Goal: Information Seeking & Learning: Learn about a topic

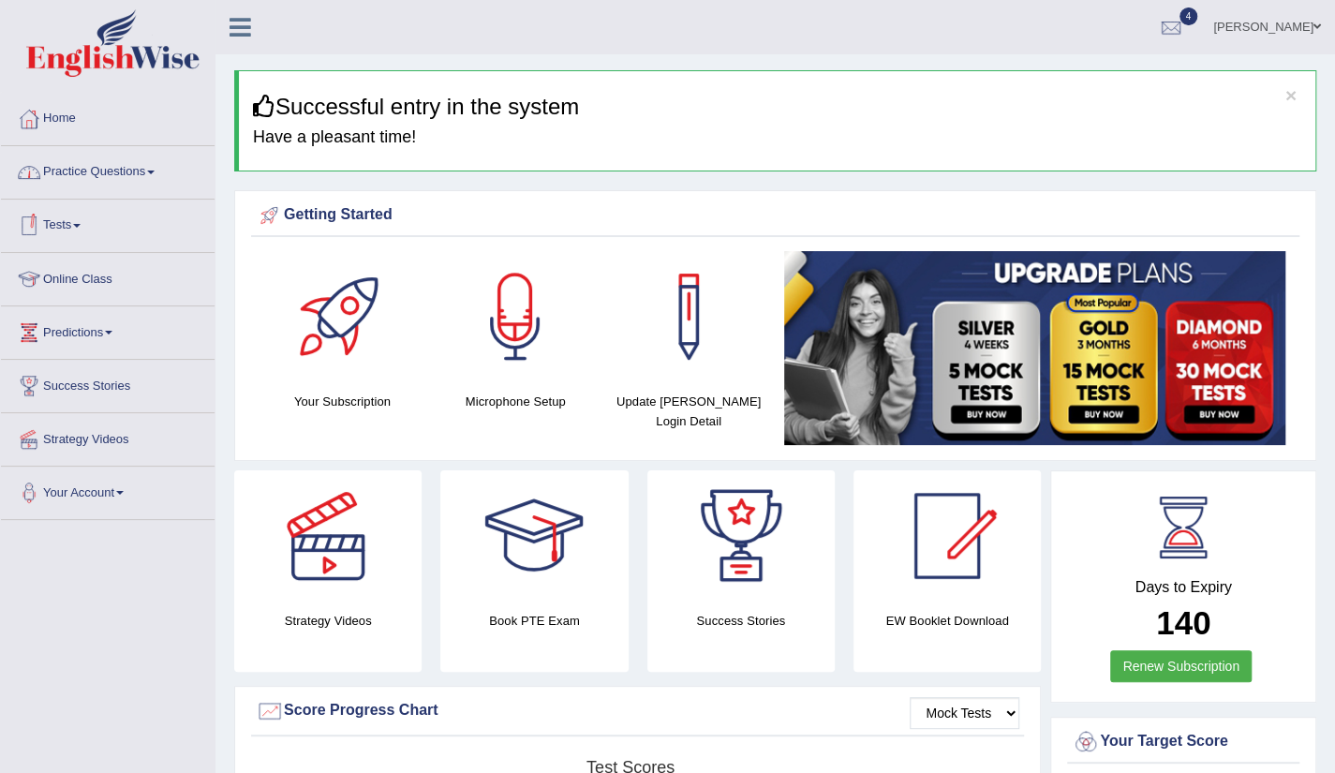
click at [156, 169] on link "Practice Questions" at bounding box center [108, 169] width 214 height 47
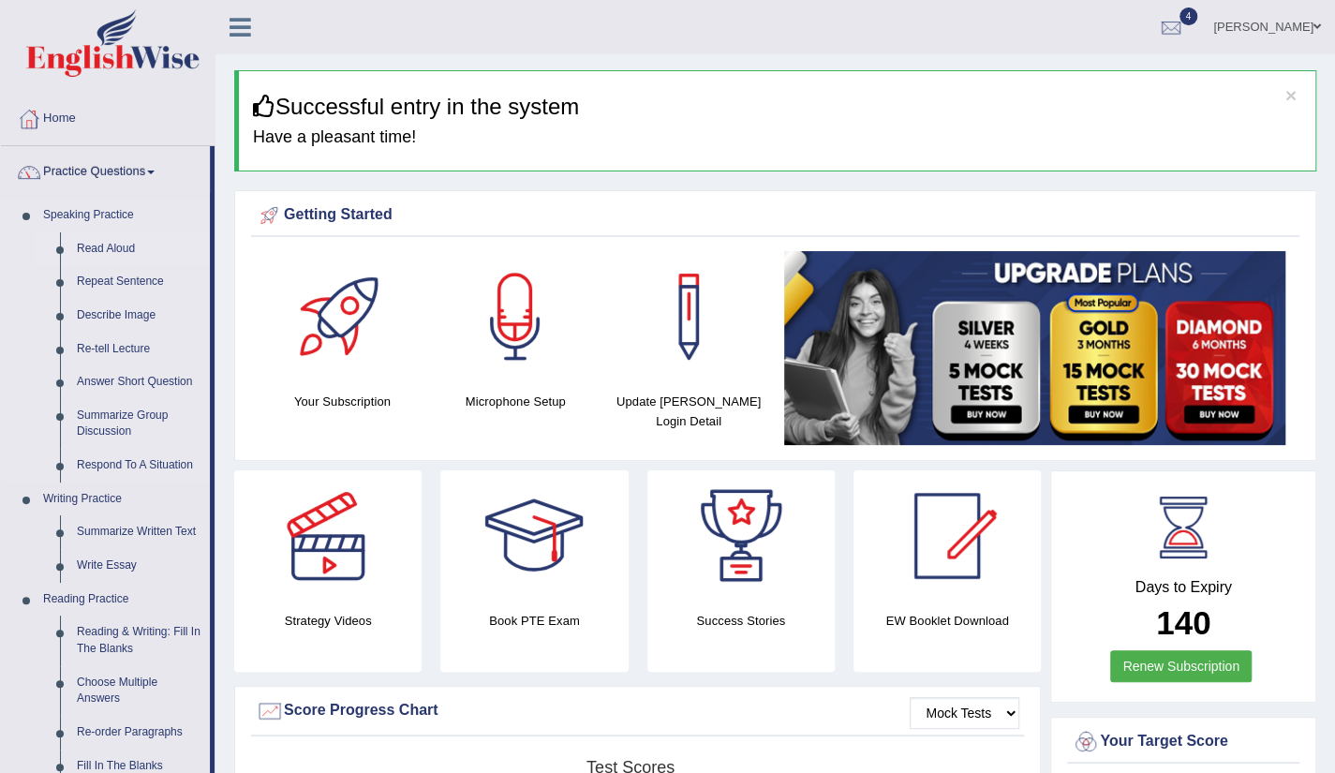
click at [108, 252] on link "Read Aloud" at bounding box center [138, 249] width 141 height 34
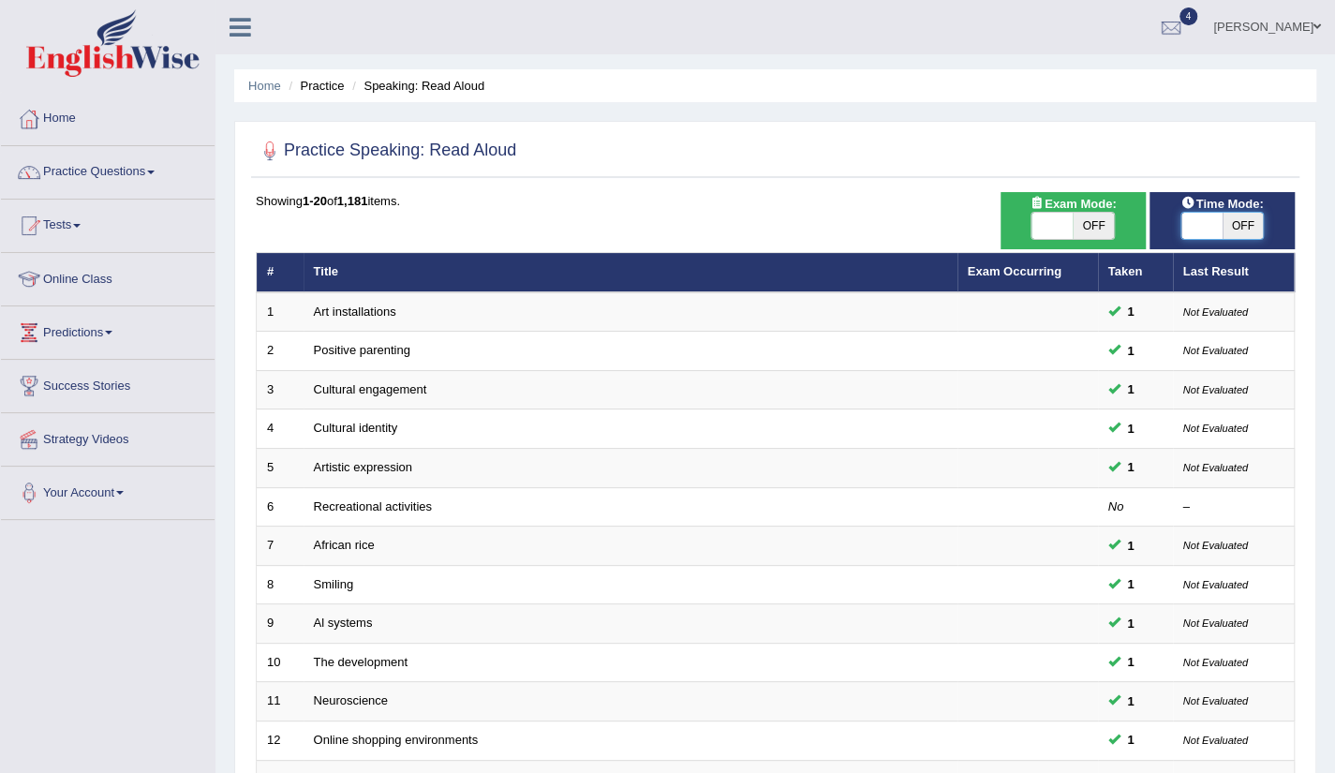
click at [1202, 221] on span at bounding box center [1202, 226] width 41 height 26
checkbox input "true"
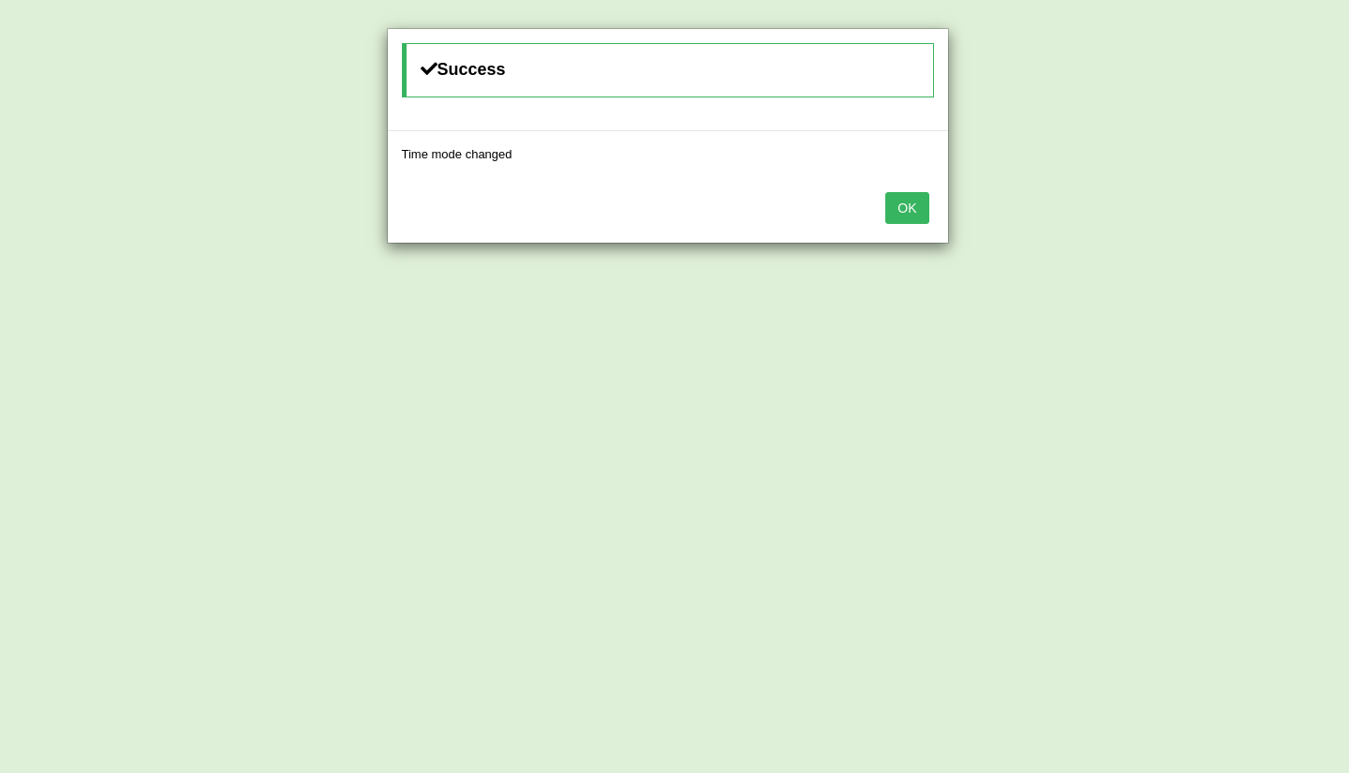
click at [907, 206] on button "OK" at bounding box center [906, 208] width 43 height 32
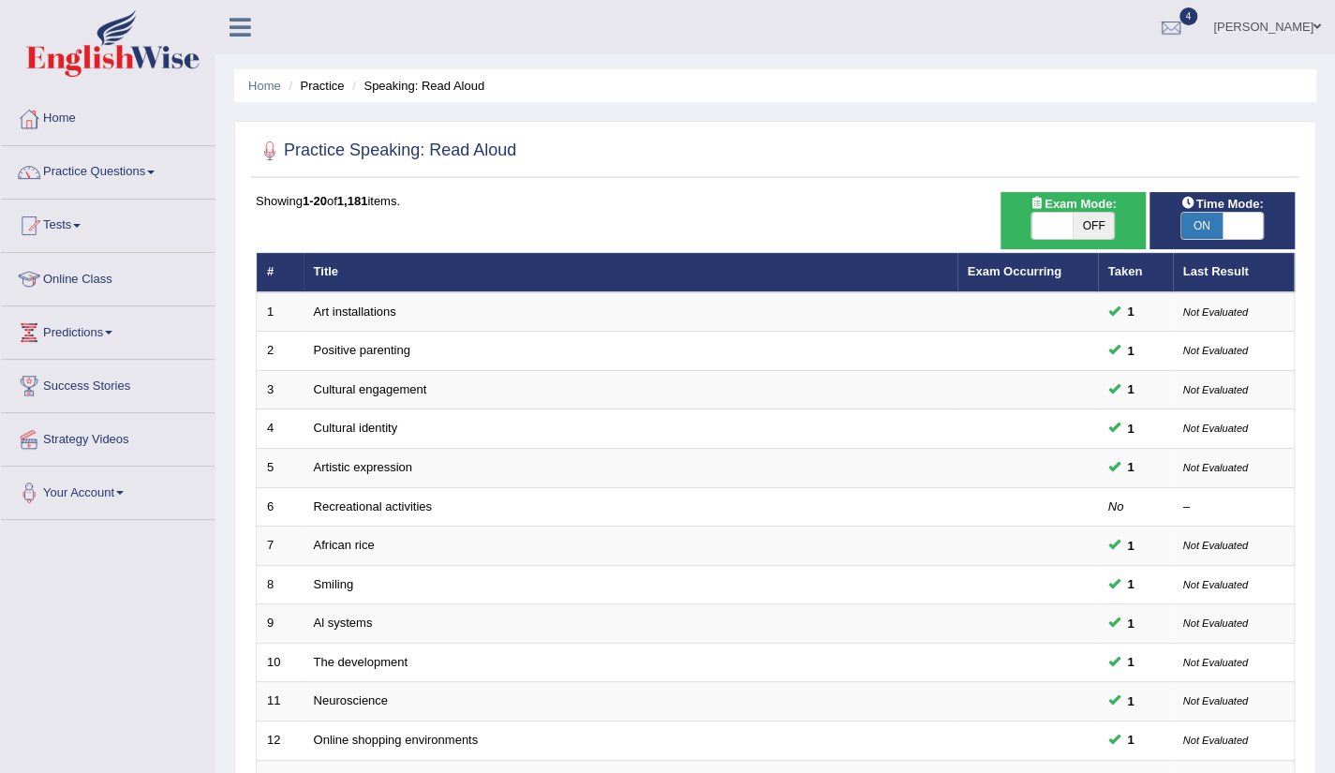
scroll to position [458, 0]
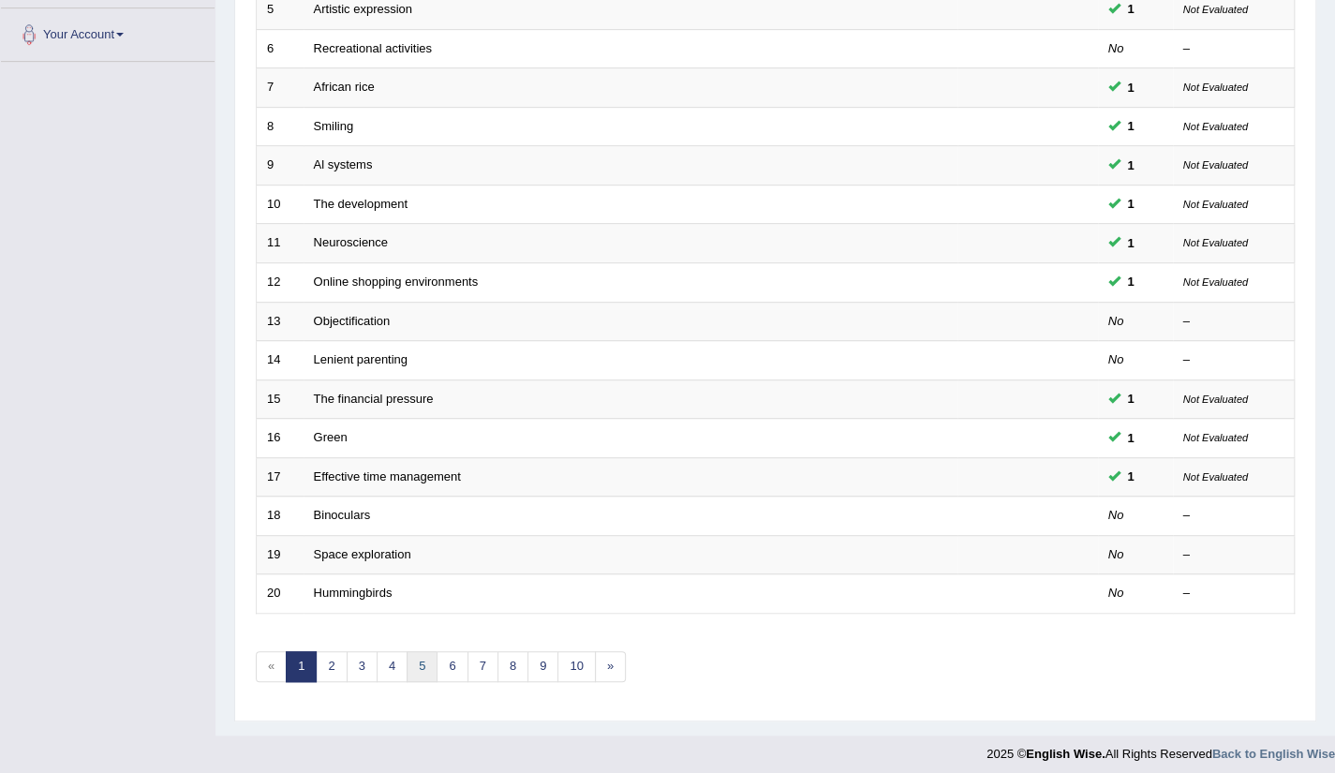
click at [420, 657] on link "5" at bounding box center [422, 666] width 31 height 31
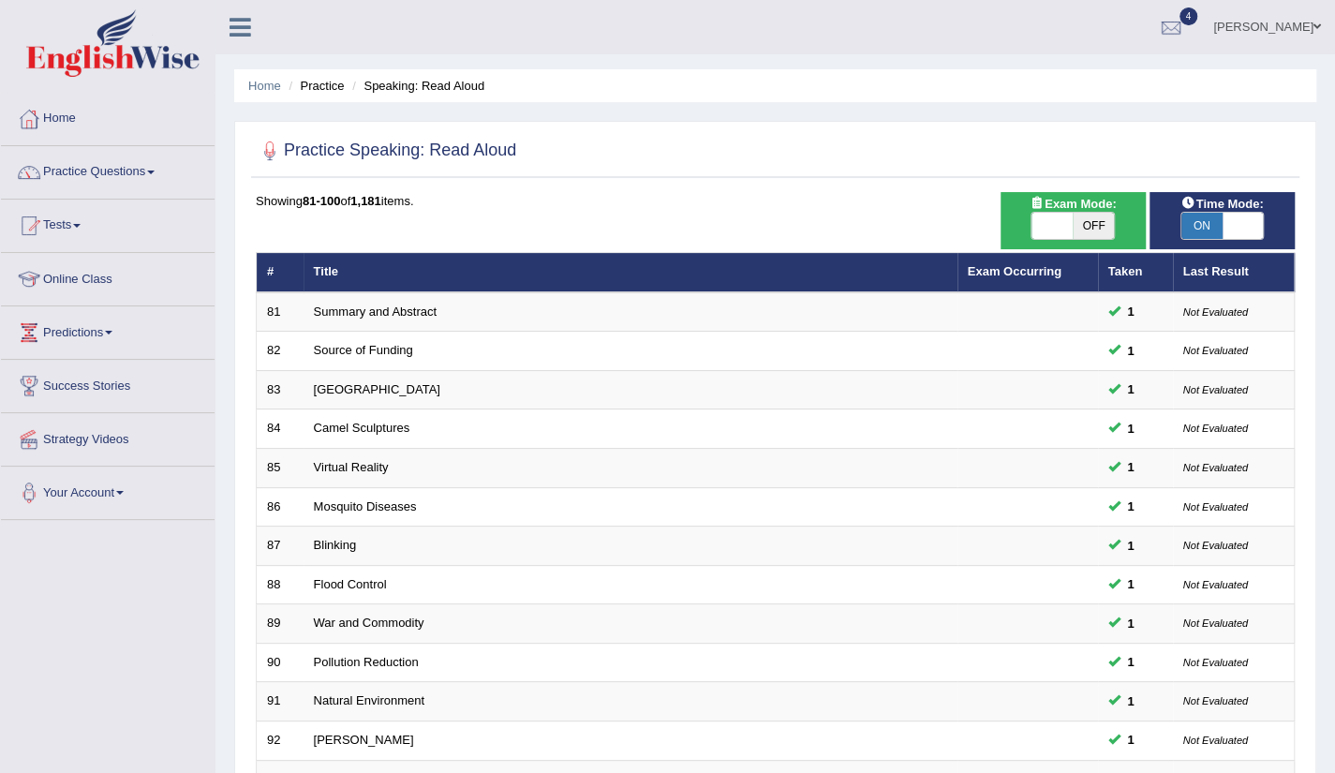
scroll to position [458, 0]
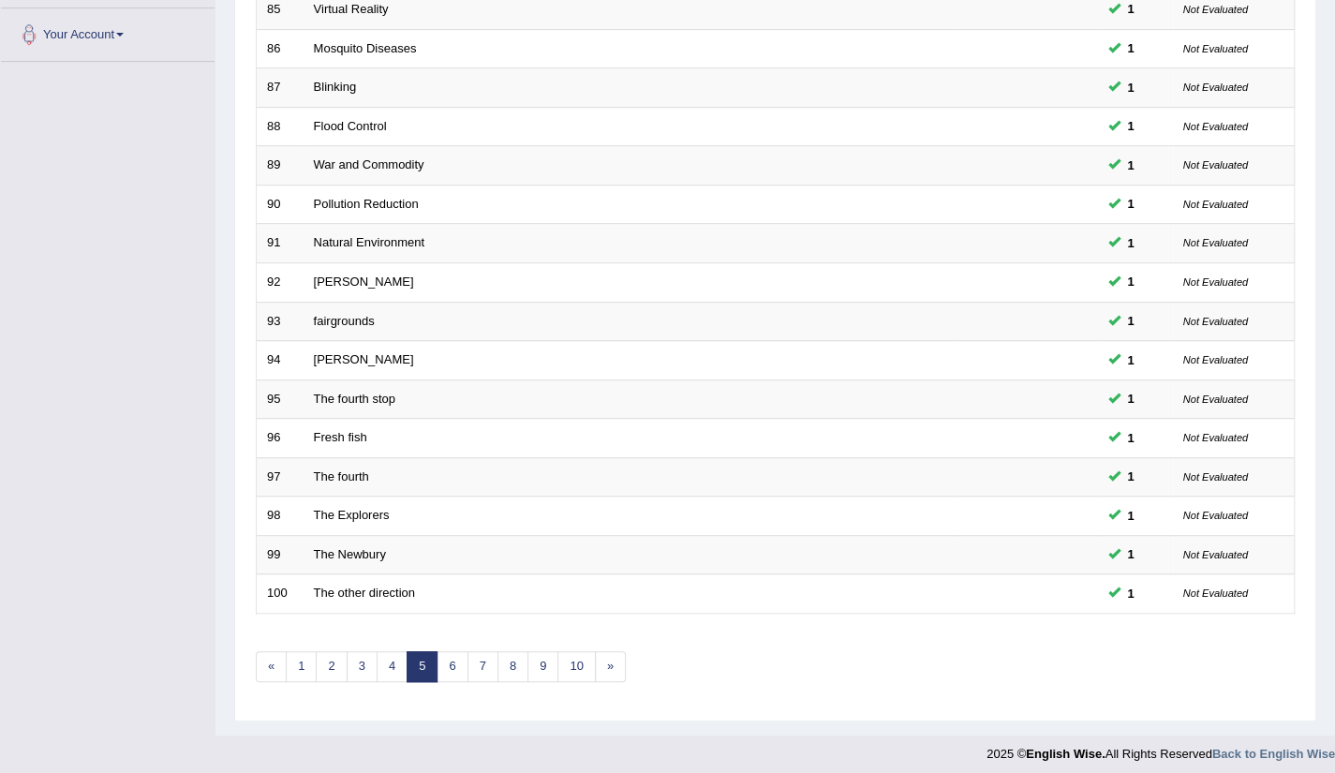
click at [440, 674] on div "Showing 81-100 of 1,181 items. # Title Exam Occurring Taken Last Result 81 Summ…" at bounding box center [775, 220] width 1039 height 972
click at [452, 666] on link "6" at bounding box center [452, 666] width 31 height 31
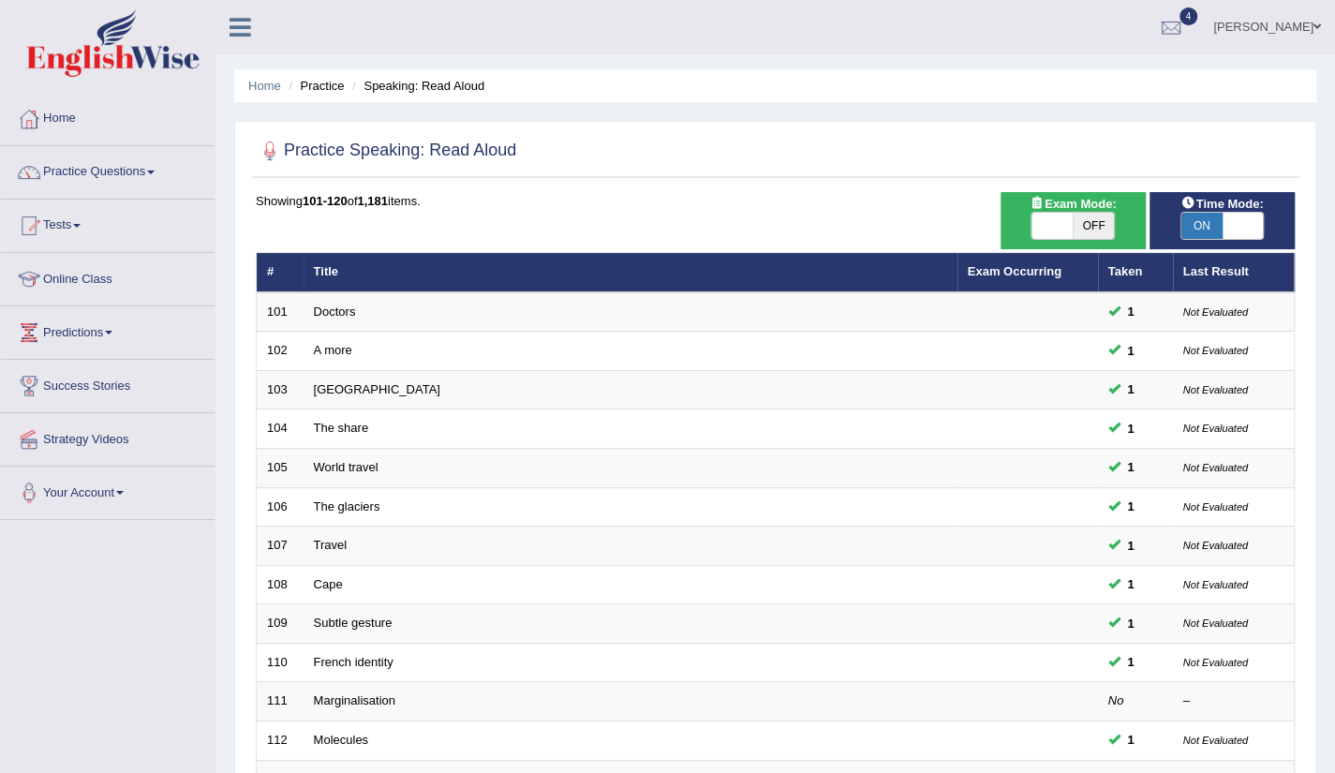
scroll to position [458, 0]
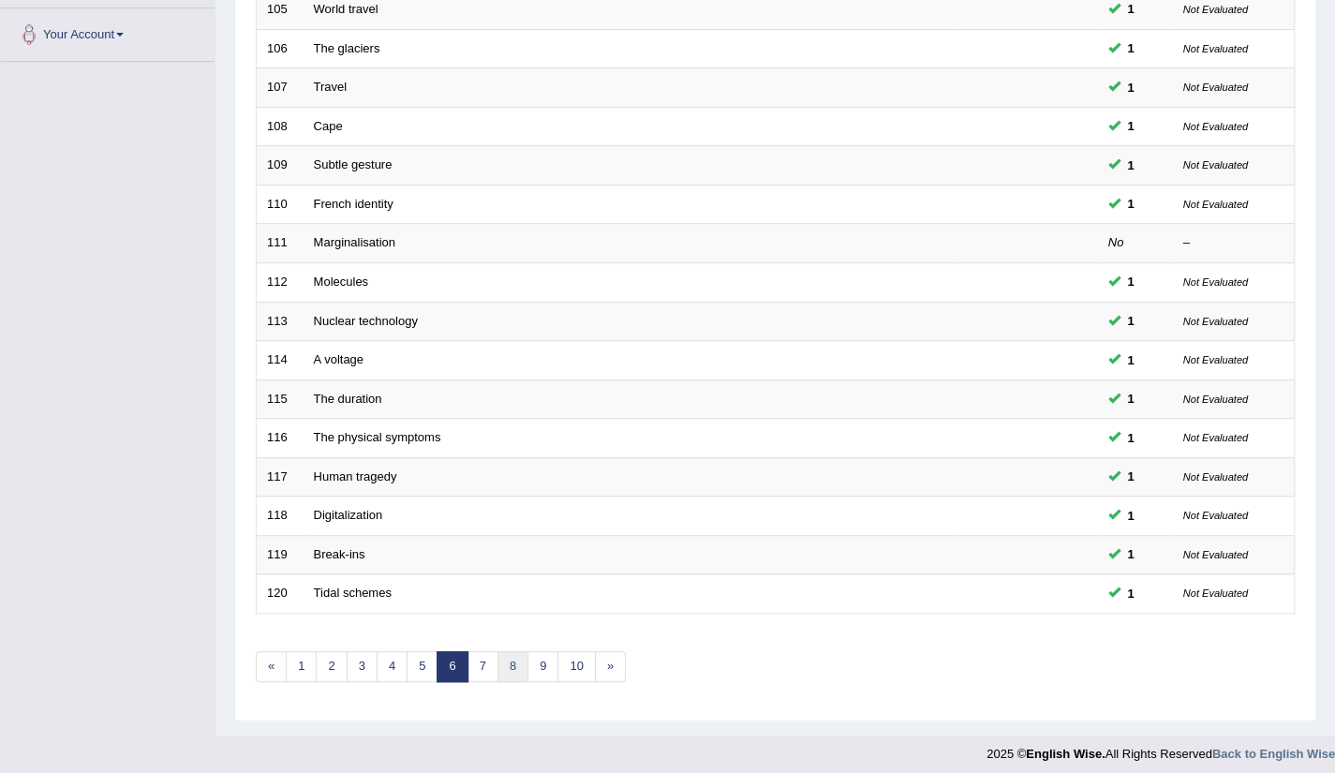
click at [503, 666] on link "8" at bounding box center [513, 666] width 31 height 31
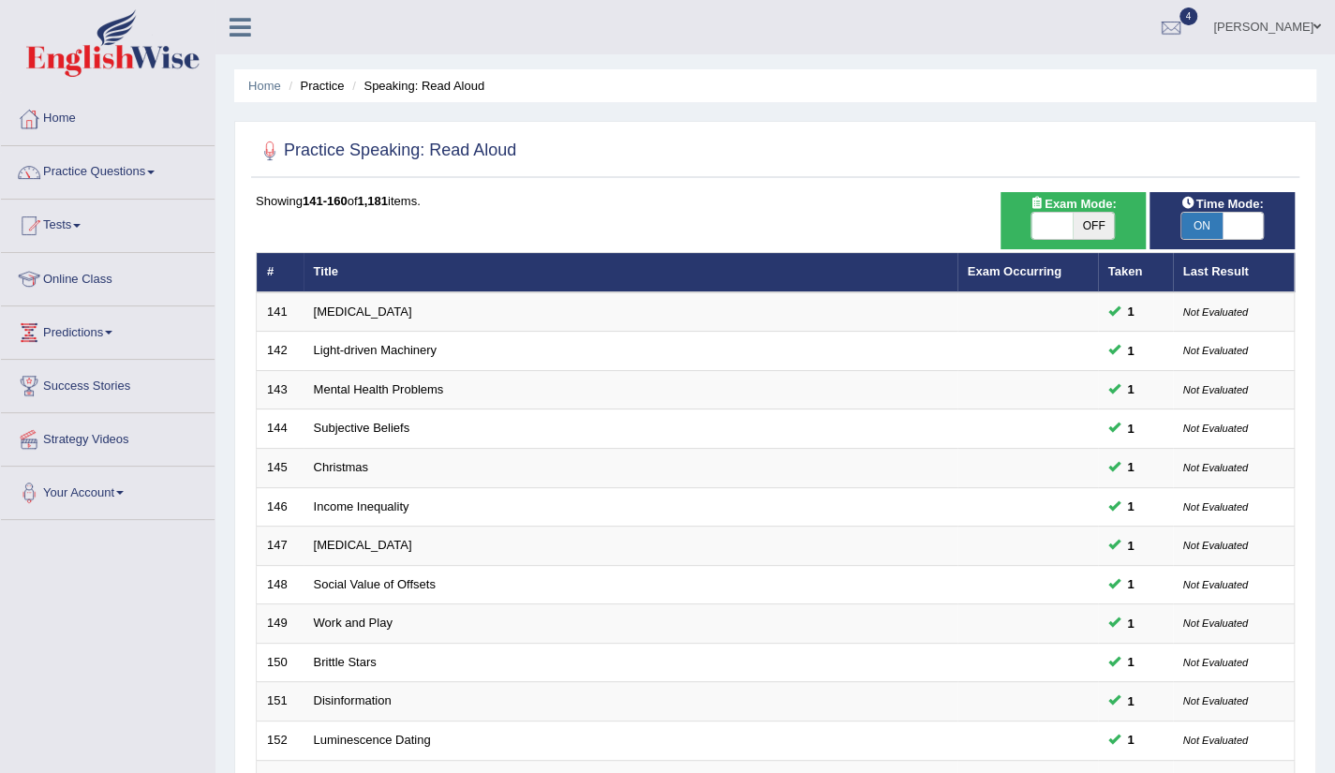
scroll to position [458, 0]
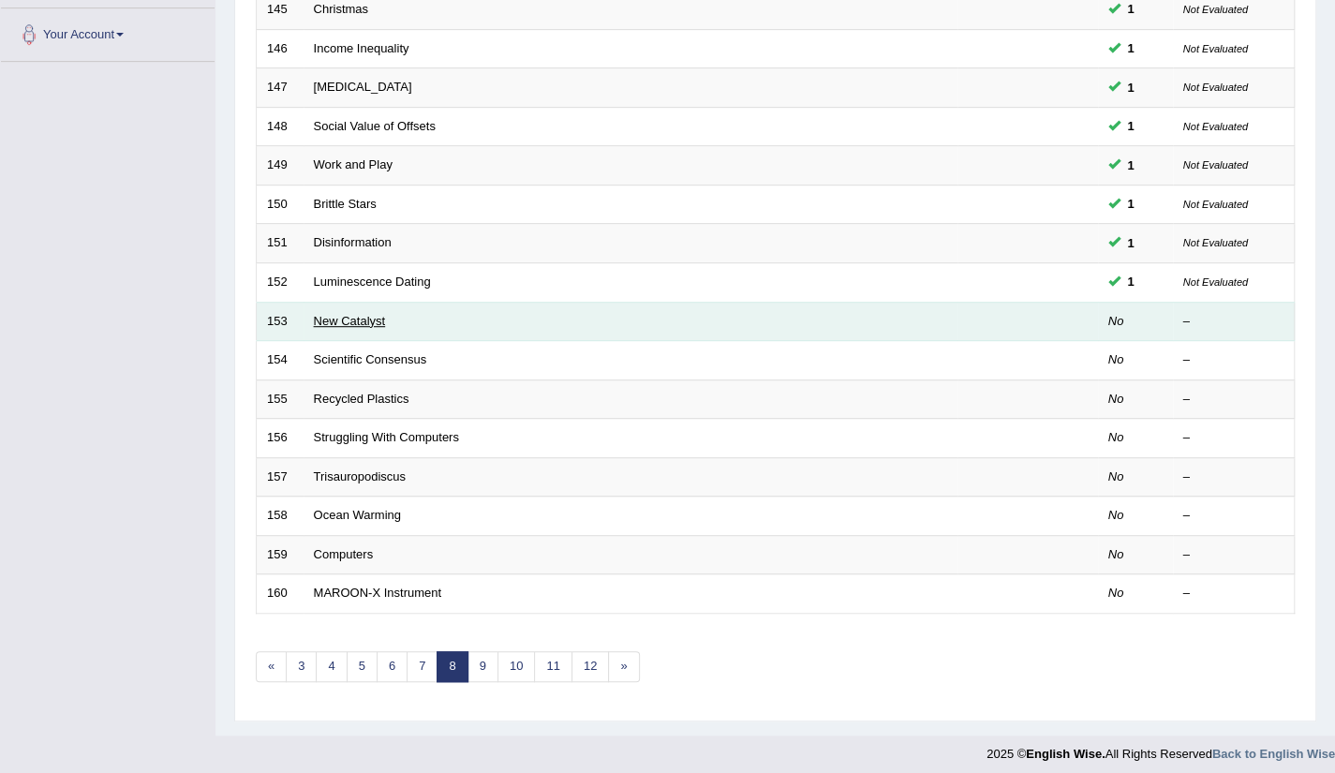
click at [371, 318] on link "New Catalyst" at bounding box center [350, 321] width 72 height 14
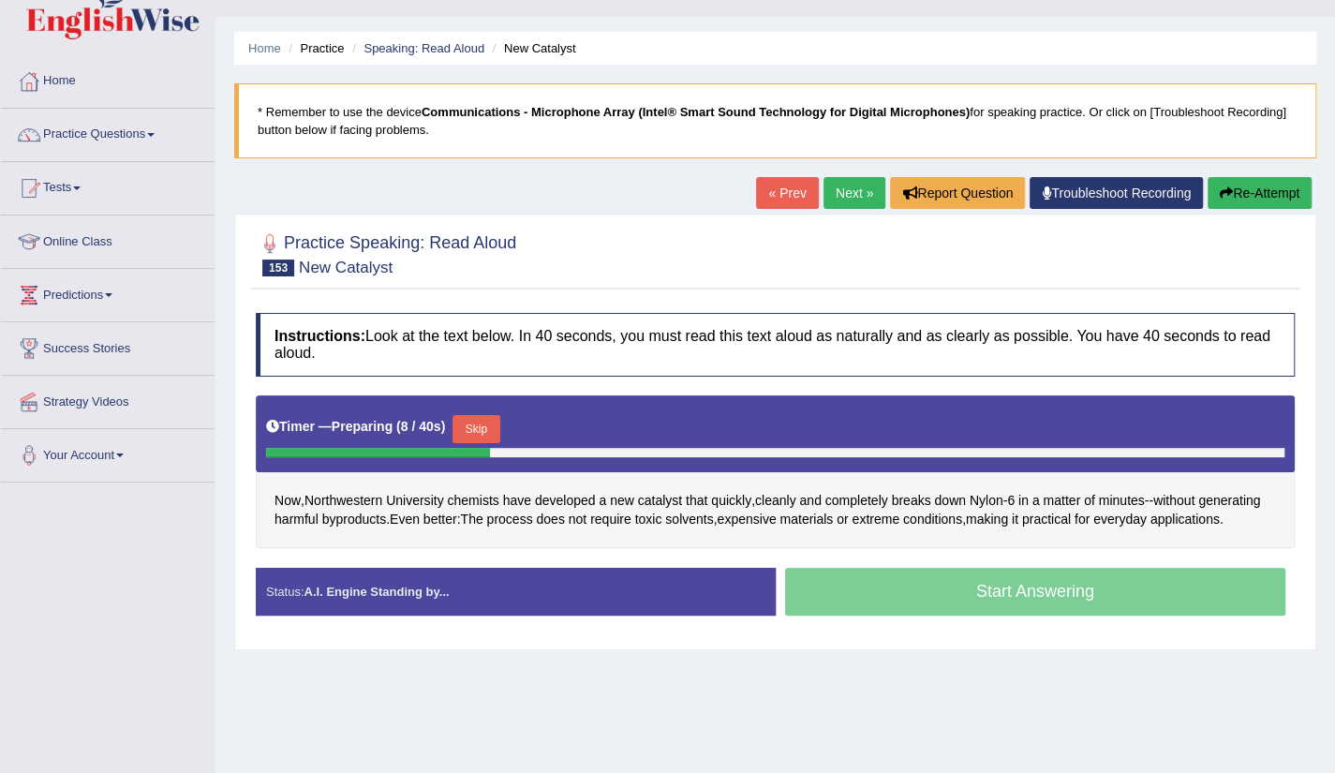
scroll to position [66, 0]
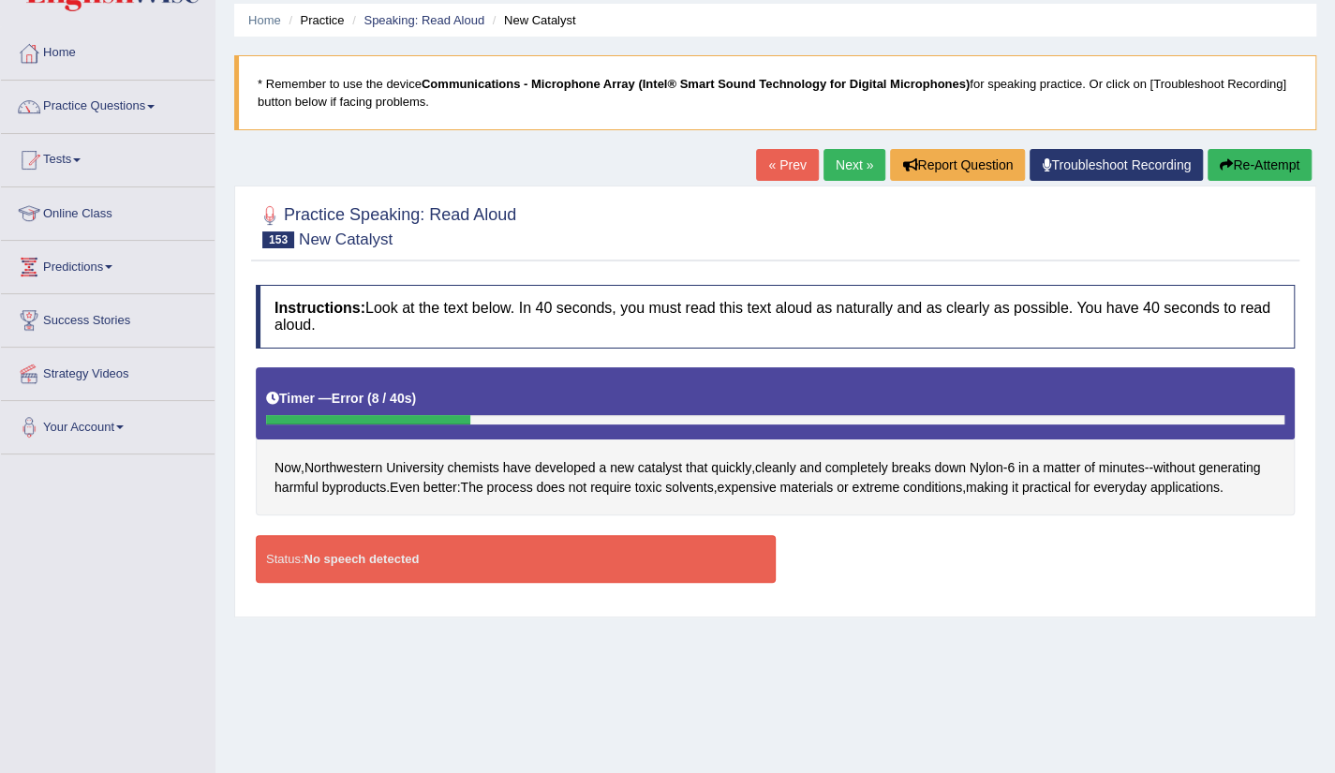
click at [780, 171] on link "« Prev" at bounding box center [787, 165] width 62 height 32
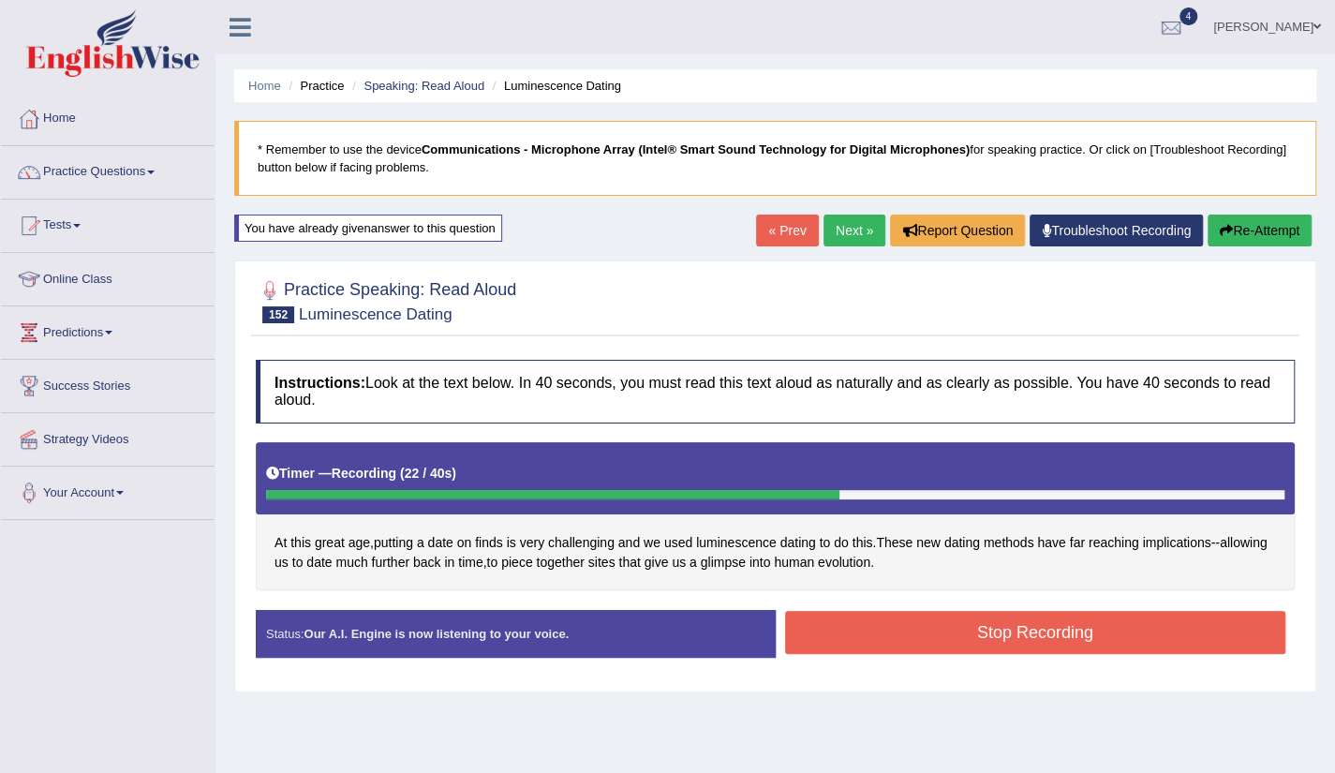
click at [1029, 637] on button "Stop Recording" at bounding box center [1035, 632] width 501 height 43
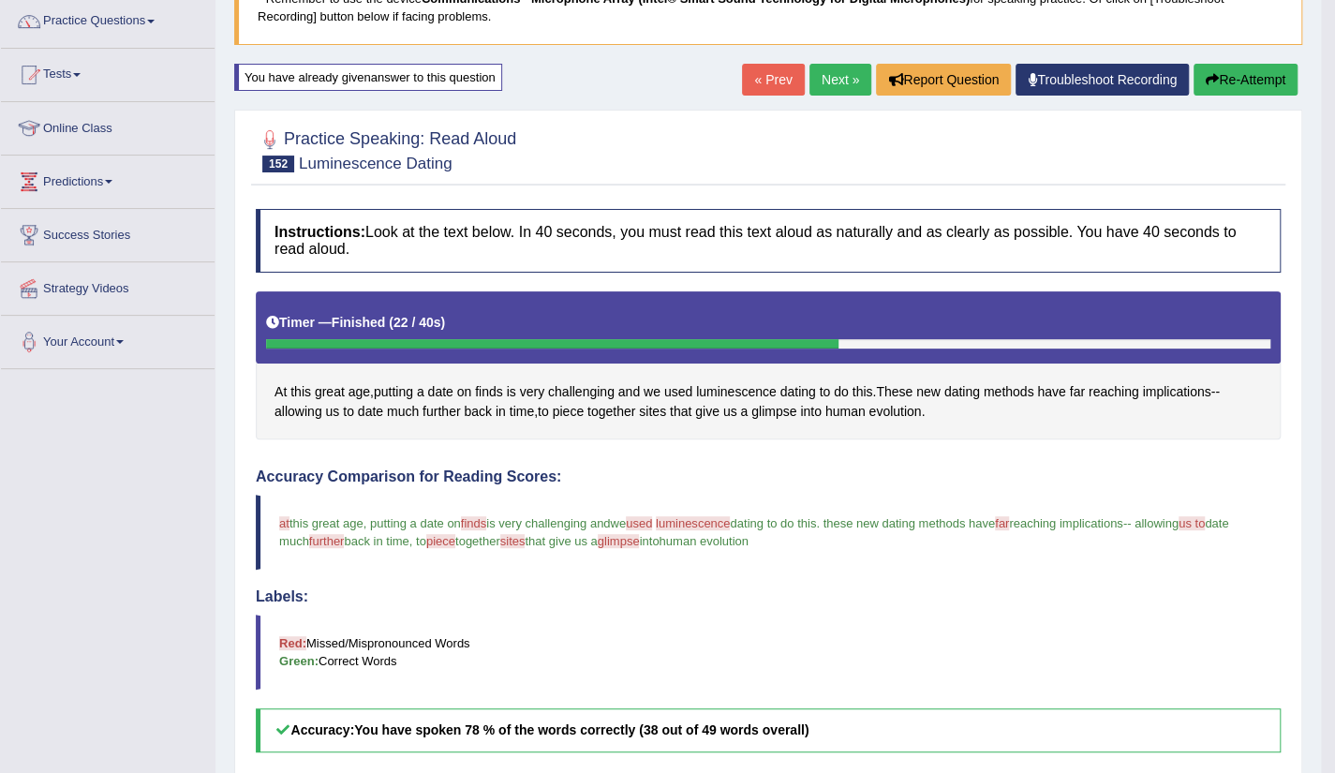
scroll to position [133, 0]
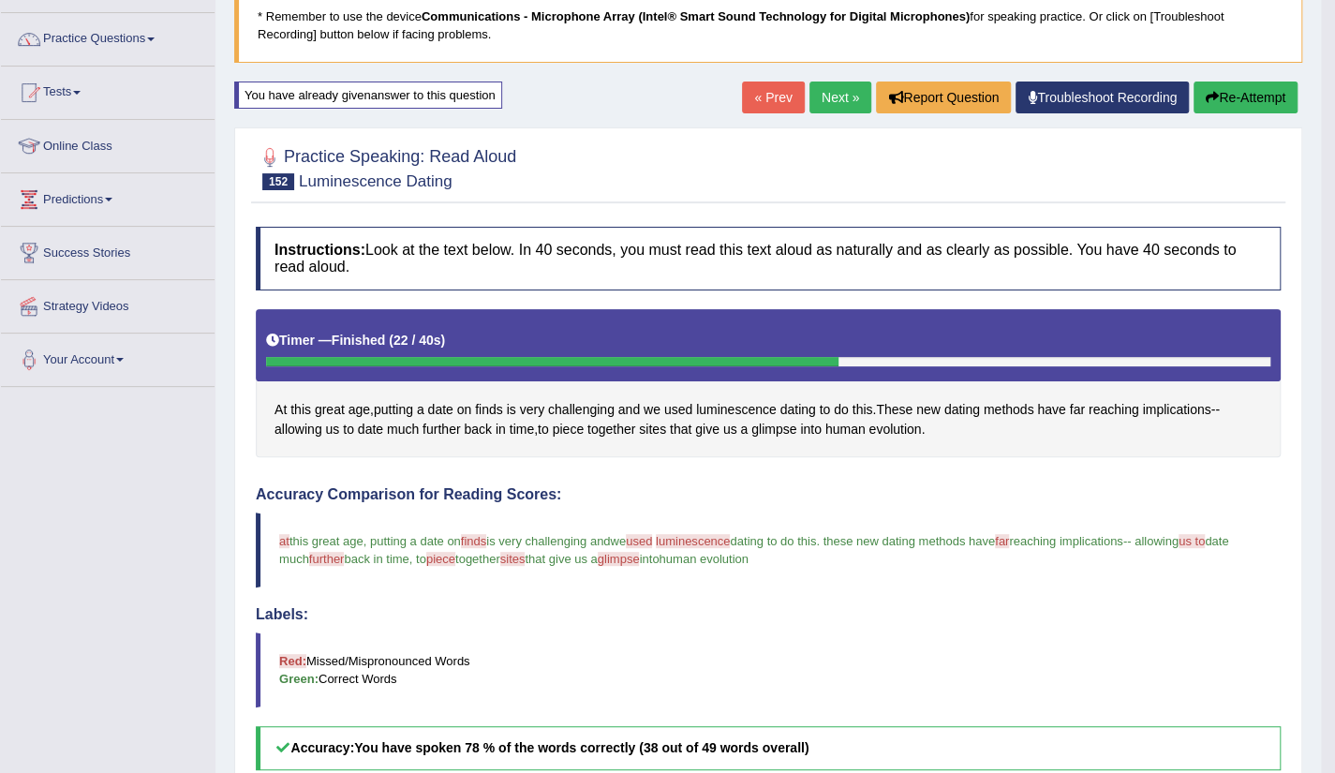
click at [851, 106] on link "Next »" at bounding box center [841, 98] width 62 height 32
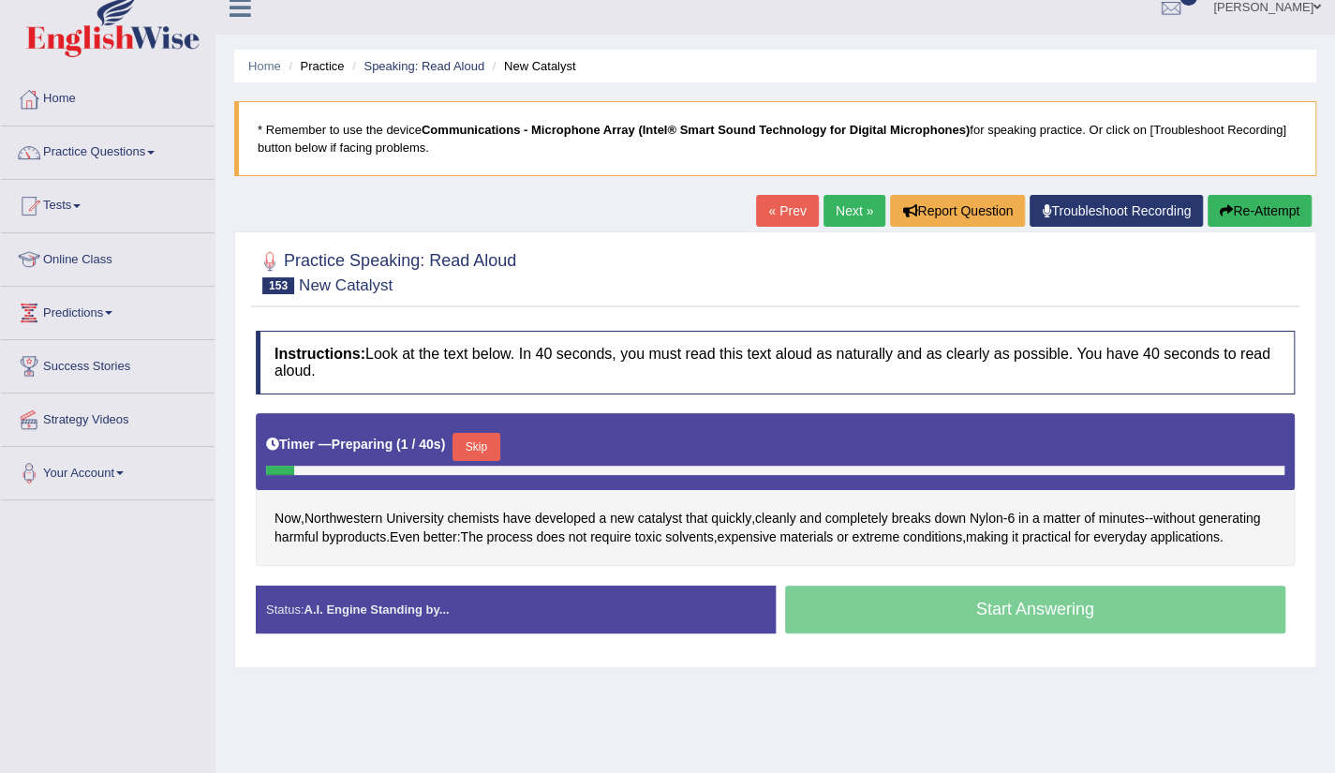
scroll to position [37, 0]
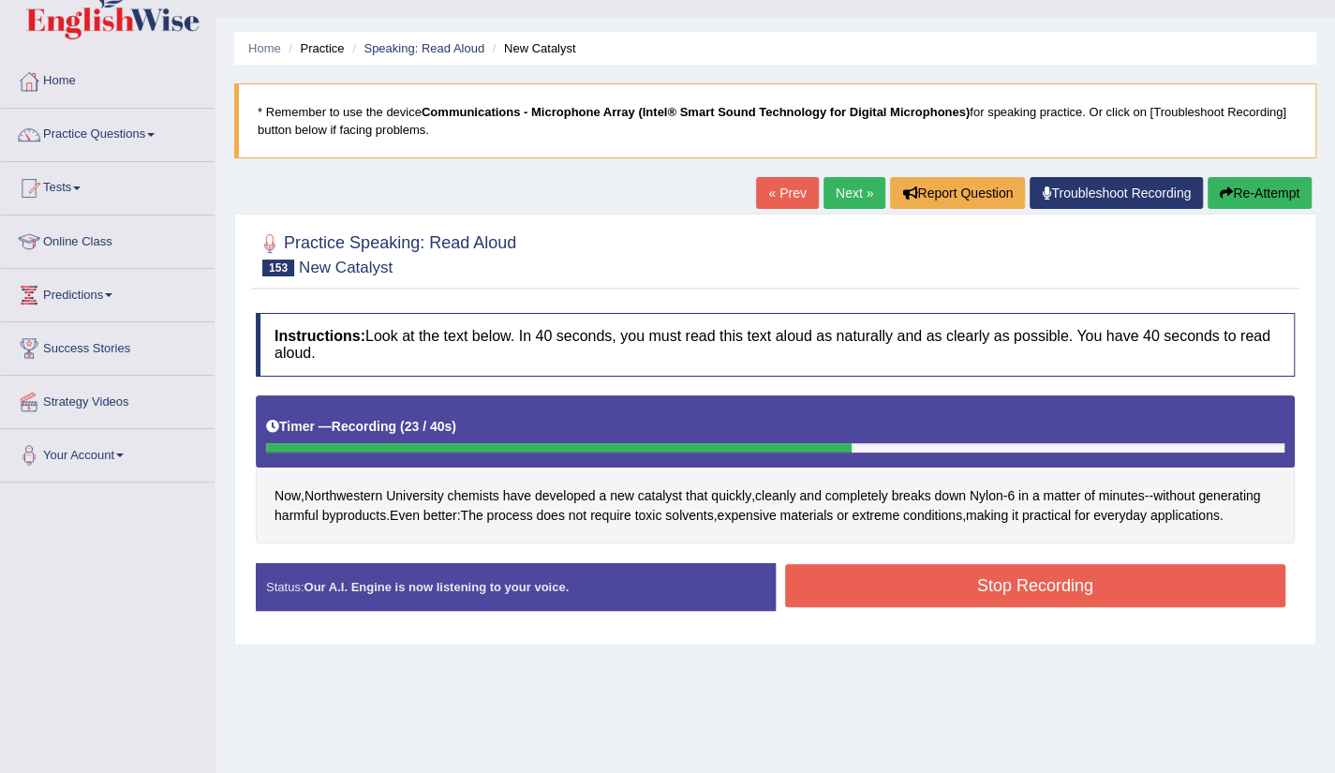
click at [1034, 576] on button "Stop Recording" at bounding box center [1035, 585] width 501 height 43
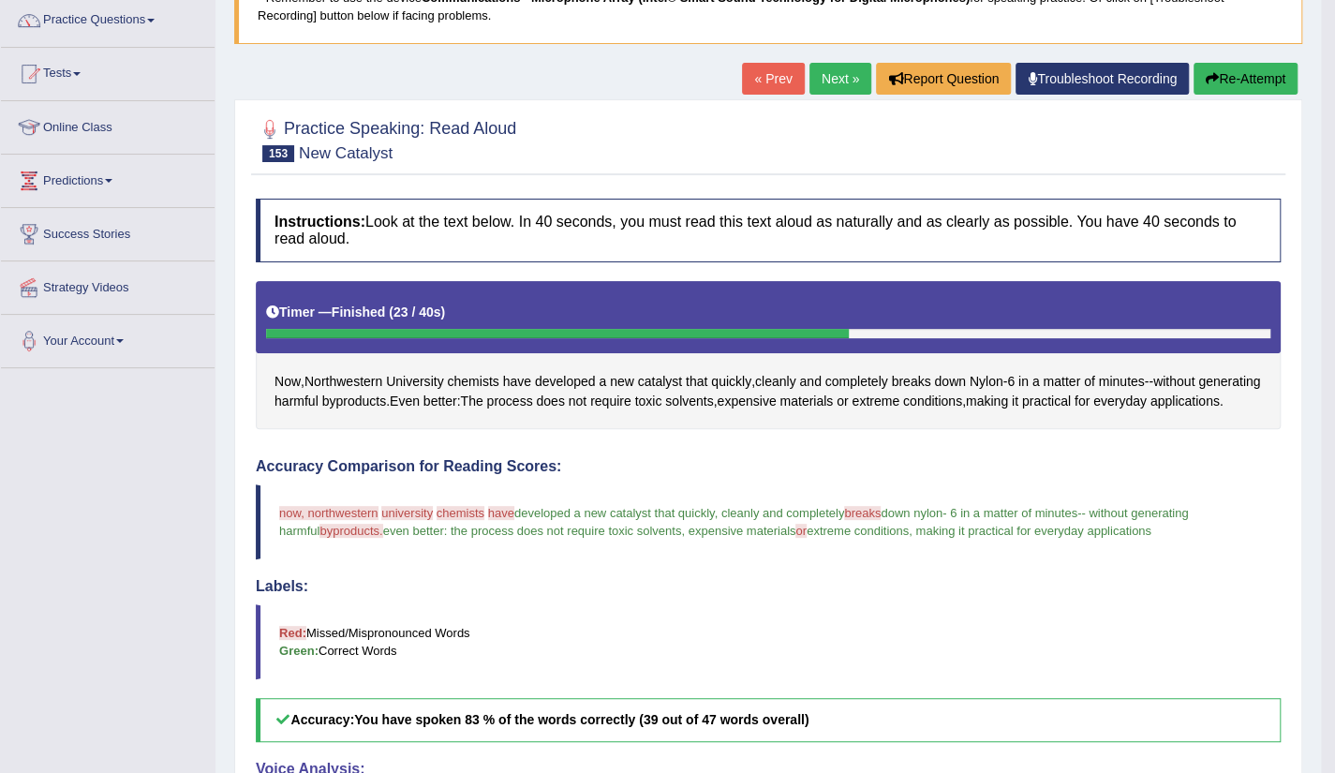
scroll to position [142, 0]
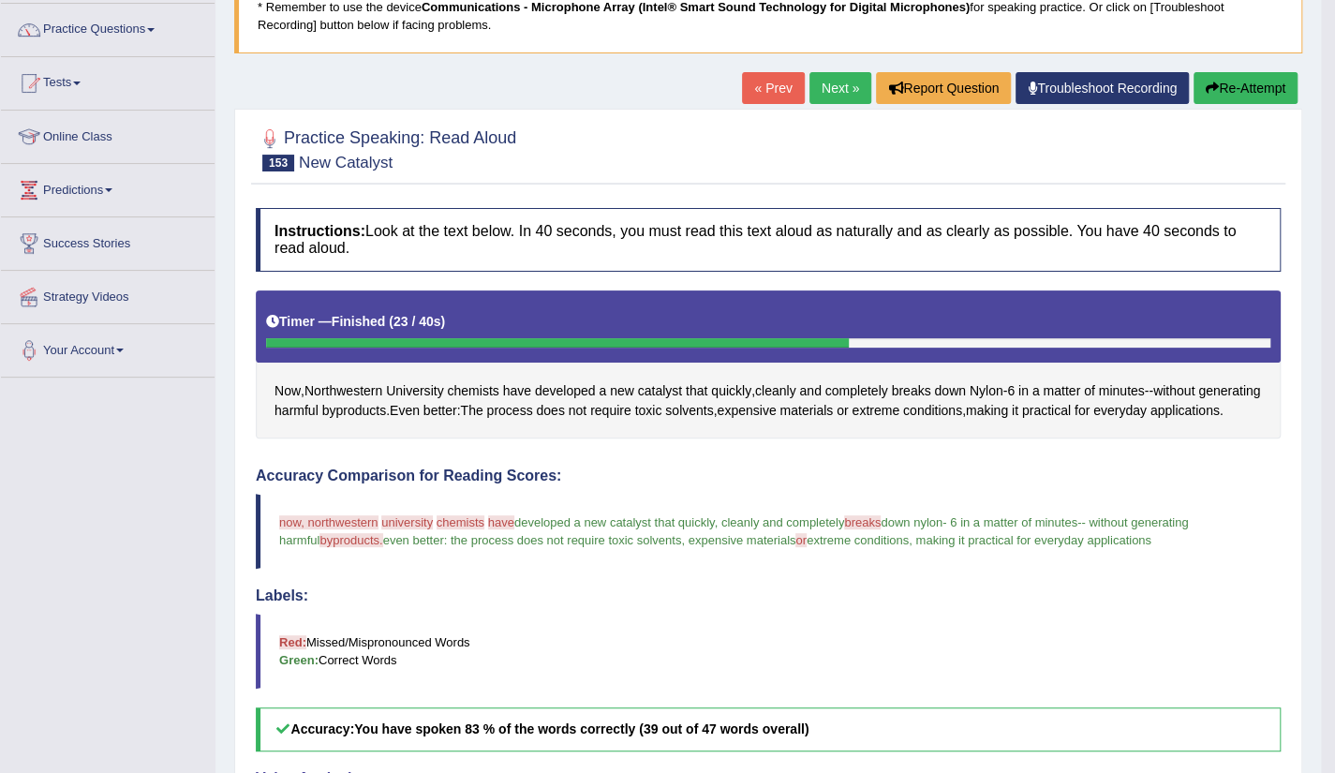
click at [817, 98] on link "Next »" at bounding box center [841, 88] width 62 height 32
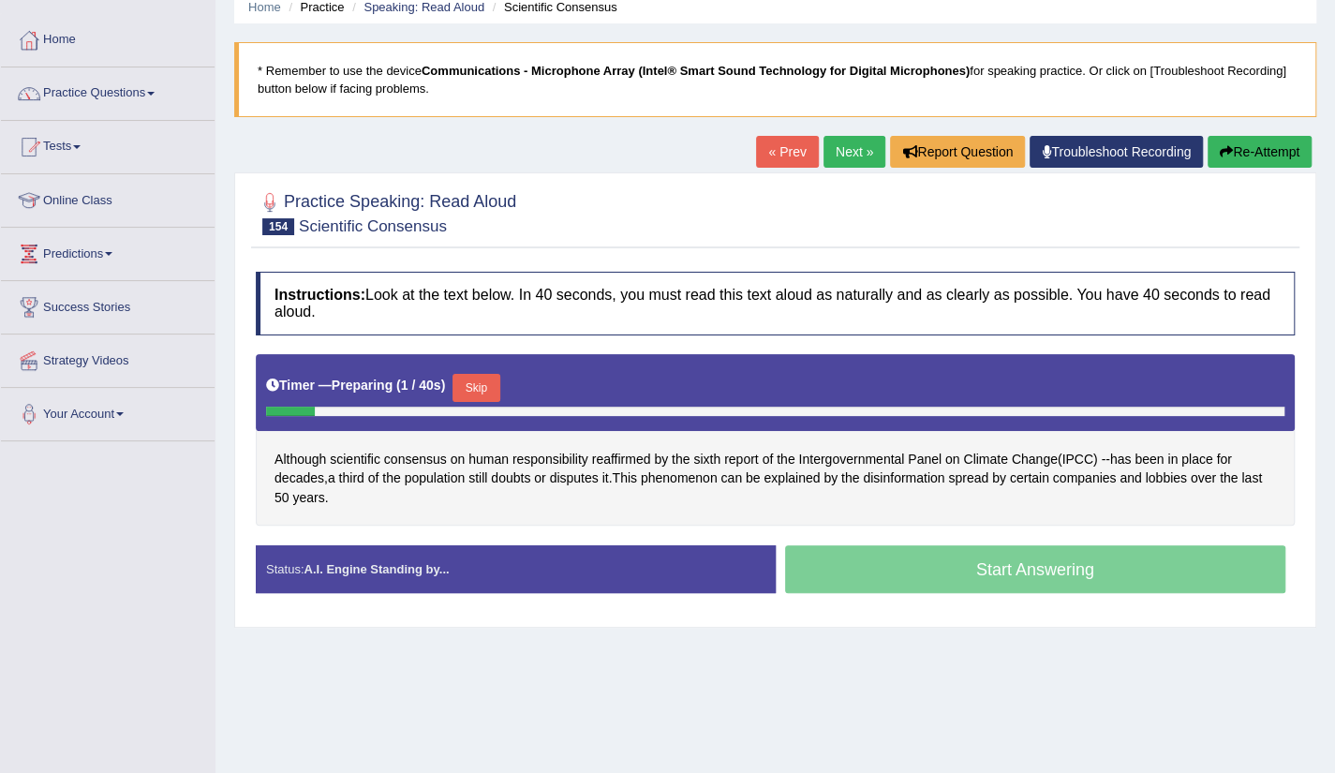
scroll to position [112, 0]
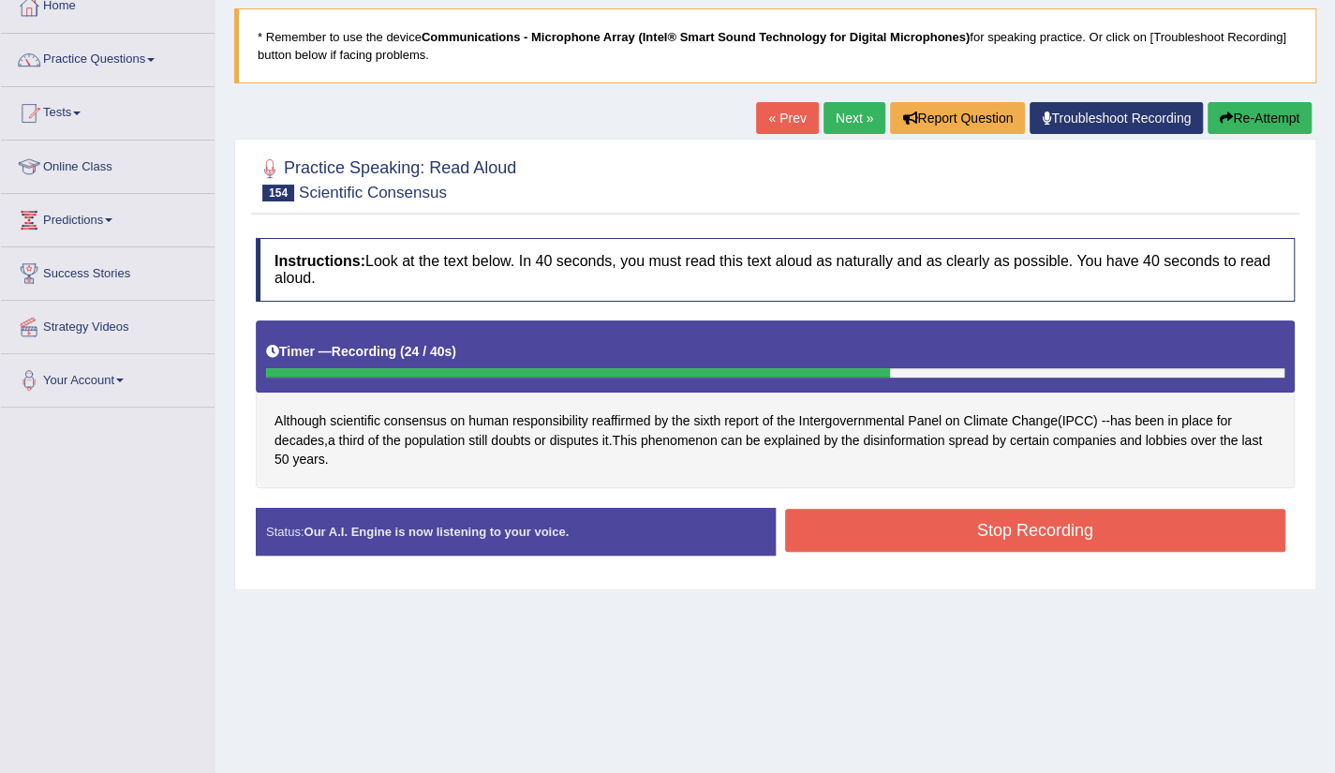
click at [1079, 526] on button "Stop Recording" at bounding box center [1035, 530] width 501 height 43
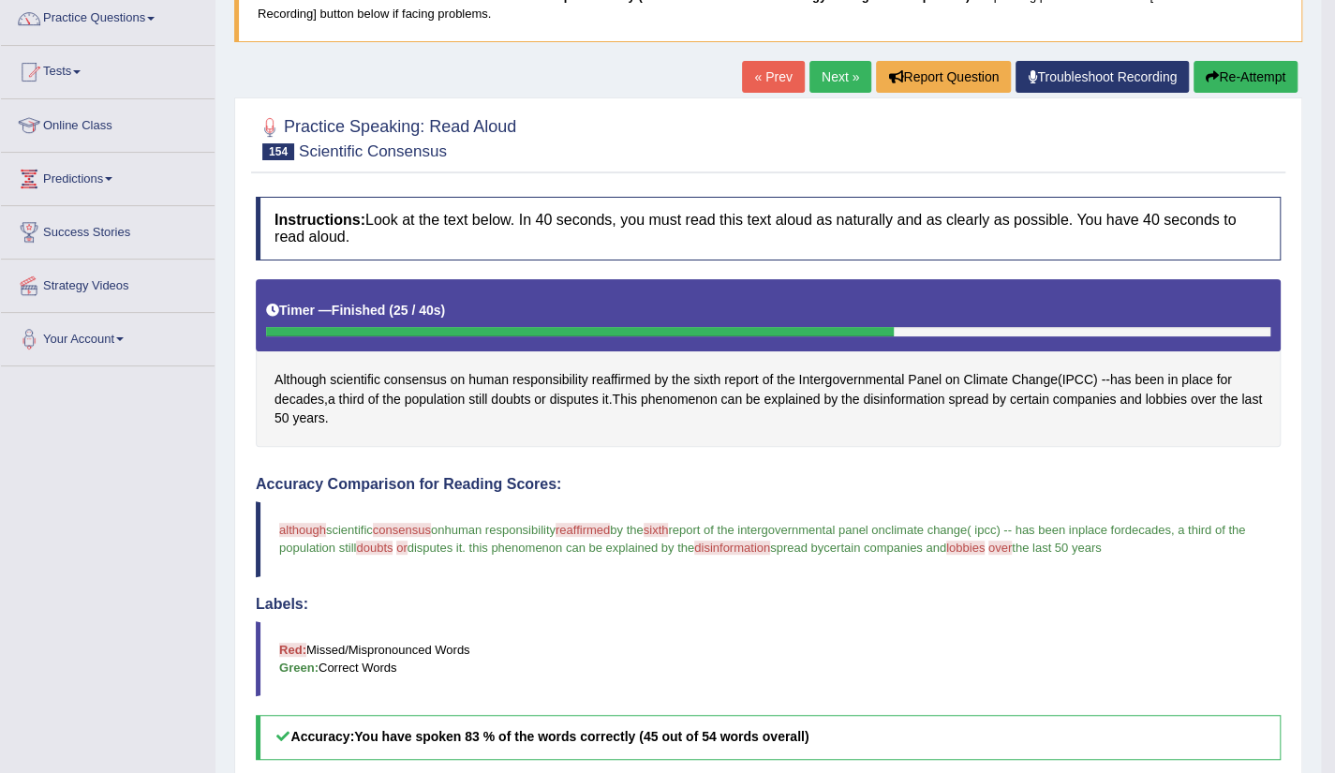
scroll to position [142, 0]
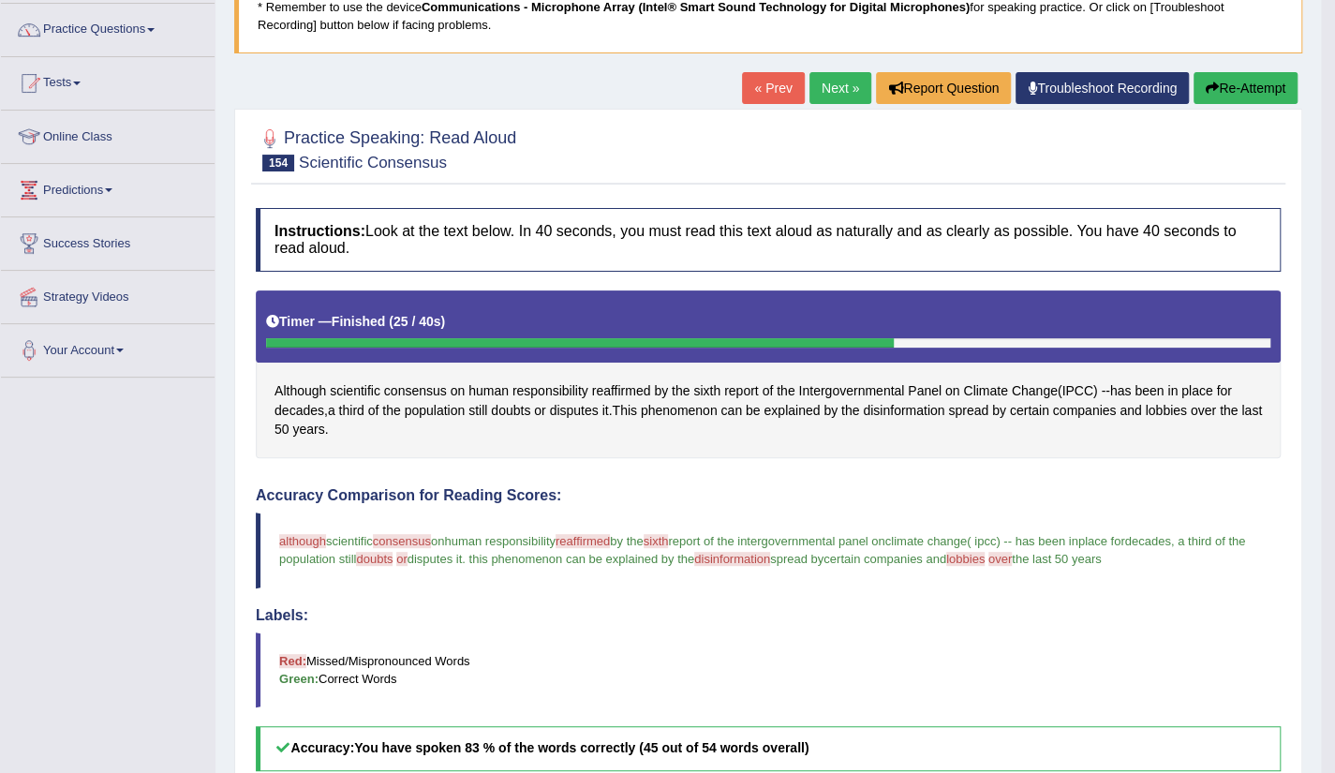
click at [820, 89] on link "Next »" at bounding box center [841, 88] width 62 height 32
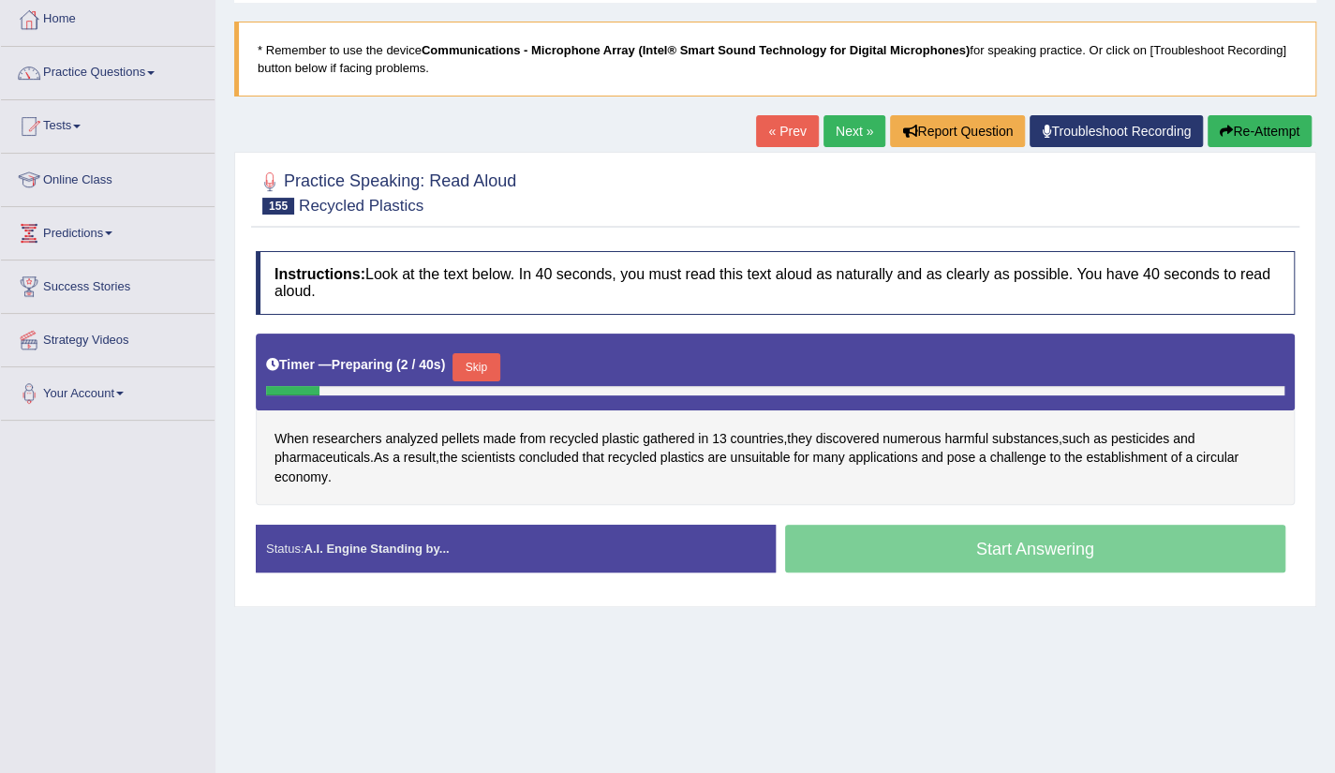
scroll to position [112, 0]
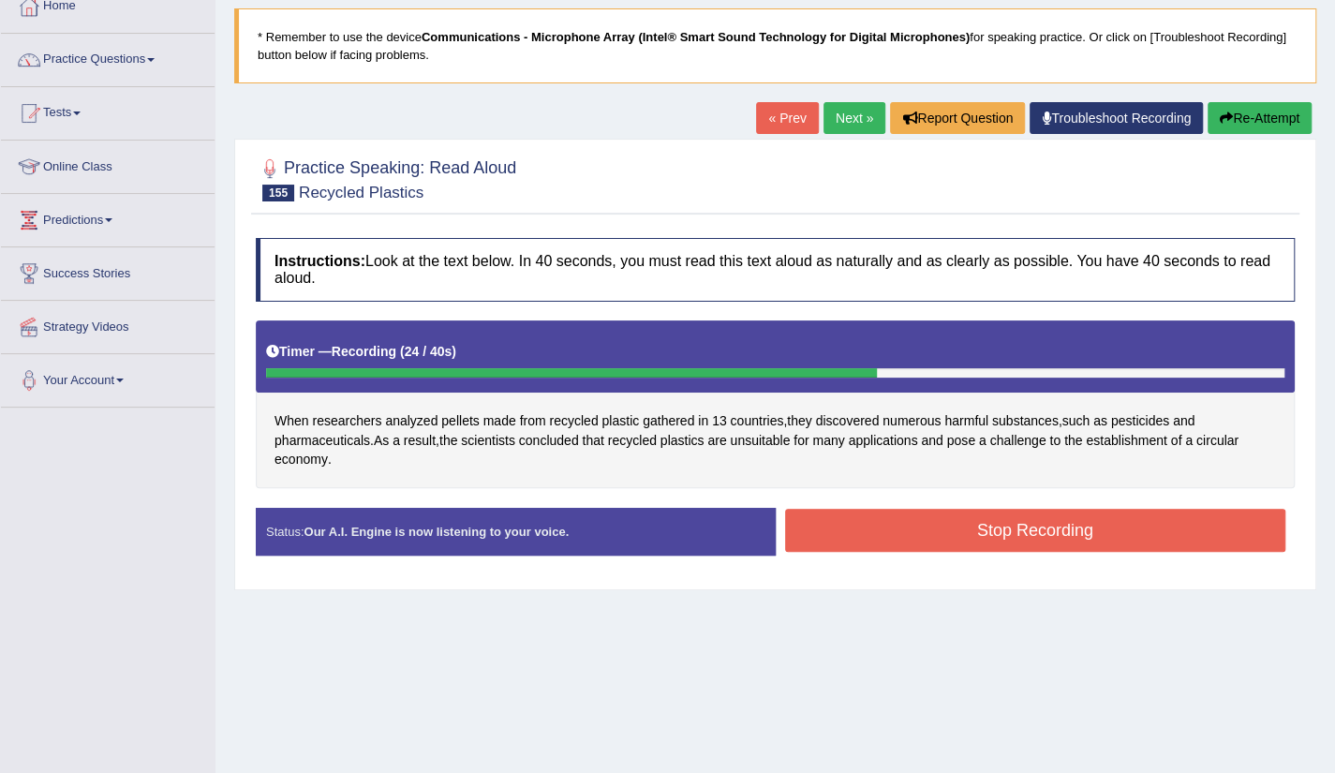
click at [1053, 547] on button "Stop Recording" at bounding box center [1035, 530] width 501 height 43
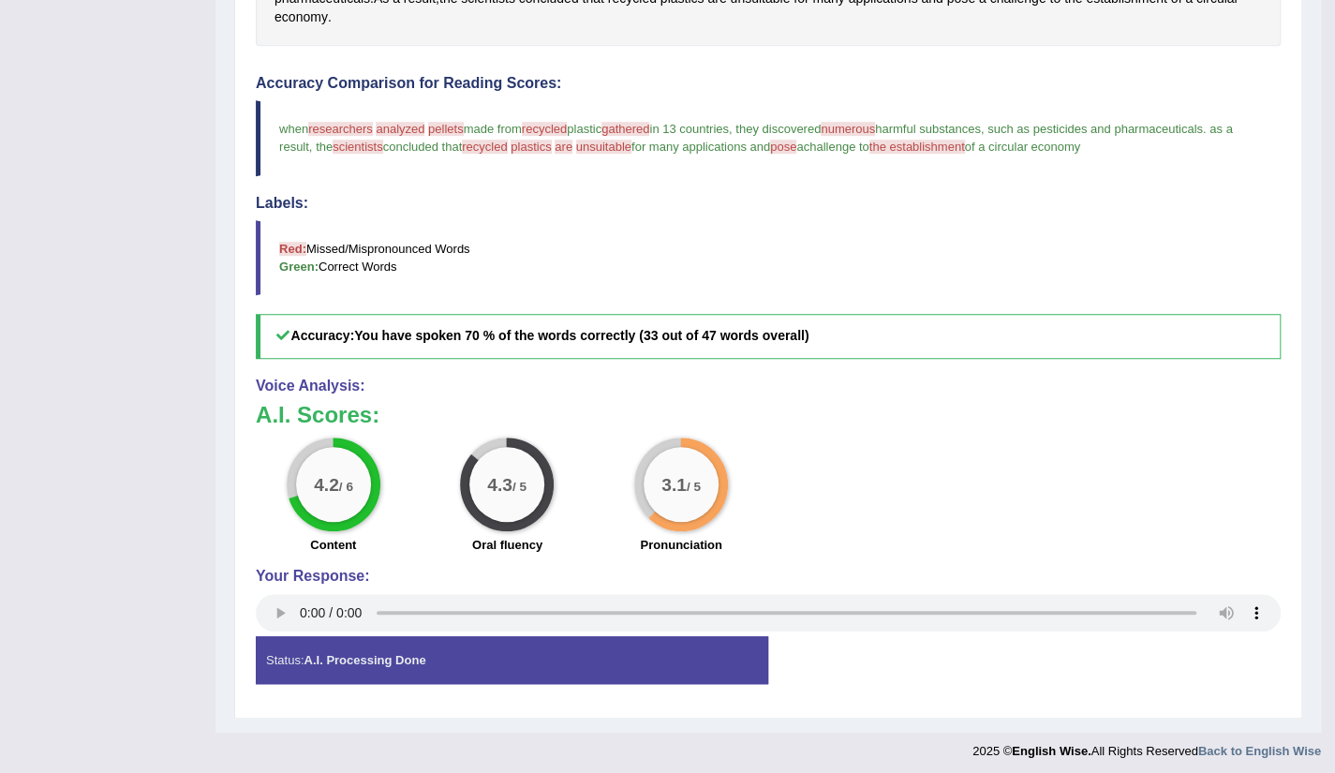
scroll to position [0, 0]
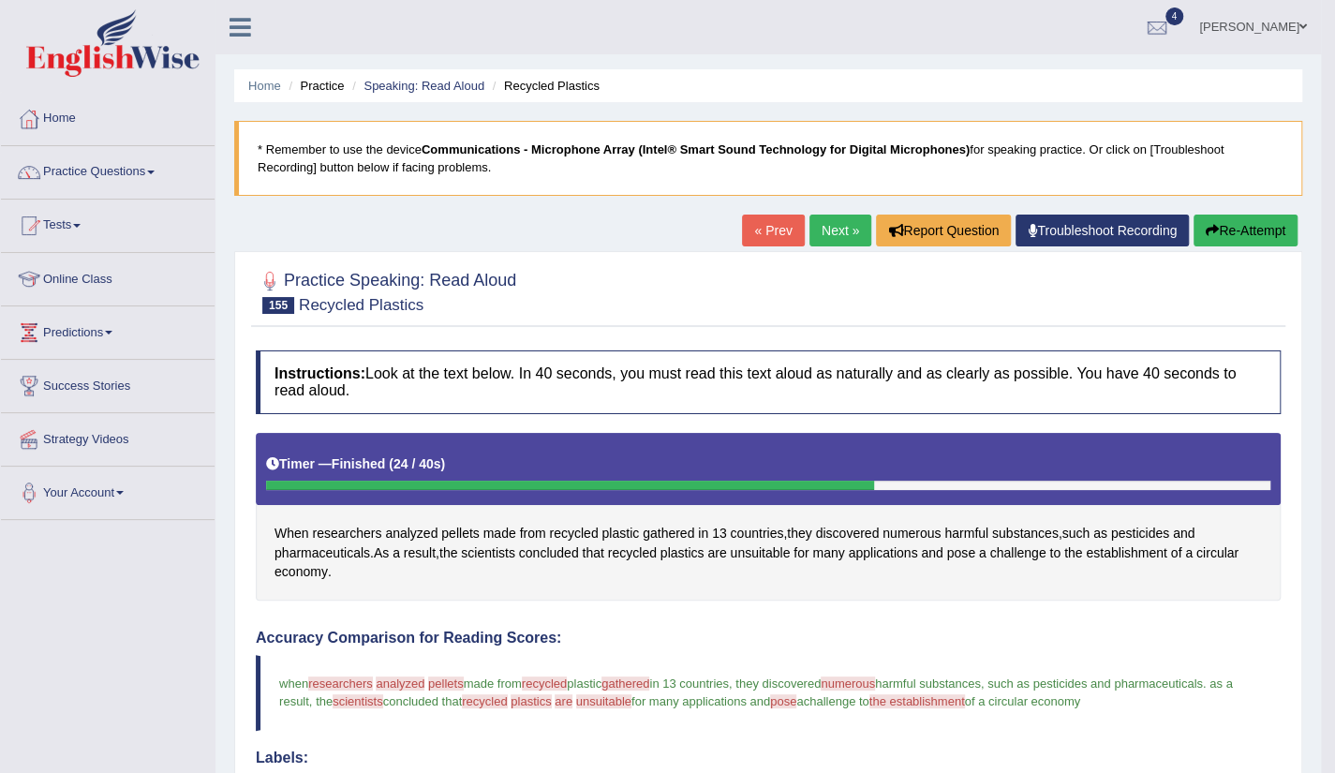
click at [837, 235] on link "Next »" at bounding box center [841, 231] width 62 height 32
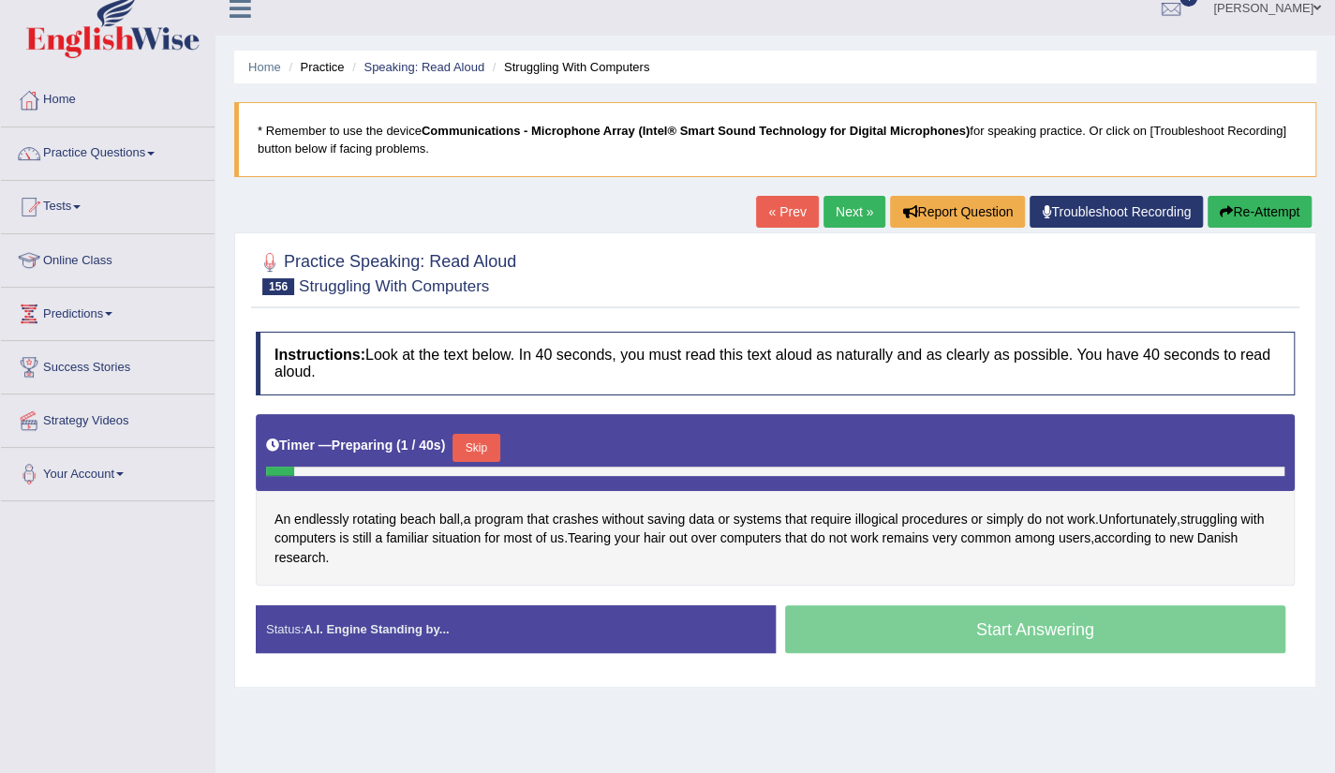
scroll to position [37, 0]
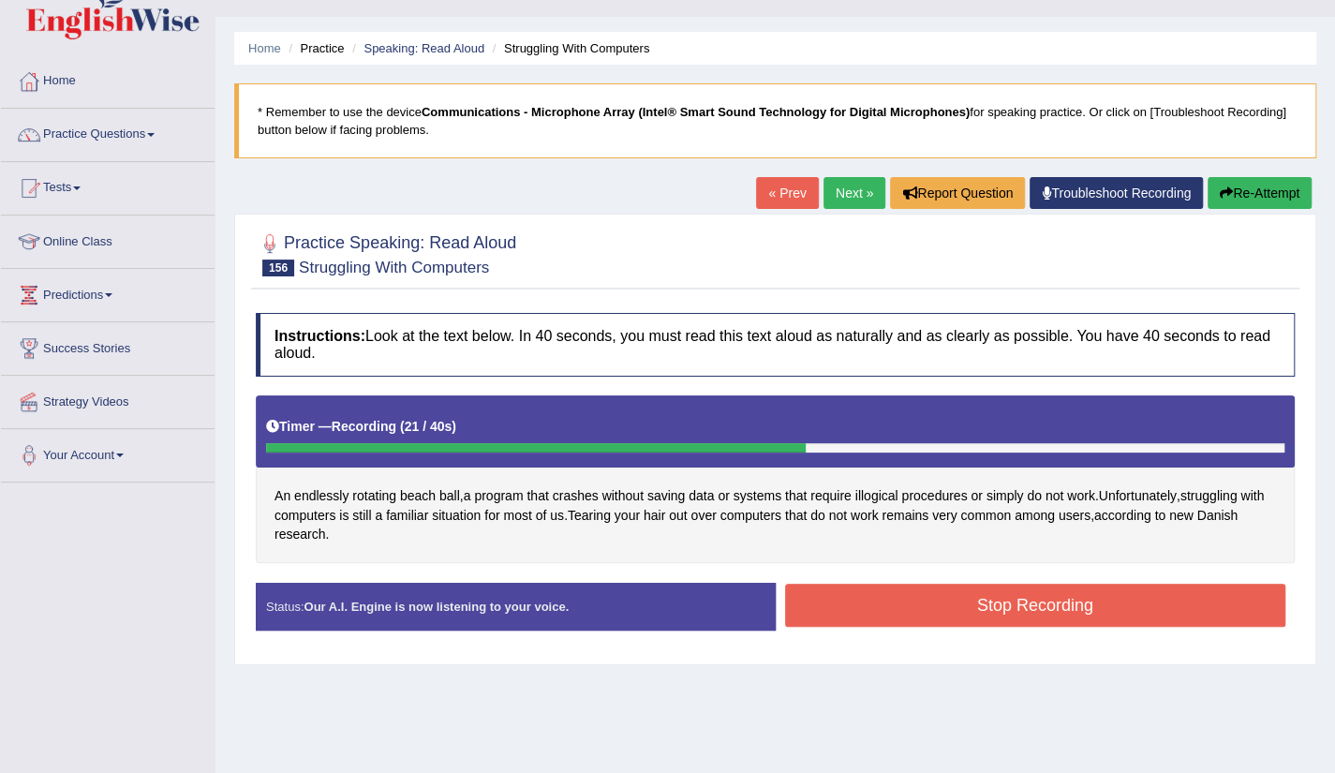
click at [1074, 599] on button "Stop Recording" at bounding box center [1035, 605] width 501 height 43
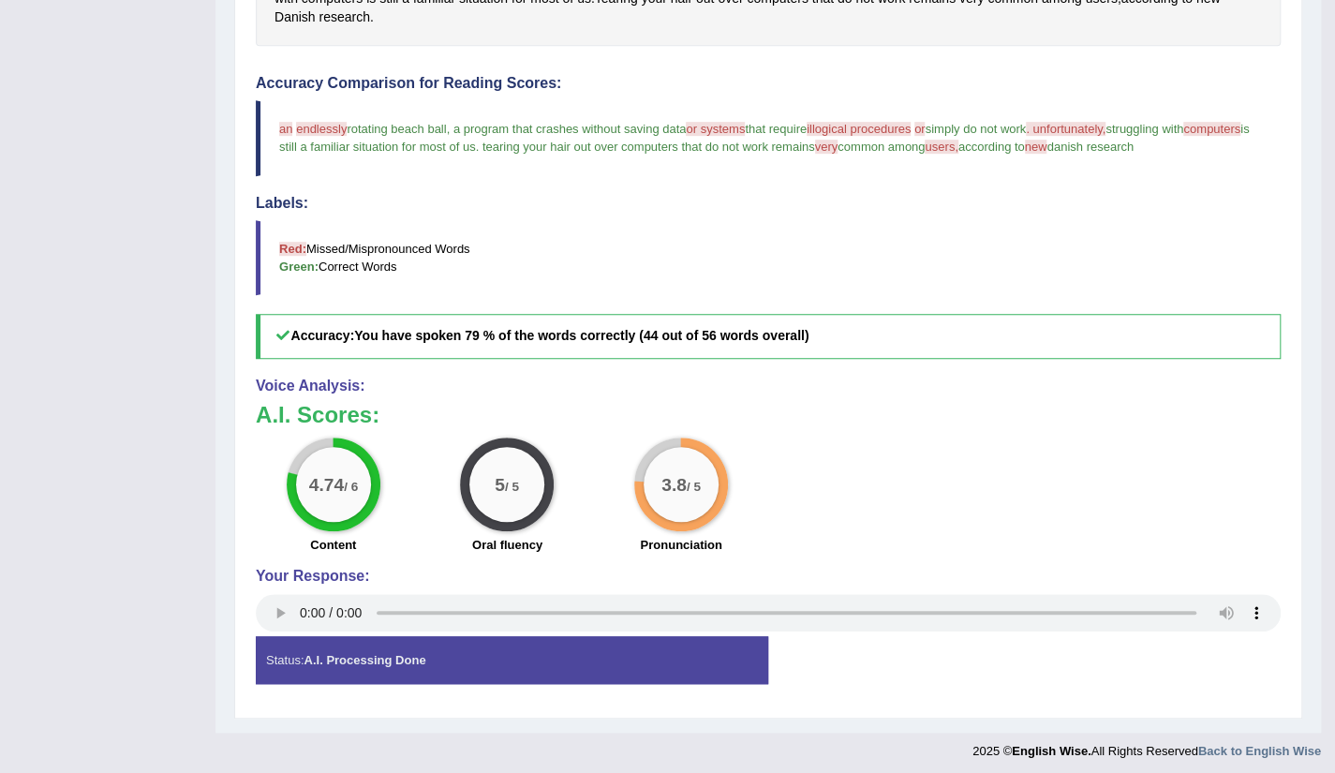
scroll to position [0, 0]
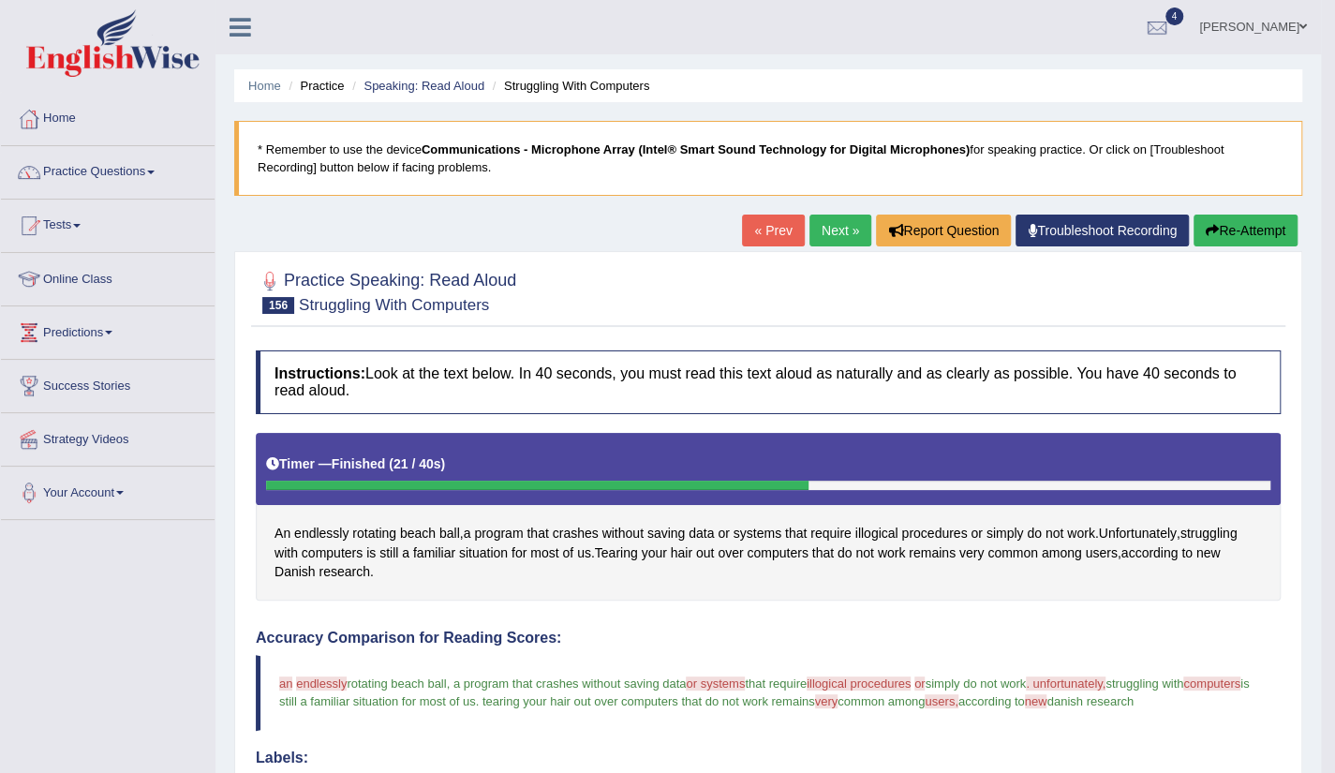
click at [832, 232] on link "Next »" at bounding box center [841, 231] width 62 height 32
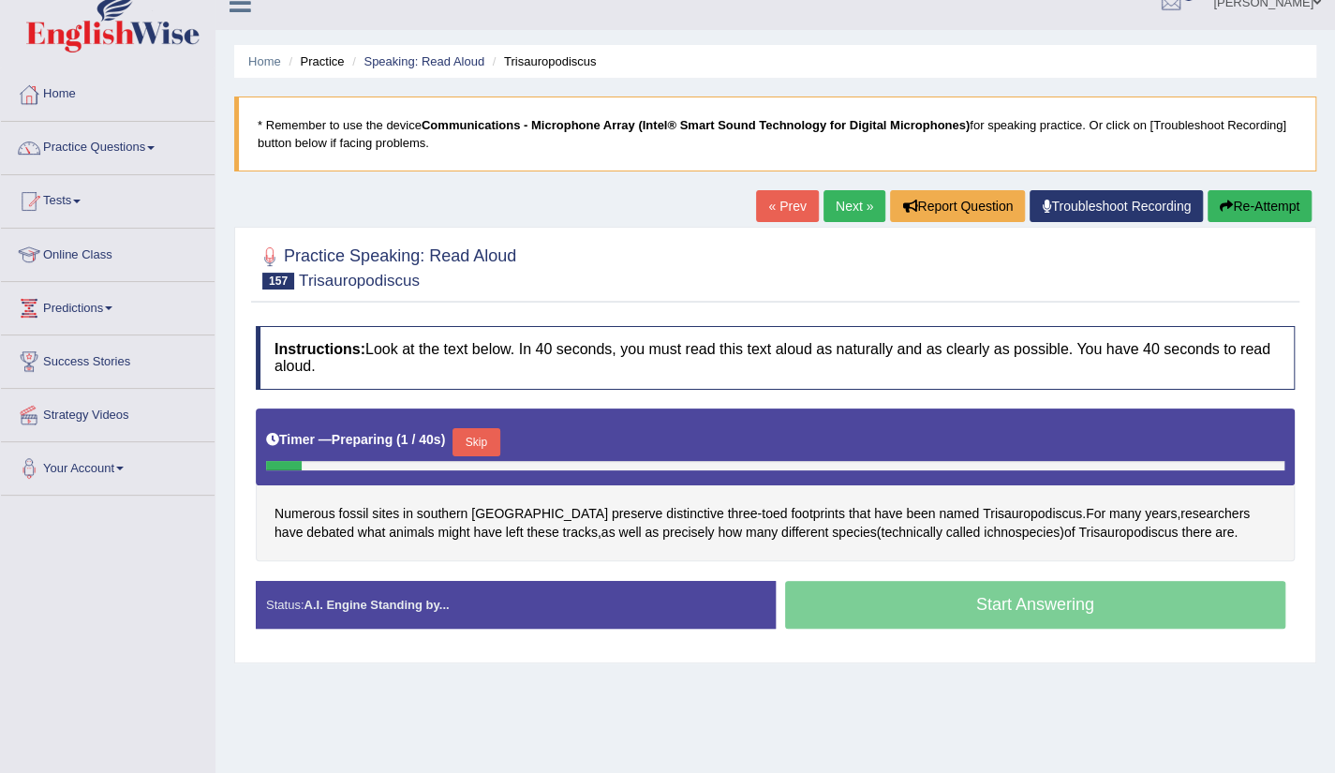
scroll to position [37, 0]
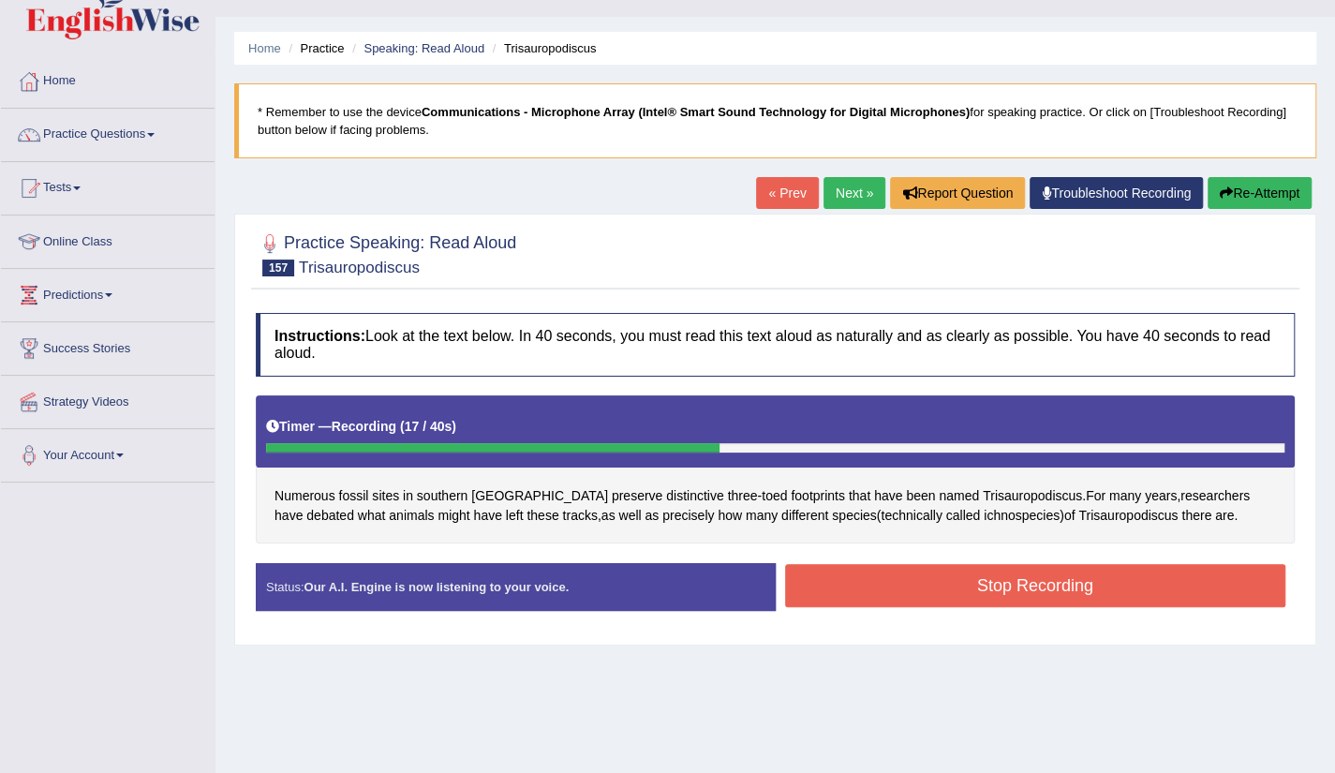
click at [1044, 571] on button "Stop Recording" at bounding box center [1035, 585] width 501 height 43
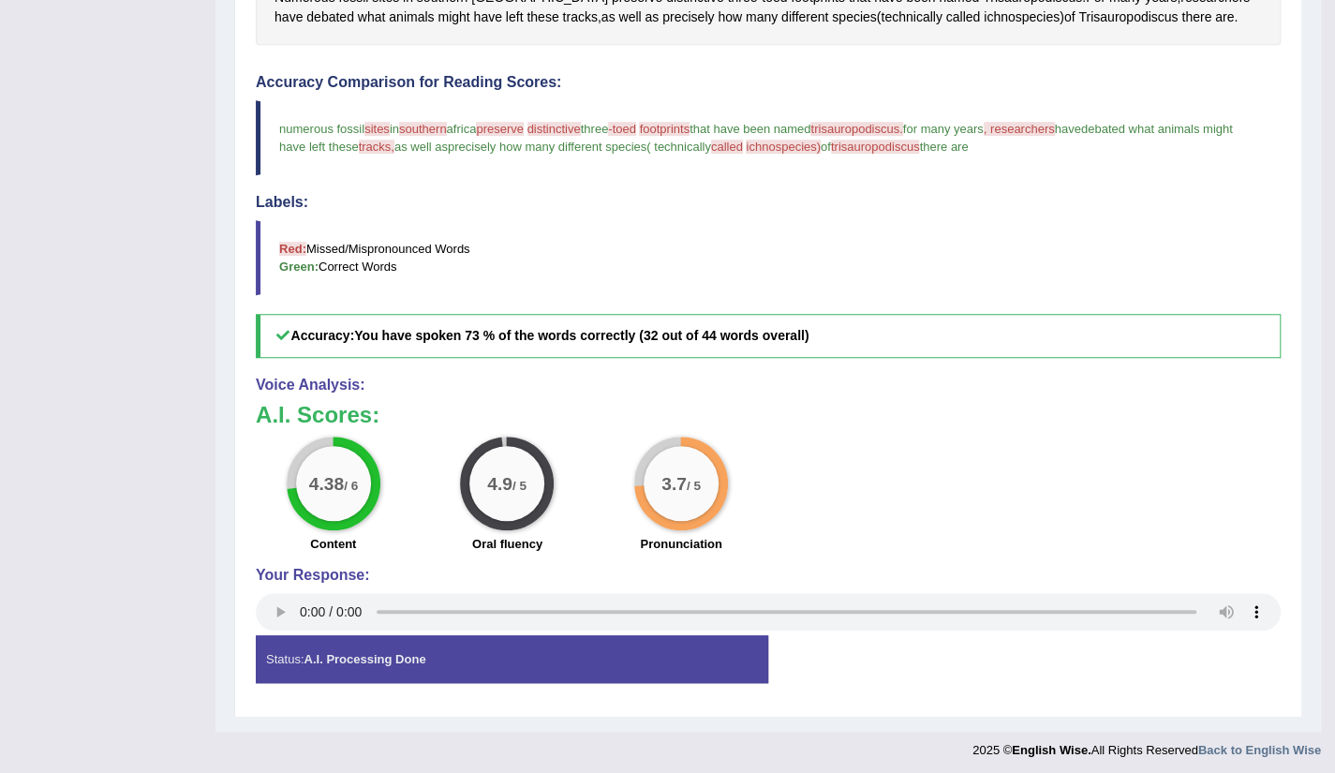
scroll to position [0, 0]
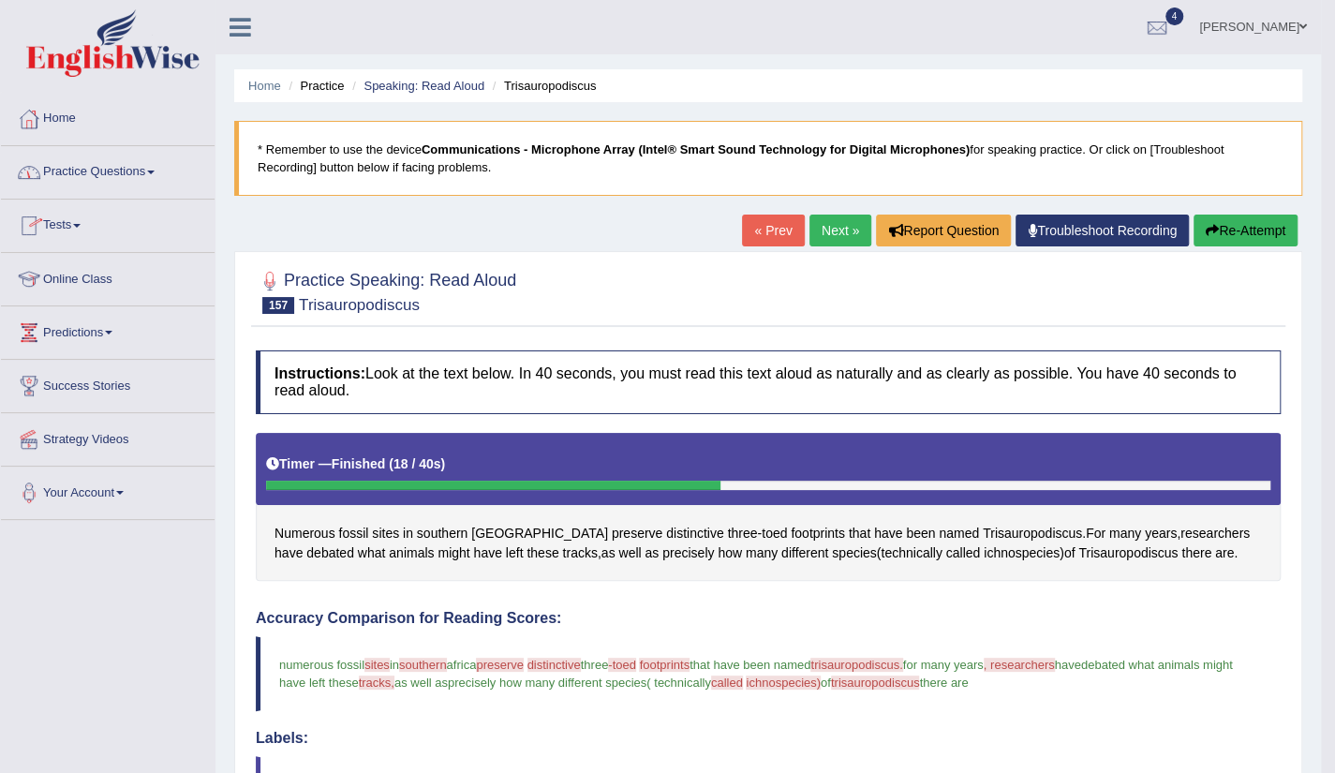
click at [128, 174] on link "Practice Questions" at bounding box center [108, 169] width 214 height 47
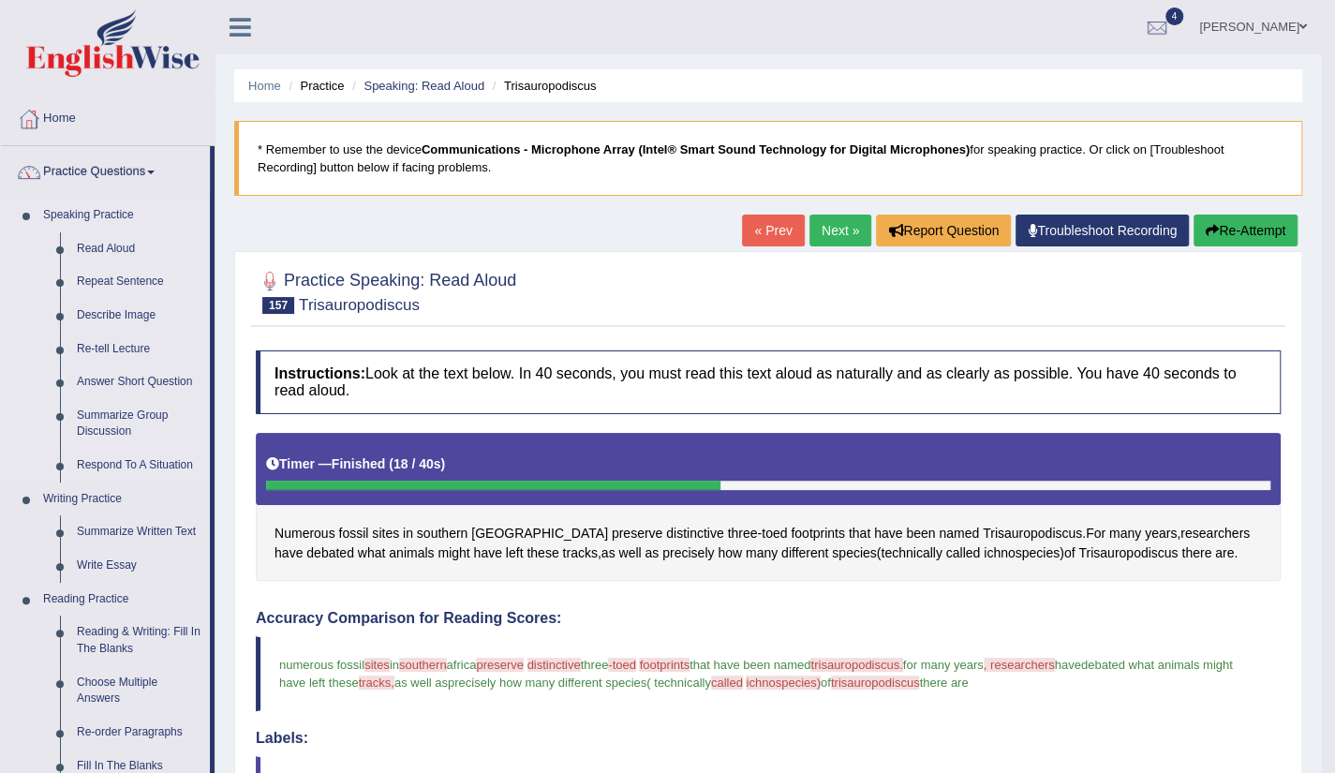
click at [132, 282] on link "Repeat Sentence" at bounding box center [138, 282] width 141 height 34
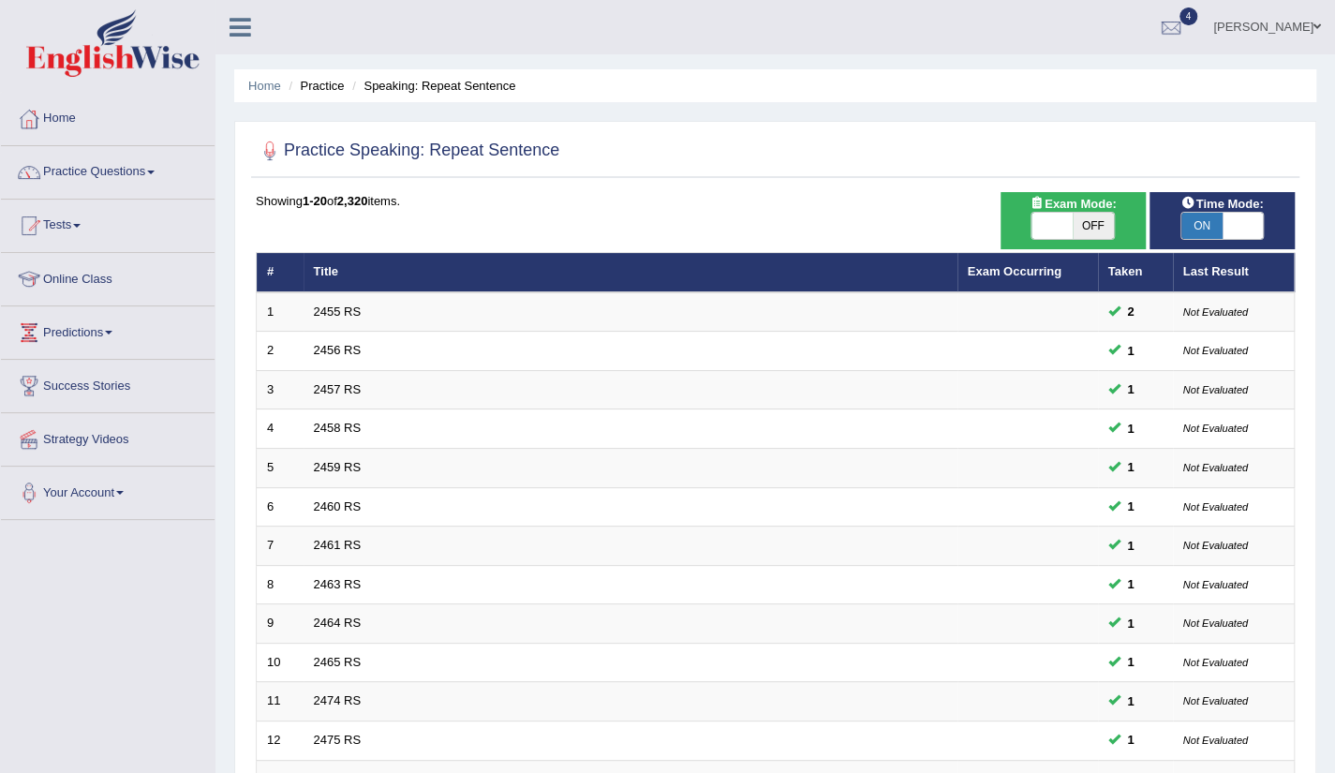
scroll to position [458, 0]
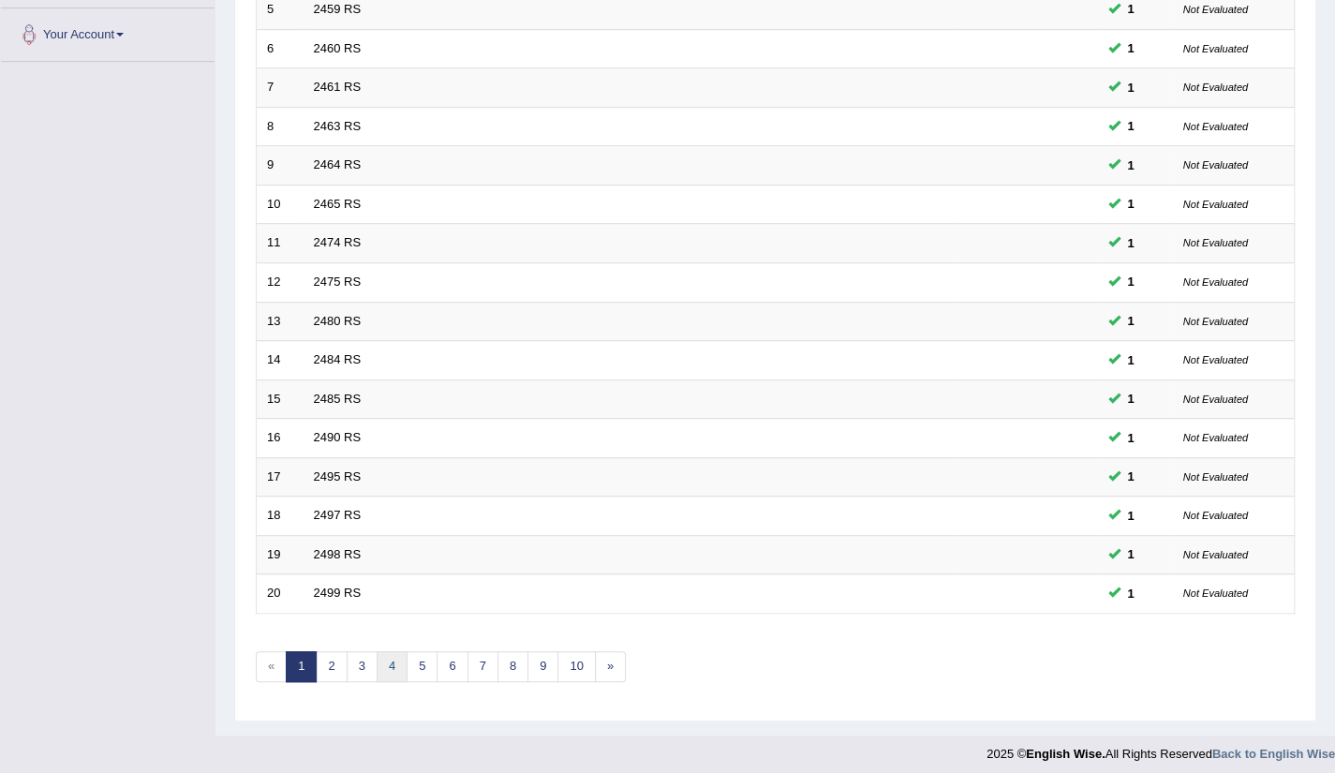
click at [383, 664] on link "4" at bounding box center [392, 666] width 31 height 31
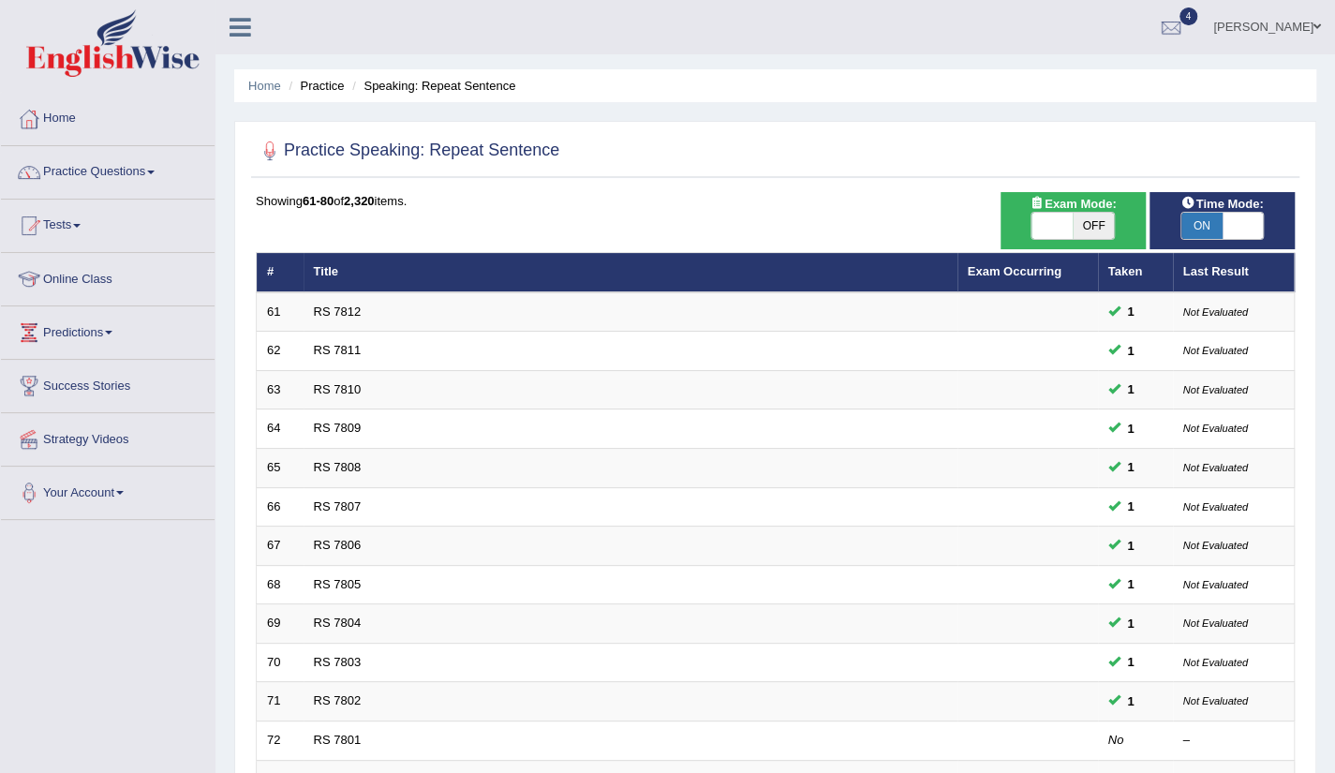
scroll to position [458, 0]
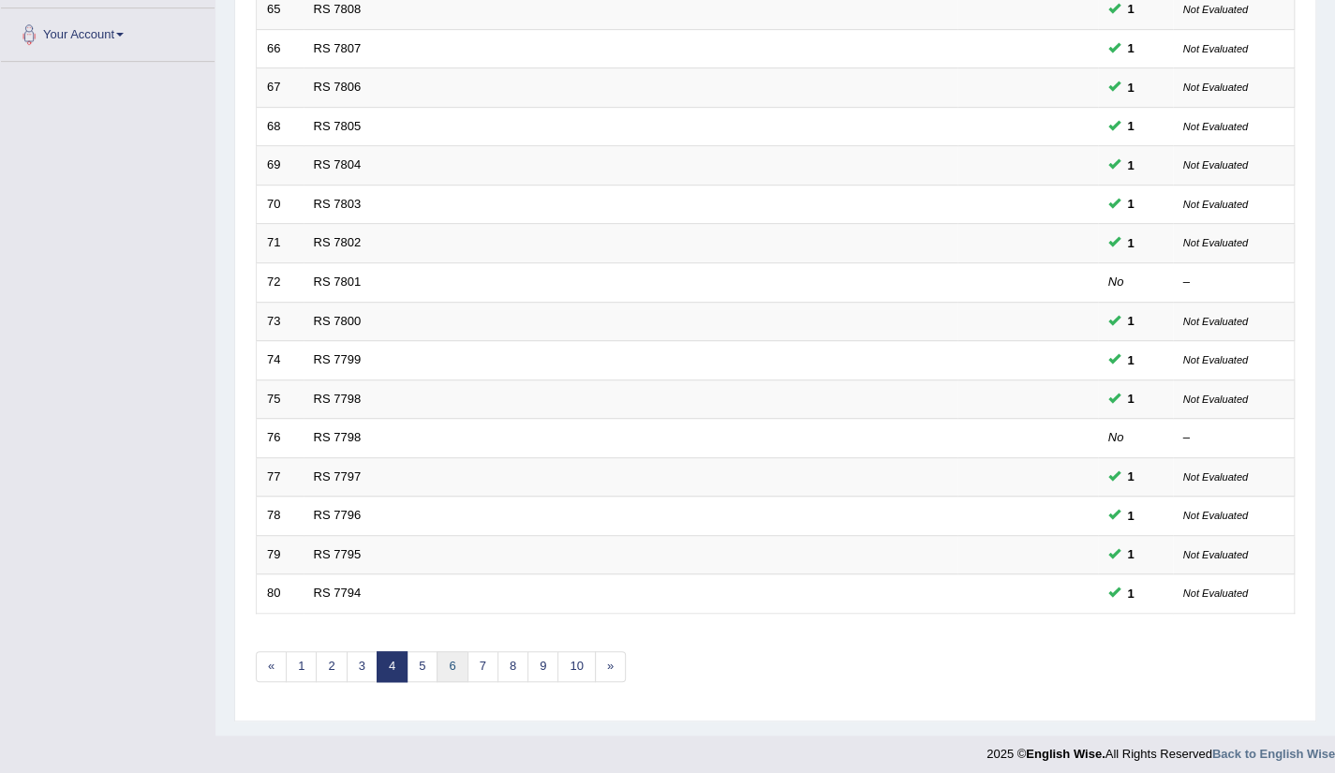
click at [439, 659] on link "6" at bounding box center [452, 666] width 31 height 31
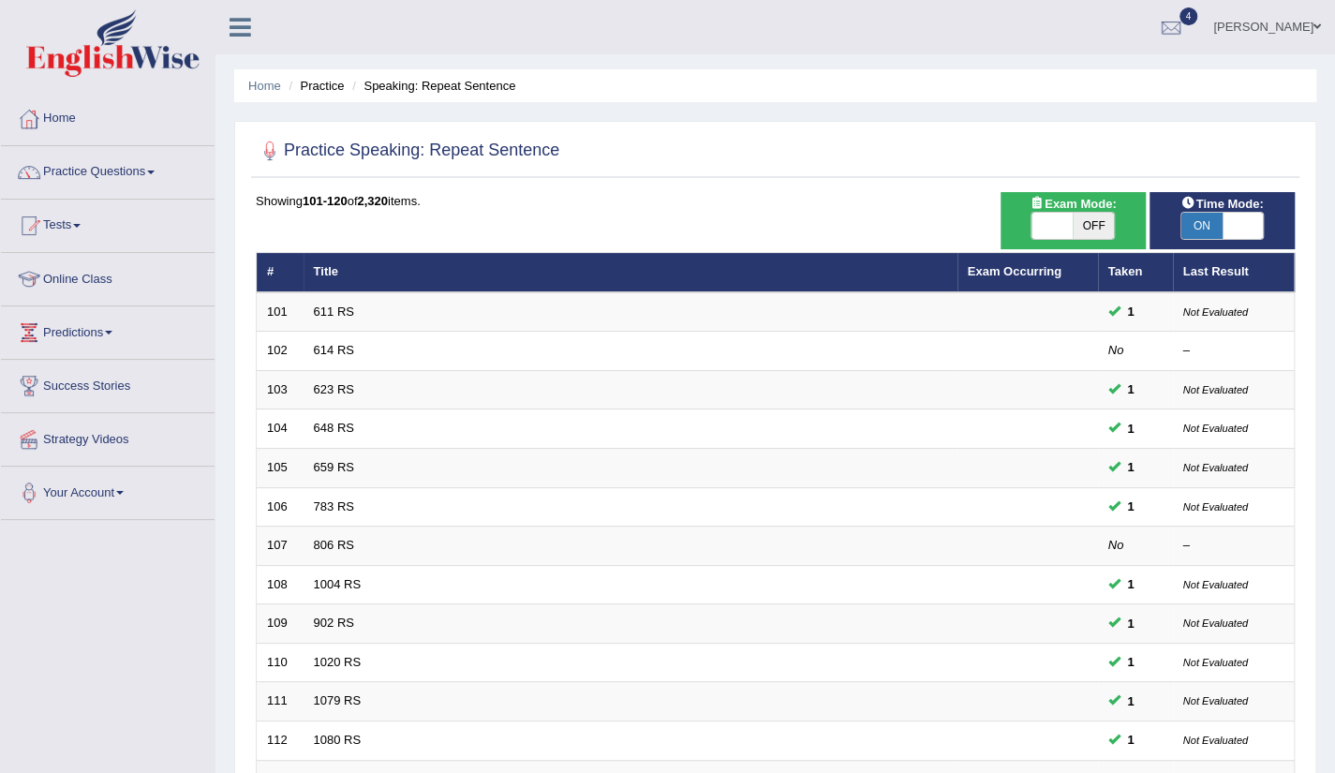
scroll to position [458, 0]
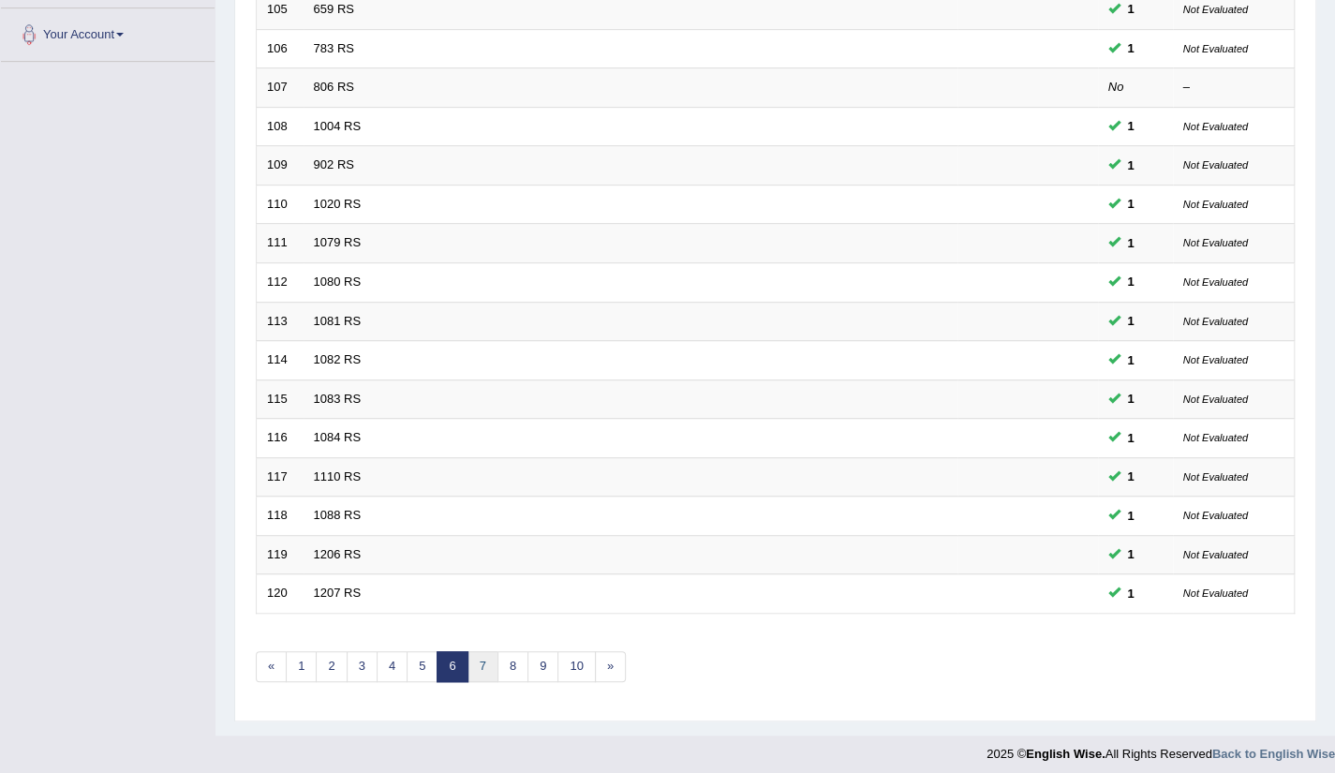
click at [474, 651] on link "7" at bounding box center [483, 666] width 31 height 31
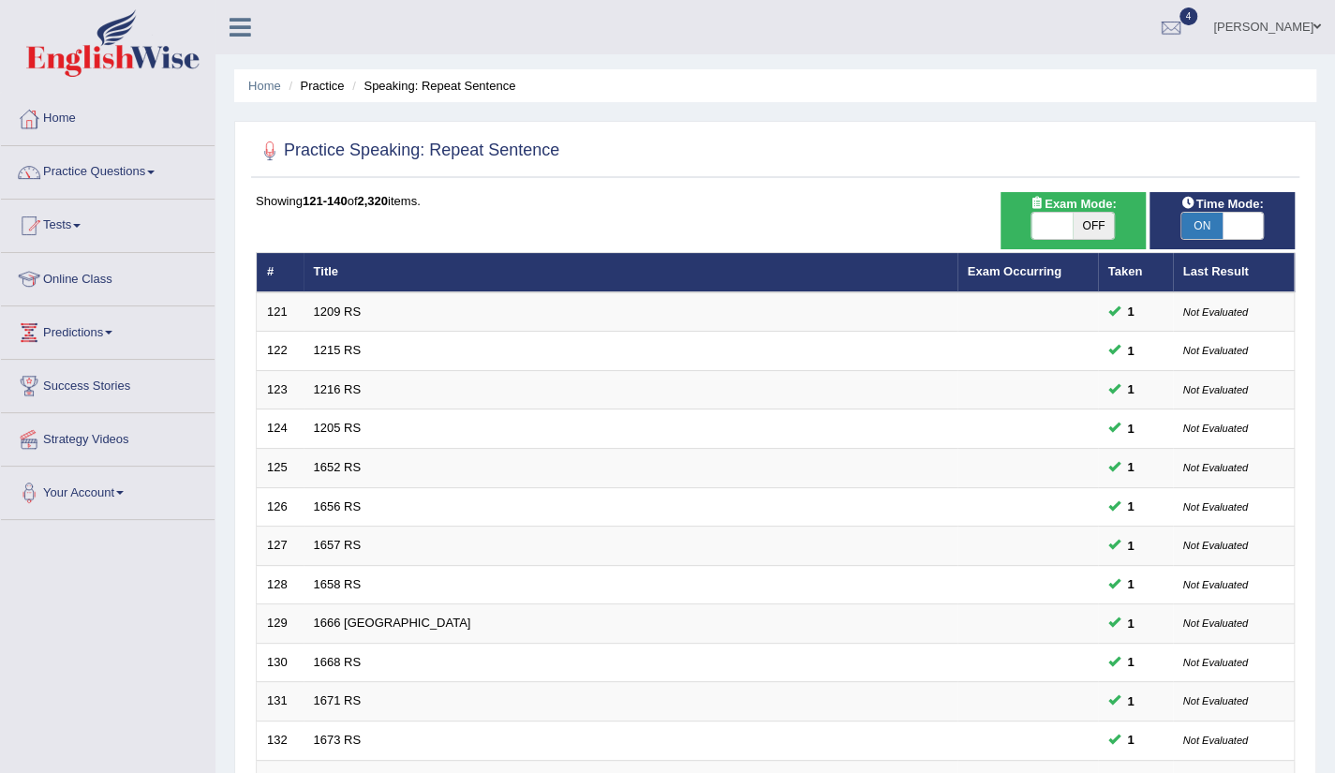
scroll to position [458, 0]
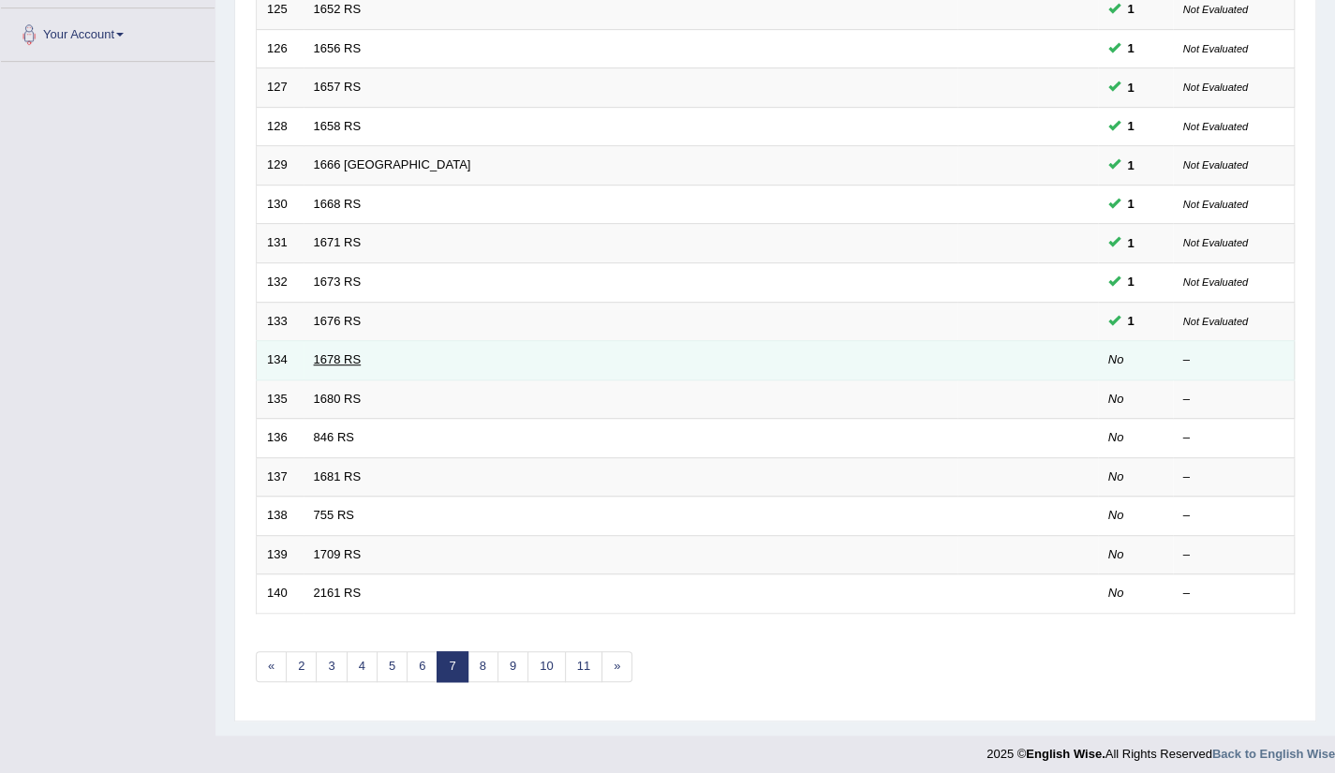
click at [334, 356] on link "1678 RS" at bounding box center [338, 359] width 48 height 14
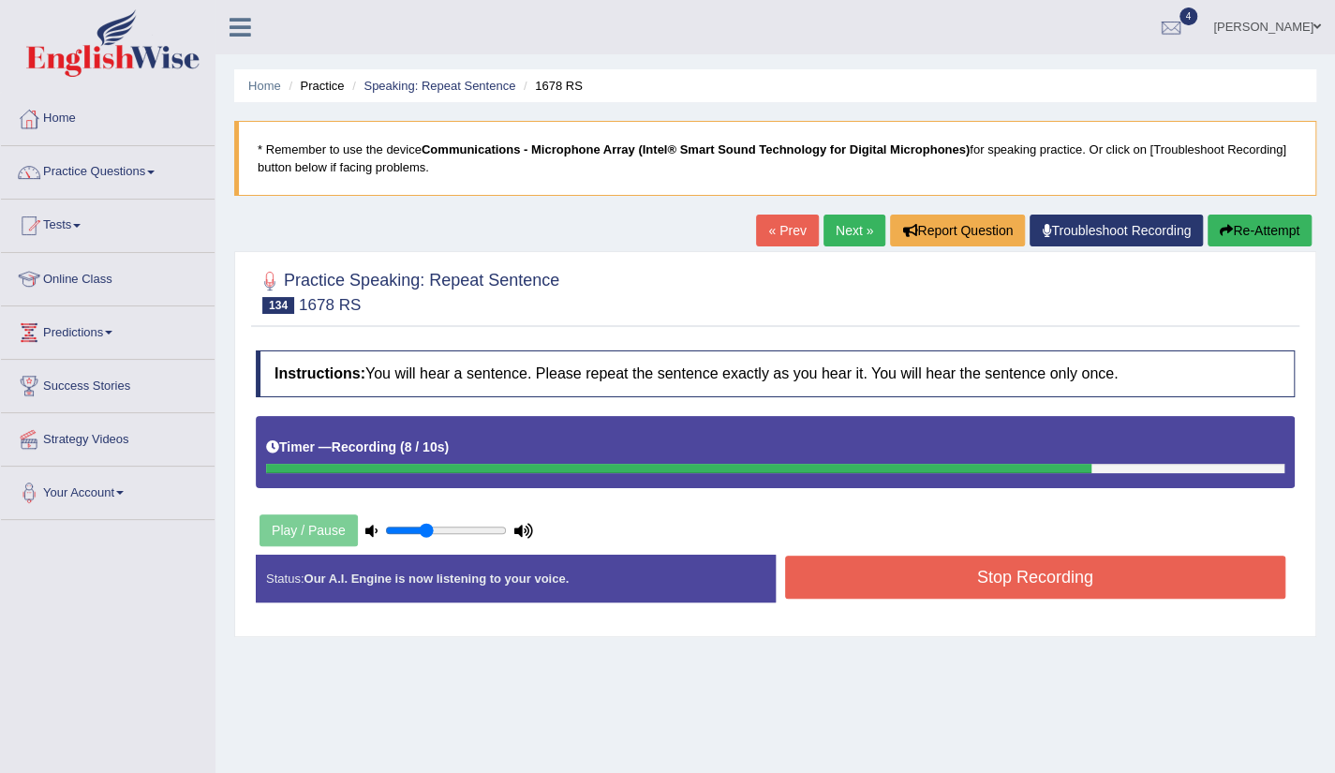
click at [1040, 588] on button "Stop Recording" at bounding box center [1035, 577] width 501 height 43
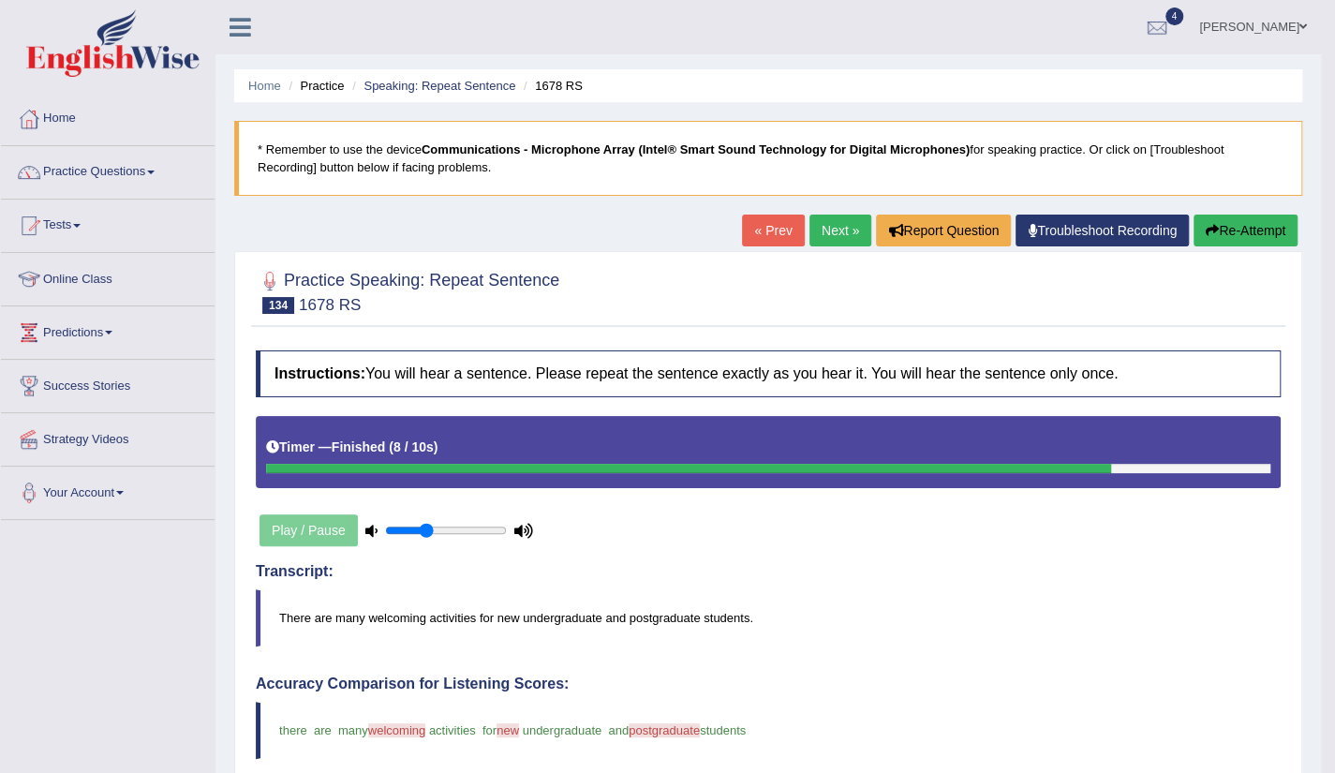
click at [842, 239] on link "Next »" at bounding box center [841, 231] width 62 height 32
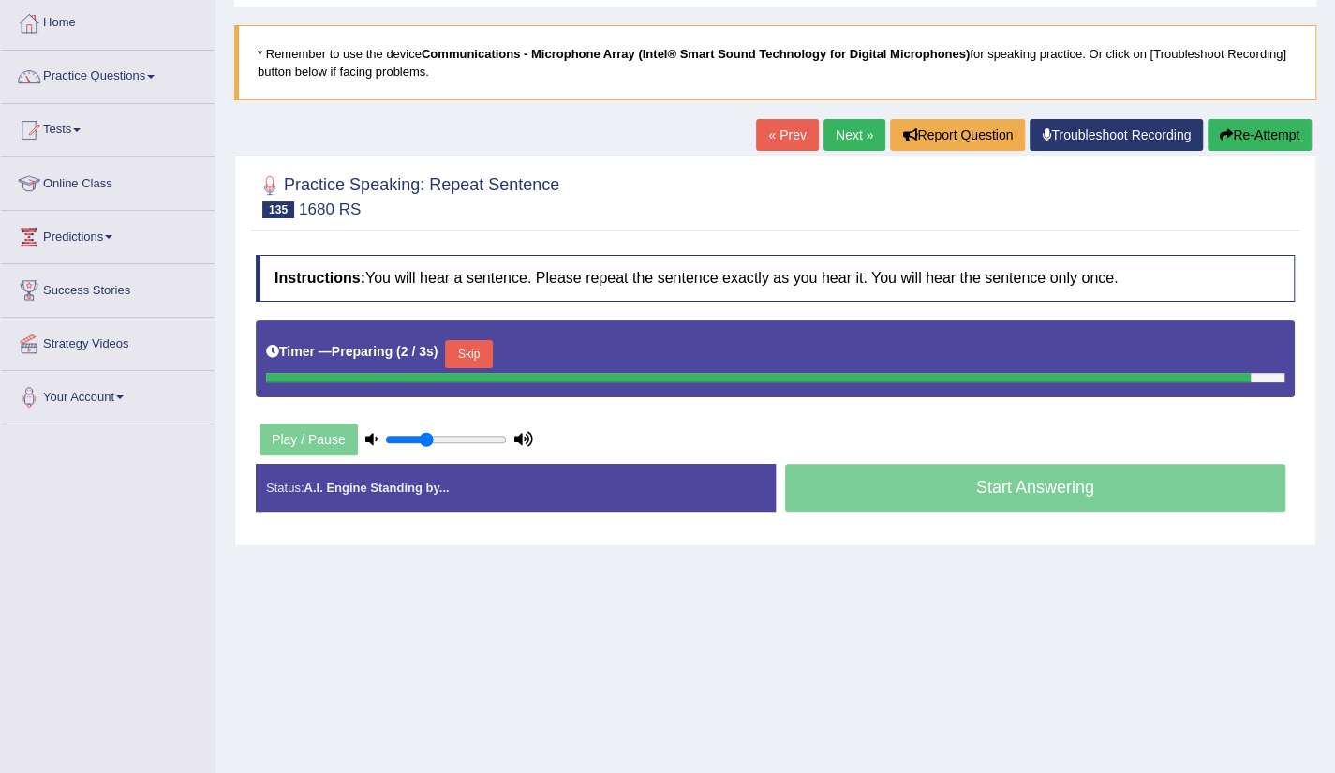
scroll to position [112, 0]
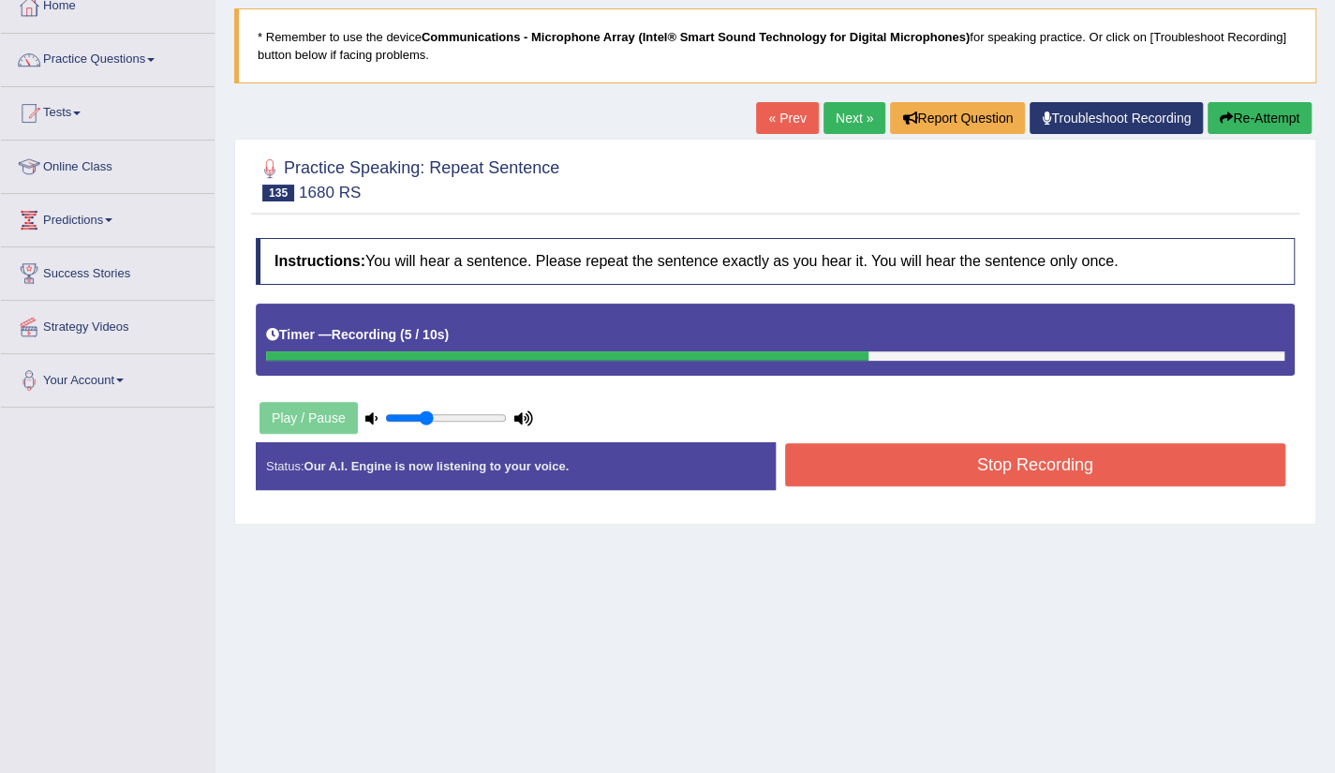
click at [1038, 473] on button "Stop Recording" at bounding box center [1035, 464] width 501 height 43
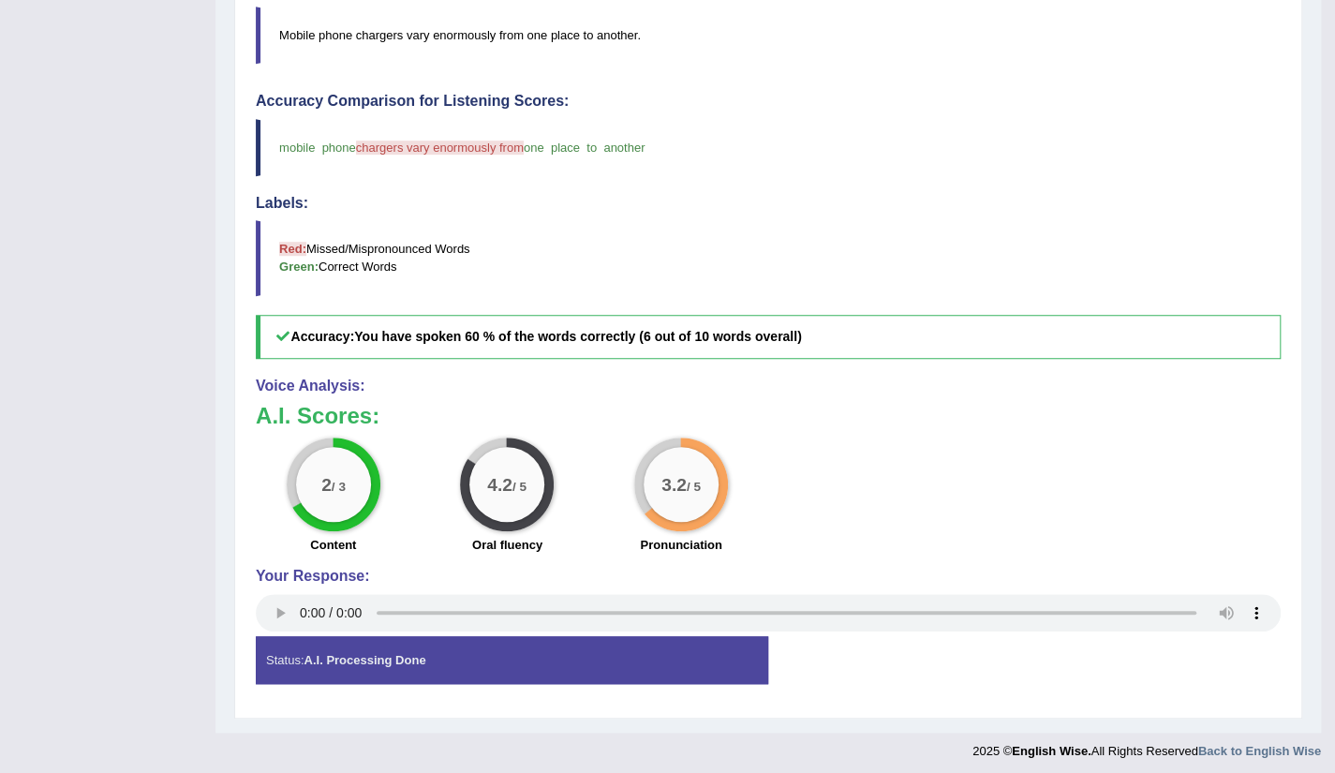
scroll to position [0, 0]
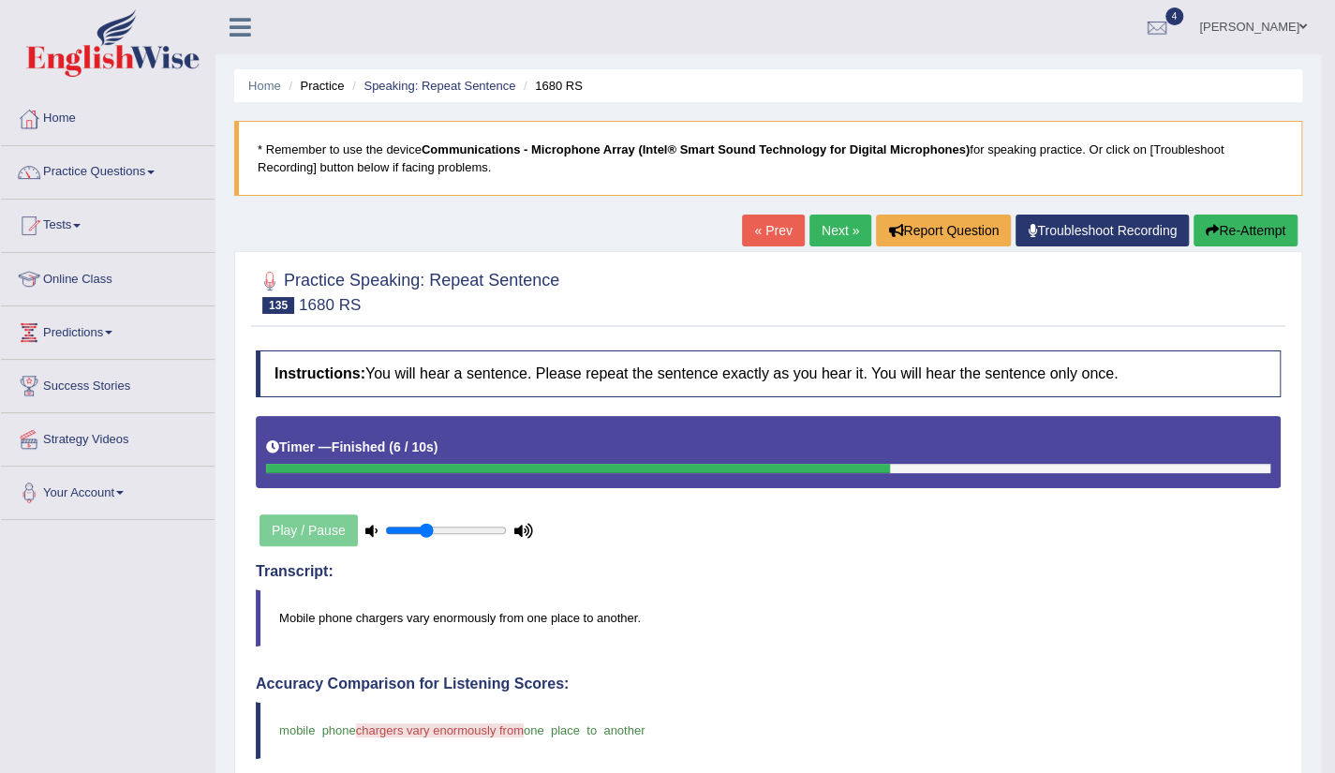
click at [840, 238] on link "Next »" at bounding box center [841, 231] width 62 height 32
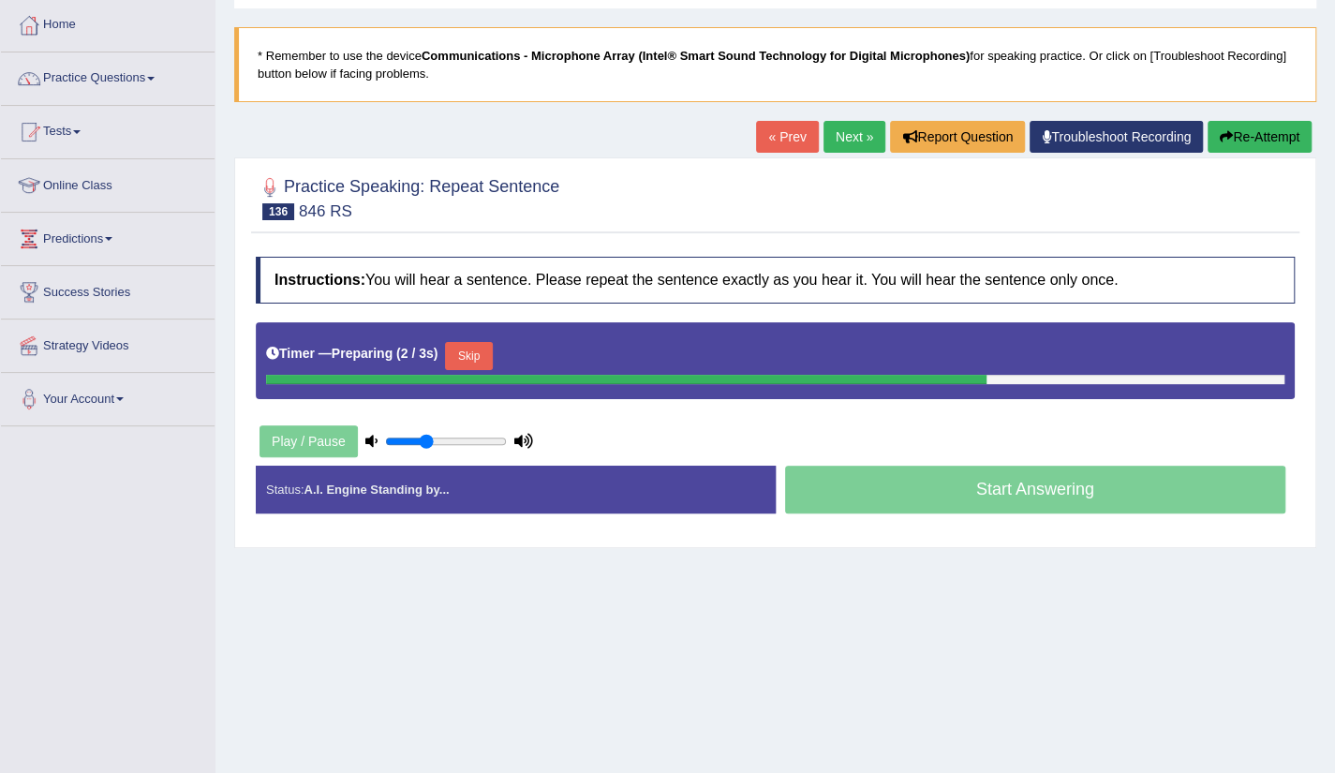
scroll to position [112, 0]
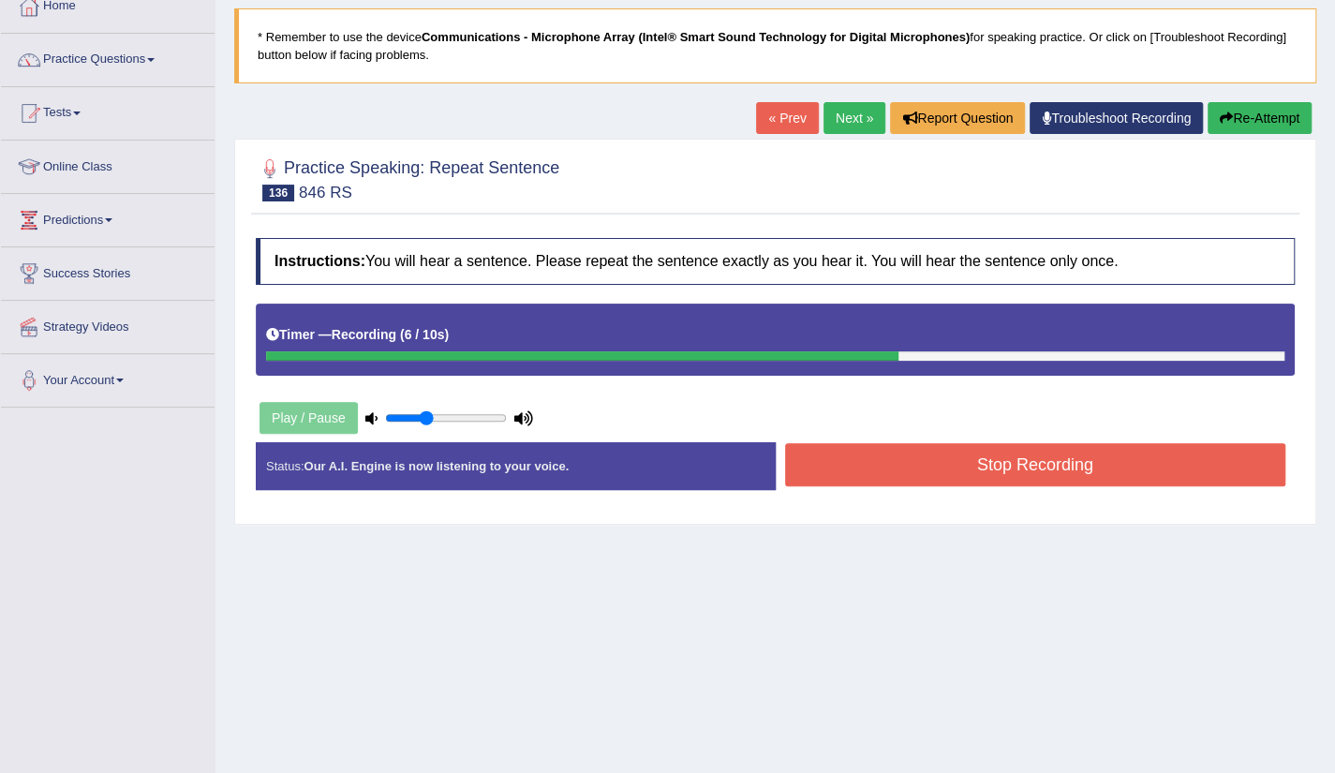
click at [1073, 460] on button "Stop Recording" at bounding box center [1035, 464] width 501 height 43
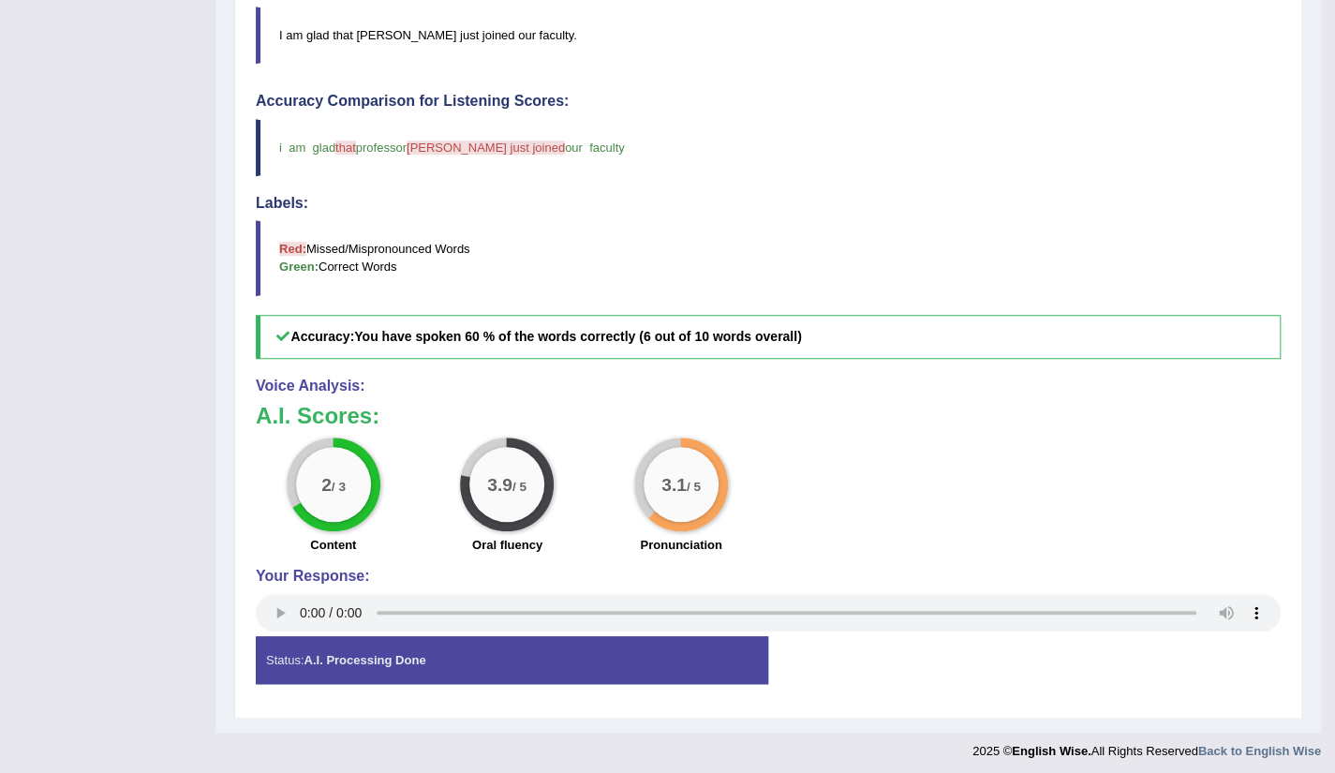
scroll to position [0, 0]
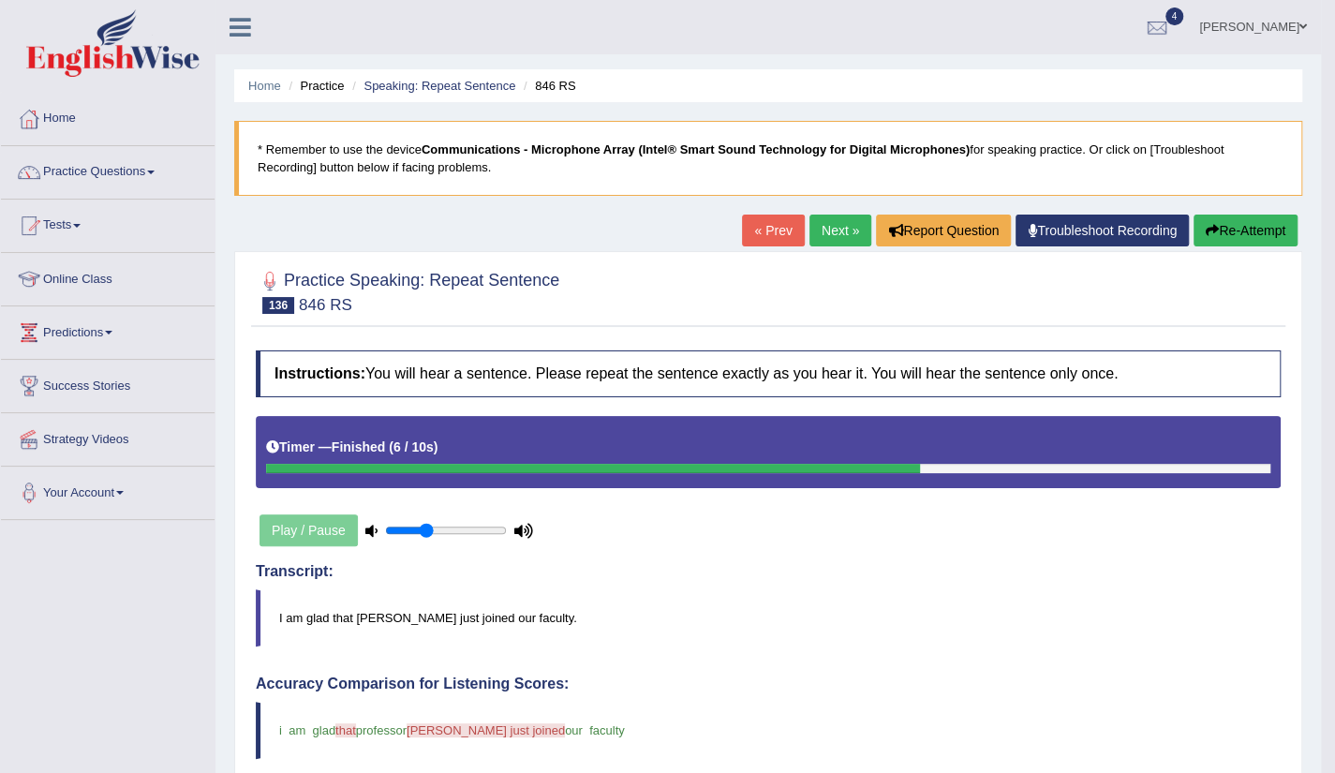
click at [825, 235] on link "Next »" at bounding box center [841, 231] width 62 height 32
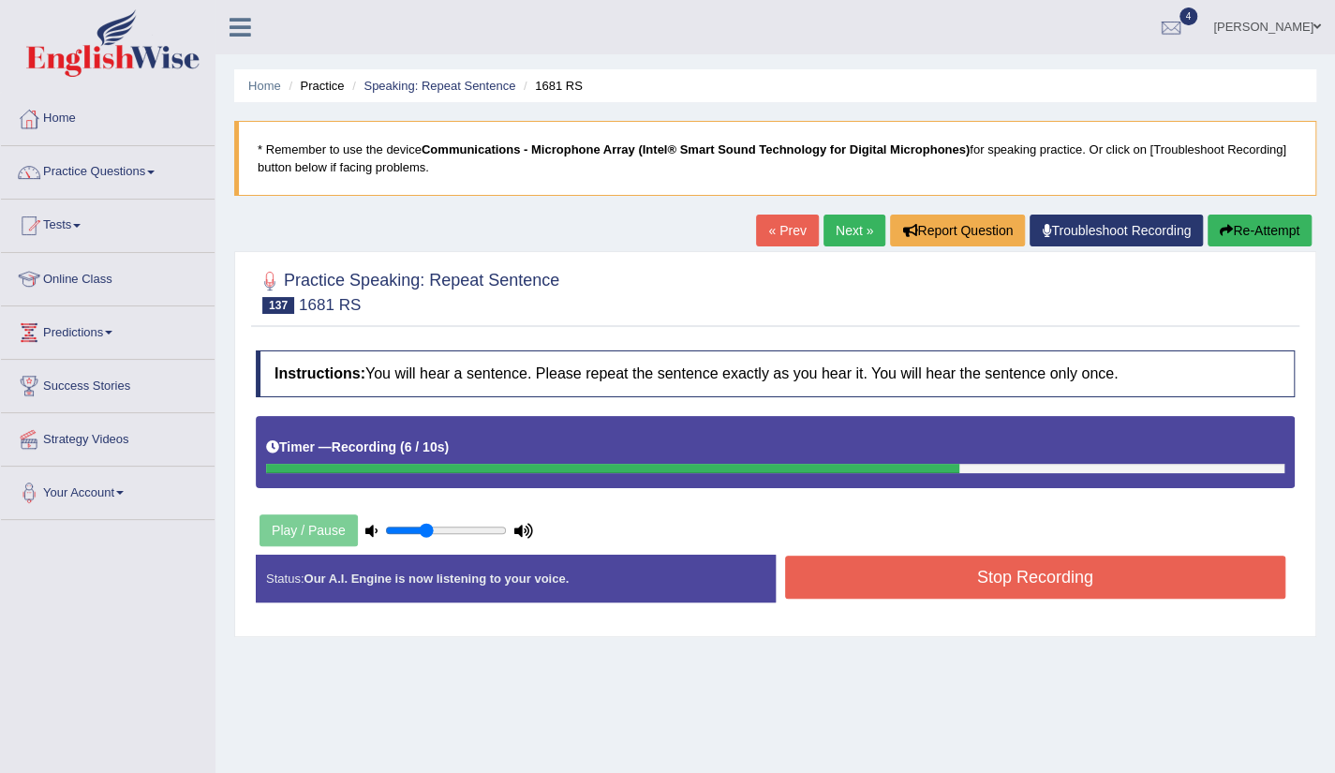
click at [956, 578] on button "Stop Recording" at bounding box center [1035, 577] width 501 height 43
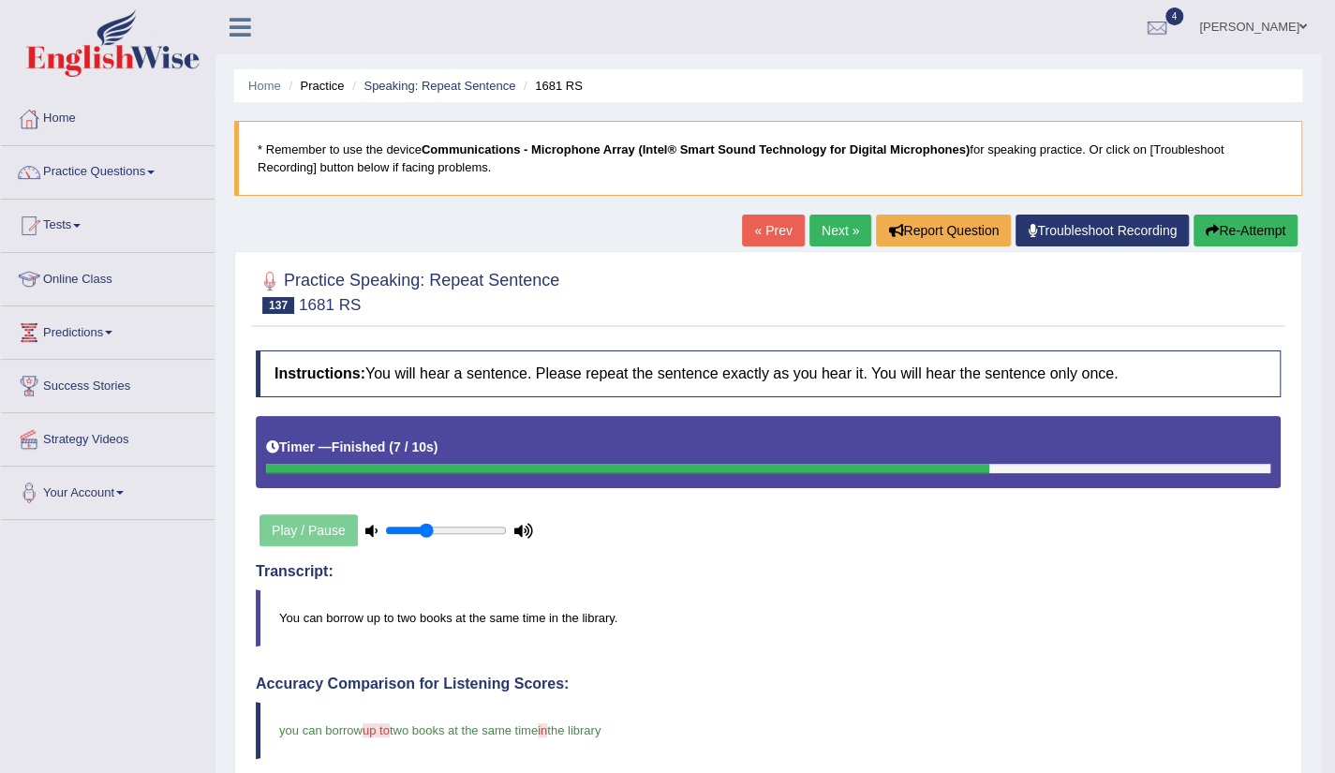
click at [818, 220] on link "Next »" at bounding box center [841, 231] width 62 height 32
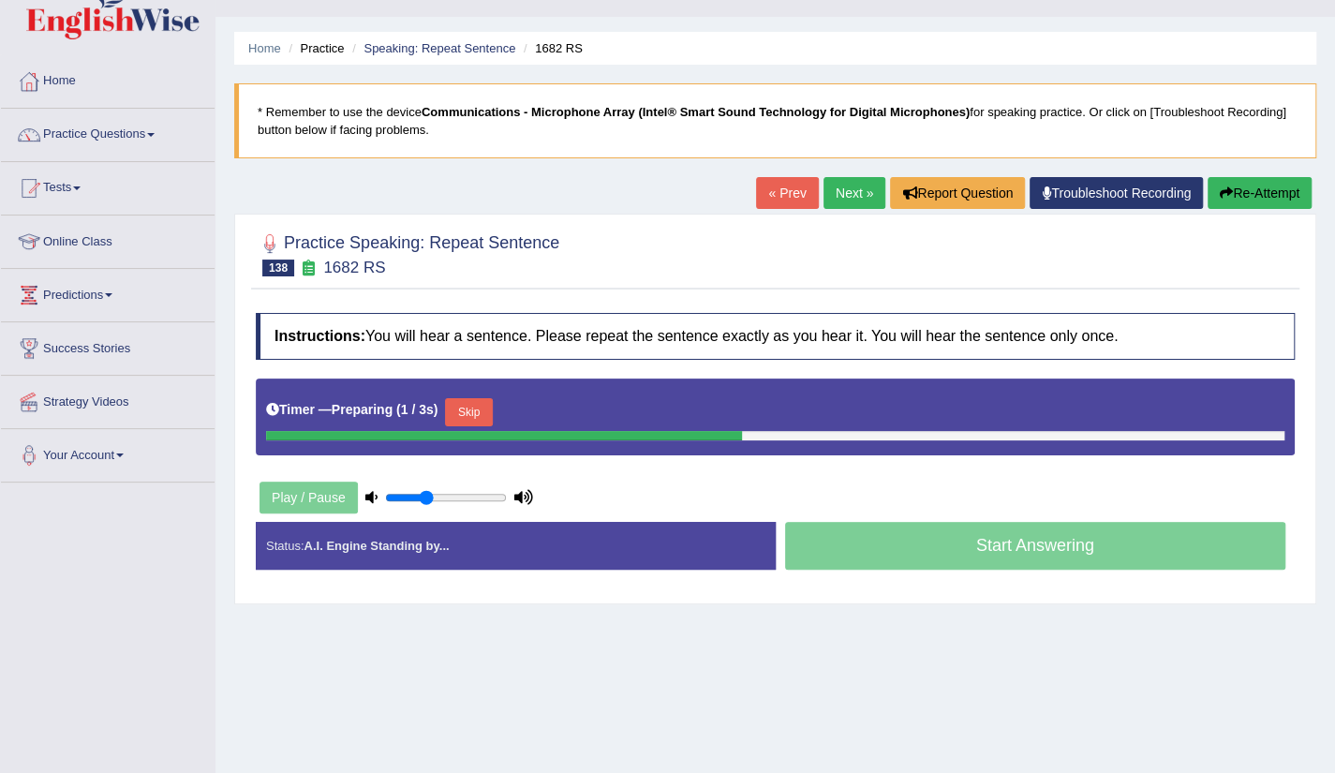
scroll to position [75, 0]
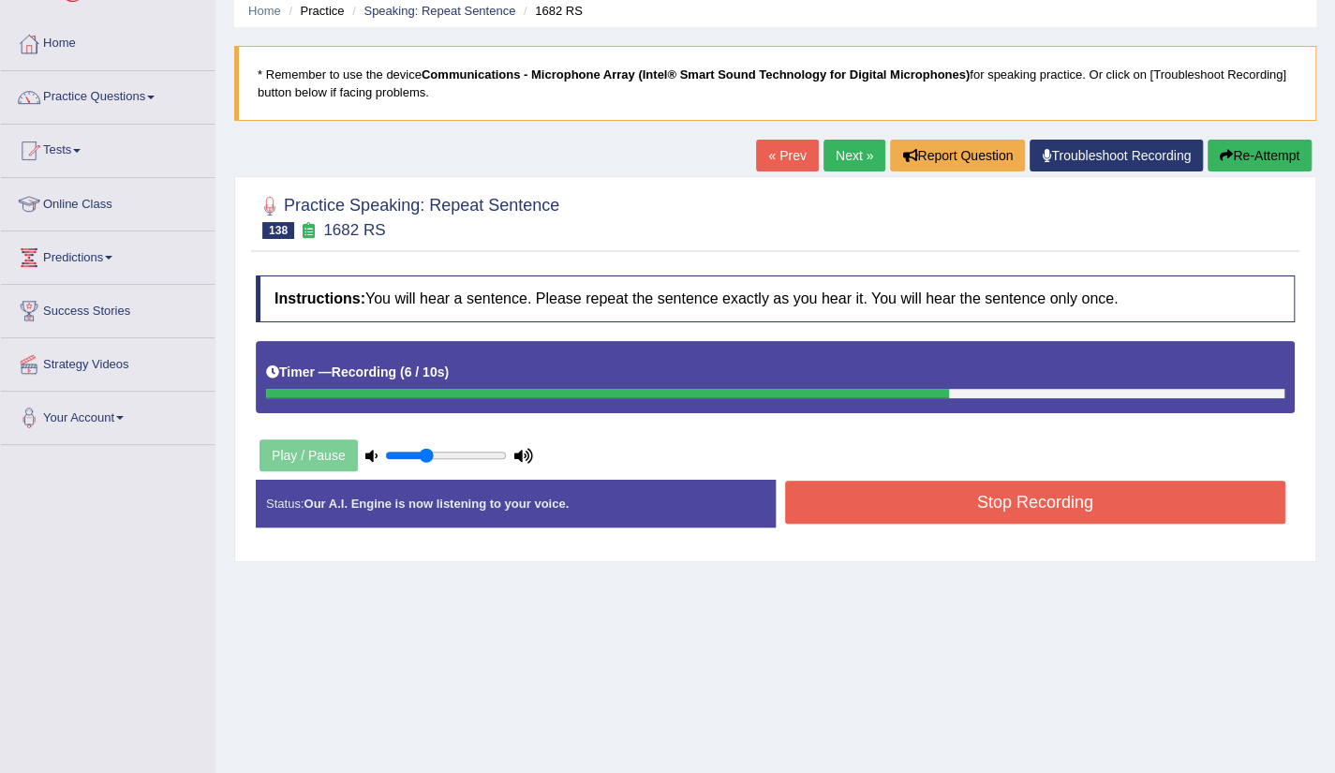
click at [986, 515] on button "Stop Recording" at bounding box center [1035, 502] width 501 height 43
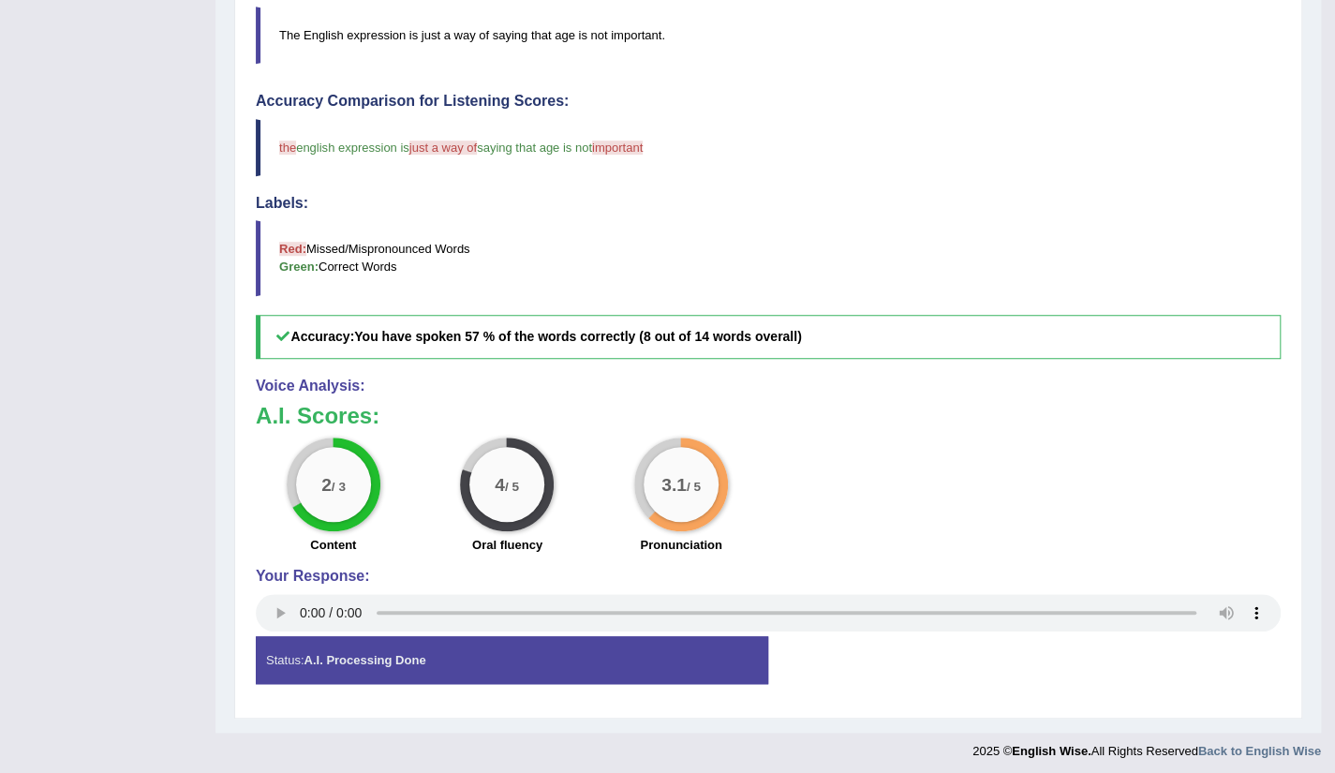
scroll to position [0, 0]
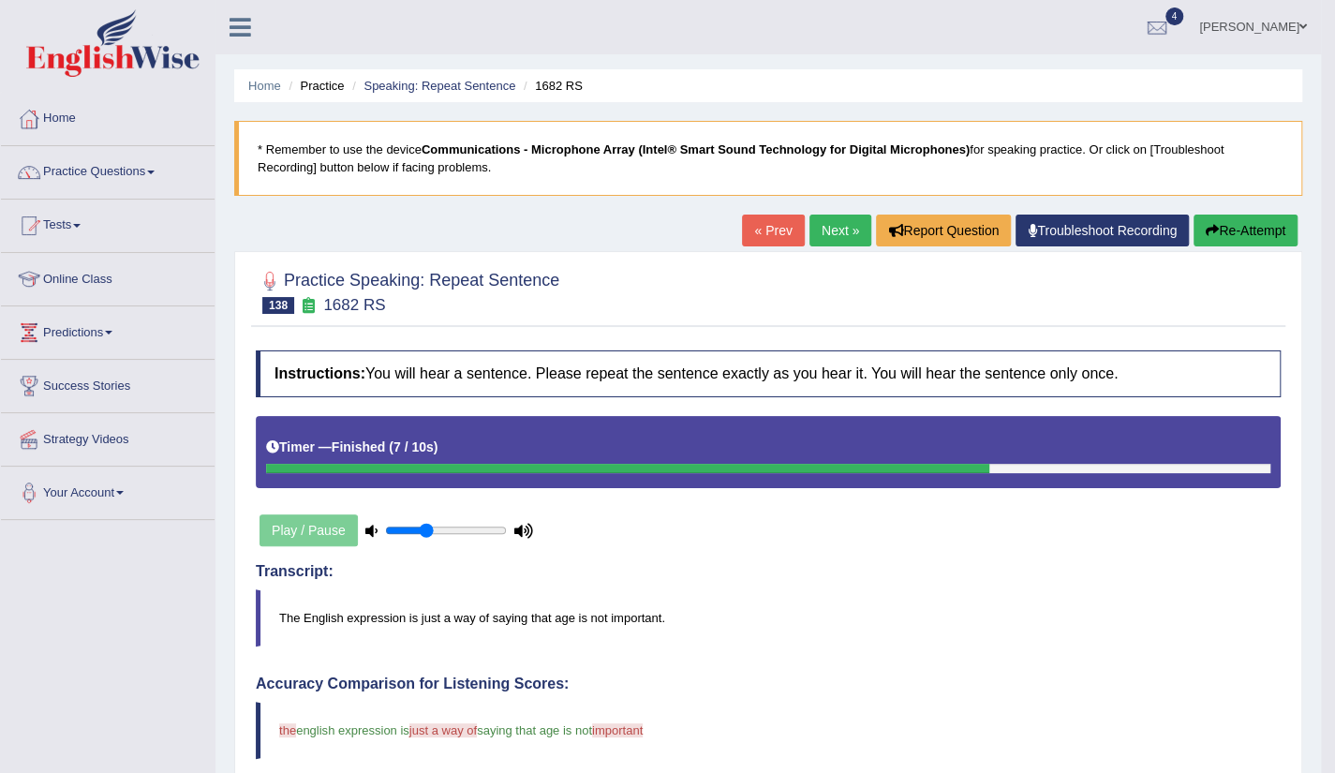
click at [849, 243] on link "Next »" at bounding box center [841, 231] width 62 height 32
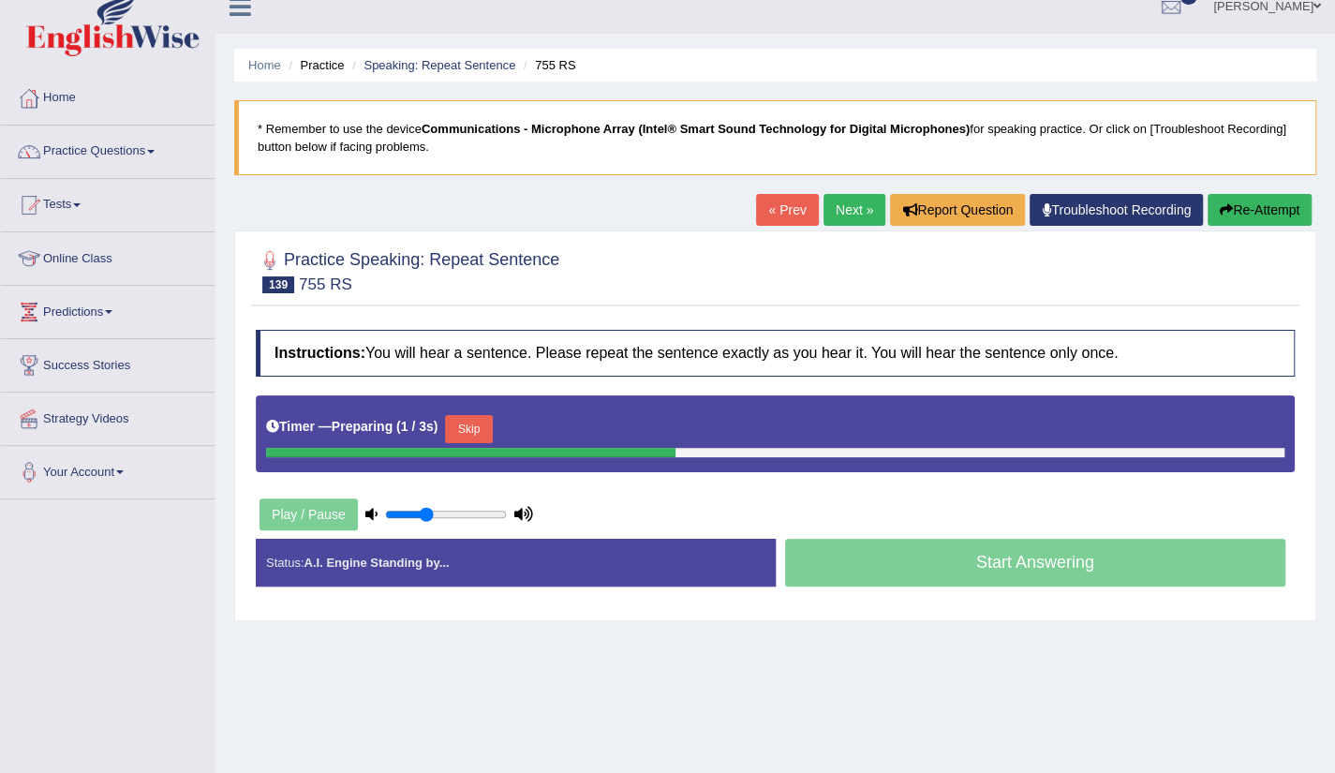
scroll to position [37, 0]
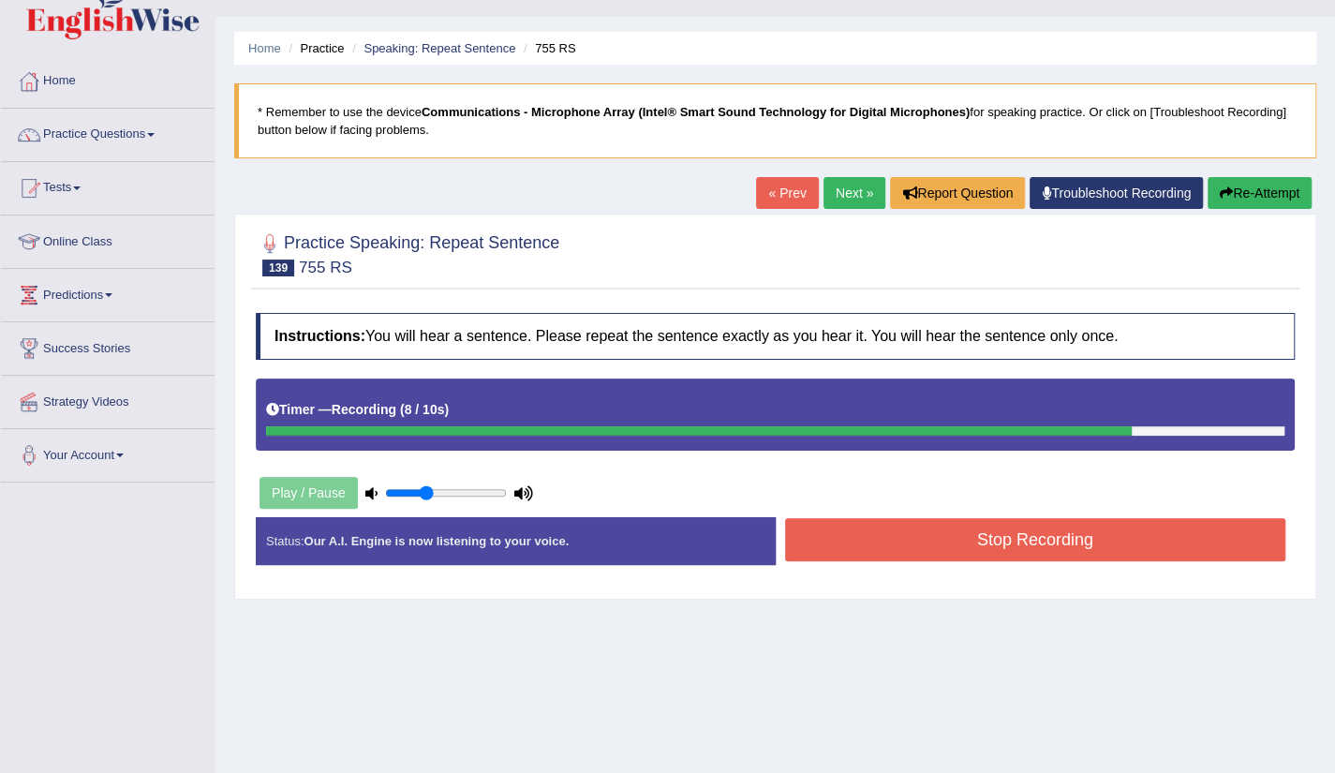
click at [1039, 538] on button "Stop Recording" at bounding box center [1035, 539] width 501 height 43
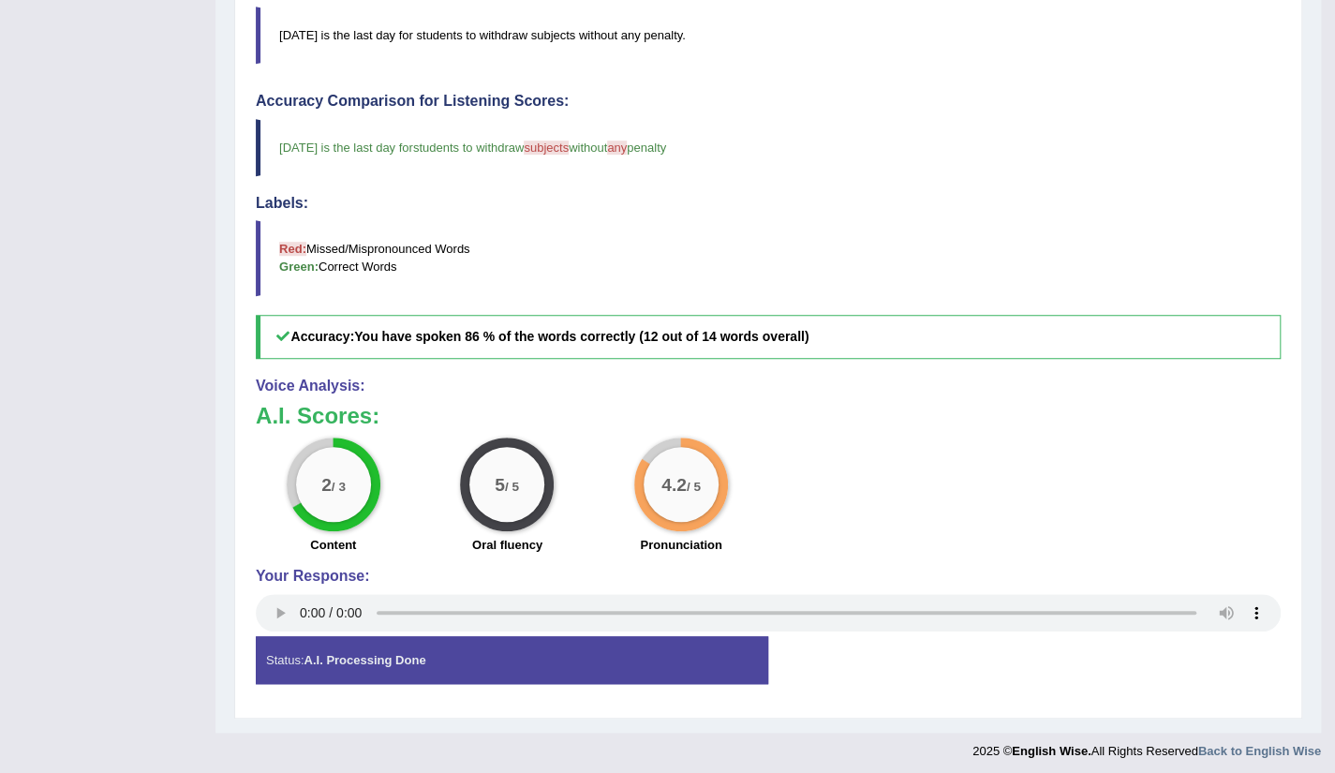
scroll to position [0, 0]
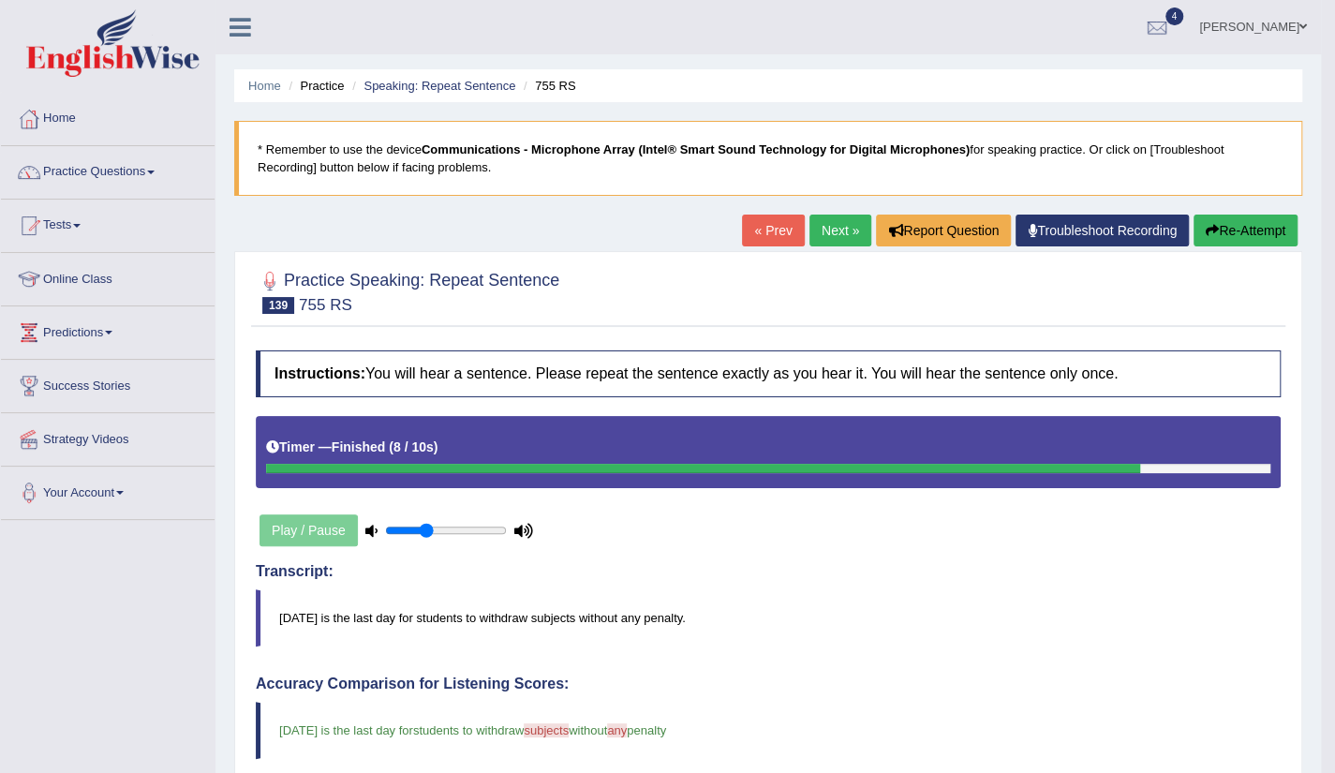
click at [849, 237] on link "Next »" at bounding box center [841, 231] width 62 height 32
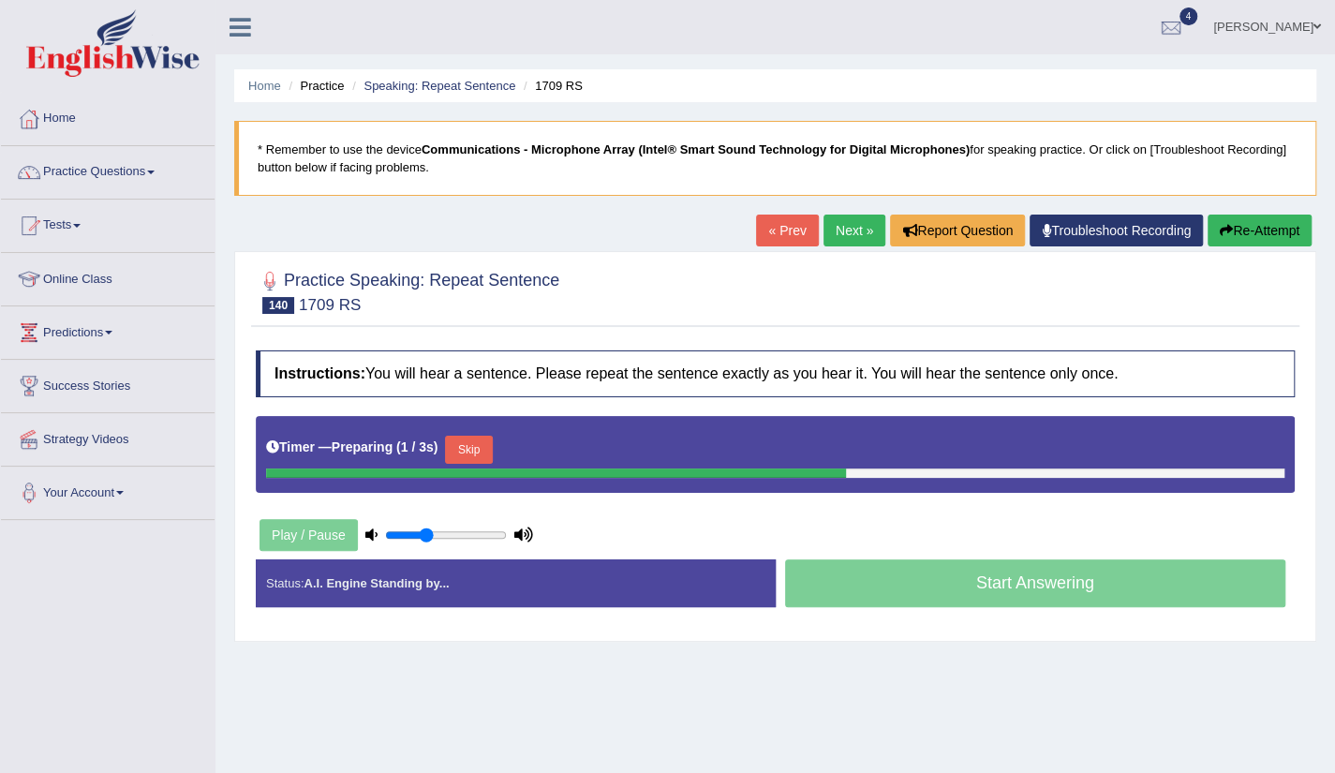
scroll to position [37, 0]
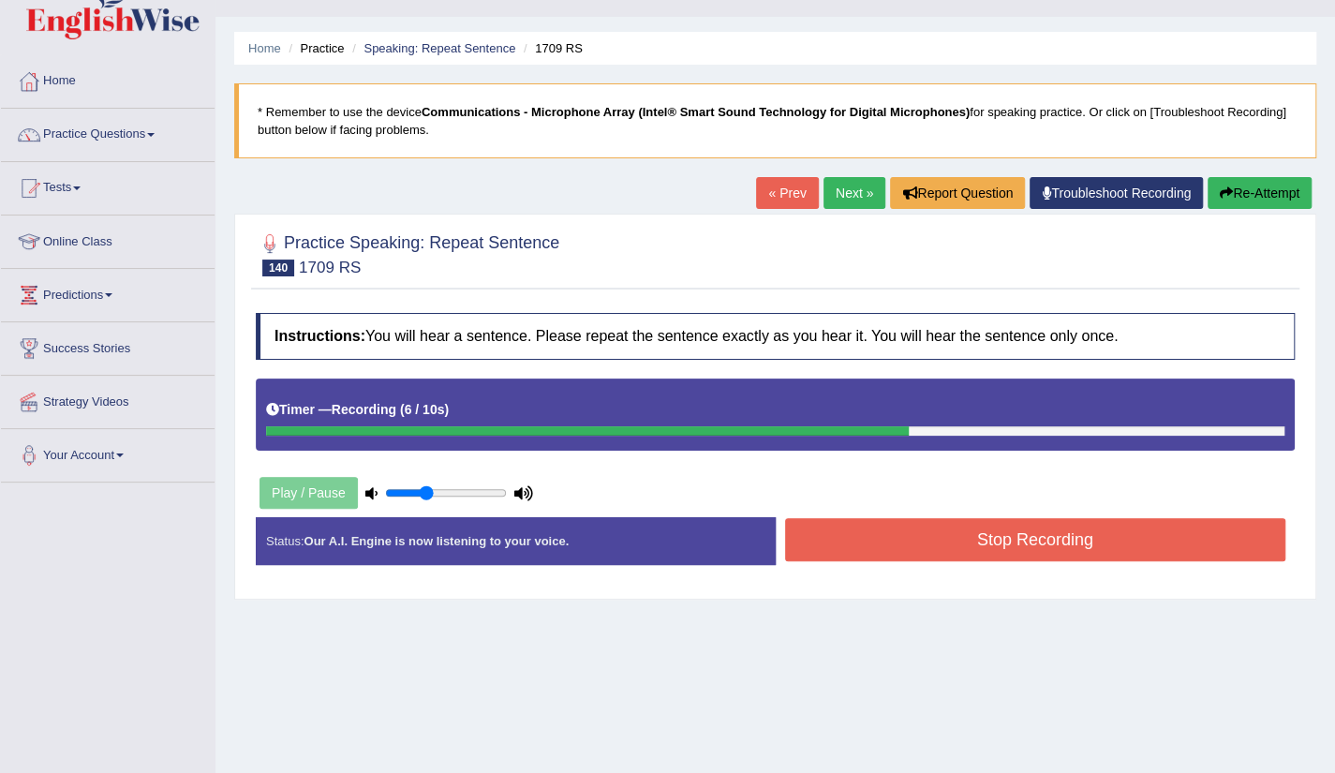
click at [1005, 524] on button "Stop Recording" at bounding box center [1035, 539] width 501 height 43
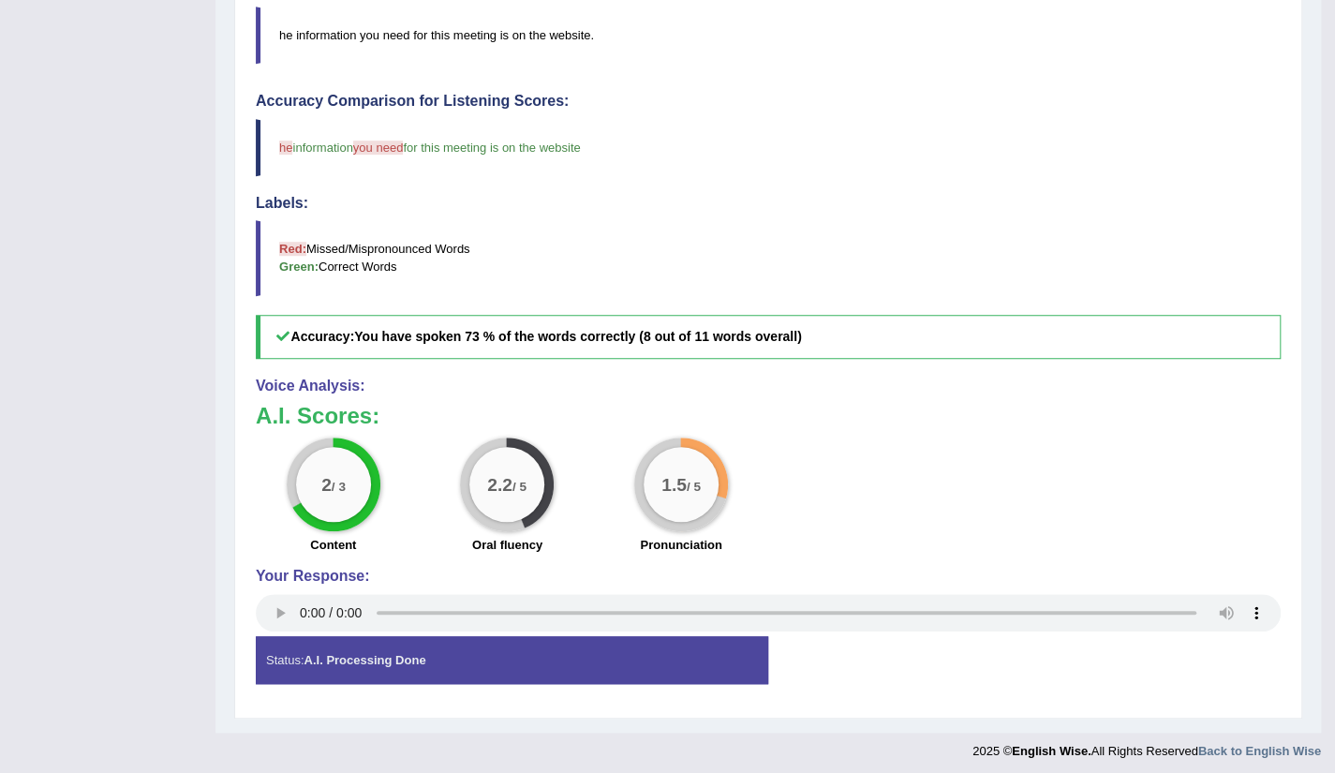
scroll to position [0, 0]
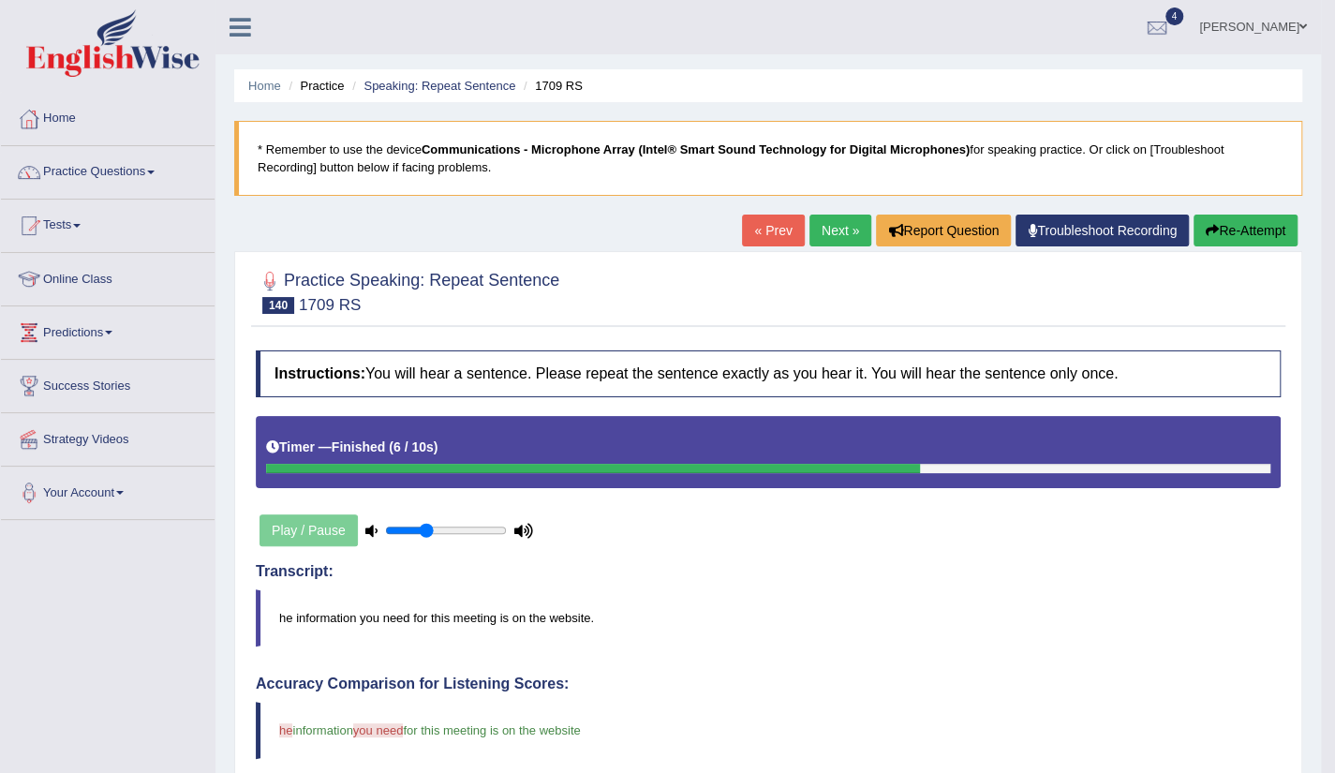
click at [836, 228] on link "Next »" at bounding box center [841, 231] width 62 height 32
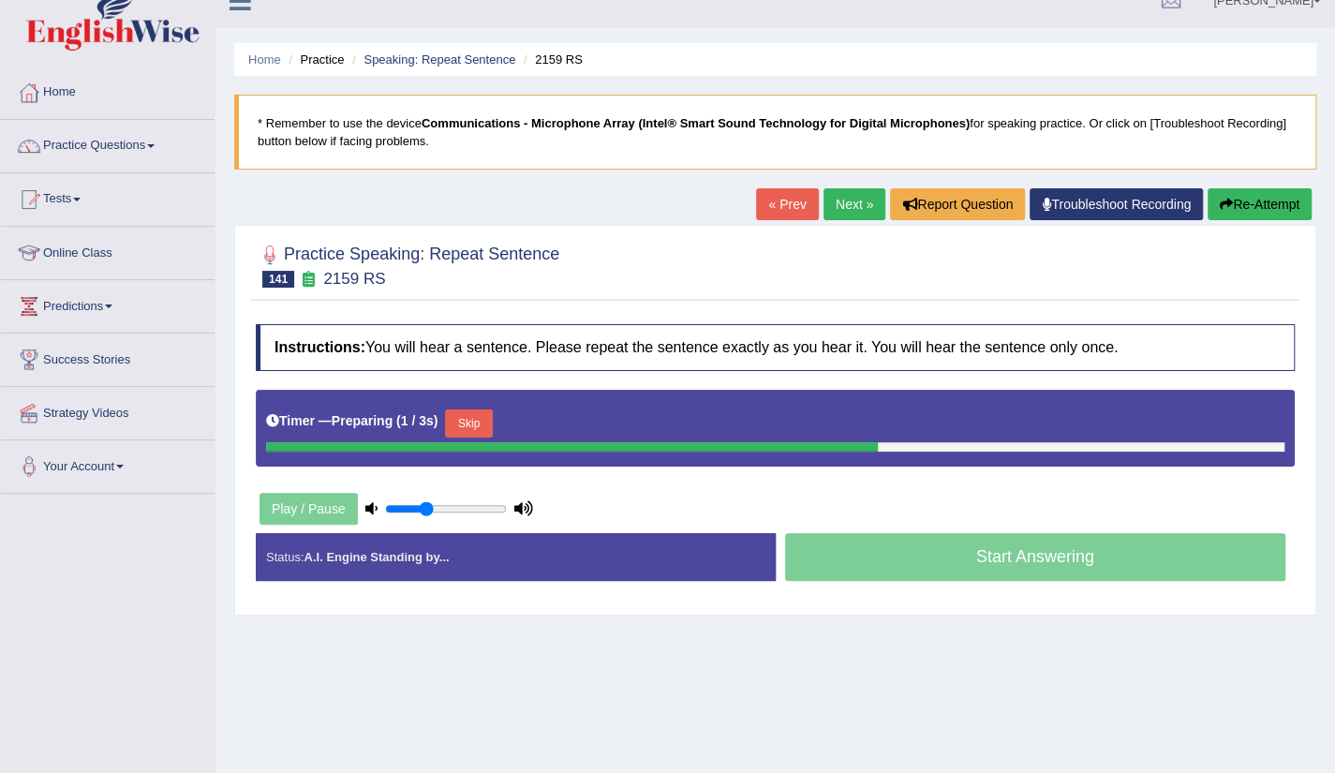
scroll to position [37, 0]
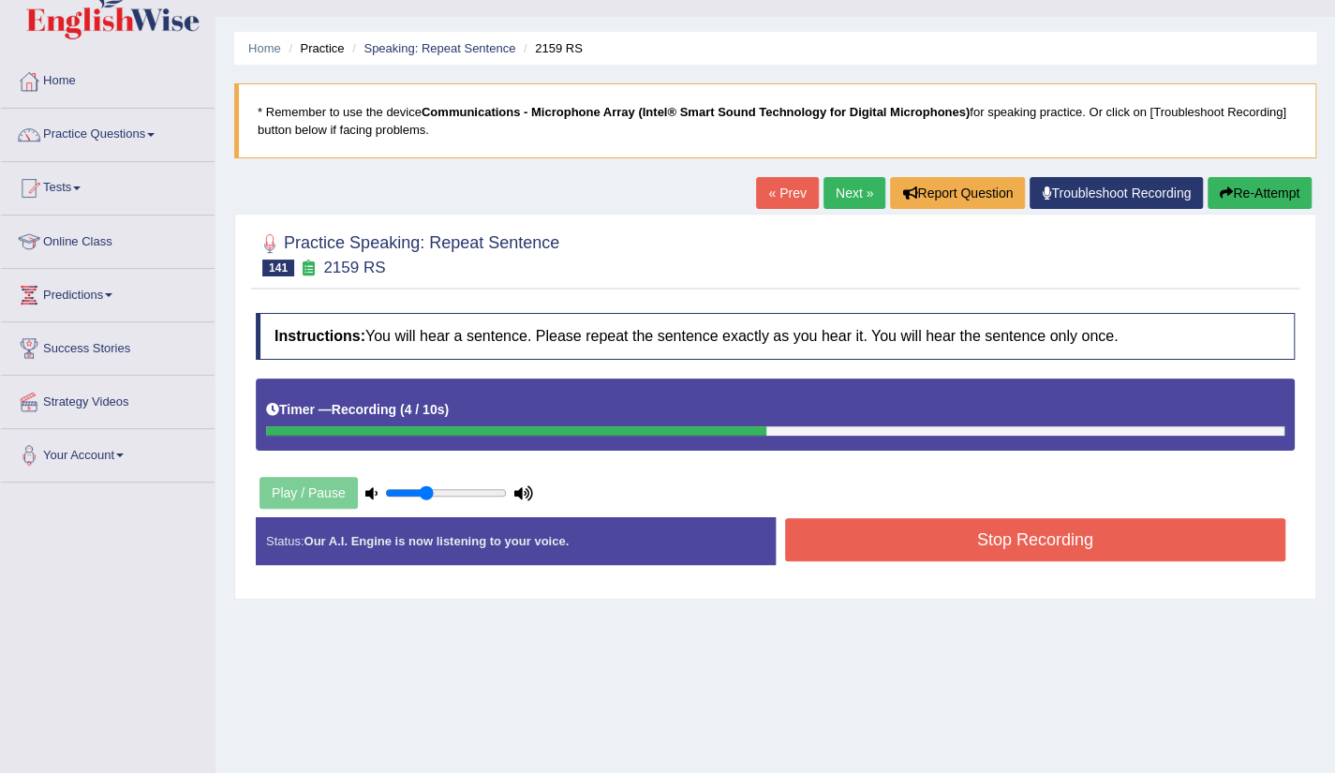
click at [1034, 546] on button "Stop Recording" at bounding box center [1035, 539] width 501 height 43
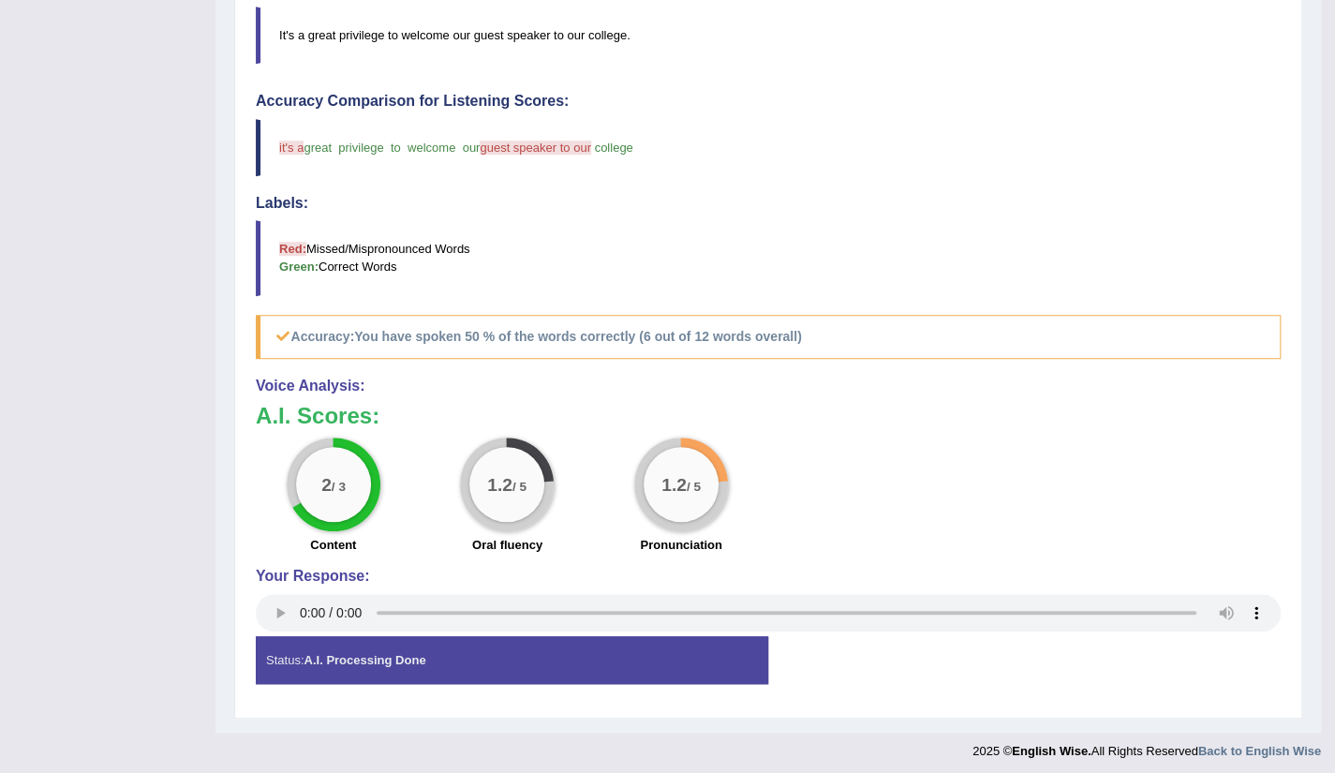
scroll to position [0, 0]
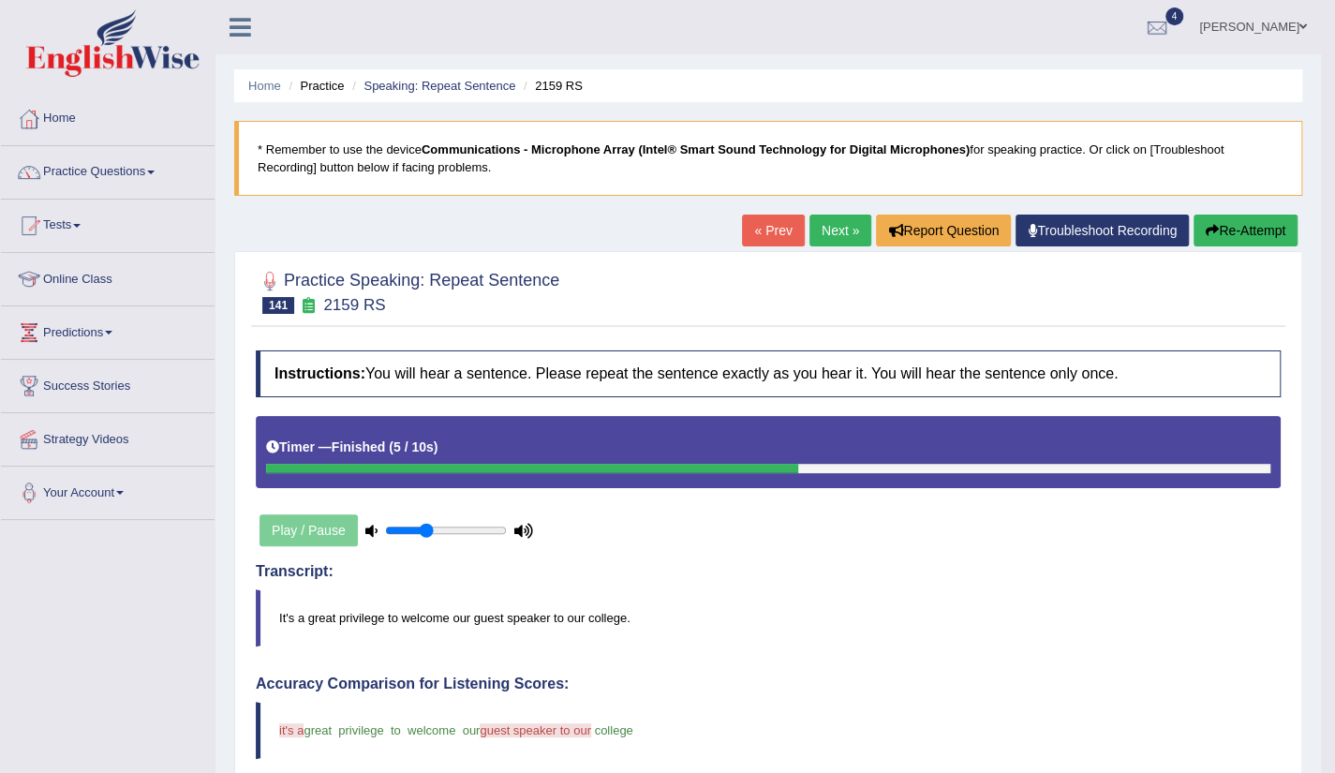
click at [851, 234] on link "Next »" at bounding box center [841, 231] width 62 height 32
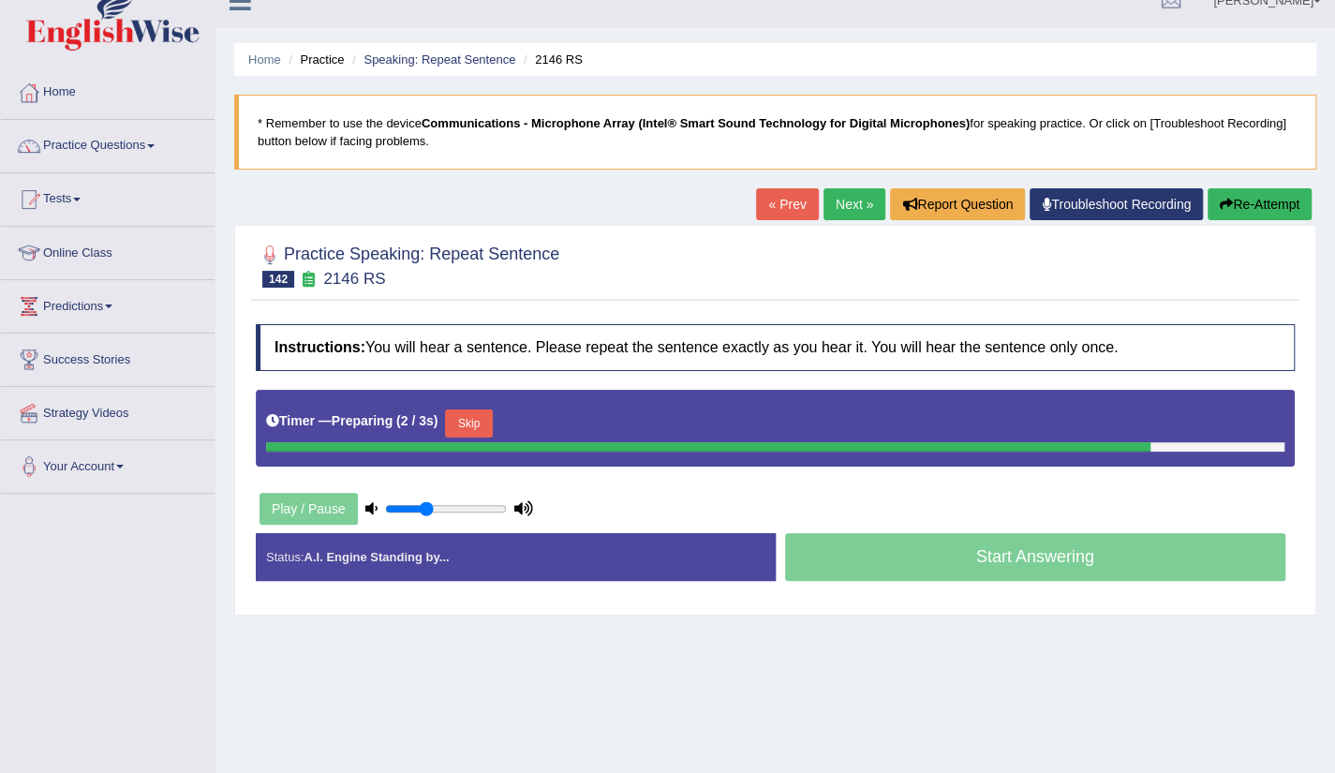
scroll to position [37, 0]
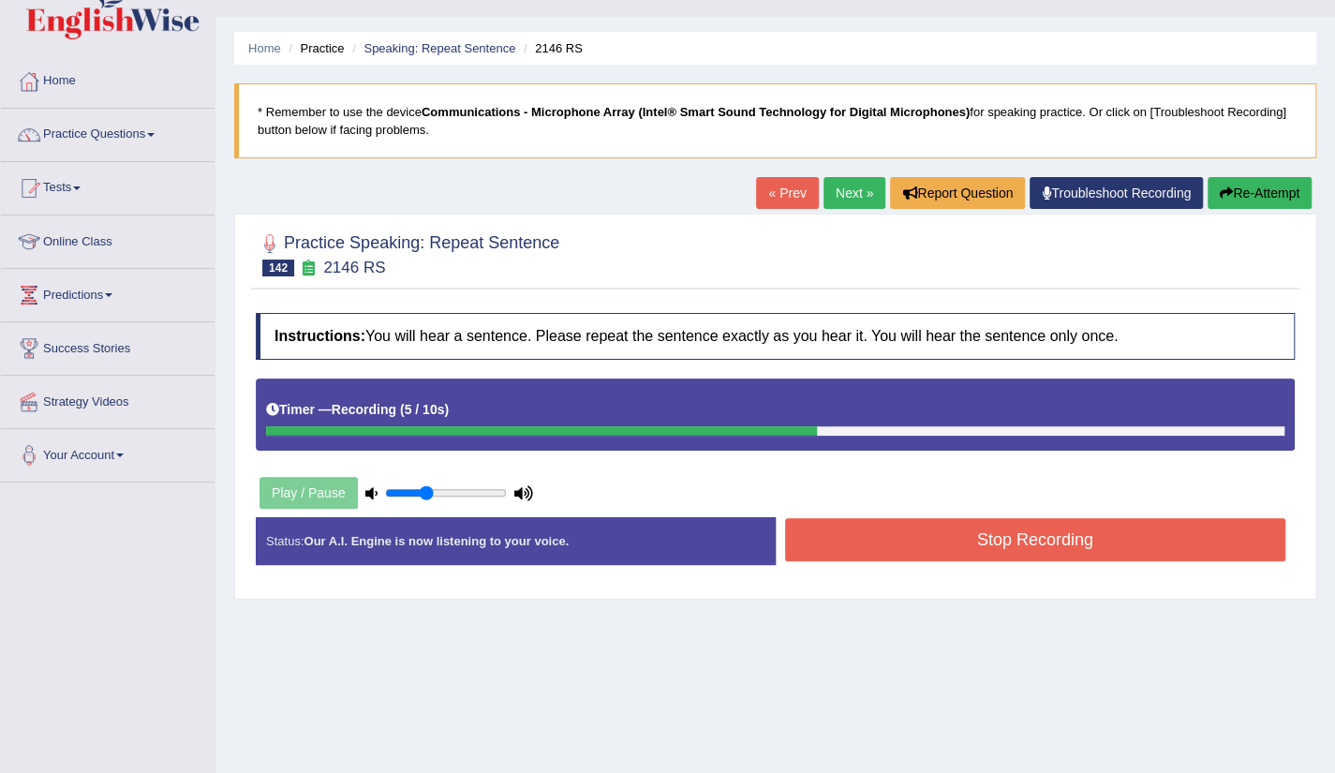
click at [1018, 550] on button "Stop Recording" at bounding box center [1035, 539] width 501 height 43
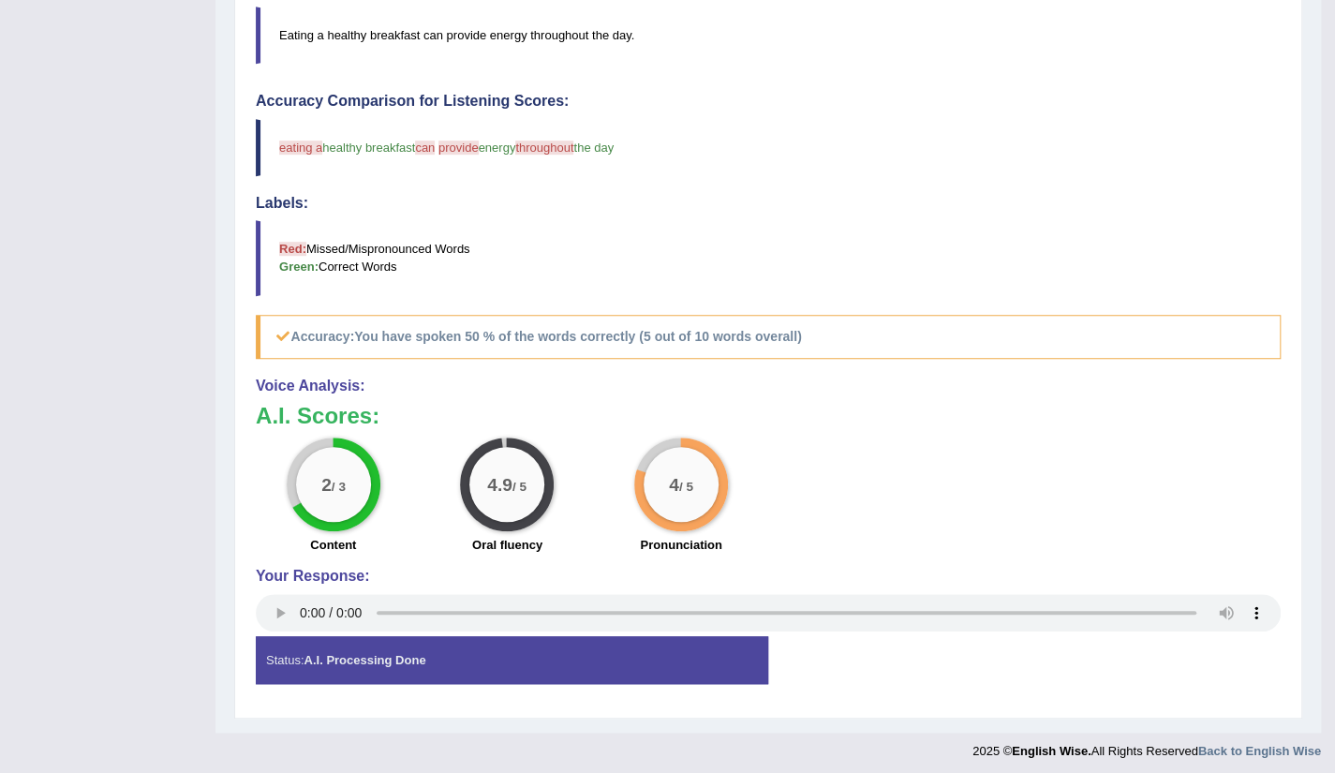
scroll to position [0, 0]
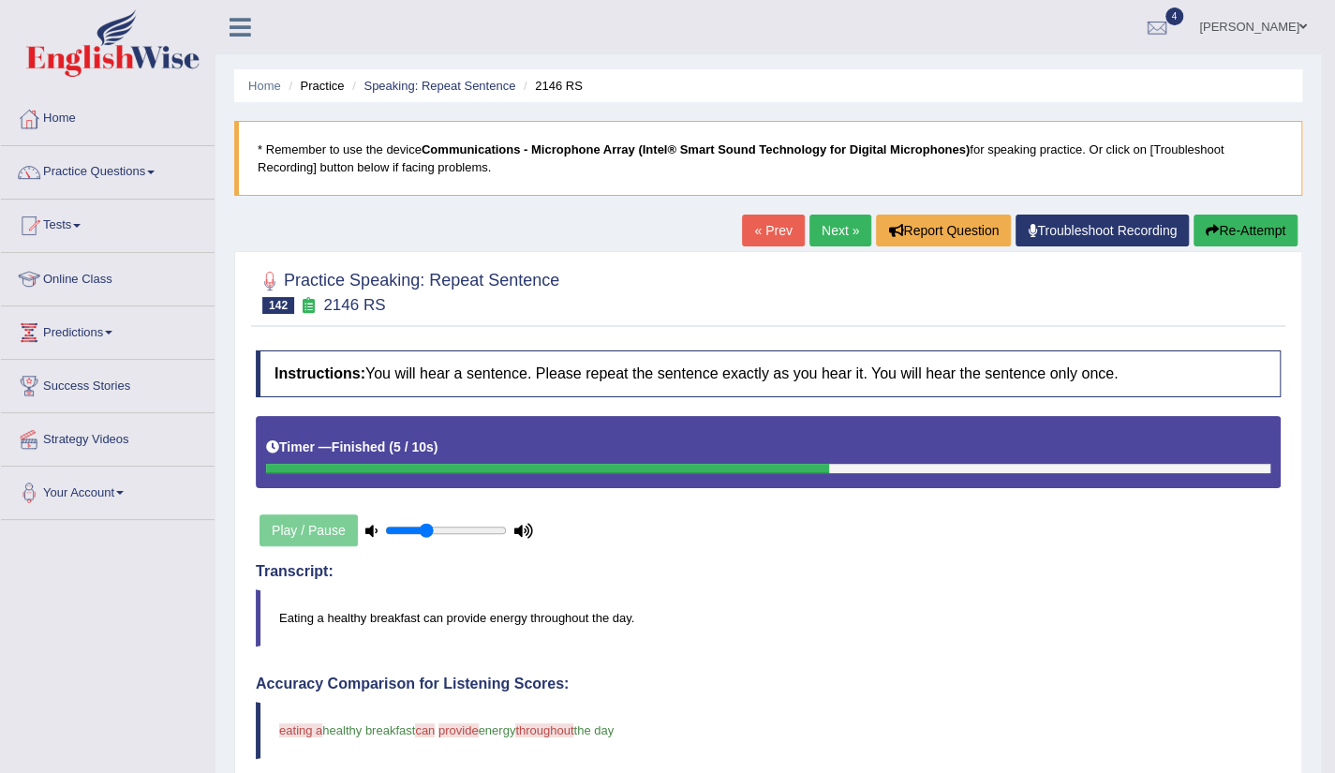
click at [838, 233] on link "Next »" at bounding box center [841, 231] width 62 height 32
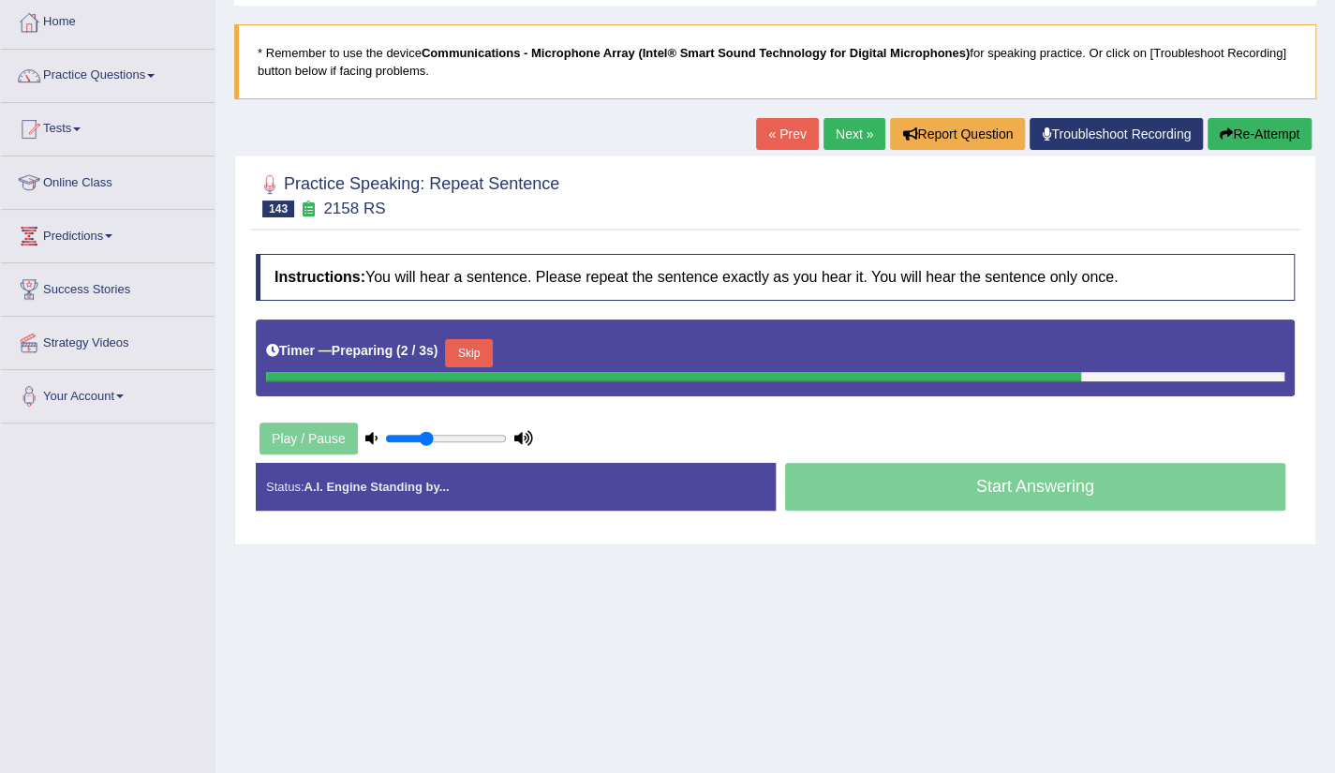
scroll to position [112, 0]
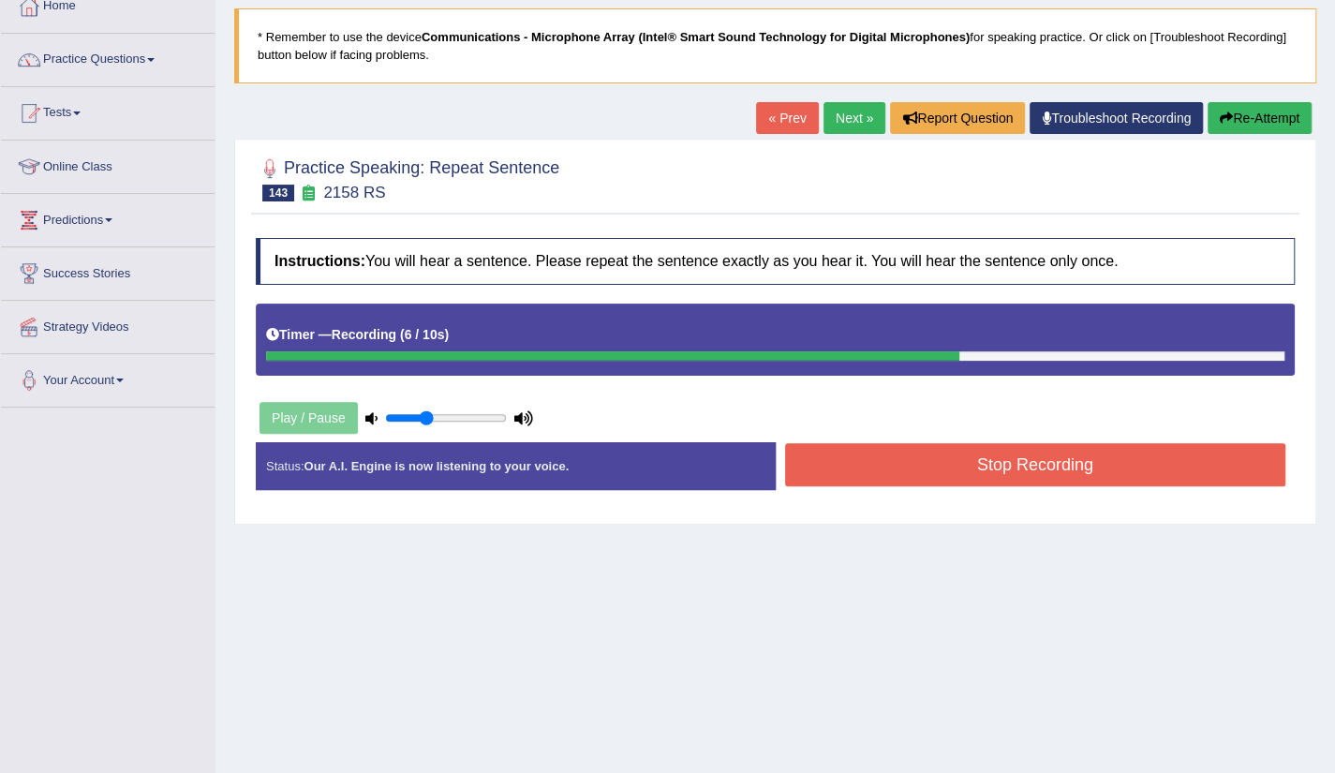
click at [1012, 481] on button "Stop Recording" at bounding box center [1035, 464] width 501 height 43
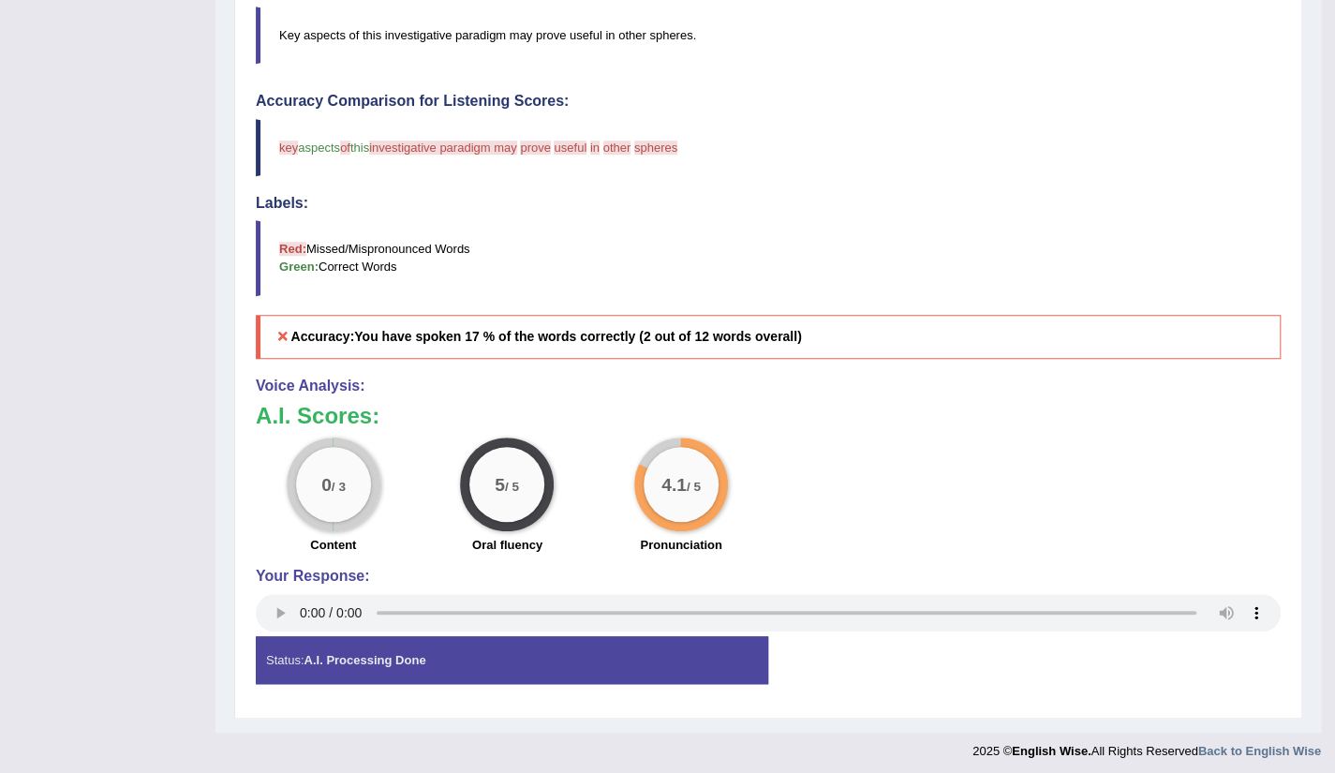
scroll to position [0, 0]
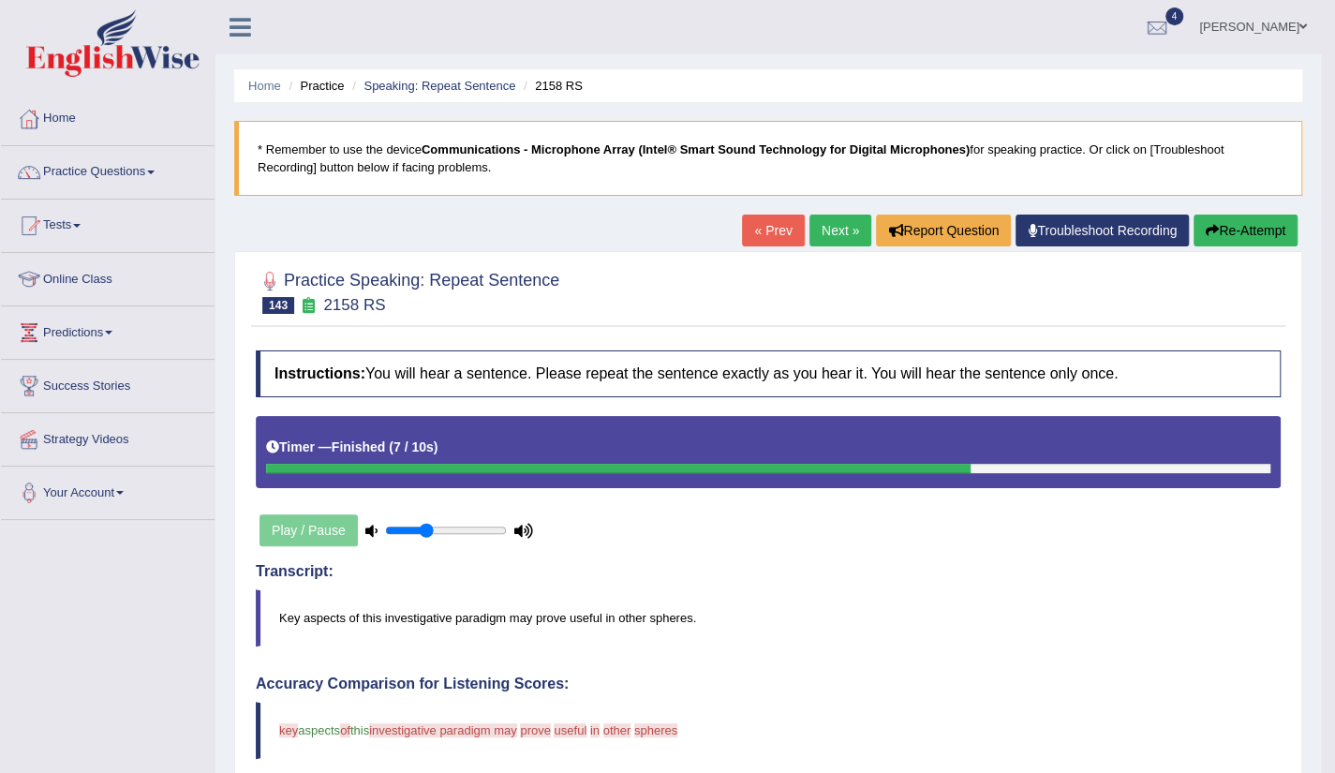
click at [825, 237] on link "Next »" at bounding box center [841, 231] width 62 height 32
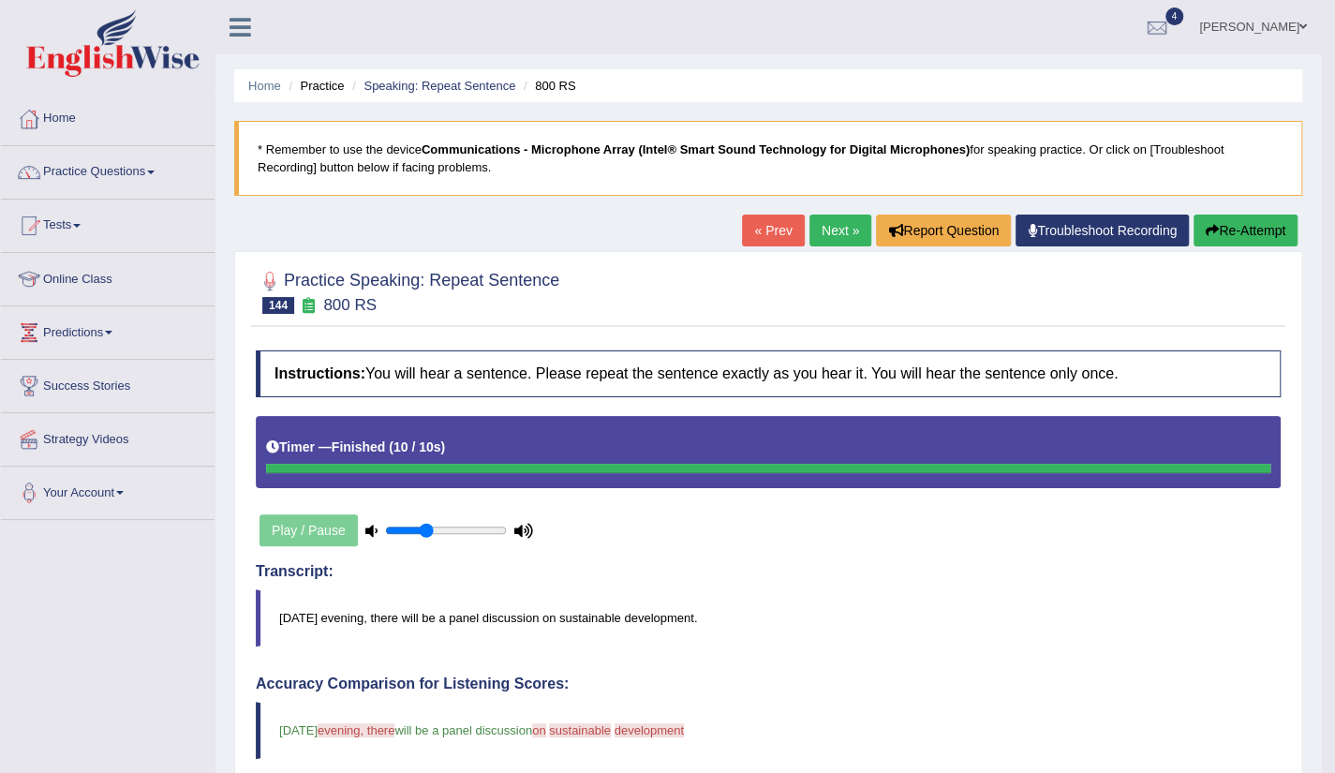
click at [845, 230] on link "Next »" at bounding box center [841, 231] width 62 height 32
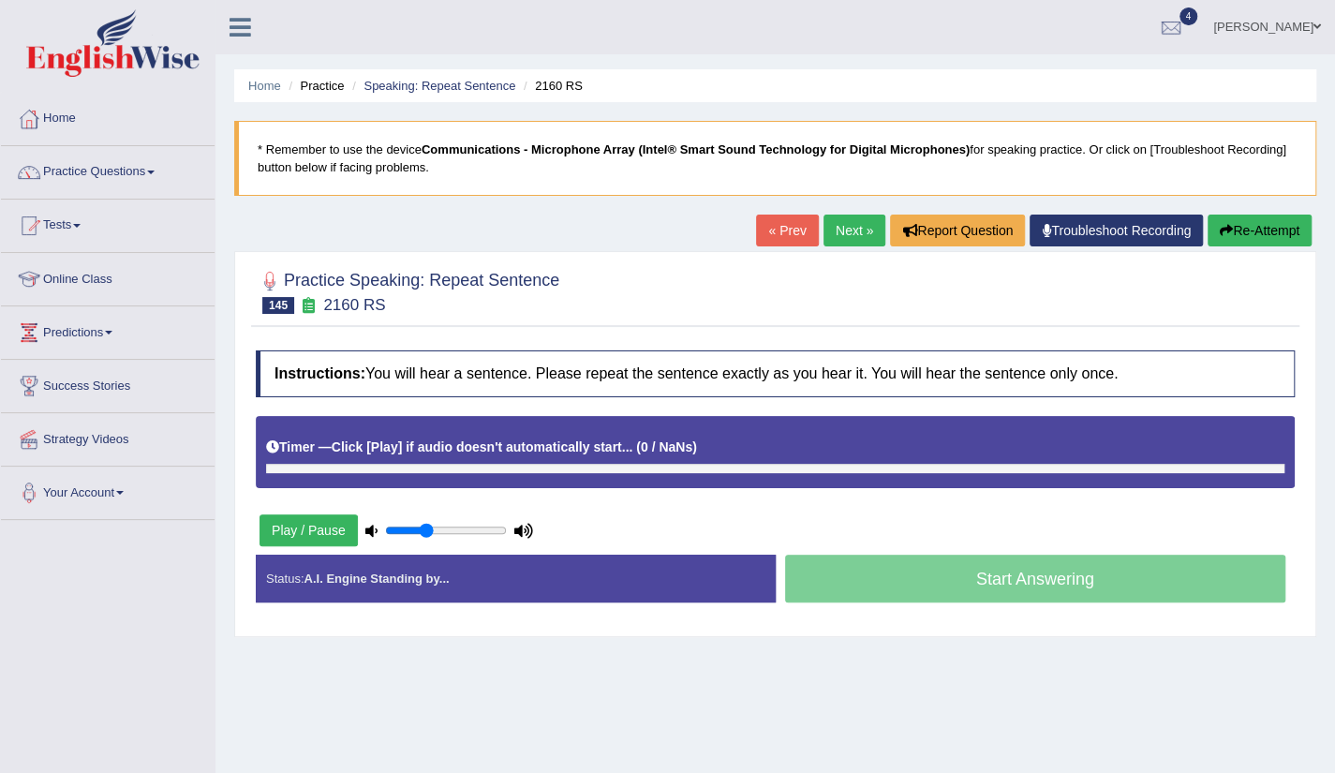
click at [283, 521] on button "Play / Pause" at bounding box center [309, 530] width 98 height 32
click at [283, 521] on div "Play / Pause" at bounding box center [396, 530] width 281 height 47
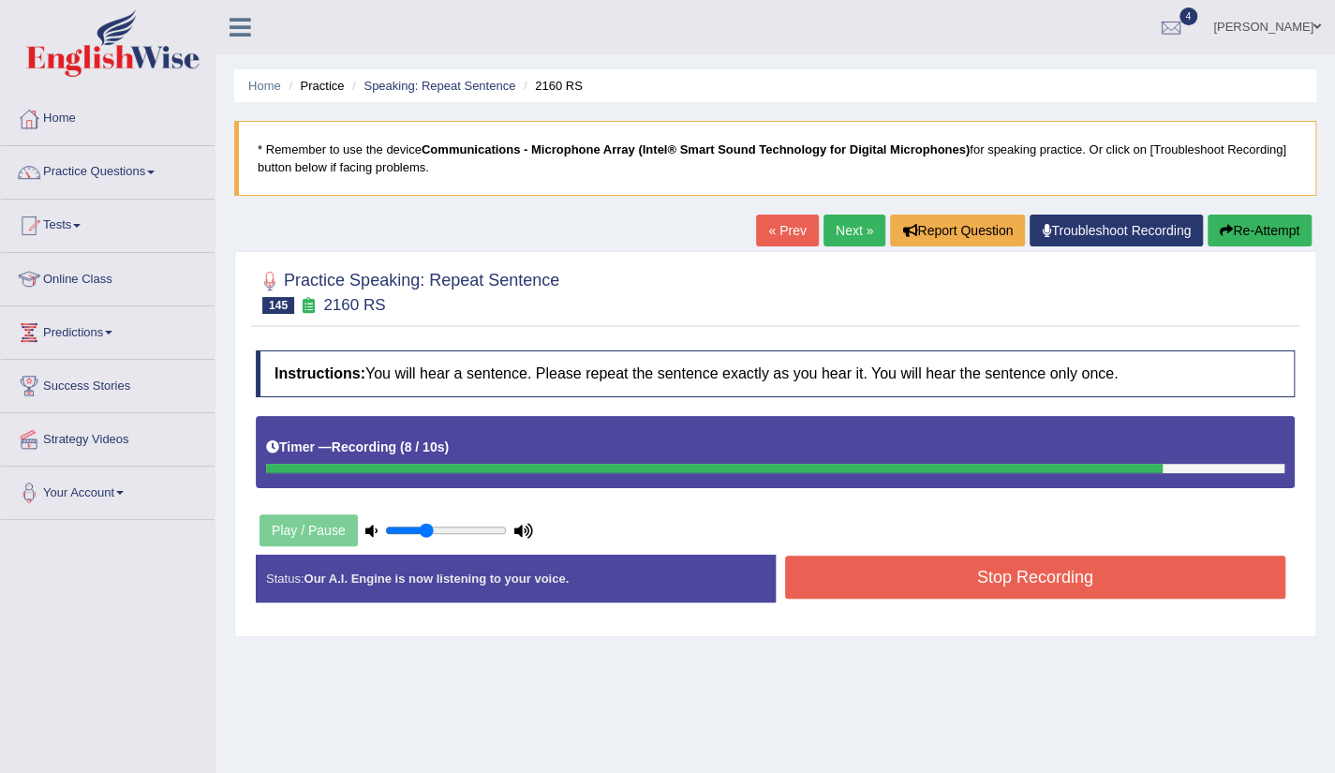
click at [1052, 591] on button "Stop Recording" at bounding box center [1035, 577] width 501 height 43
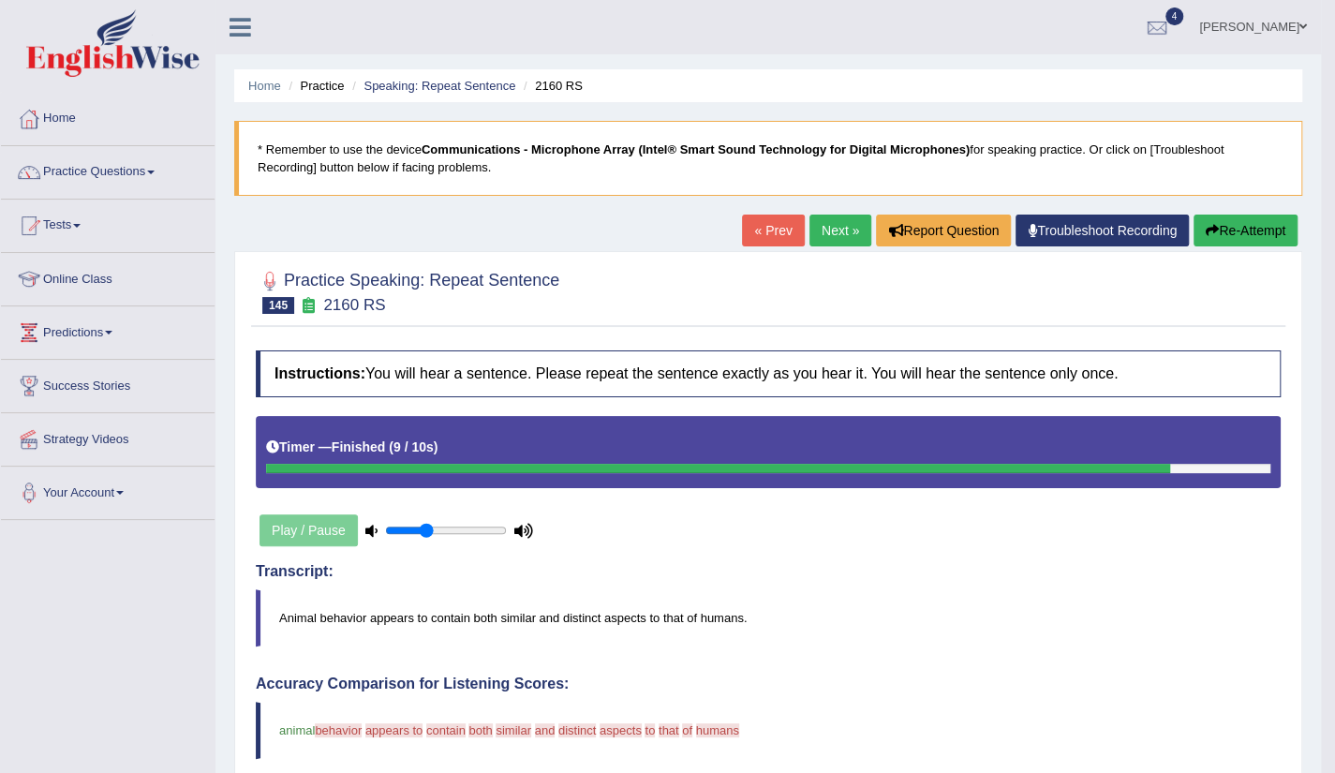
click at [813, 216] on link "Next »" at bounding box center [841, 231] width 62 height 32
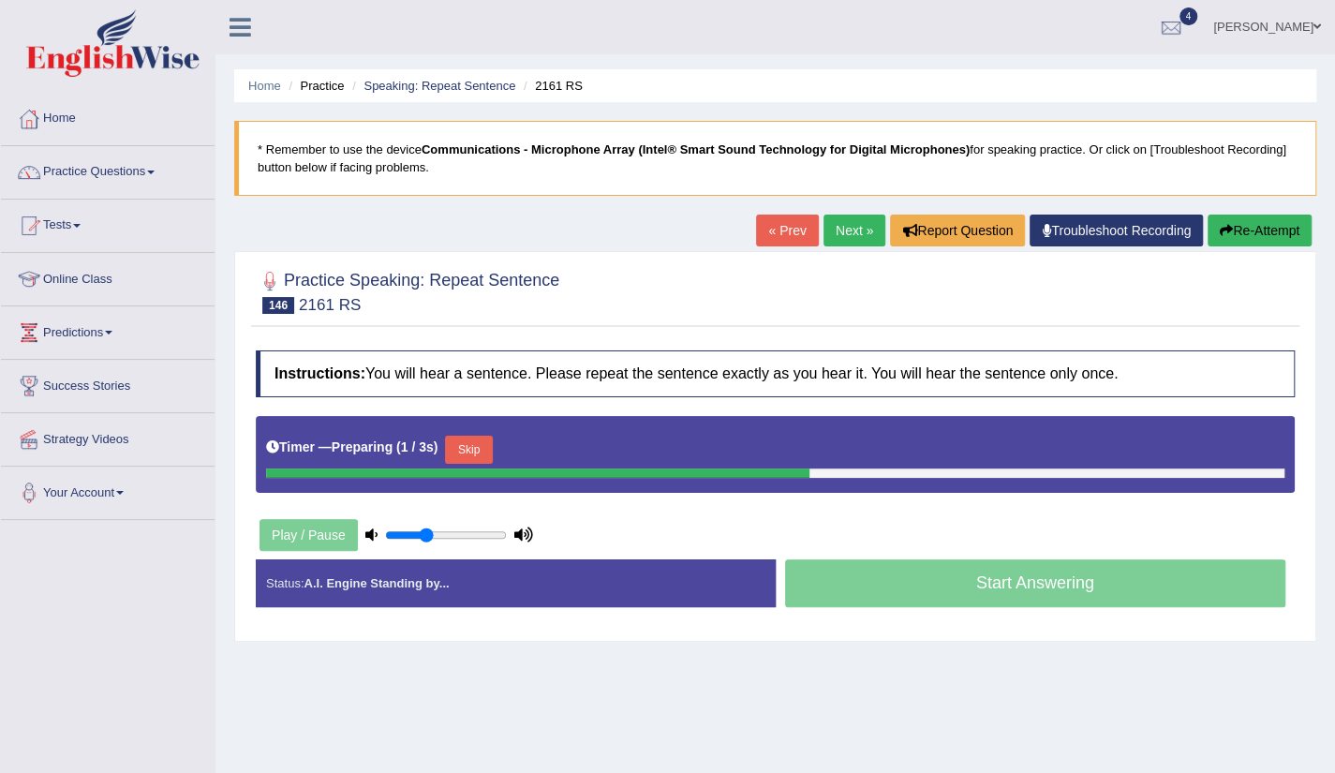
scroll to position [37, 0]
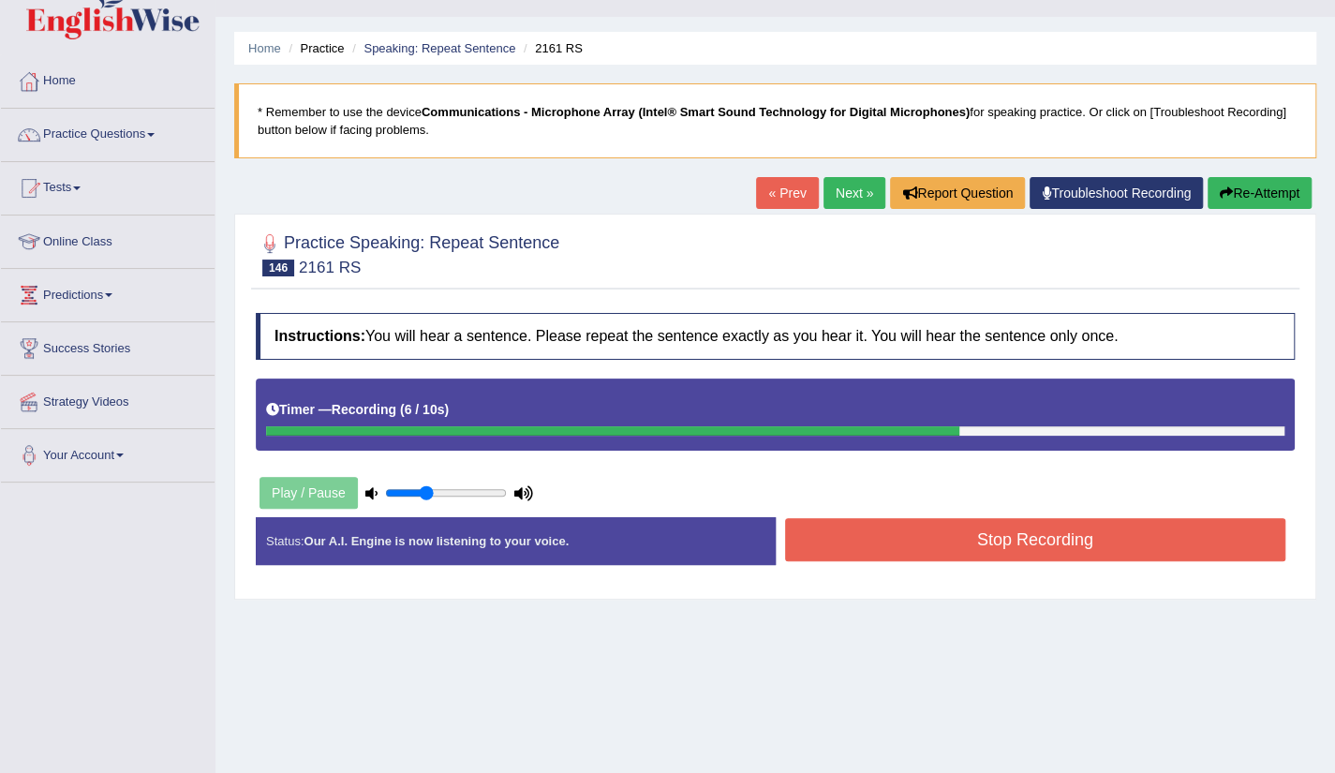
click at [1004, 531] on button "Stop Recording" at bounding box center [1035, 539] width 501 height 43
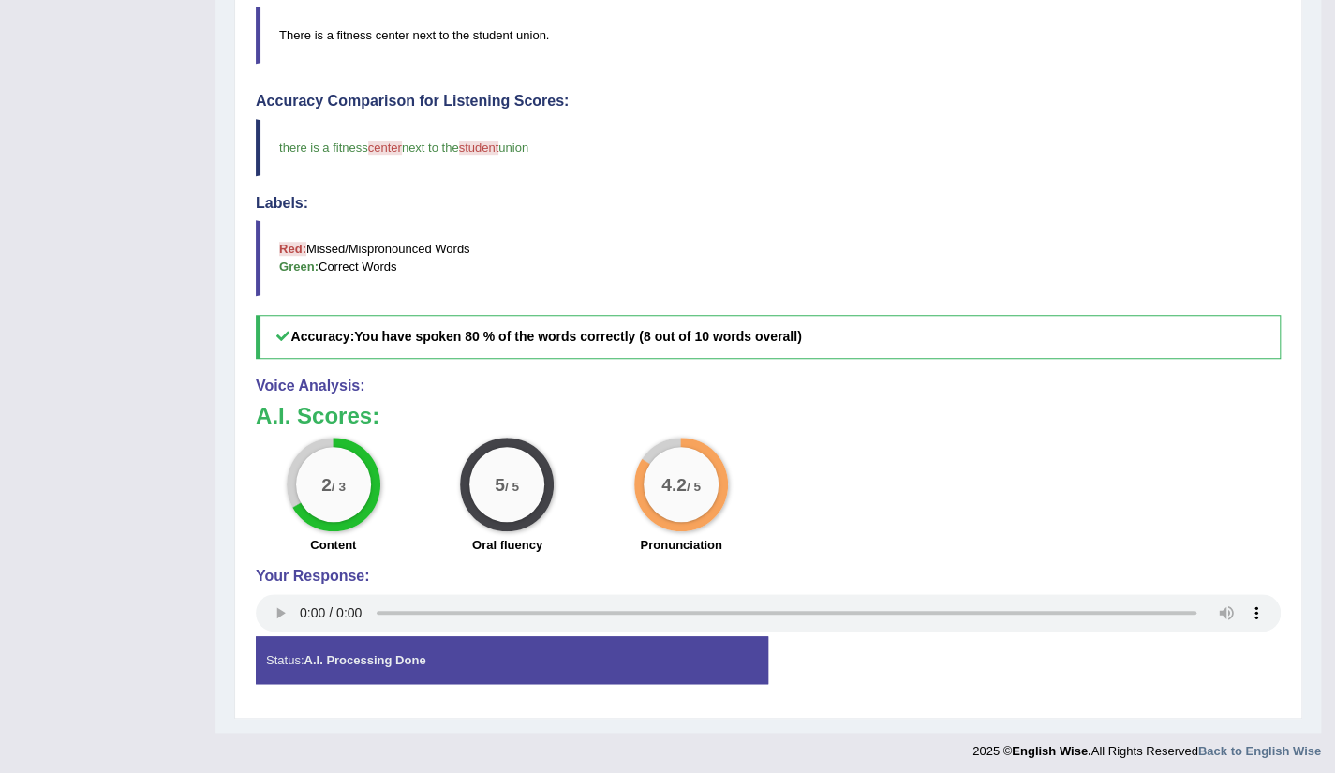
scroll to position [0, 0]
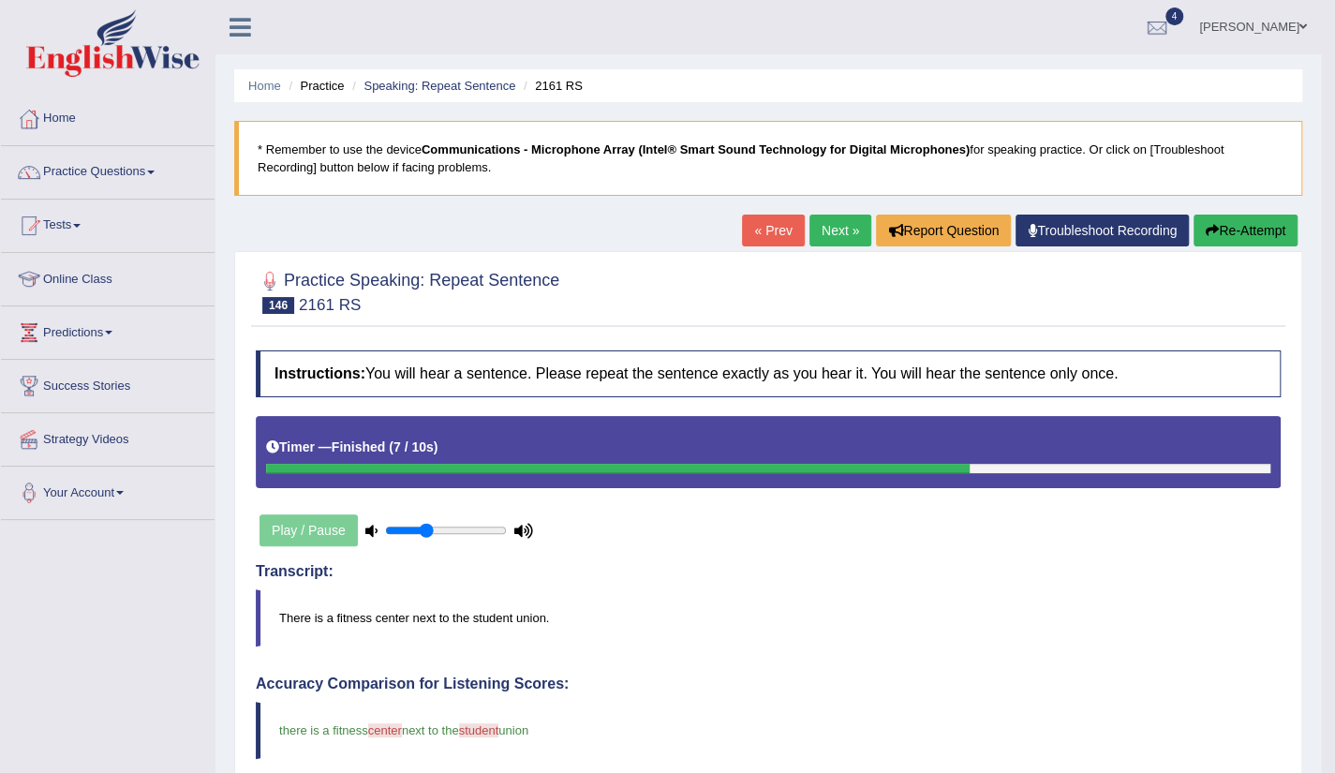
click at [815, 245] on link "Next »" at bounding box center [841, 231] width 62 height 32
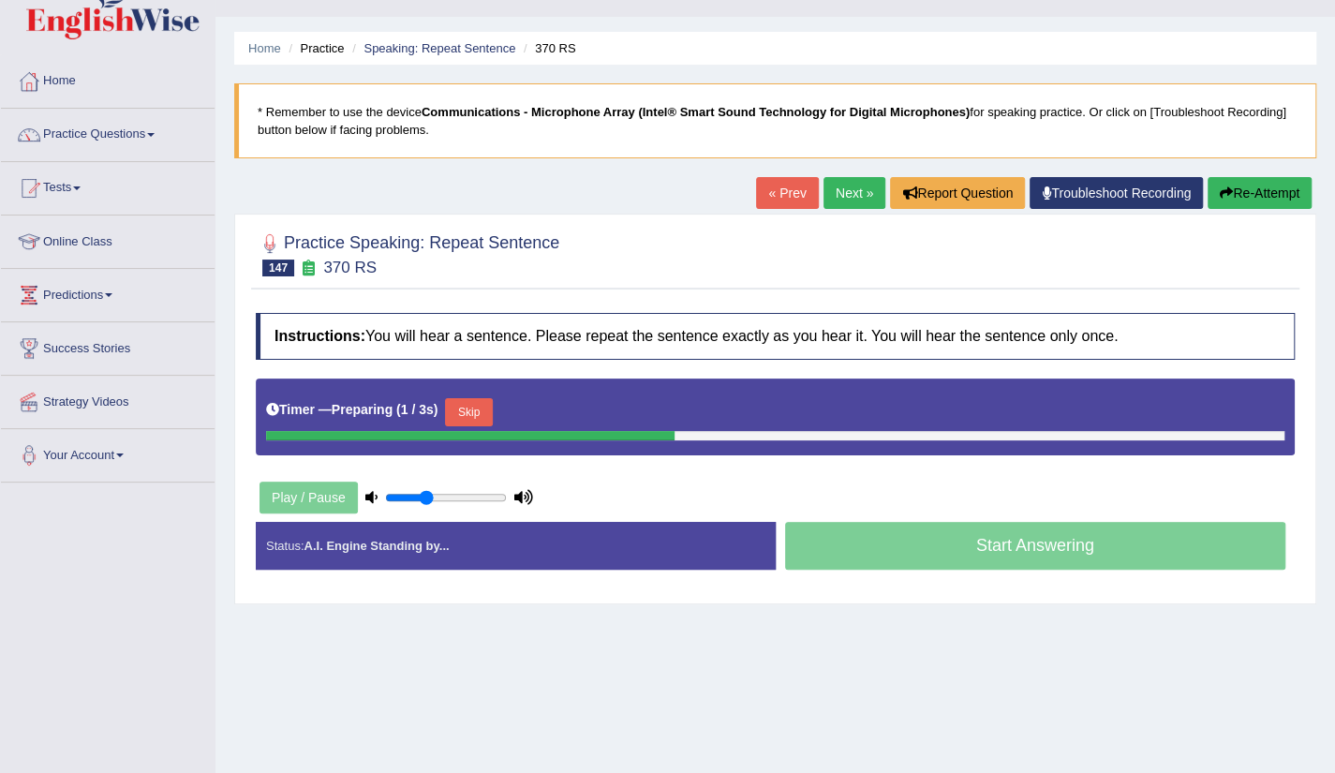
scroll to position [75, 0]
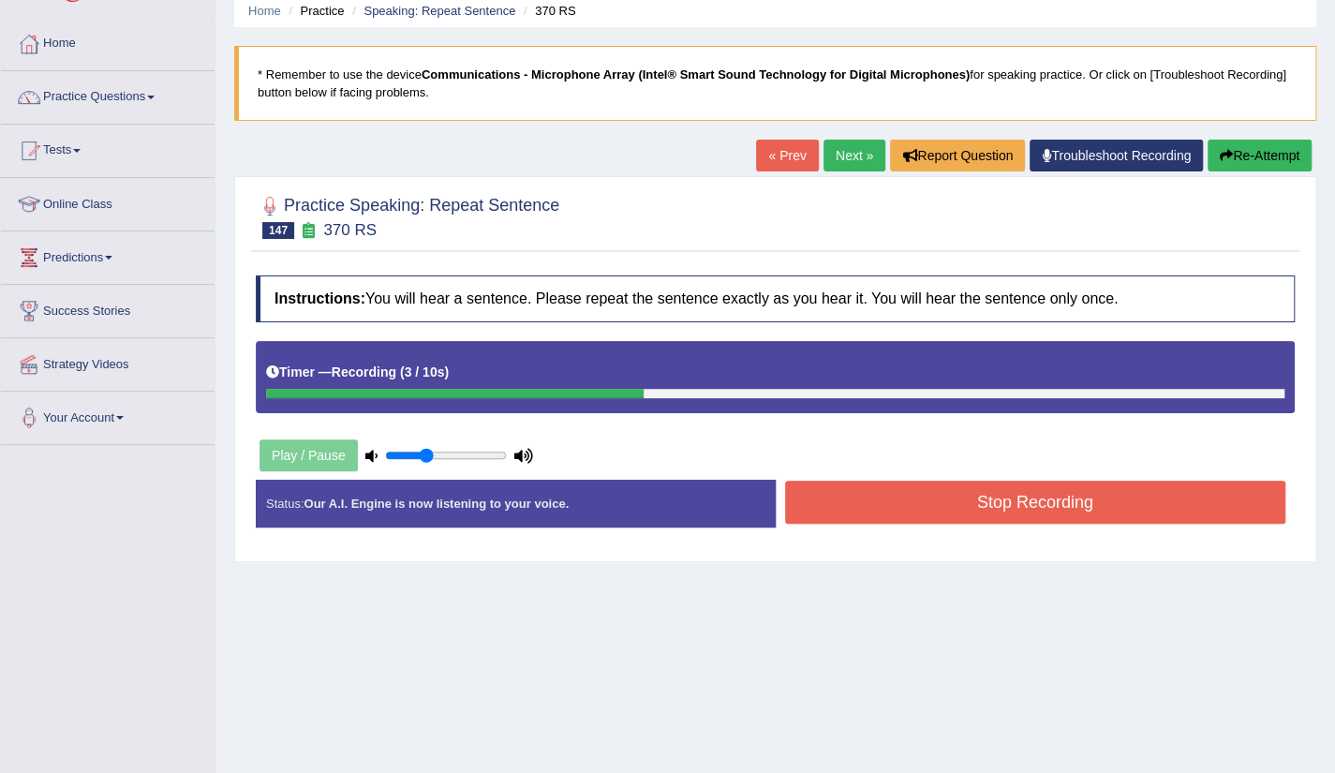
click at [842, 153] on link "Next »" at bounding box center [855, 156] width 62 height 32
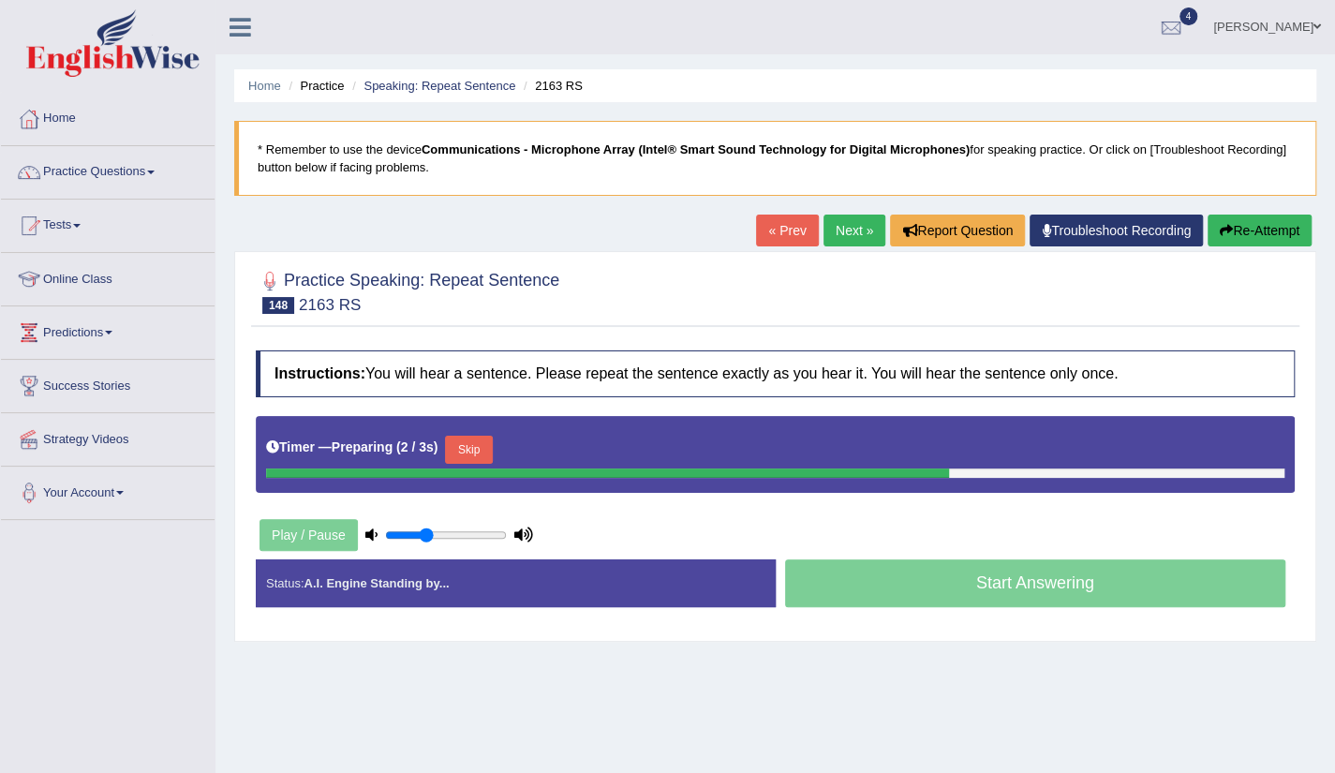
scroll to position [37, 0]
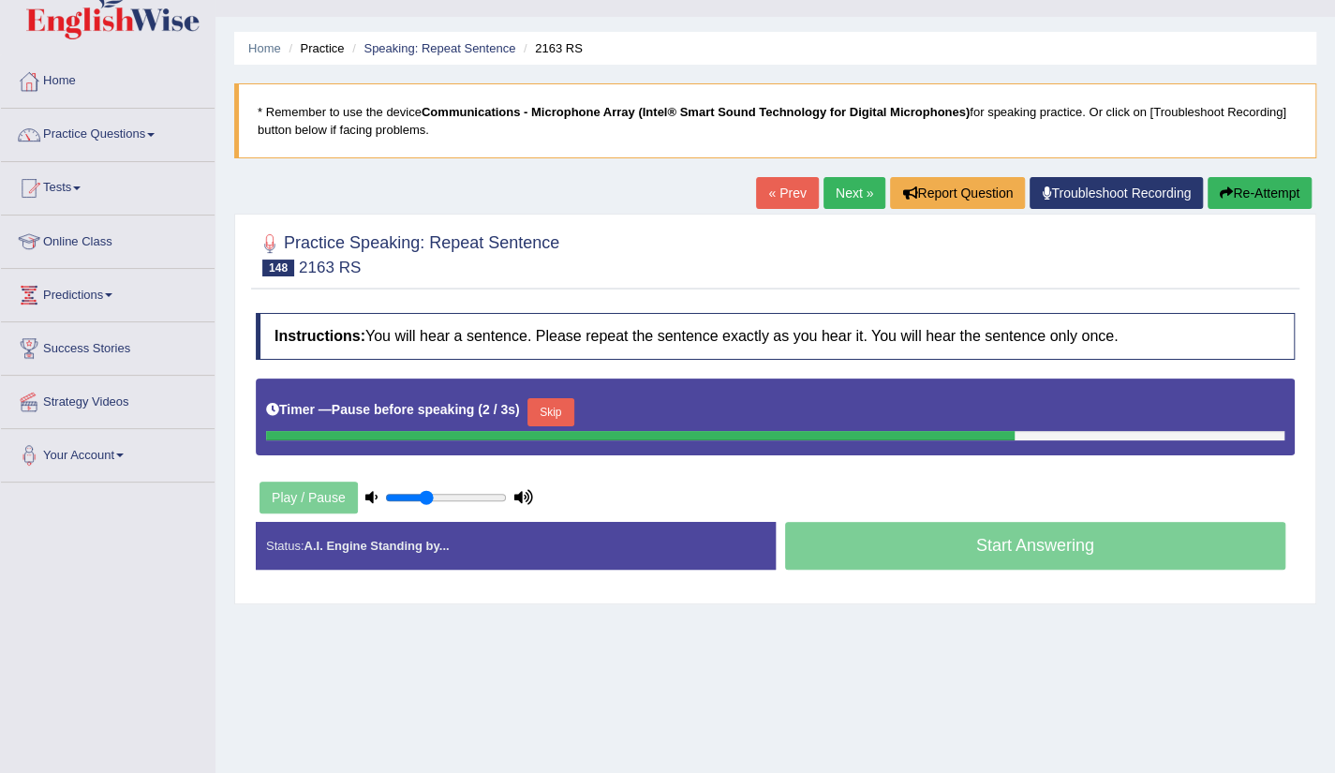
click at [766, 188] on link "« Prev" at bounding box center [787, 193] width 62 height 32
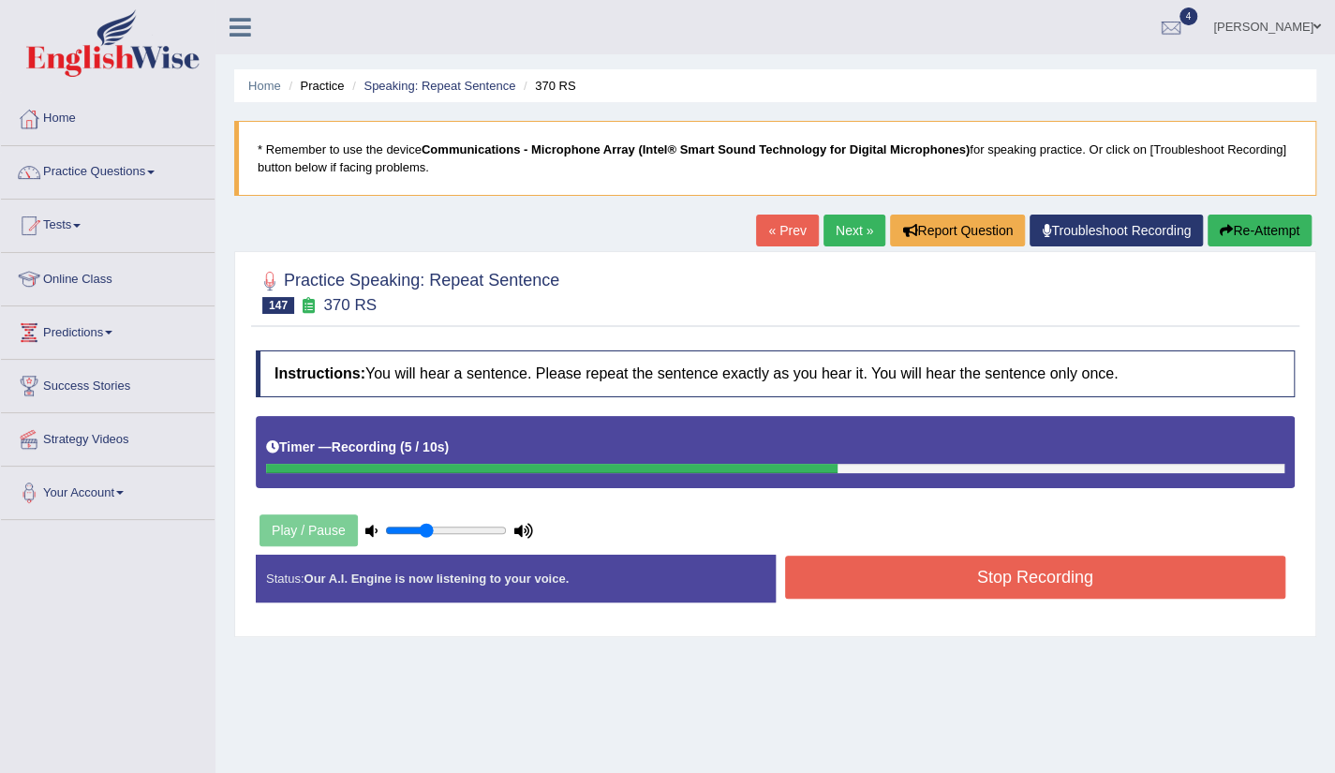
click at [1019, 565] on button "Stop Recording" at bounding box center [1035, 577] width 501 height 43
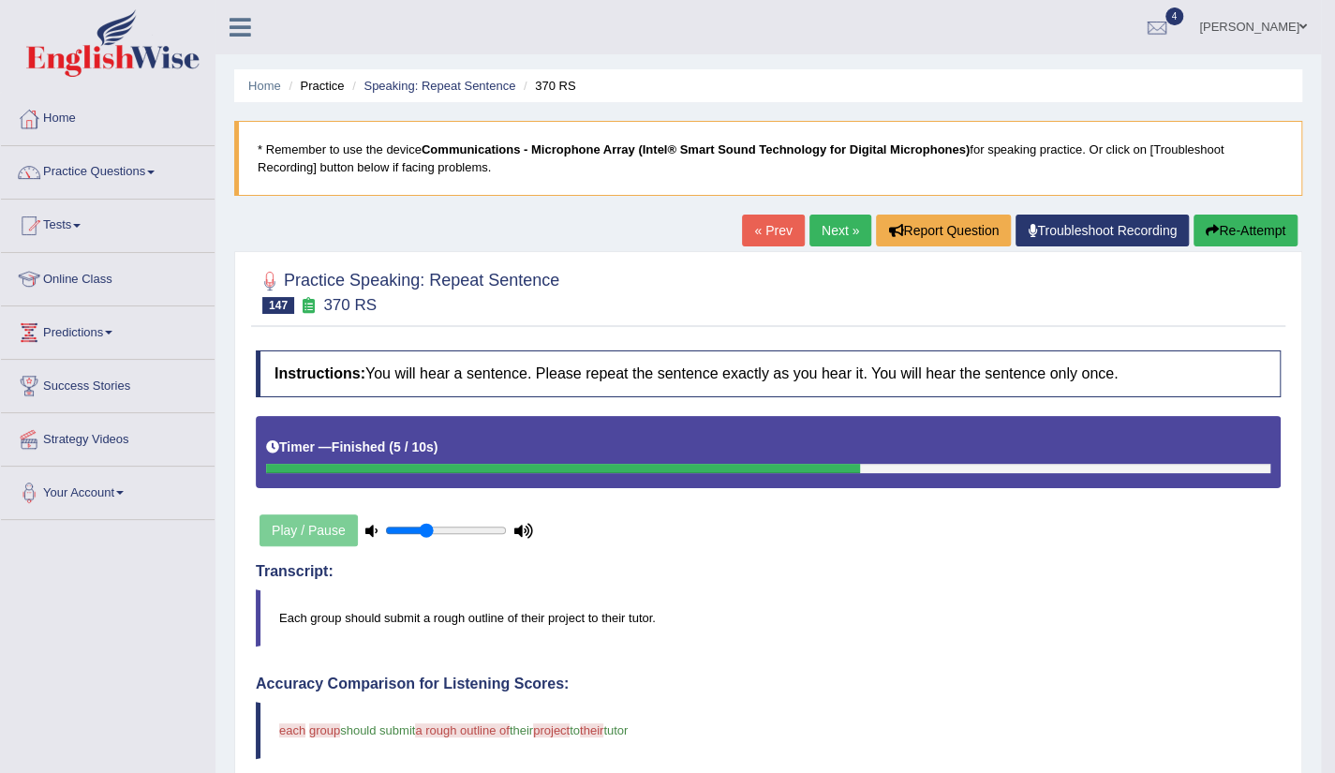
click at [835, 239] on link "Next »" at bounding box center [841, 231] width 62 height 32
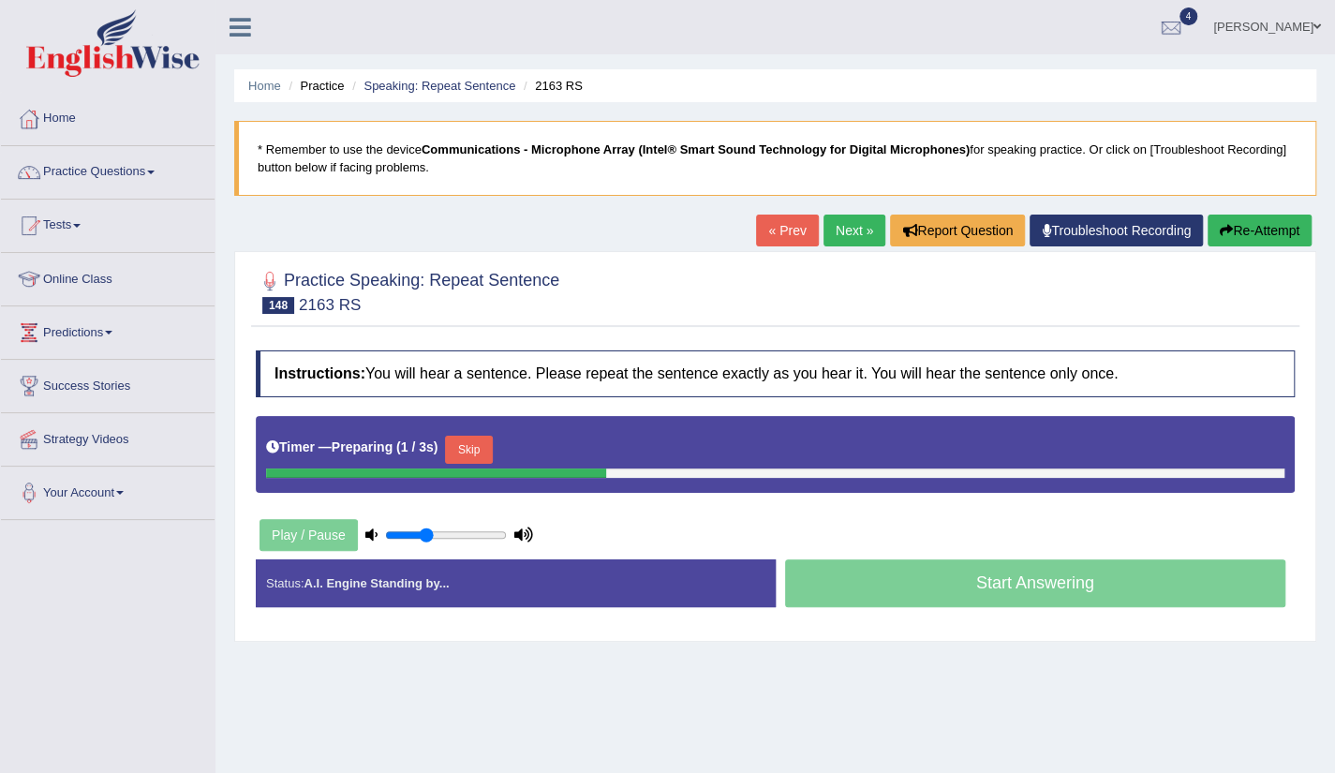
scroll to position [37, 0]
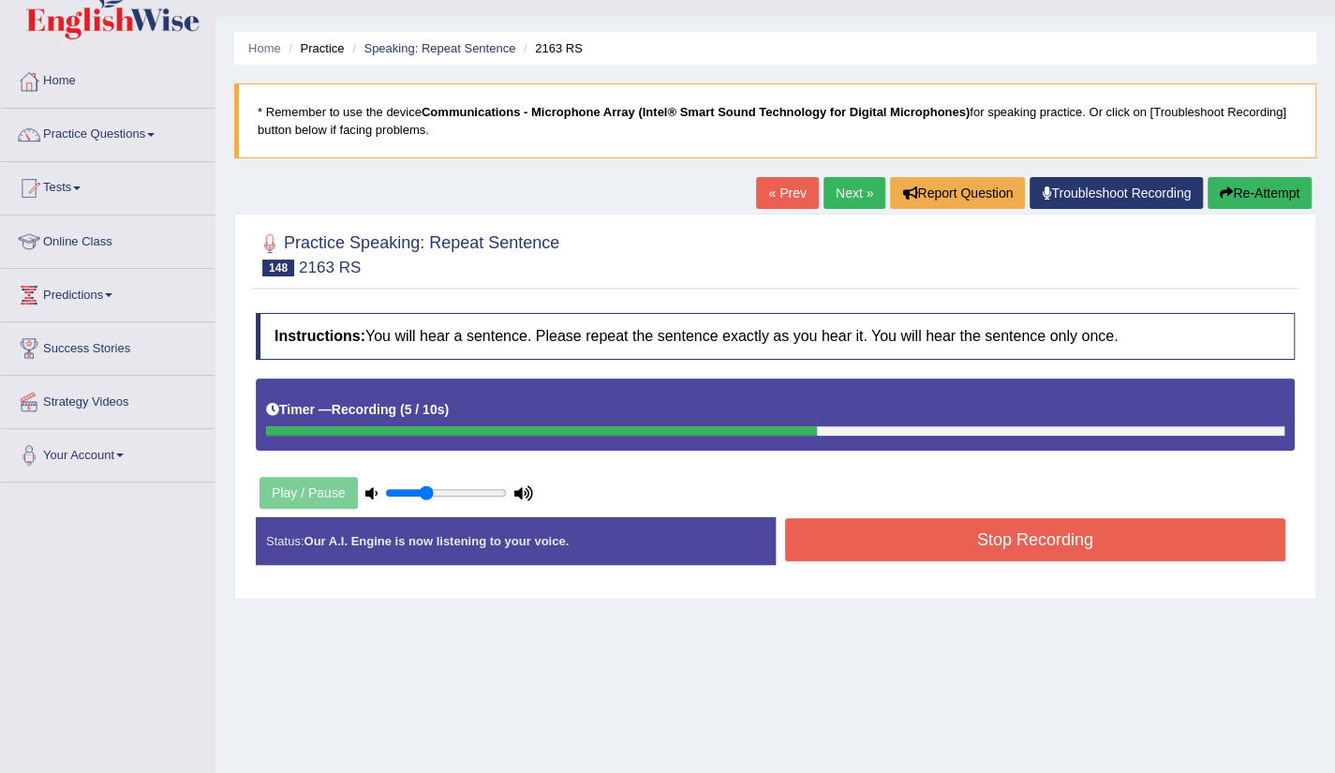
click at [1021, 548] on button "Stop Recording" at bounding box center [1035, 539] width 501 height 43
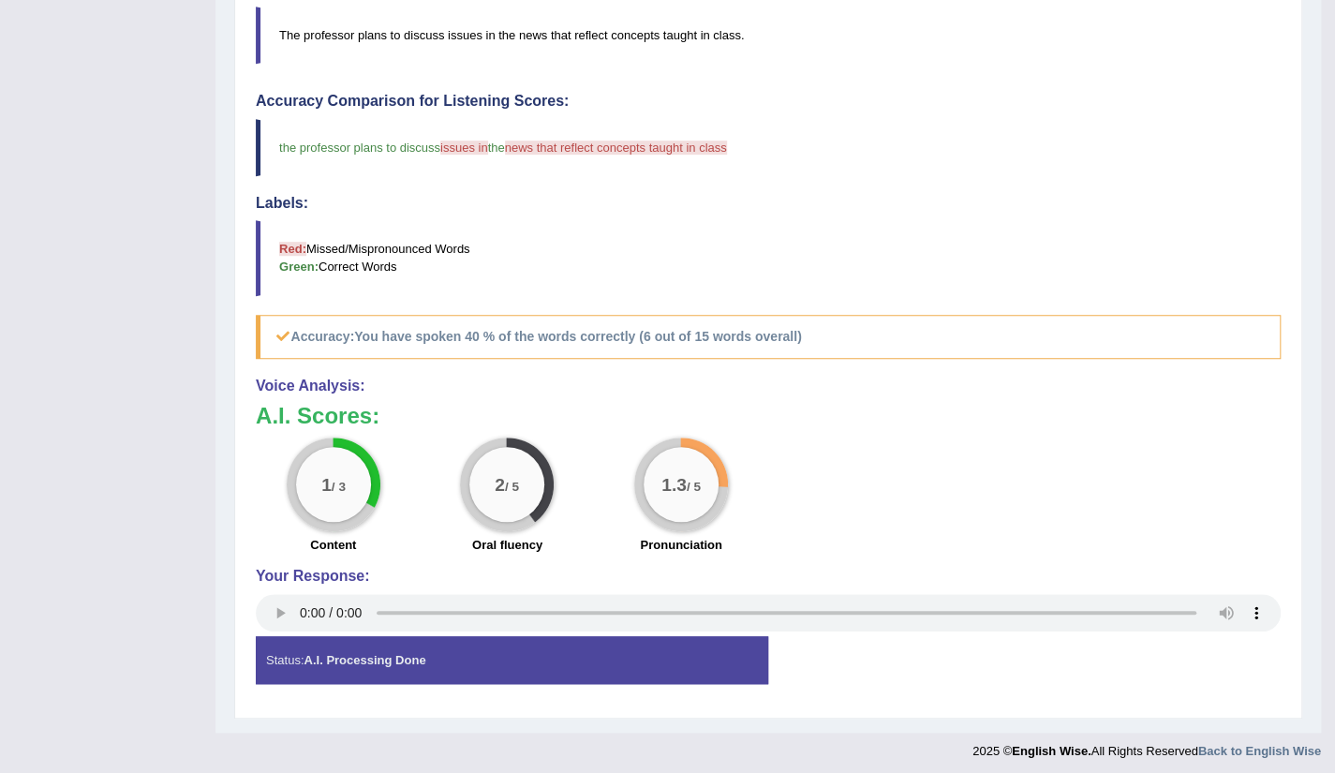
scroll to position [0, 0]
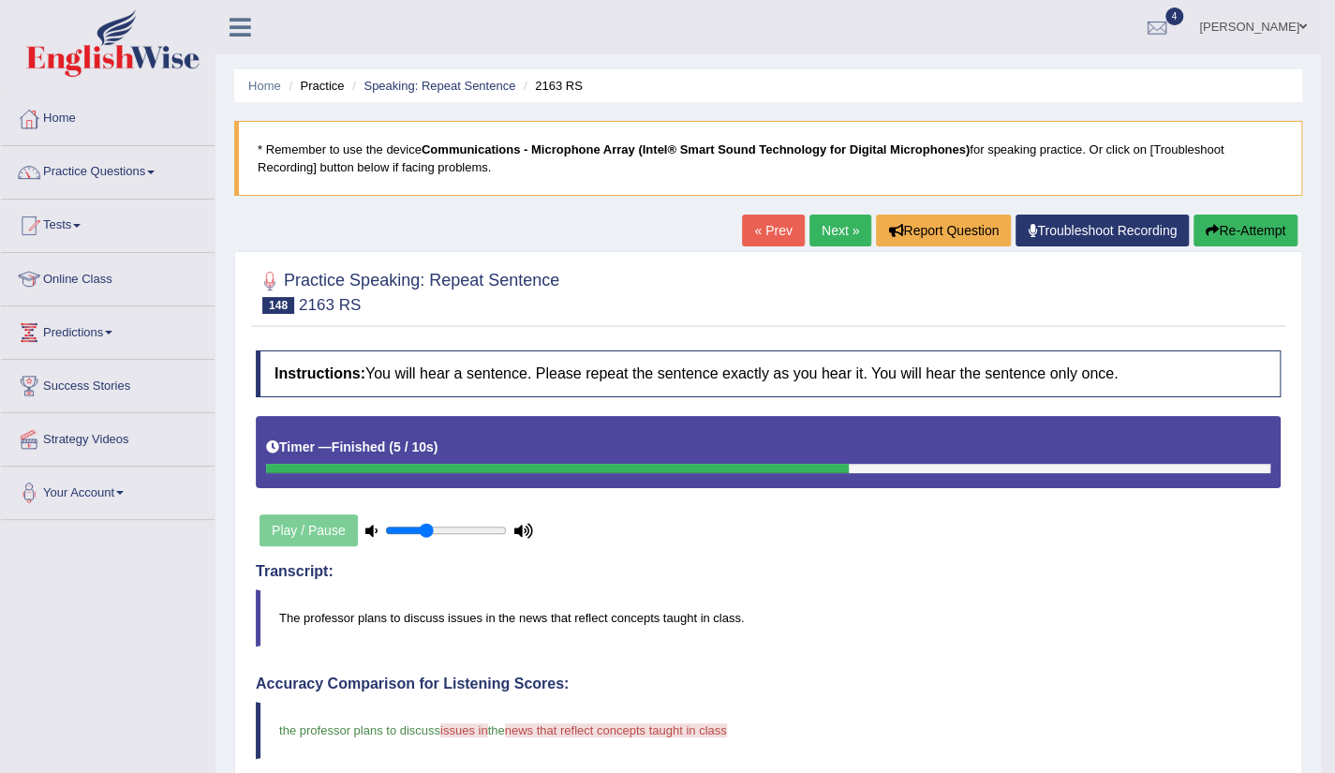
click at [823, 239] on link "Next »" at bounding box center [841, 231] width 62 height 32
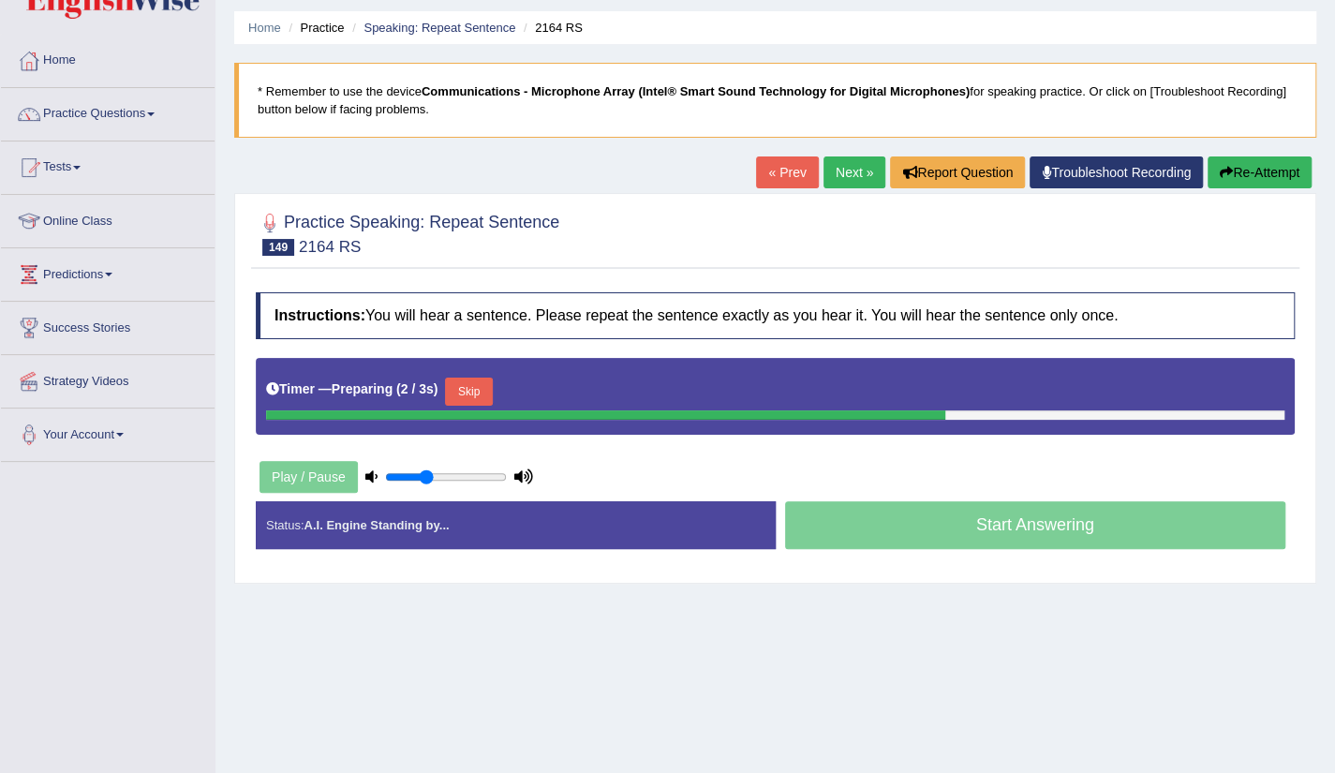
scroll to position [75, 0]
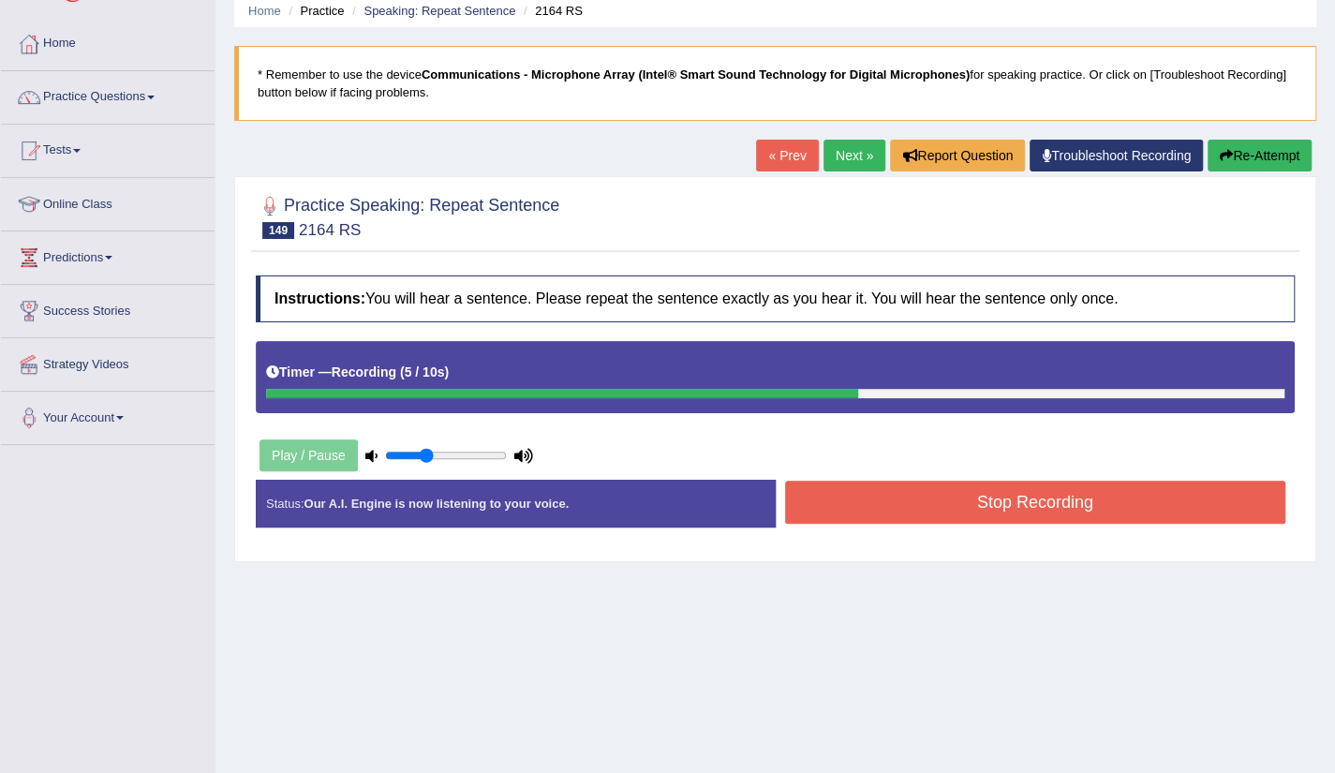
click at [1034, 506] on button "Stop Recording" at bounding box center [1035, 502] width 501 height 43
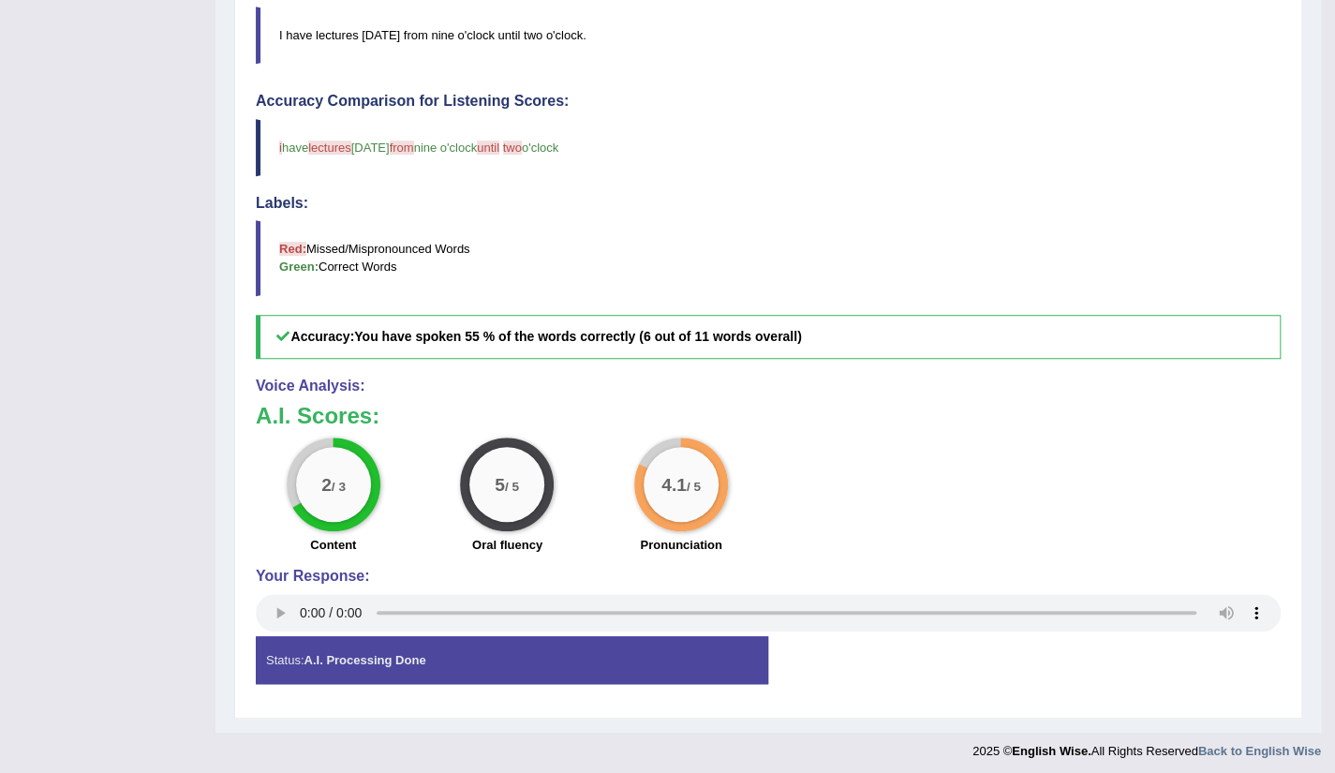
scroll to position [0, 0]
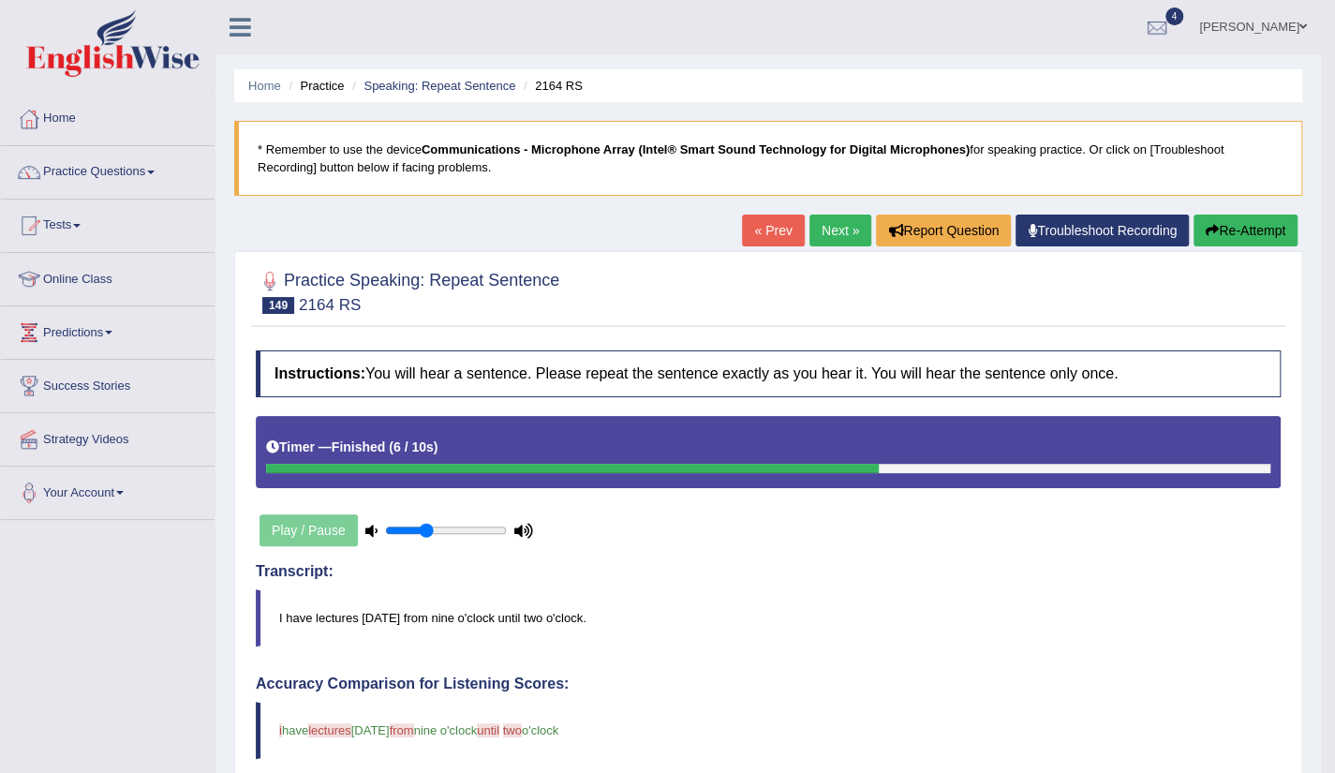
click at [840, 233] on link "Next »" at bounding box center [841, 231] width 62 height 32
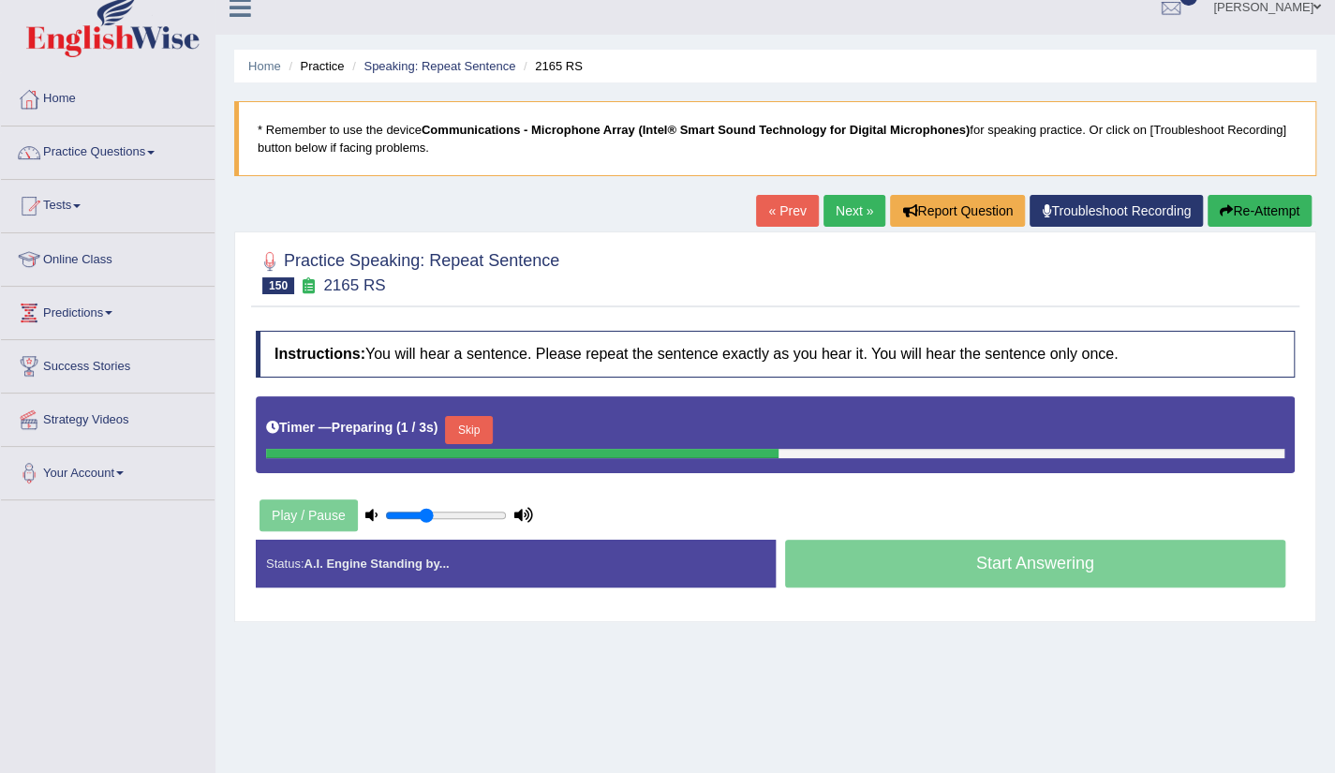
scroll to position [37, 0]
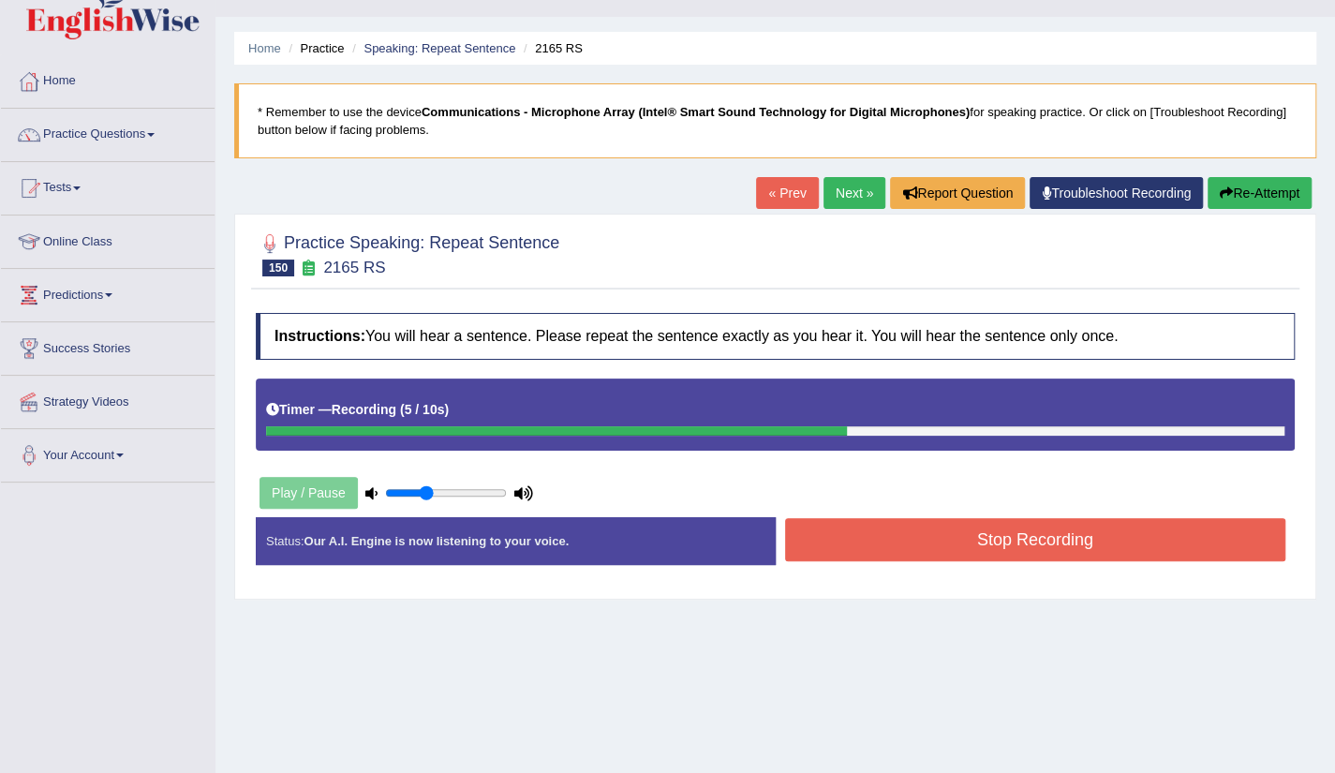
click at [1004, 536] on button "Stop Recording" at bounding box center [1035, 539] width 501 height 43
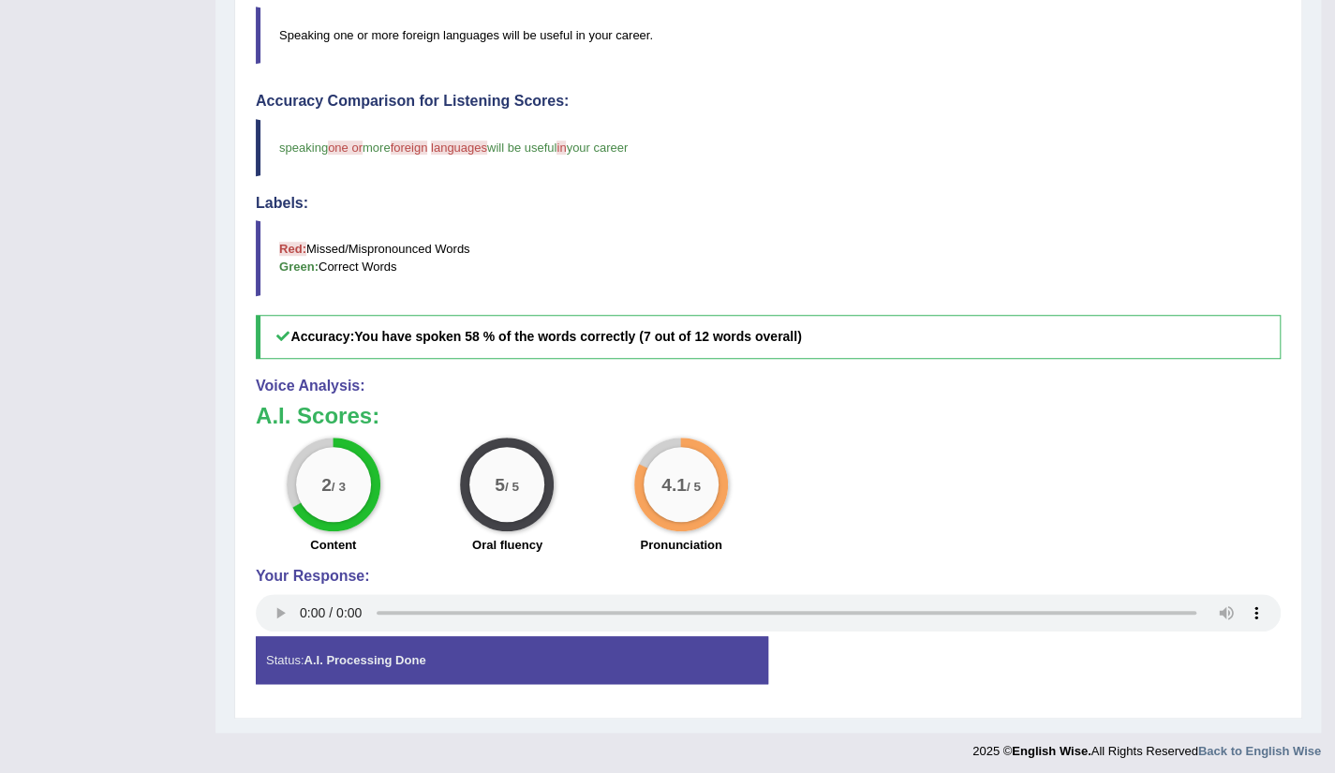
scroll to position [0, 0]
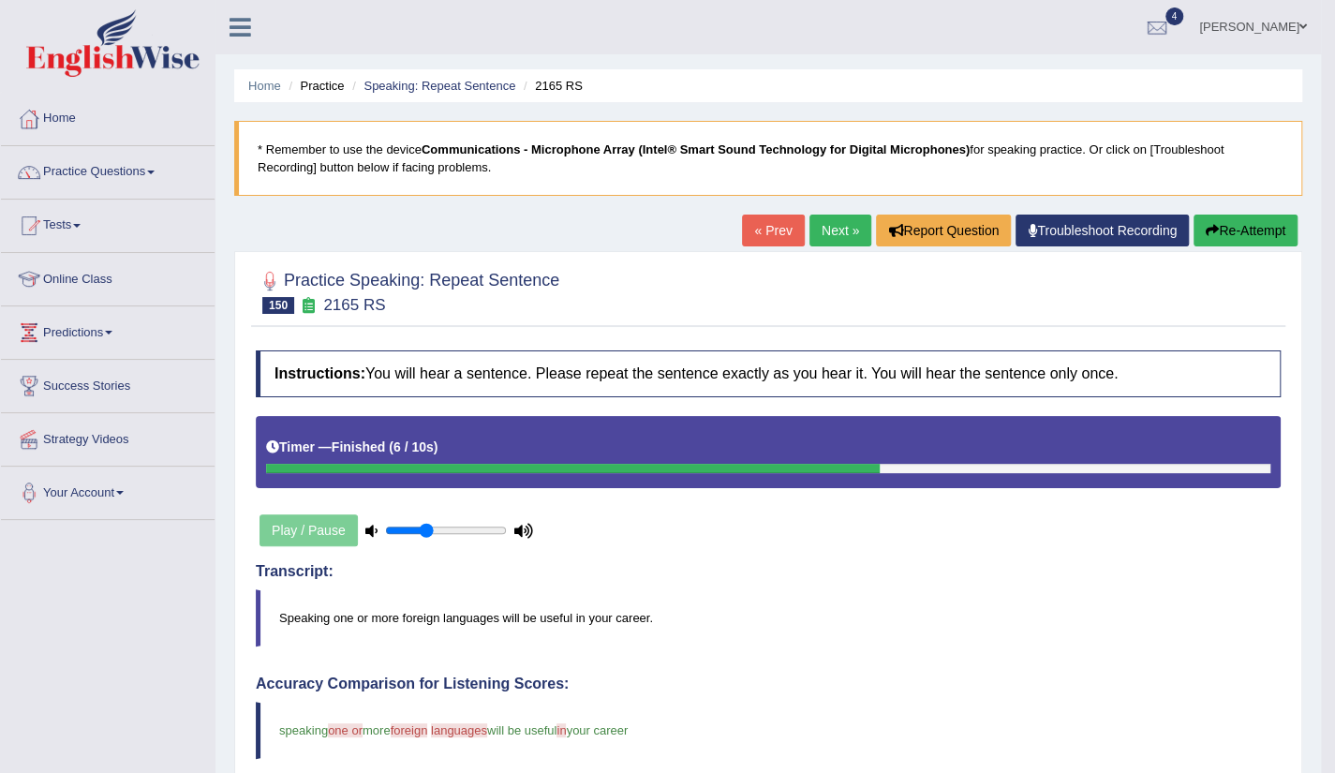
click at [835, 238] on link "Next »" at bounding box center [841, 231] width 62 height 32
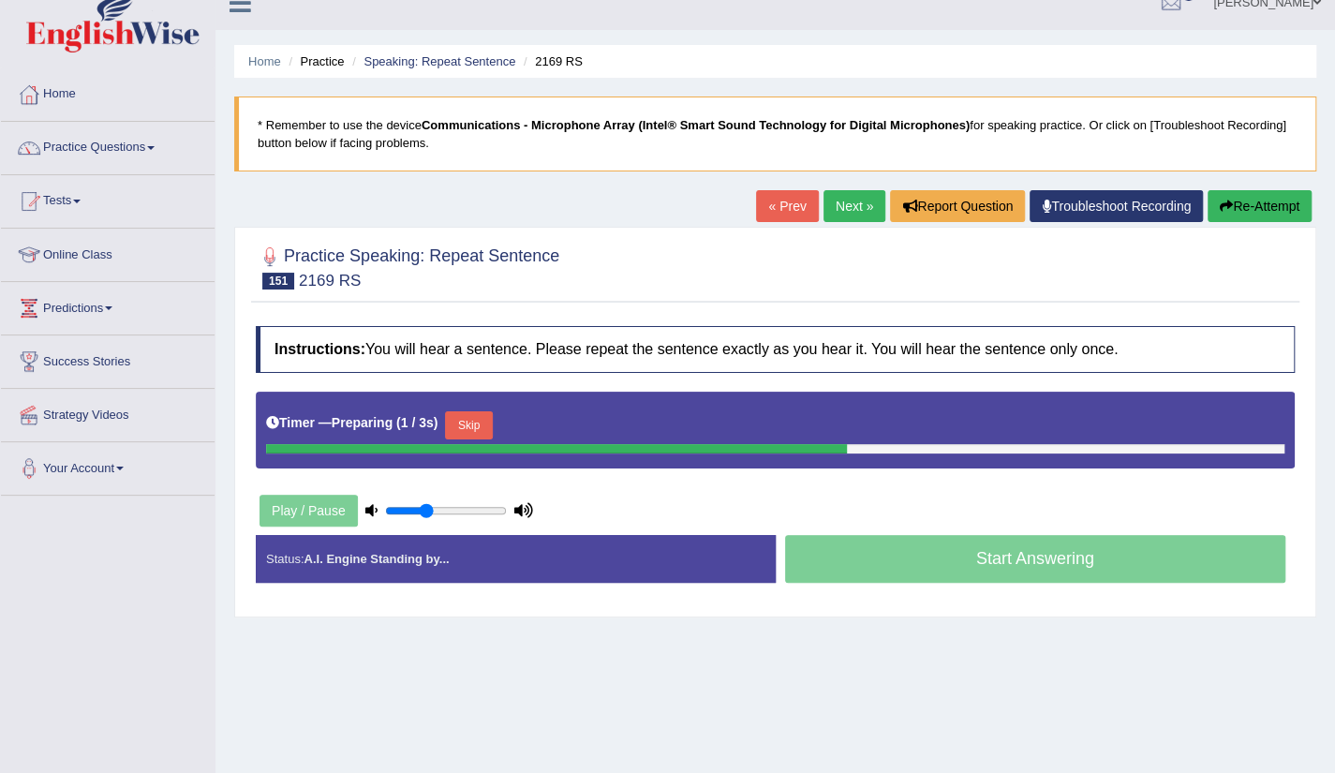
scroll to position [37, 0]
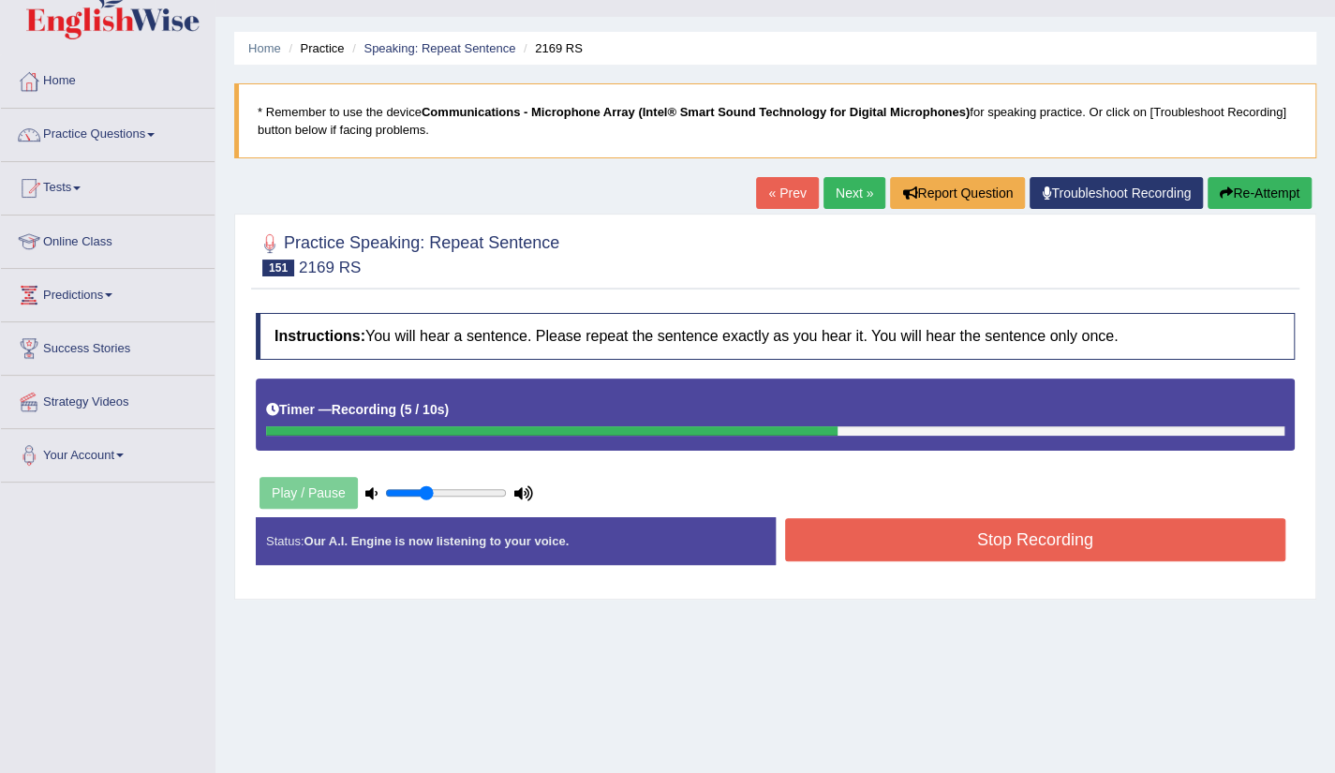
click at [1040, 531] on button "Stop Recording" at bounding box center [1035, 539] width 501 height 43
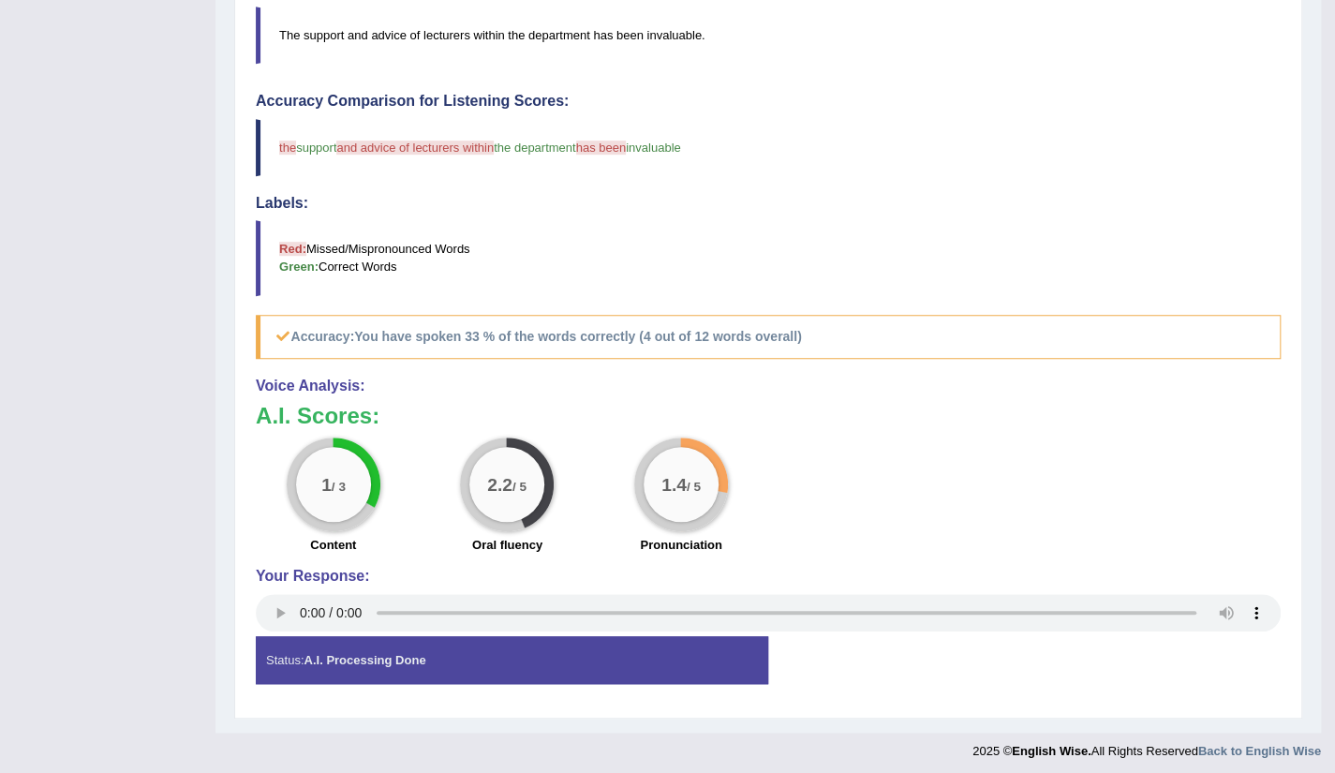
scroll to position [0, 0]
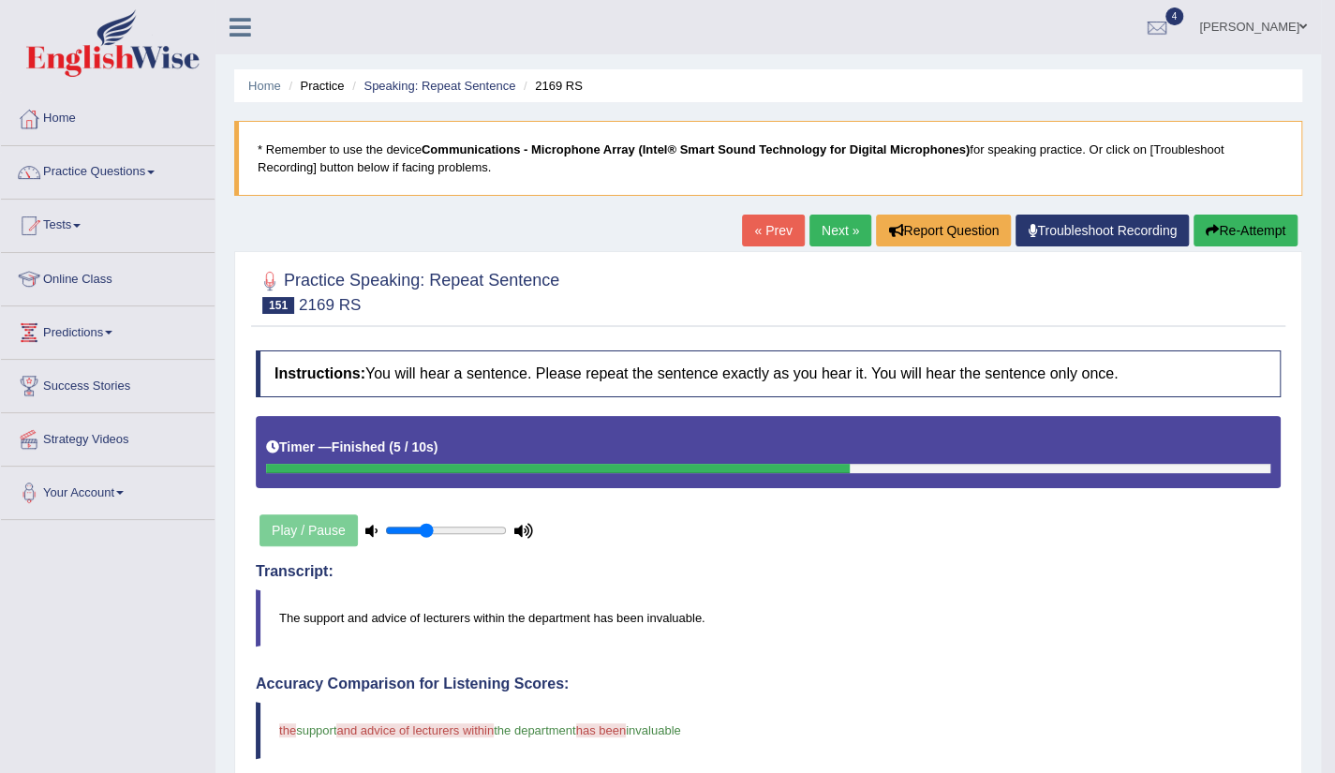
click at [849, 239] on link "Next »" at bounding box center [841, 231] width 62 height 32
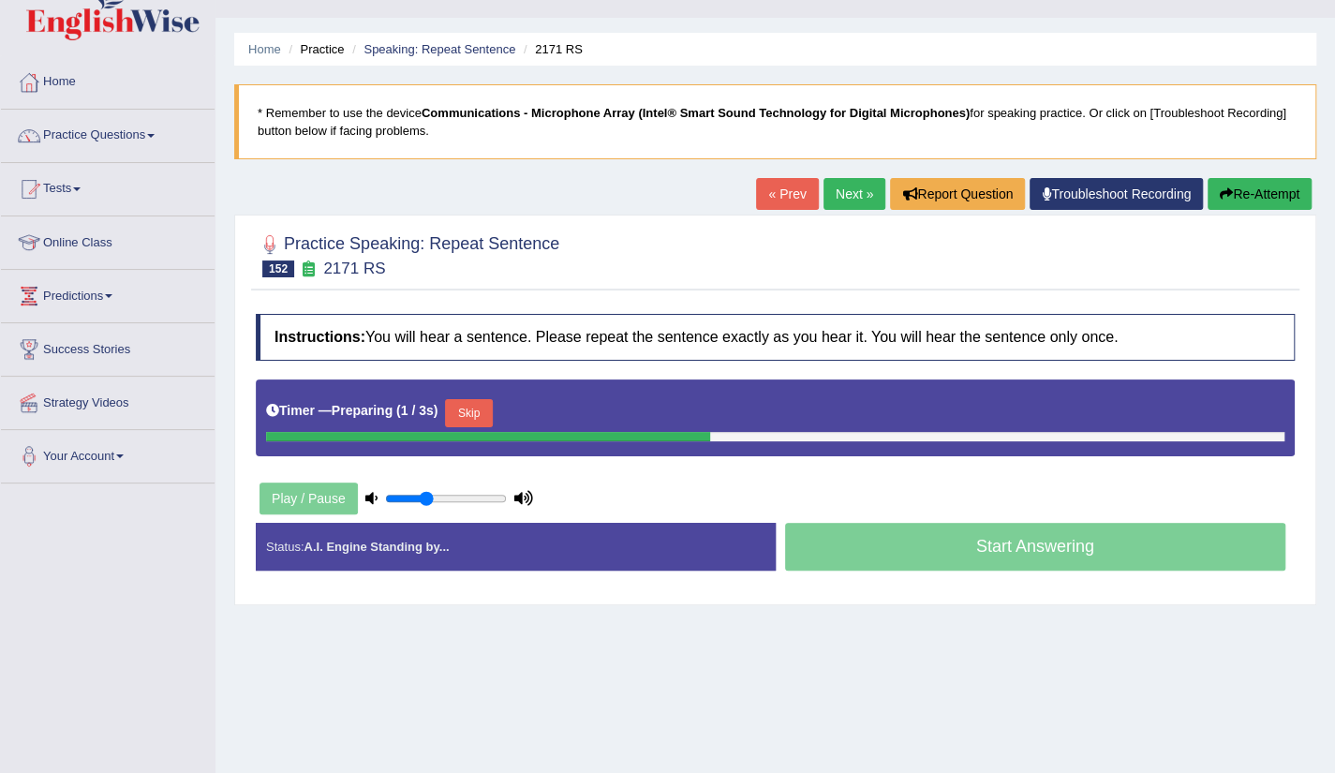
scroll to position [37, 0]
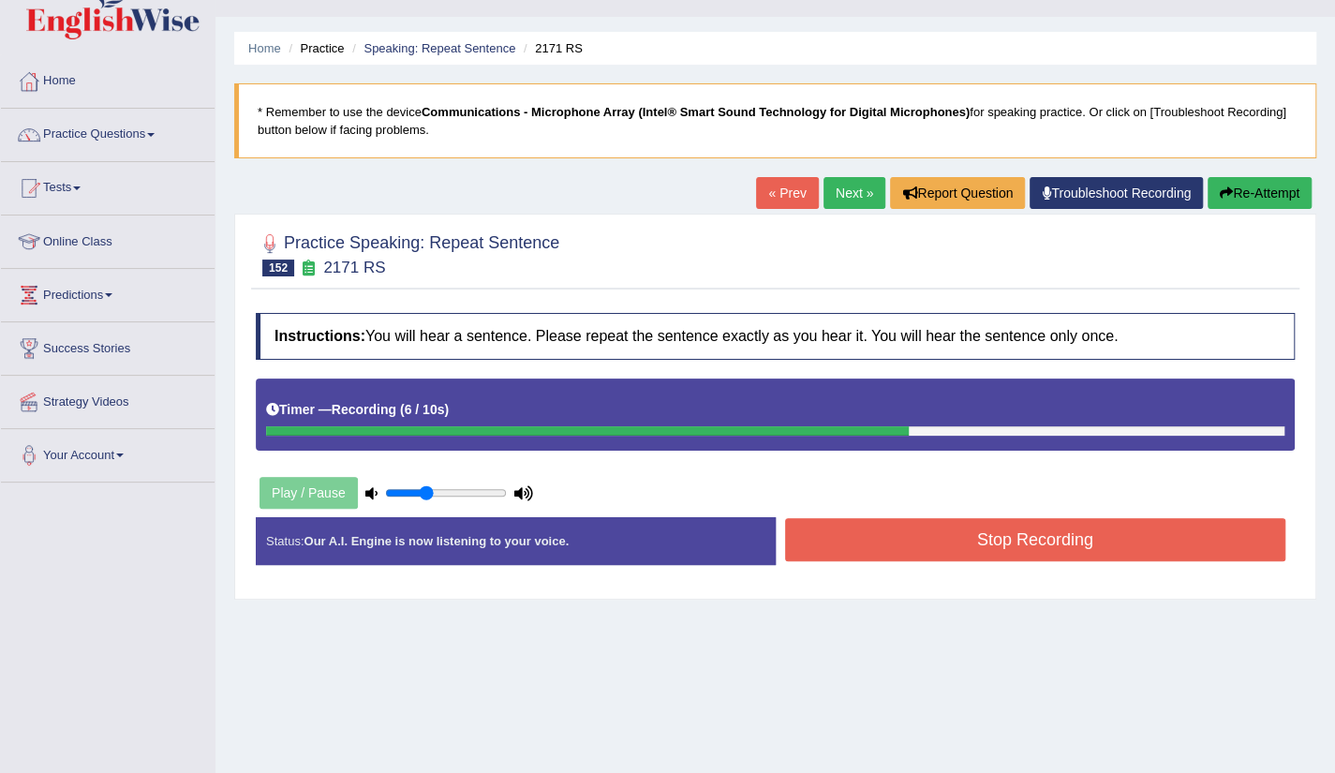
click at [1063, 544] on button "Stop Recording" at bounding box center [1035, 539] width 501 height 43
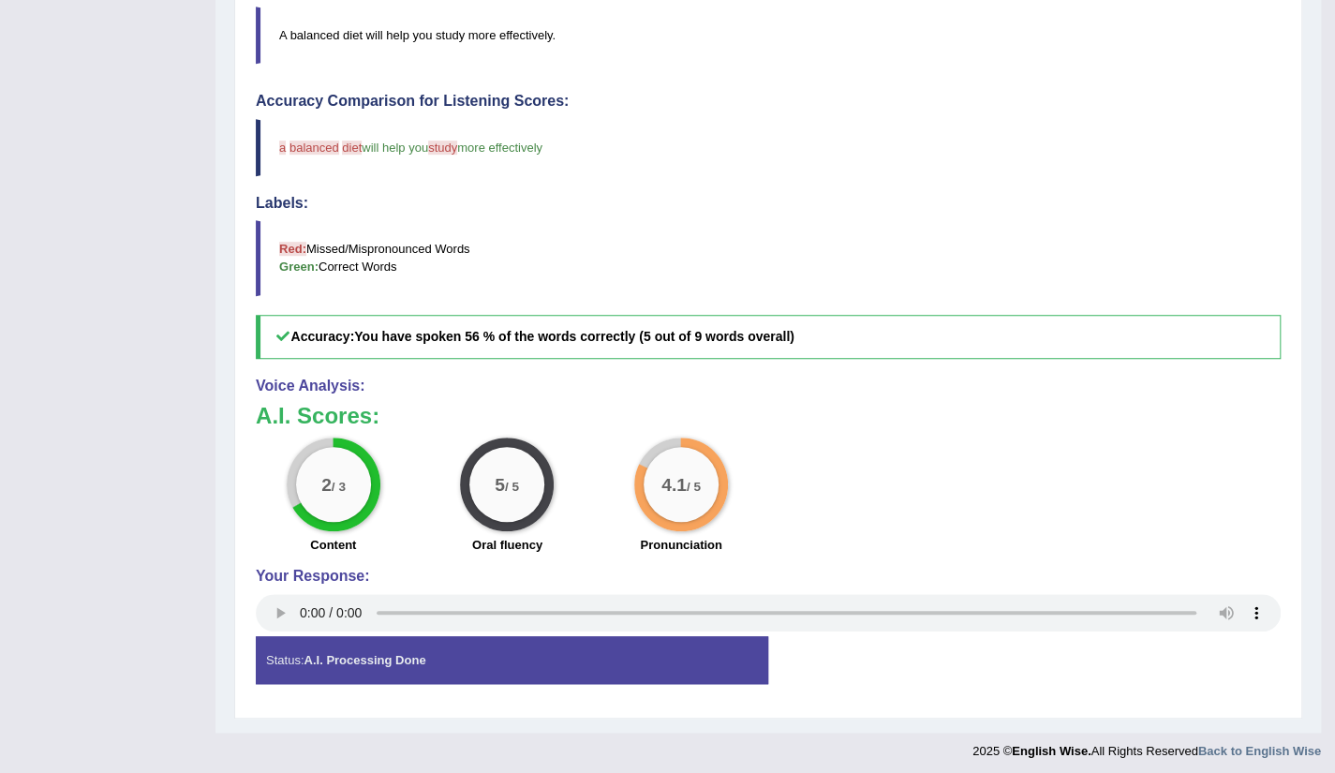
scroll to position [0, 0]
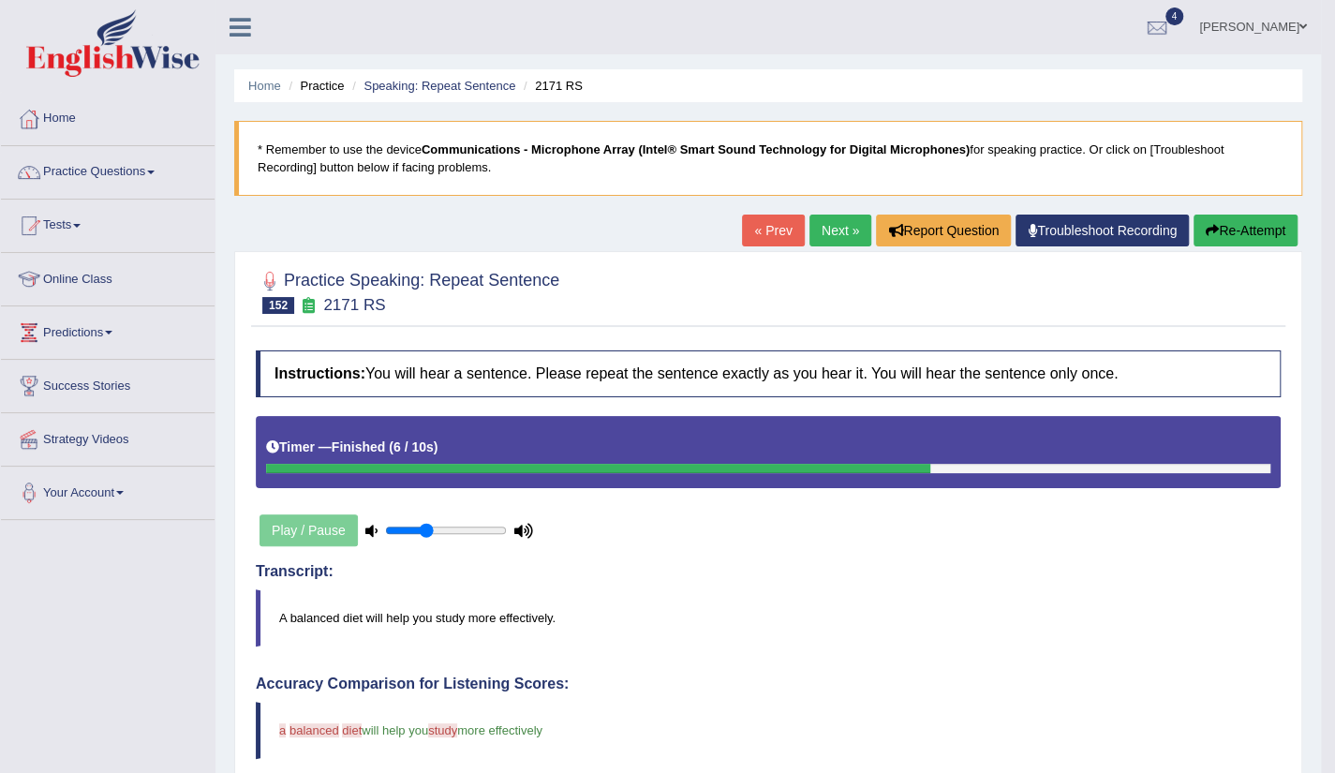
click at [815, 236] on link "Next »" at bounding box center [841, 231] width 62 height 32
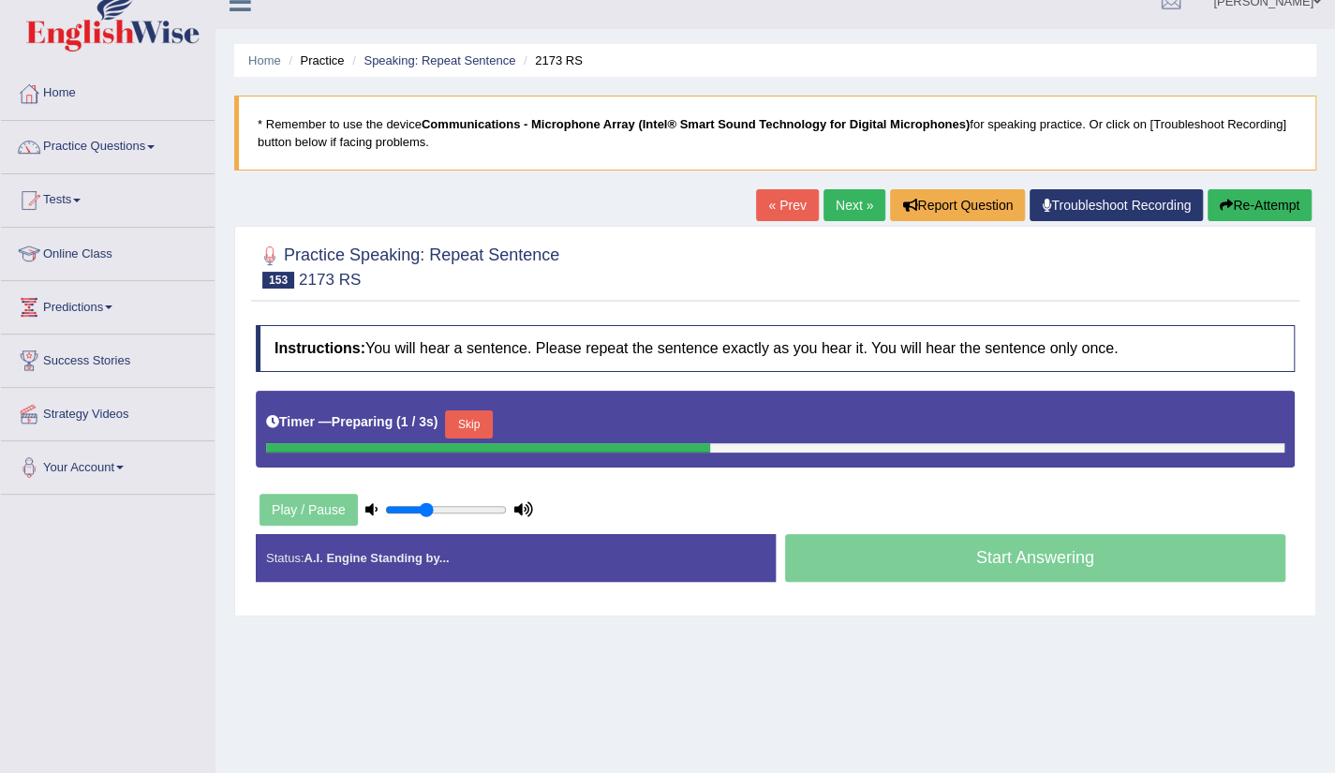
scroll to position [37, 0]
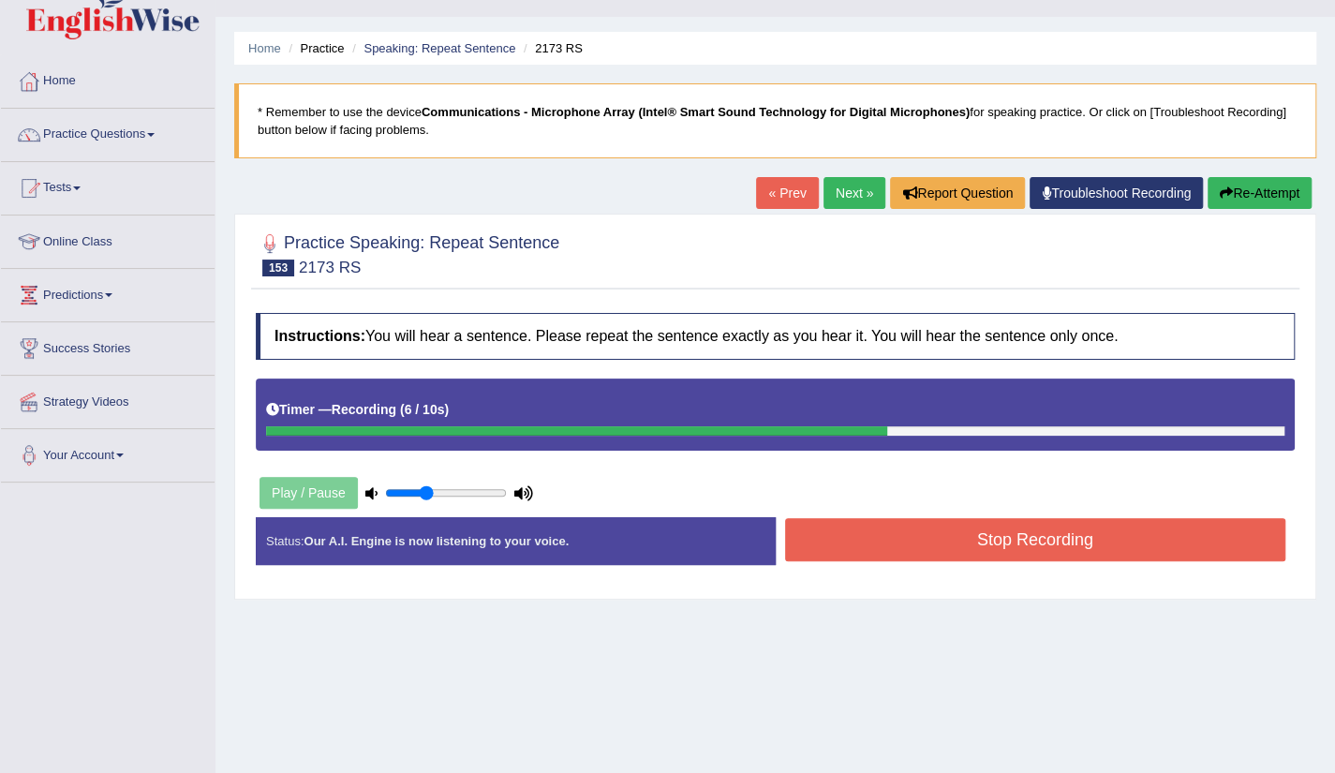
click at [1041, 529] on button "Stop Recording" at bounding box center [1035, 539] width 501 height 43
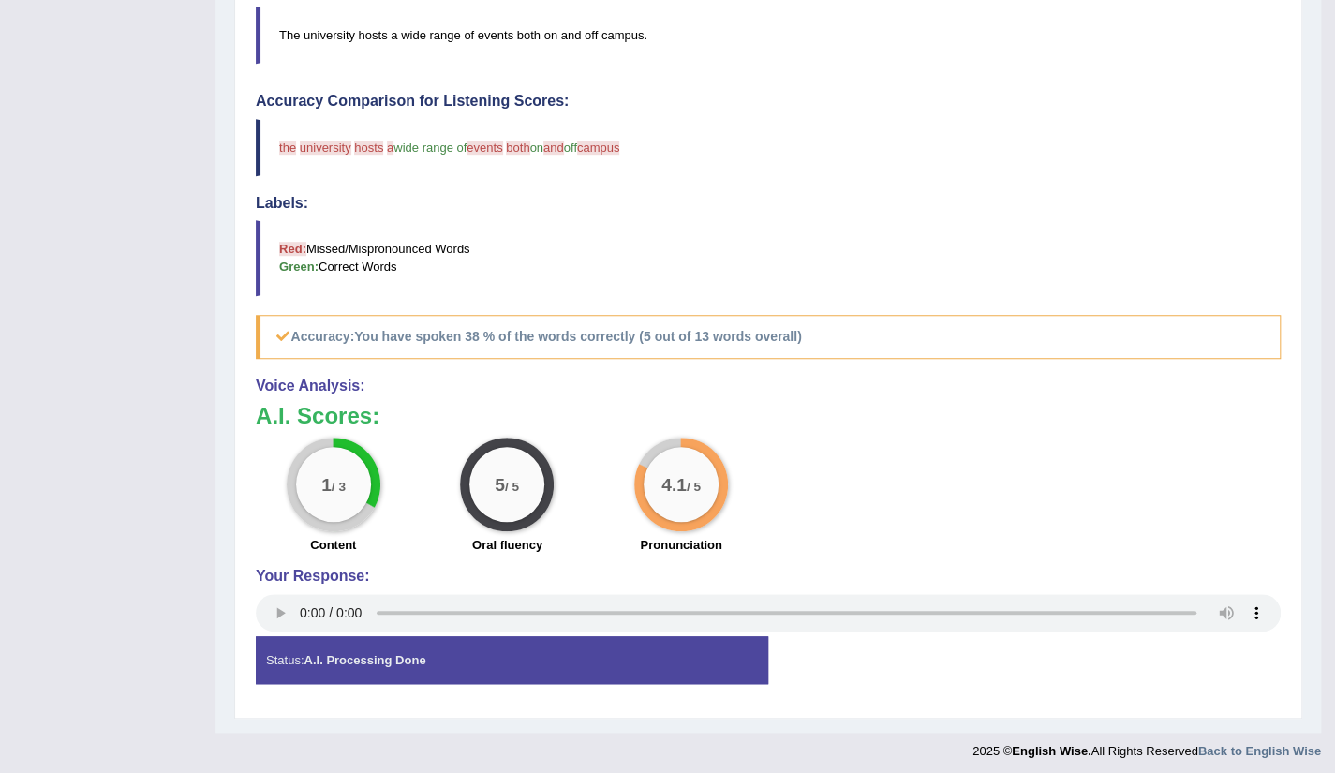
scroll to position [0, 0]
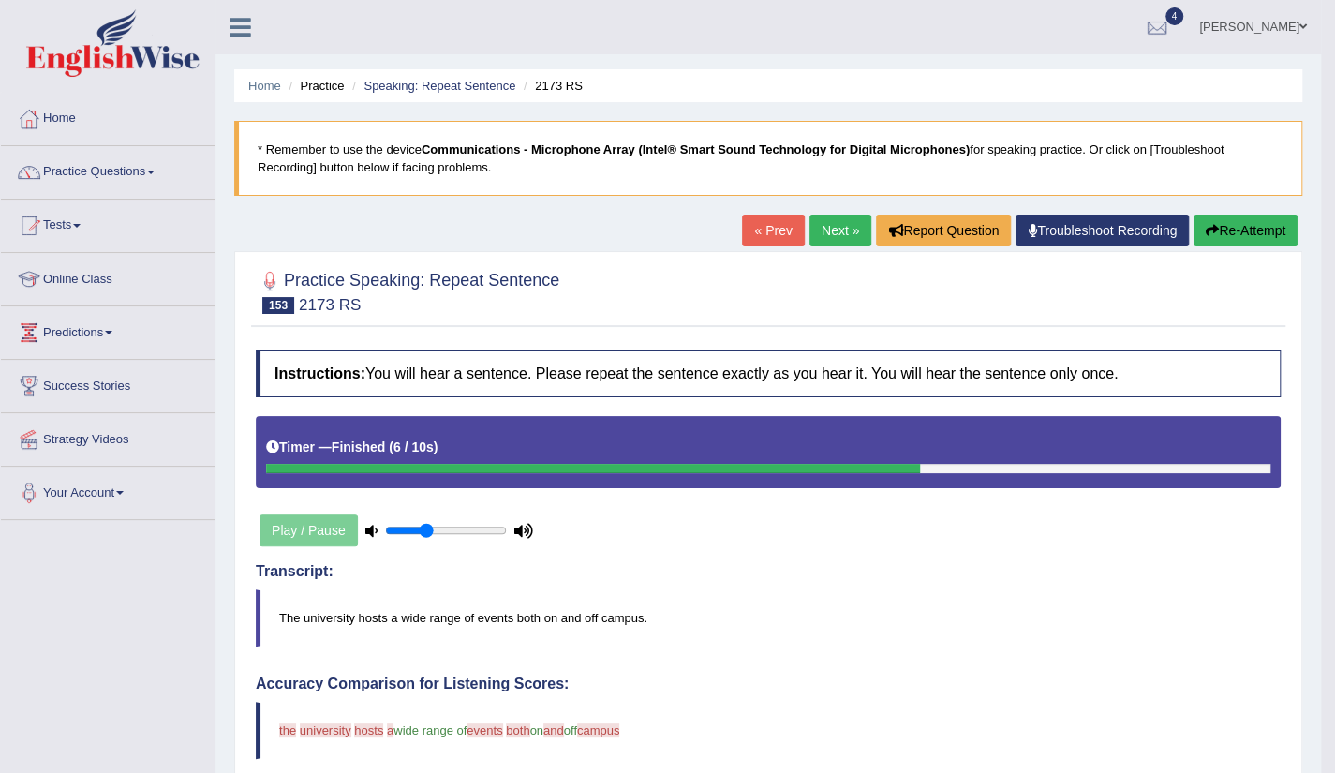
click at [810, 242] on link "Next »" at bounding box center [841, 231] width 62 height 32
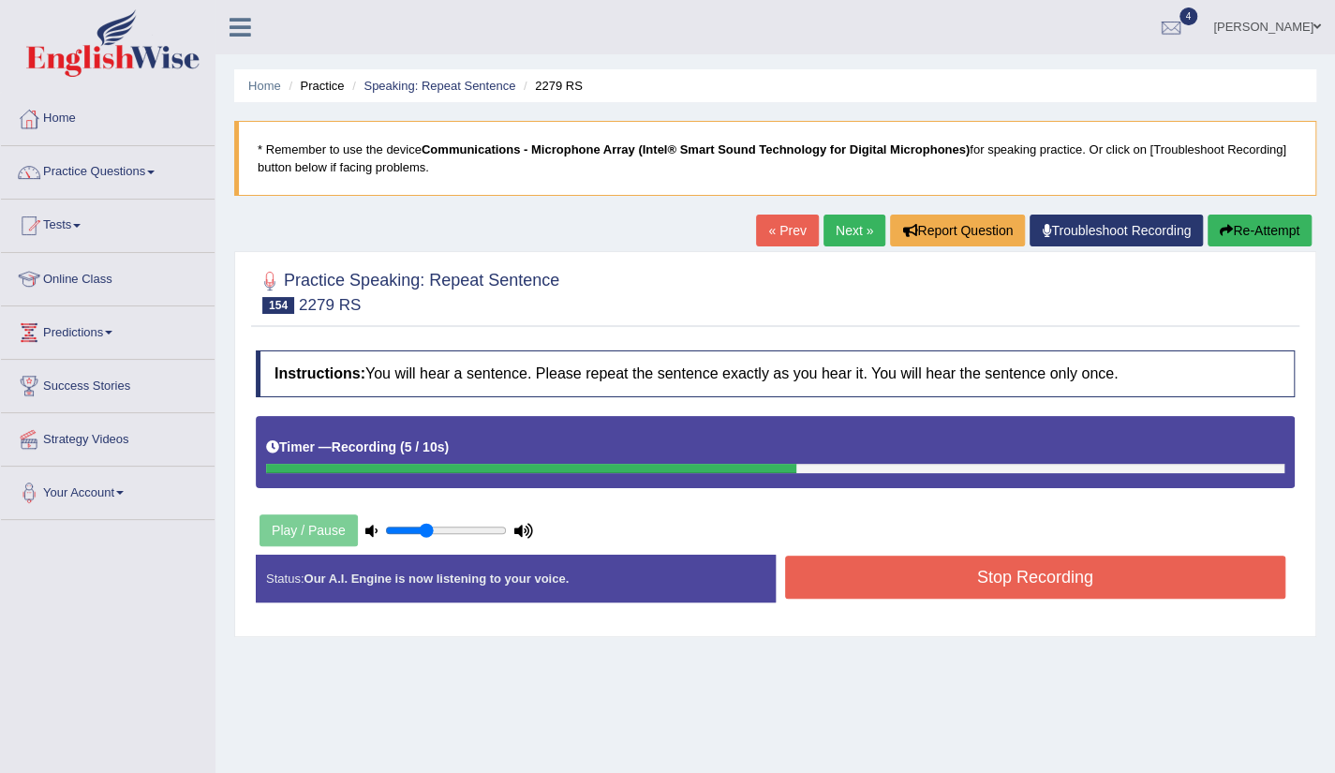
click at [991, 580] on button "Stop Recording" at bounding box center [1035, 577] width 501 height 43
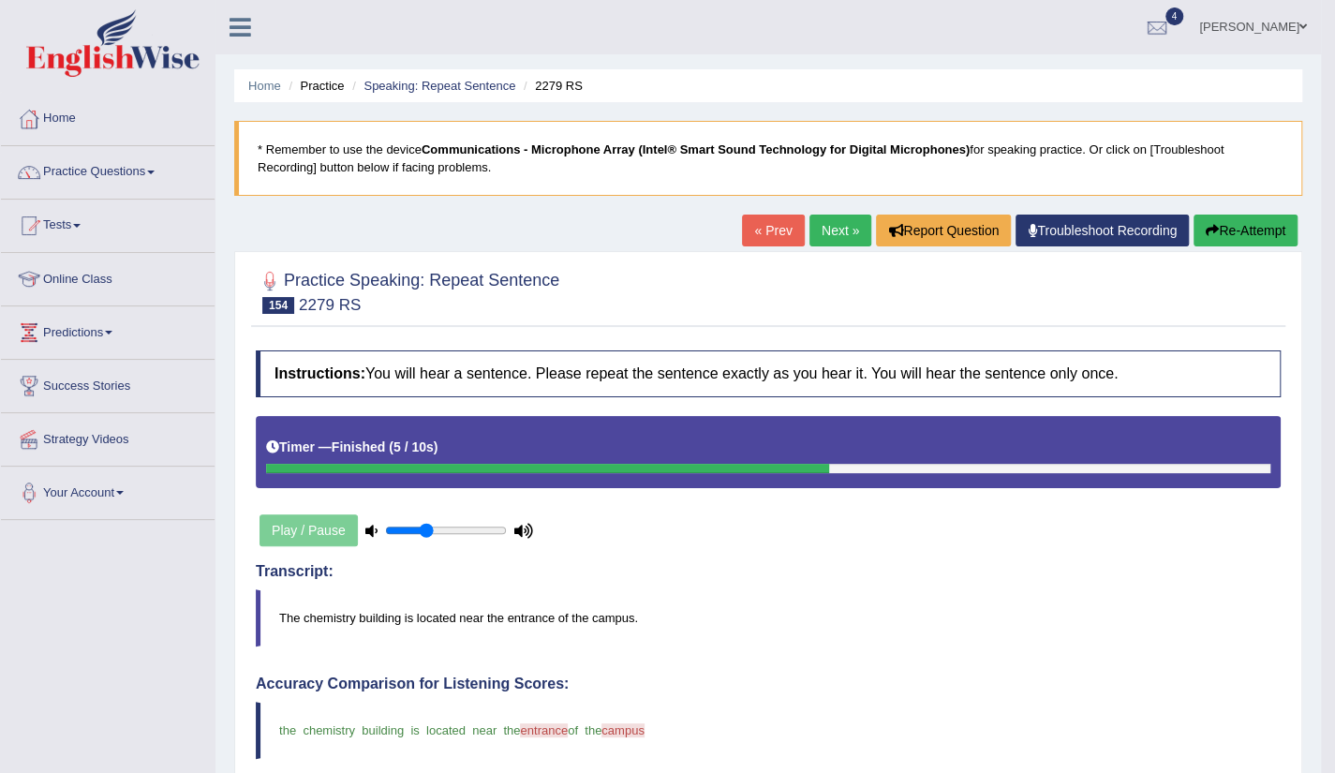
click at [837, 245] on link "Next »" at bounding box center [841, 231] width 62 height 32
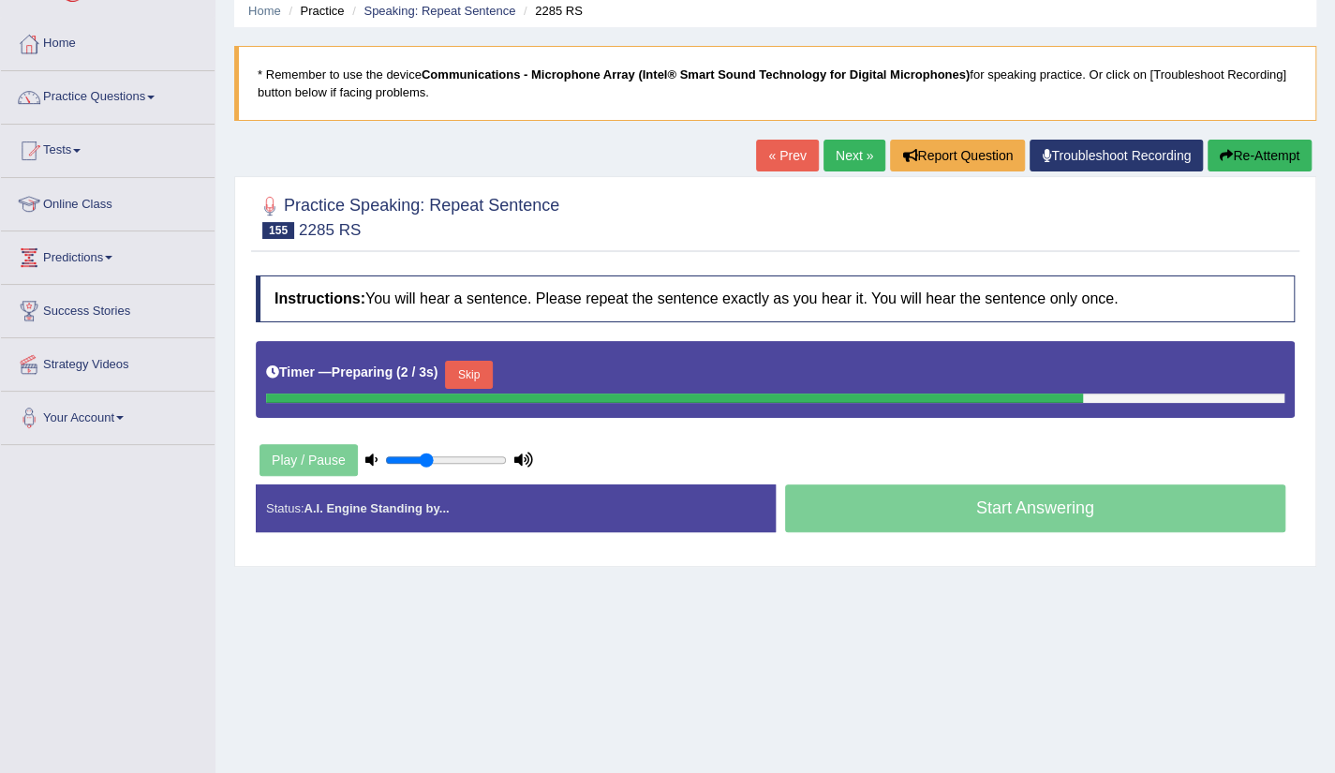
scroll to position [112, 0]
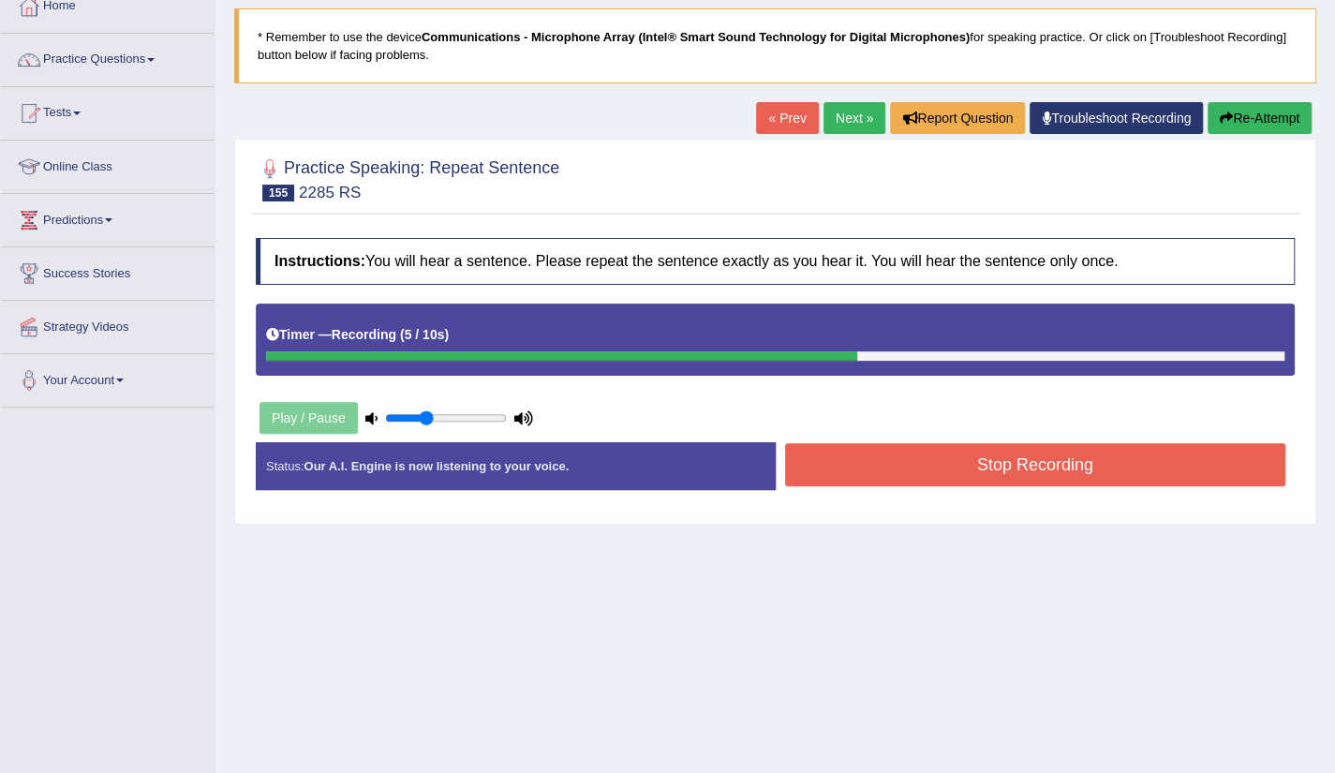
click at [1007, 461] on button "Stop Recording" at bounding box center [1035, 464] width 501 height 43
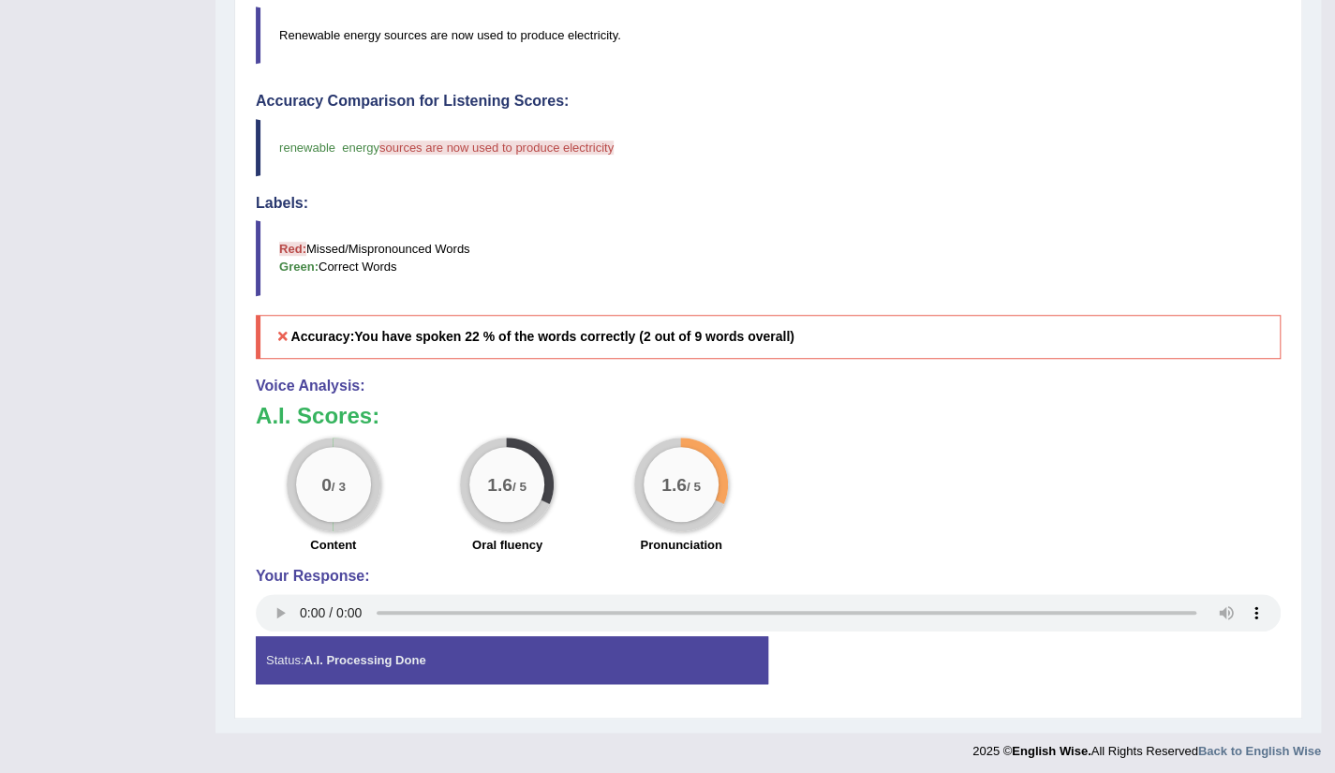
scroll to position [0, 0]
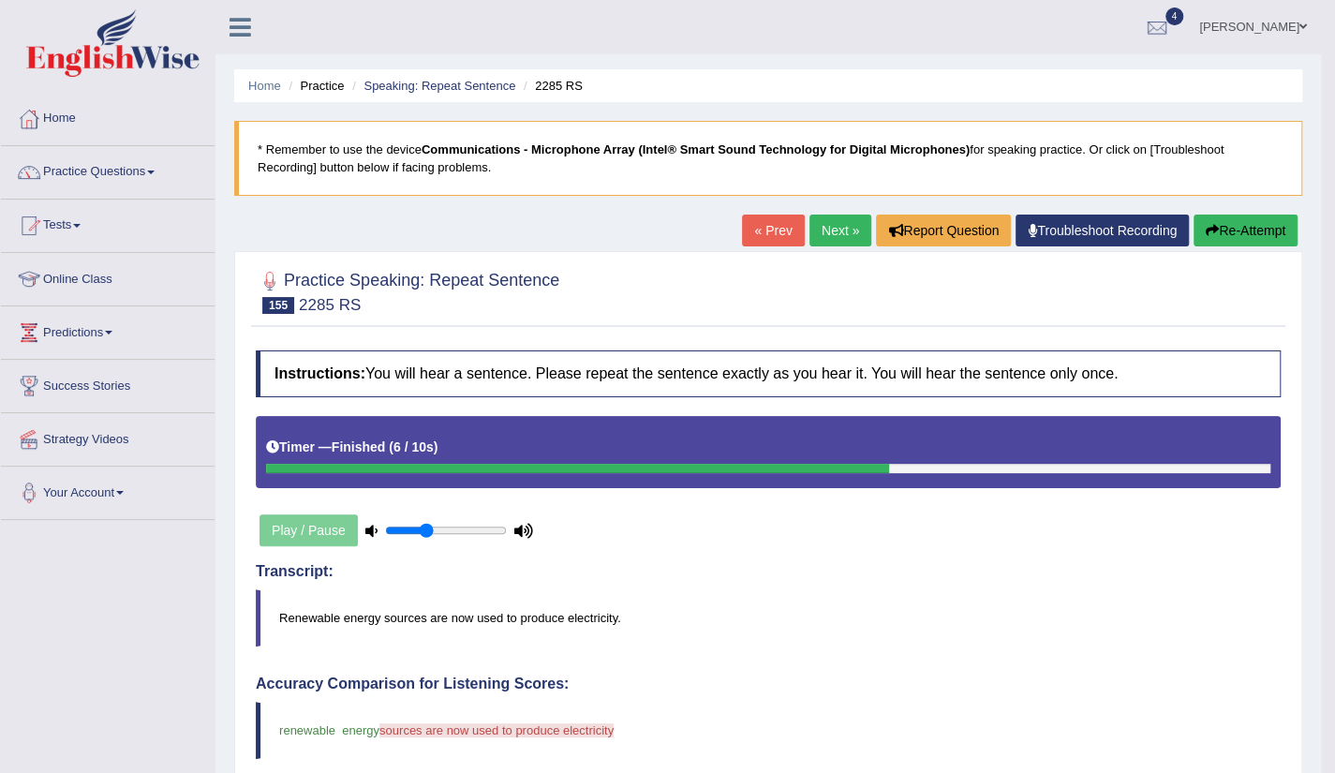
click at [817, 242] on link "Next »" at bounding box center [841, 231] width 62 height 32
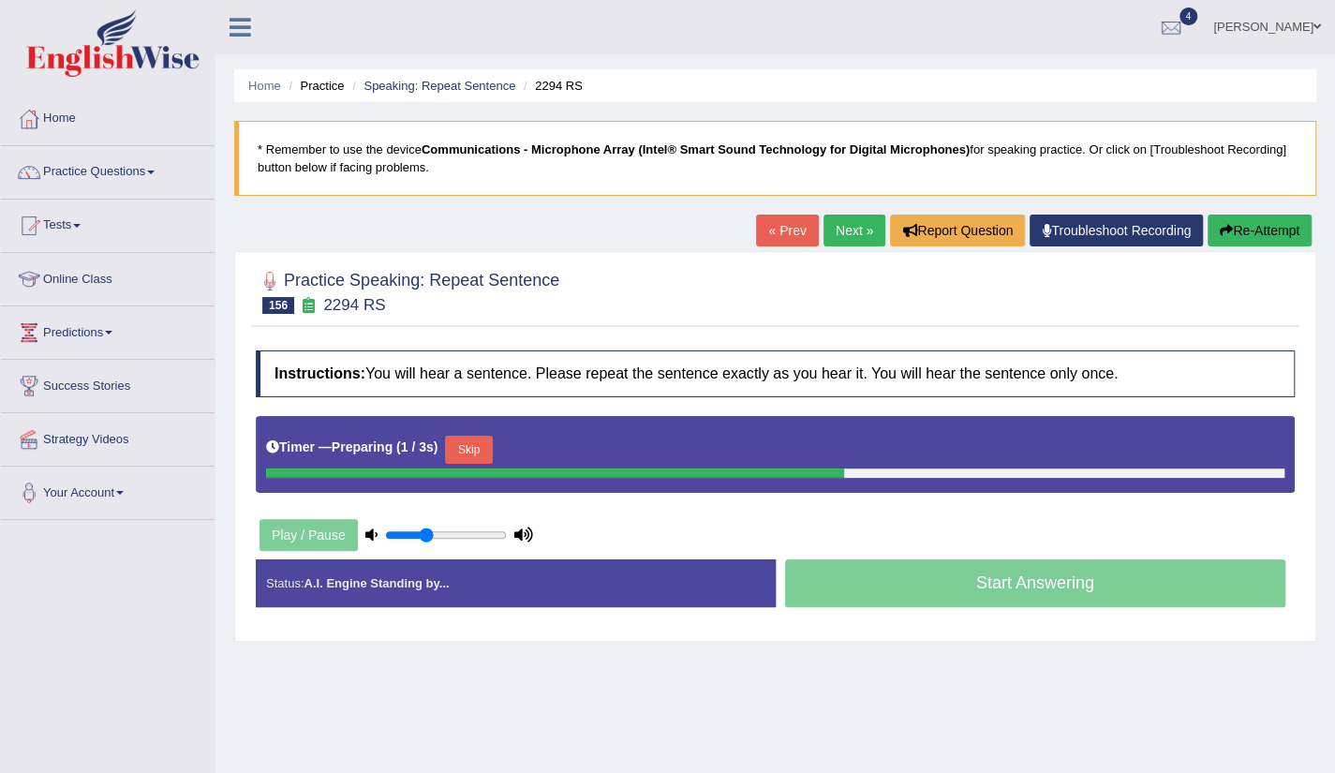
scroll to position [37, 0]
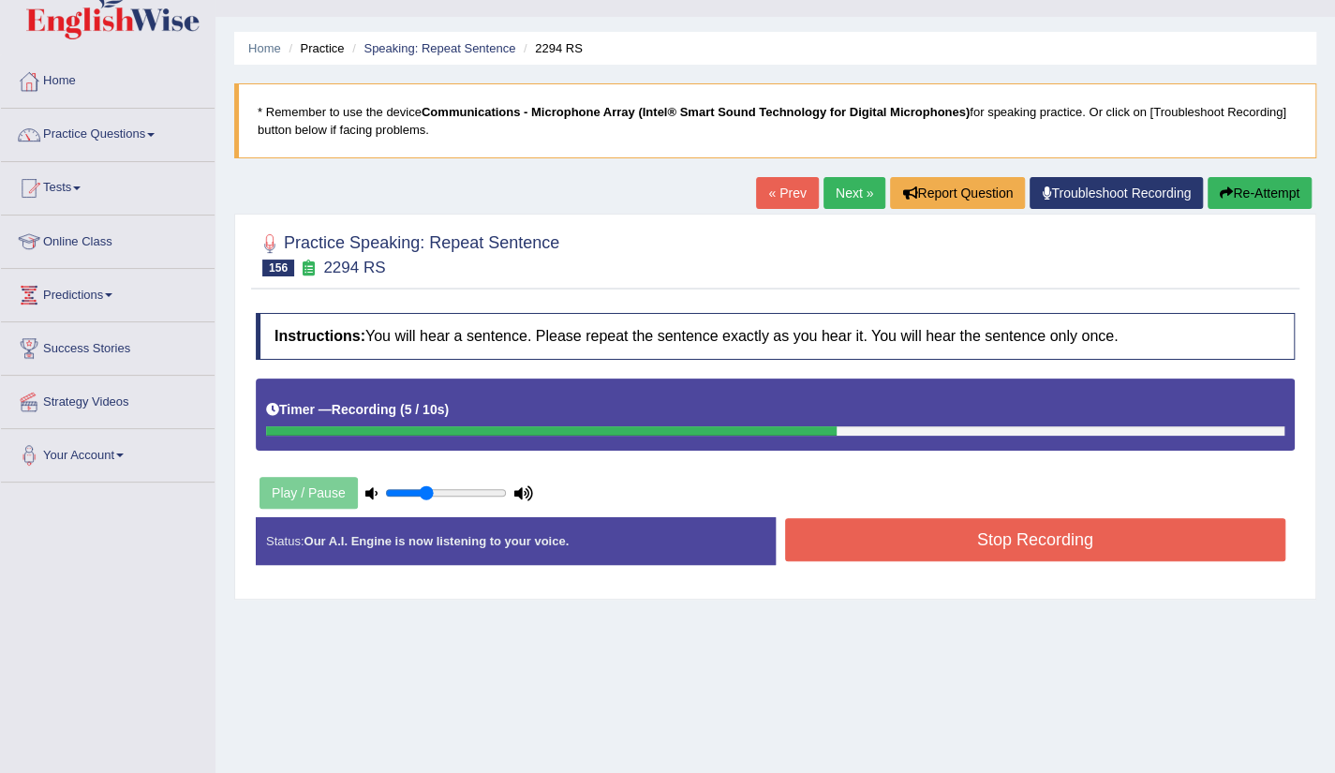
click at [1065, 526] on button "Stop Recording" at bounding box center [1035, 539] width 501 height 43
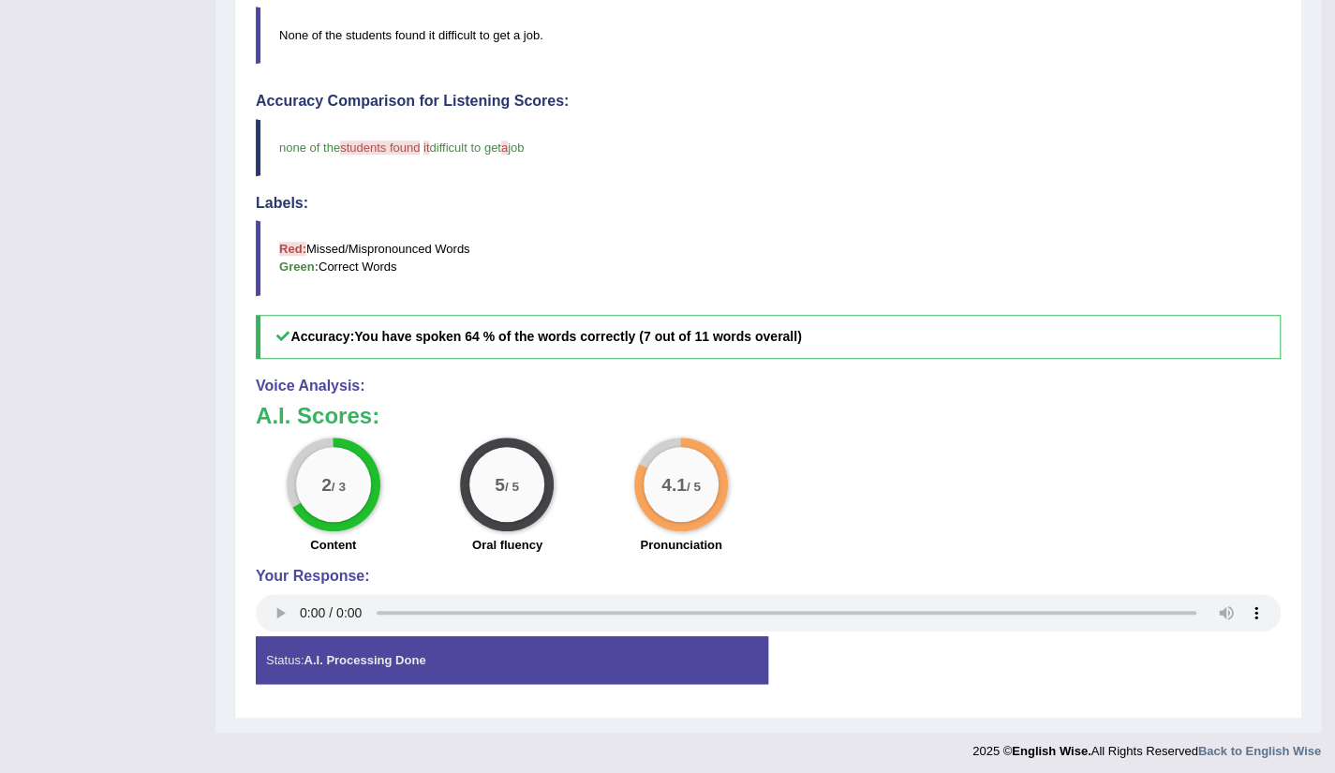
scroll to position [0, 0]
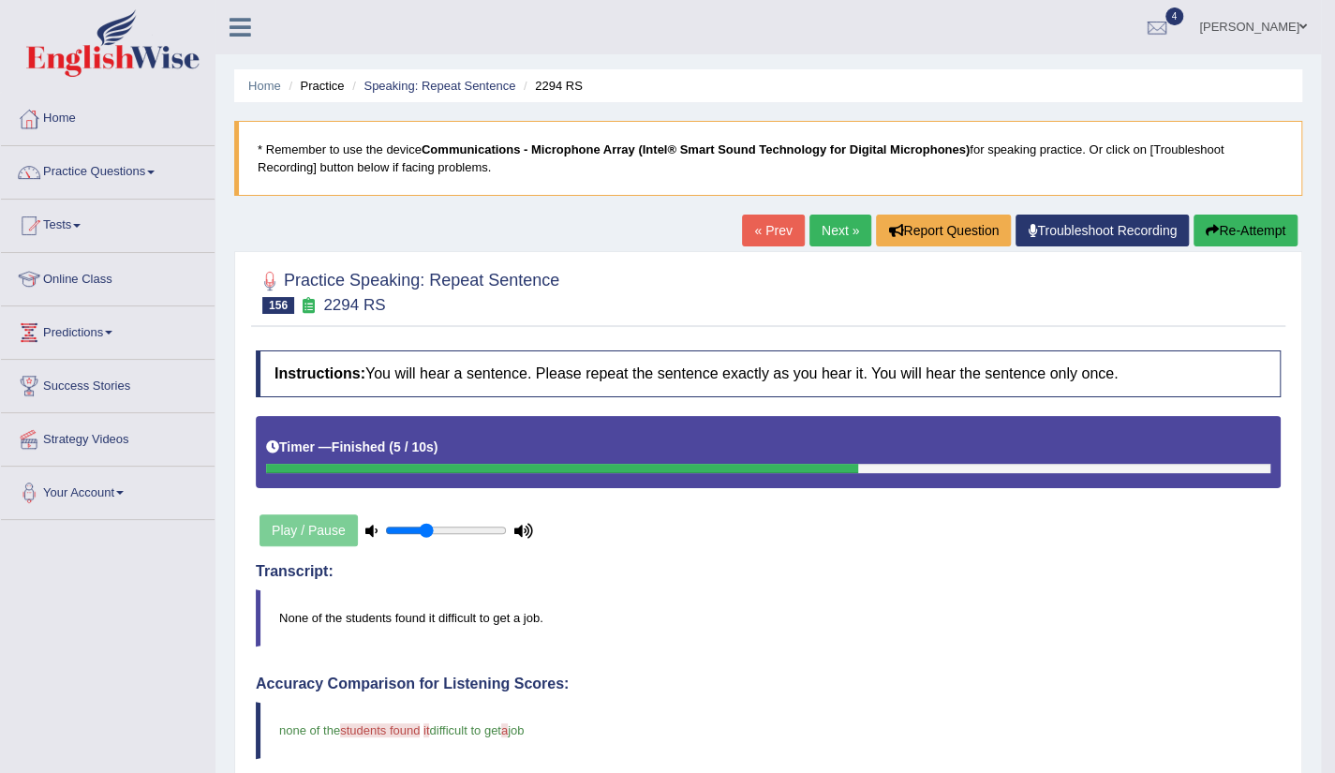
click at [853, 235] on link "Next »" at bounding box center [841, 231] width 62 height 32
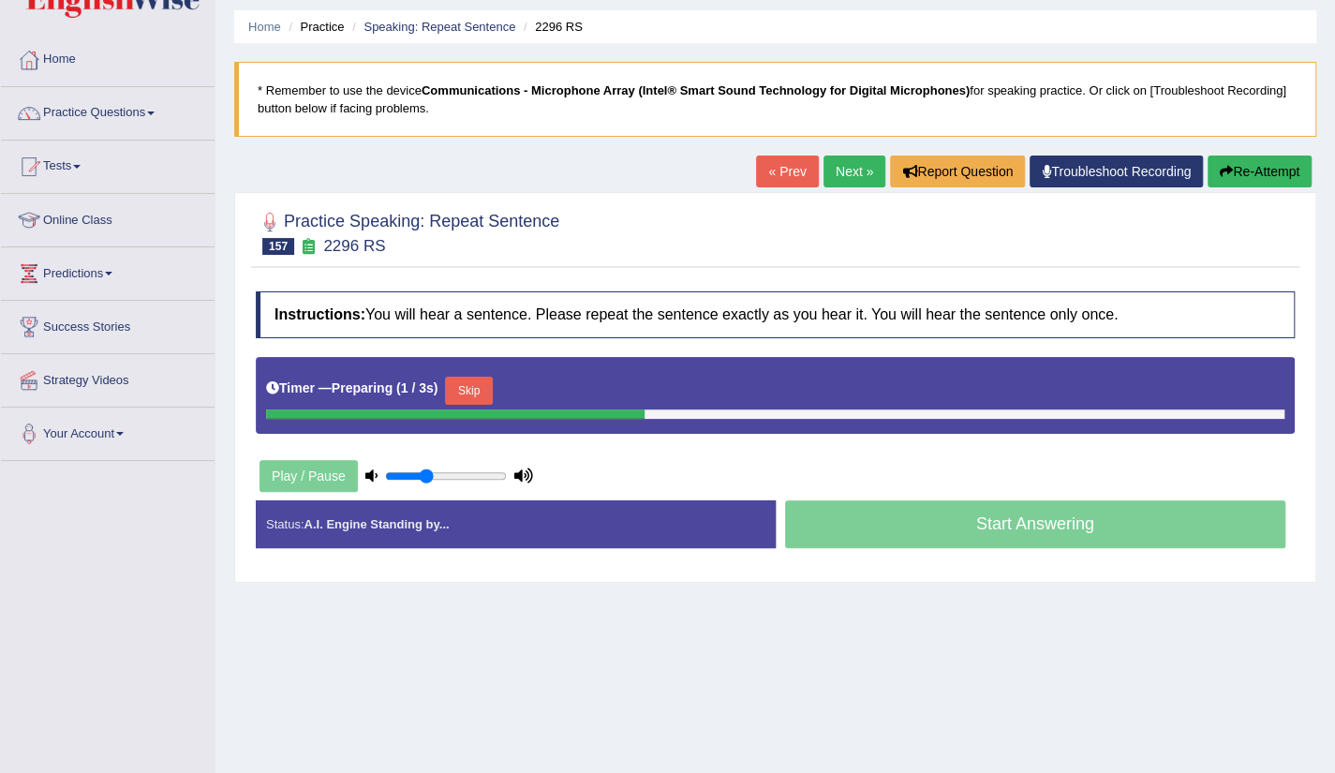
scroll to position [75, 0]
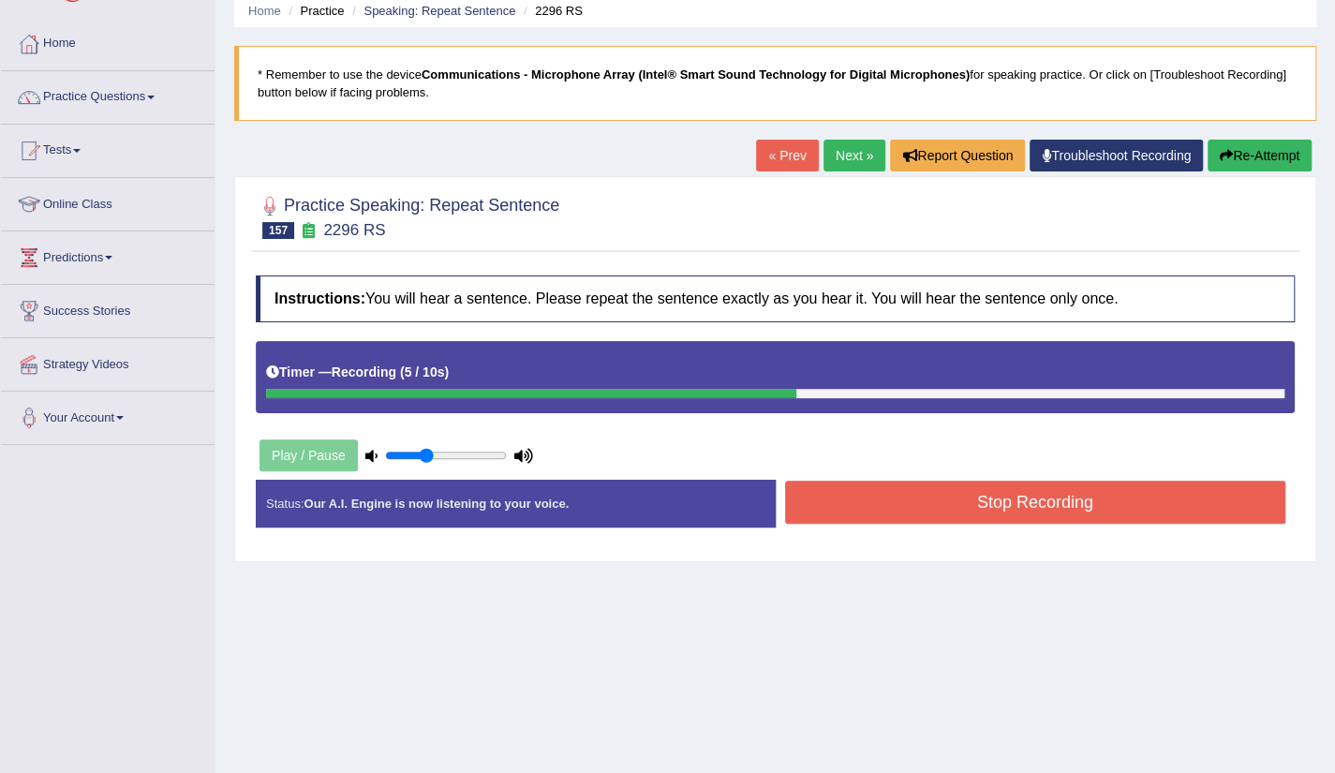
click at [1049, 516] on button "Stop Recording" at bounding box center [1035, 502] width 501 height 43
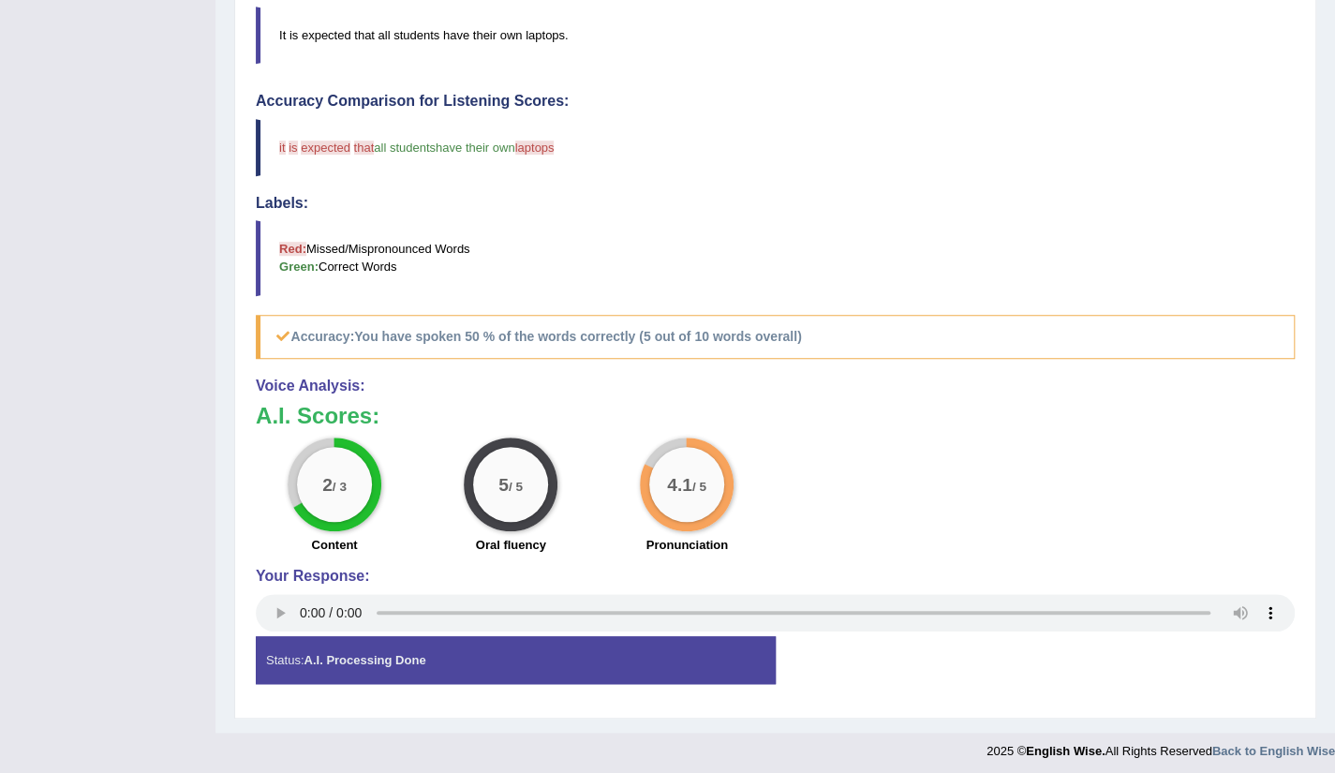
scroll to position [0, 0]
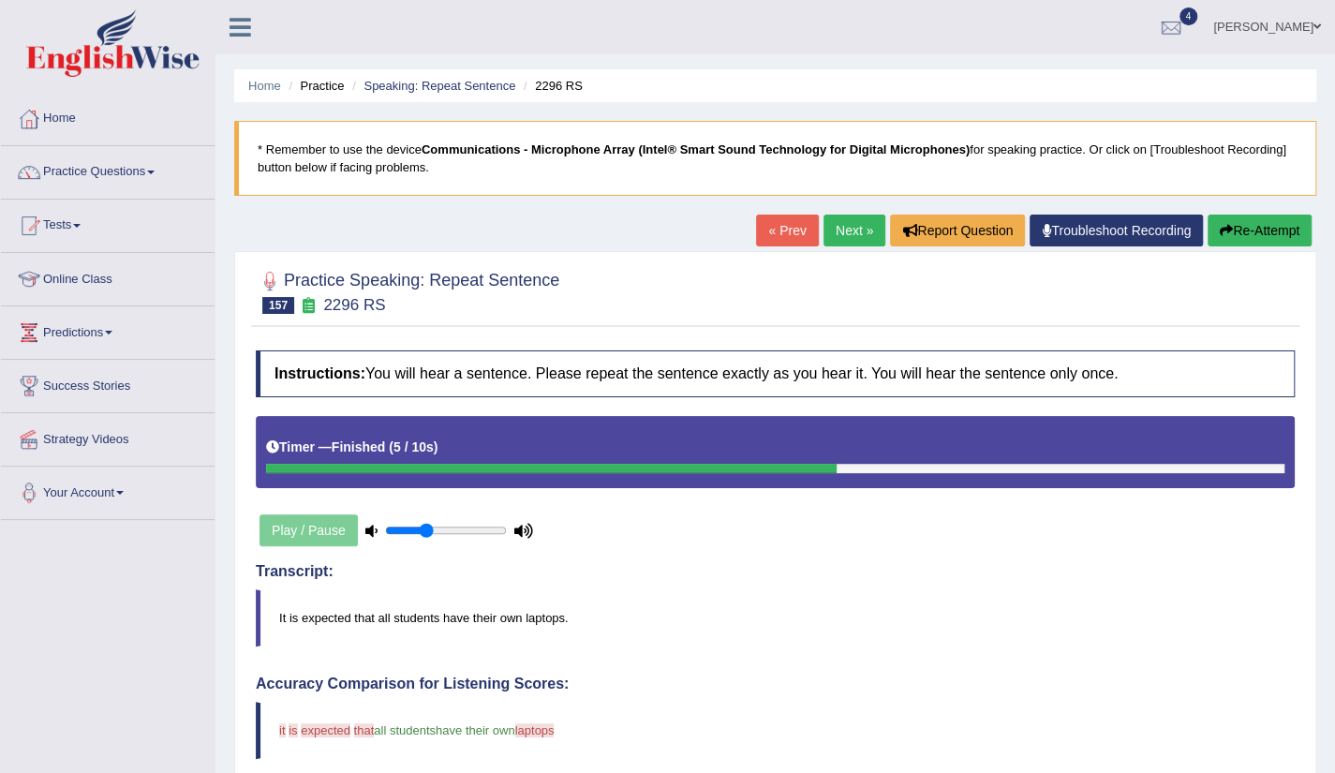
click at [836, 236] on link "Next »" at bounding box center [855, 231] width 62 height 32
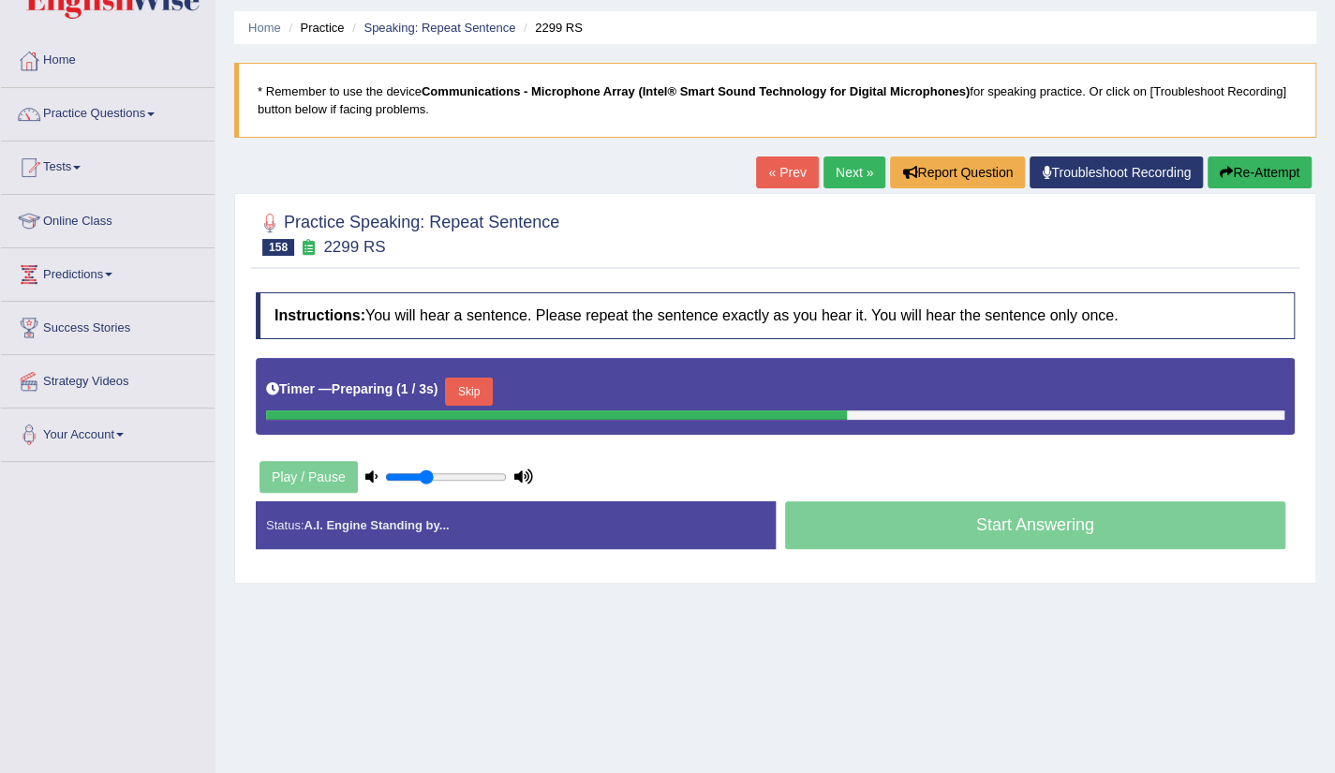
scroll to position [75, 0]
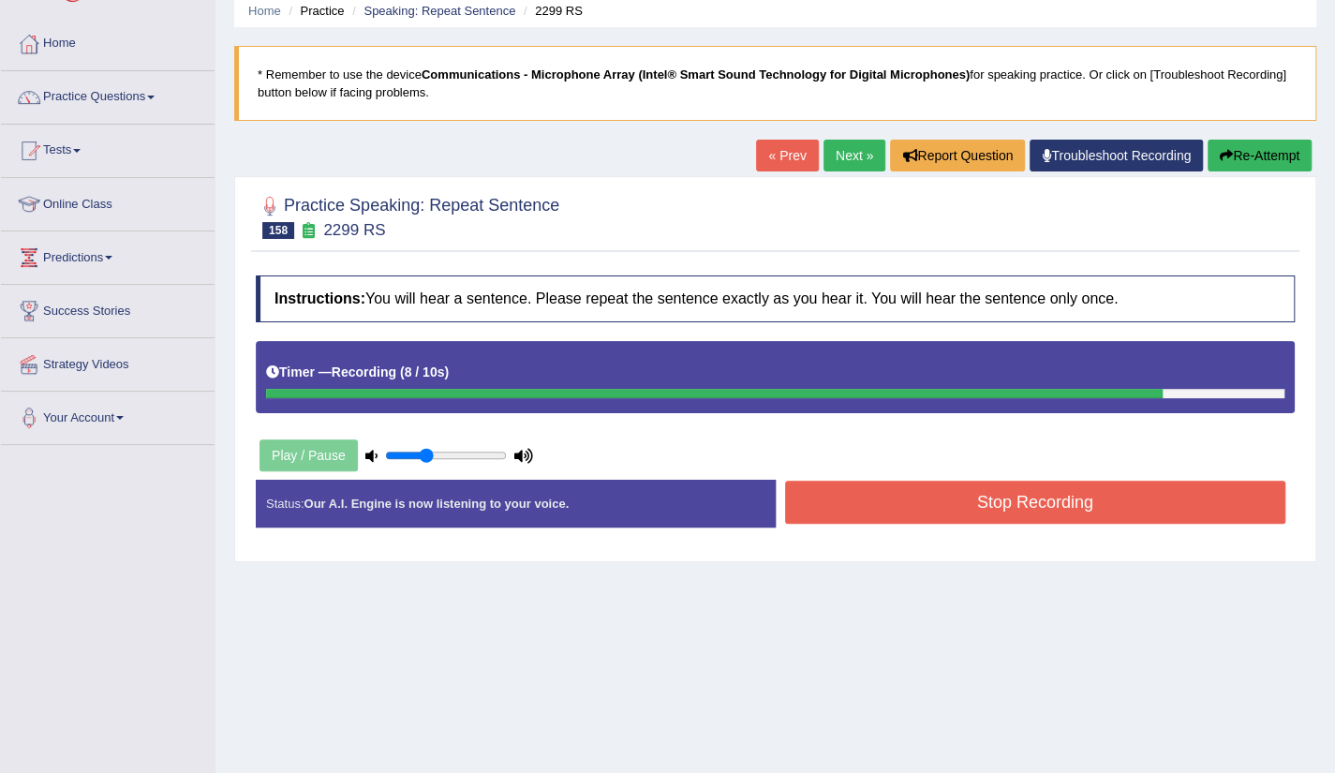
click at [1004, 490] on button "Stop Recording" at bounding box center [1035, 502] width 501 height 43
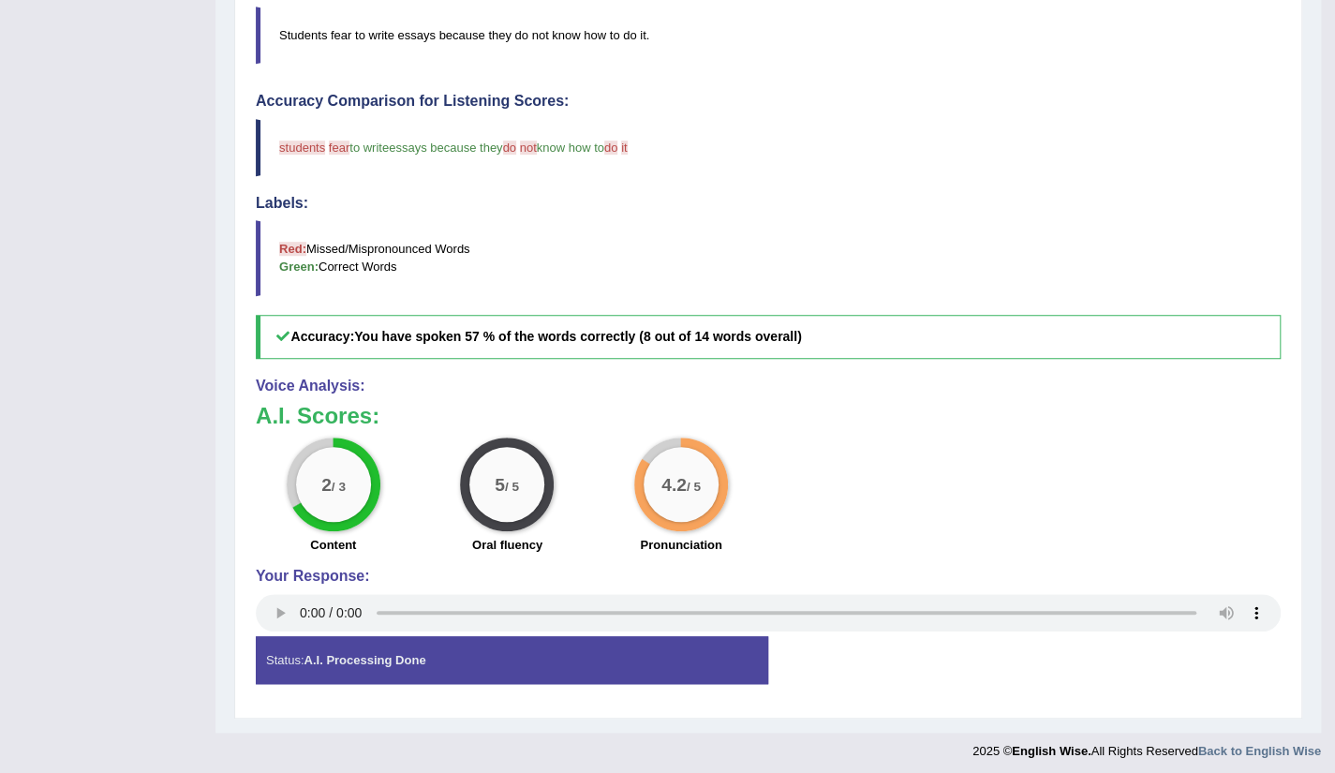
scroll to position [0, 0]
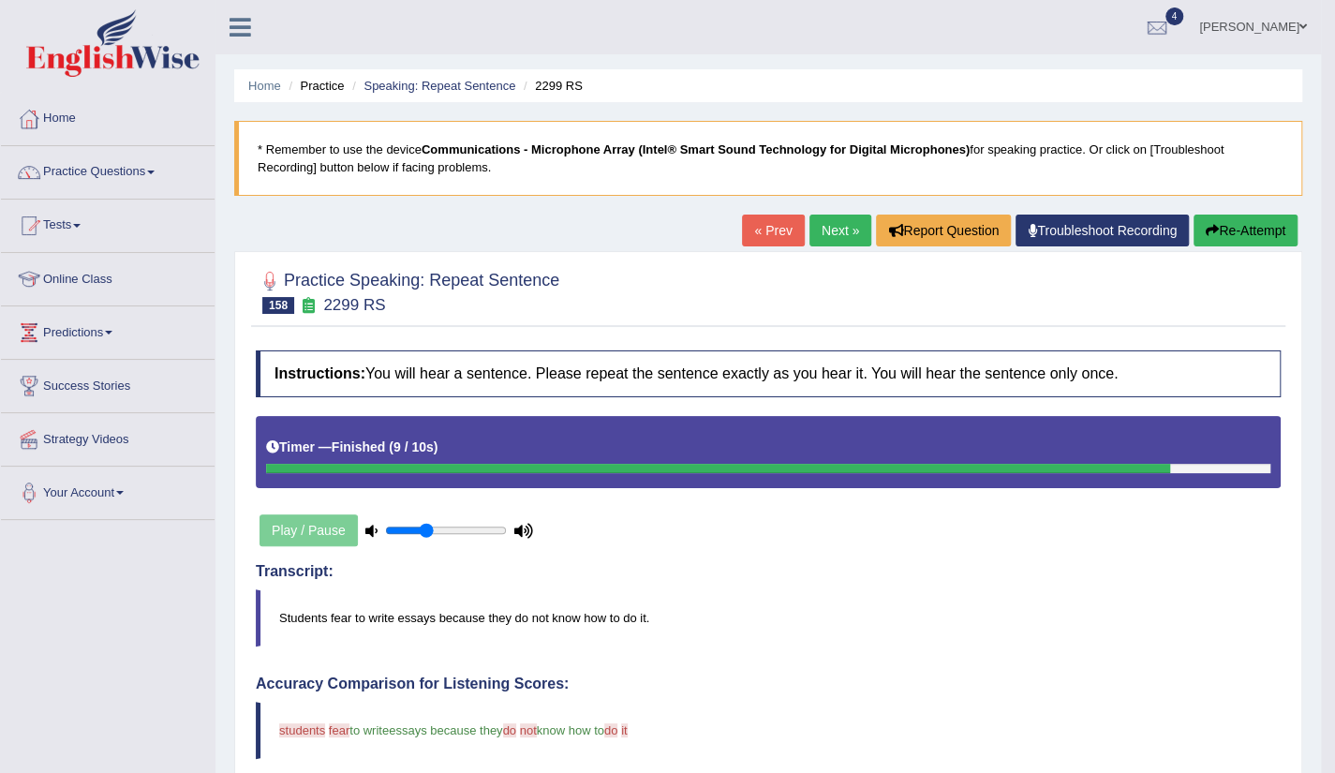
click at [842, 239] on link "Next »" at bounding box center [841, 231] width 62 height 32
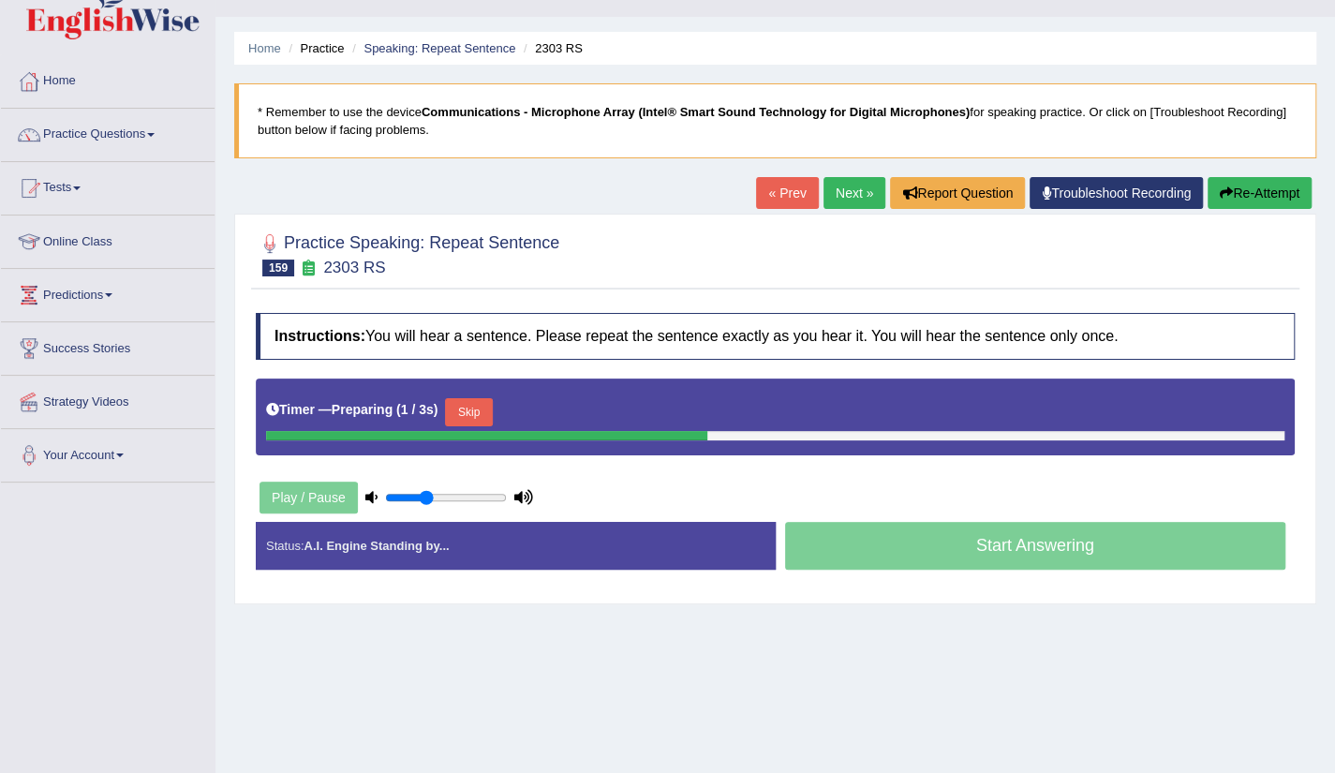
scroll to position [75, 0]
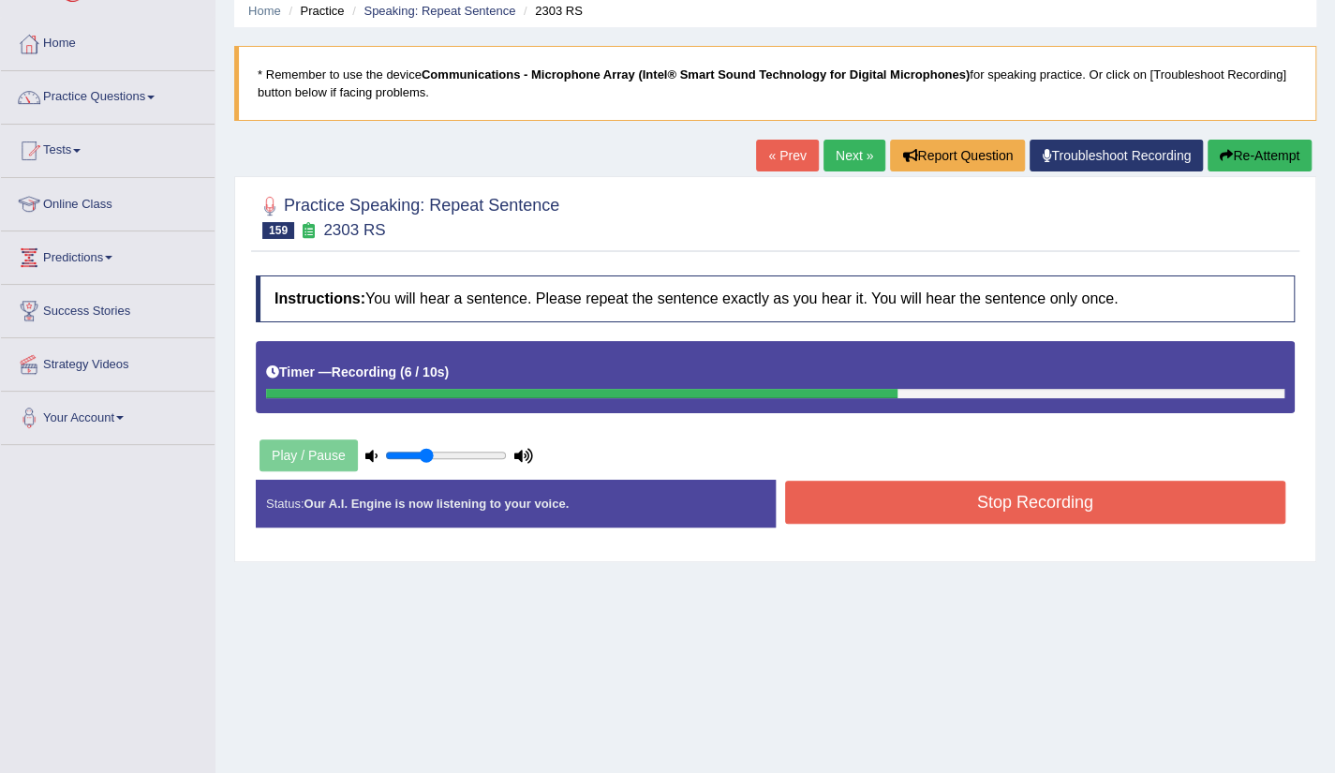
click at [1041, 512] on button "Stop Recording" at bounding box center [1035, 502] width 501 height 43
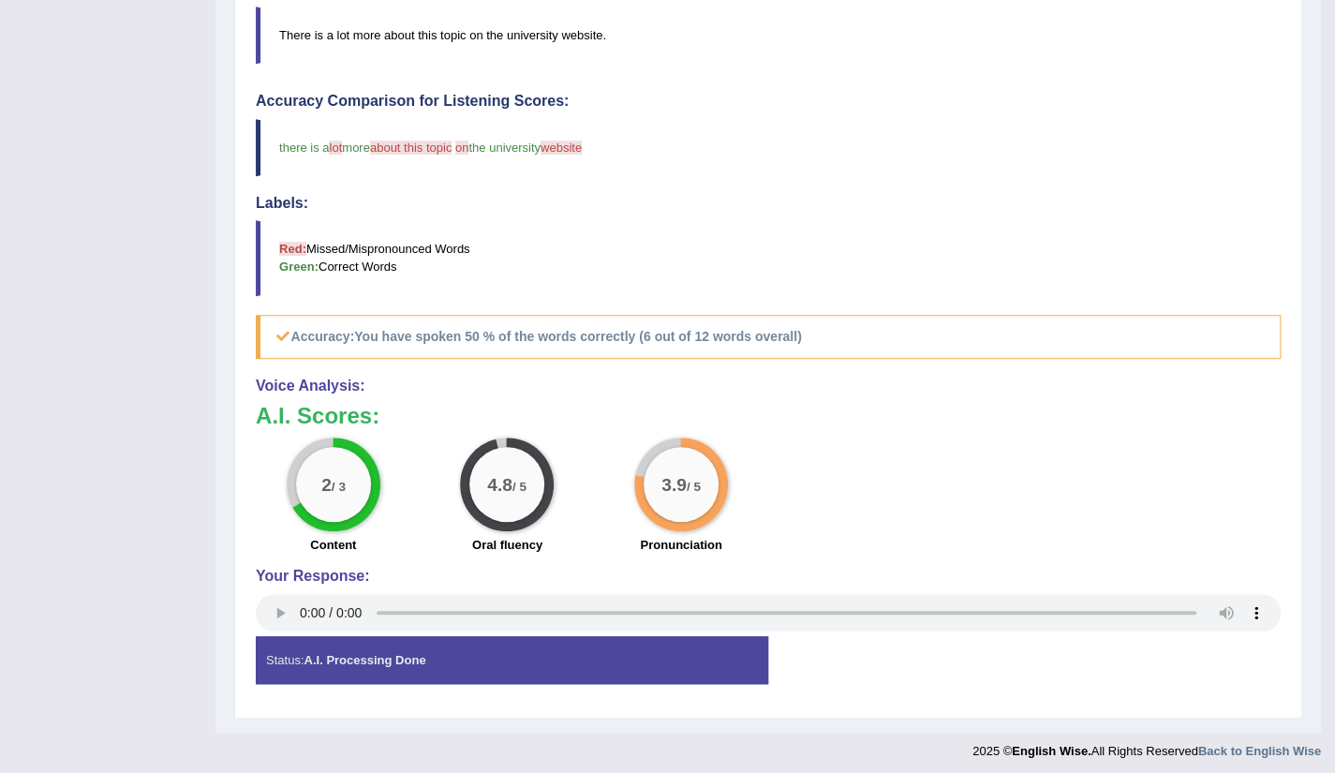
scroll to position [0, 0]
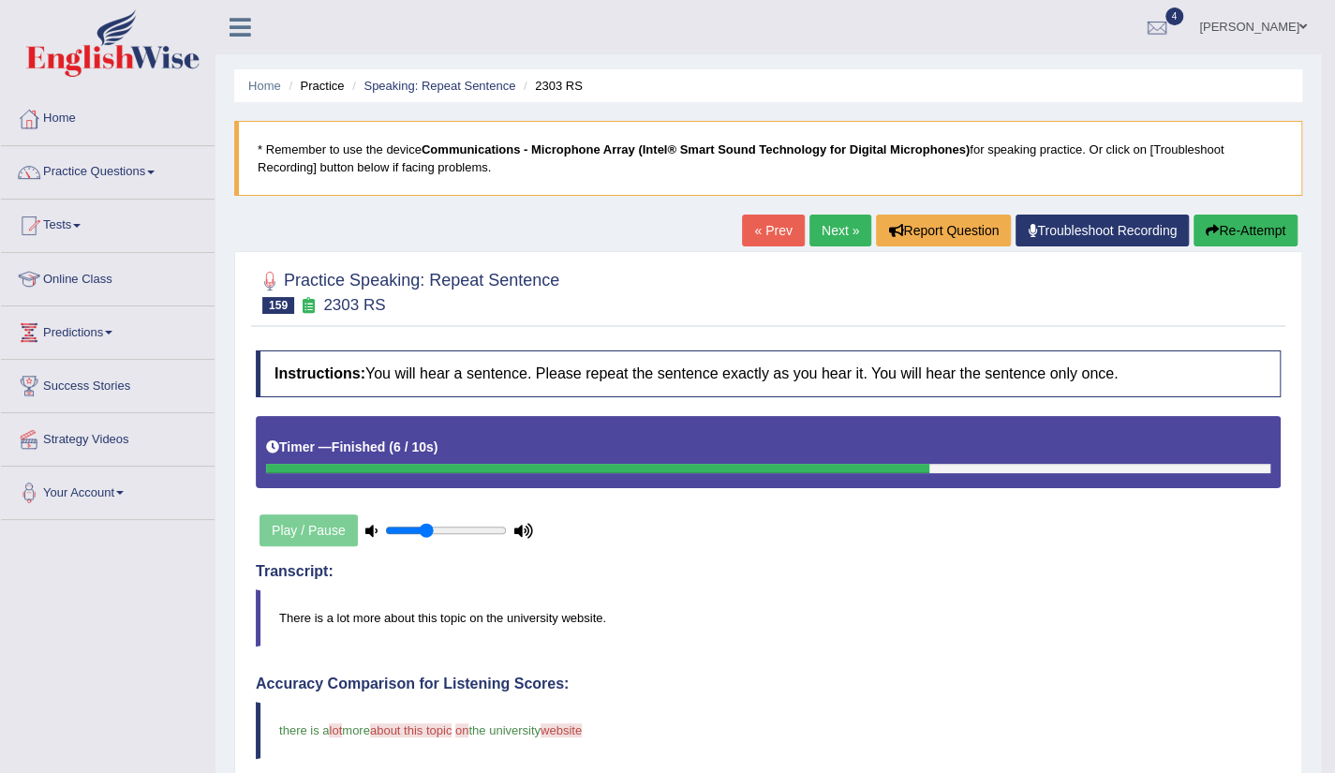
click at [822, 228] on link "Next »" at bounding box center [841, 231] width 62 height 32
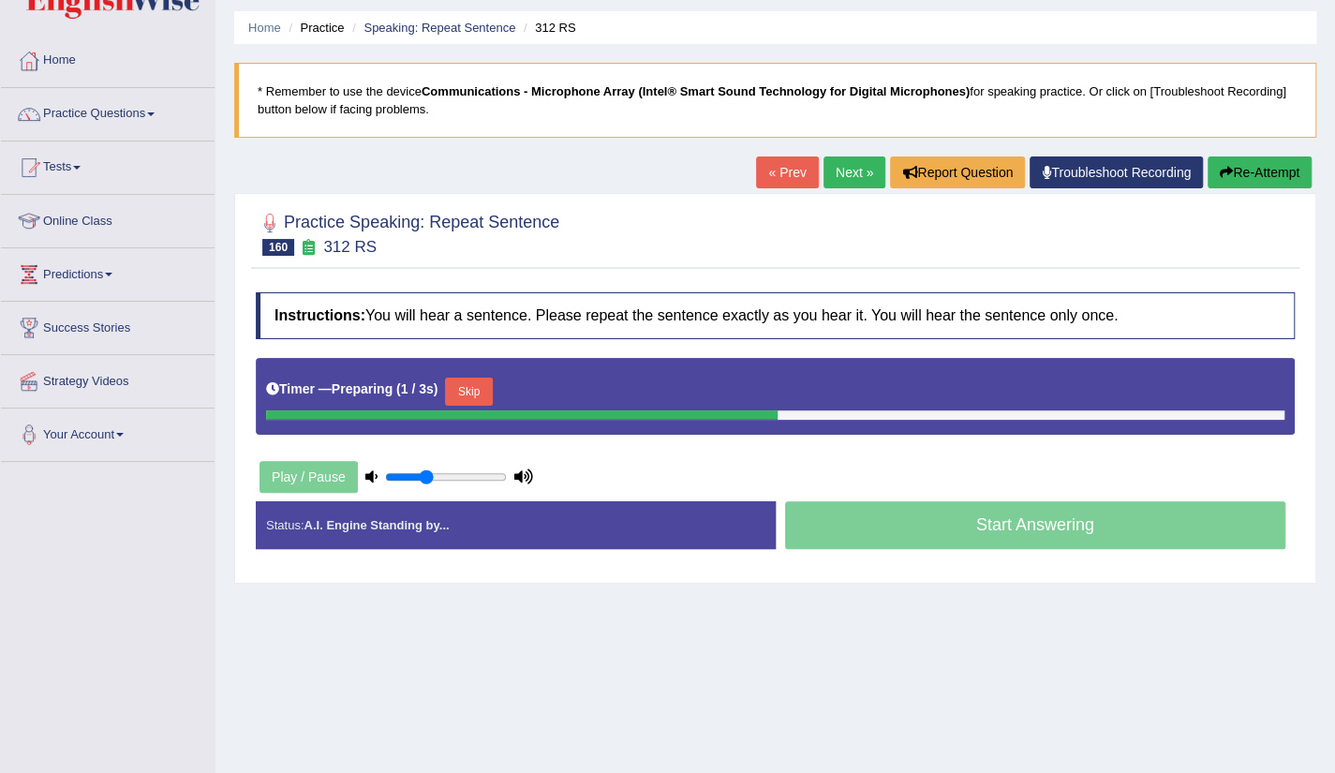
scroll to position [75, 0]
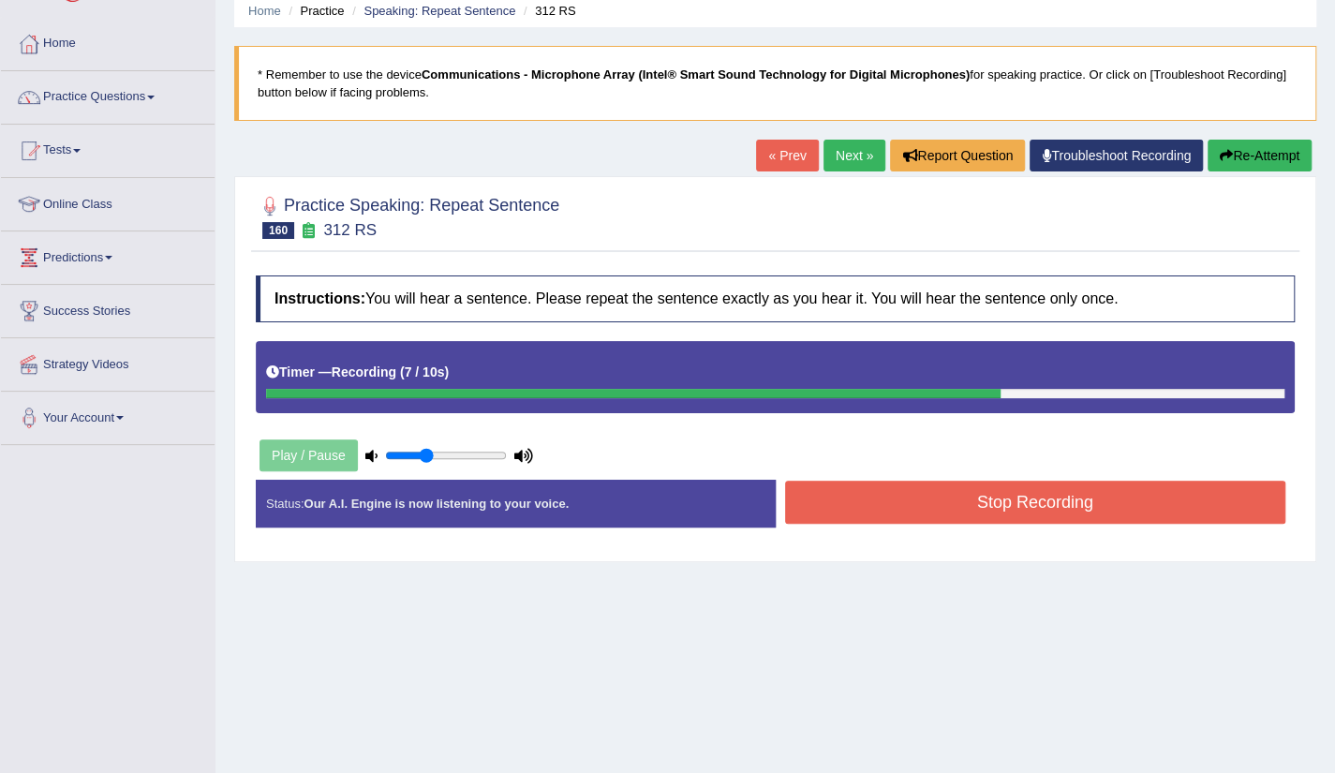
click at [1025, 497] on button "Stop Recording" at bounding box center [1035, 502] width 501 height 43
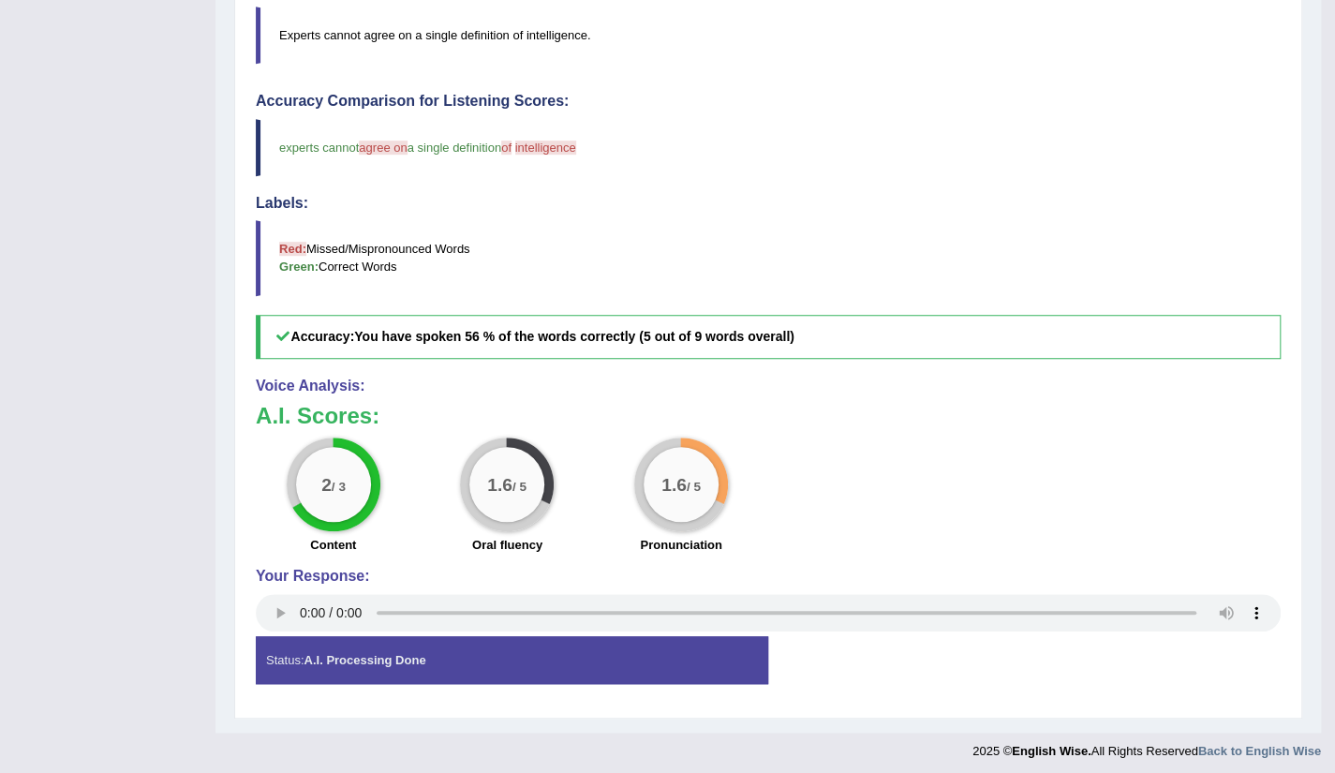
scroll to position [0, 0]
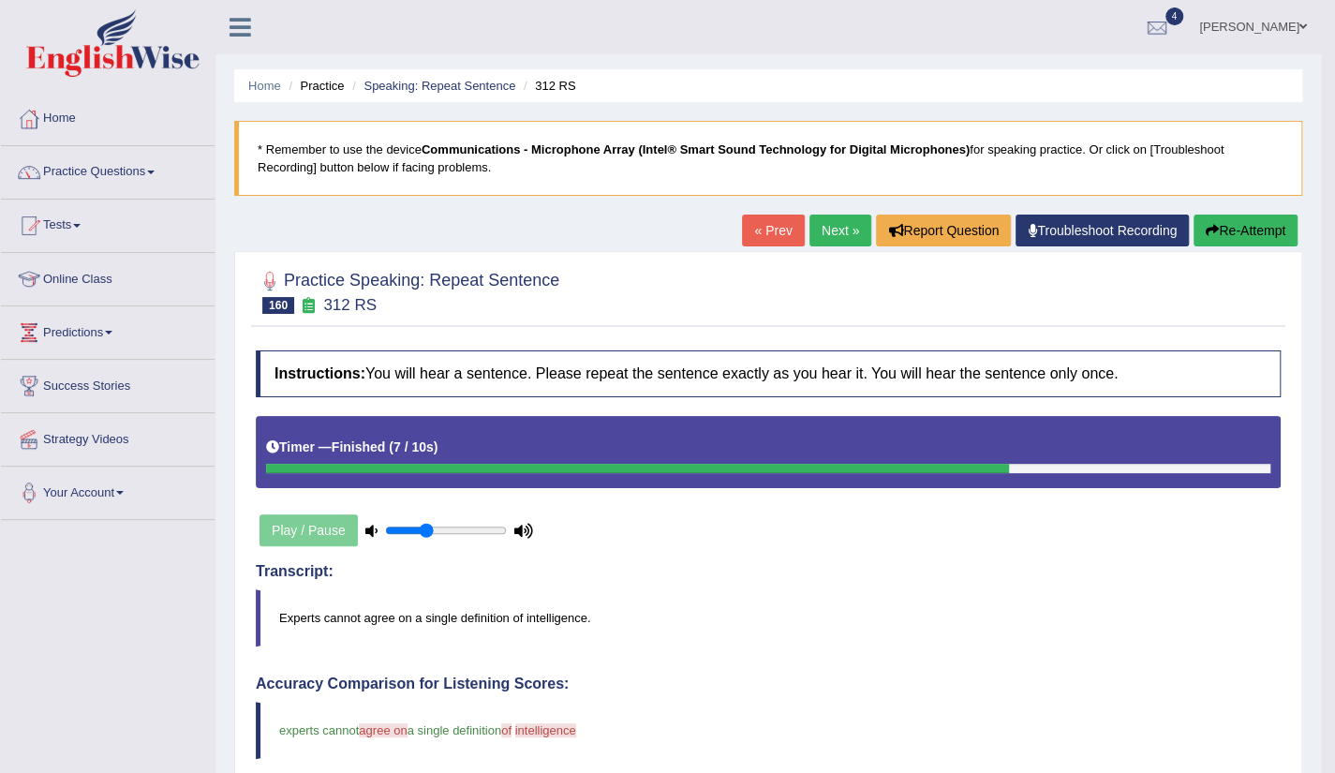
click at [826, 231] on link "Next »" at bounding box center [841, 231] width 62 height 32
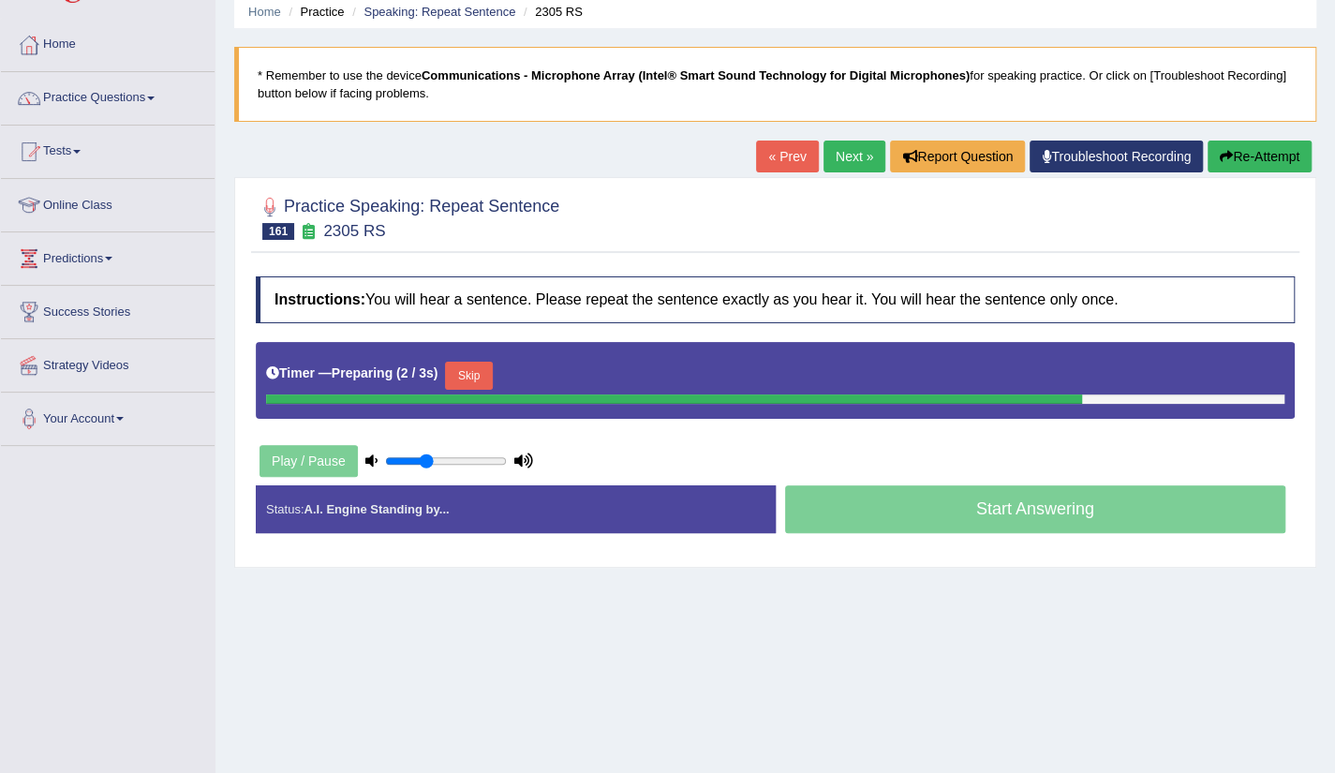
scroll to position [75, 0]
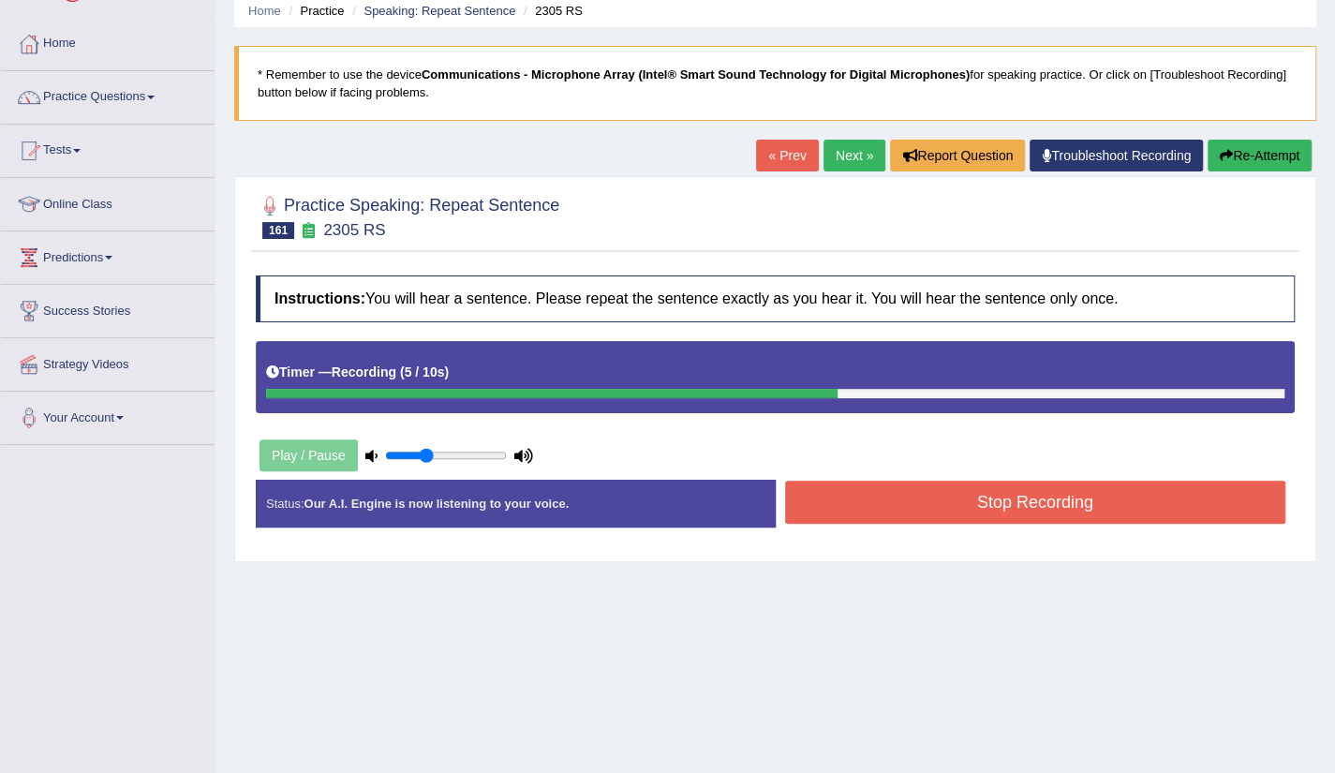
click at [1025, 512] on button "Stop Recording" at bounding box center [1035, 502] width 501 height 43
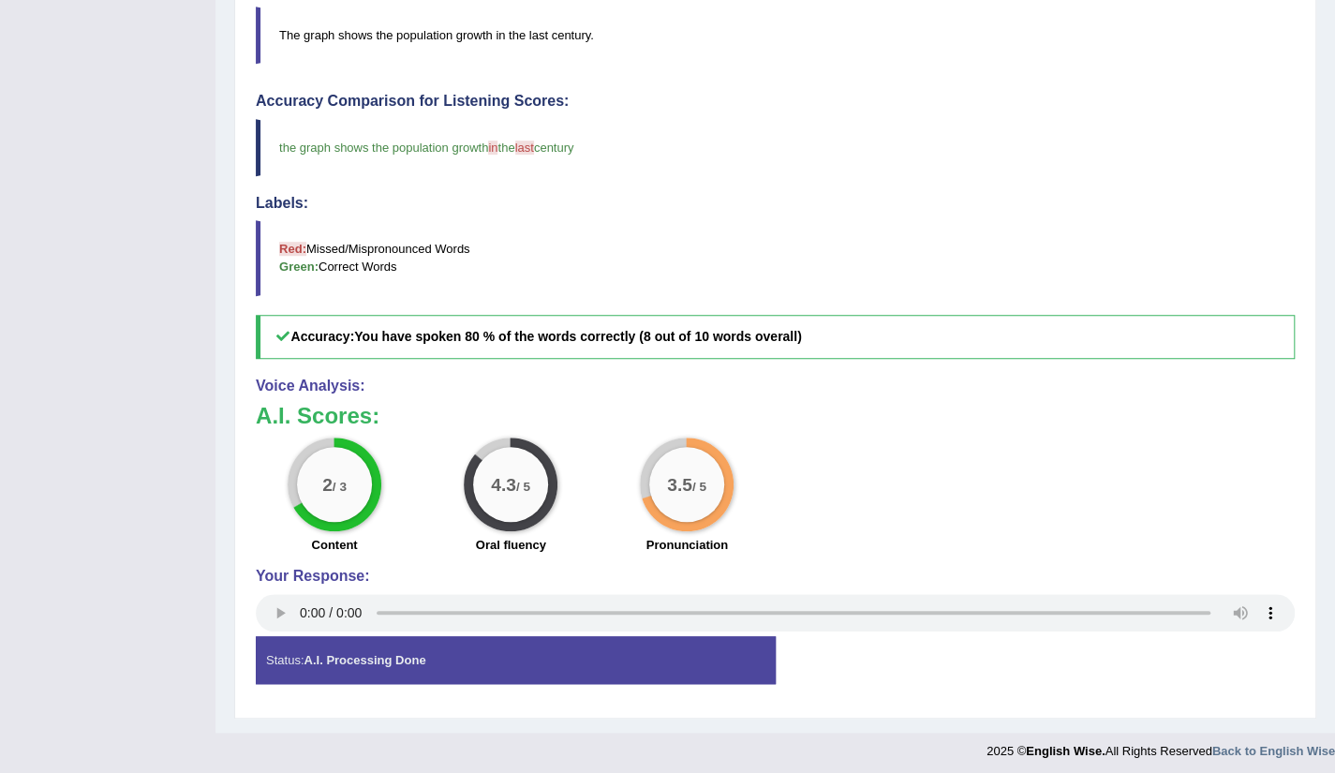
scroll to position [0, 0]
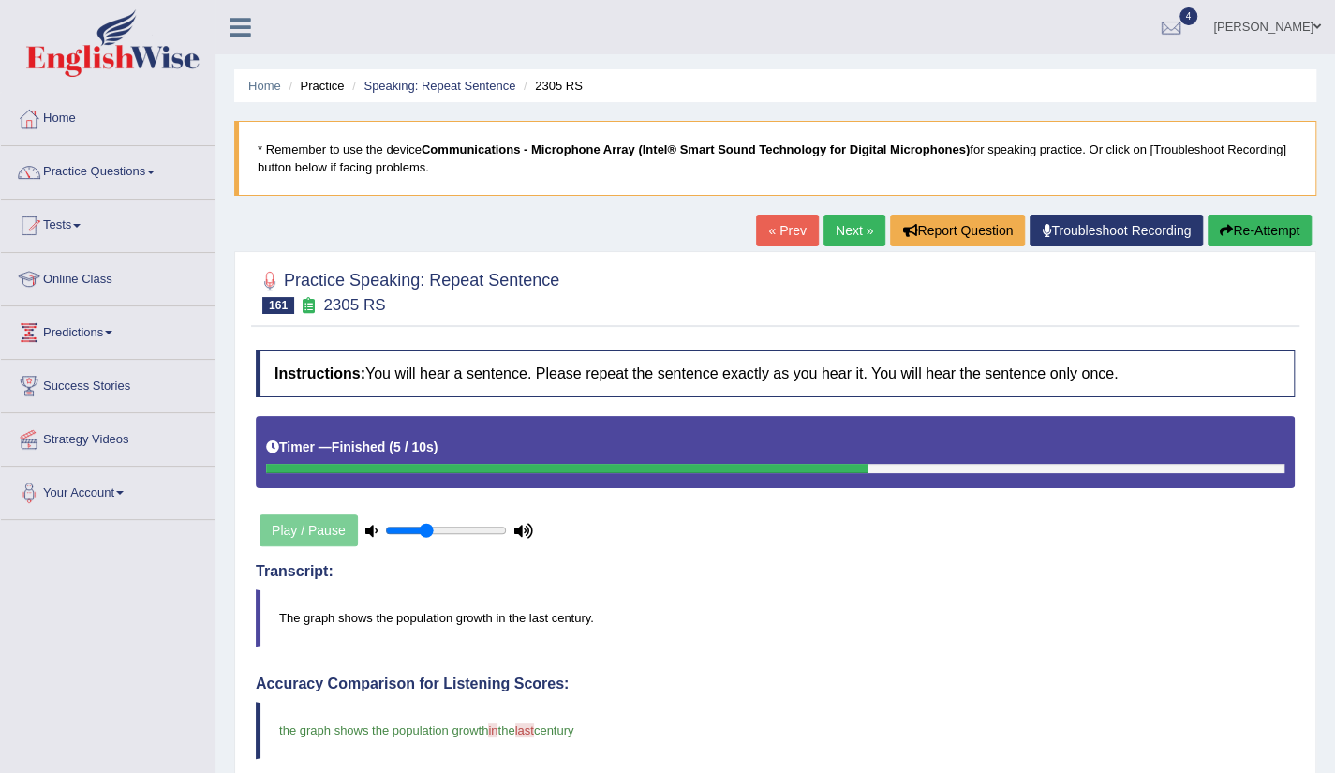
click at [857, 232] on link "Next »" at bounding box center [855, 231] width 62 height 32
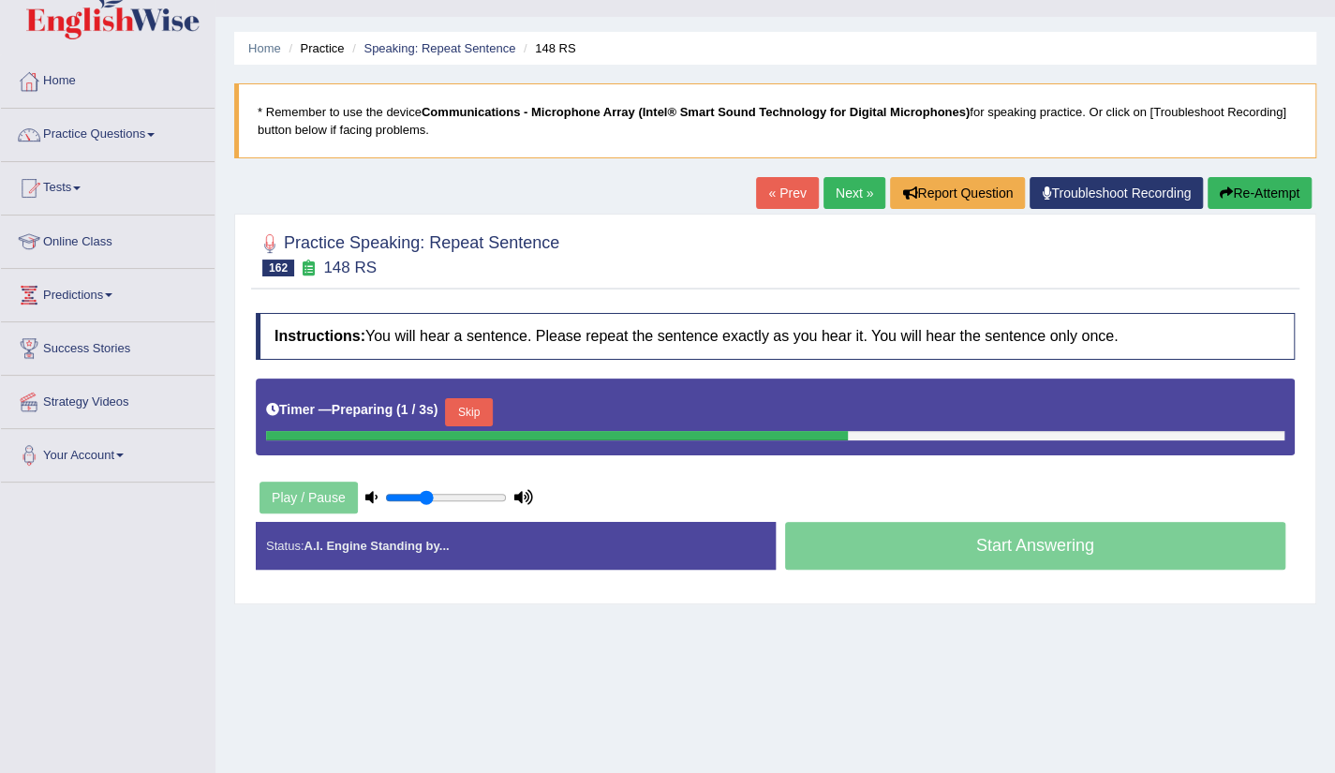
scroll to position [75, 0]
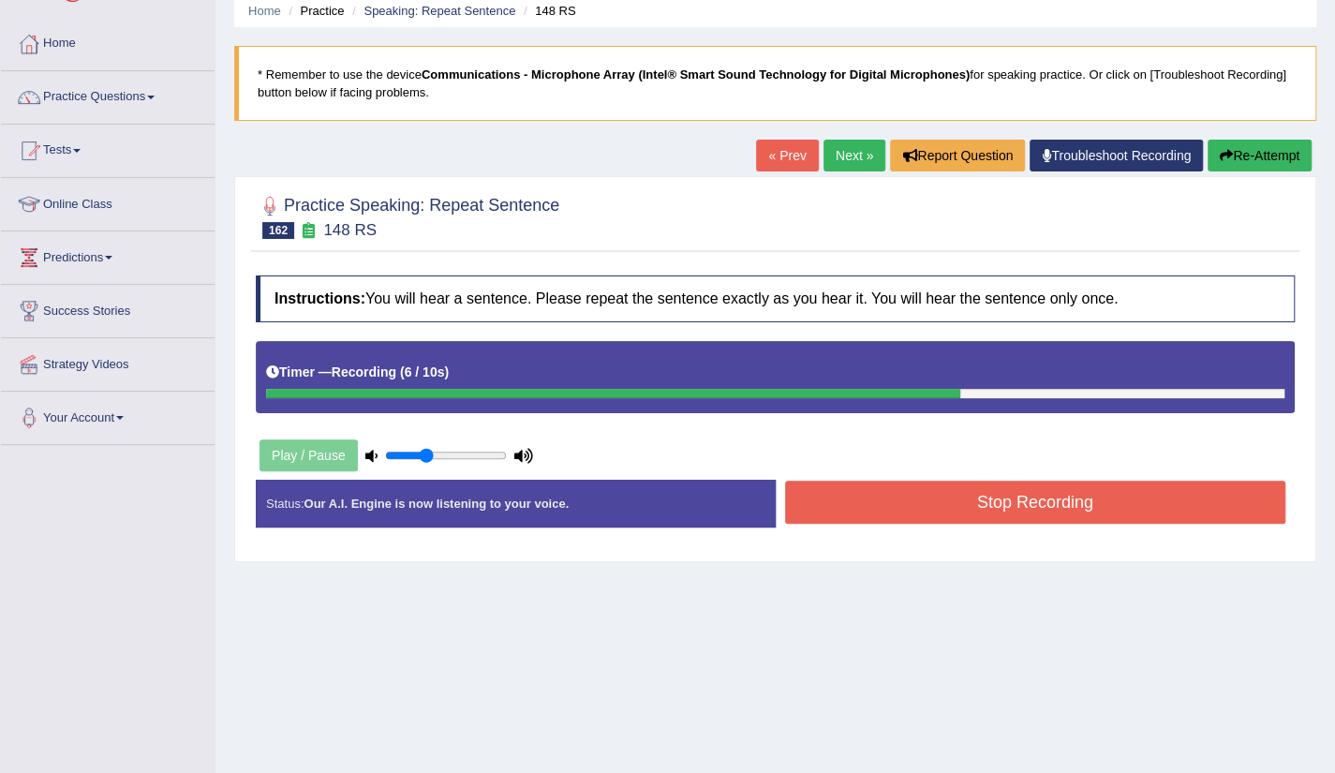
click at [999, 513] on button "Stop Recording" at bounding box center [1035, 502] width 501 height 43
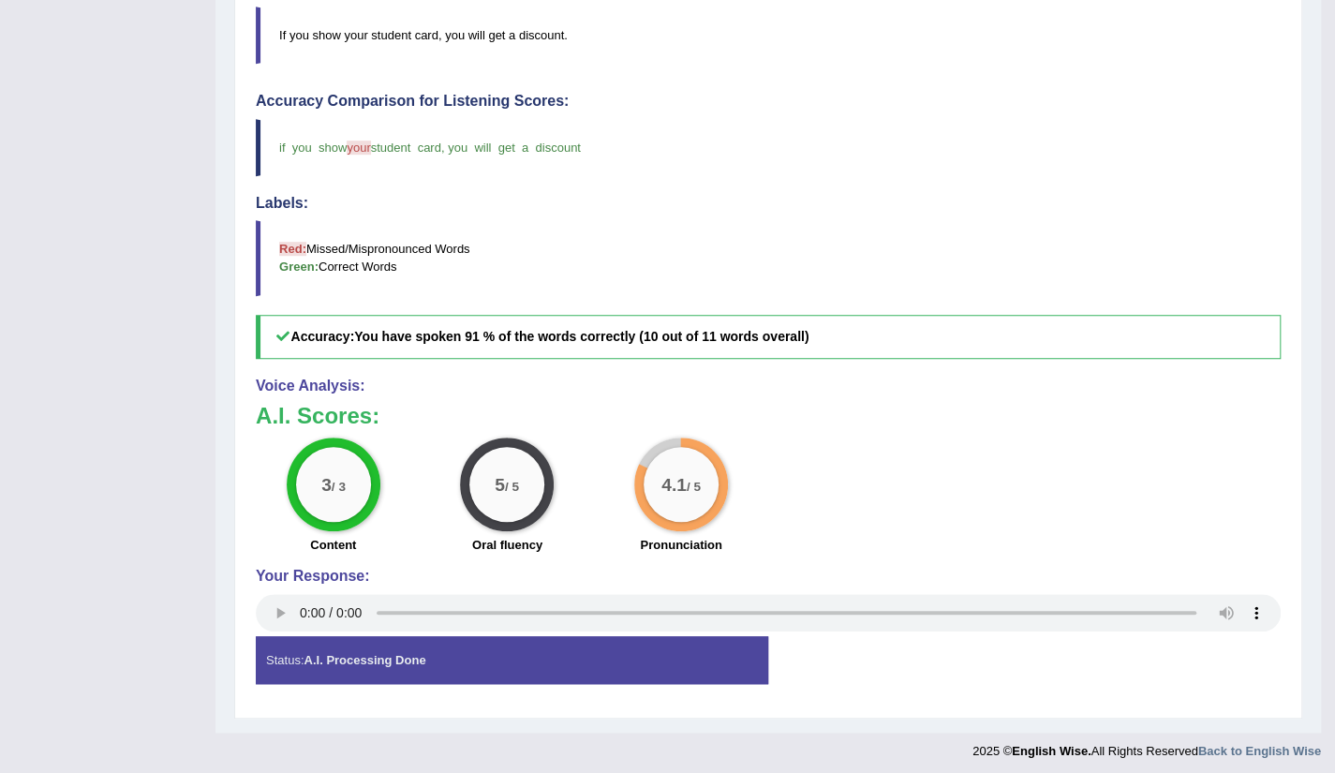
scroll to position [0, 0]
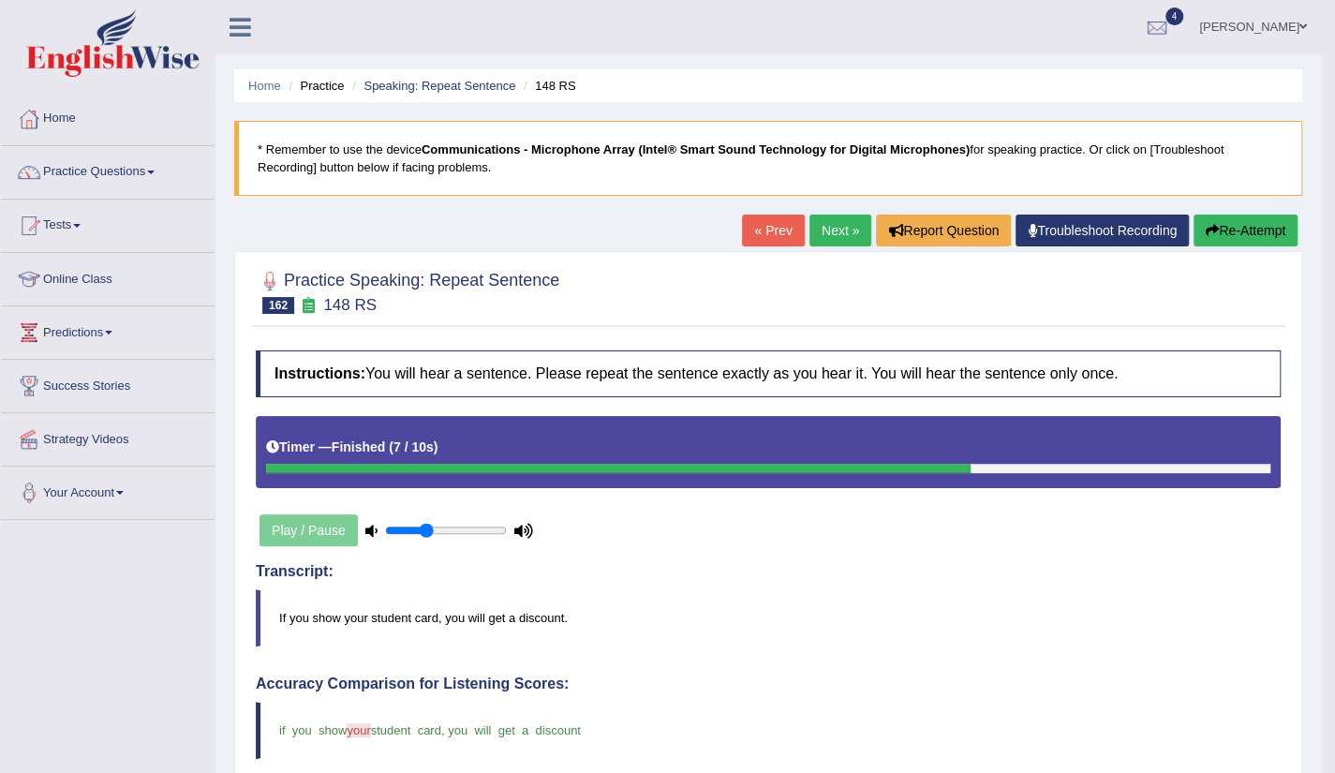
click at [825, 243] on link "Next »" at bounding box center [841, 231] width 62 height 32
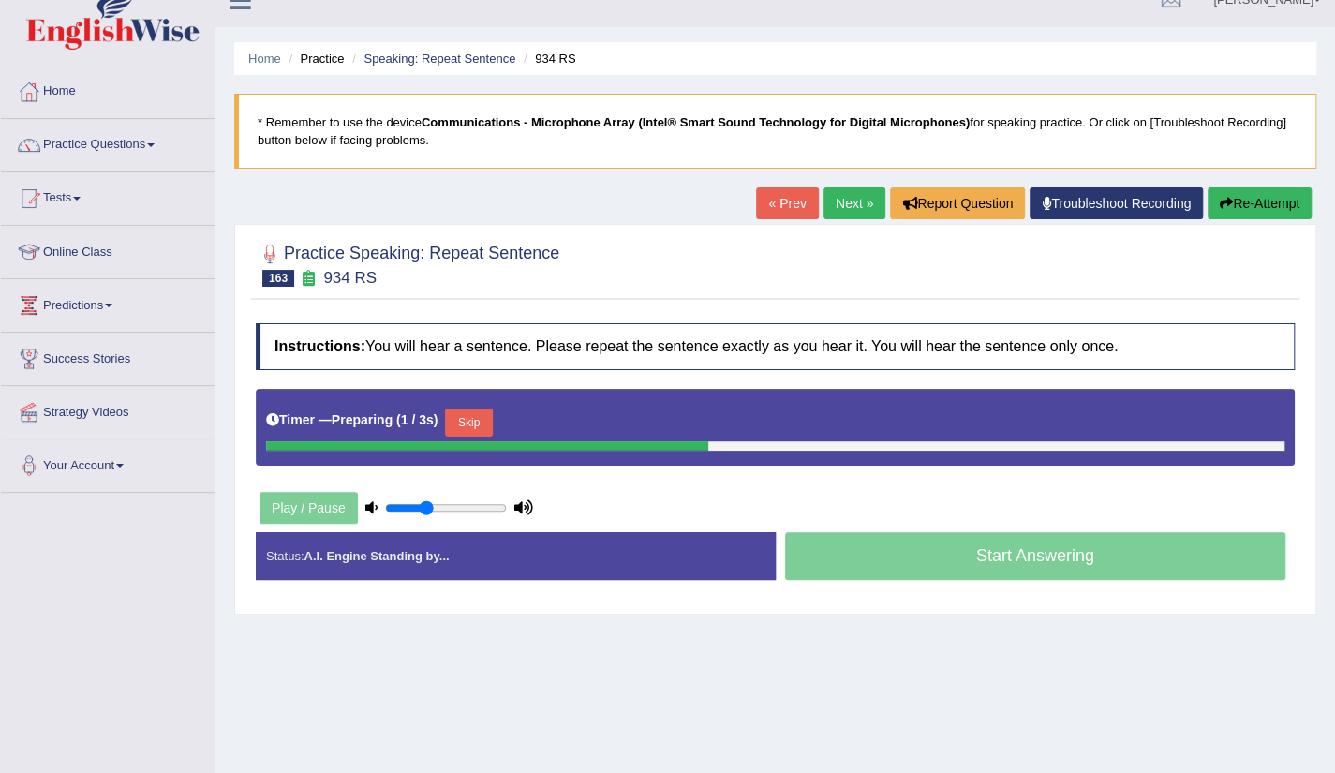
scroll to position [37, 0]
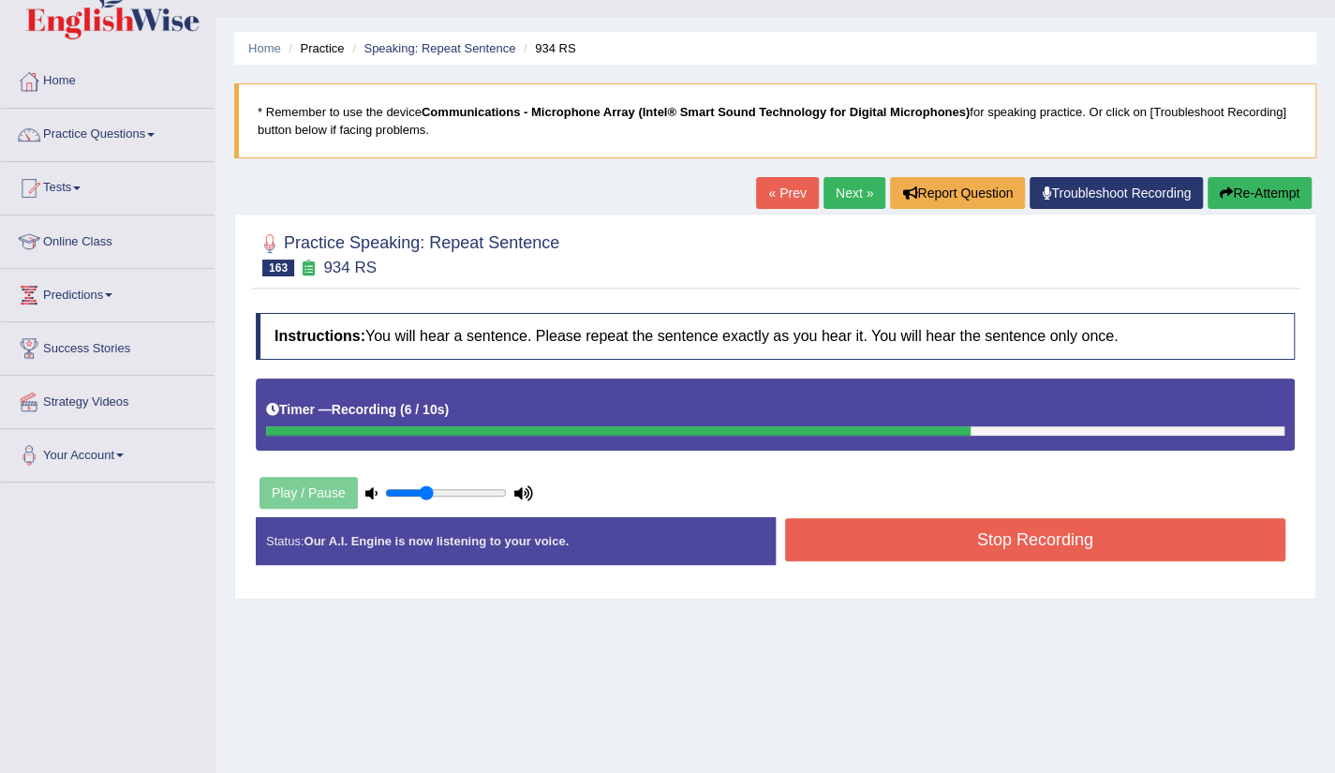
click at [1031, 553] on button "Stop Recording" at bounding box center [1035, 539] width 501 height 43
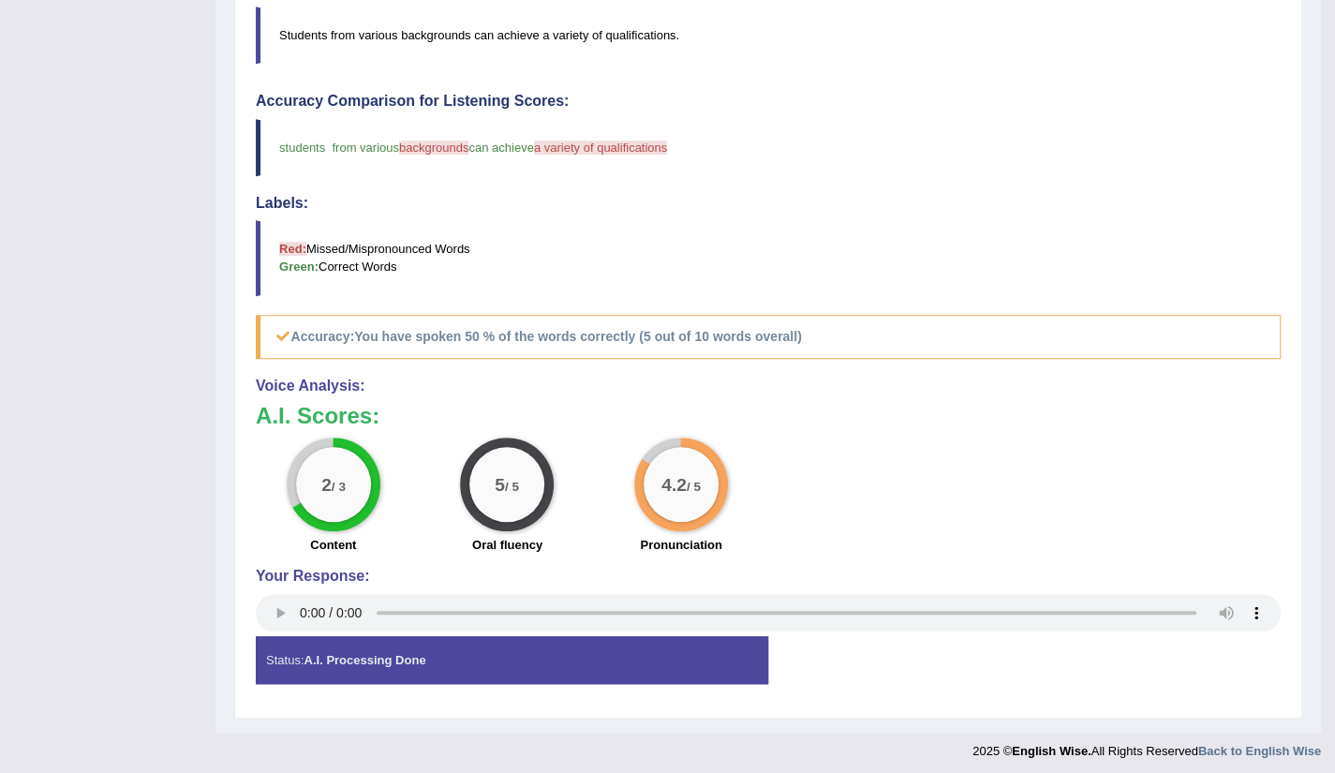
scroll to position [0, 0]
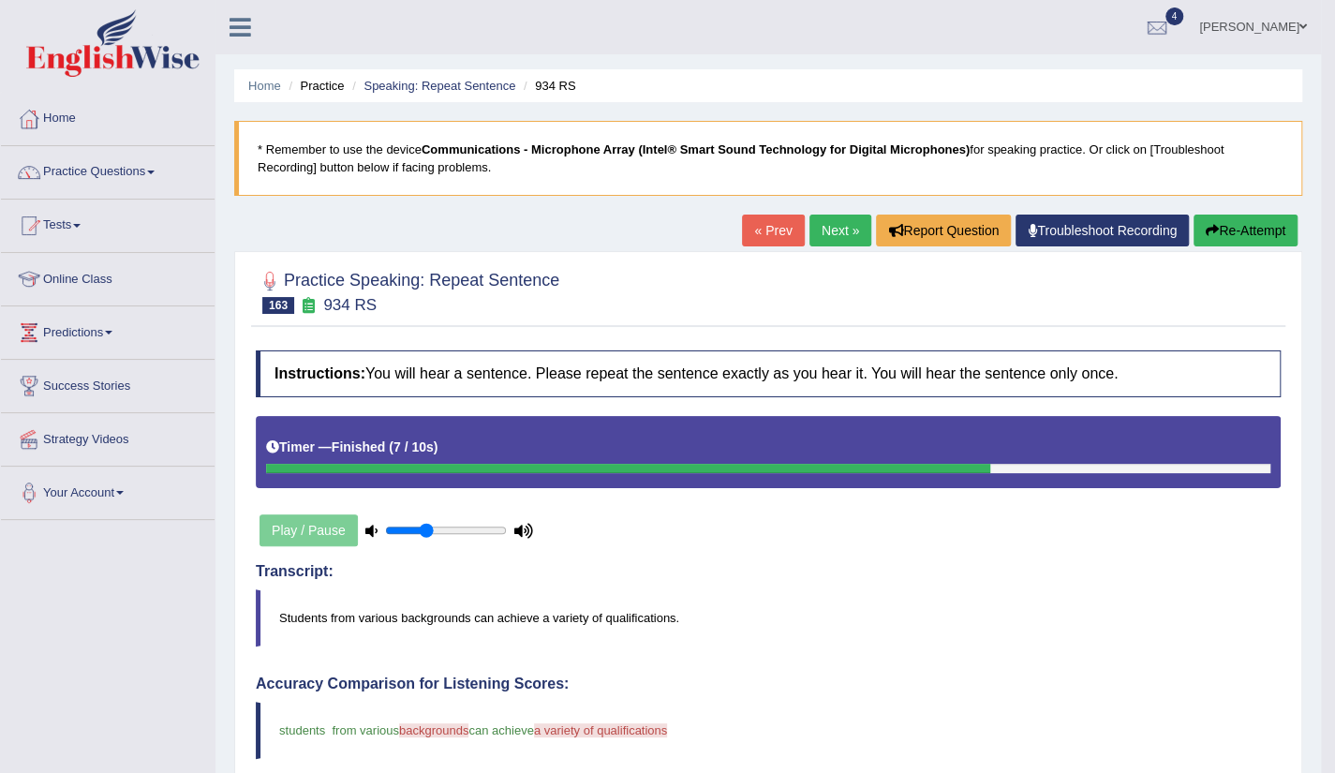
click at [829, 235] on link "Next »" at bounding box center [841, 231] width 62 height 32
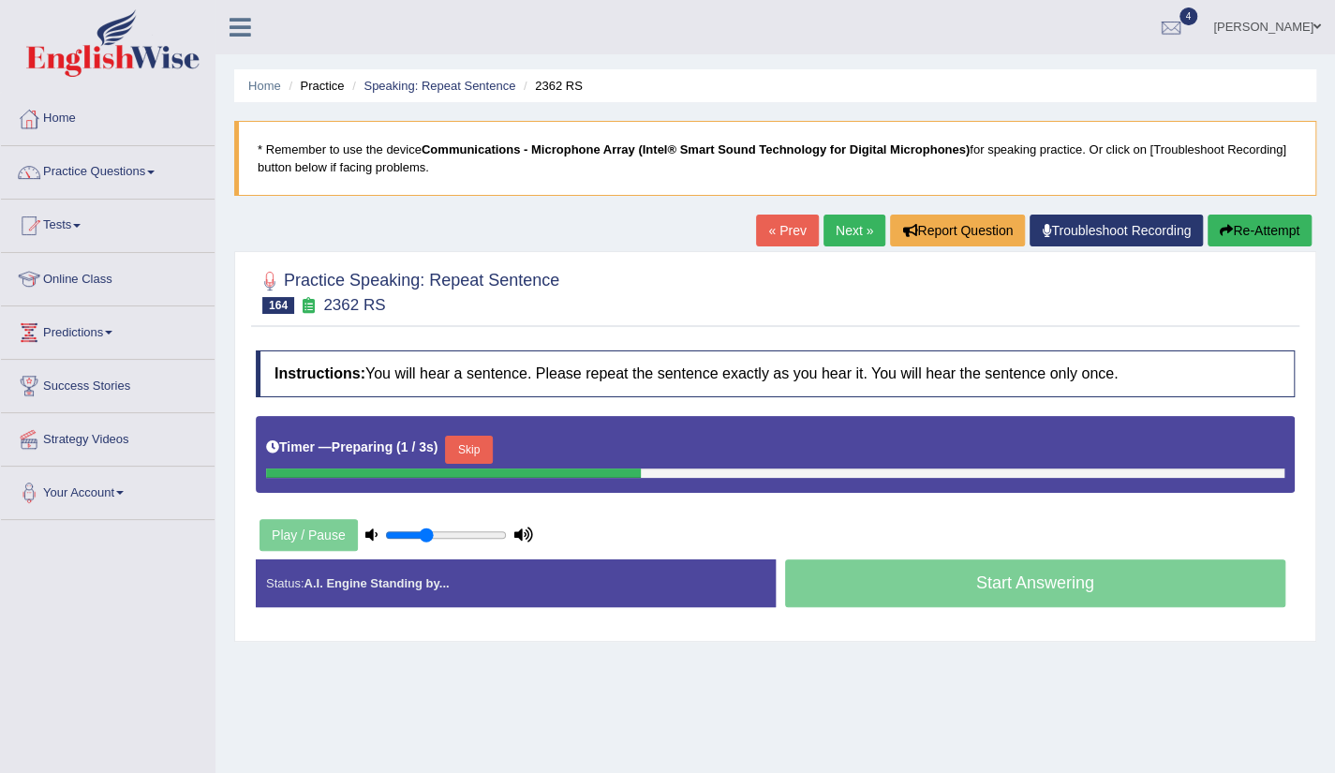
scroll to position [37, 0]
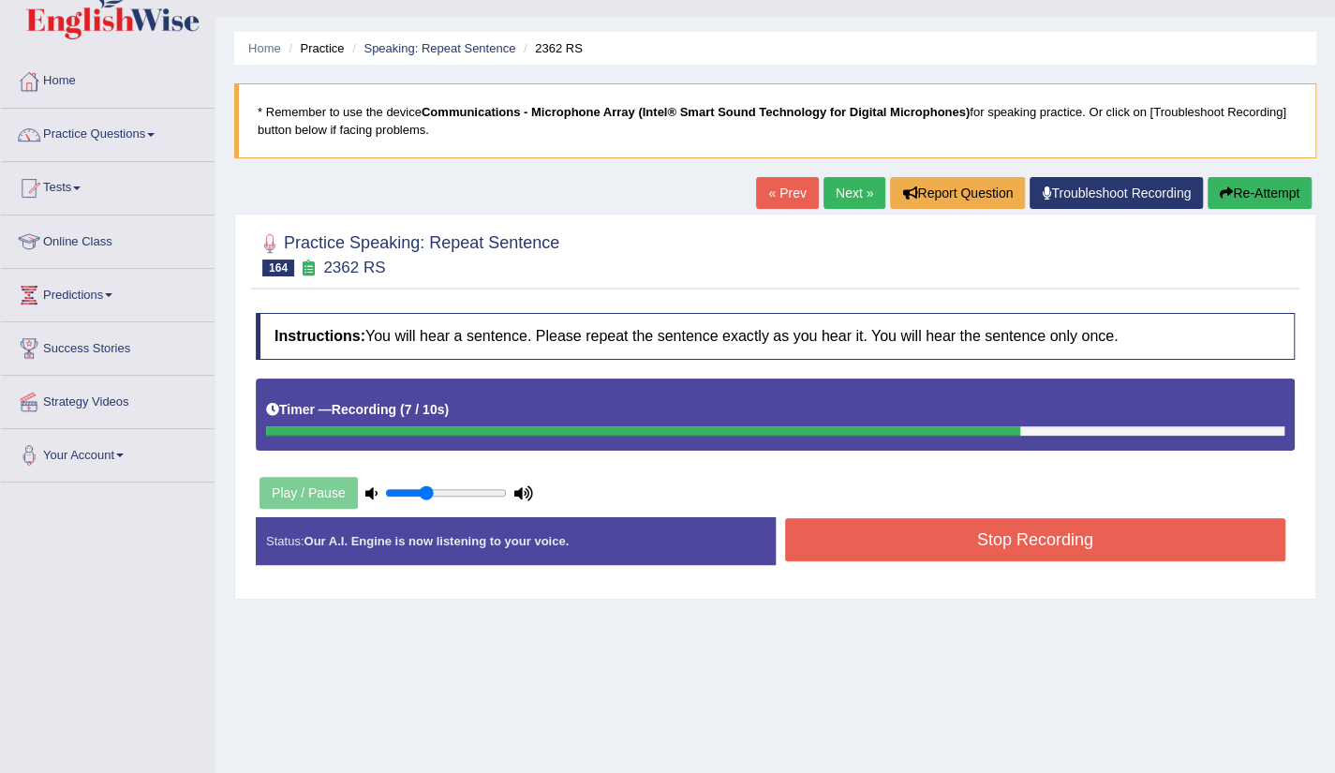
click at [989, 544] on button "Stop Recording" at bounding box center [1035, 539] width 501 height 43
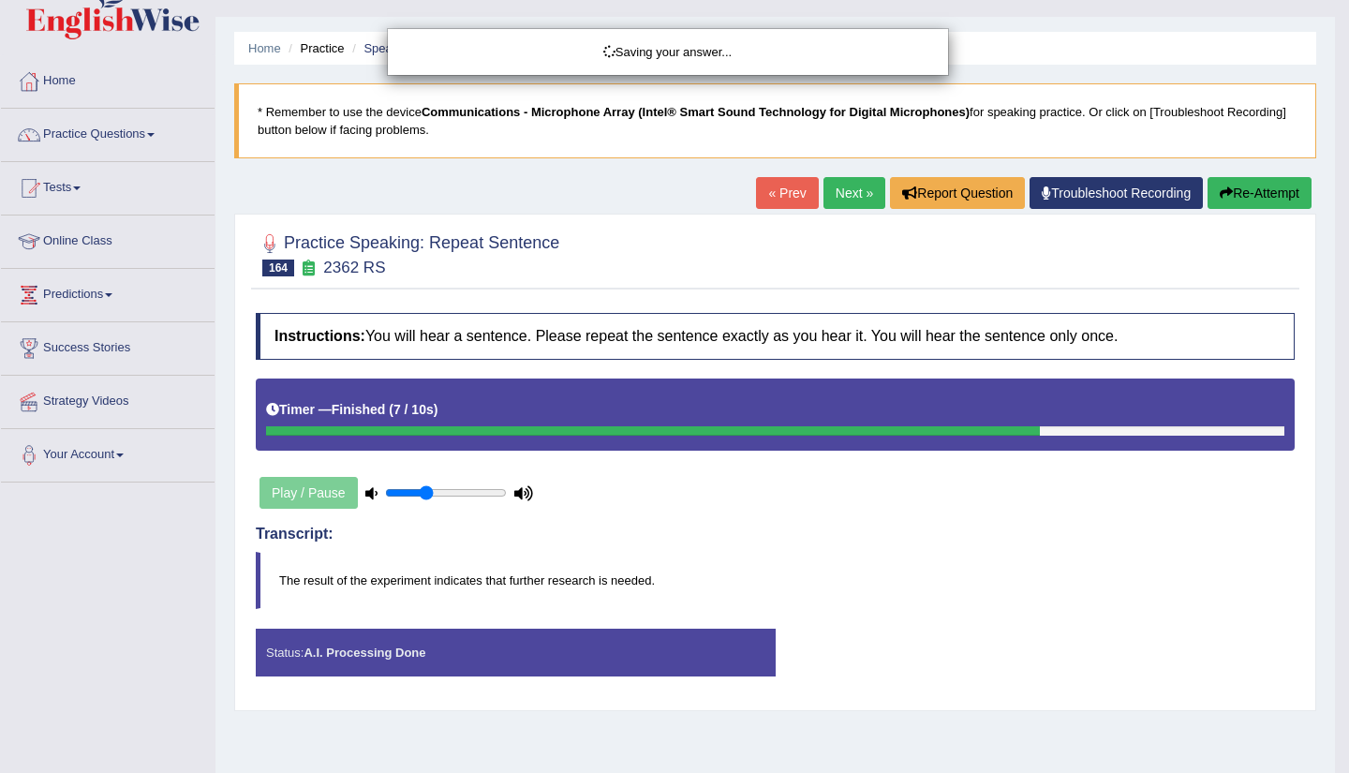
click at [1334, 751] on div "Saving your answer..." at bounding box center [674, 386] width 1349 height 773
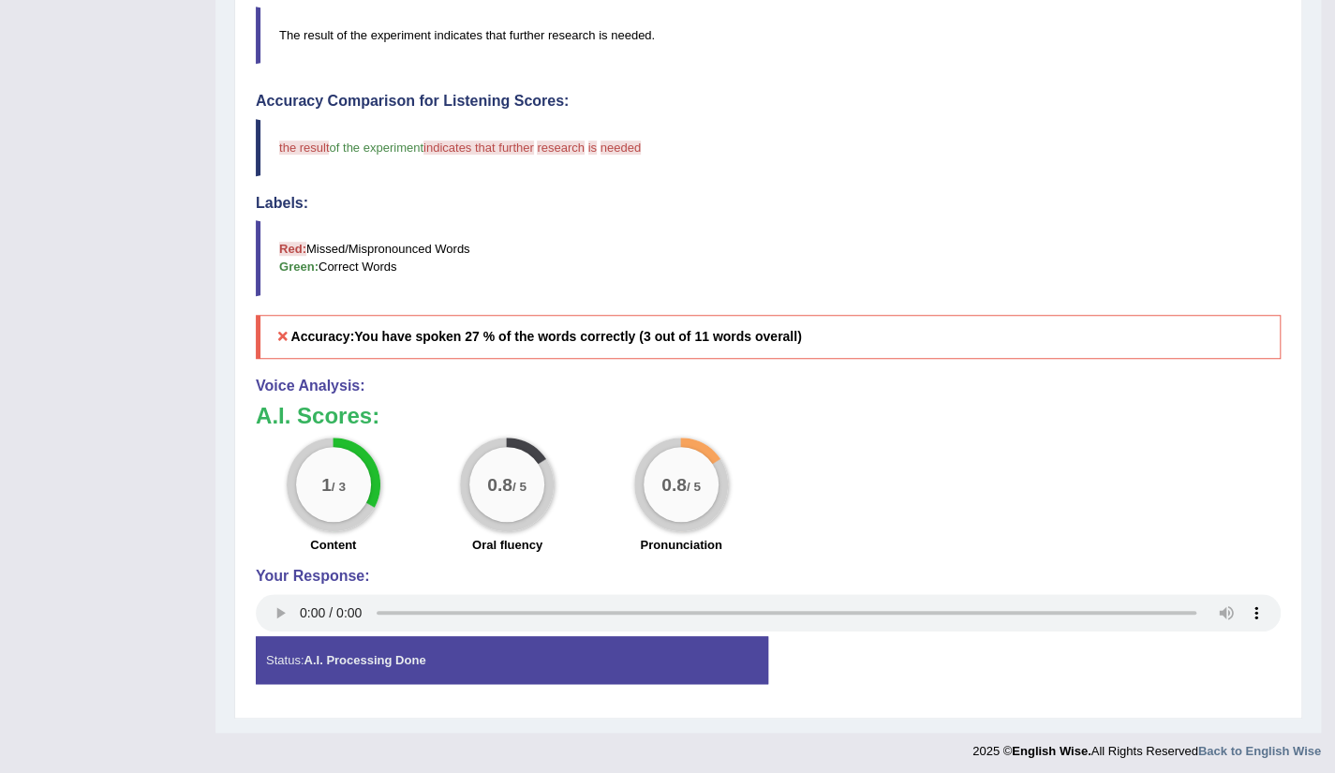
scroll to position [0, 0]
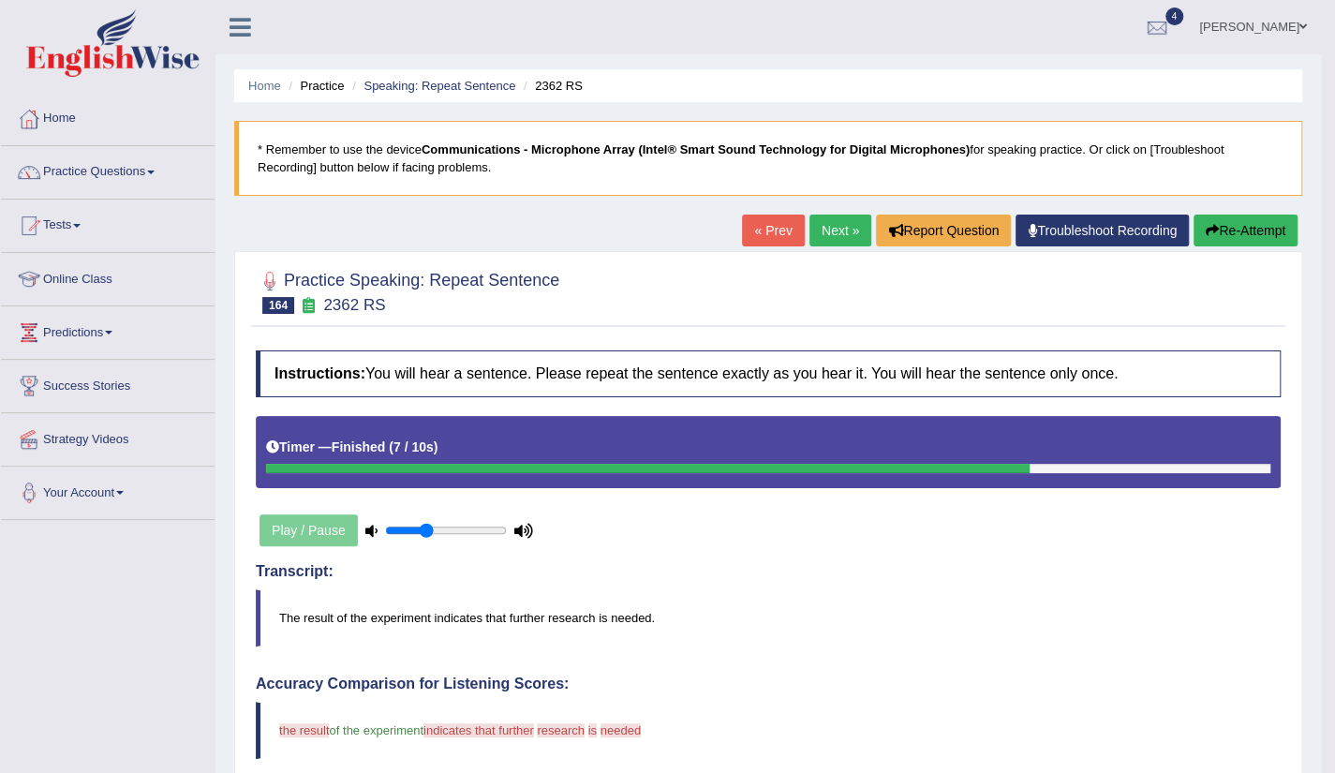
click at [830, 237] on link "Next »" at bounding box center [841, 231] width 62 height 32
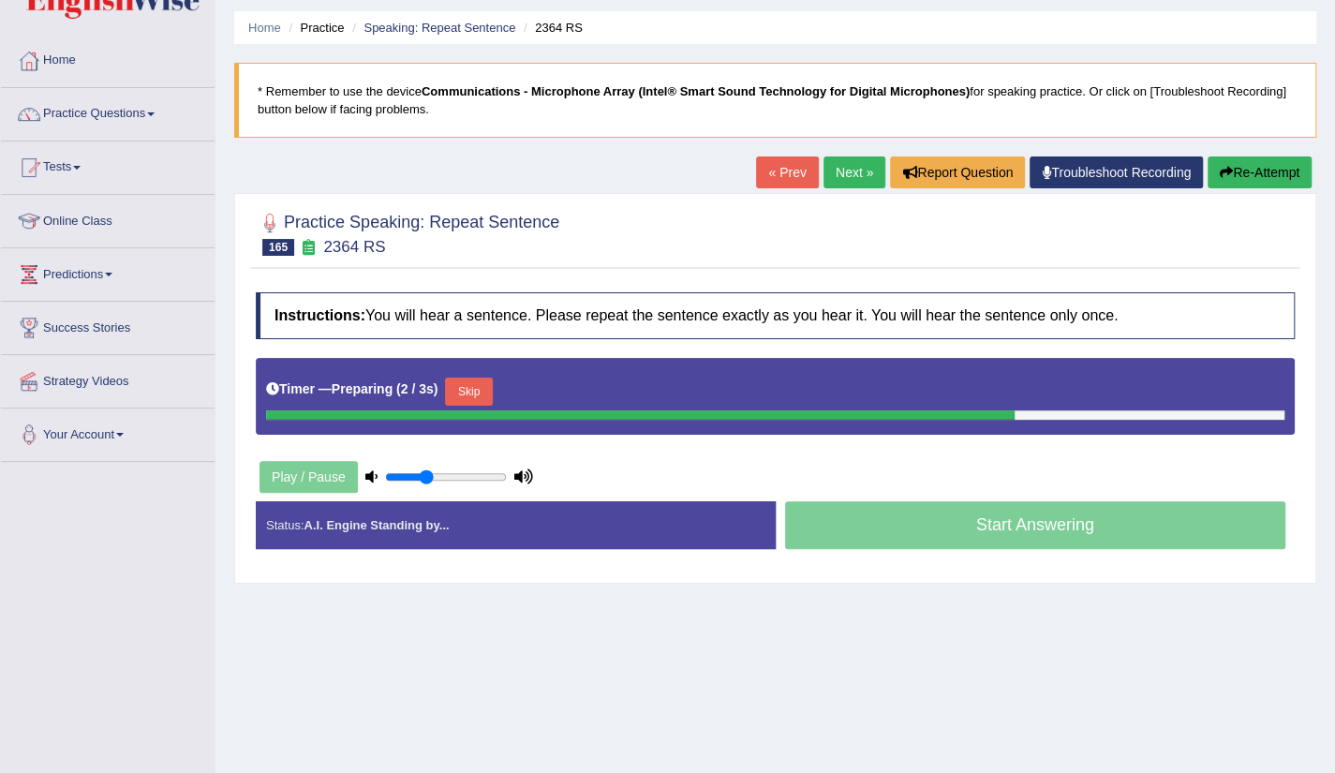
scroll to position [75, 0]
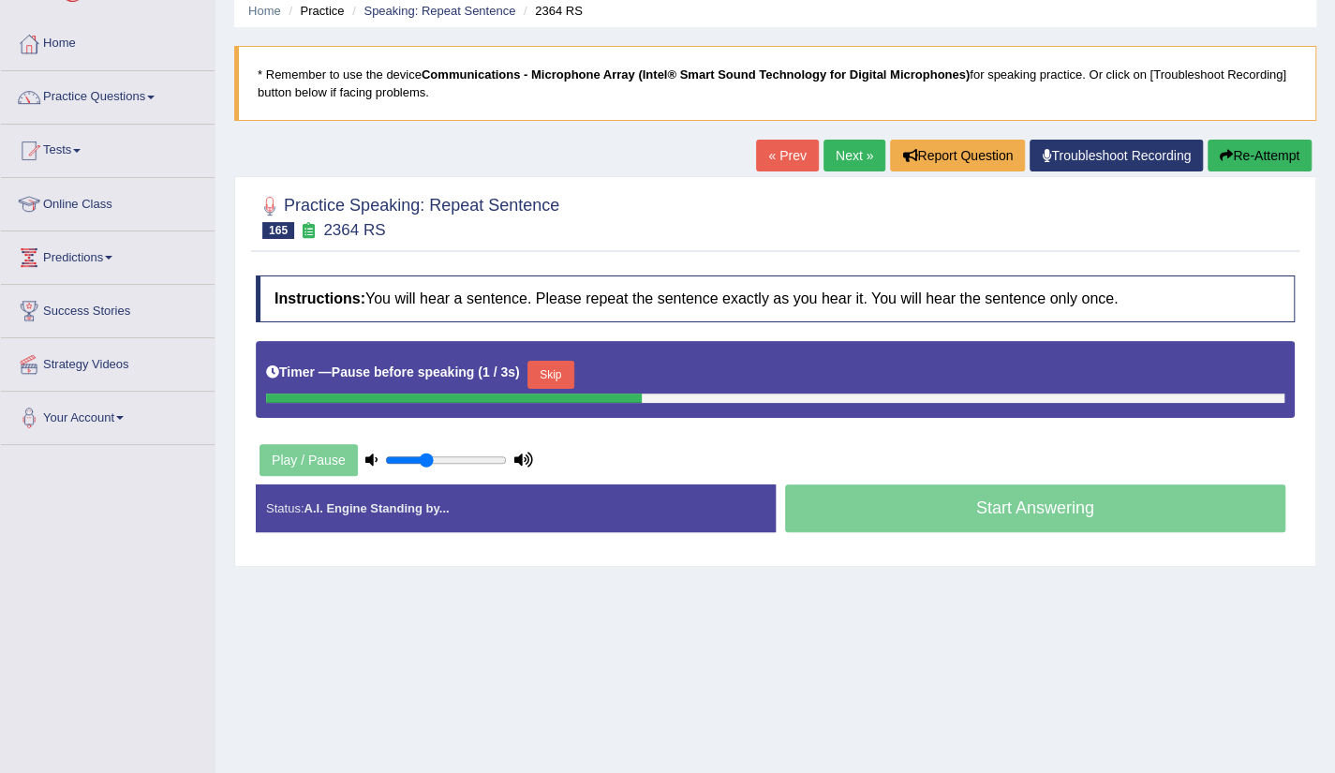
click at [824, 169] on link "Next »" at bounding box center [855, 156] width 62 height 32
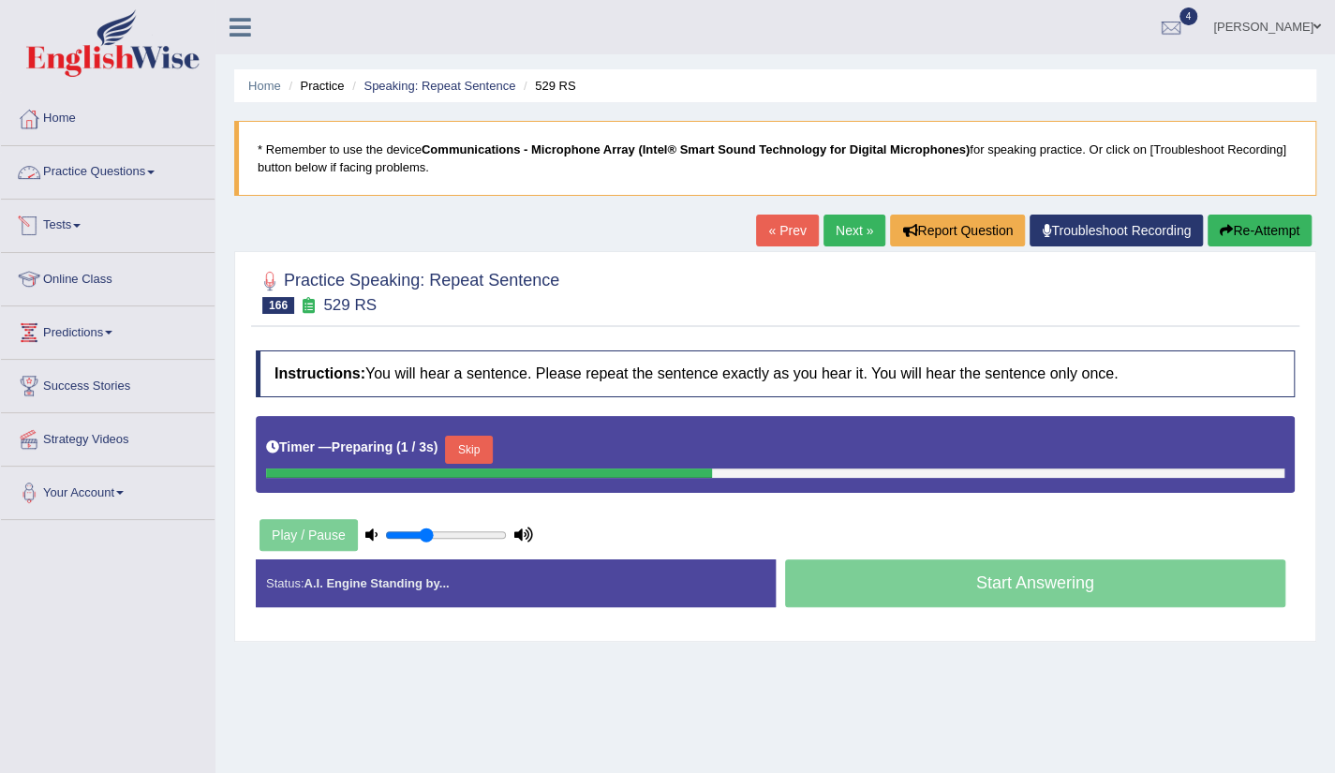
click at [112, 173] on link "Practice Questions" at bounding box center [108, 169] width 214 height 47
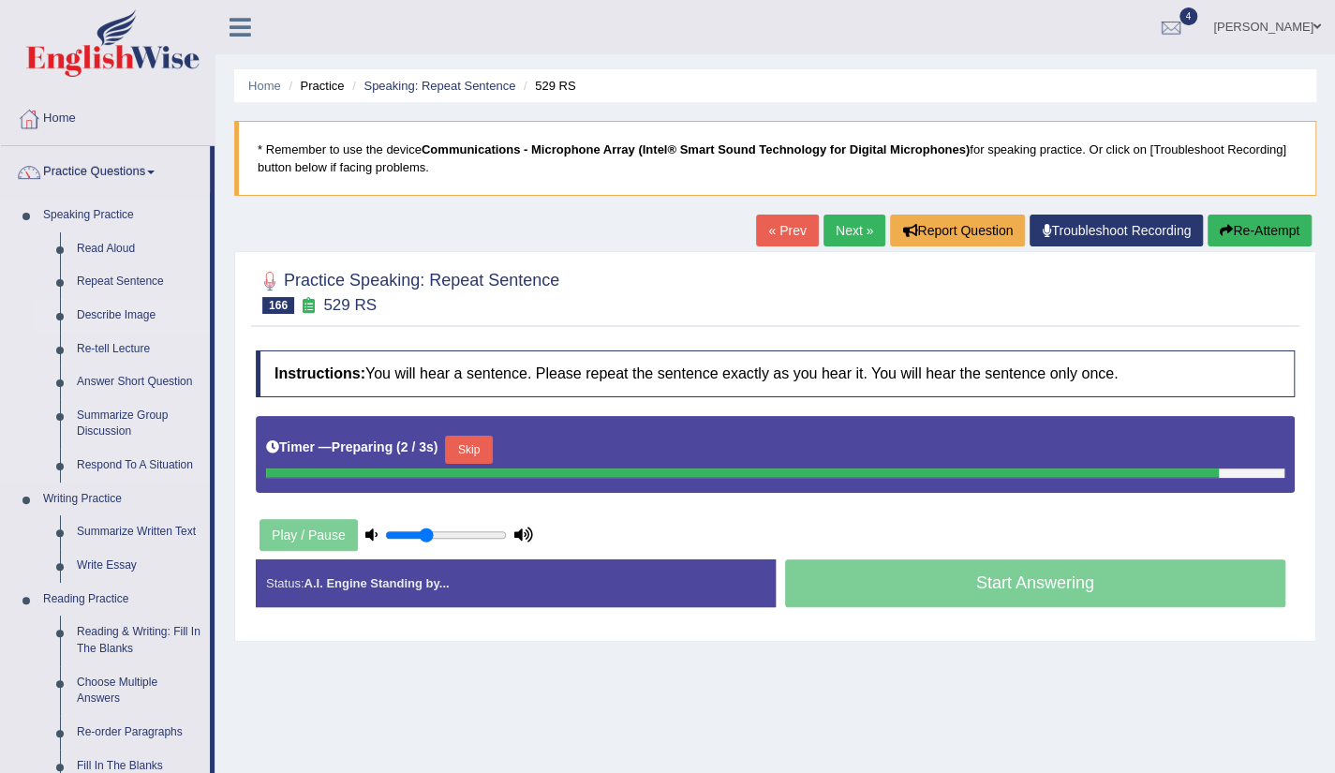
click at [135, 317] on link "Describe Image" at bounding box center [138, 316] width 141 height 34
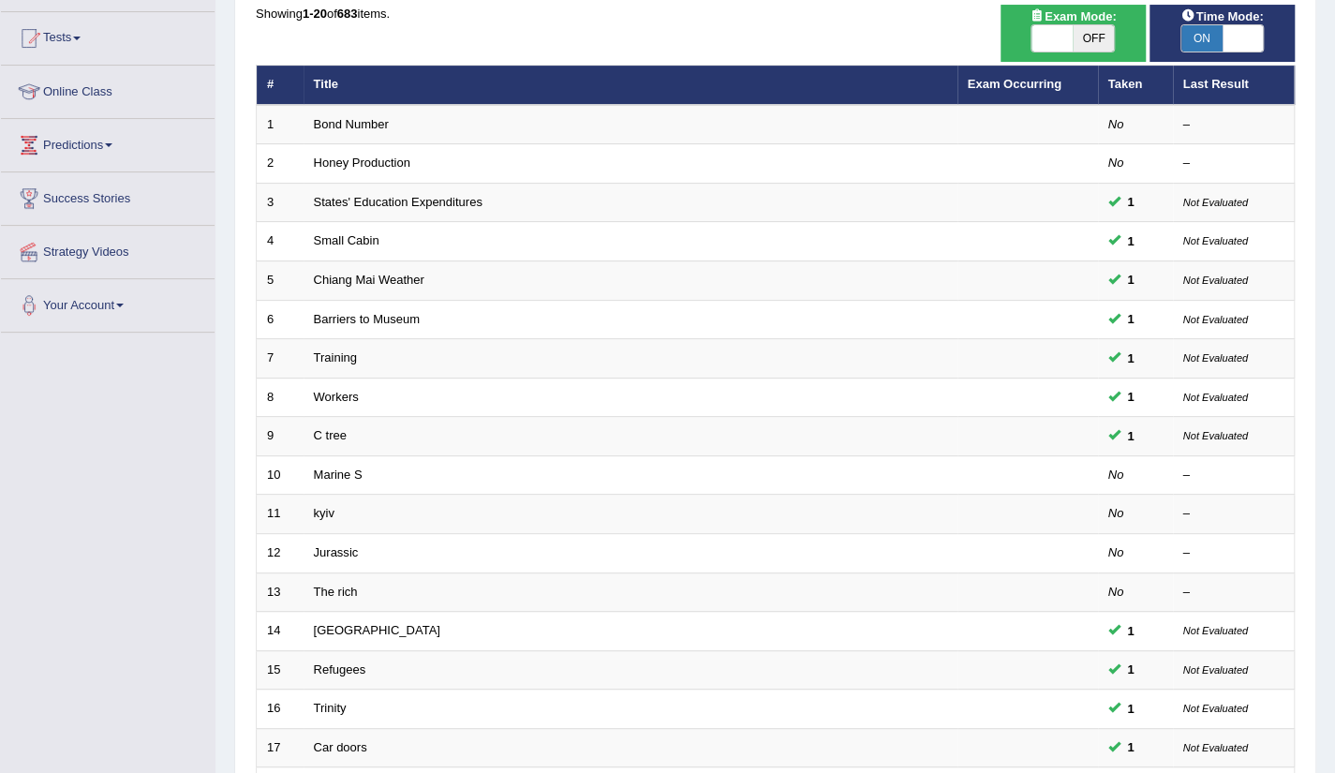
scroll to position [458, 0]
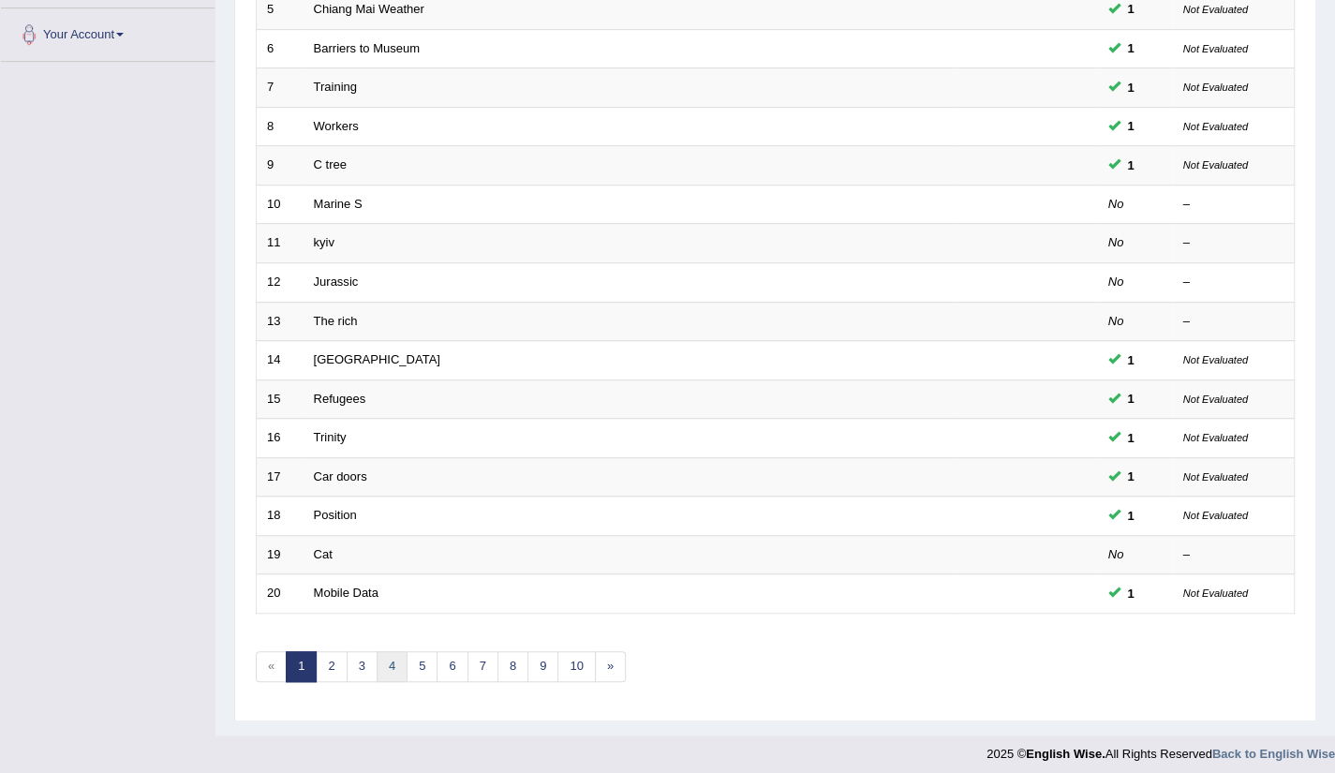
click at [397, 667] on link "4" at bounding box center [392, 666] width 31 height 31
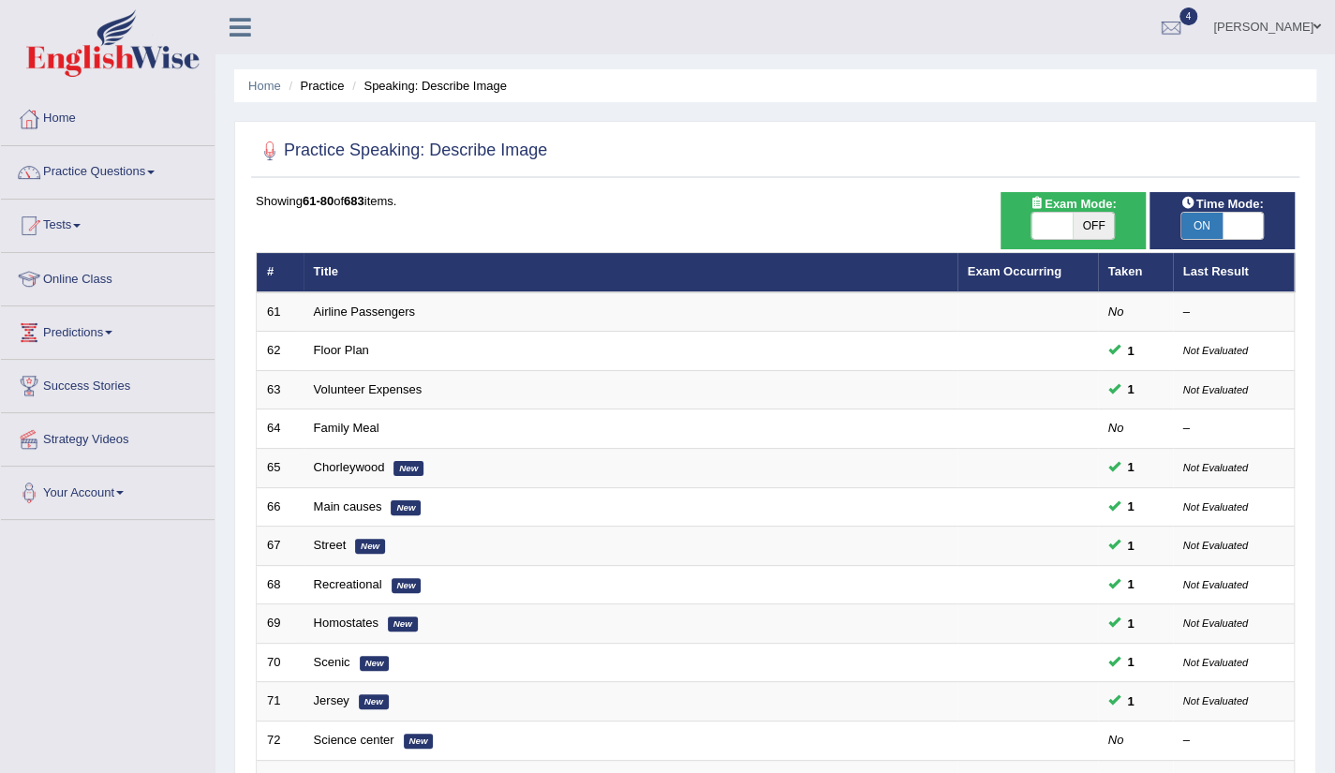
scroll to position [458, 0]
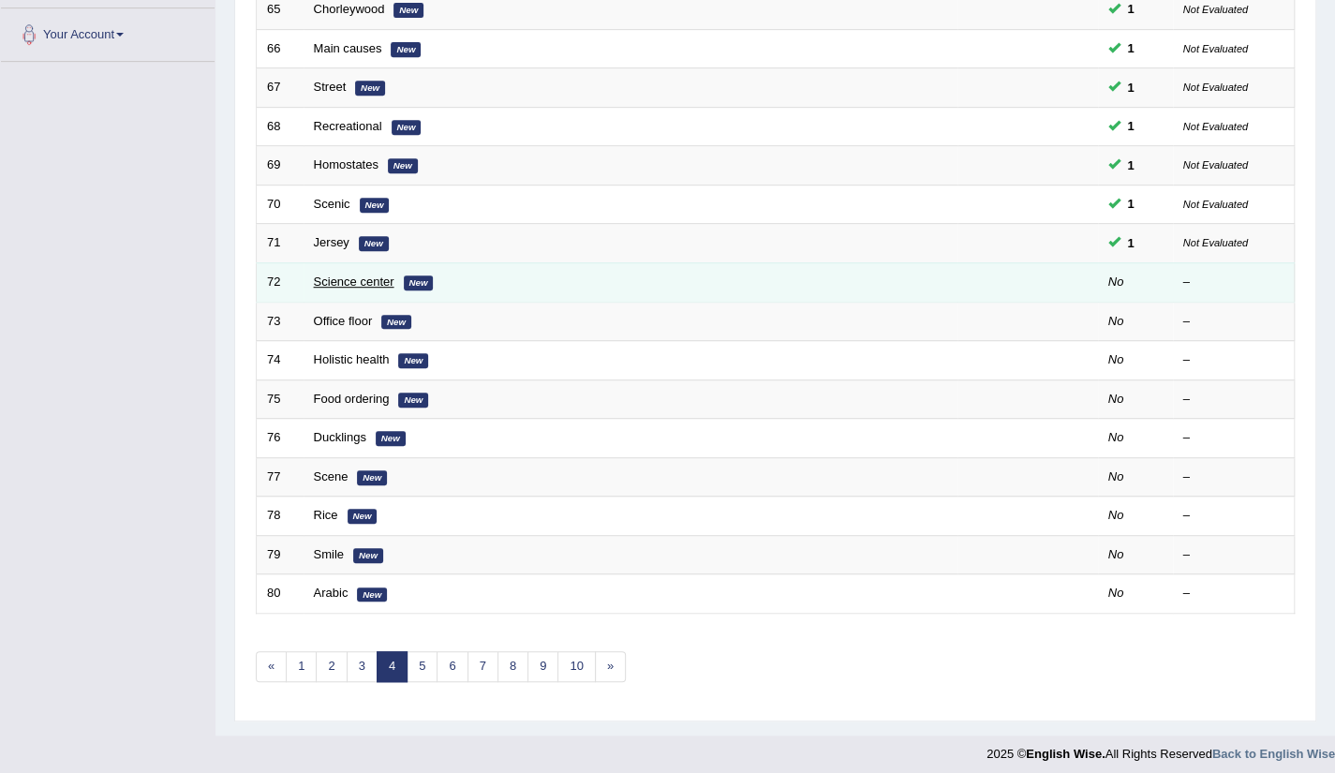
click at [355, 276] on link "Science center" at bounding box center [354, 282] width 81 height 14
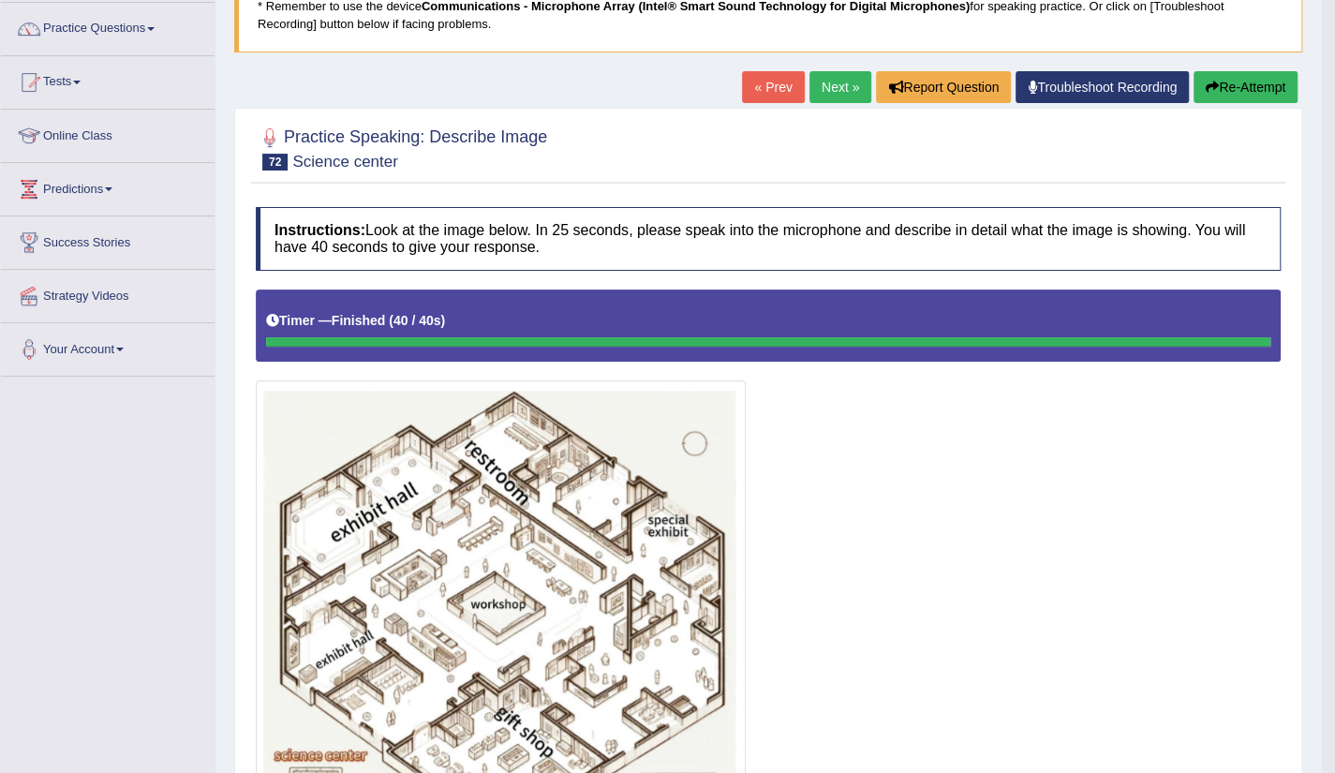
scroll to position [121, 0]
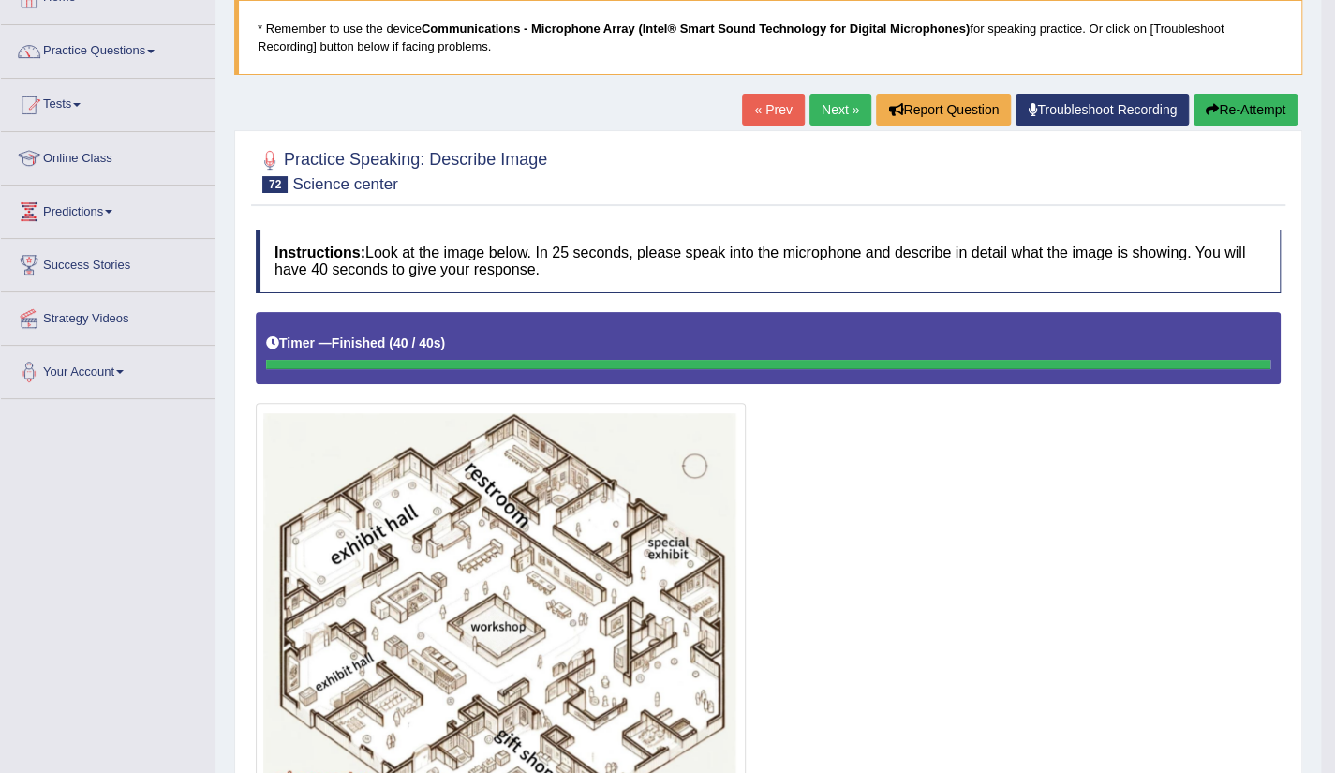
click at [830, 116] on link "Next »" at bounding box center [841, 110] width 62 height 32
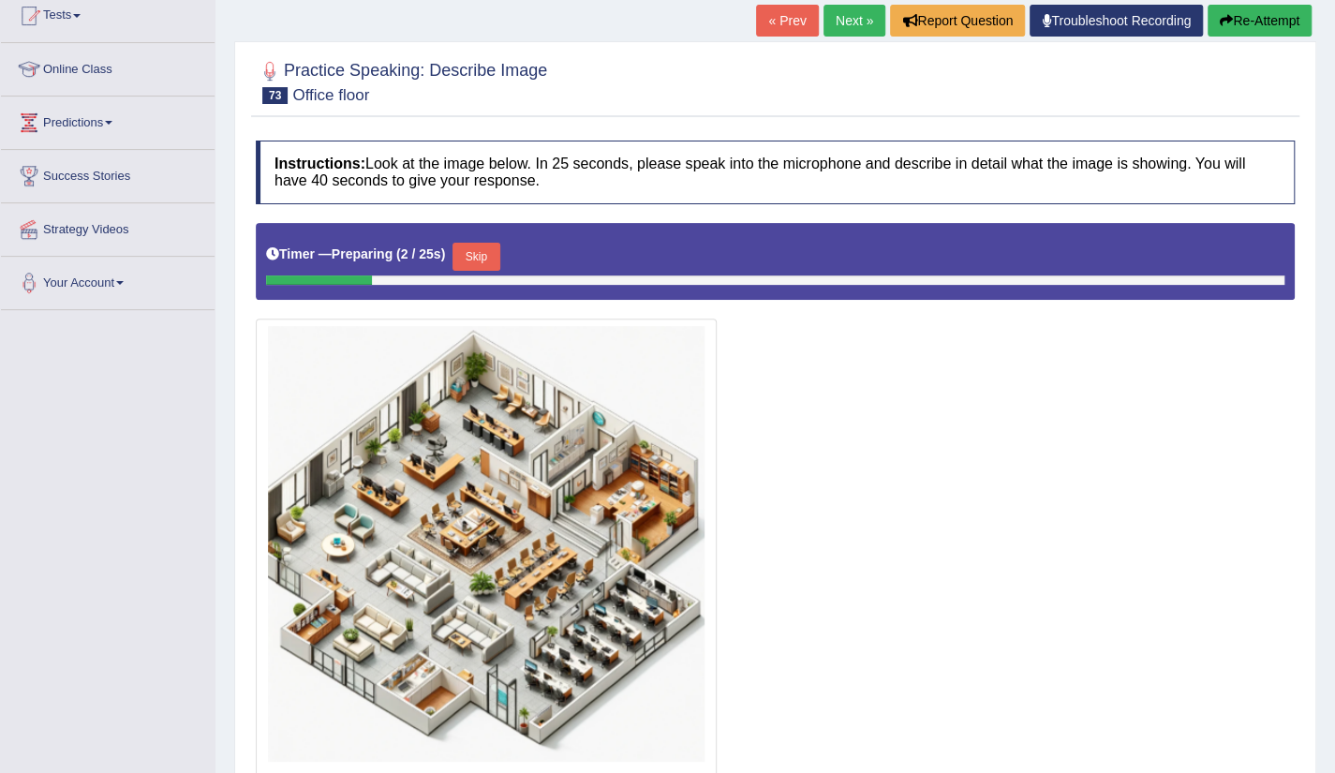
scroll to position [229, 0]
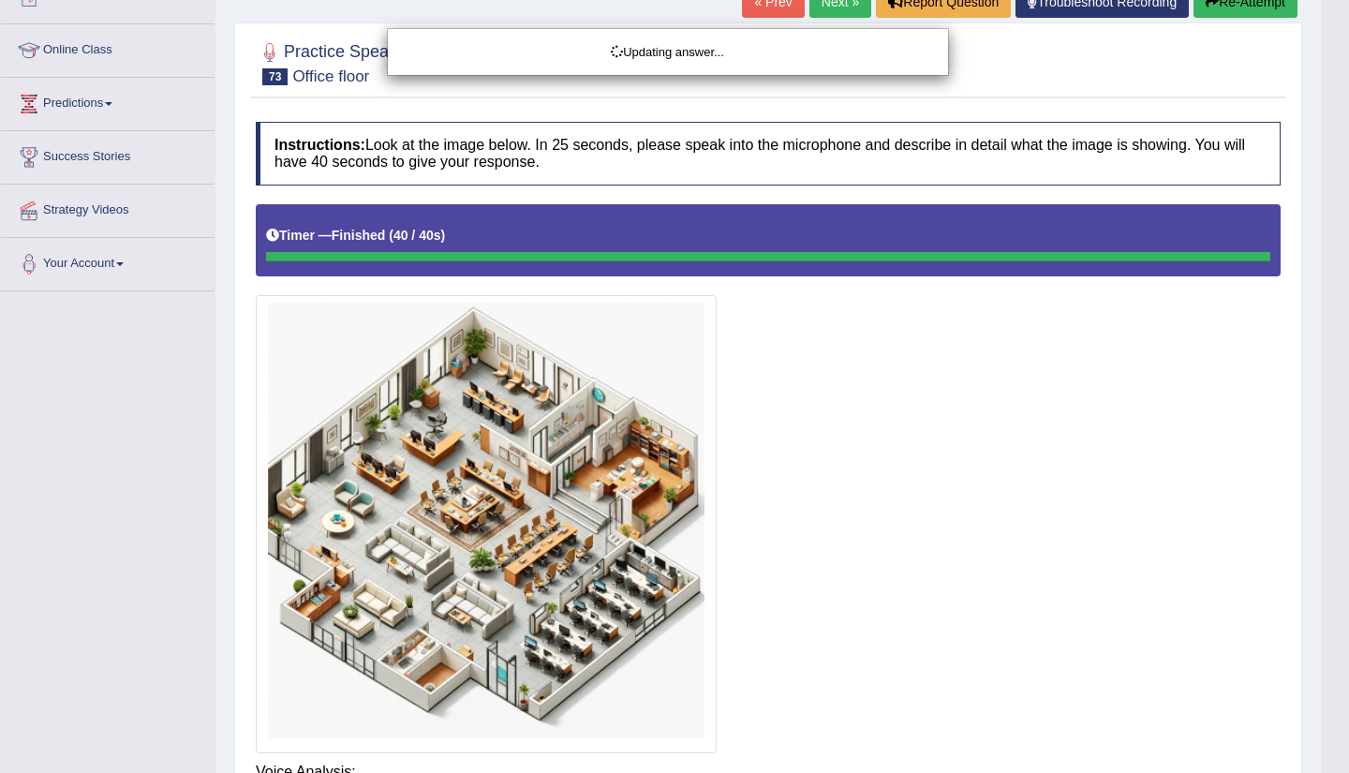
click at [1334, 544] on body "Toggle navigation Home Practice Questions Speaking Practice Read Aloud Repeat S…" at bounding box center [674, 157] width 1349 height 773
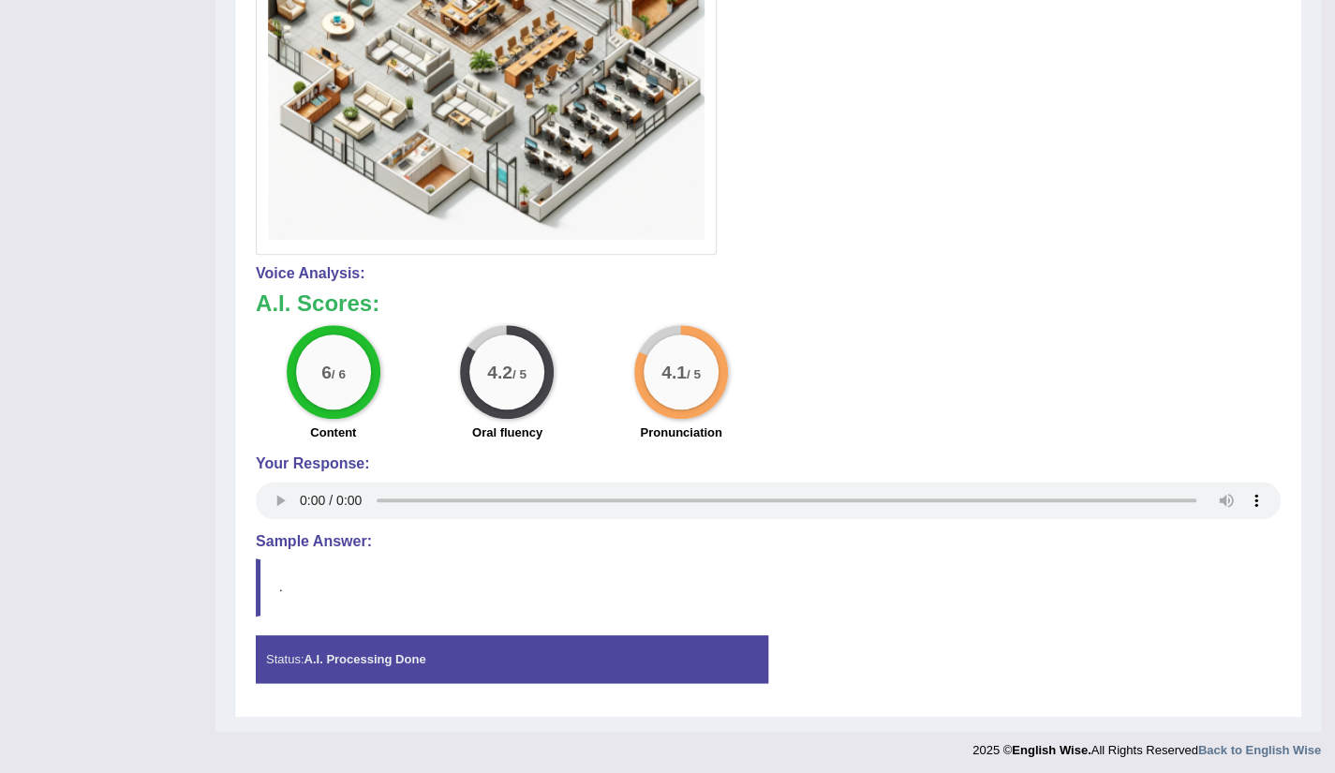
scroll to position [51, 0]
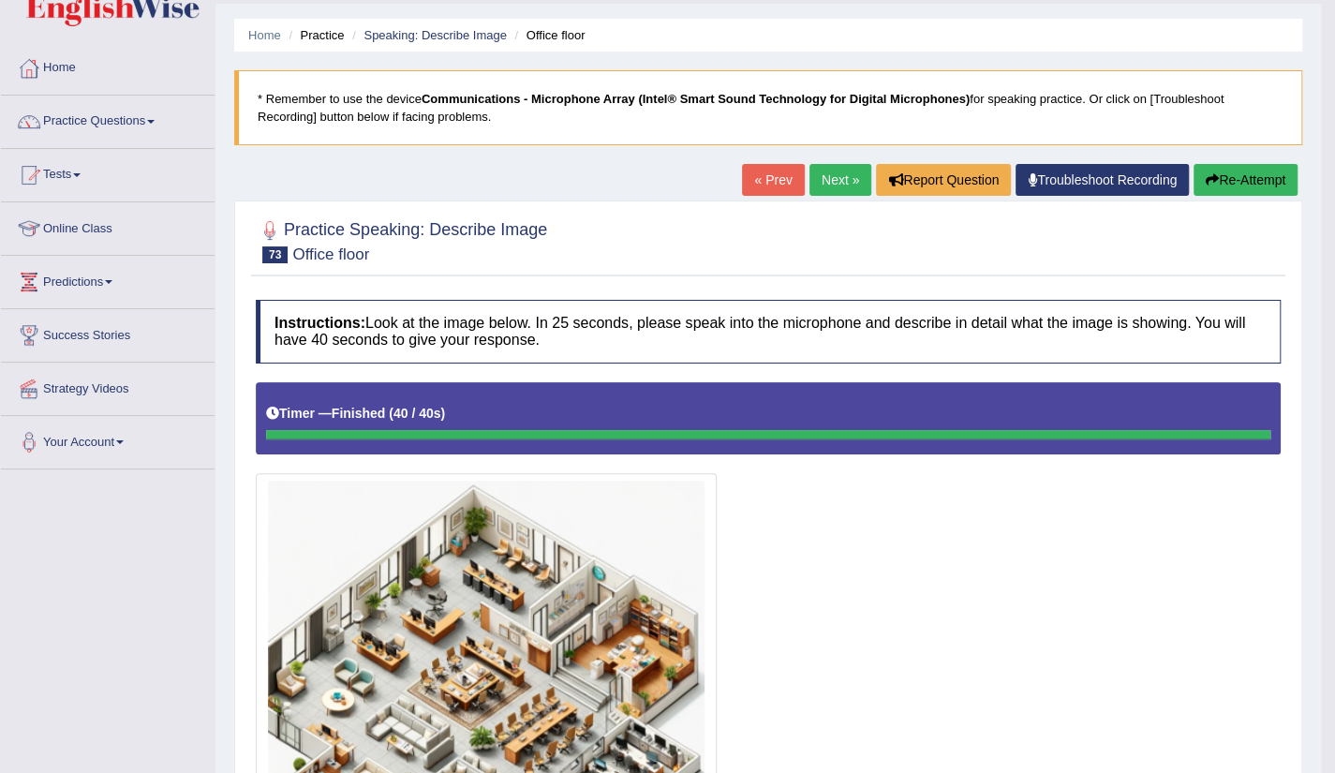
click at [836, 181] on link "Next »" at bounding box center [841, 180] width 62 height 32
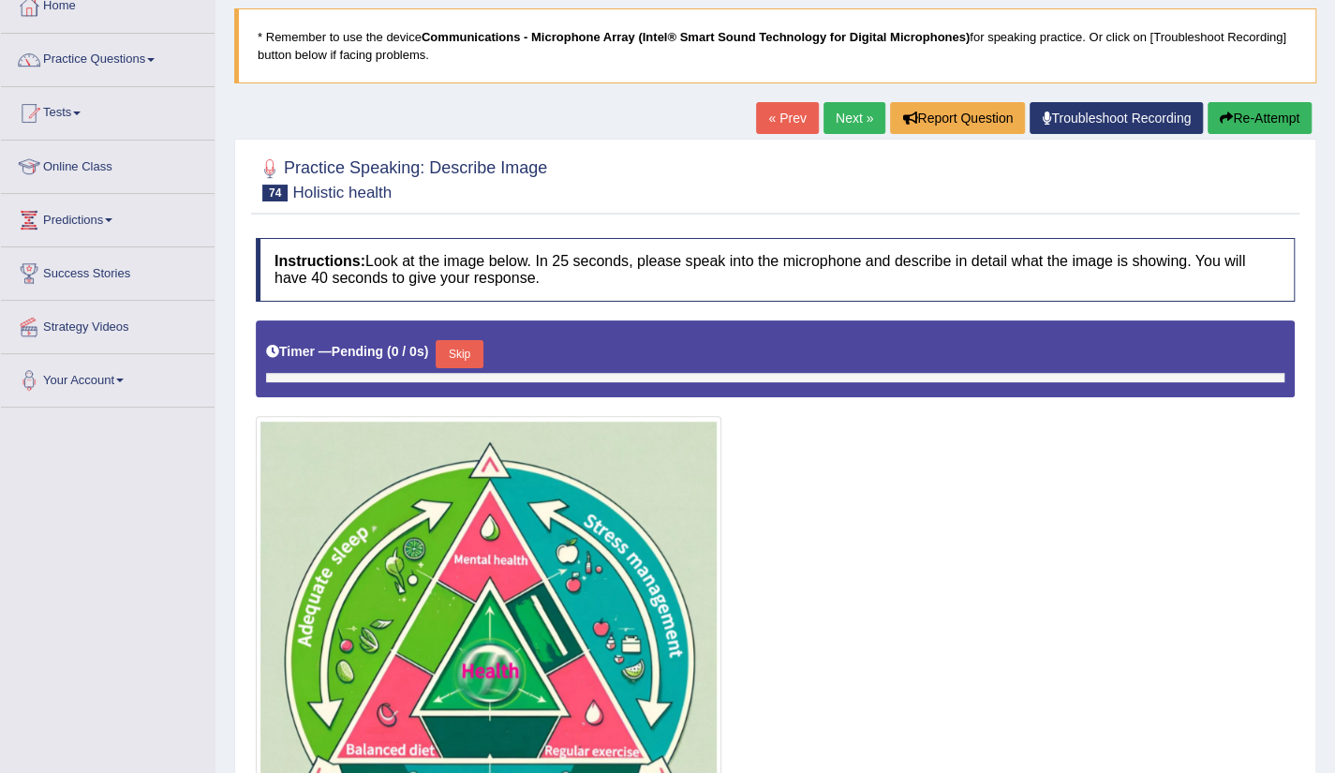
click at [1334, 661] on html "Toggle navigation Home Practice Questions Speaking Practice Read Aloud Repeat S…" at bounding box center [667, 274] width 1335 height 773
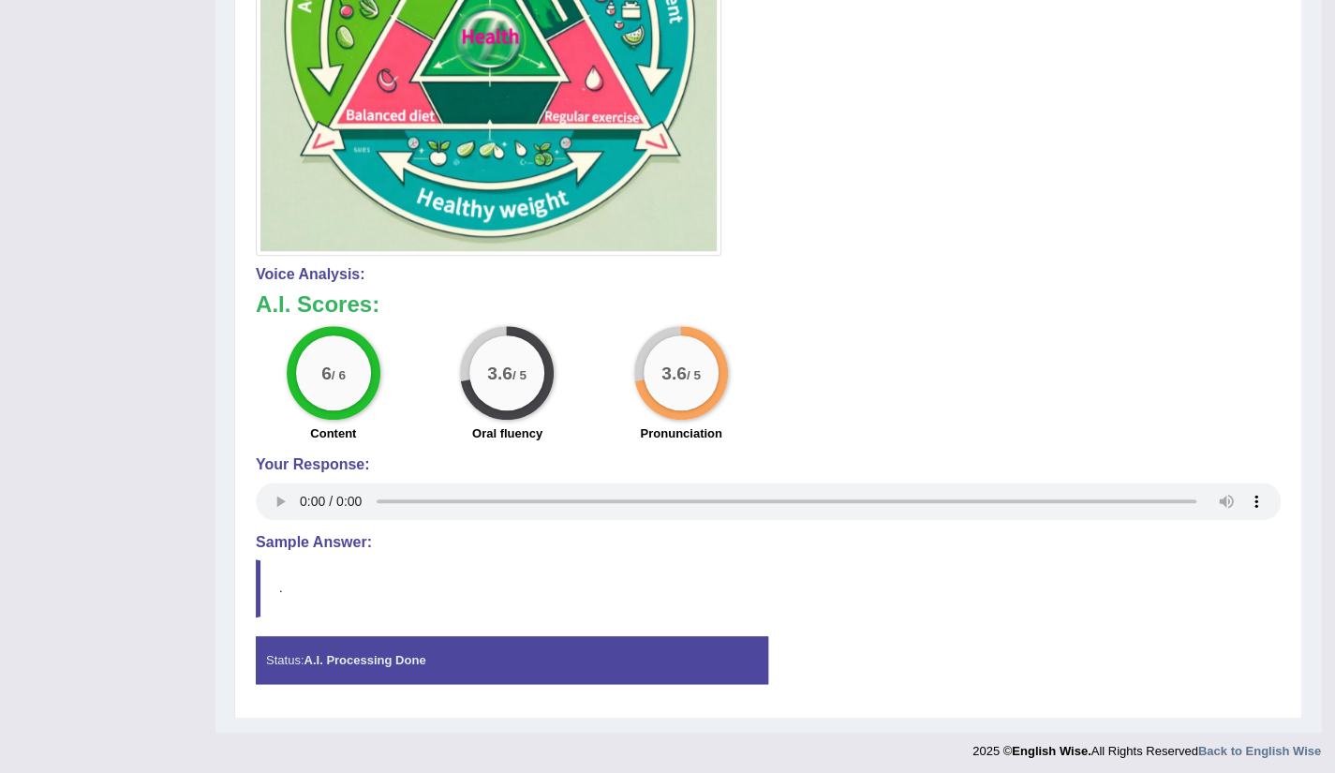
scroll to position [66, 0]
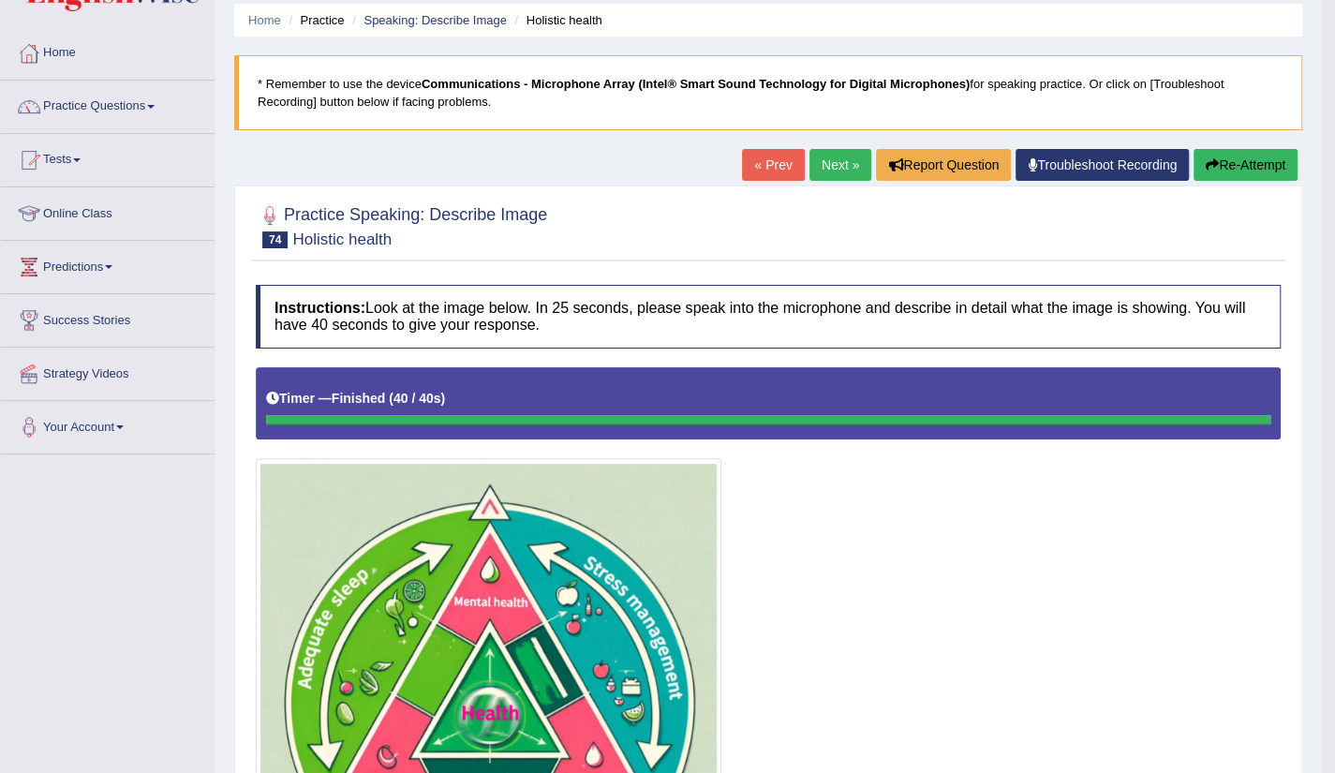
click at [775, 174] on link "« Prev" at bounding box center [773, 165] width 62 height 32
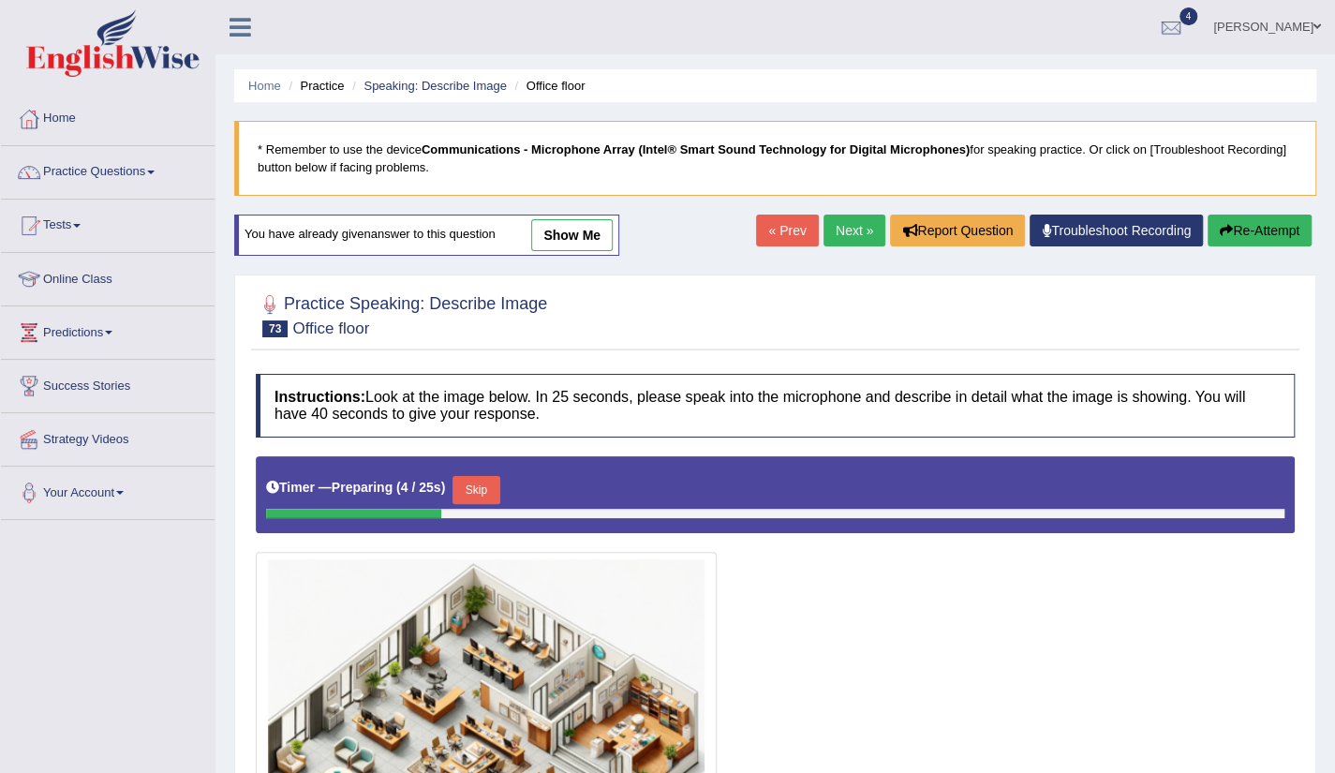
click at [851, 243] on link "Next »" at bounding box center [855, 231] width 62 height 32
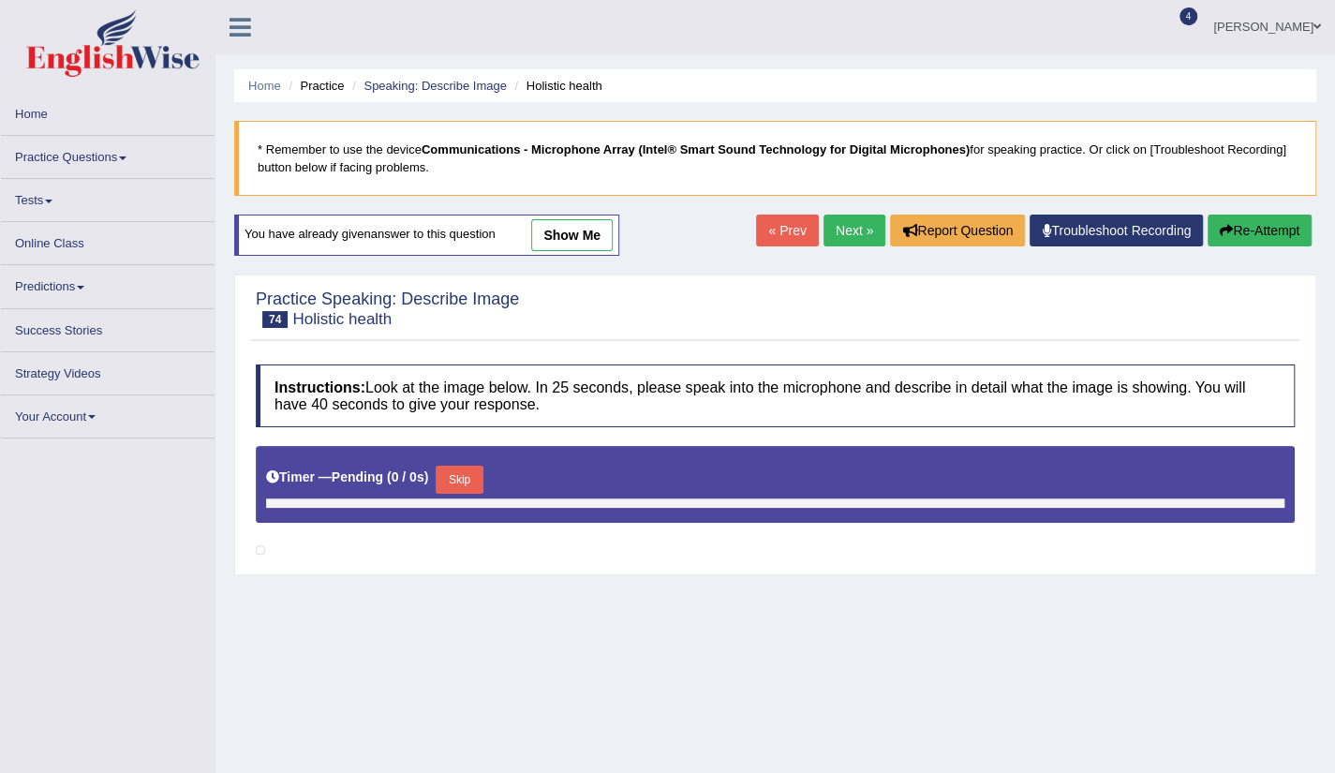
click at [846, 236] on link "Next »" at bounding box center [855, 231] width 62 height 32
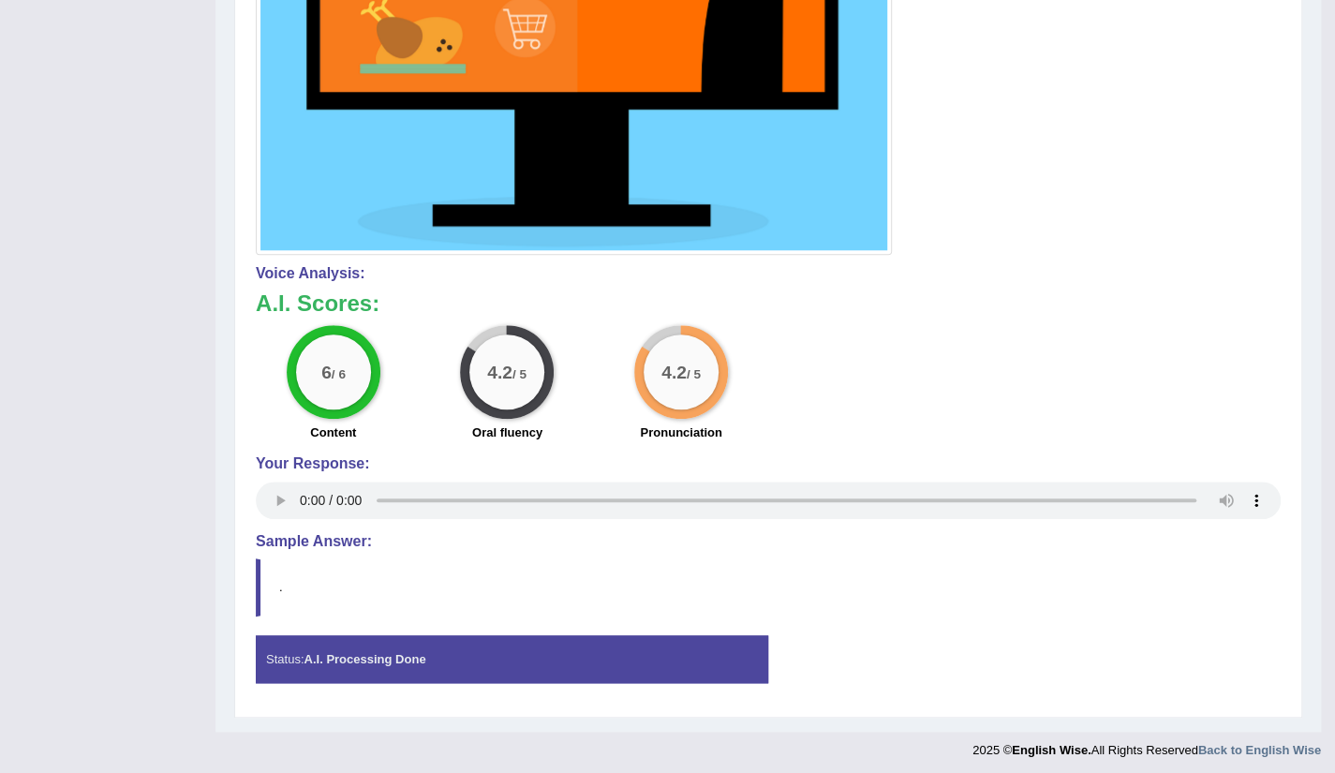
scroll to position [167, 0]
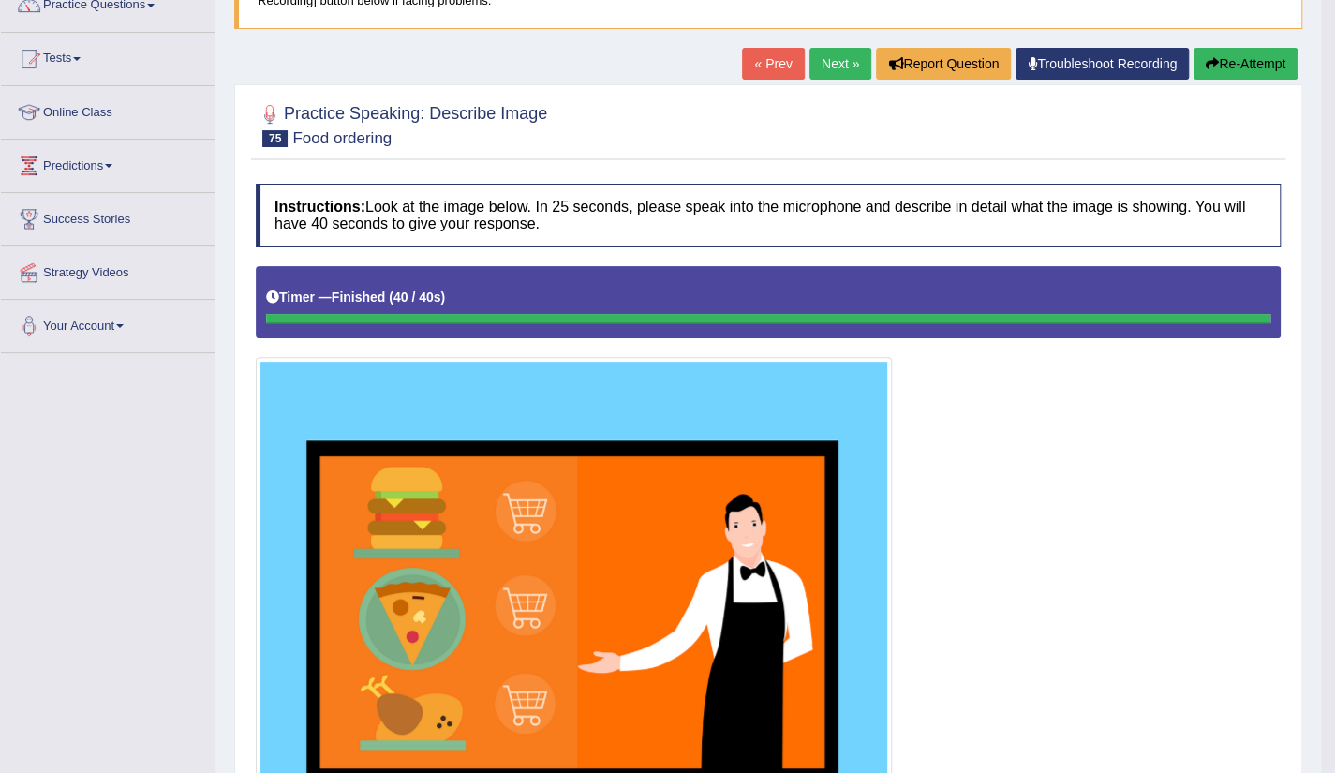
click at [811, 68] on link "Next »" at bounding box center [841, 64] width 62 height 32
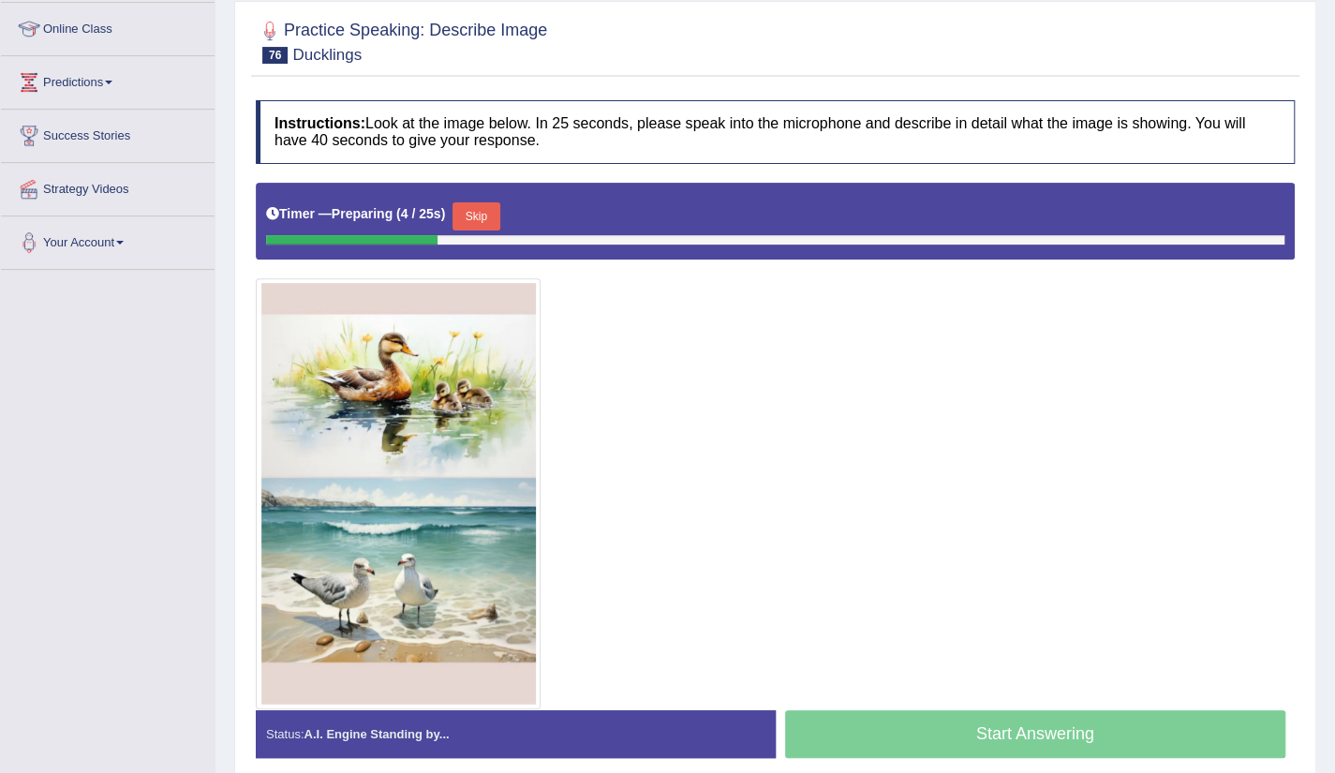
scroll to position [262, 0]
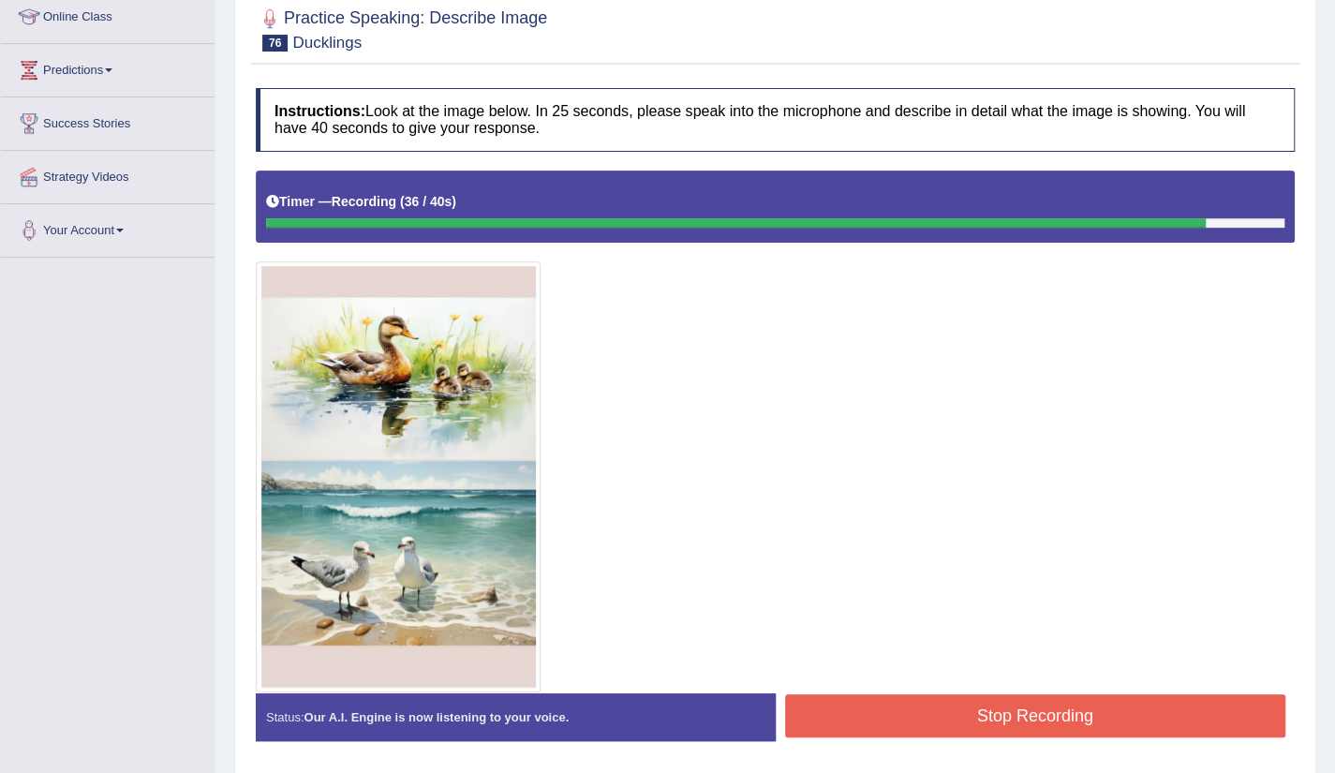
click at [1059, 725] on button "Stop Recording" at bounding box center [1035, 715] width 501 height 43
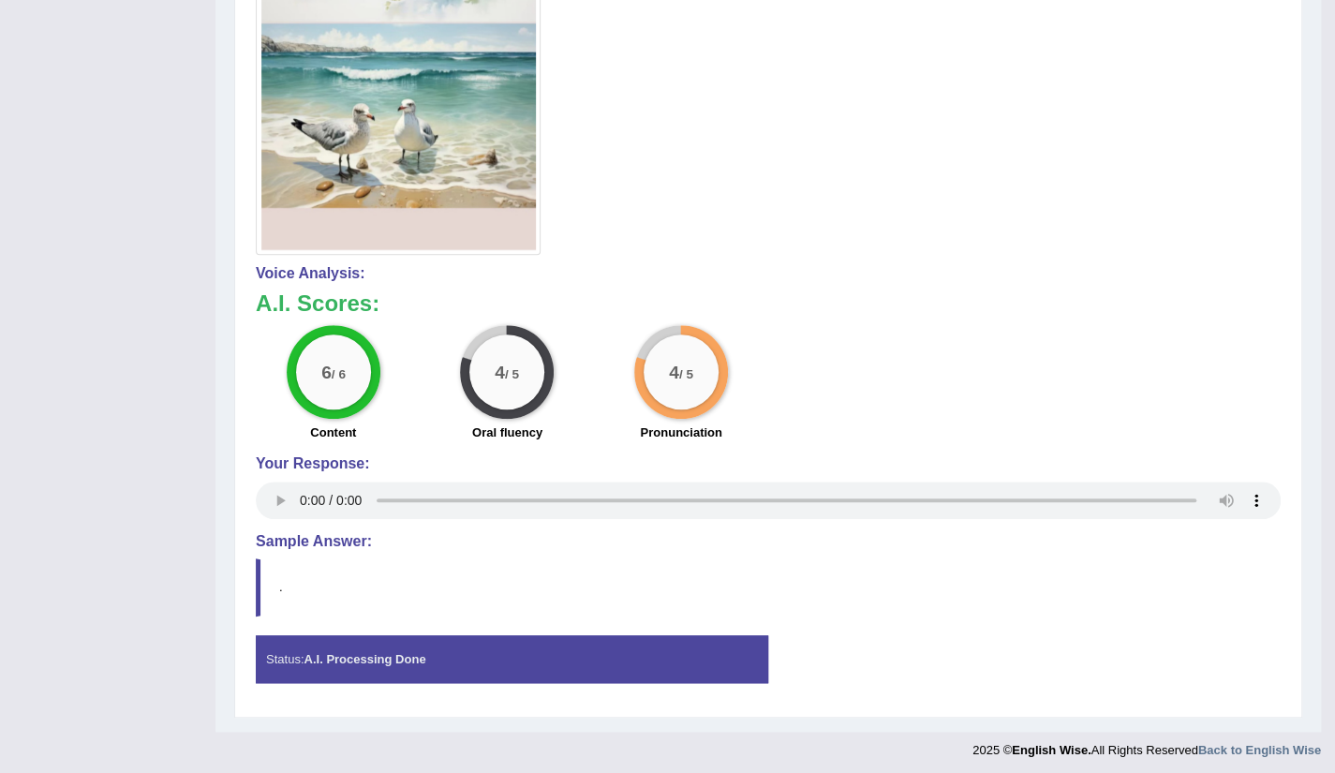
scroll to position [23, 0]
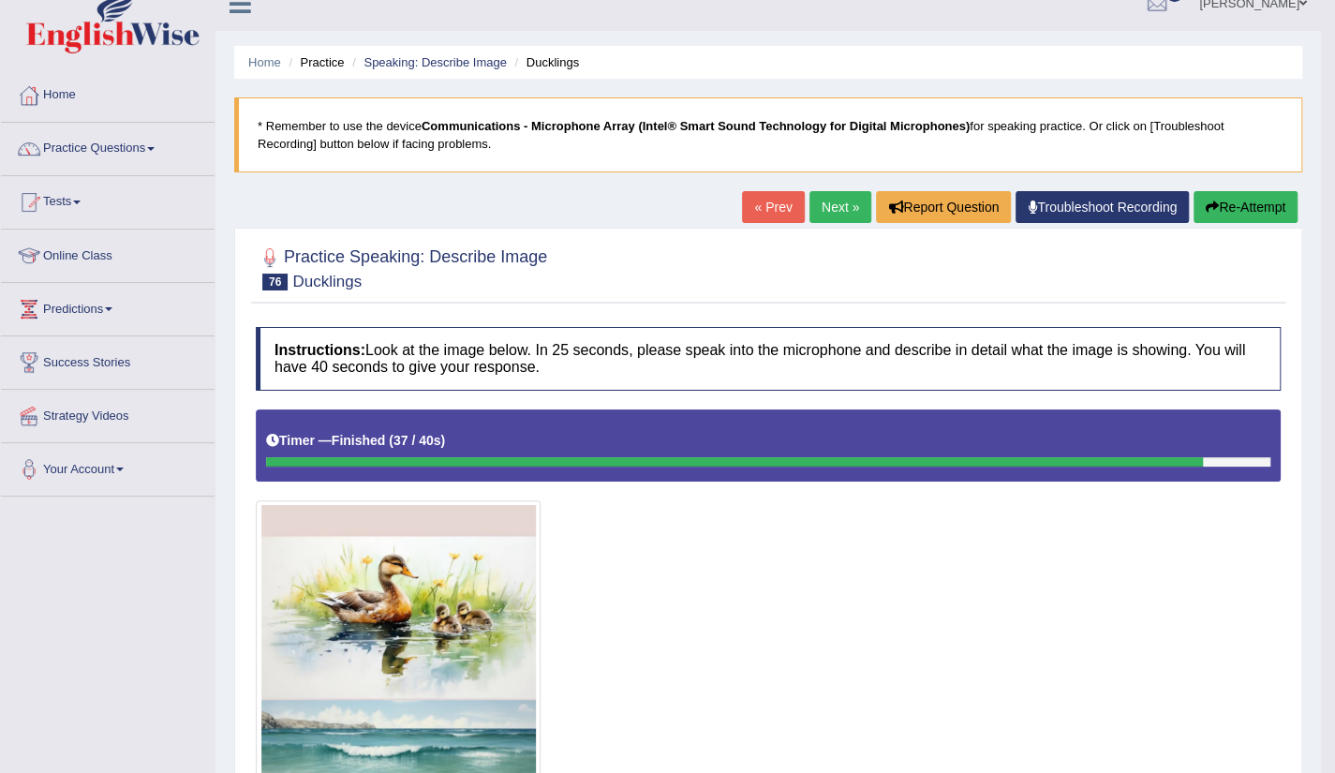
click at [826, 208] on link "Next »" at bounding box center [841, 207] width 62 height 32
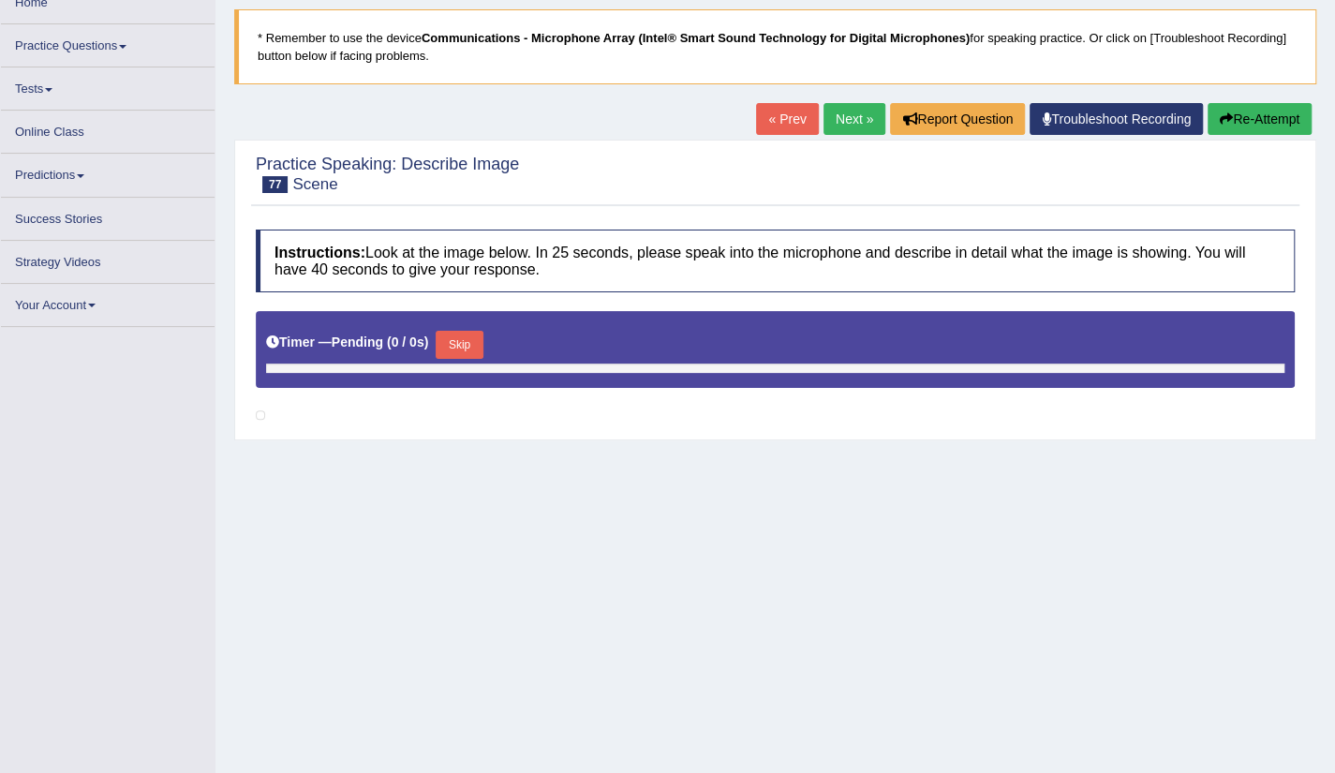
scroll to position [112, 0]
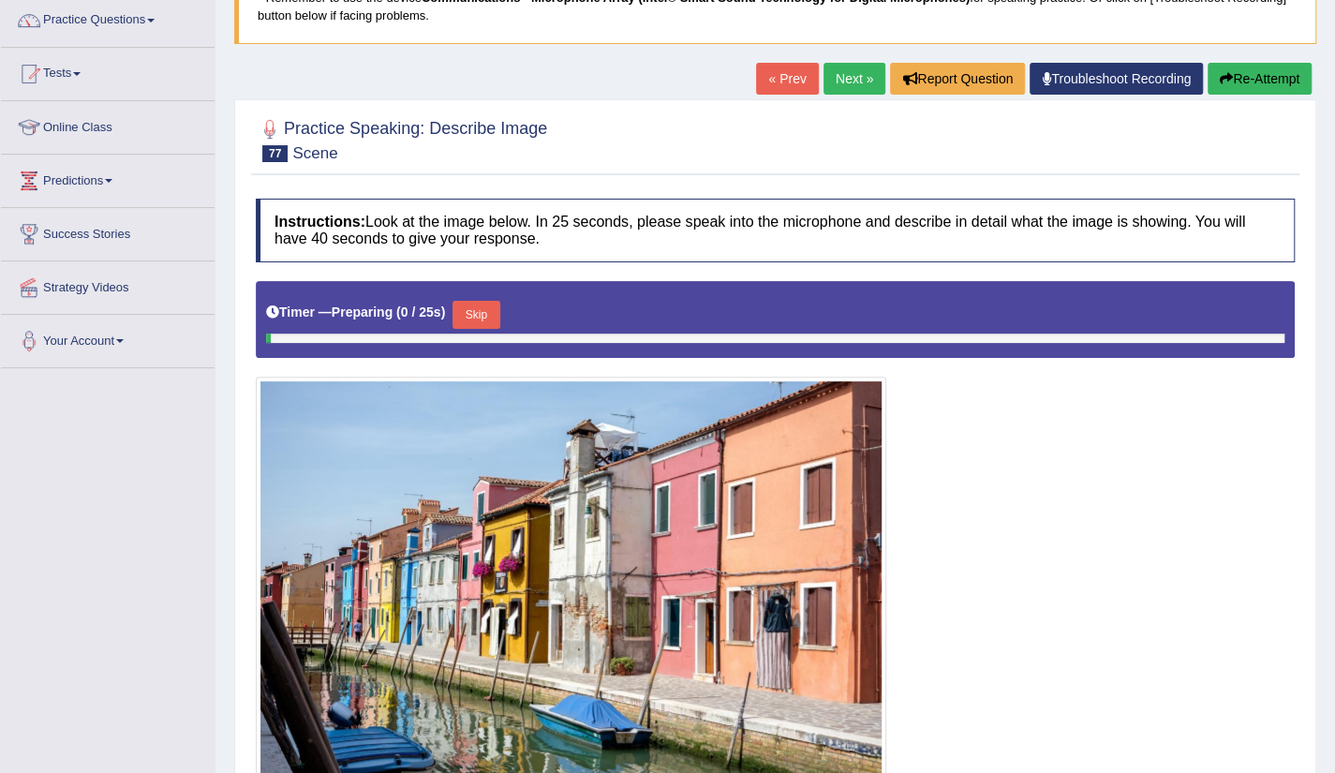
click at [1334, 621] on html "Toggle navigation Home Practice Questions Speaking Practice Read Aloud Repeat S…" at bounding box center [667, 234] width 1335 height 773
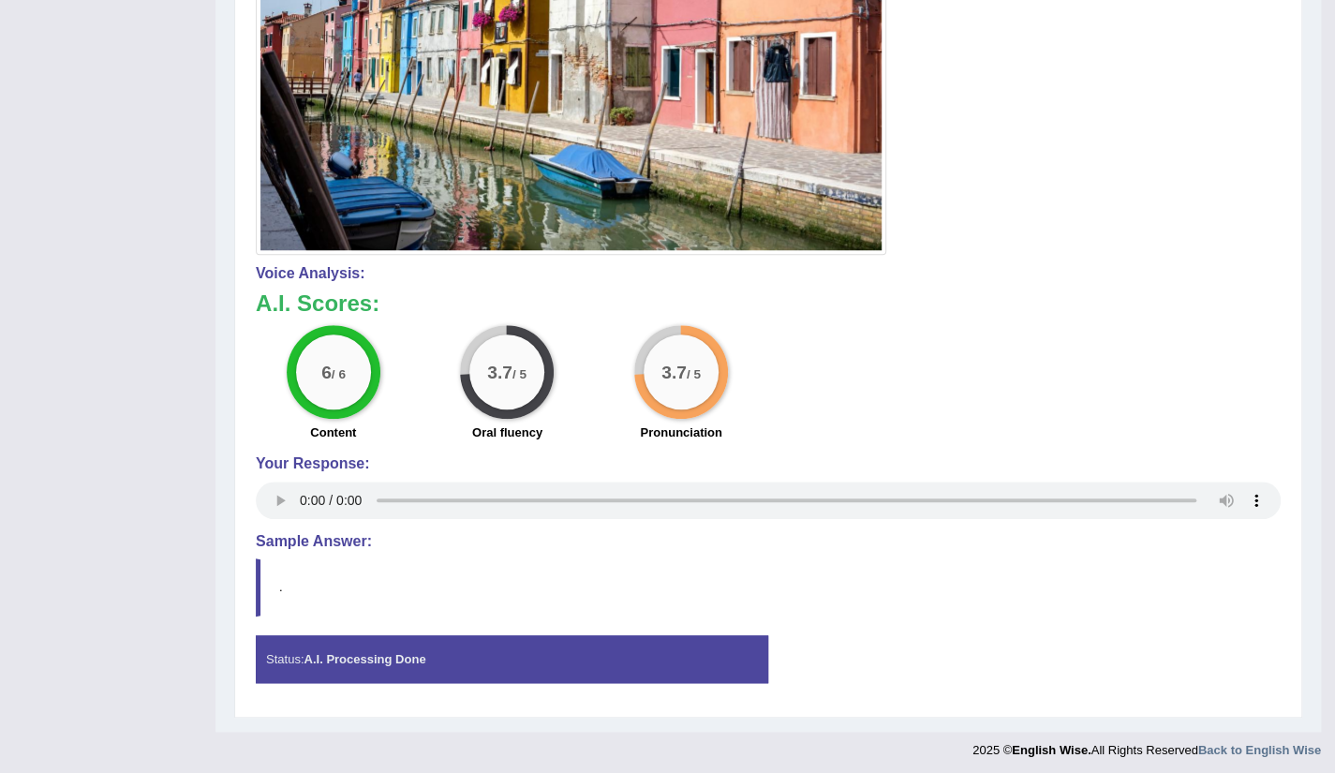
scroll to position [21, 0]
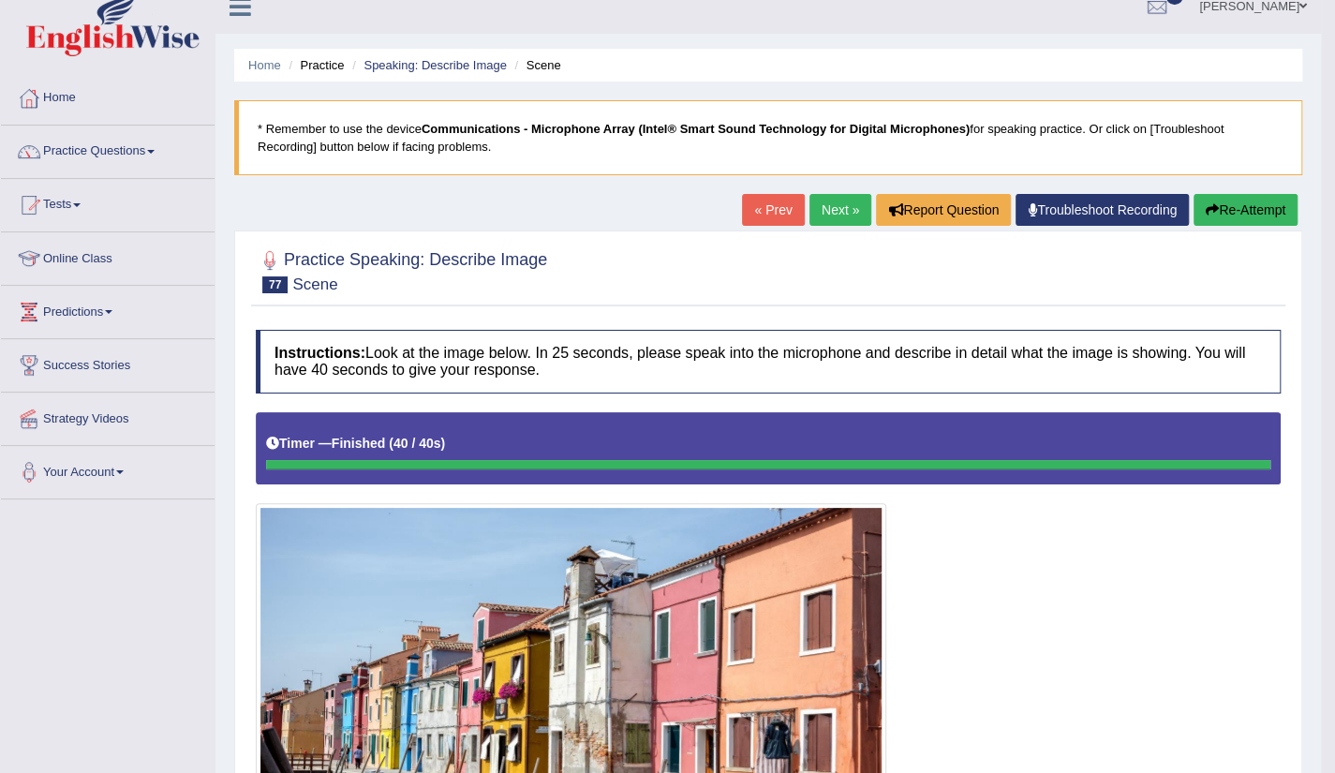
click at [834, 209] on link "Next »" at bounding box center [841, 210] width 62 height 32
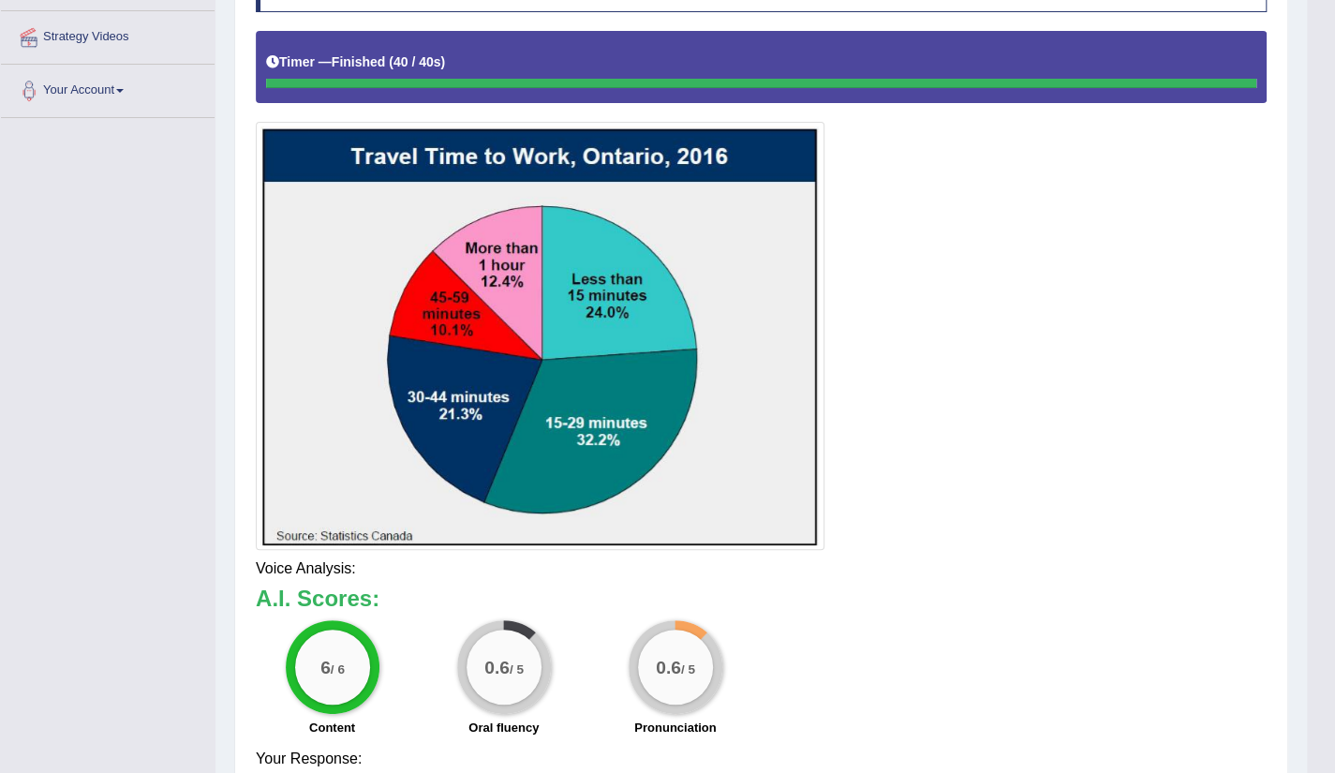
scroll to position [429, 0]
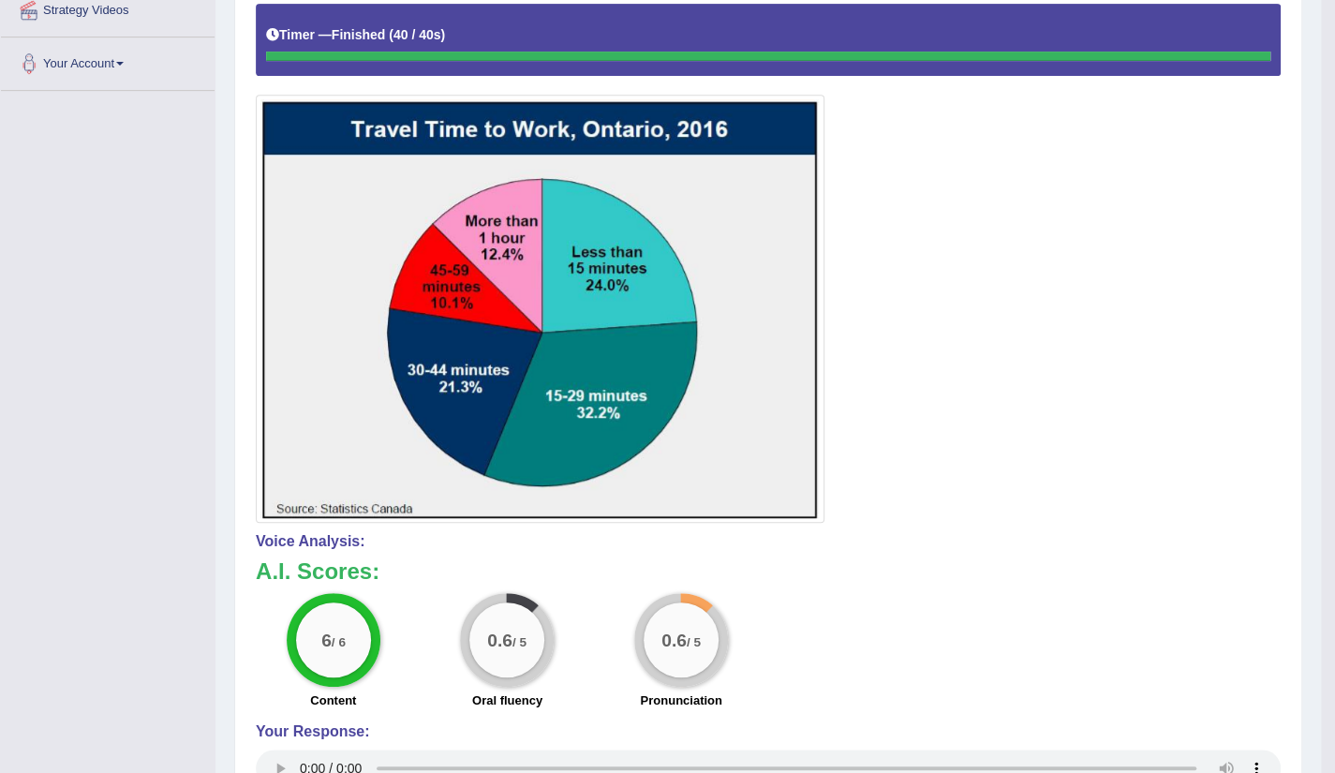
scroll to position [0, 0]
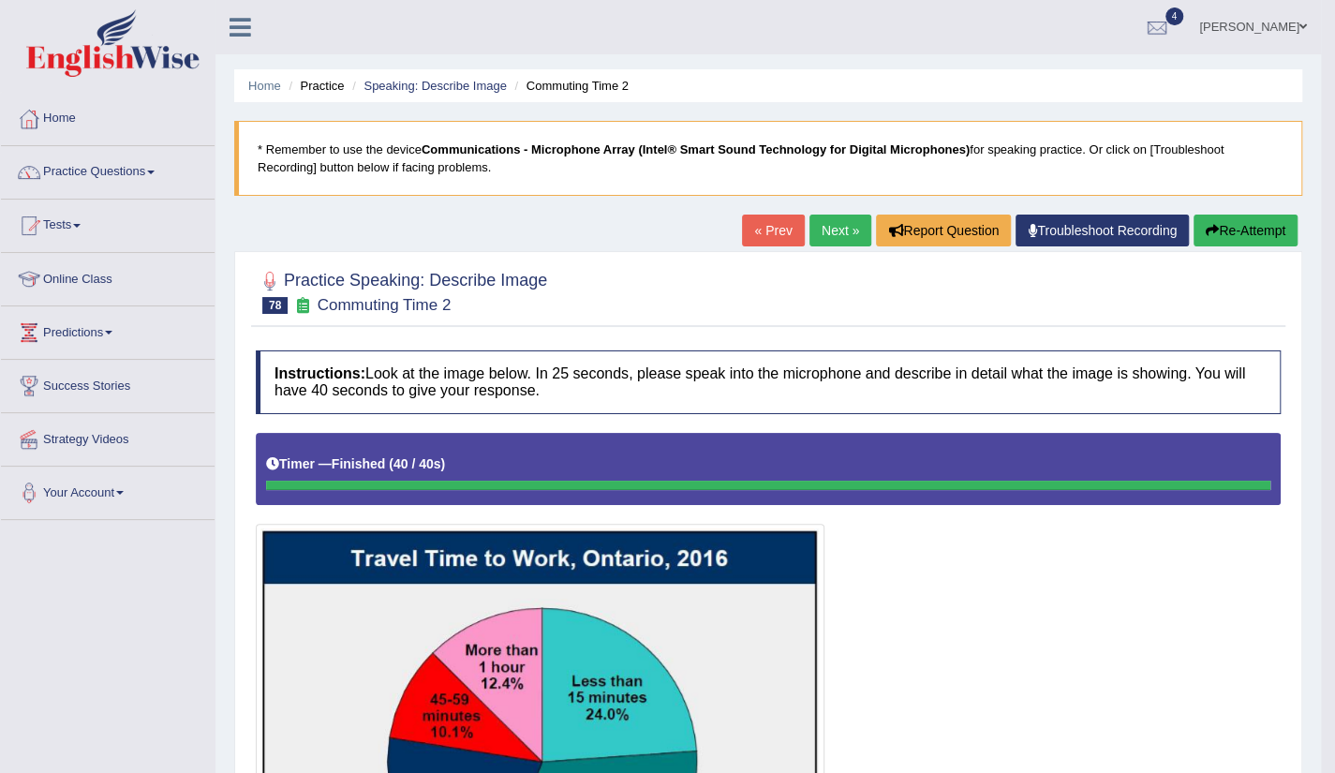
click at [845, 227] on link "Next »" at bounding box center [841, 231] width 62 height 32
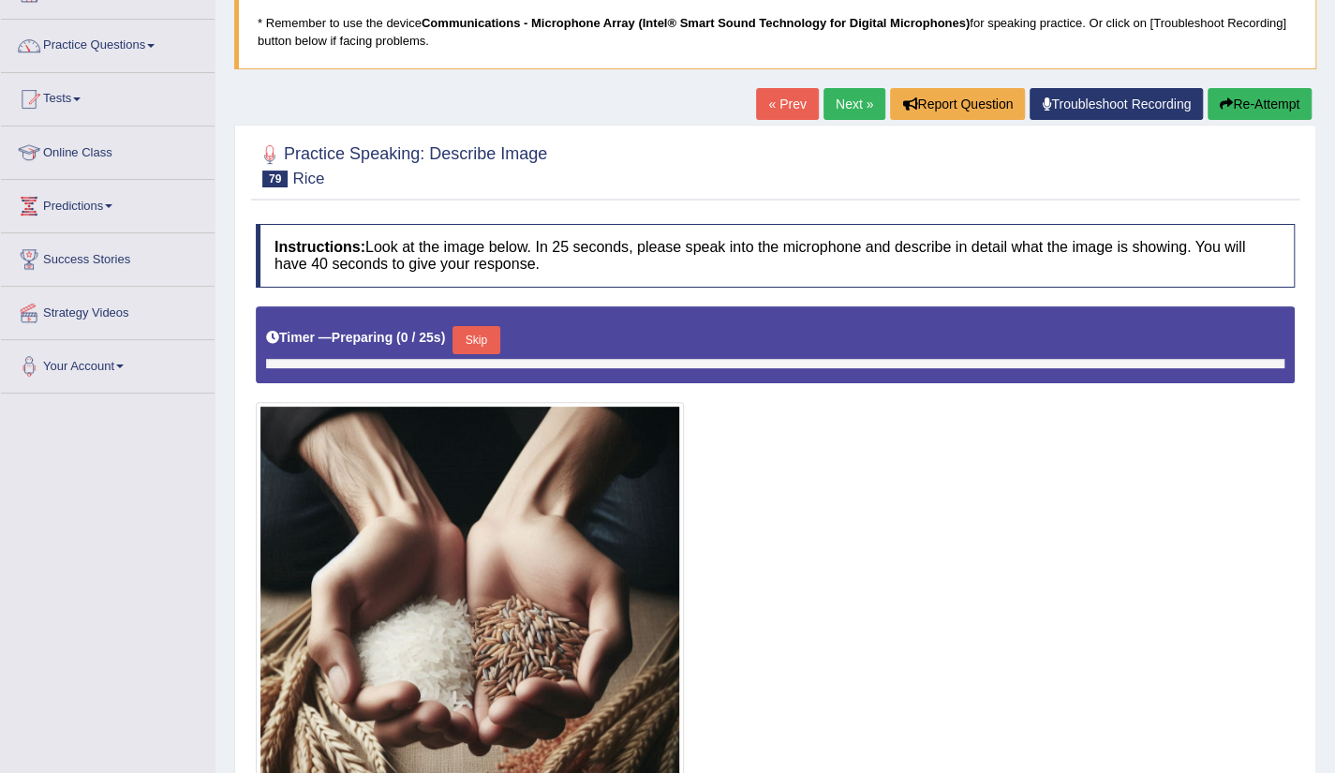
click at [1334, 647] on html "Toggle navigation Home Practice Questions Speaking Practice Read Aloud Repeat S…" at bounding box center [667, 260] width 1335 height 773
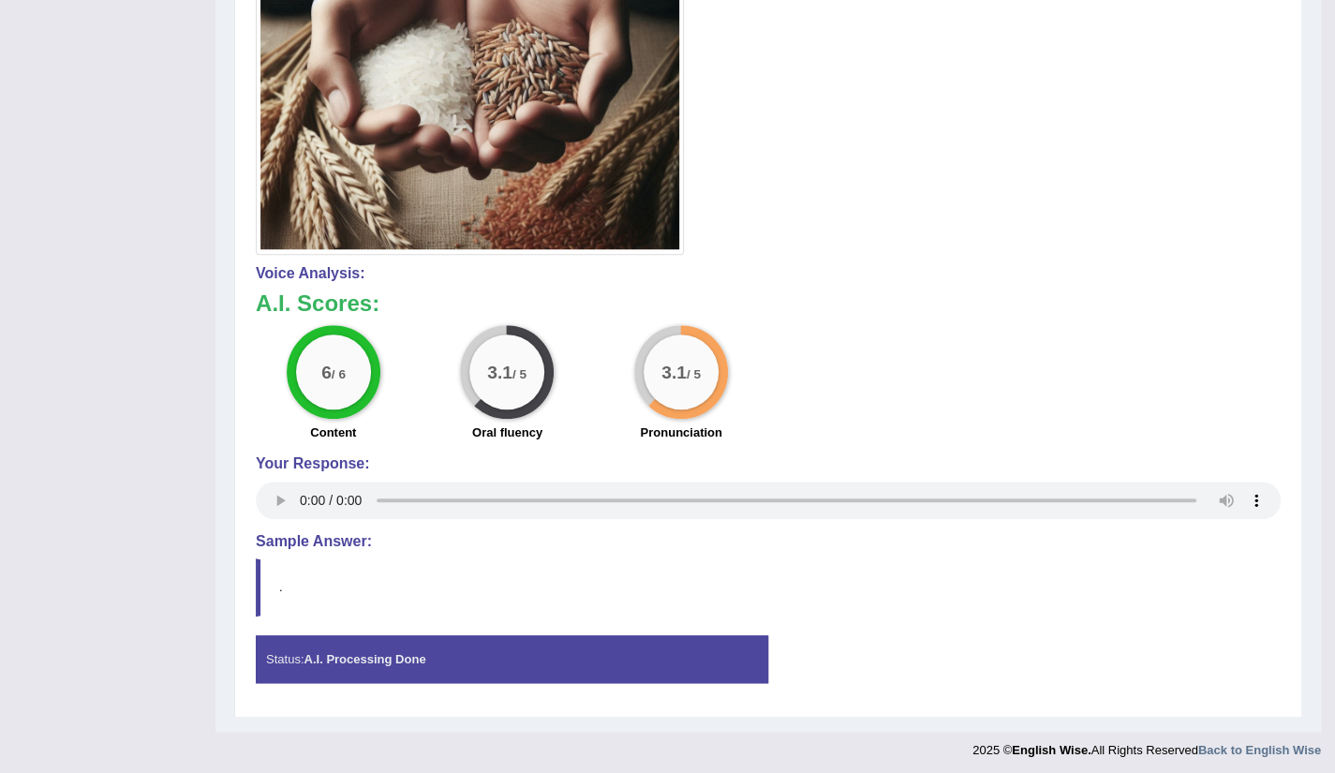
scroll to position [22, 0]
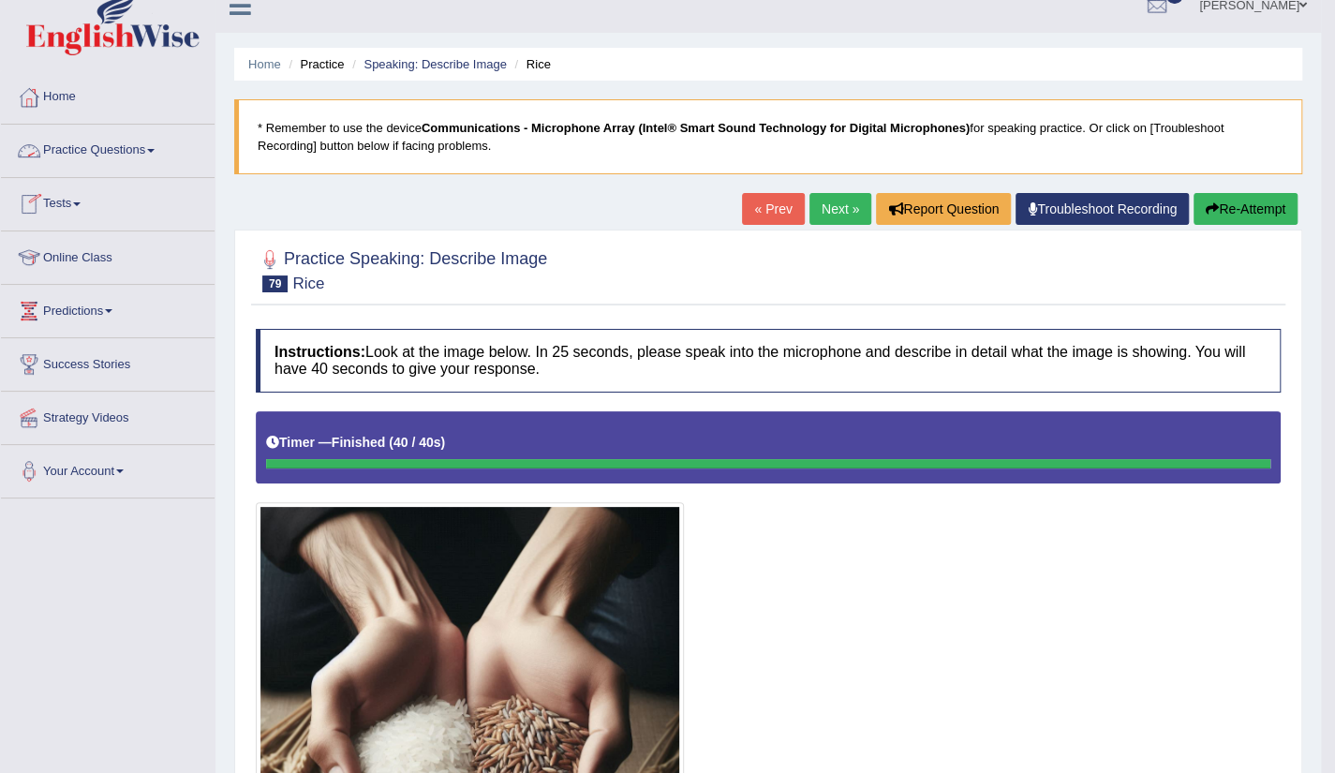
click at [117, 143] on link "Practice Questions" at bounding box center [108, 148] width 214 height 47
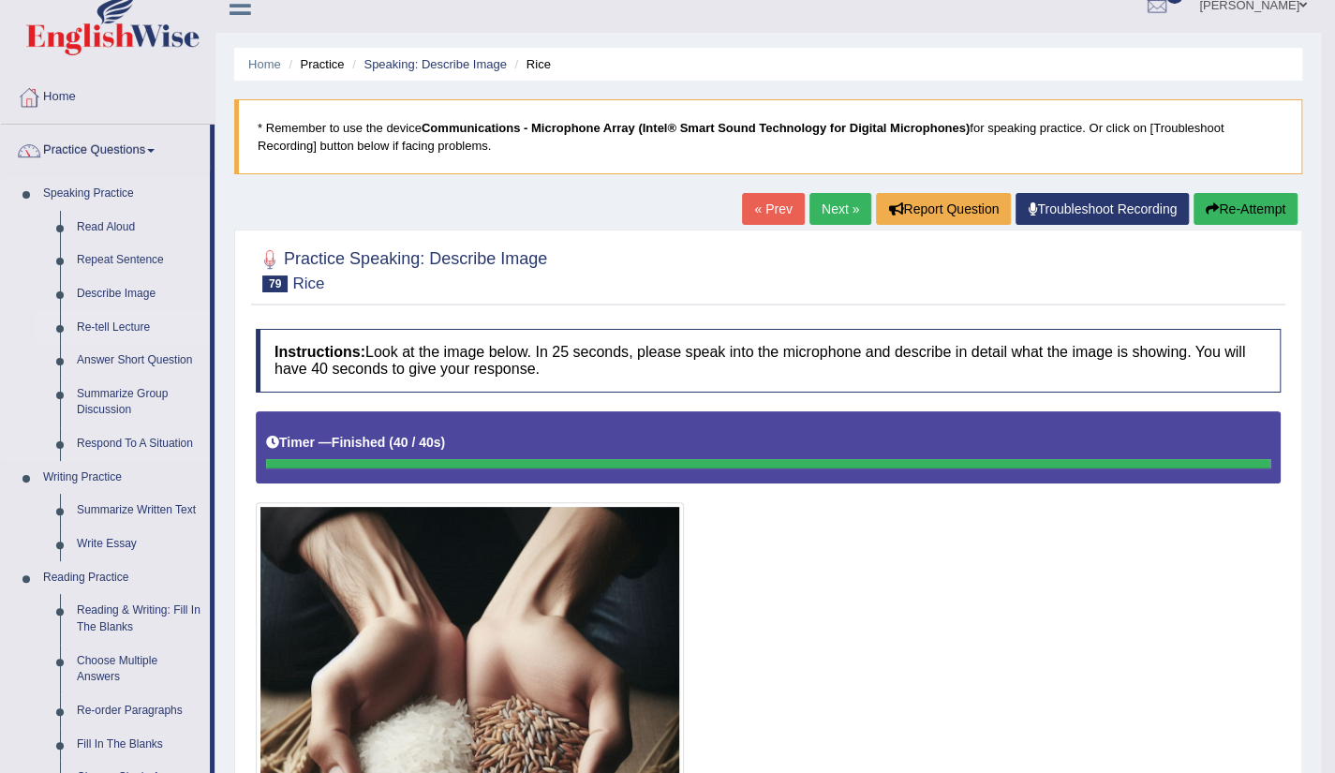
click at [118, 325] on link "Re-tell Lecture" at bounding box center [138, 328] width 141 height 34
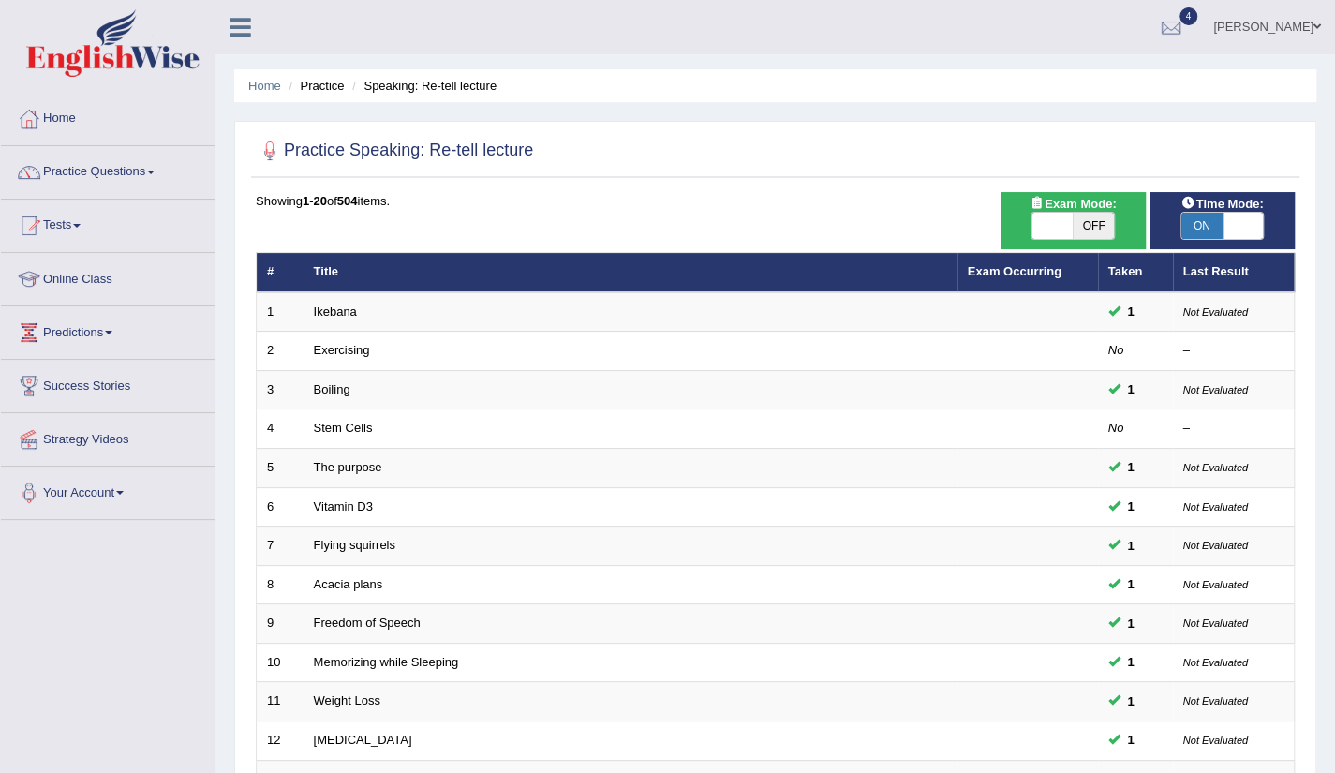
scroll to position [458, 0]
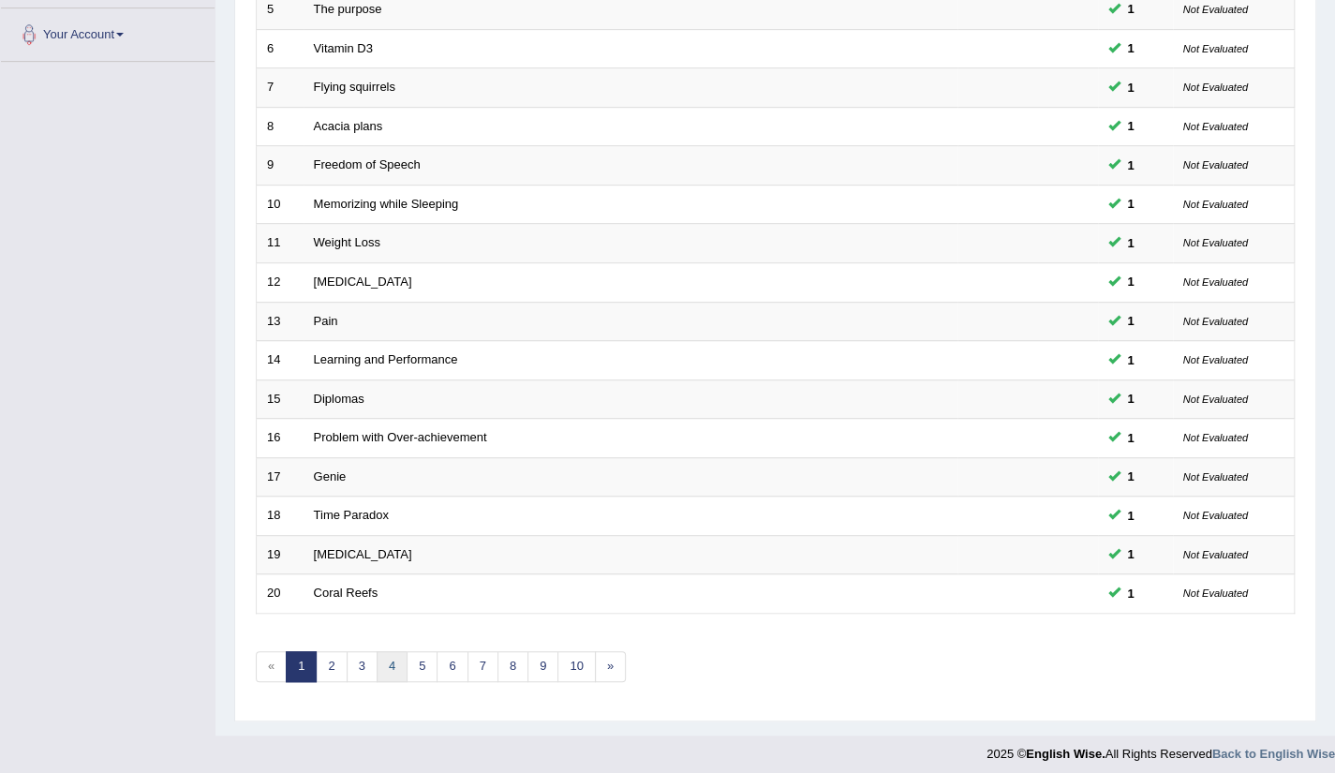
click at [379, 657] on link "4" at bounding box center [392, 666] width 31 height 31
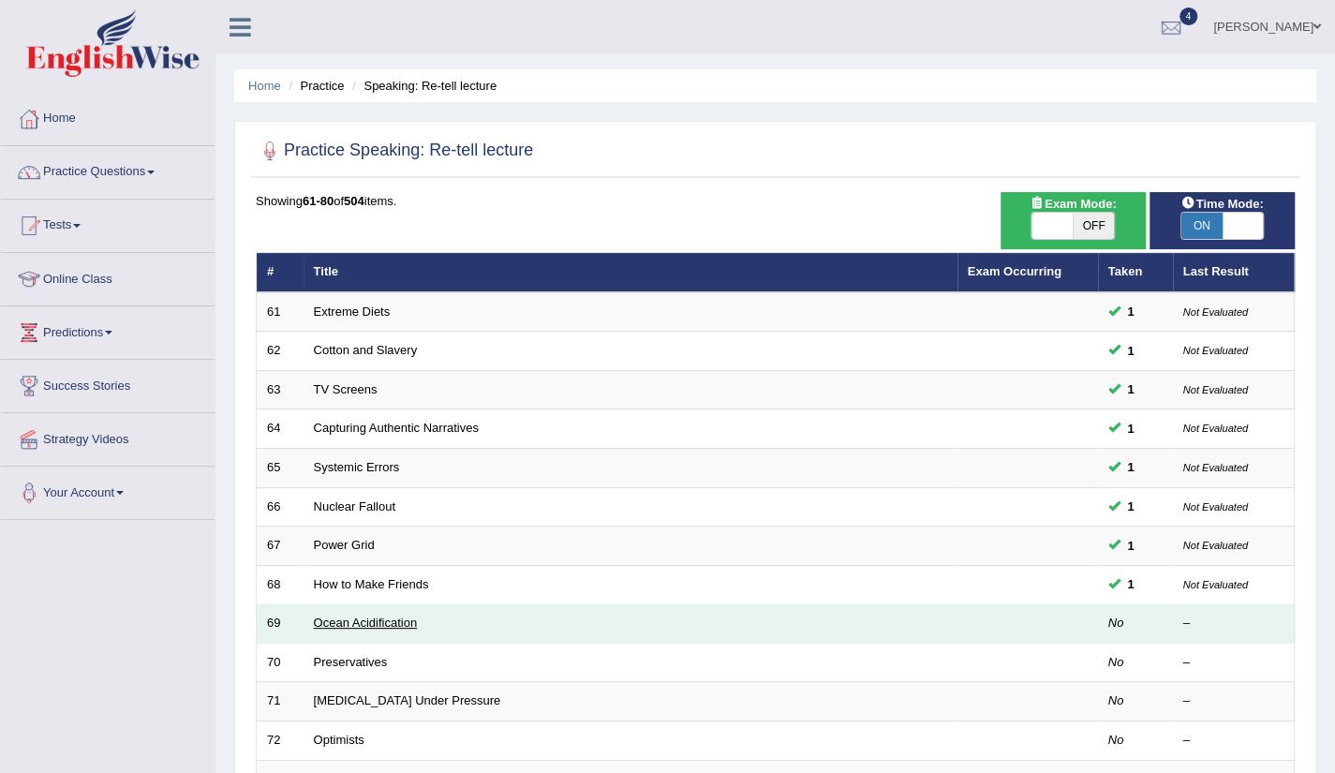
click at [403, 621] on link "Ocean Acidification" at bounding box center [366, 623] width 104 height 14
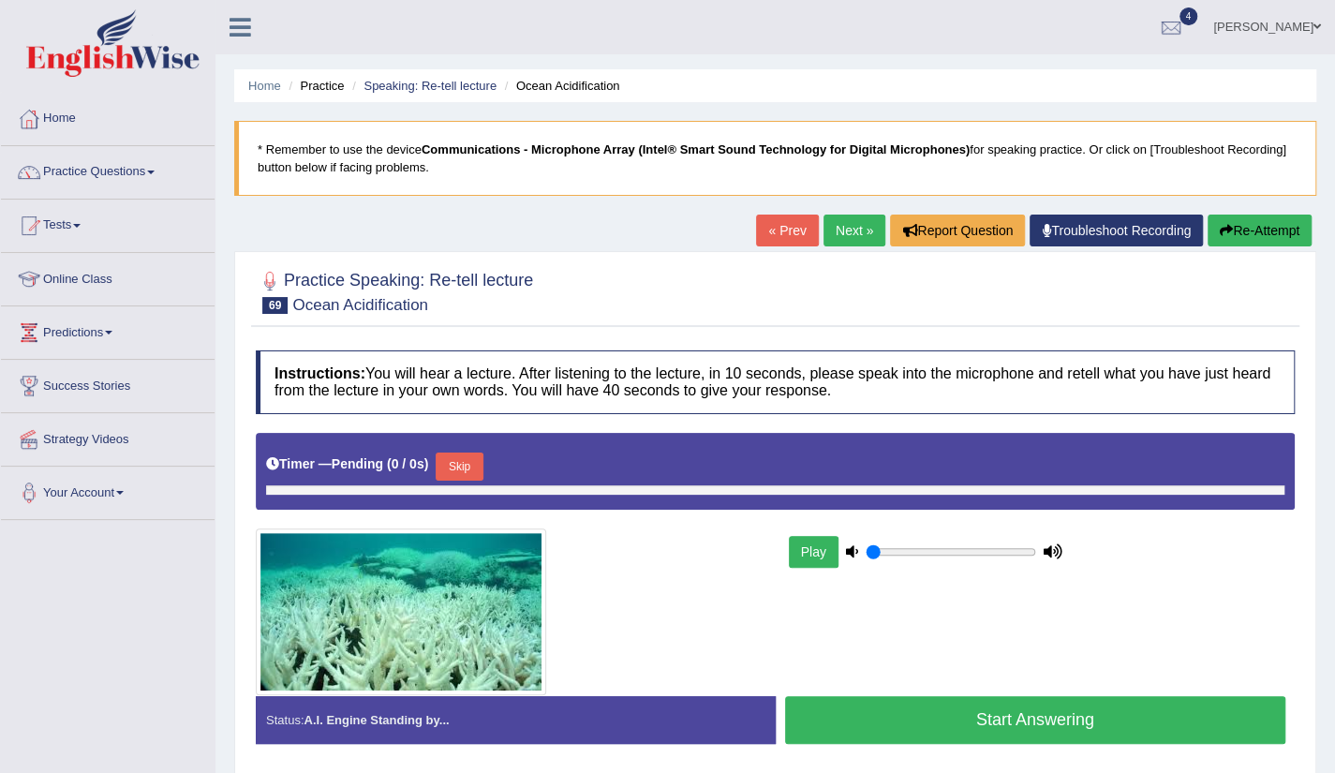
type input "0.35"
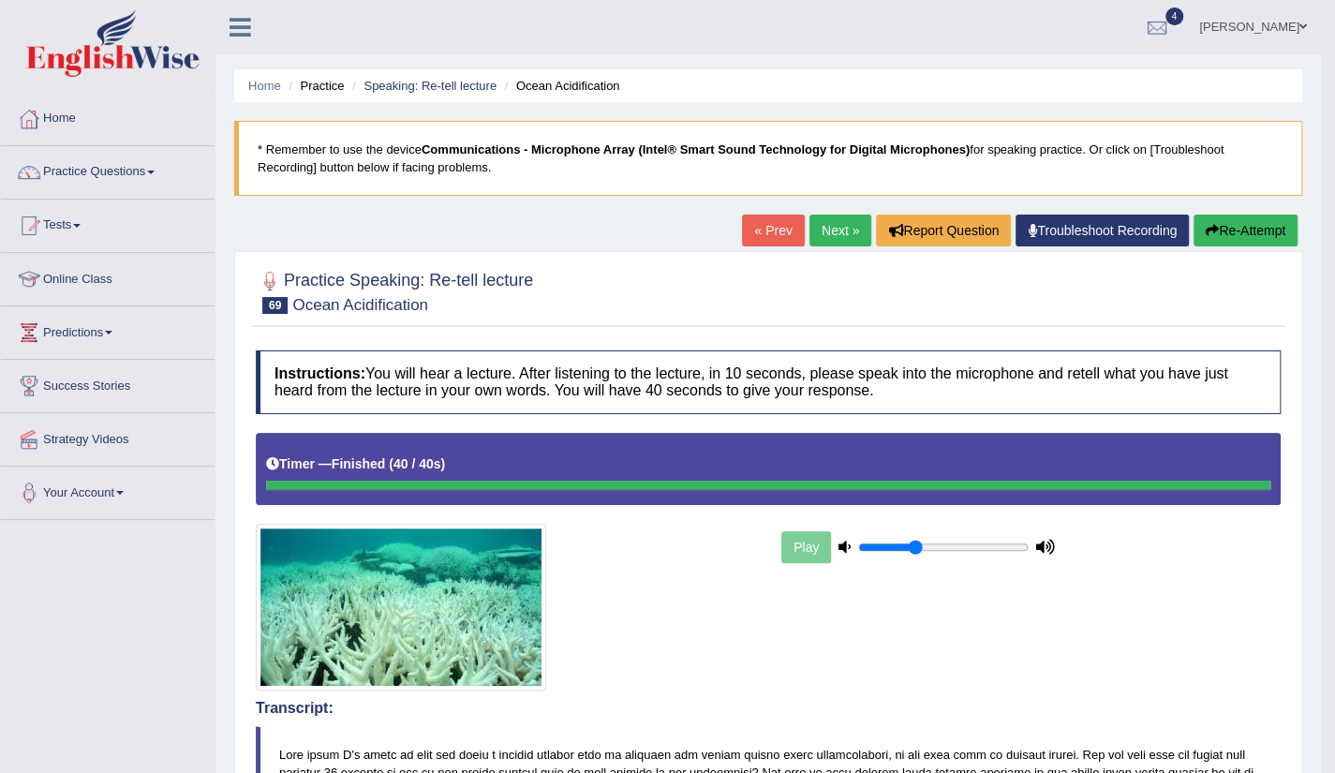
click at [820, 235] on link "Next »" at bounding box center [841, 231] width 62 height 32
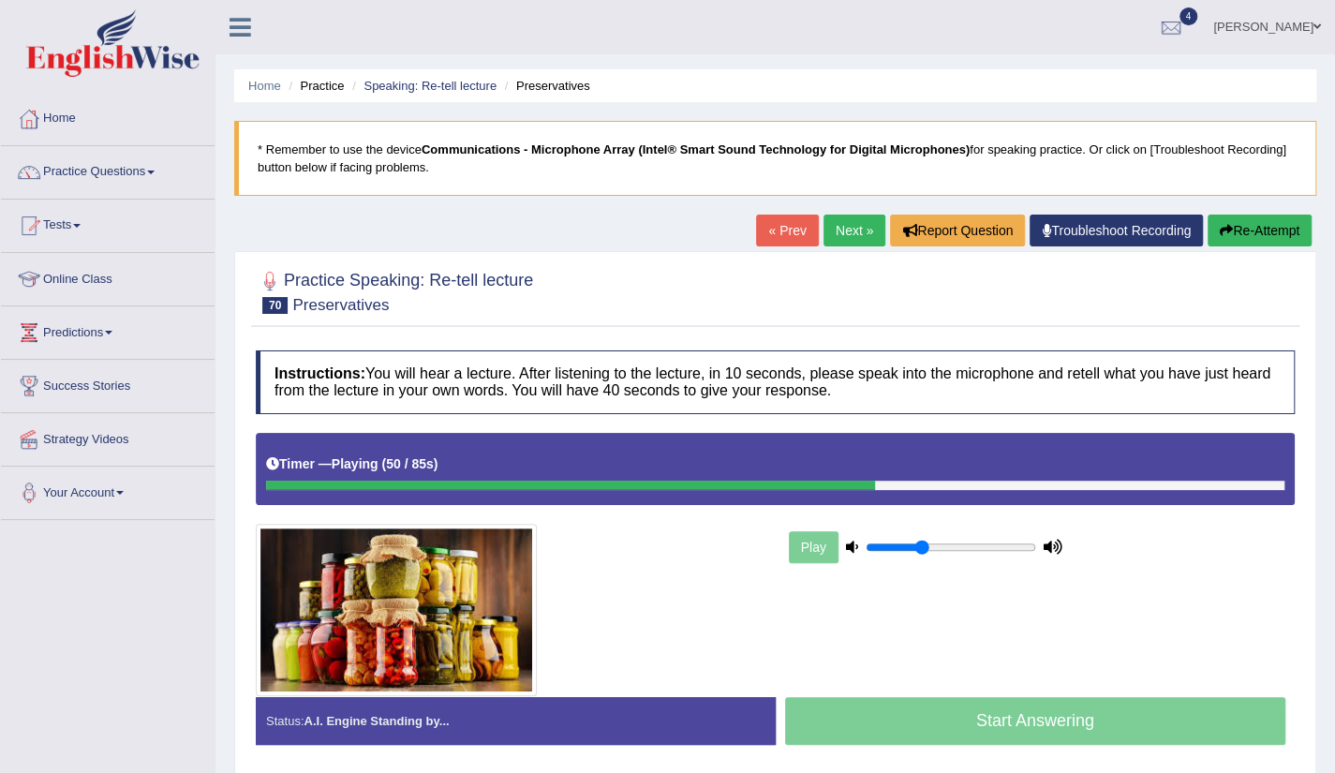
click at [824, 235] on link "Next »" at bounding box center [855, 231] width 62 height 32
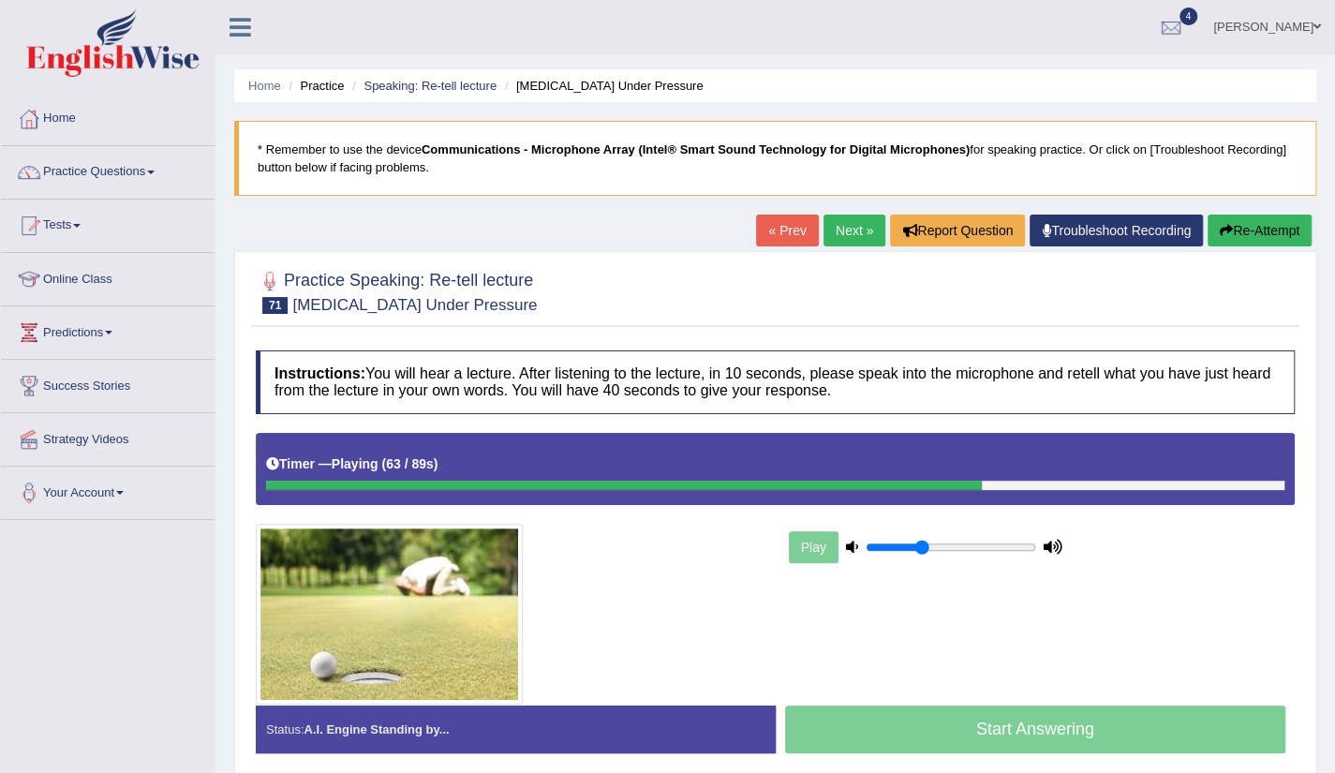
click at [834, 231] on link "Next »" at bounding box center [855, 231] width 62 height 32
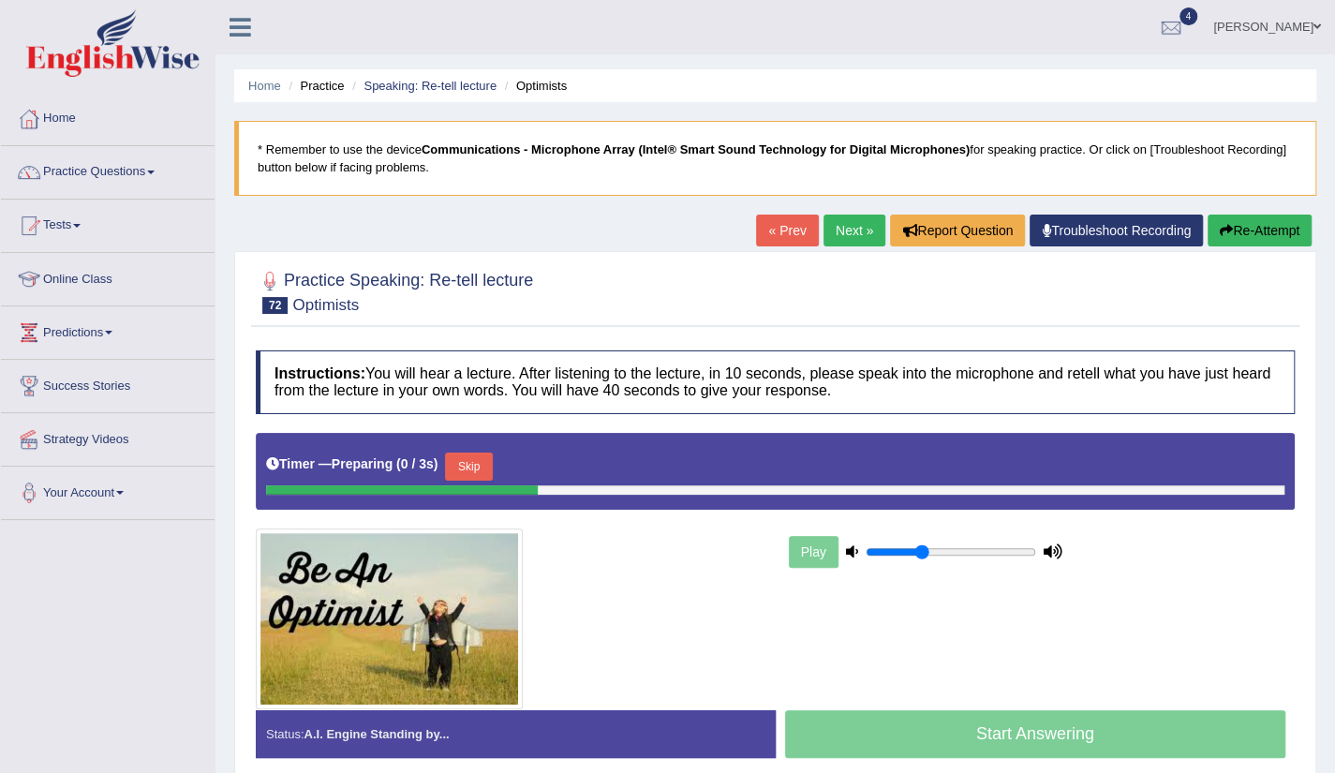
click at [834, 231] on link "Next »" at bounding box center [855, 231] width 62 height 32
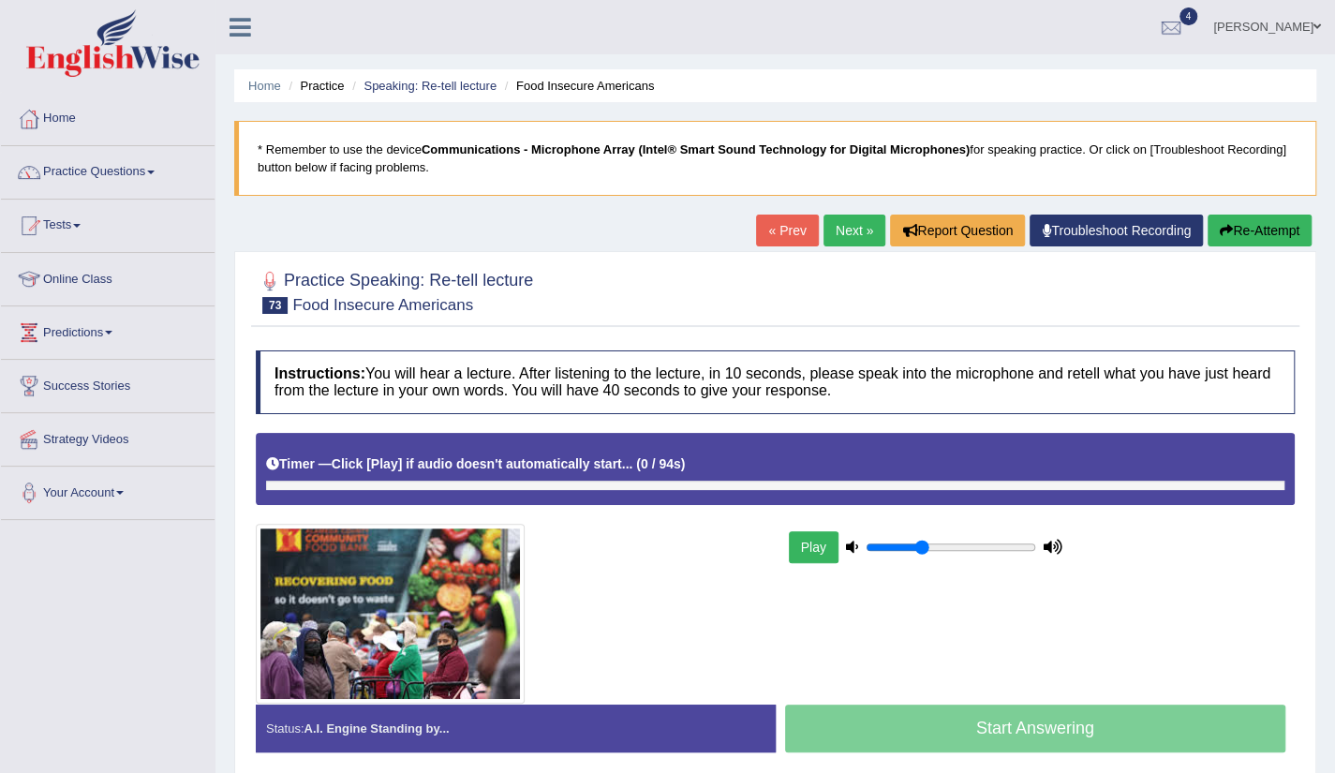
click at [783, 237] on link "« Prev" at bounding box center [787, 231] width 62 height 32
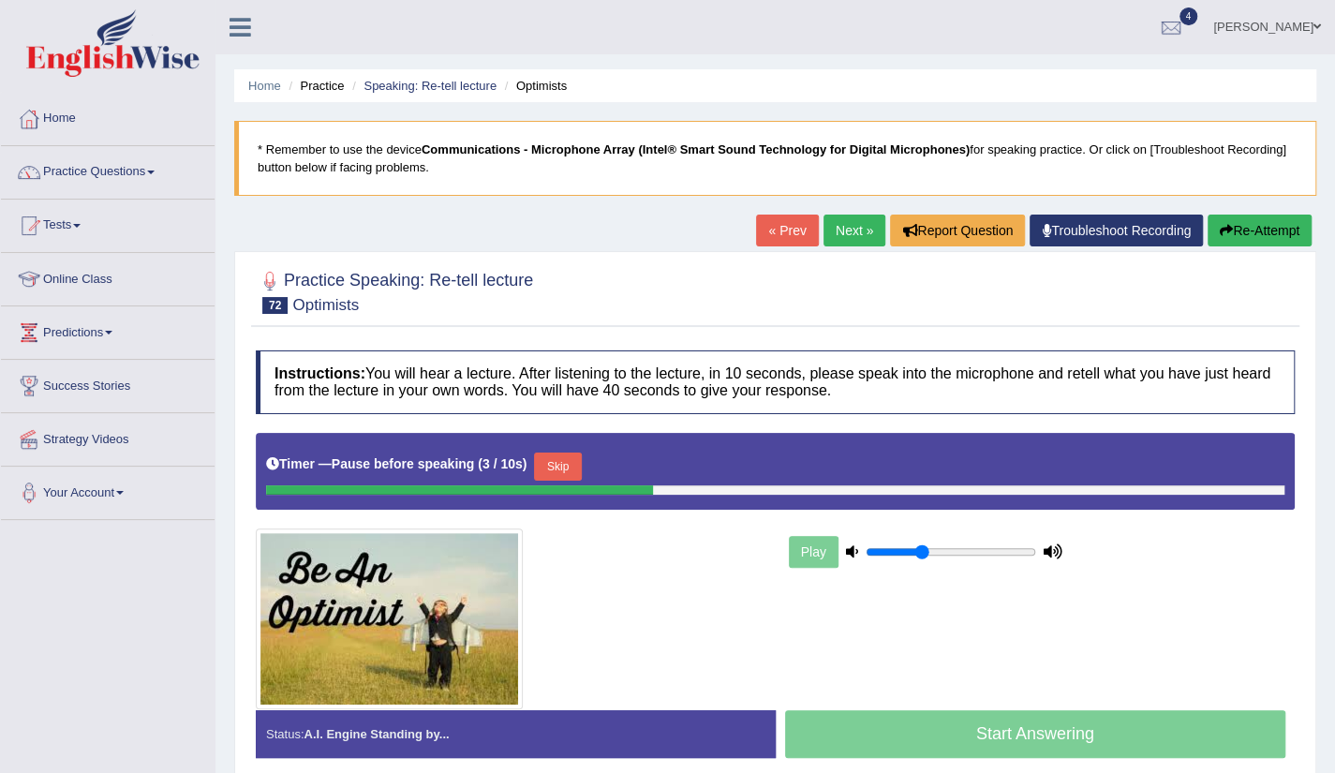
click at [1132, 538] on div "Play" at bounding box center [1040, 551] width 529 height 47
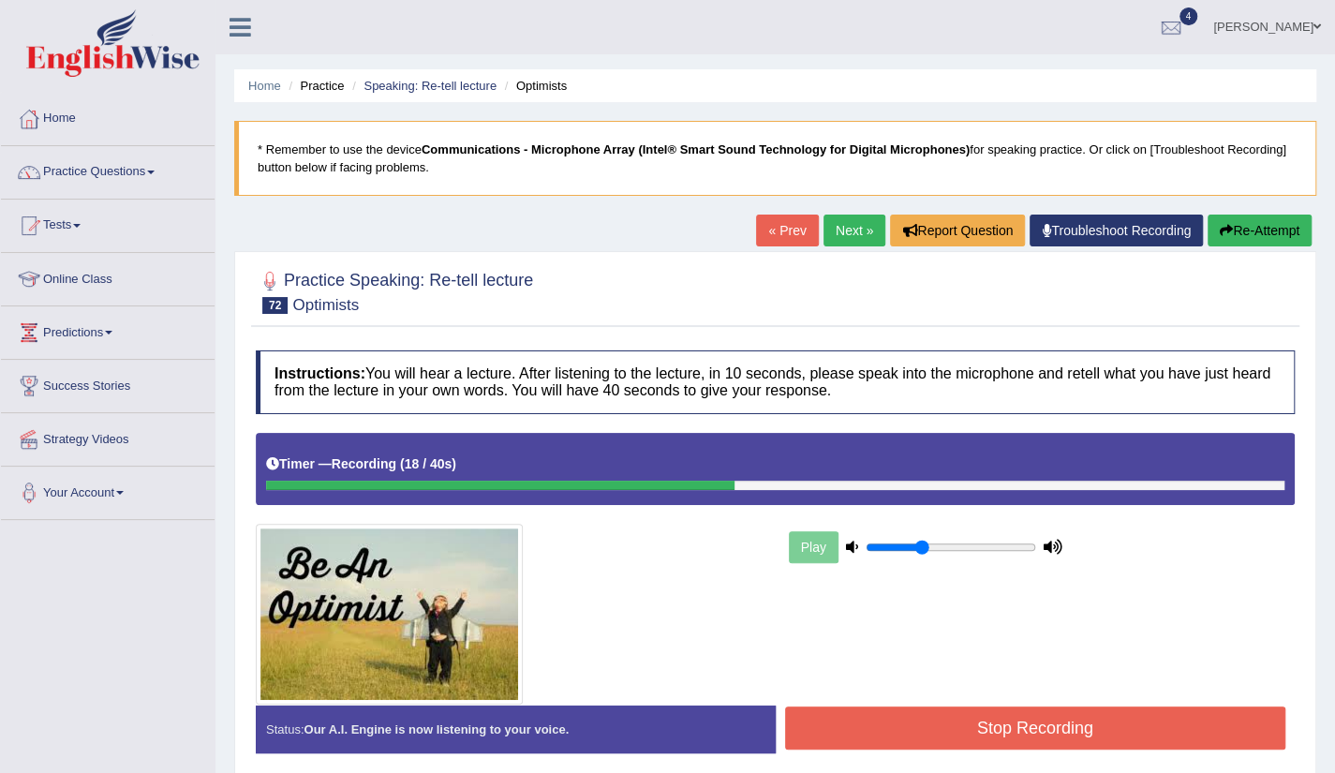
click at [851, 235] on link "Next »" at bounding box center [855, 231] width 62 height 32
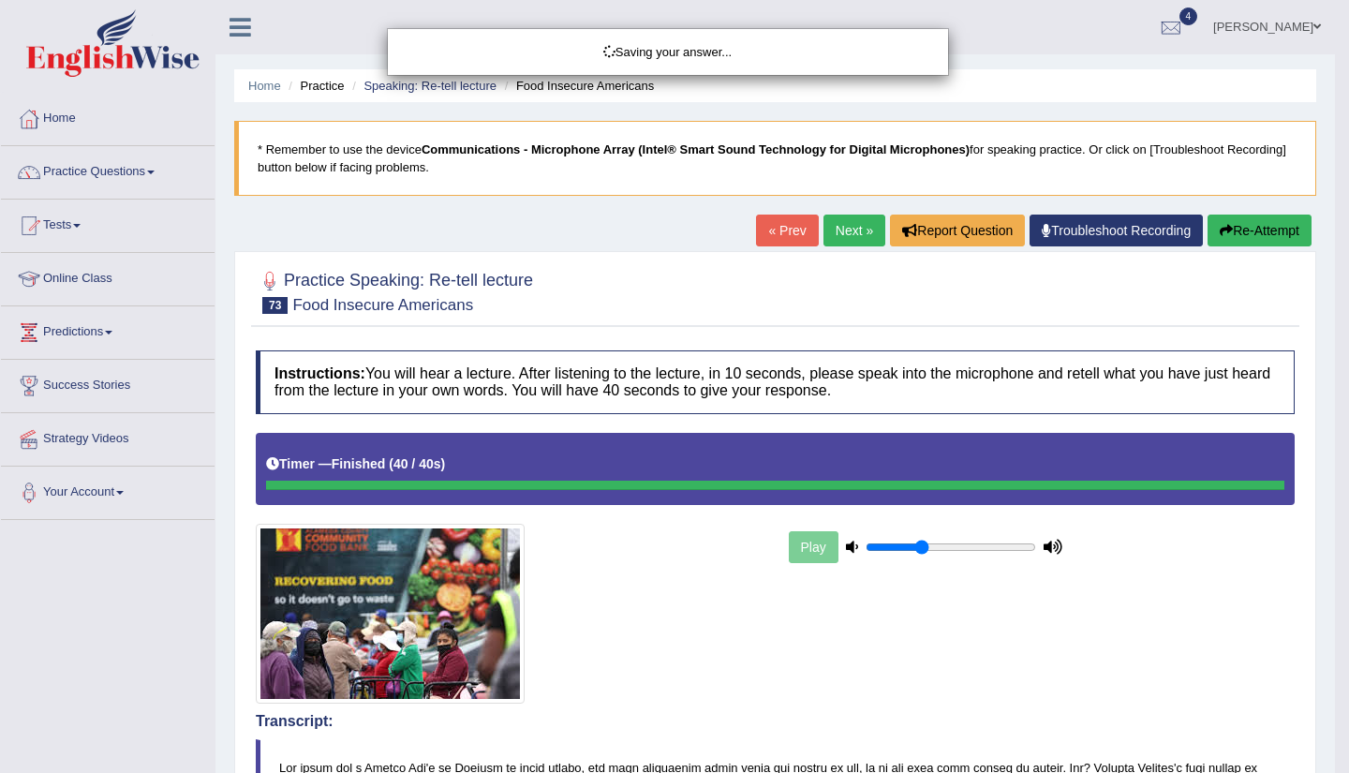
click at [1334, 727] on div "Saving your answer..." at bounding box center [674, 386] width 1349 height 773
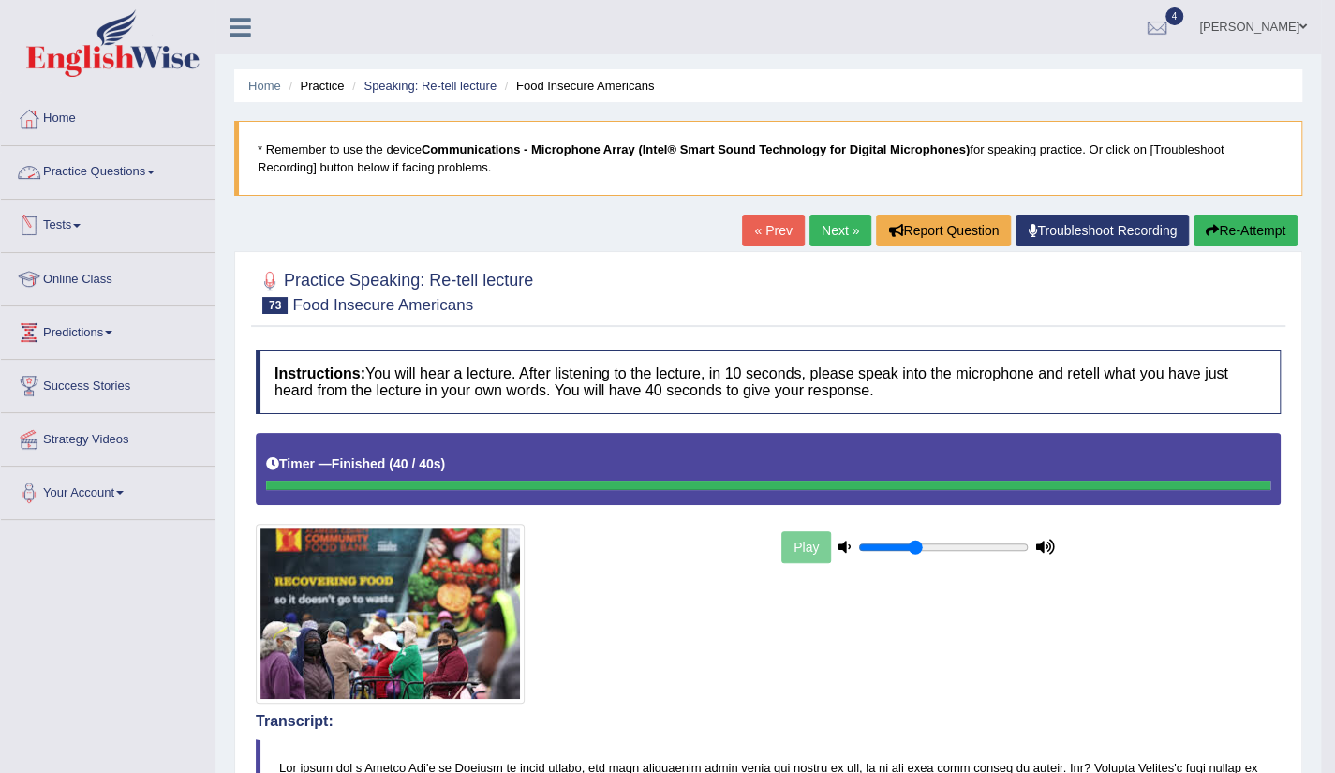
click at [126, 185] on link "Practice Questions" at bounding box center [108, 169] width 214 height 47
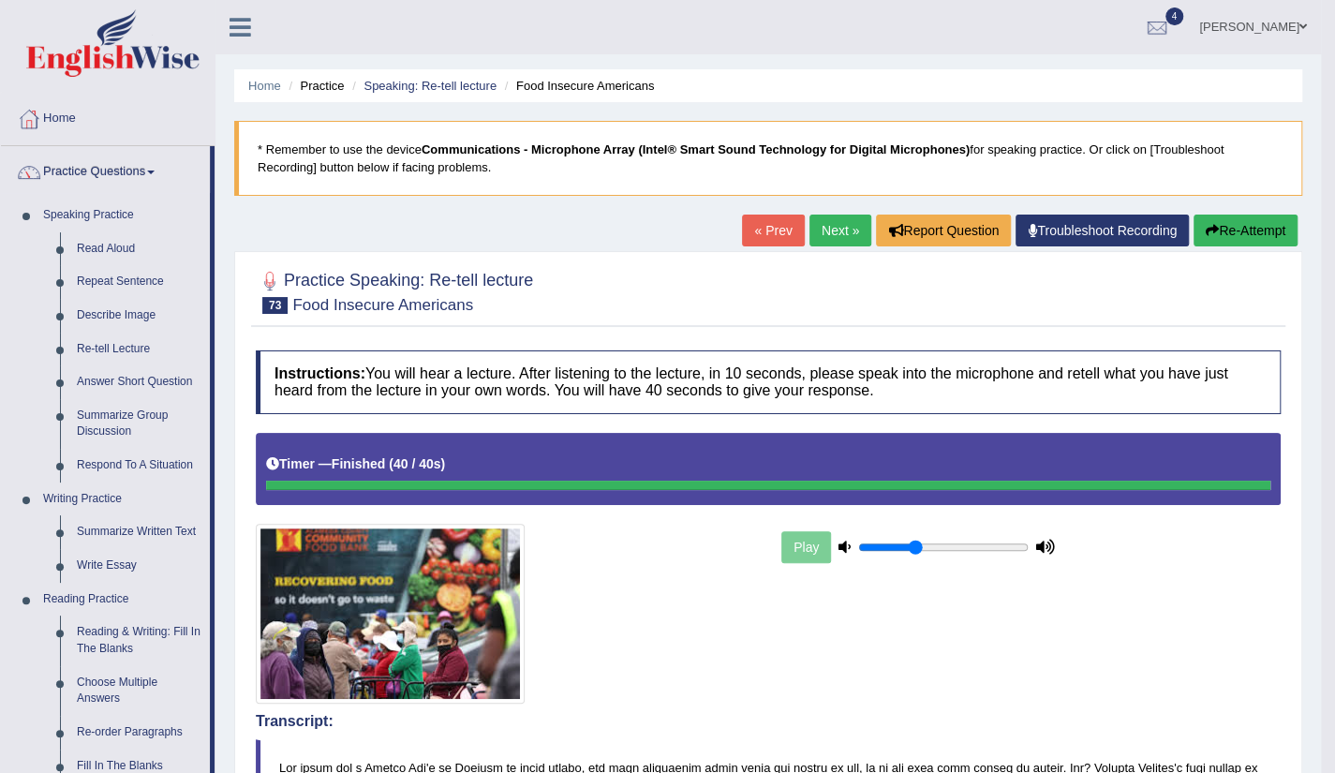
click at [810, 224] on link "Next »" at bounding box center [841, 231] width 62 height 32
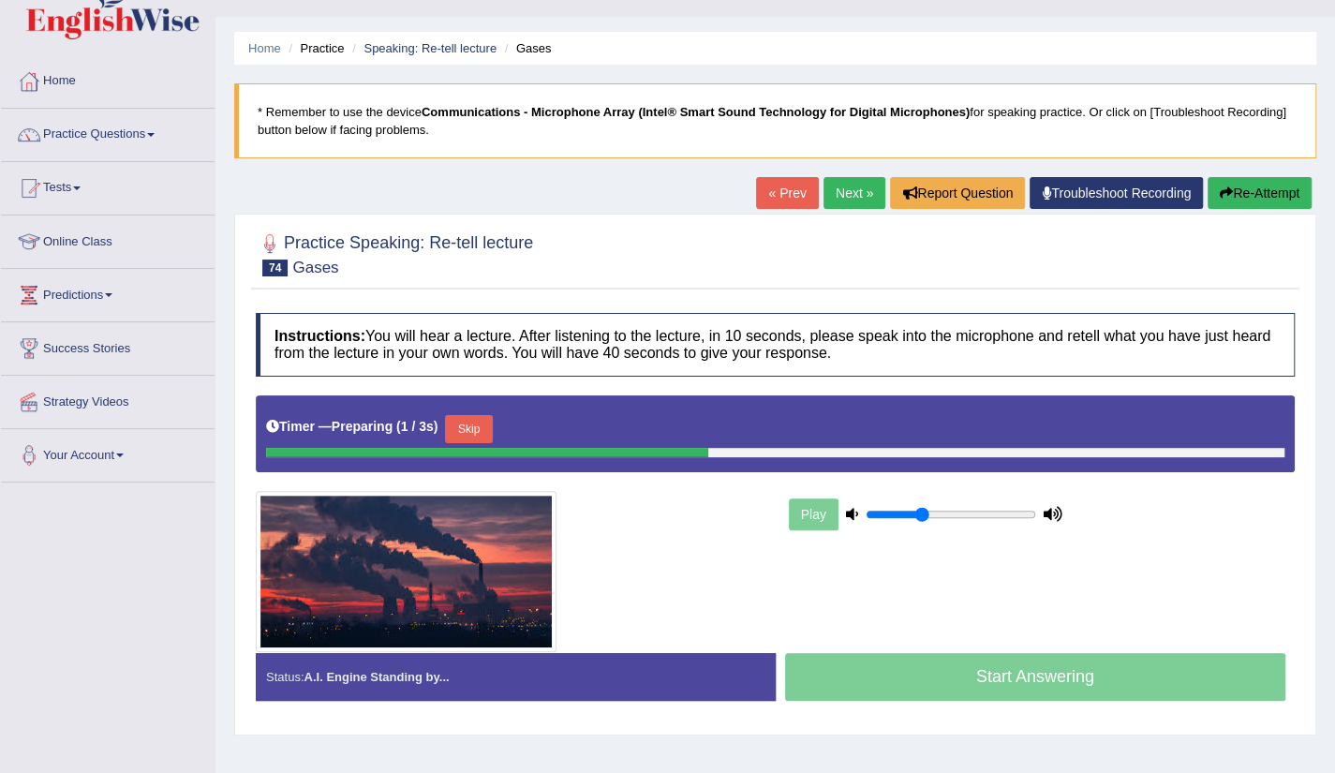
scroll to position [75, 0]
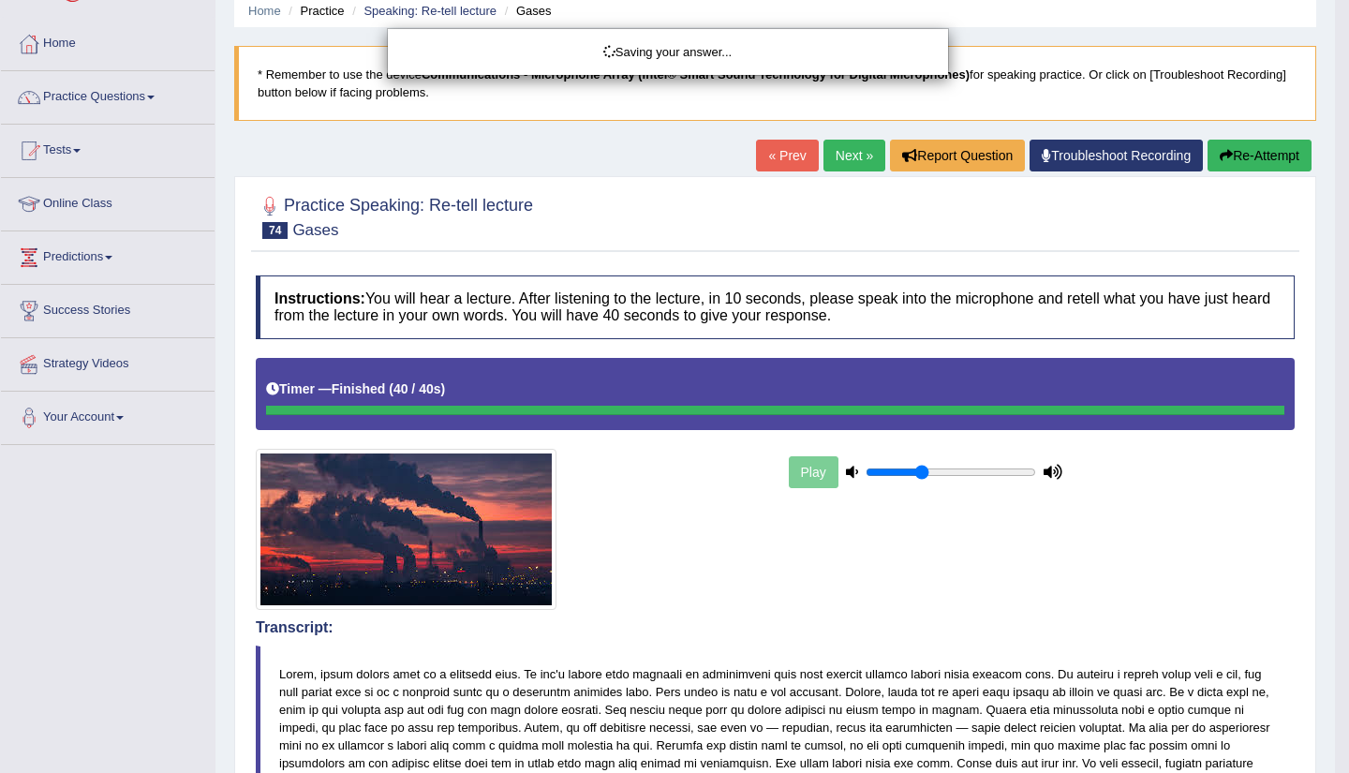
click at [1334, 742] on div "Saving your answer..." at bounding box center [674, 386] width 1349 height 773
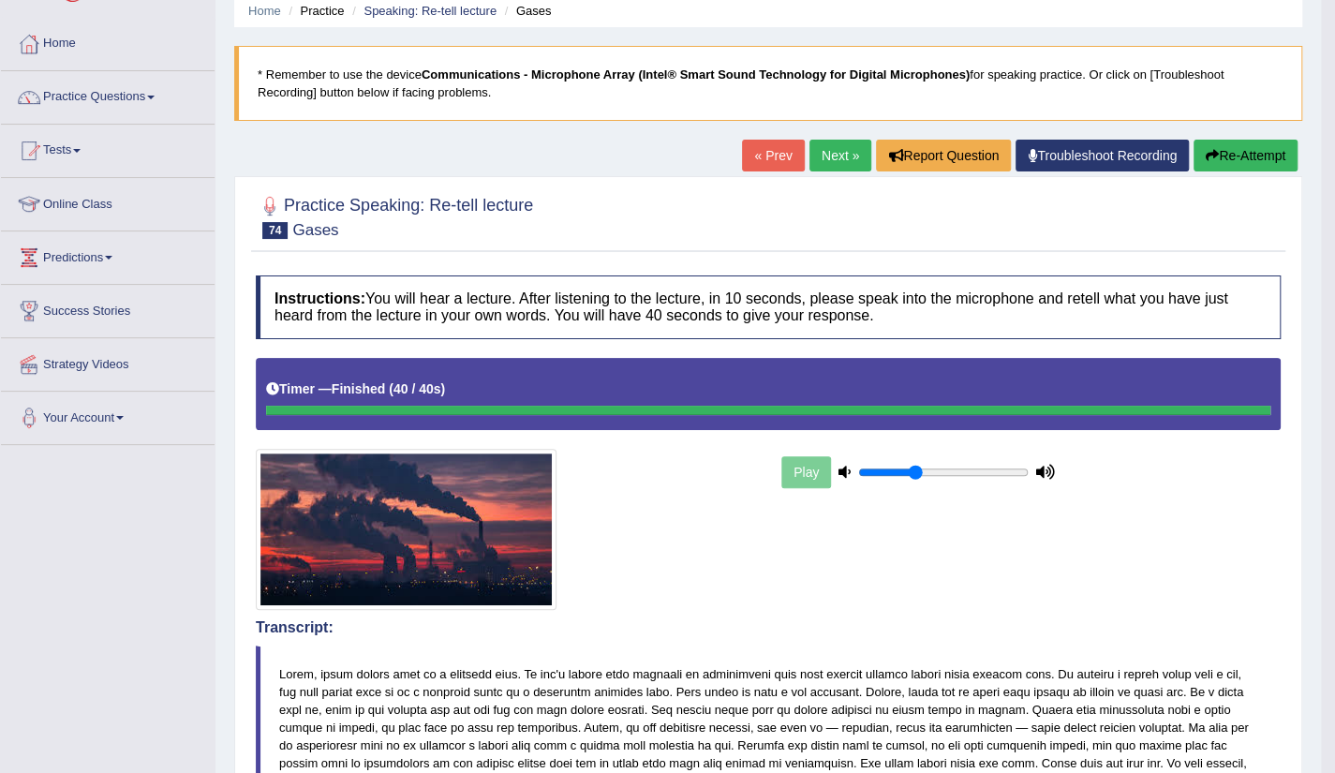
click at [1334, 698] on html "Toggle navigation Home Practice Questions Speaking Practice Read Aloud Repeat S…" at bounding box center [667, 311] width 1335 height 773
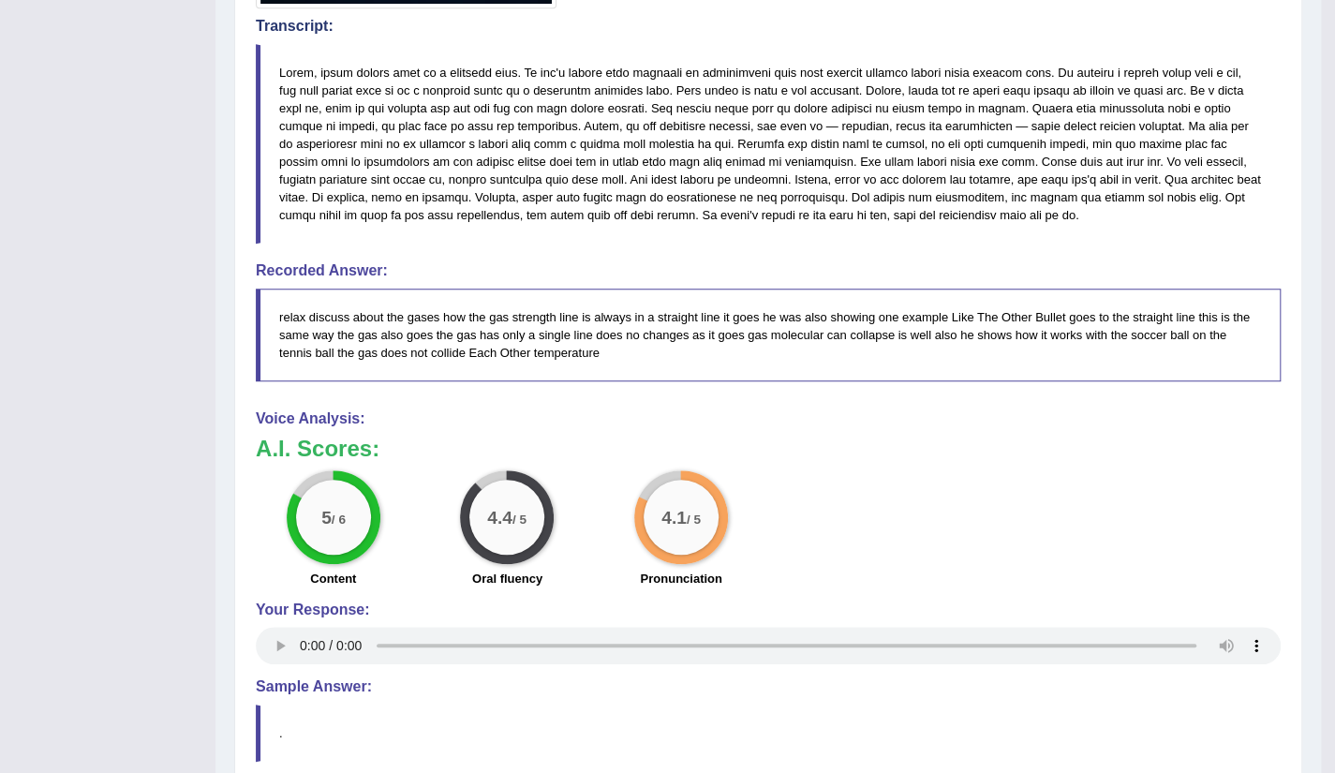
scroll to position [0, 0]
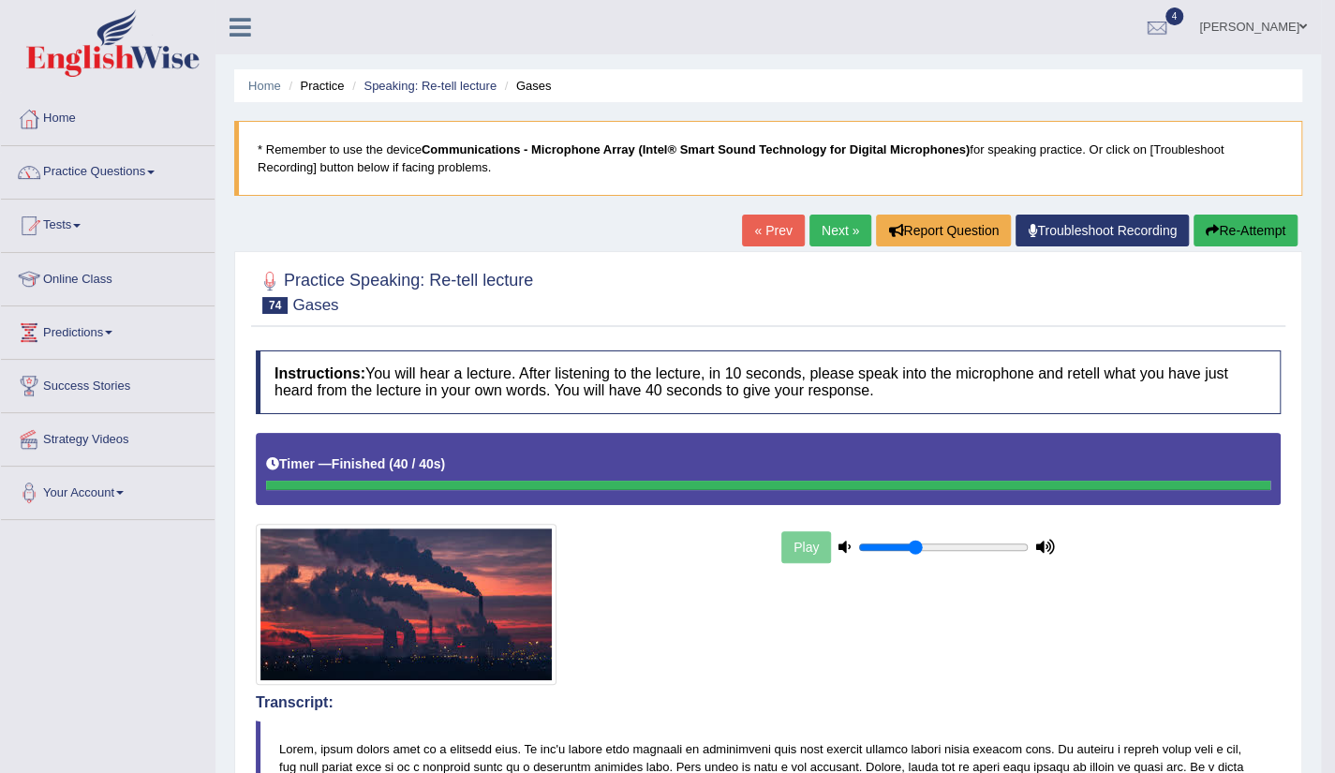
click at [841, 239] on link "Next »" at bounding box center [841, 231] width 62 height 32
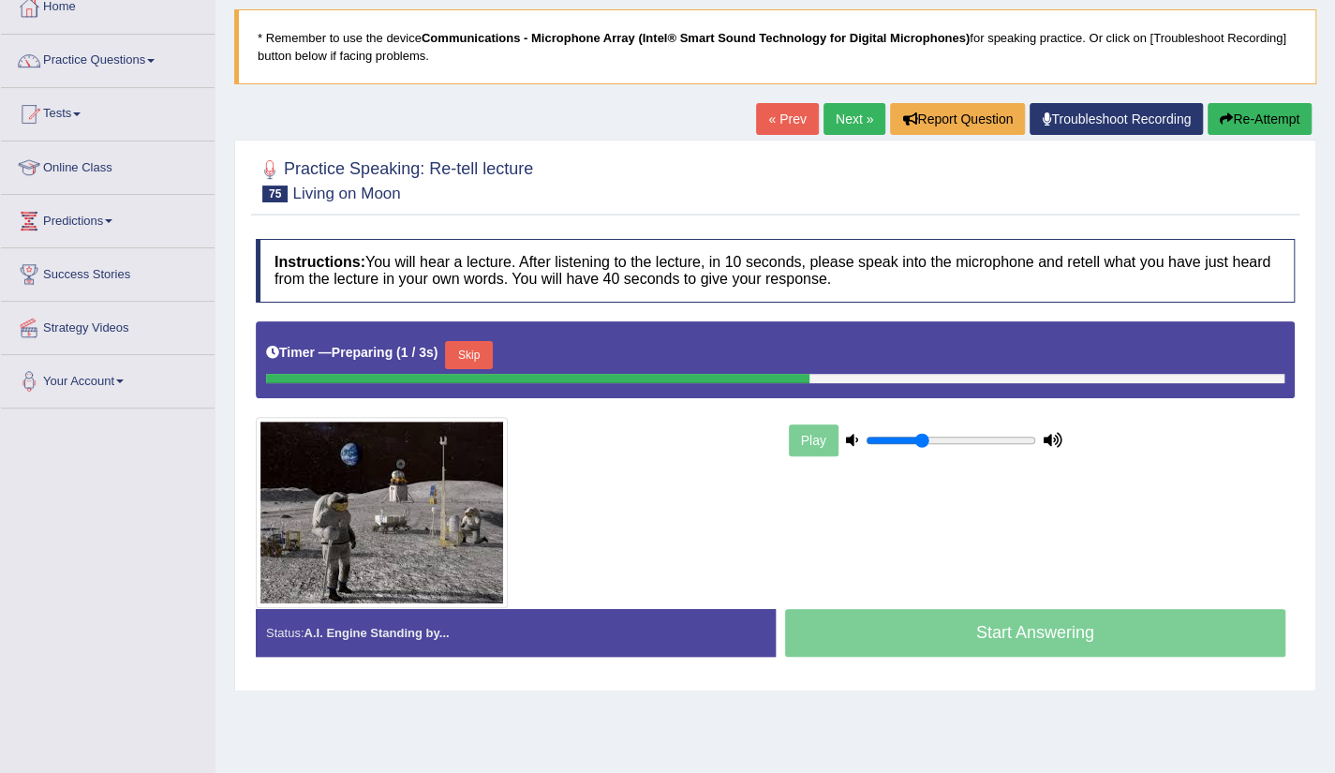
scroll to position [112, 0]
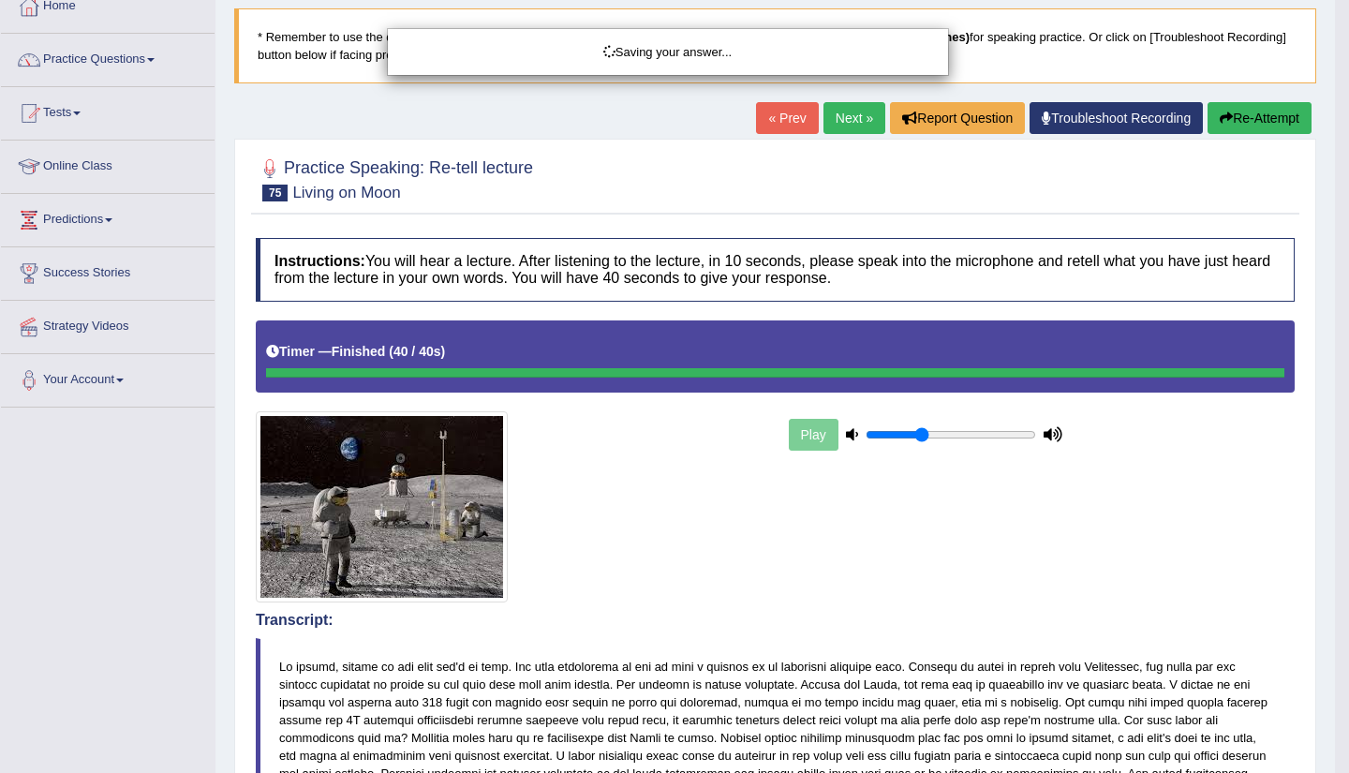
click at [1334, 747] on div "Saving your answer..." at bounding box center [674, 386] width 1349 height 773
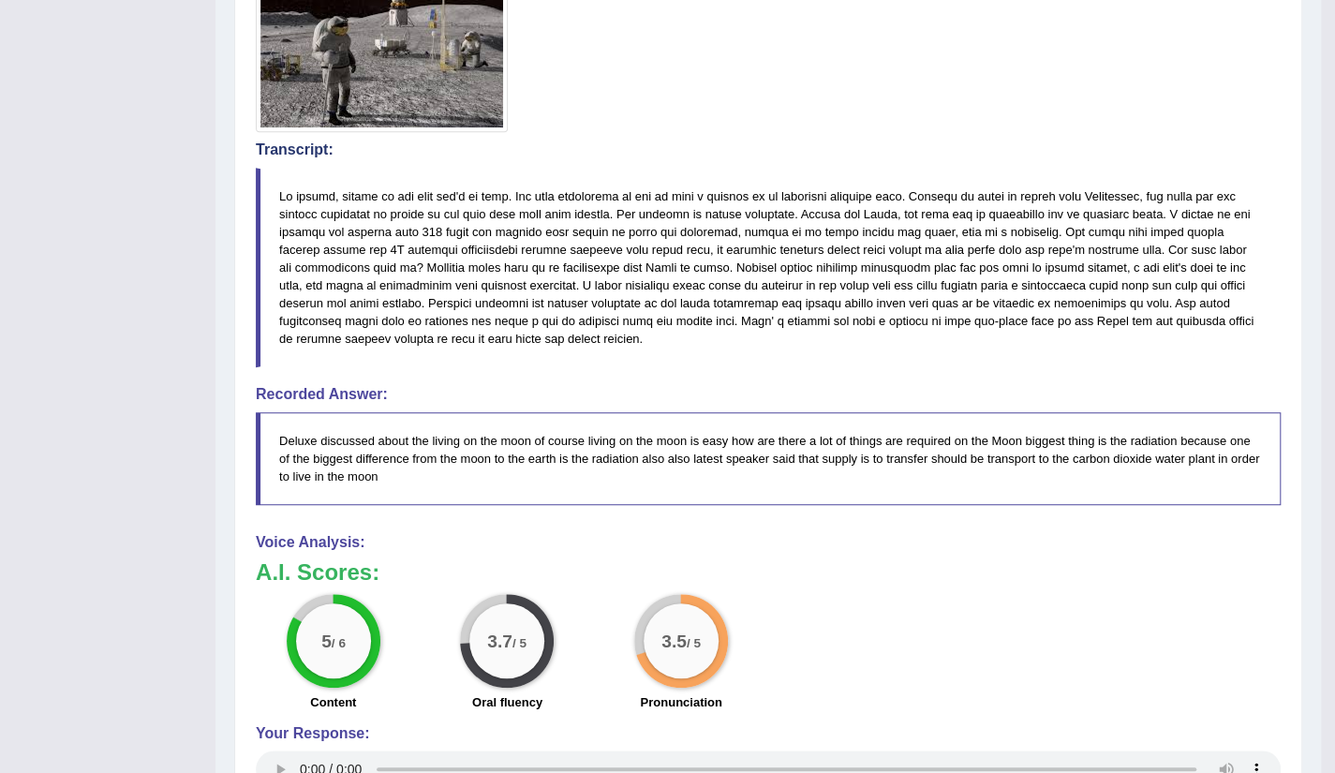
scroll to position [0, 0]
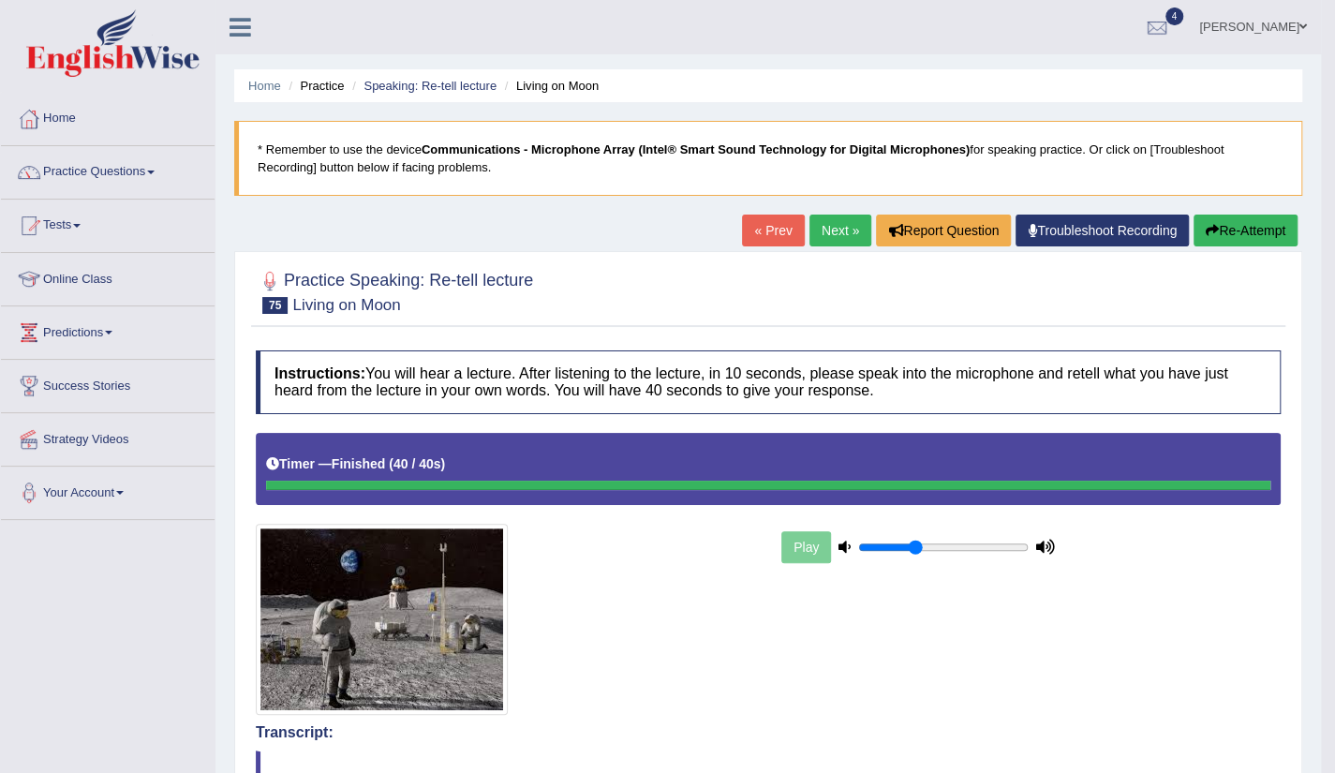
click at [525, 272] on h2 "Practice Speaking: Re-tell lecture 75 Living on Moon" at bounding box center [394, 290] width 277 height 47
click at [135, 185] on link "Practice Questions" at bounding box center [108, 169] width 214 height 47
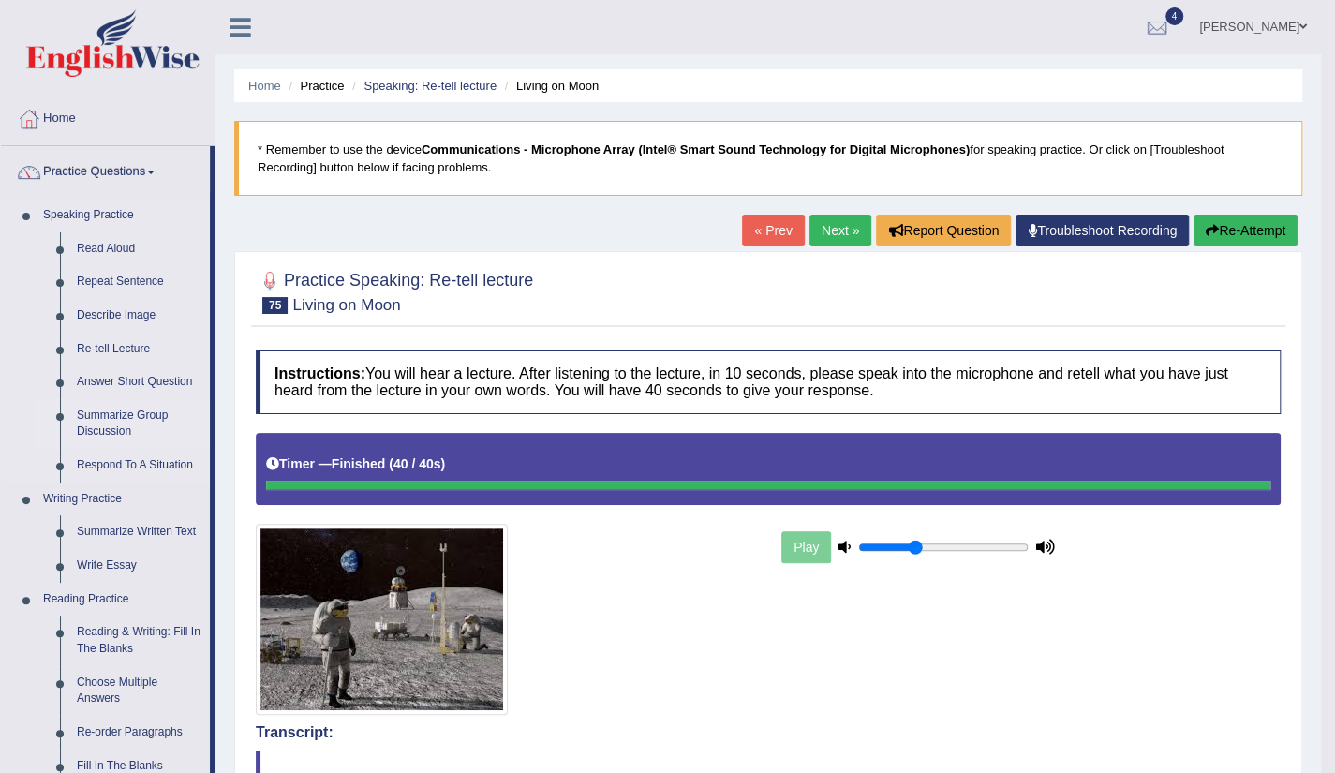
click at [146, 427] on link "Summarize Group Discussion" at bounding box center [138, 424] width 141 height 50
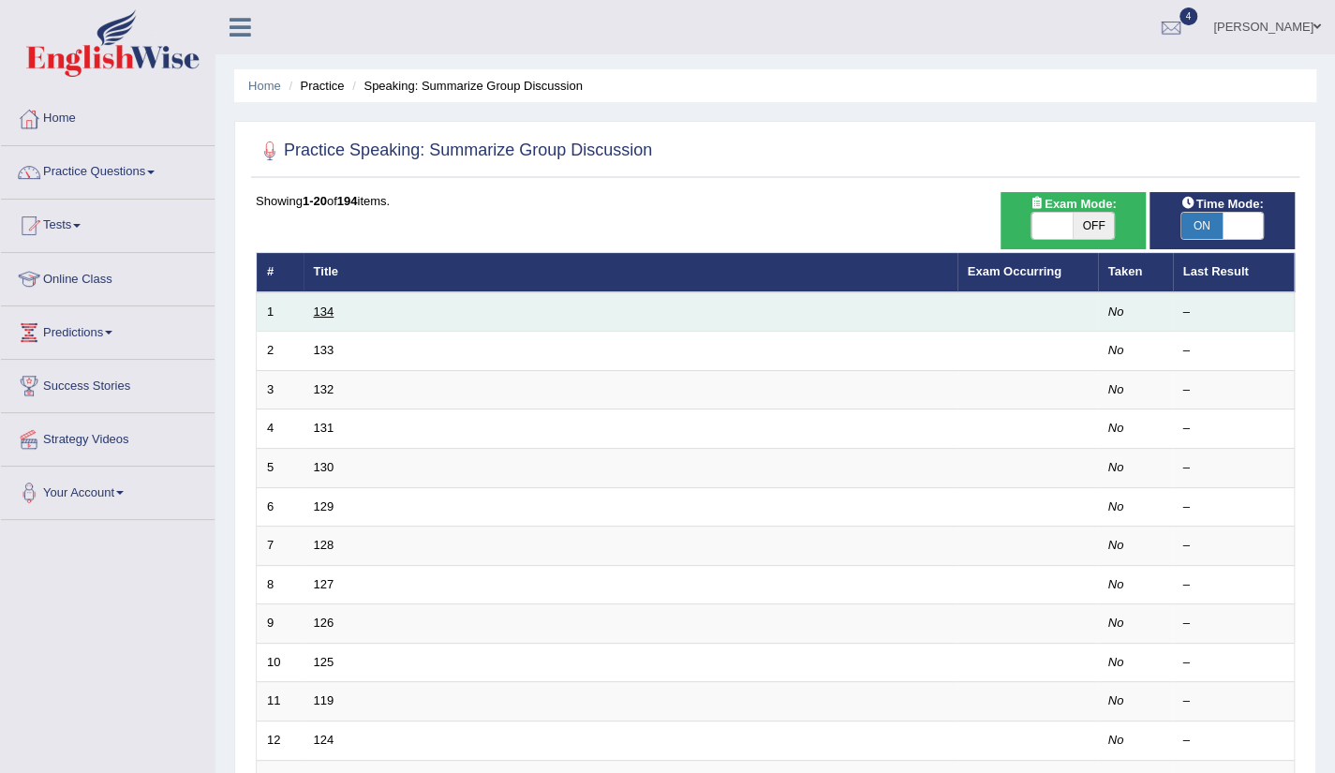
click at [327, 316] on link "134" at bounding box center [324, 312] width 21 height 14
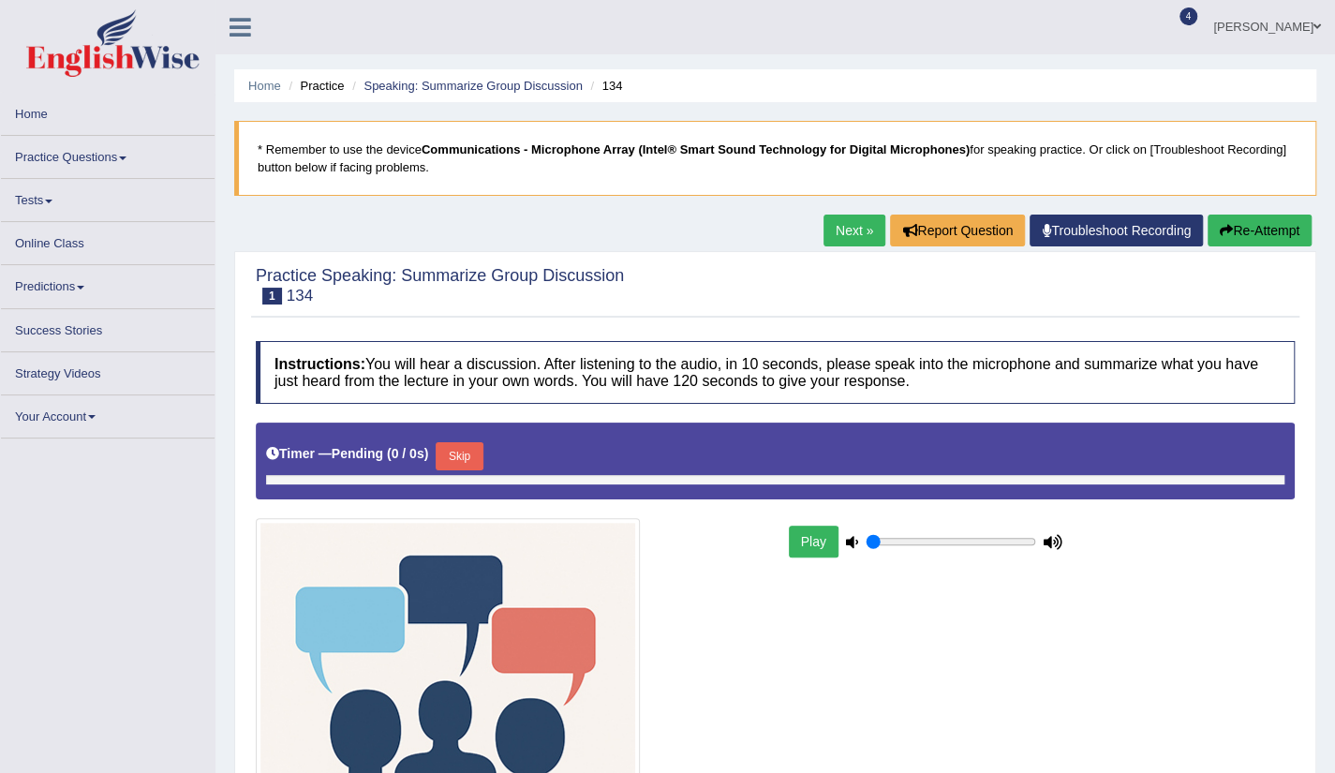
type input "0.35"
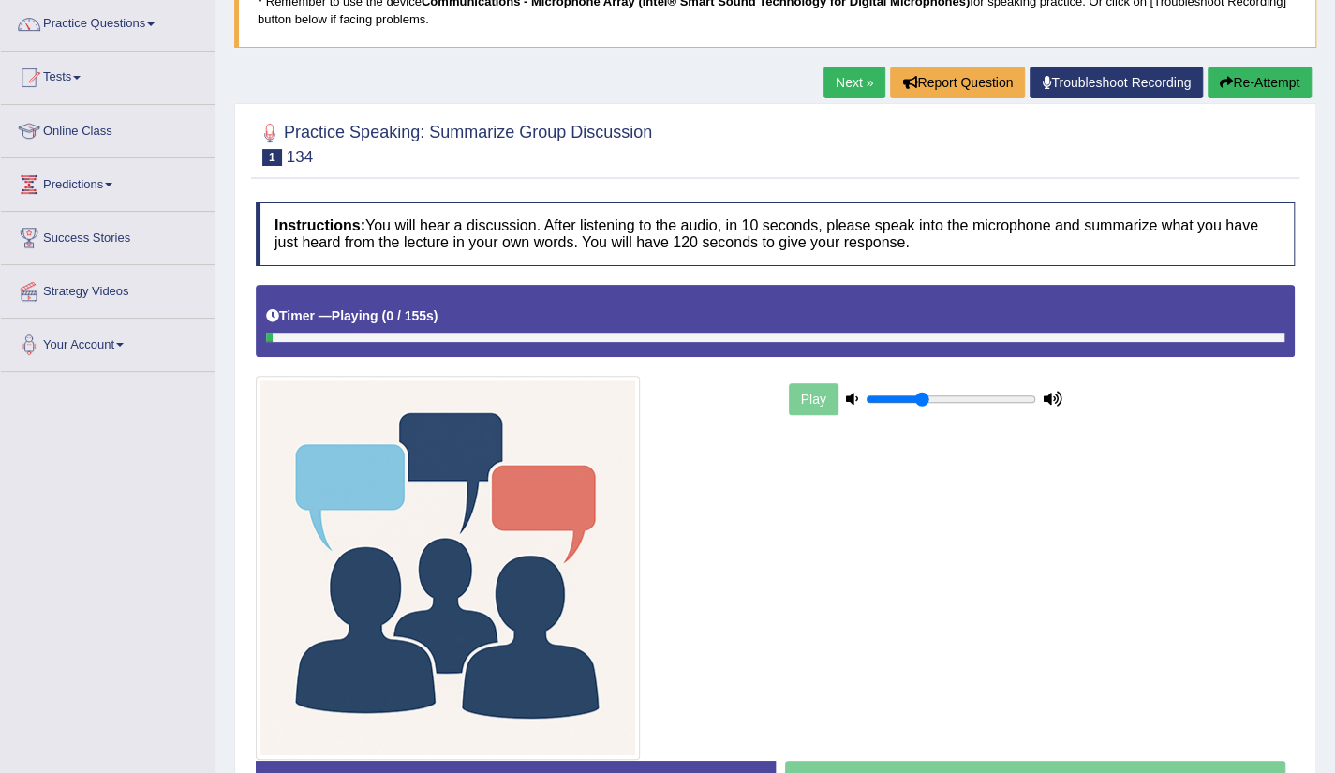
scroll to position [150, 0]
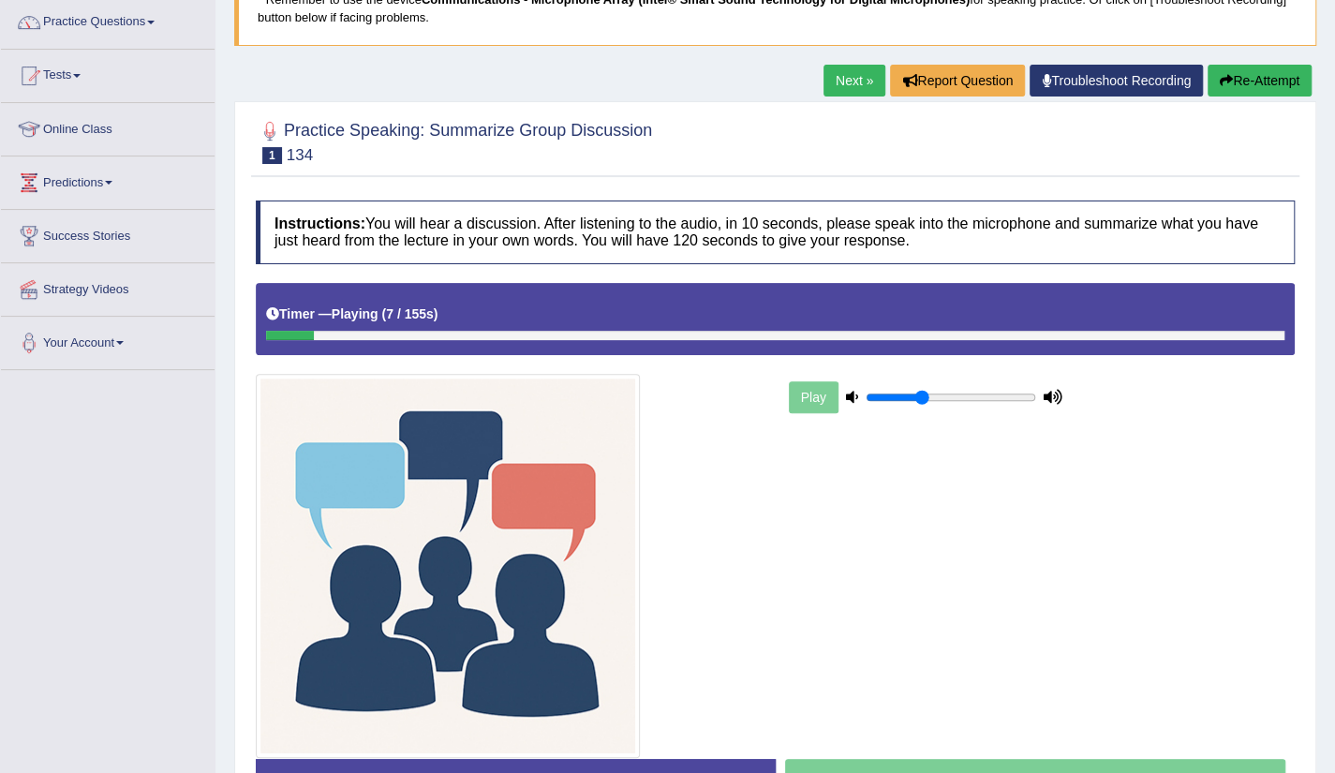
click at [848, 87] on link "Next »" at bounding box center [855, 81] width 62 height 32
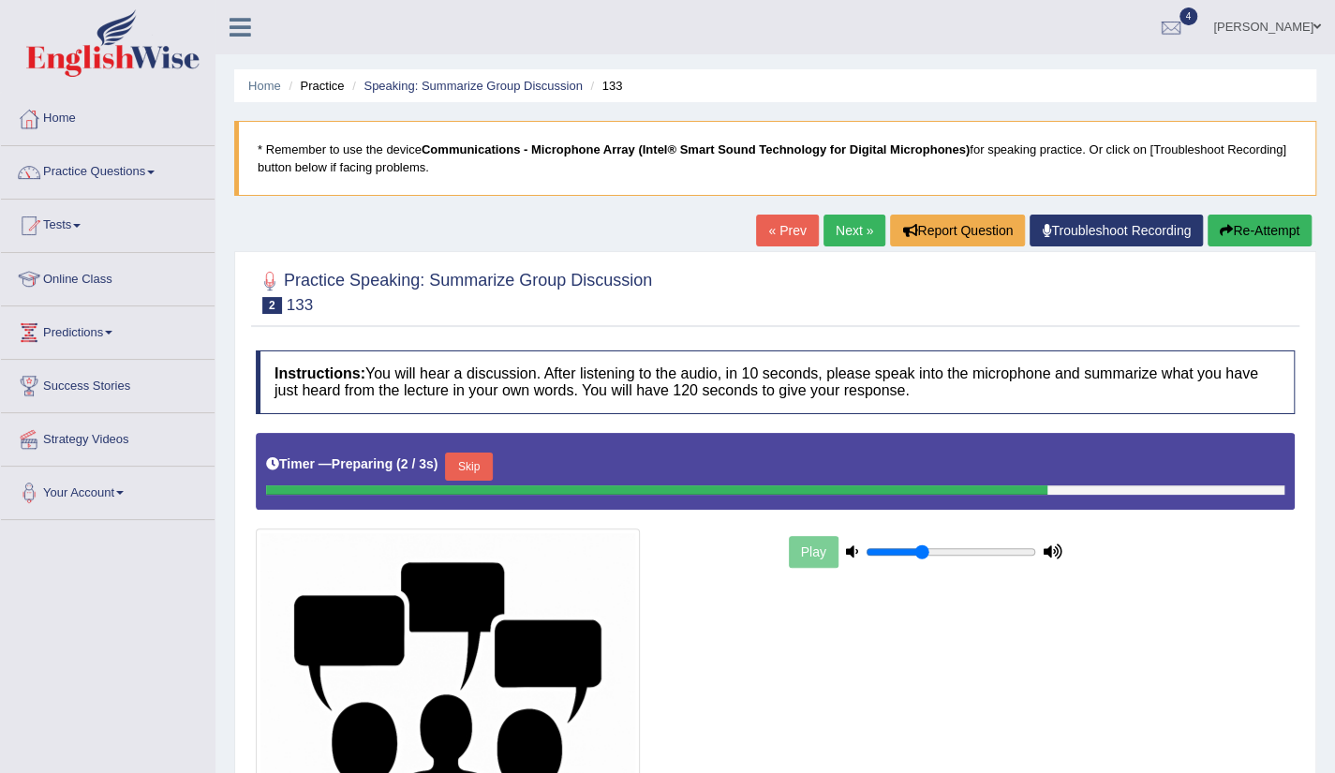
scroll to position [37, 0]
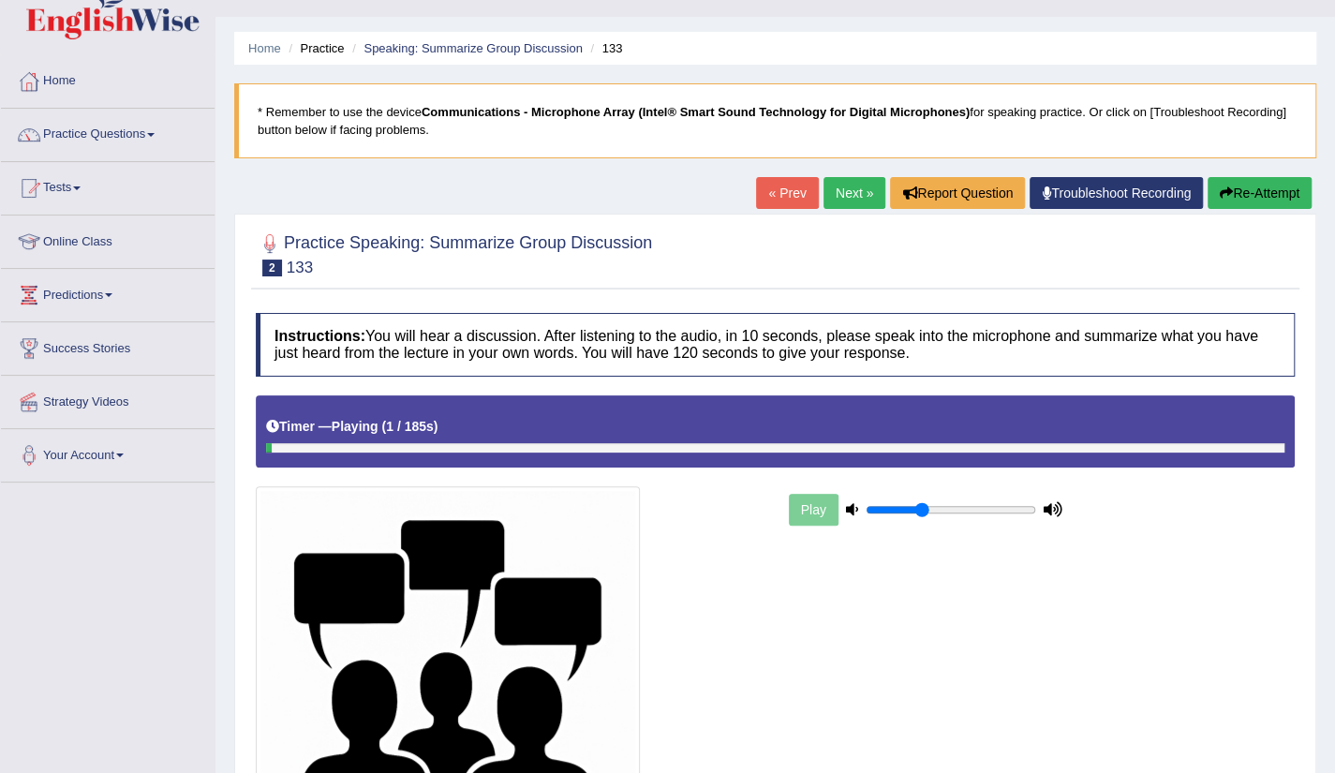
click at [850, 198] on link "Next »" at bounding box center [855, 193] width 62 height 32
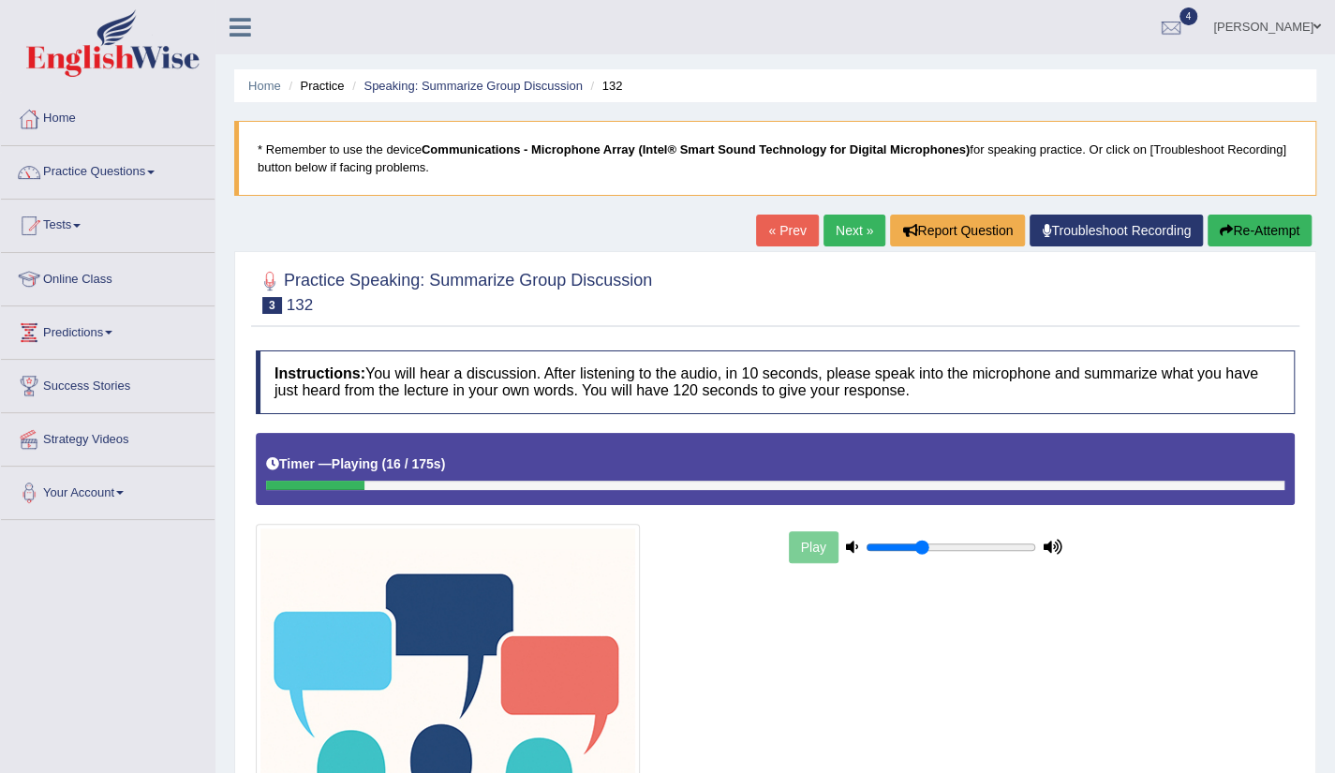
click at [844, 244] on link "Next »" at bounding box center [855, 231] width 62 height 32
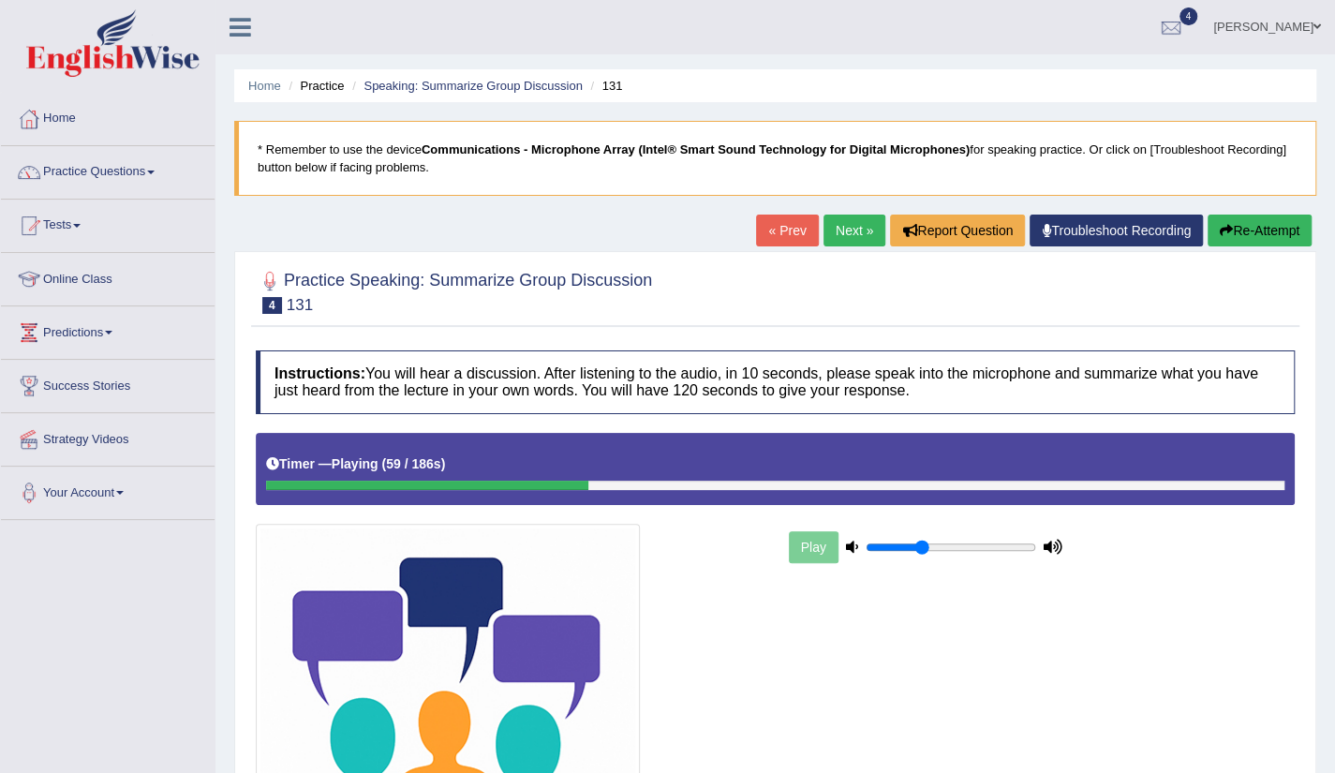
click at [844, 244] on link "Next »" at bounding box center [855, 231] width 62 height 32
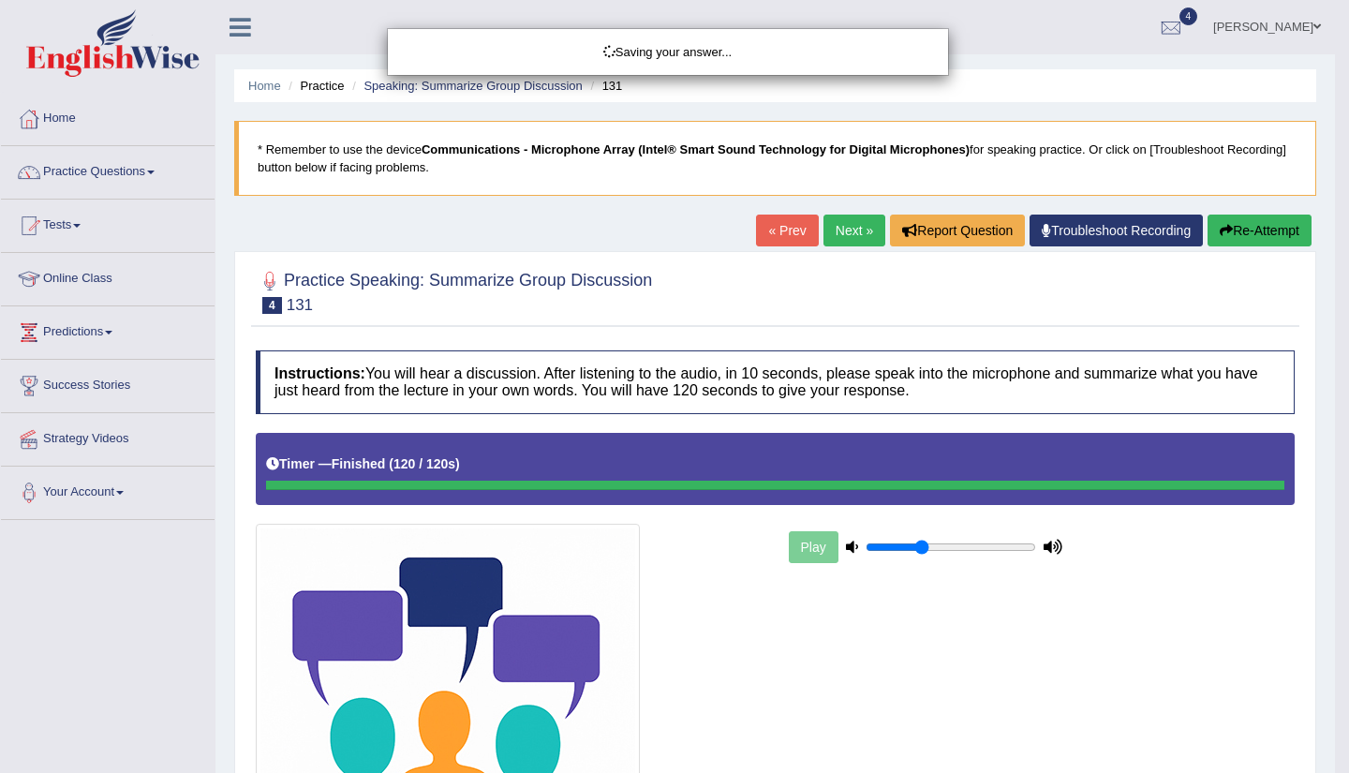
click at [1334, 701] on div "Saving your answer..." at bounding box center [674, 386] width 1349 height 773
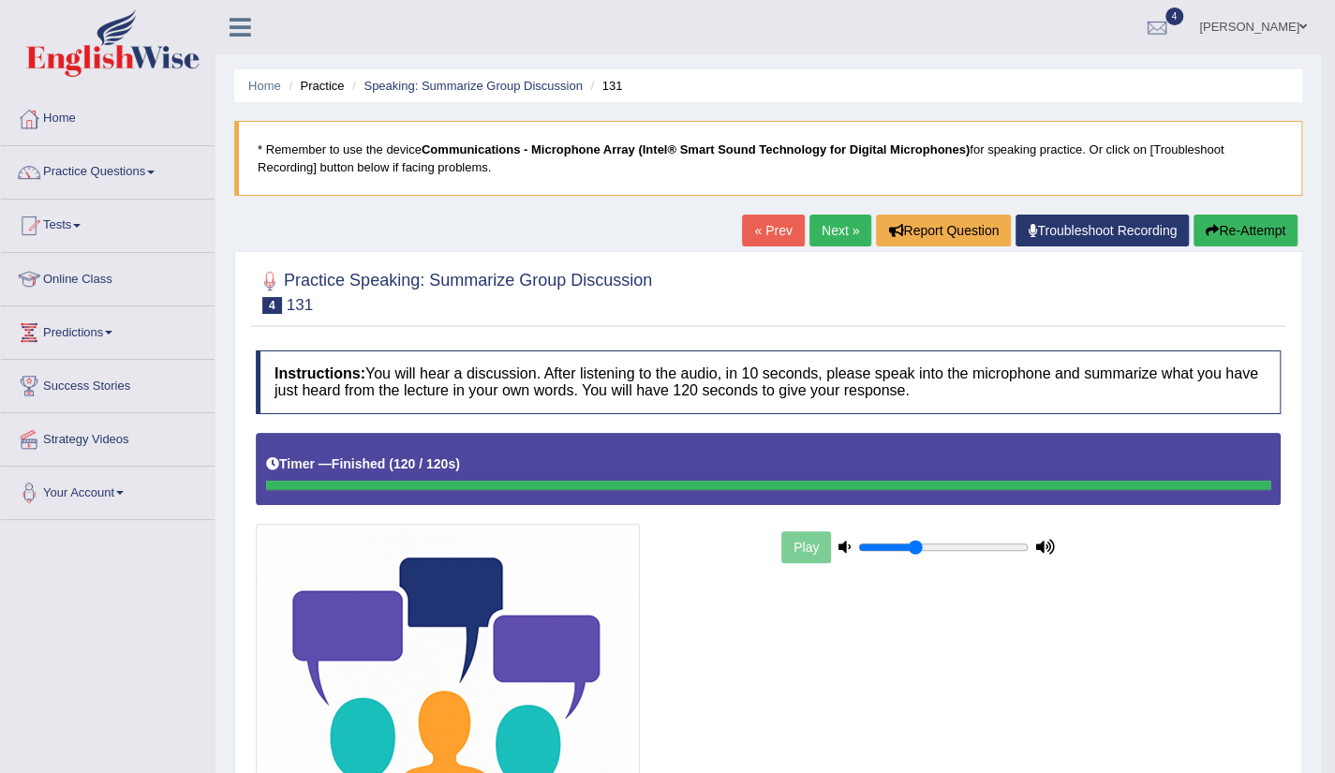
click at [833, 233] on link "Next »" at bounding box center [841, 231] width 62 height 32
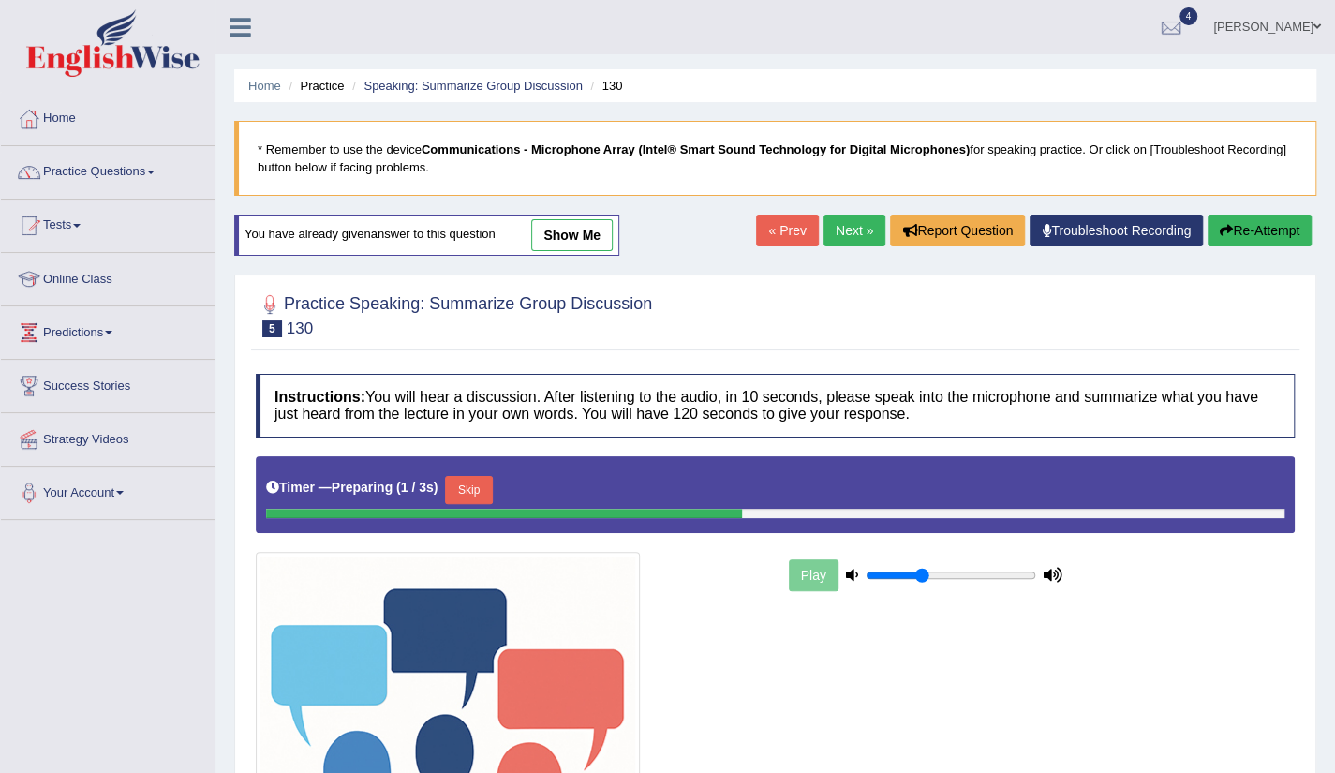
click at [825, 220] on link "Next »" at bounding box center [855, 231] width 62 height 32
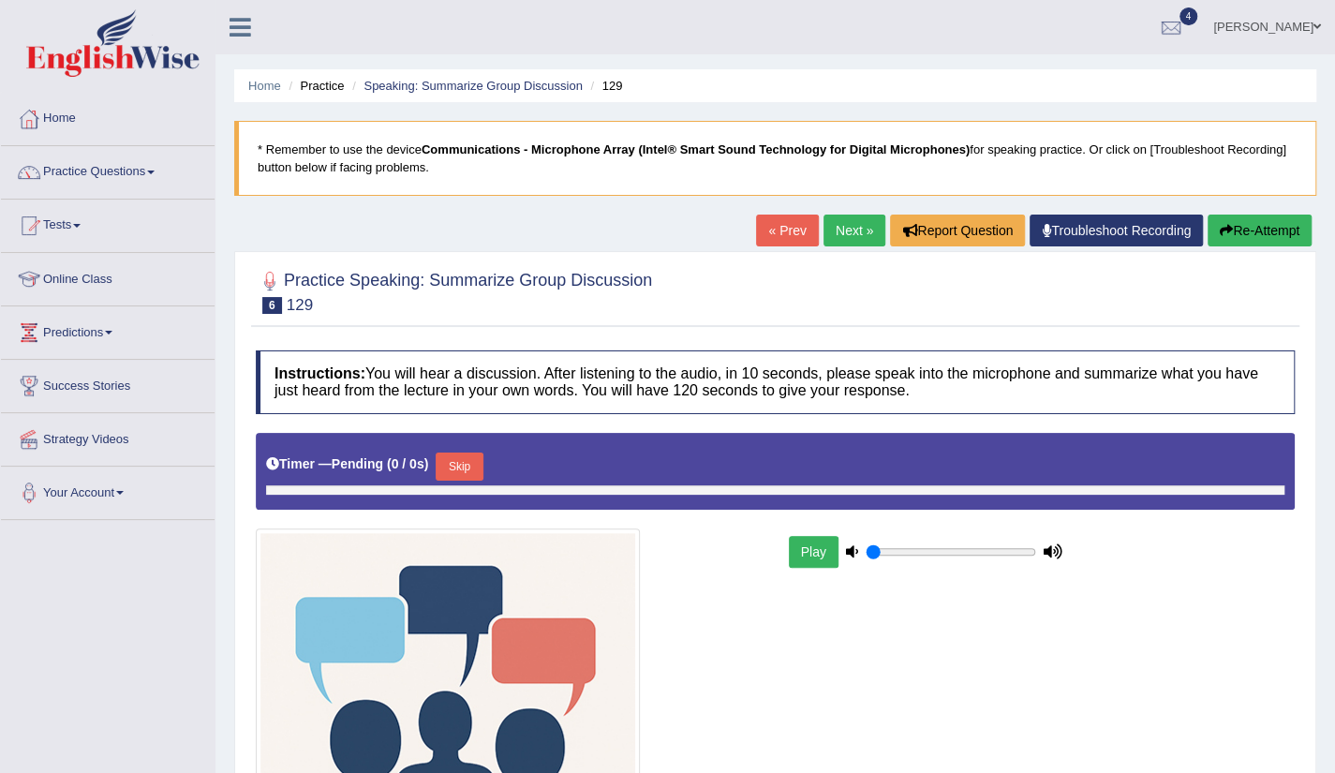
type input "0.35"
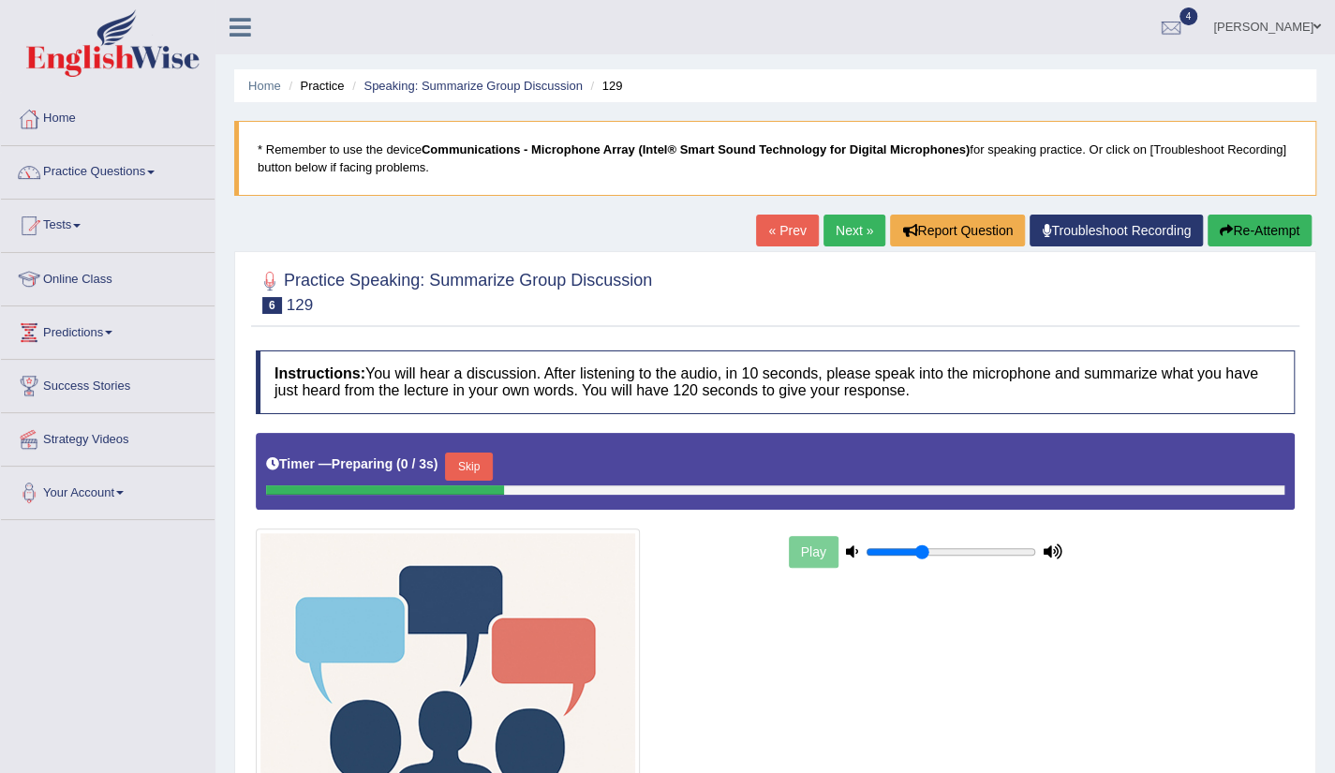
click at [843, 238] on link "Next »" at bounding box center [855, 231] width 62 height 32
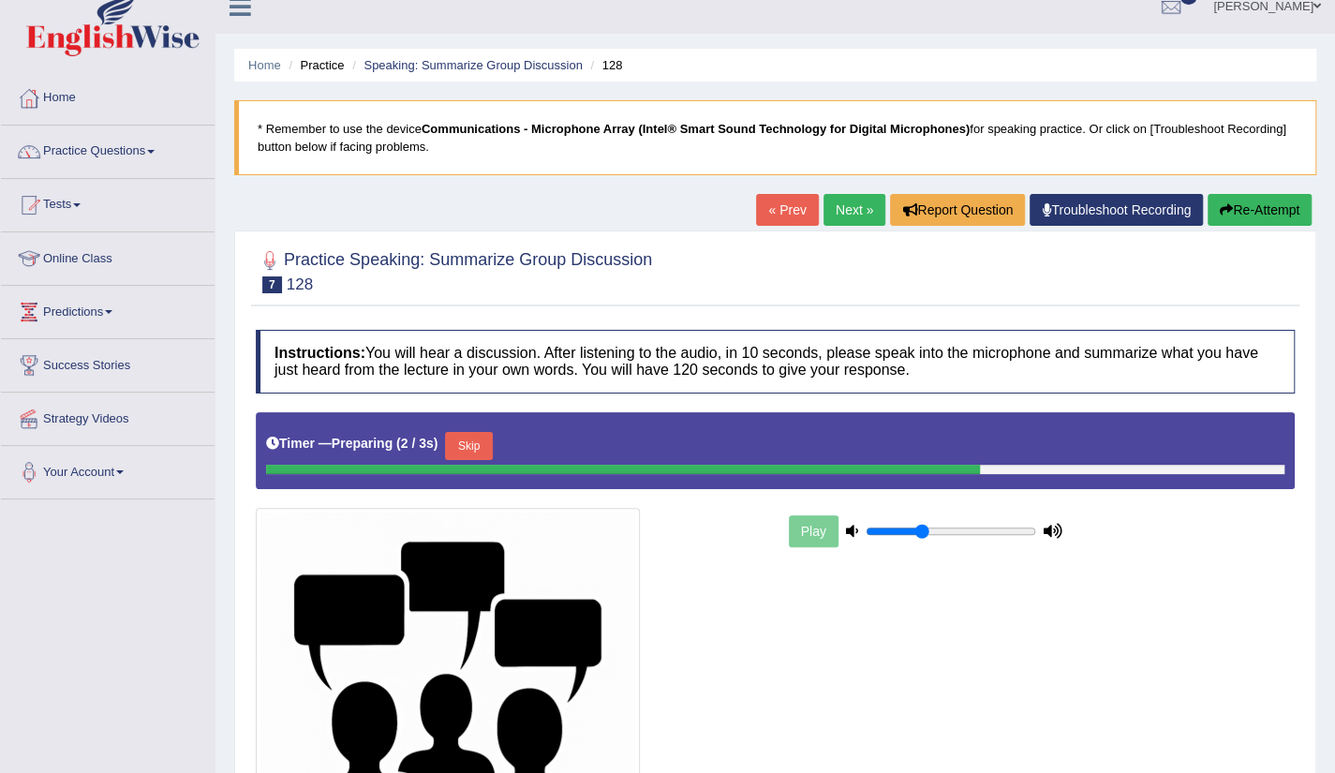
scroll to position [37, 0]
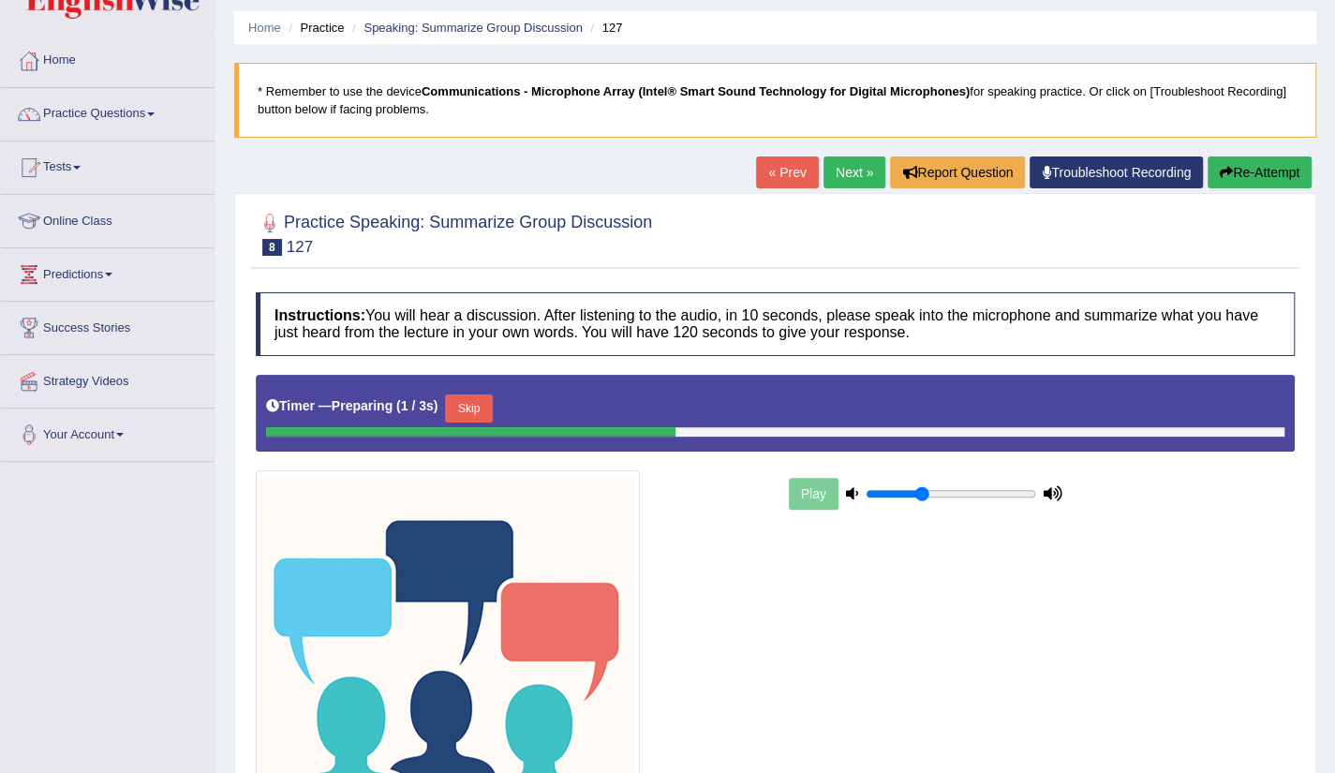
scroll to position [75, 0]
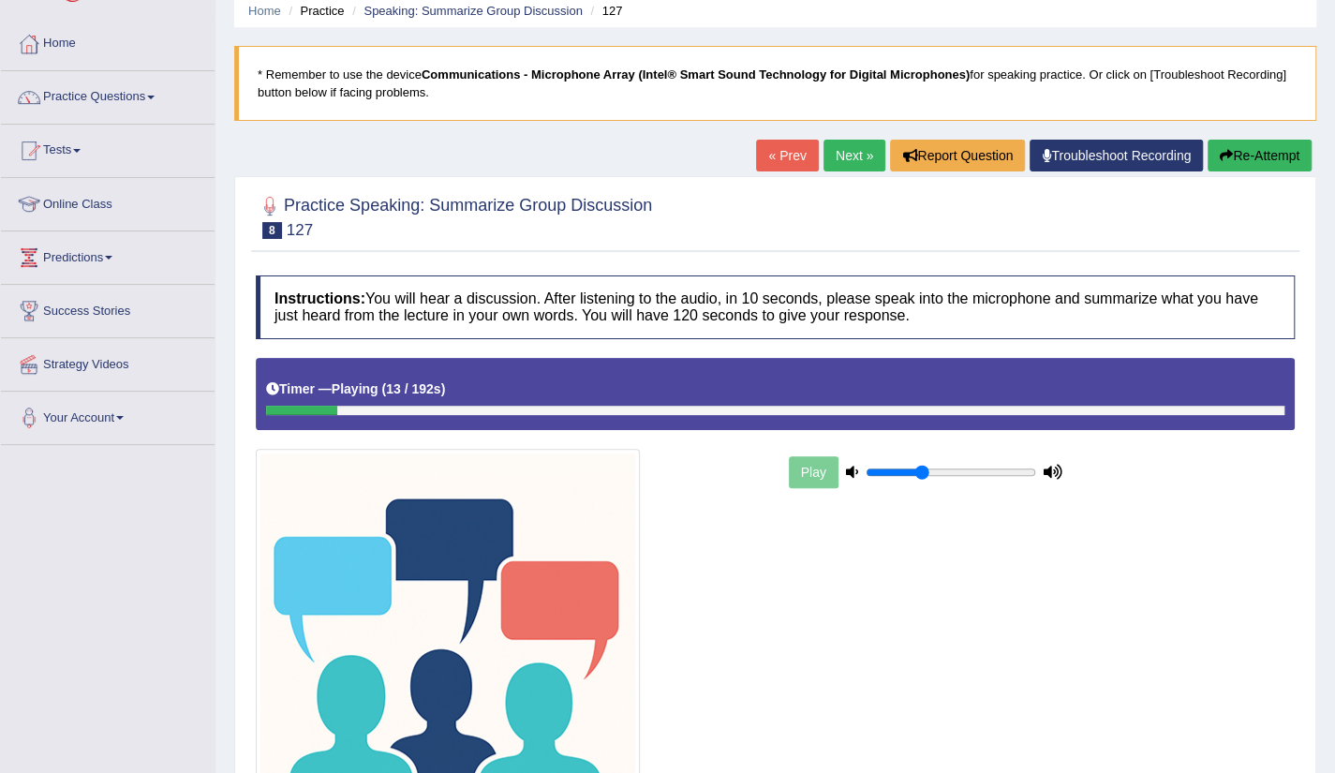
click at [845, 170] on link "Next »" at bounding box center [855, 156] width 62 height 32
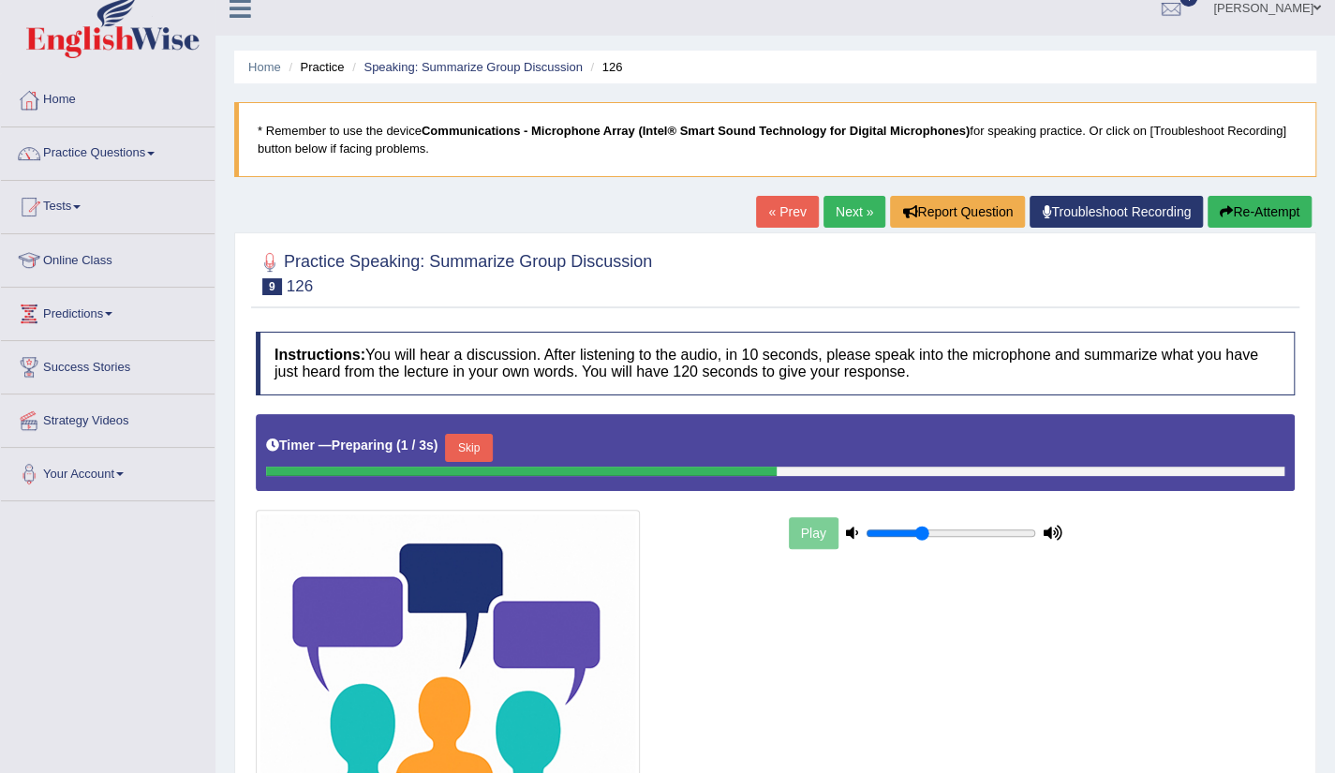
scroll to position [37, 0]
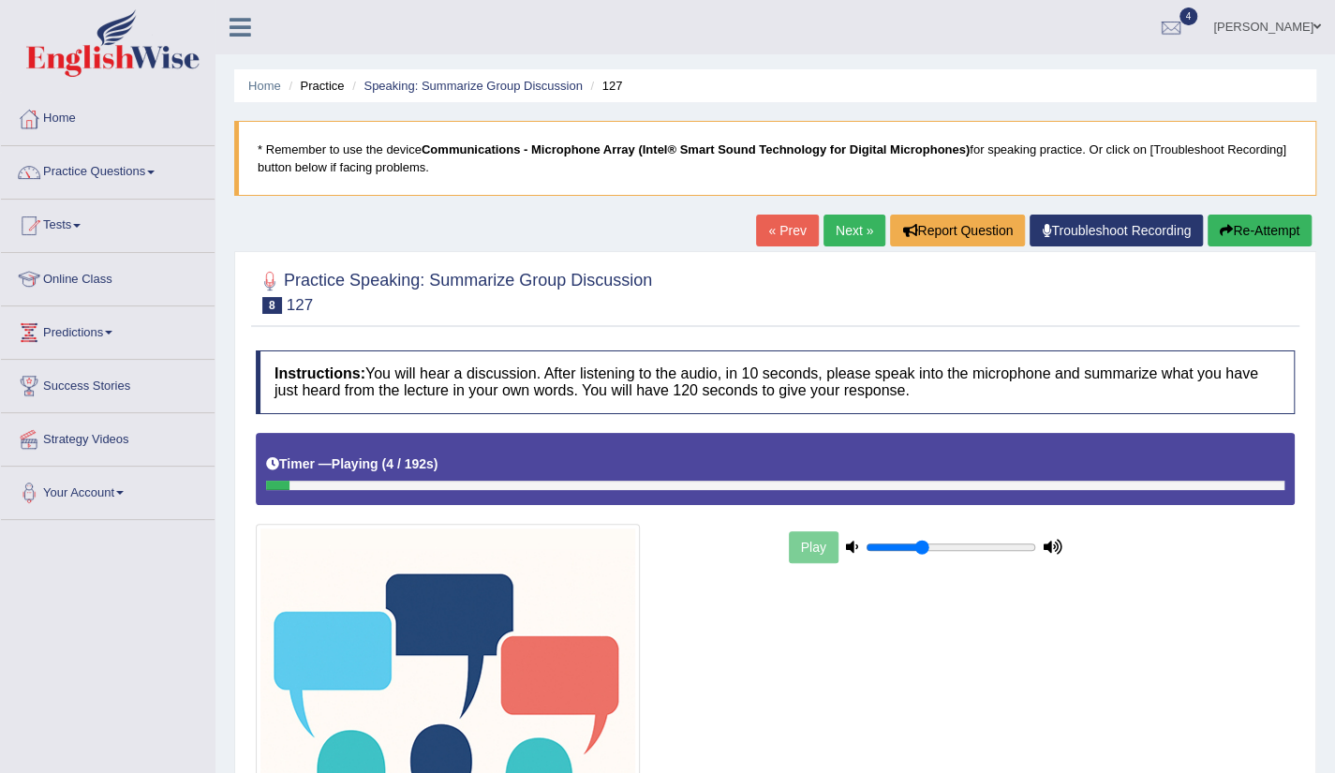
click at [857, 238] on link "Next »" at bounding box center [855, 231] width 62 height 32
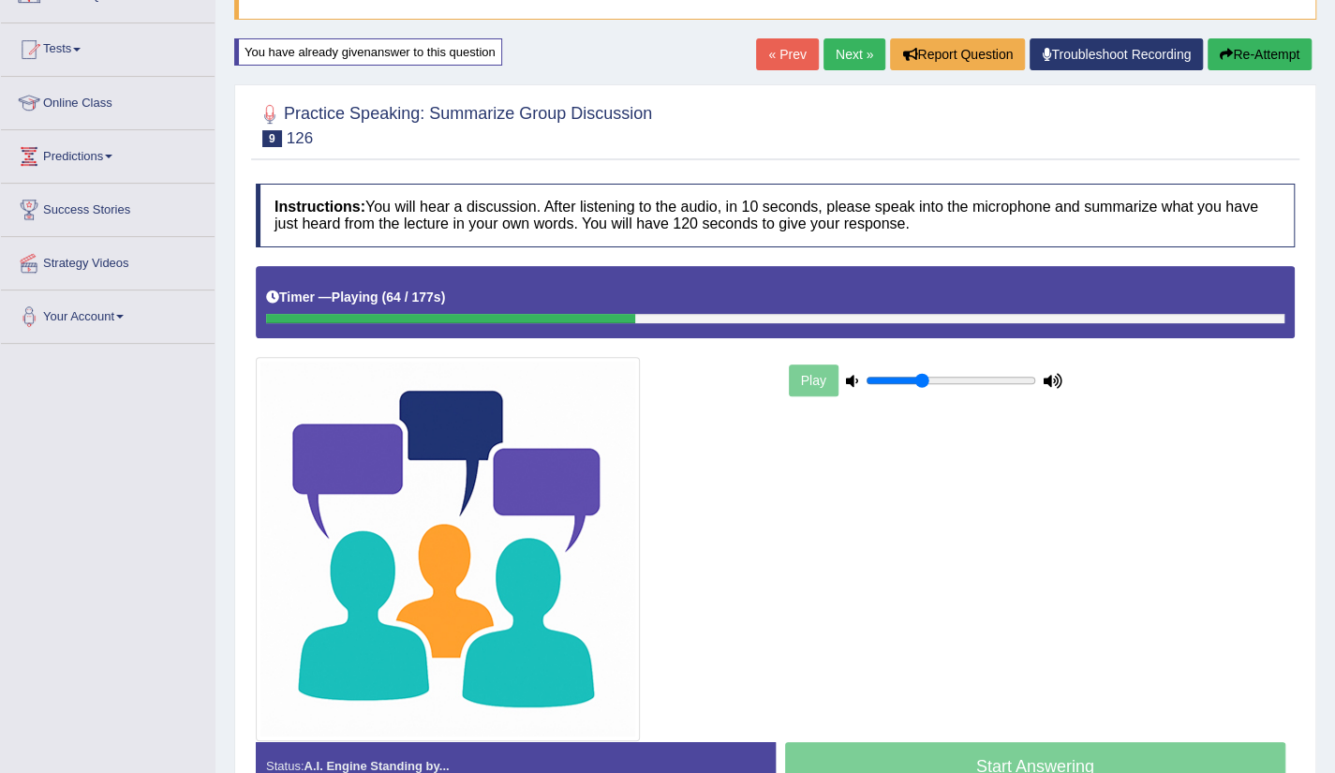
scroll to position [212, 0]
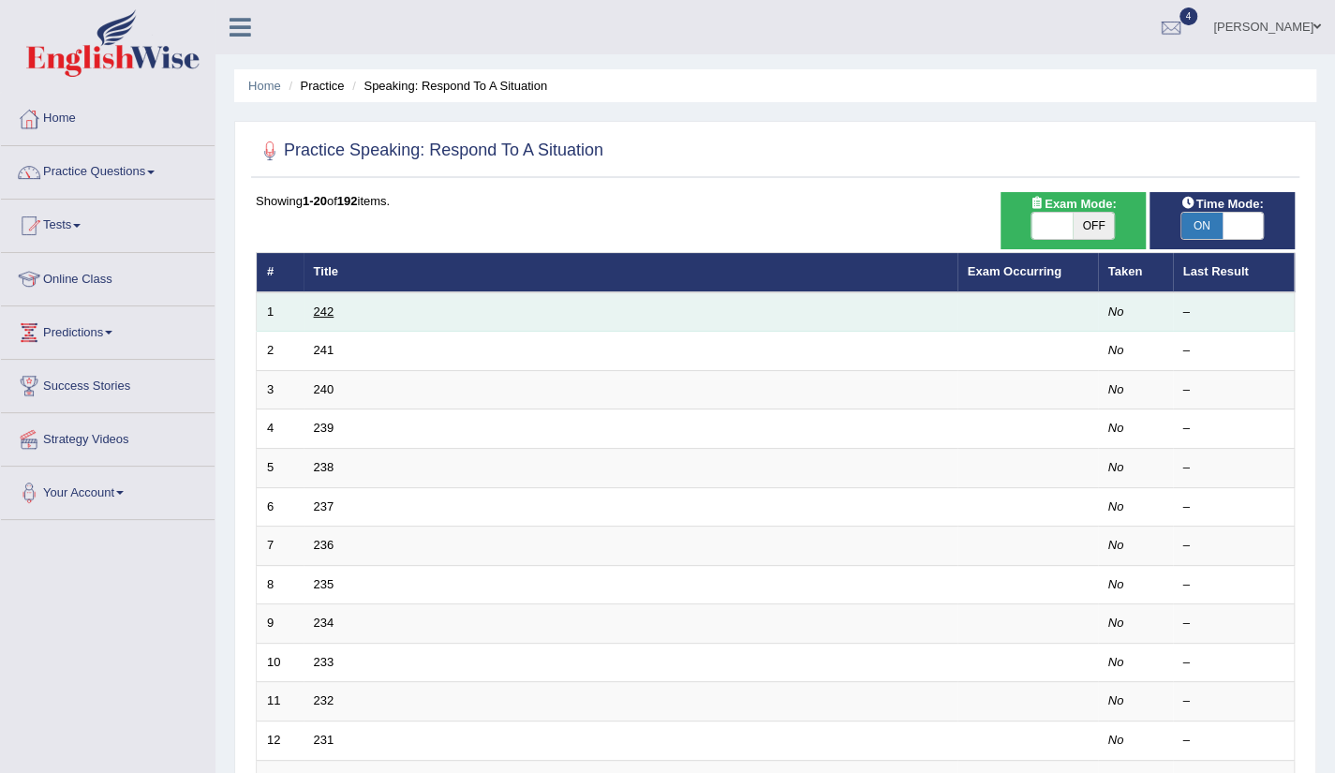
click at [329, 314] on link "242" at bounding box center [324, 312] width 21 height 14
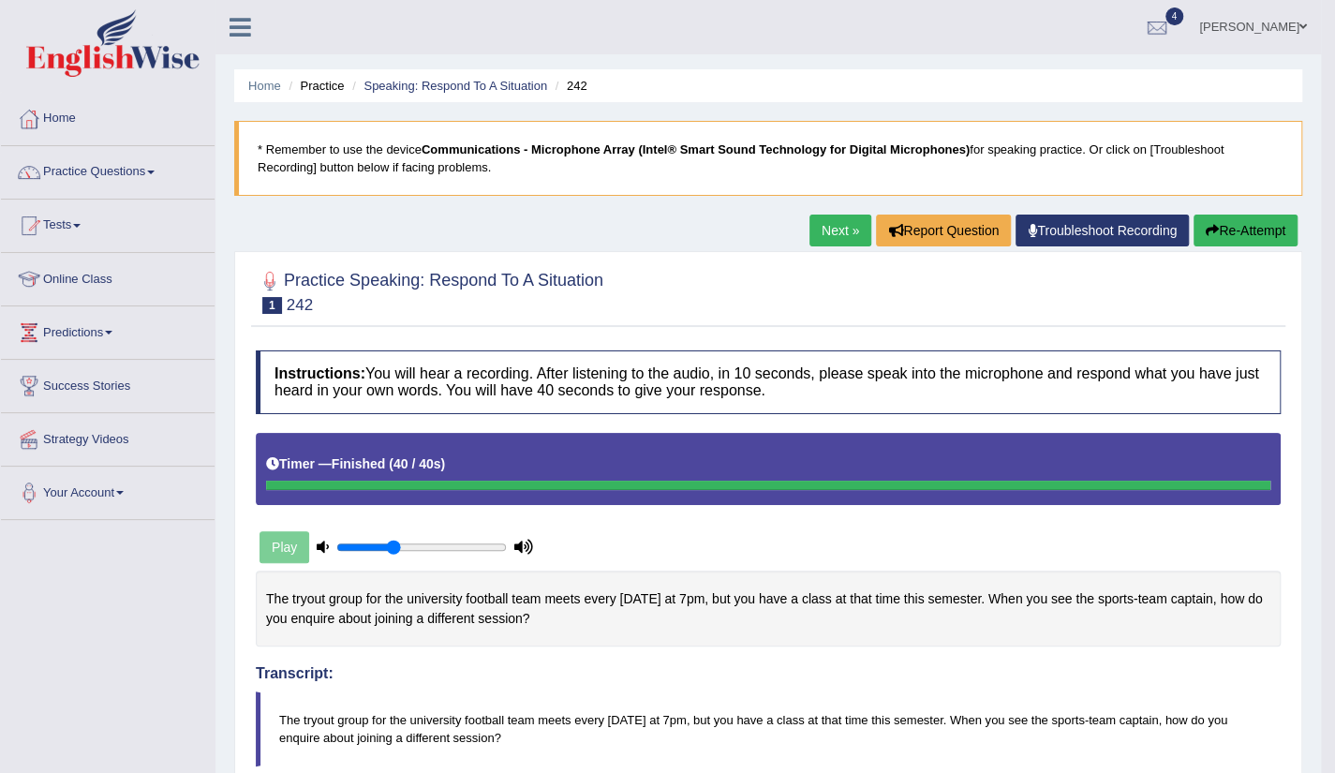
click at [837, 239] on link "Next »" at bounding box center [841, 231] width 62 height 32
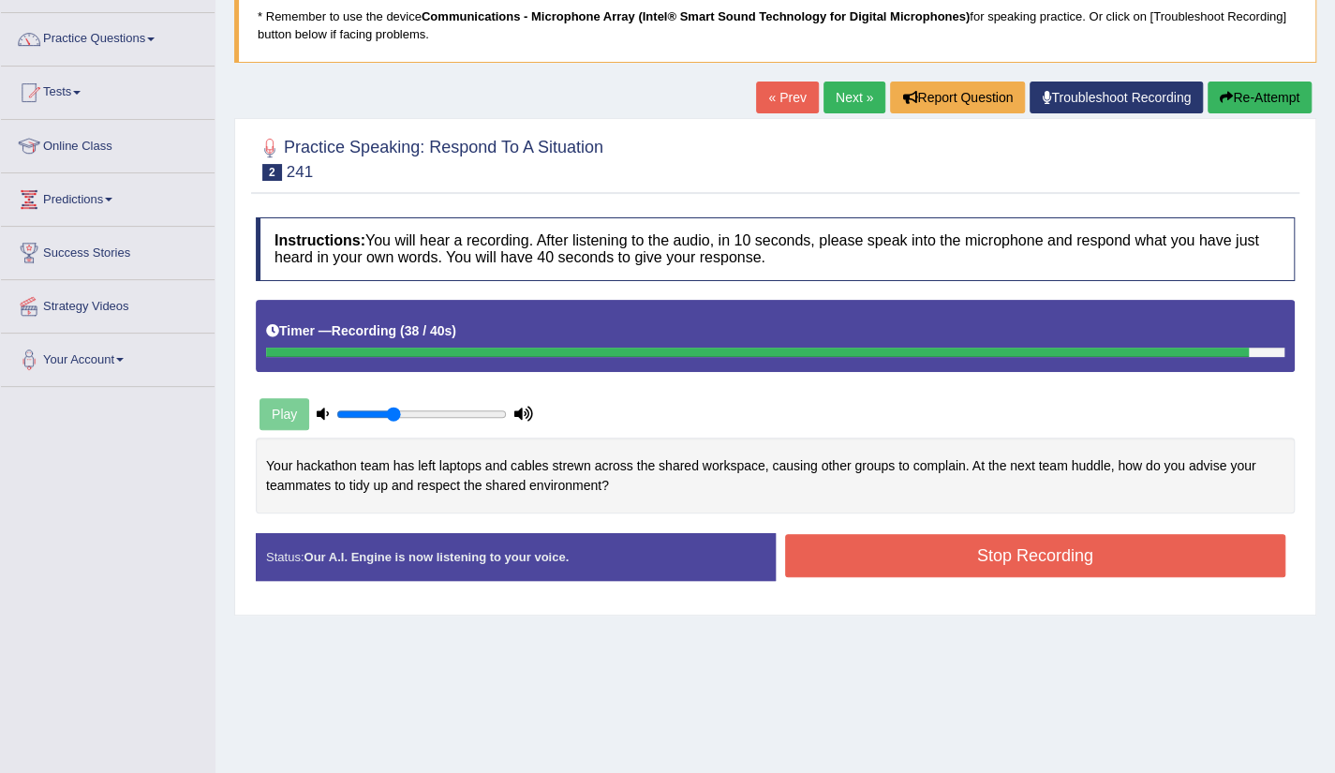
scroll to position [150, 0]
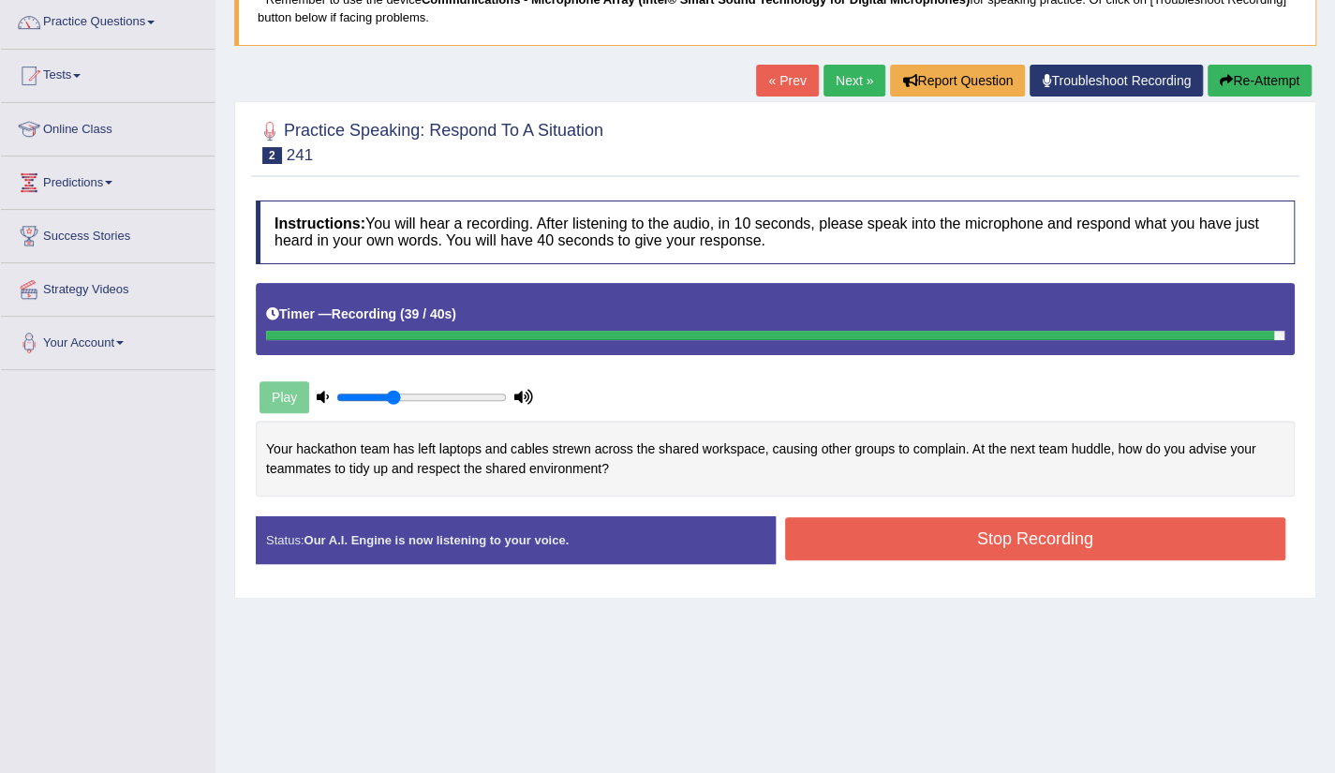
click at [1051, 526] on button "Stop Recording" at bounding box center [1035, 538] width 501 height 43
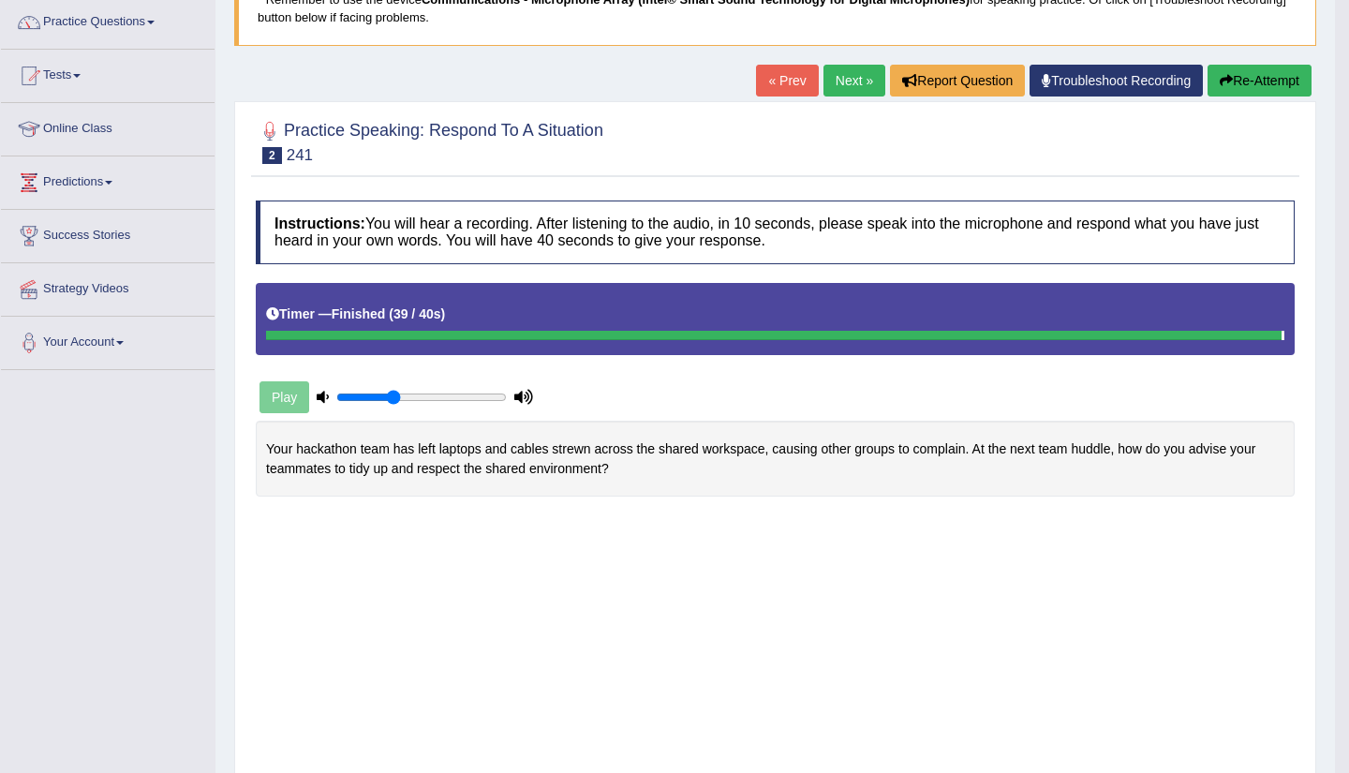
click at [0, 0] on div "Saving your answer..." at bounding box center [0, 0] width 0 height 0
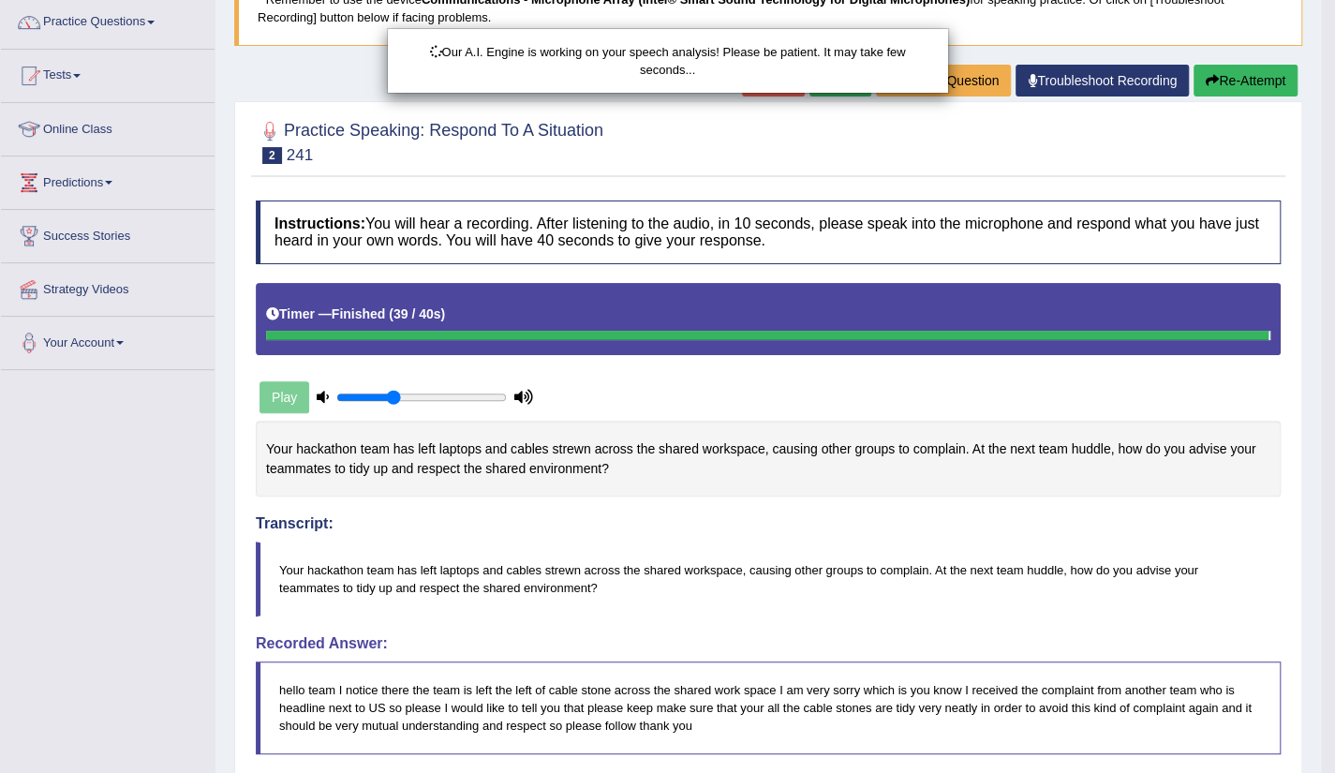
click at [1333, 743] on div "Our A.I. Engine is working on your speech analysis! Please be patient. It may t…" at bounding box center [667, 386] width 1335 height 773
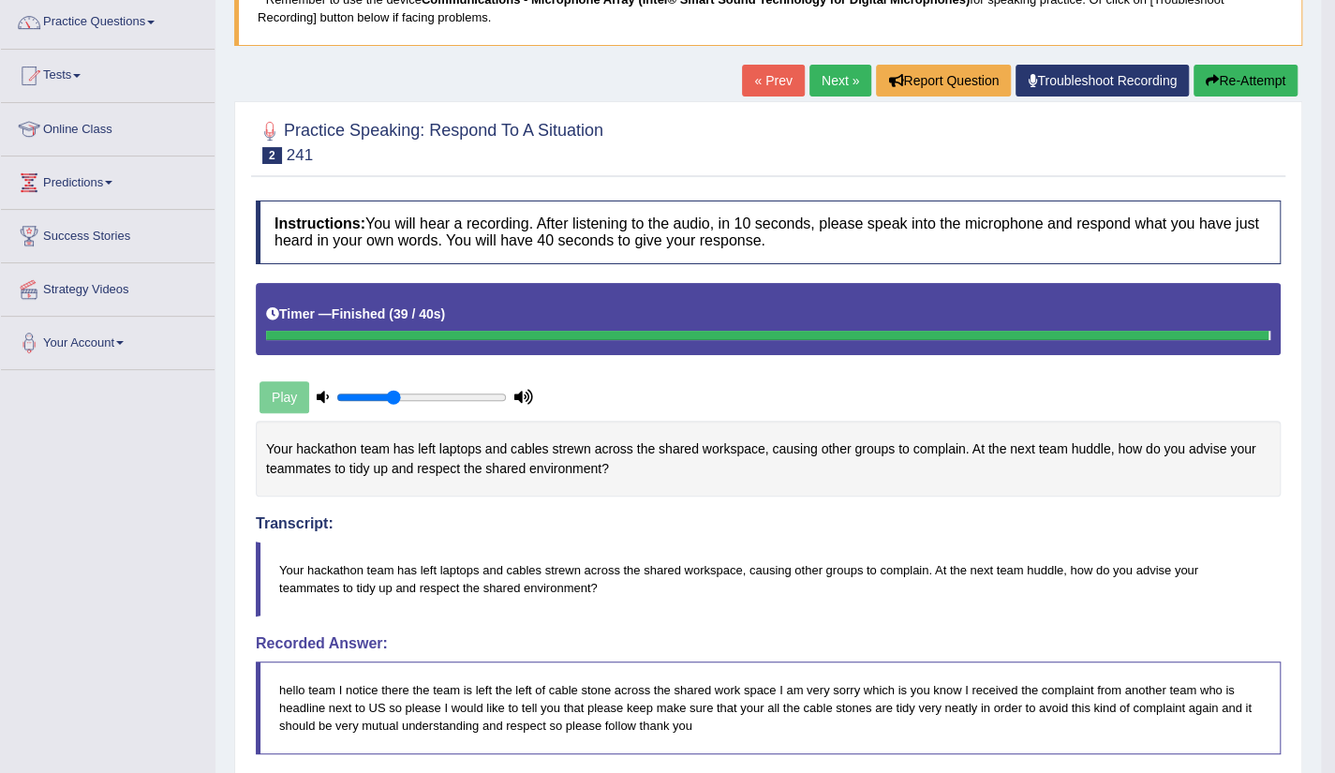
click at [1333, 623] on html "Toggle navigation Home Practice Questions Speaking Practice Read Aloud Repeat S…" at bounding box center [667, 236] width 1335 height 773
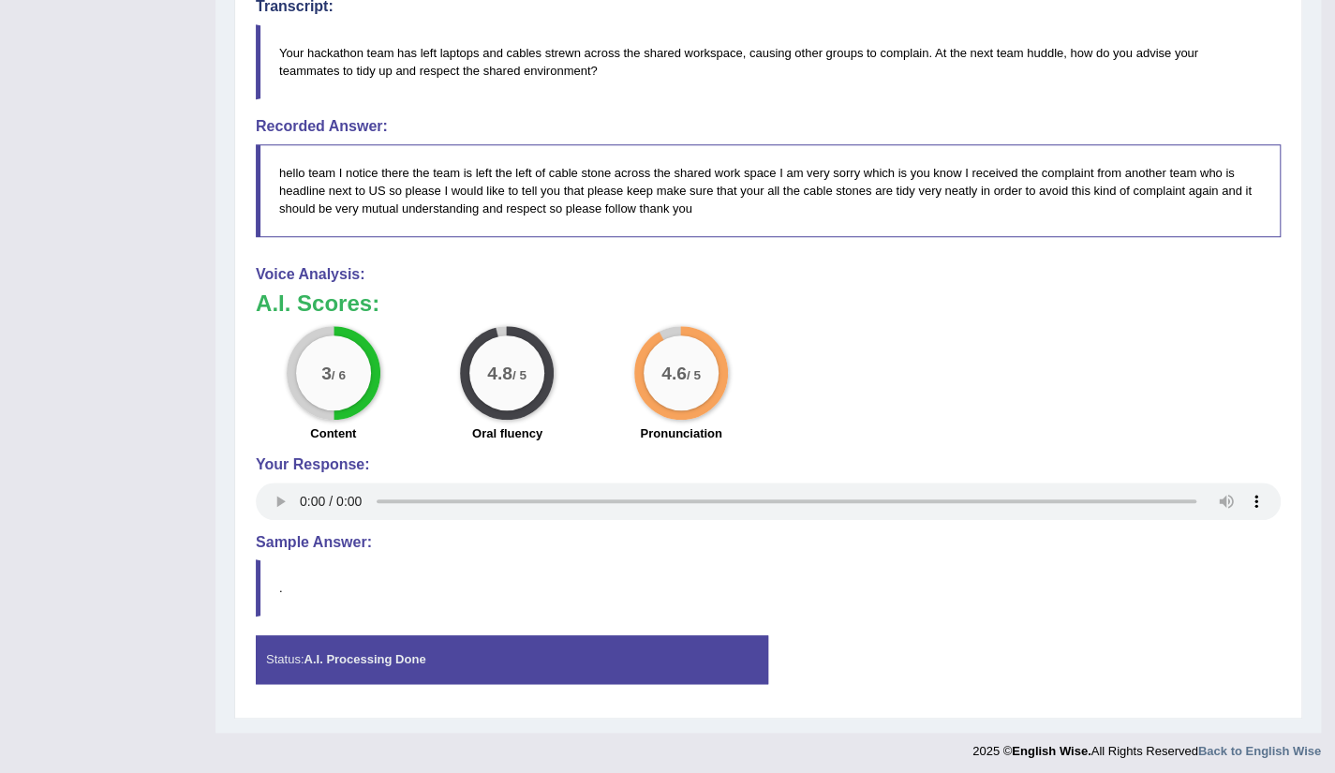
scroll to position [0, 0]
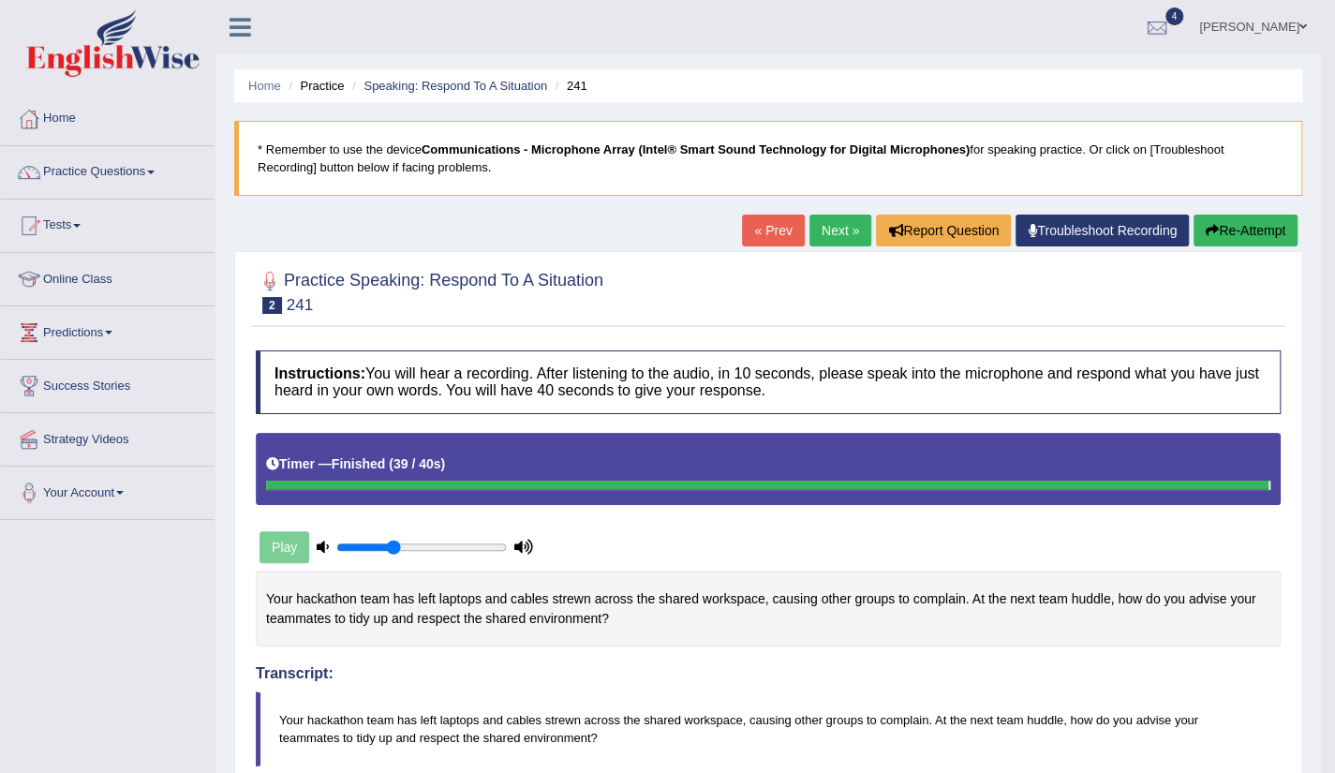
click at [832, 233] on link "Next »" at bounding box center [841, 231] width 62 height 32
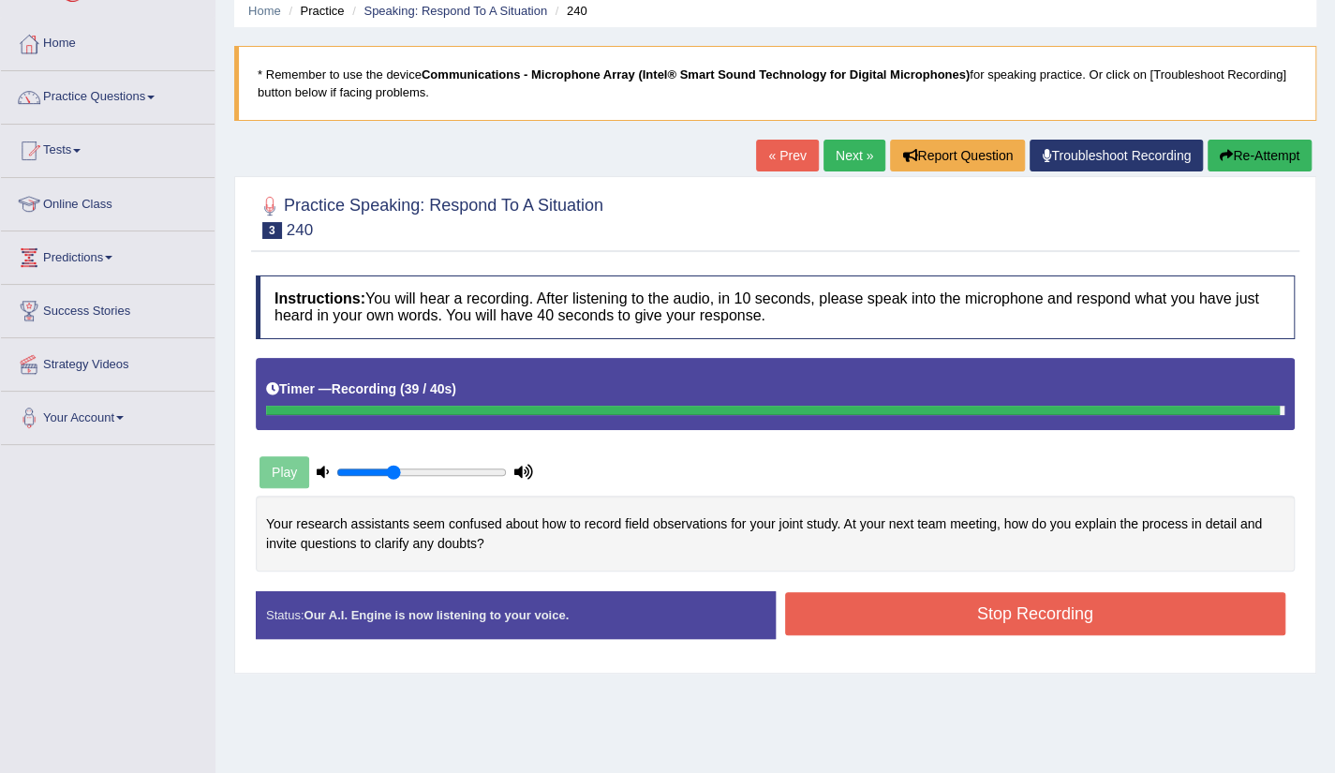
click at [1025, 615] on button "Stop Recording" at bounding box center [1035, 613] width 501 height 43
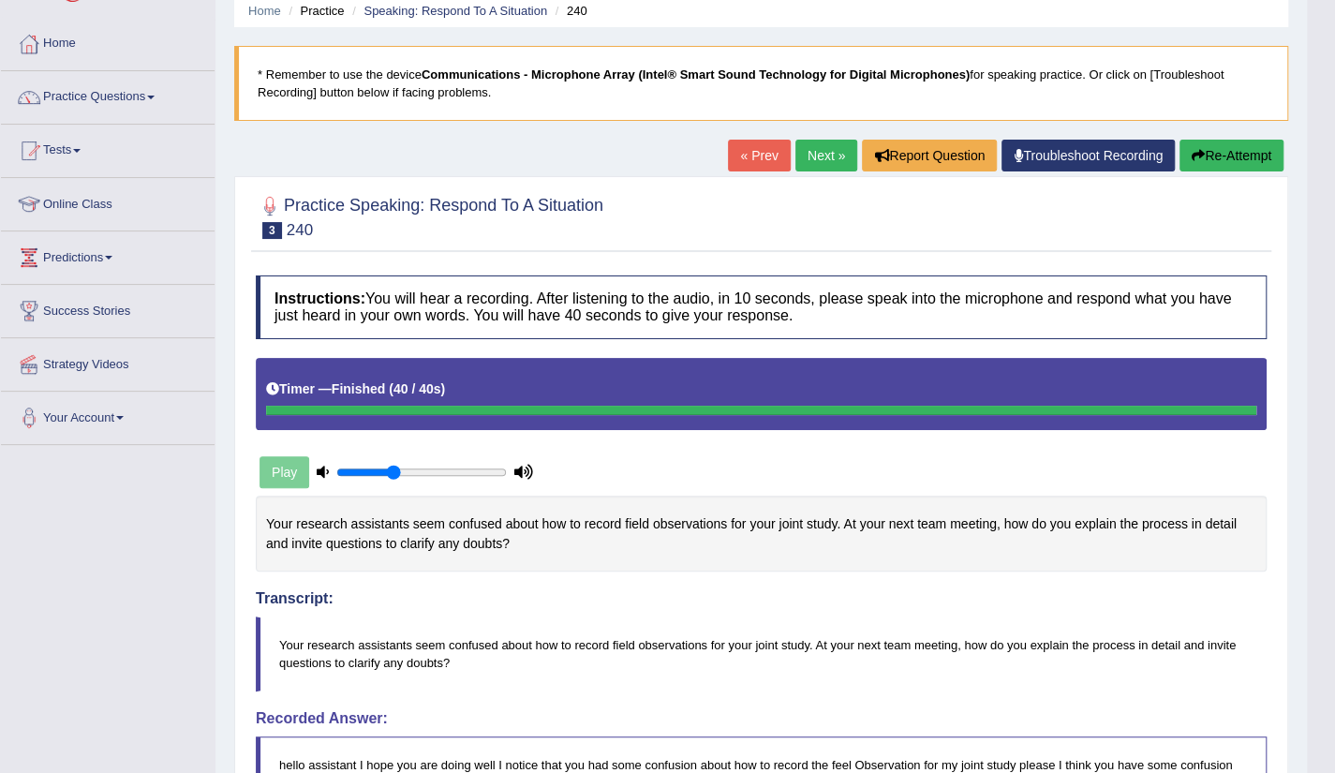
scroll to position [399, 0]
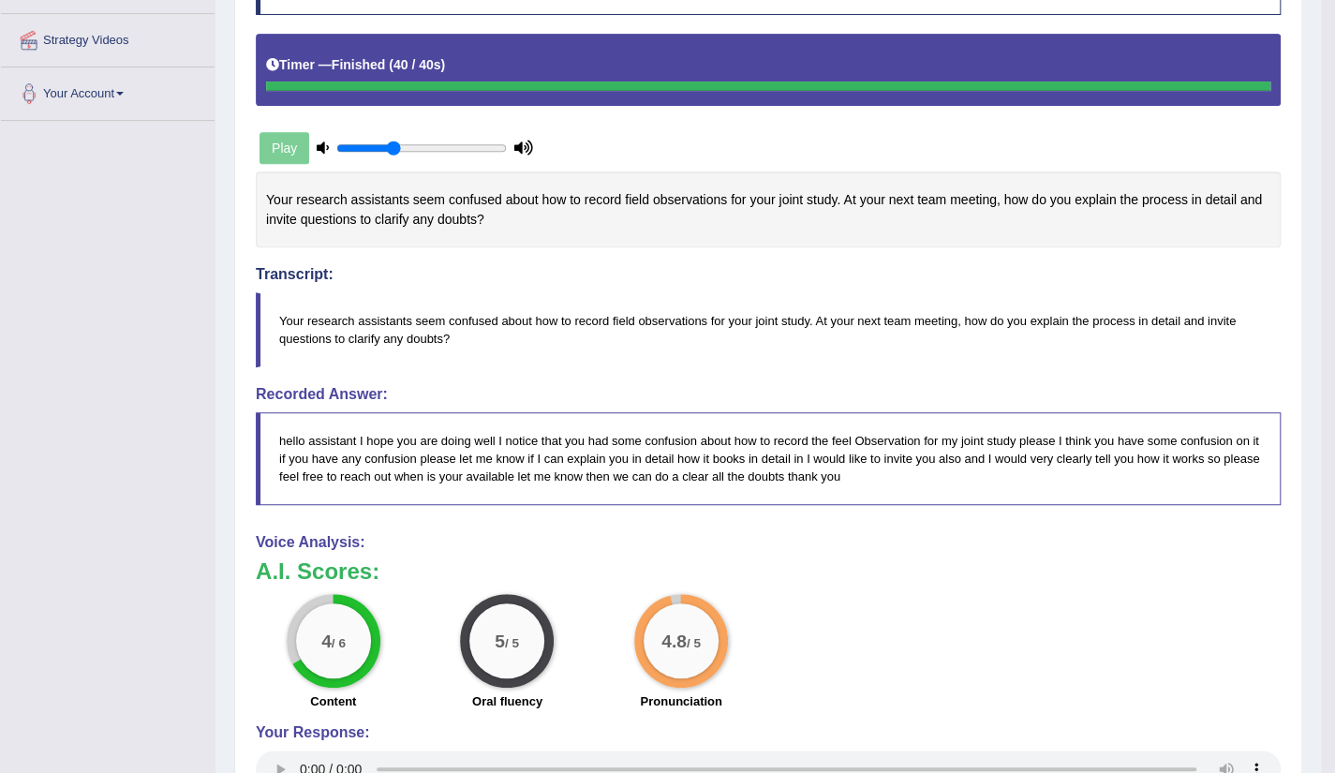
scroll to position [0, 0]
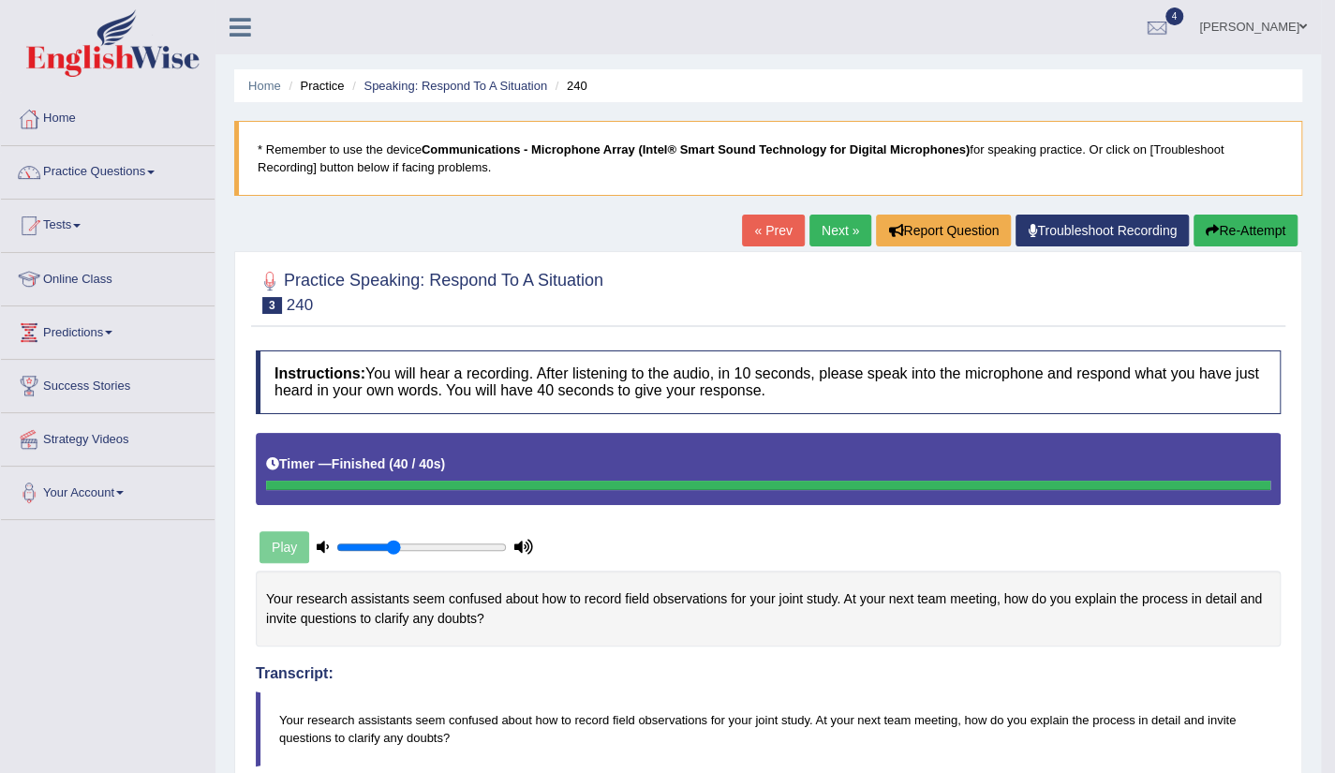
click at [836, 228] on link "Next »" at bounding box center [841, 231] width 62 height 32
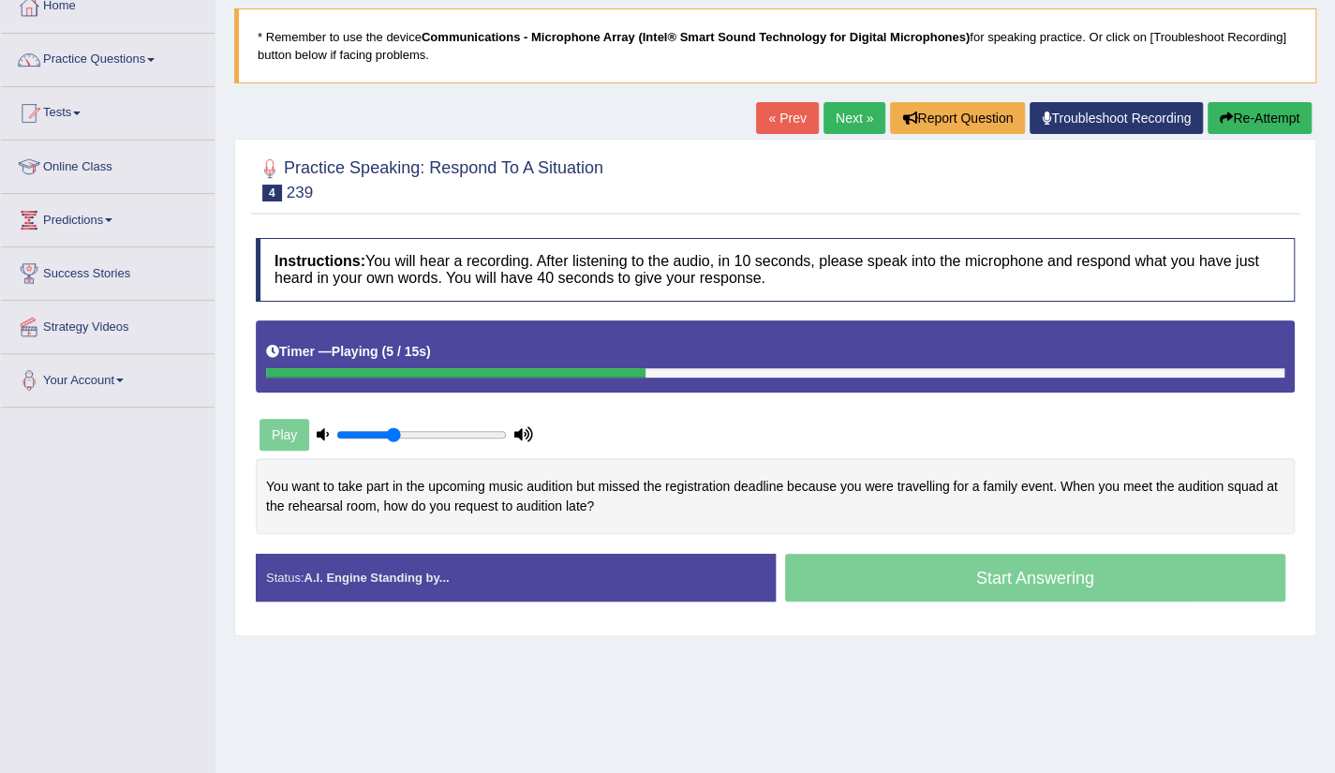
scroll to position [150, 0]
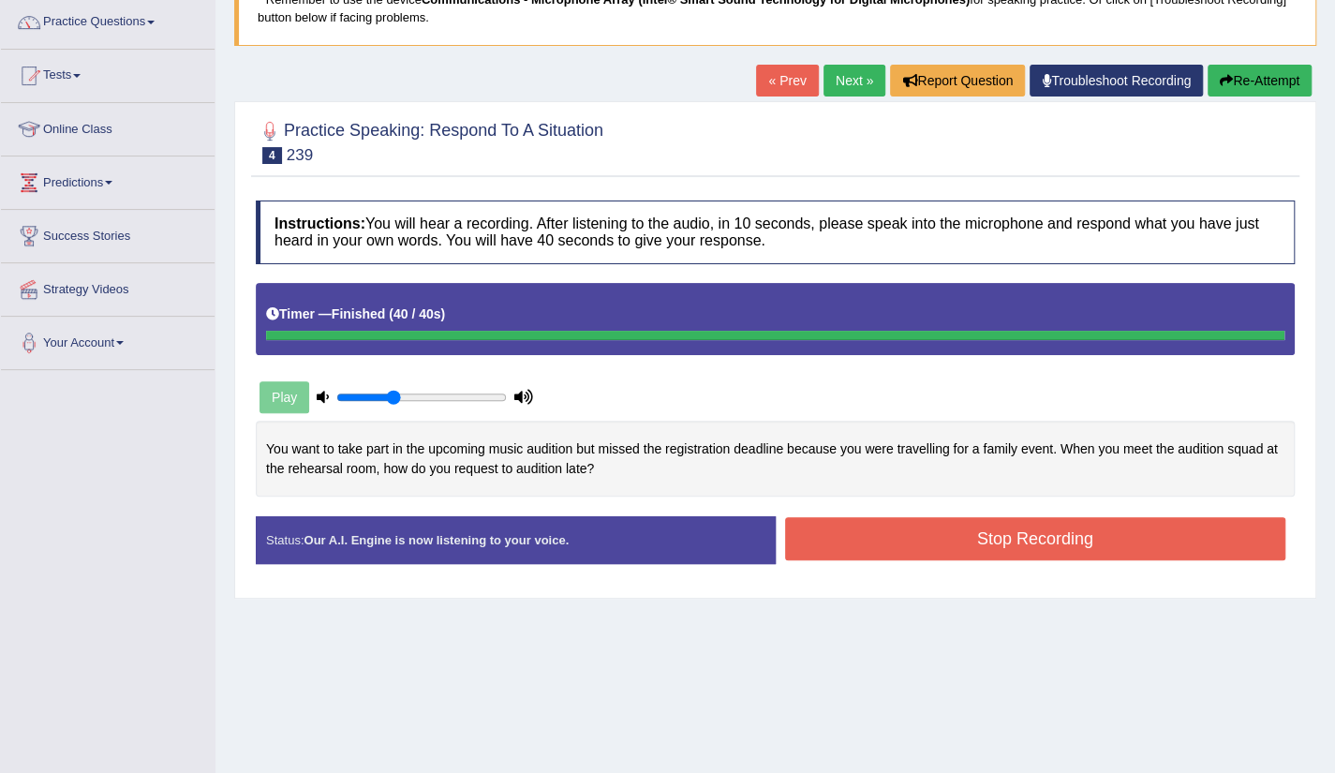
click at [1036, 542] on div "Instructions: You will hear a recording. After listening to the audio, in 10 se…" at bounding box center [775, 389] width 1049 height 397
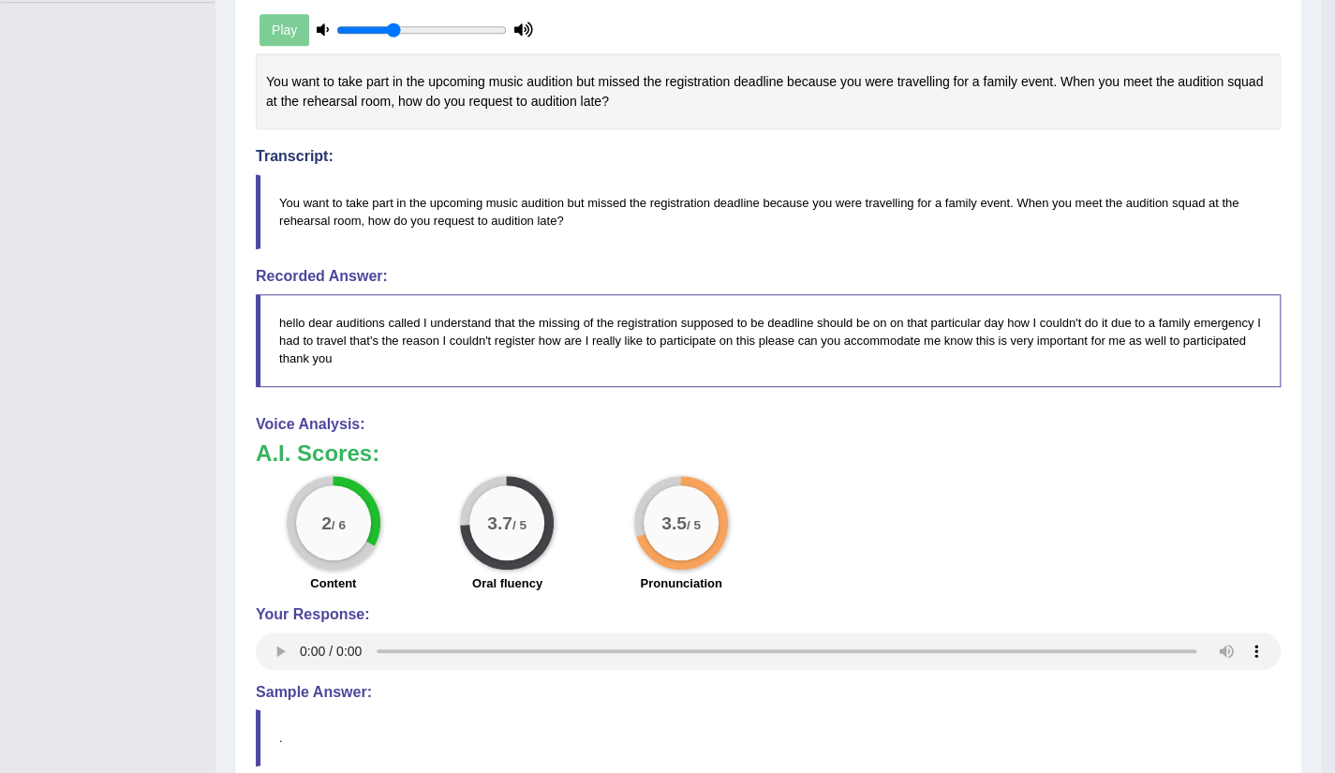
scroll to position [0, 0]
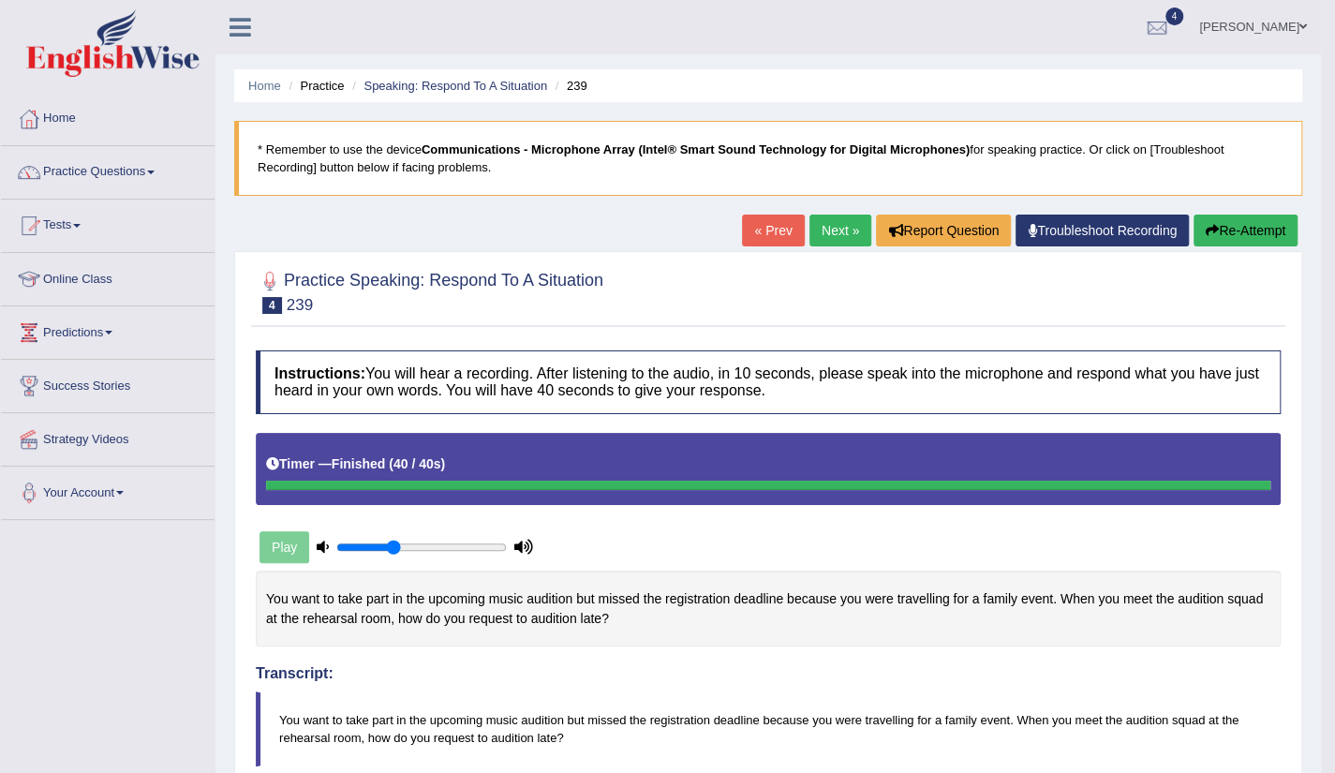
click at [825, 230] on link "Next »" at bounding box center [841, 231] width 62 height 32
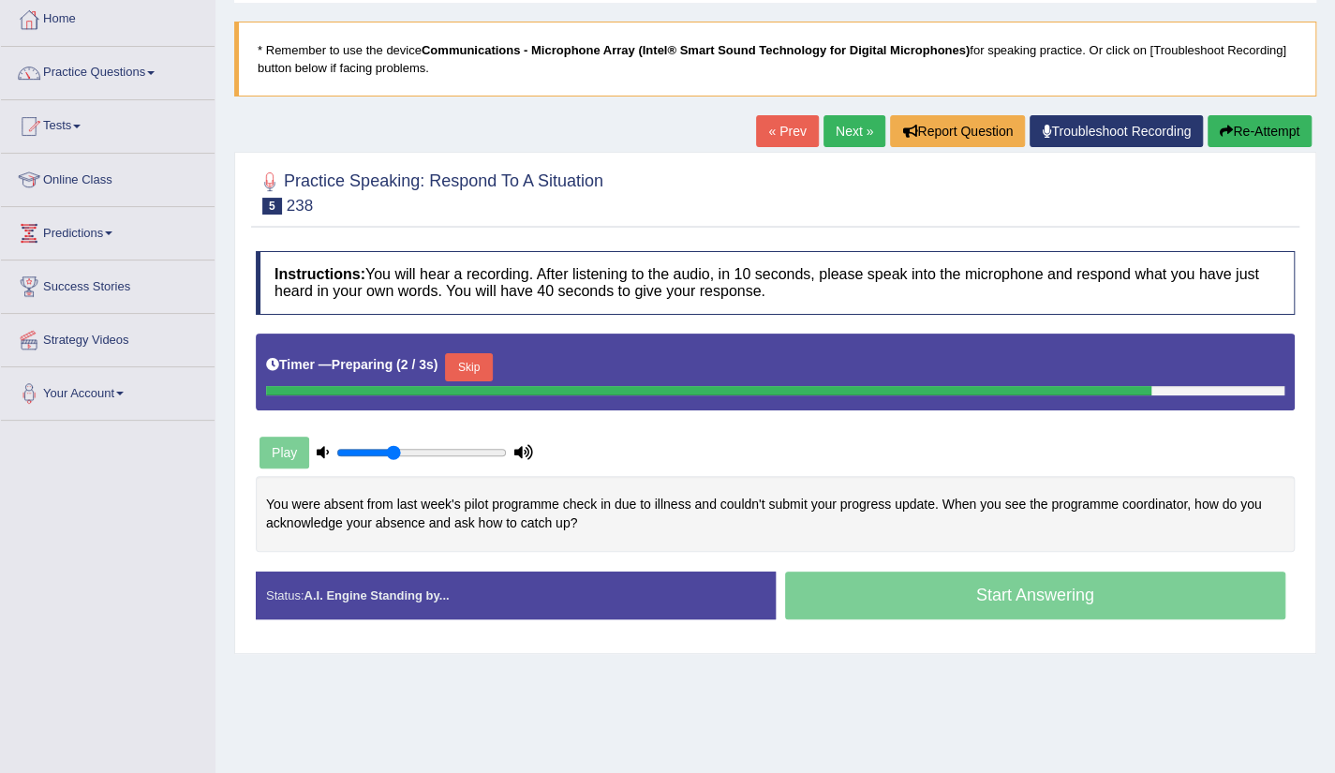
scroll to position [112, 0]
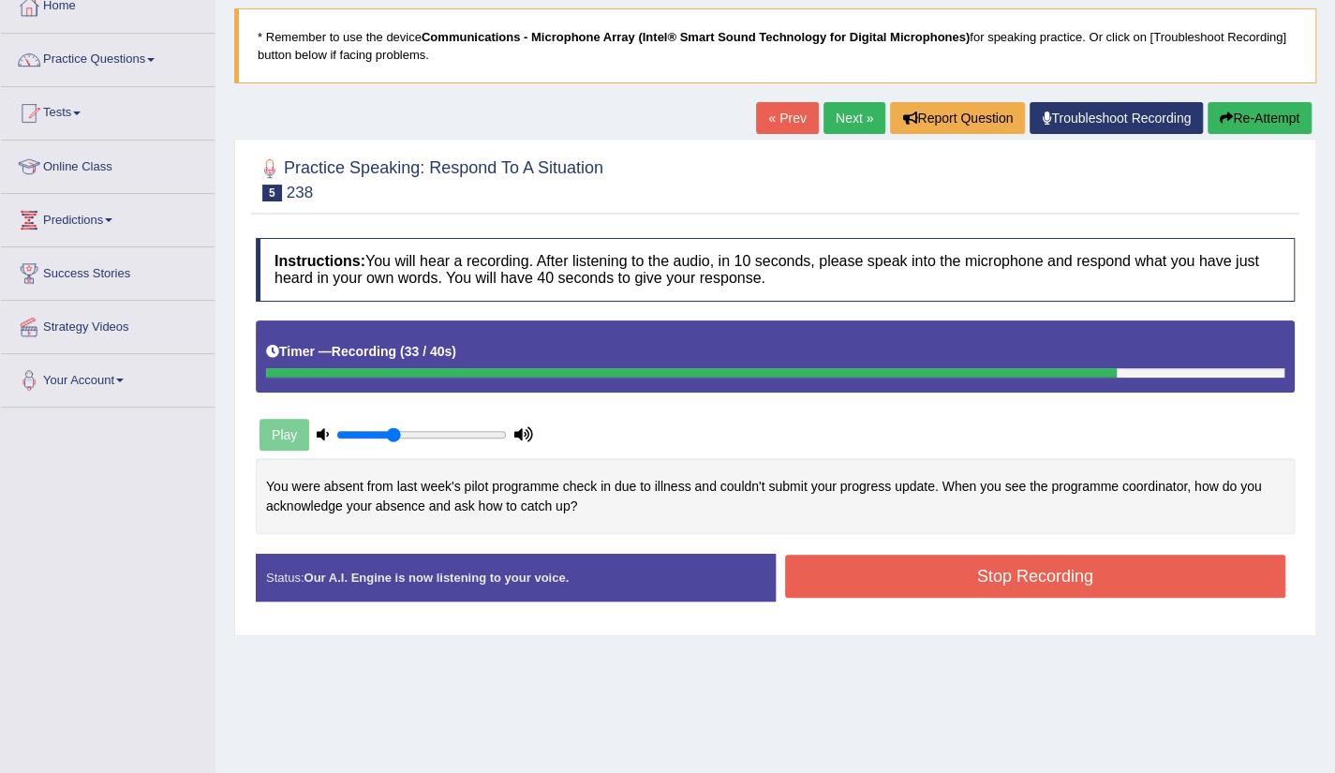
click at [1044, 571] on button "Stop Recording" at bounding box center [1035, 576] width 501 height 43
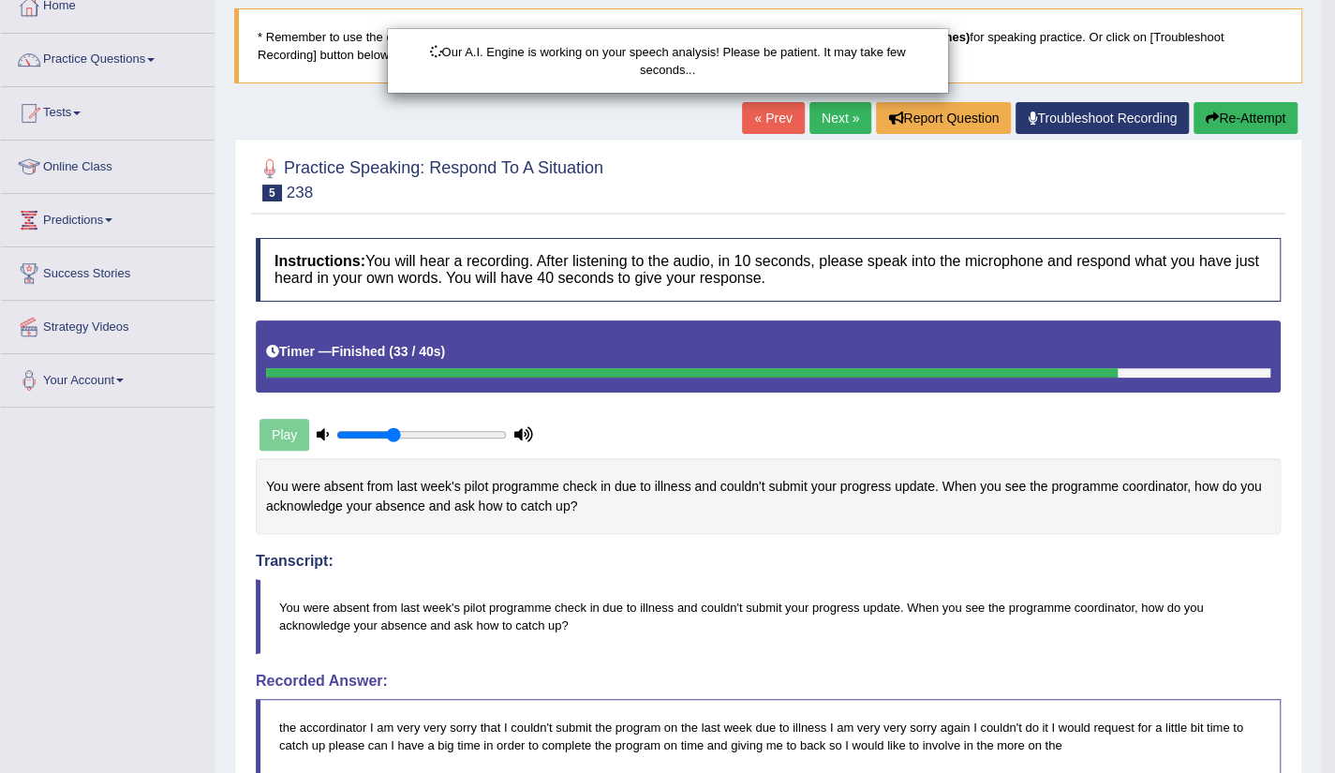
scroll to position [381, 0]
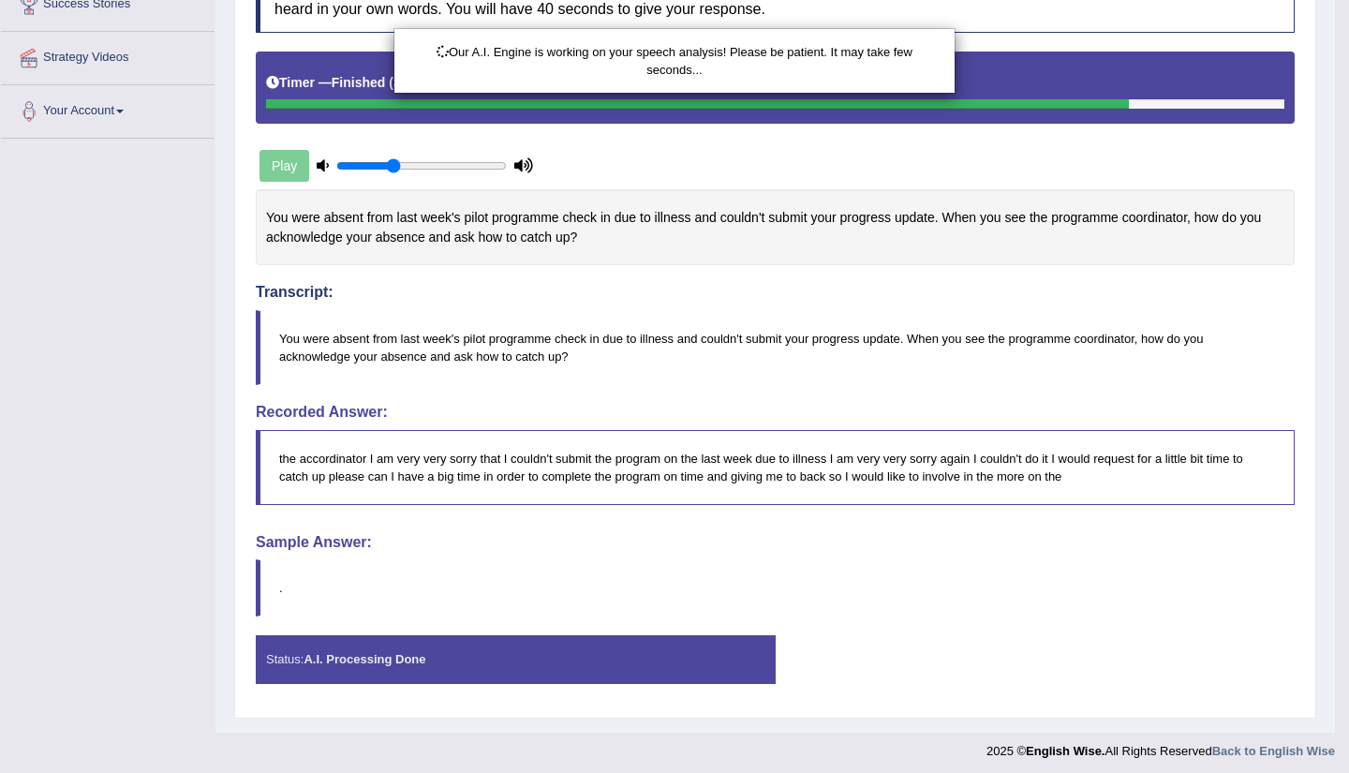
click at [1334, 392] on html "Toggle navigation Home Practice Questions Speaking Practice Read Aloud Repeat S…" at bounding box center [674, 5] width 1349 height 773
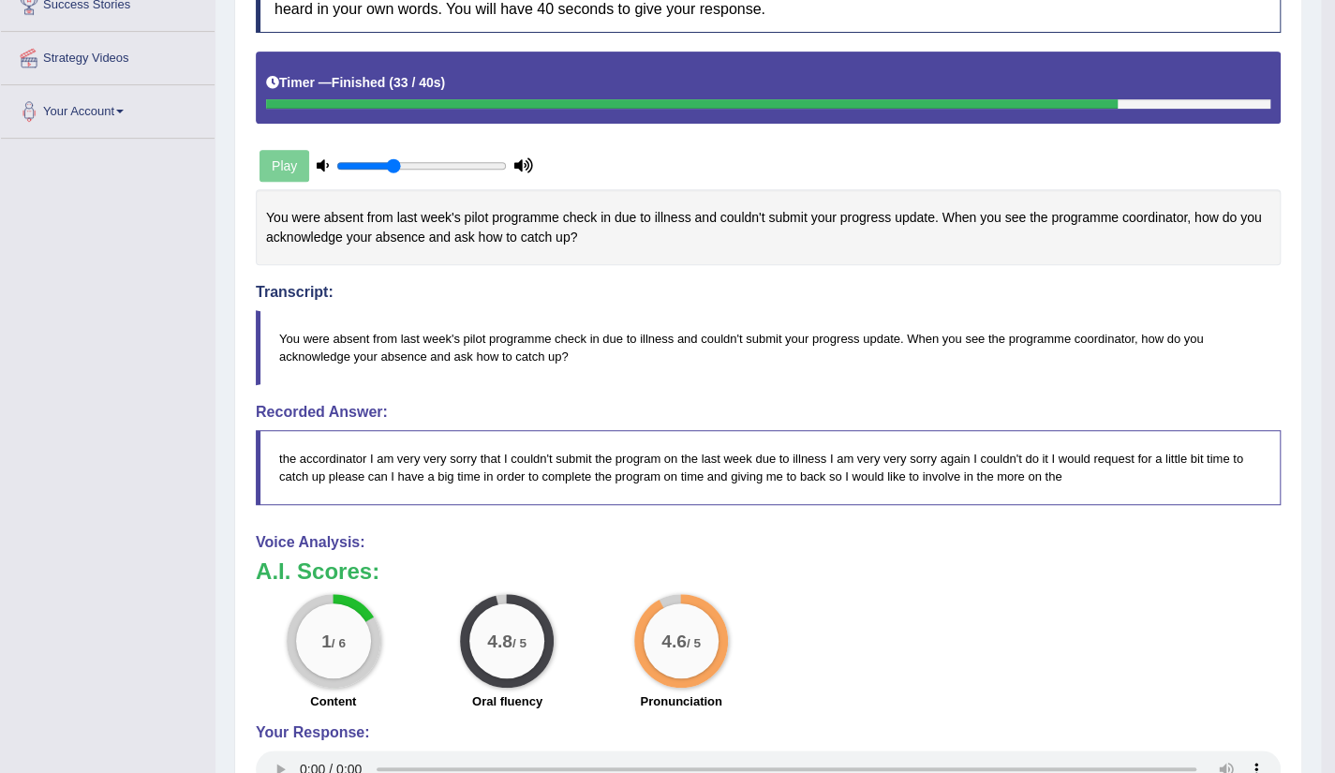
scroll to position [0, 0]
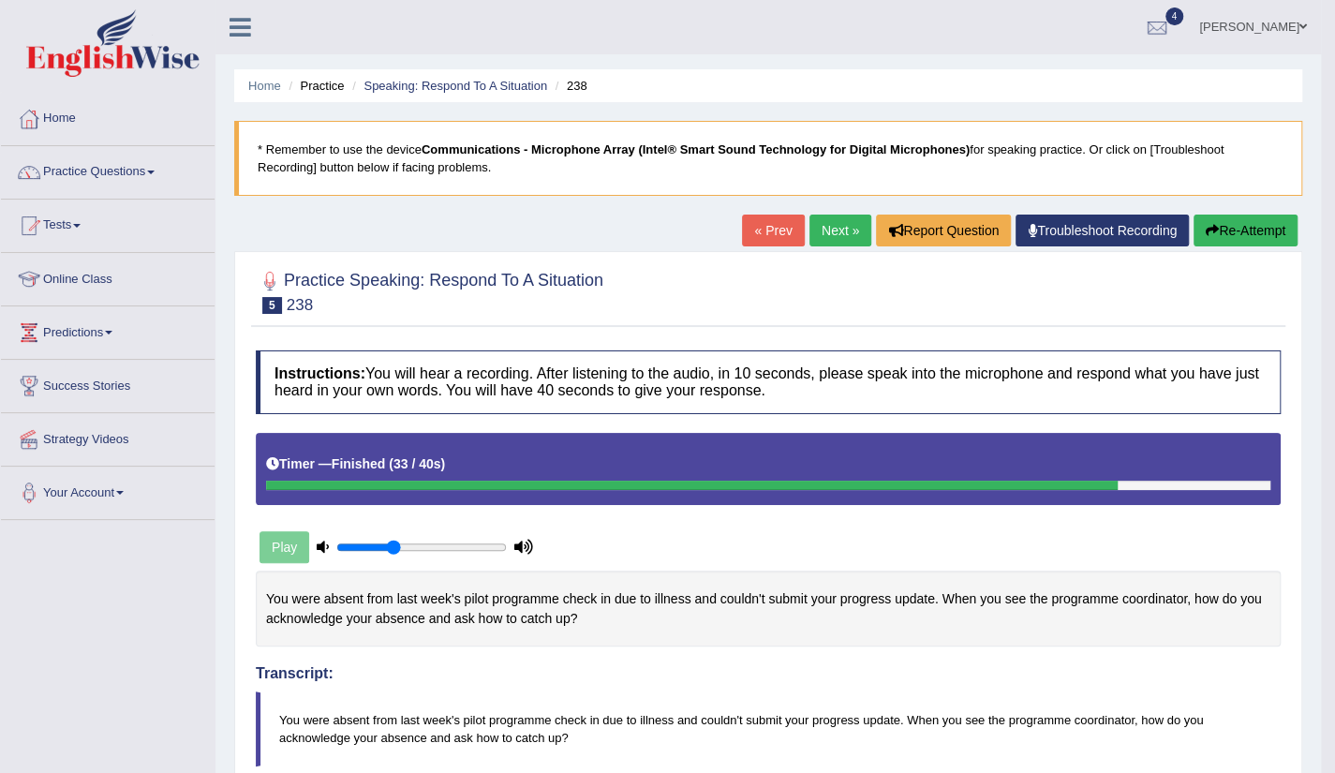
click at [828, 236] on link "Next »" at bounding box center [841, 231] width 62 height 32
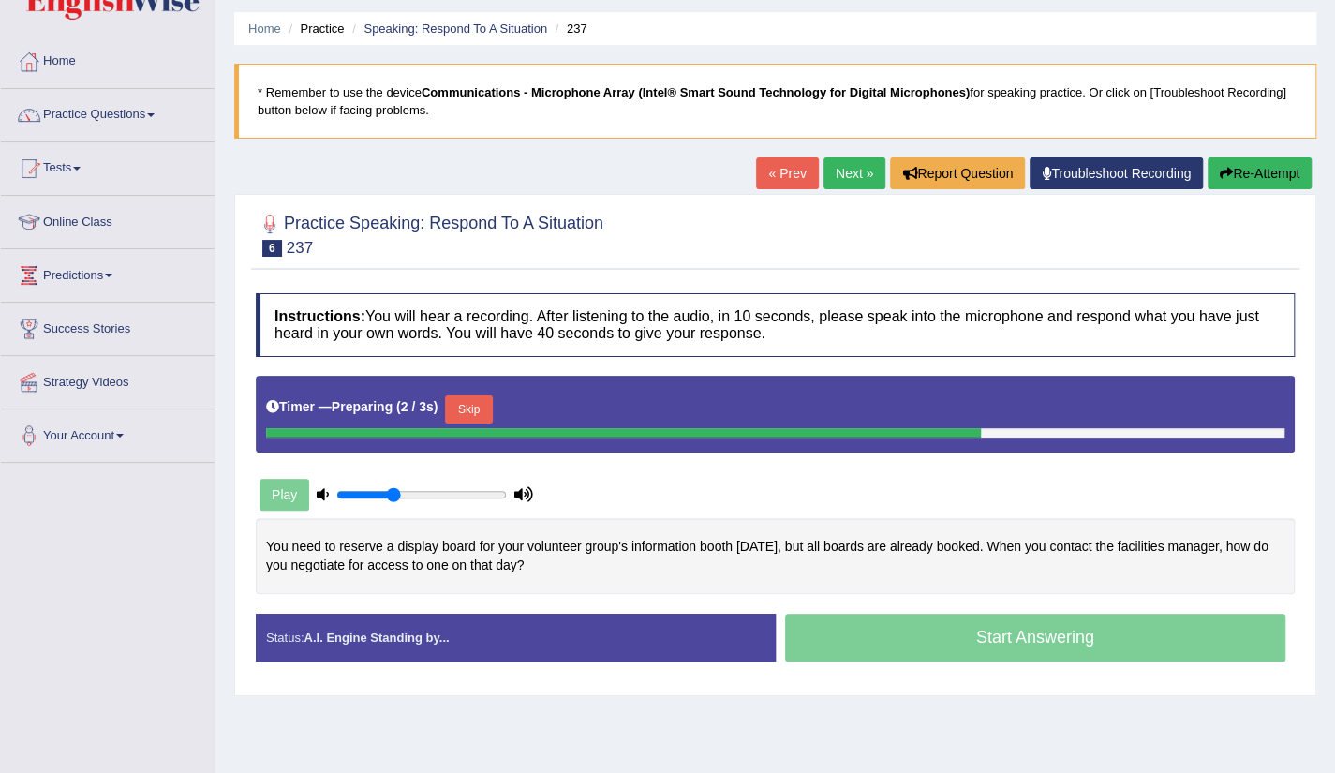
scroll to position [75, 0]
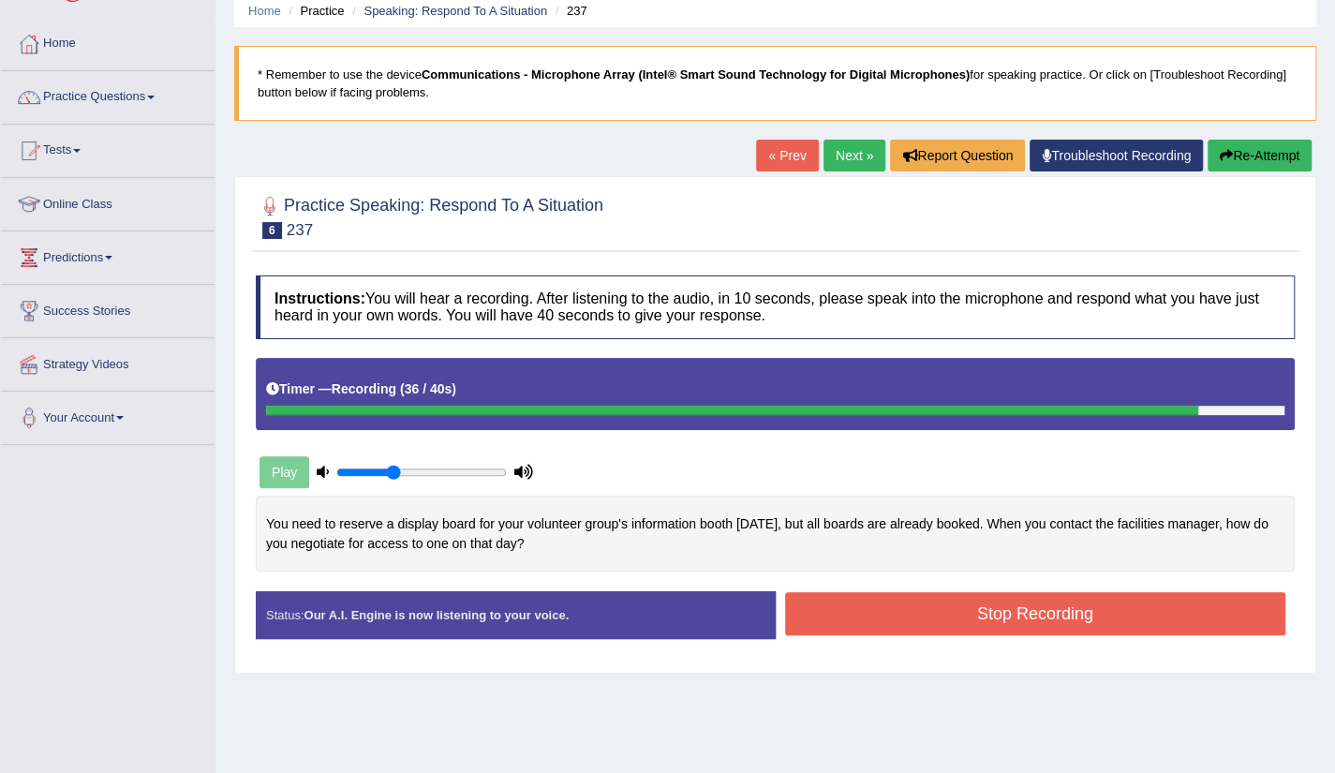
click at [1004, 604] on button "Stop Recording" at bounding box center [1035, 613] width 501 height 43
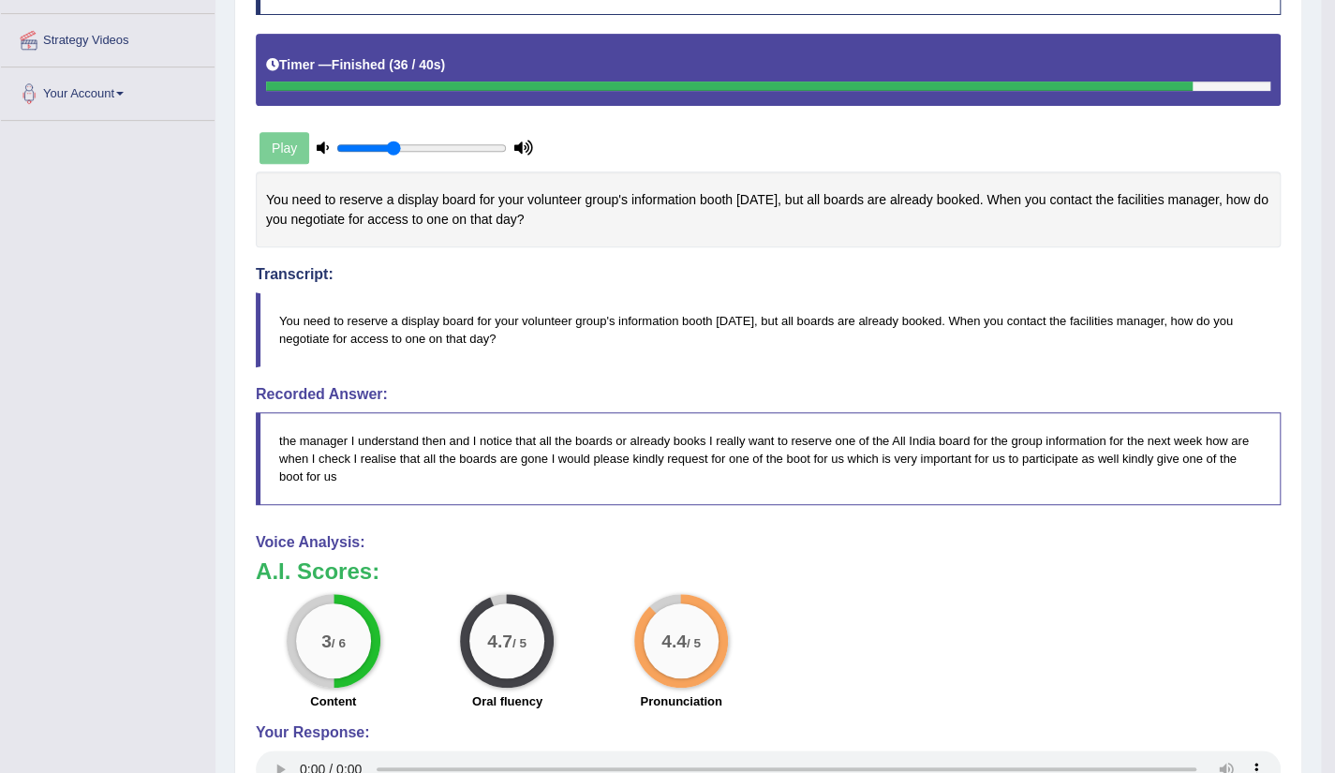
scroll to position [0, 0]
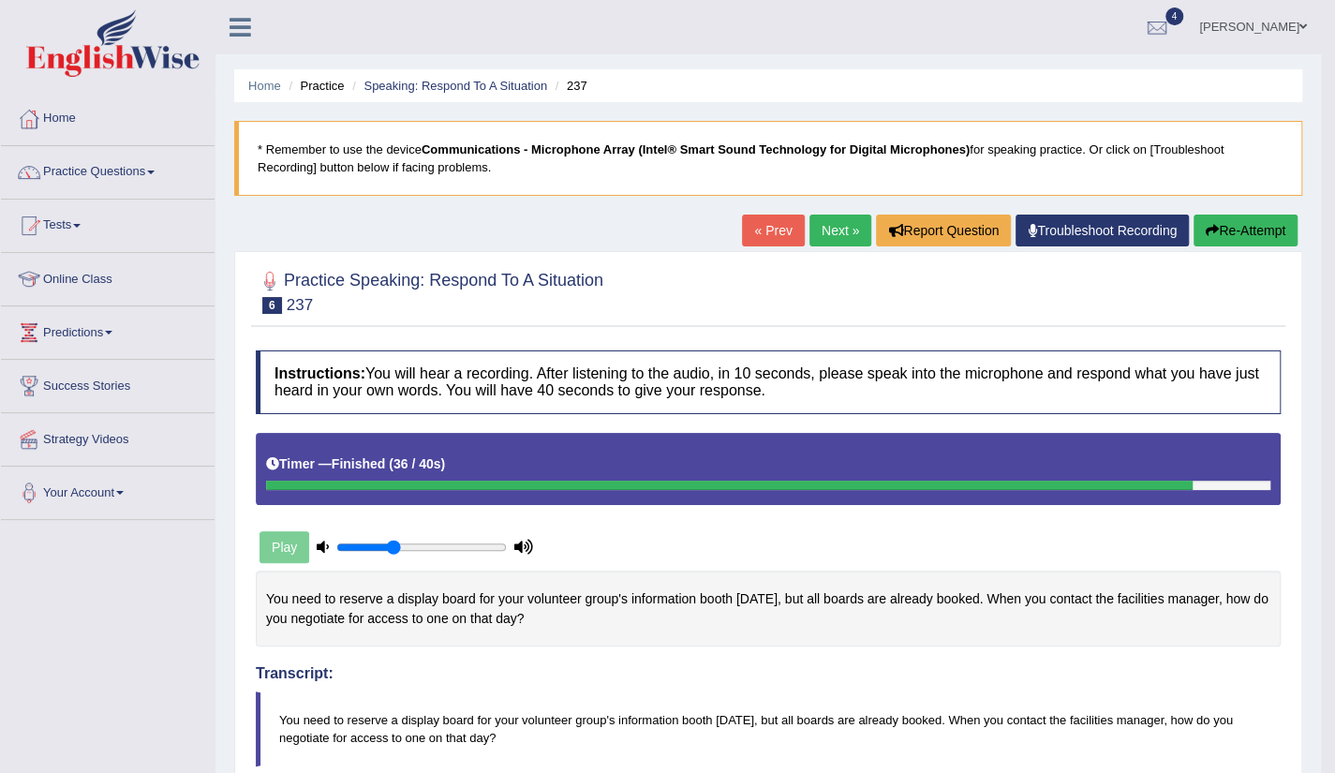
click at [810, 235] on link "Next »" at bounding box center [841, 231] width 62 height 32
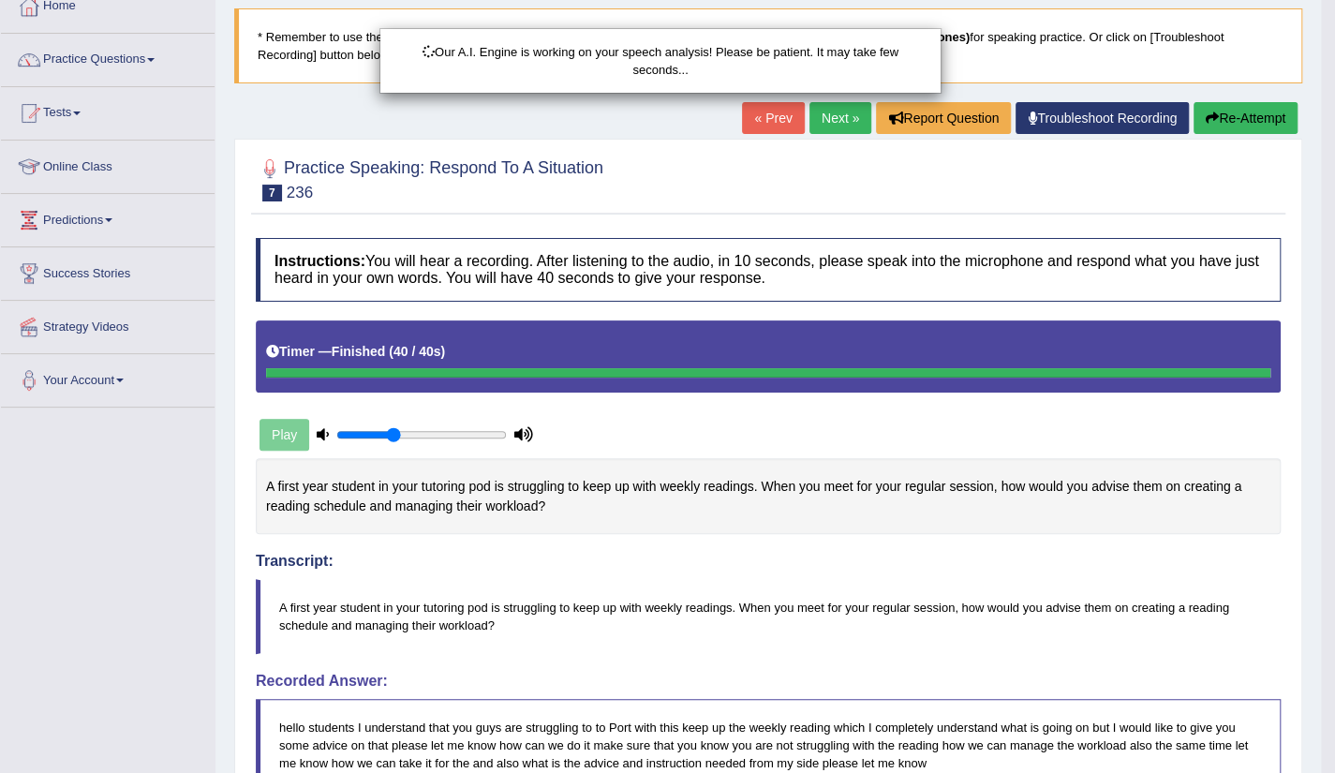
scroll to position [399, 0]
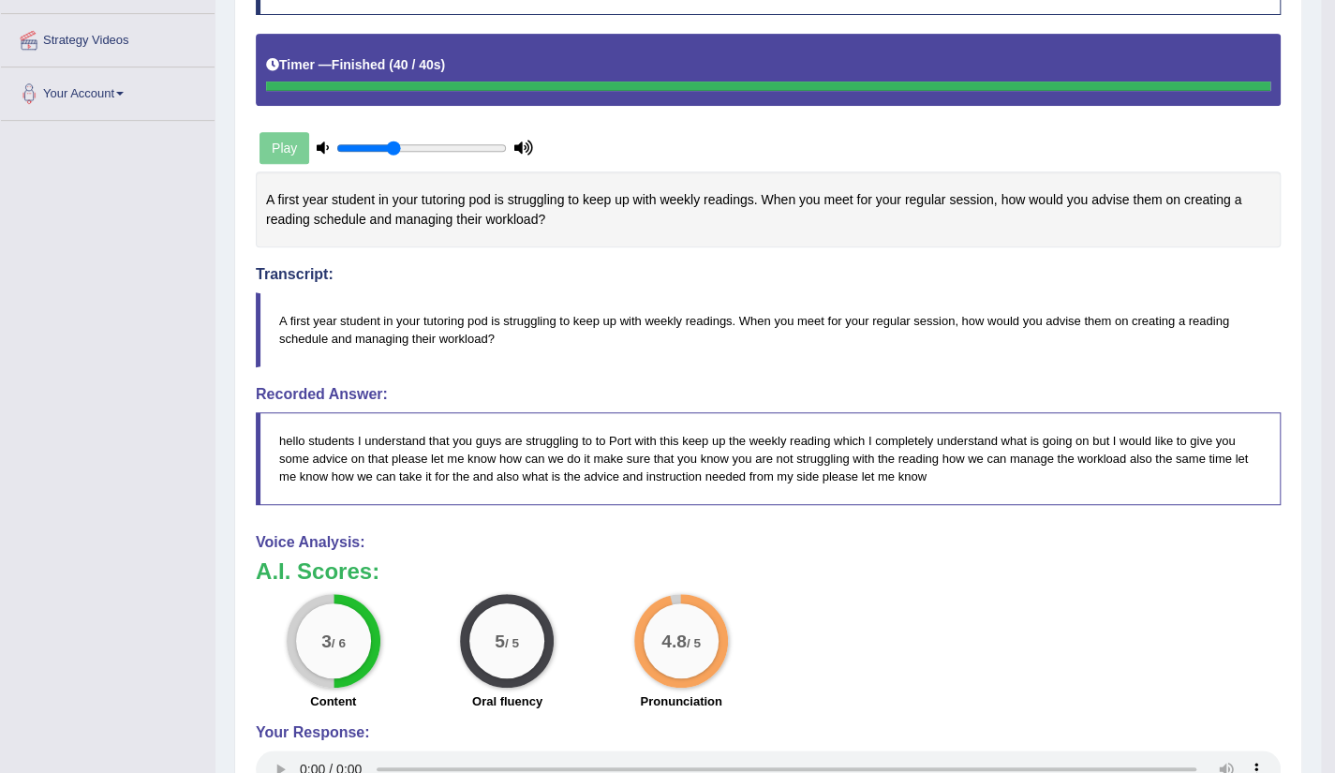
scroll to position [0, 0]
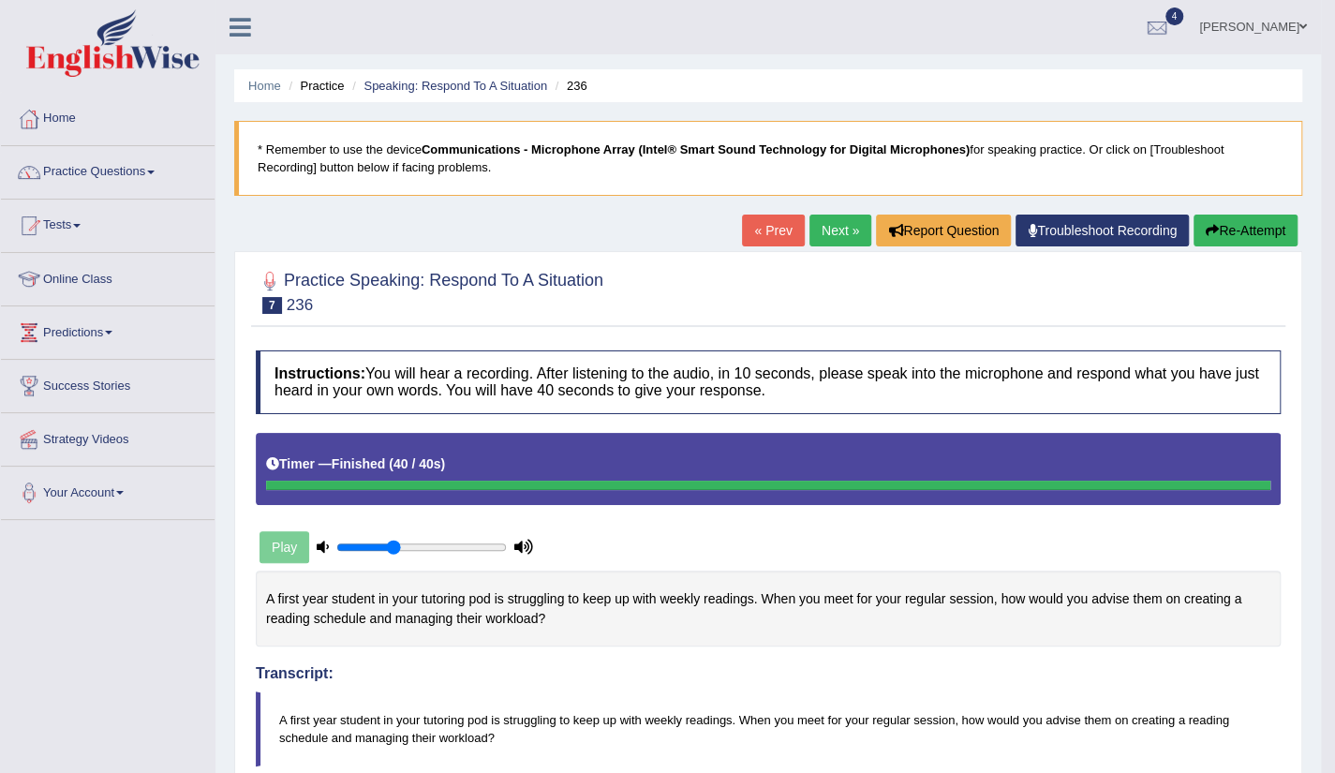
click at [800, 222] on div "« Prev Next » Report Question Troubleshoot Recording Re-Attempt" at bounding box center [1022, 233] width 560 height 37
click at [823, 232] on link "Next »" at bounding box center [841, 231] width 62 height 32
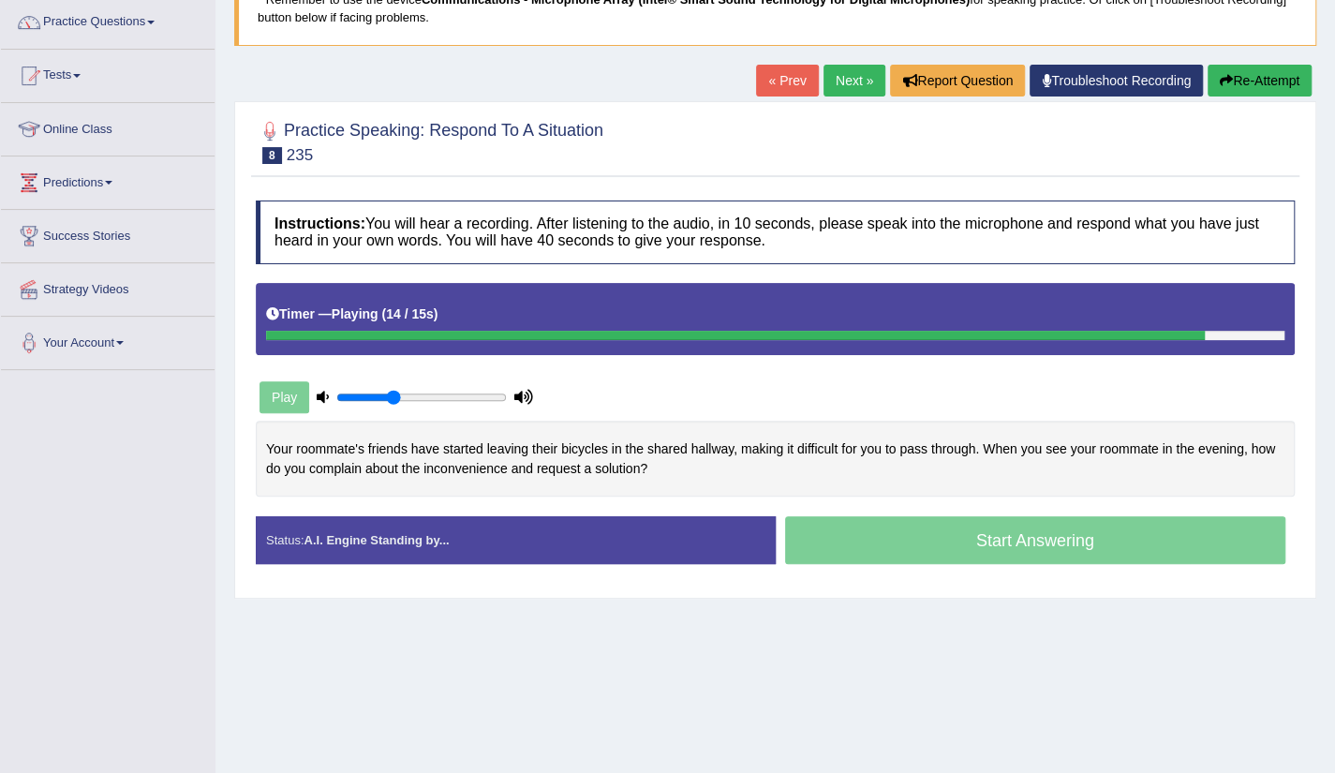
scroll to position [187, 0]
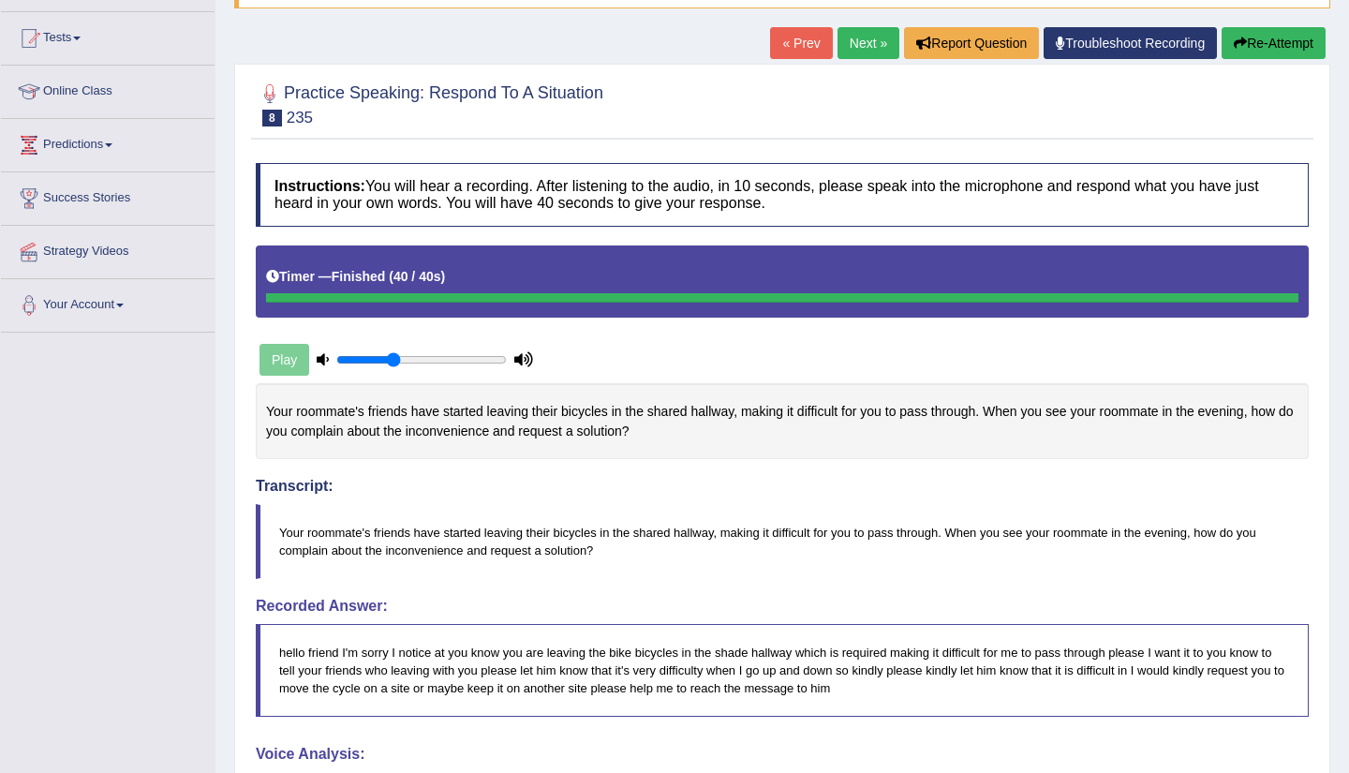
click at [1334, 586] on html "Toggle navigation Home Practice Questions Speaking Practice Read Aloud Repeat S…" at bounding box center [674, 199] width 1349 height 773
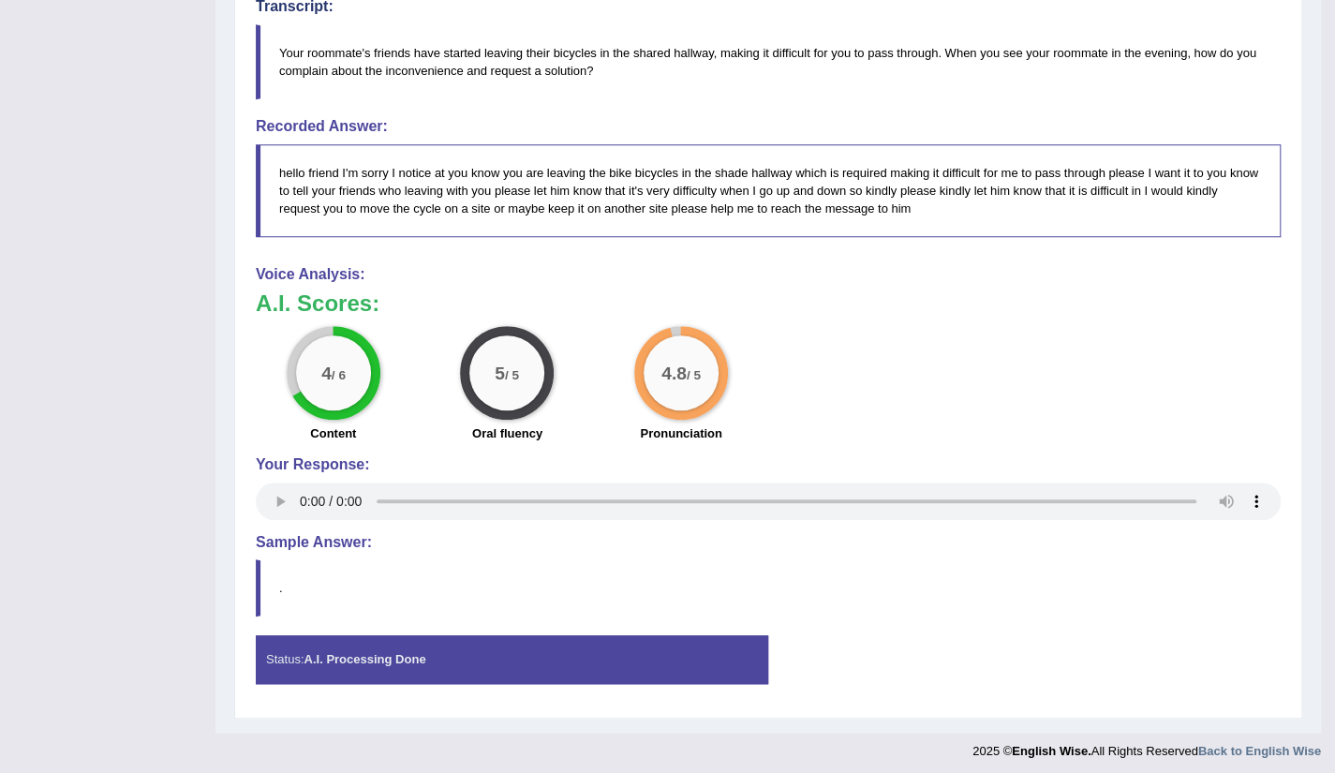
scroll to position [0, 0]
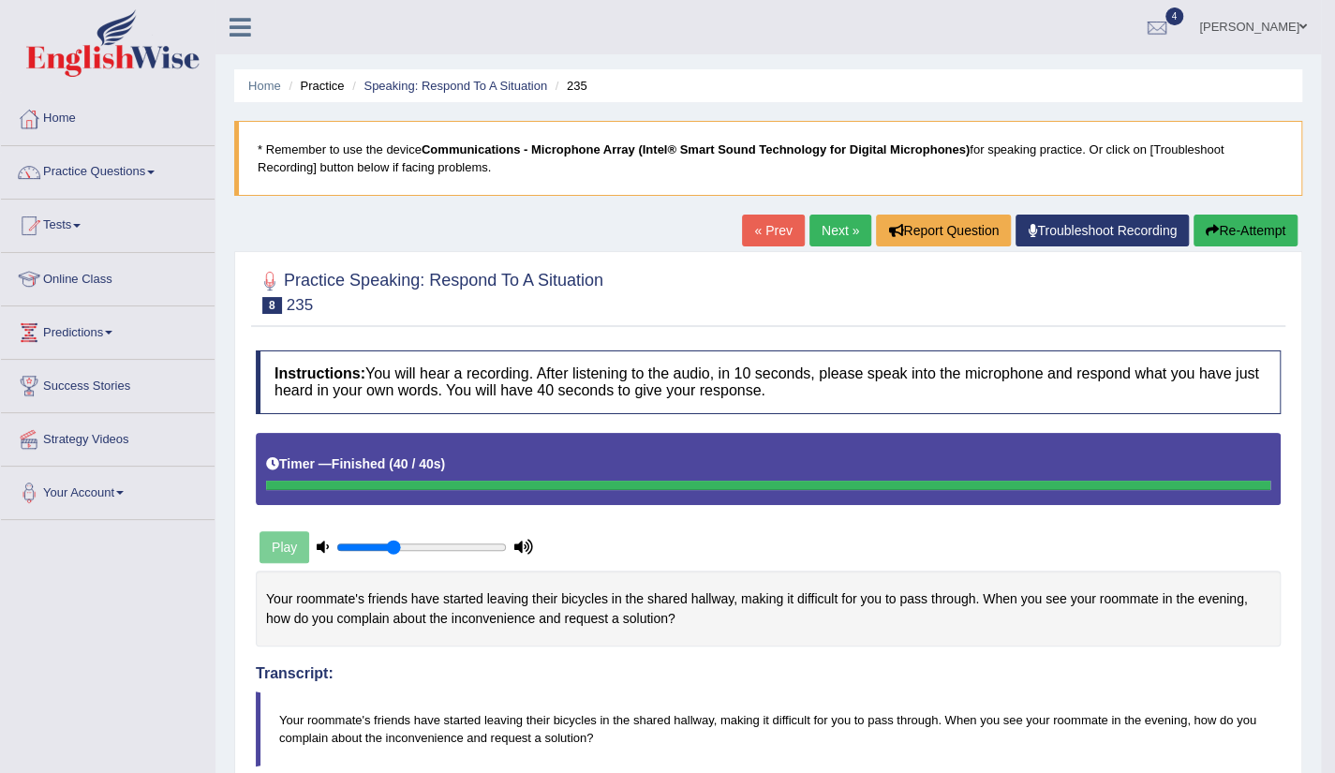
click at [838, 223] on link "Next »" at bounding box center [841, 231] width 62 height 32
click at [830, 231] on link "Next »" at bounding box center [841, 231] width 62 height 32
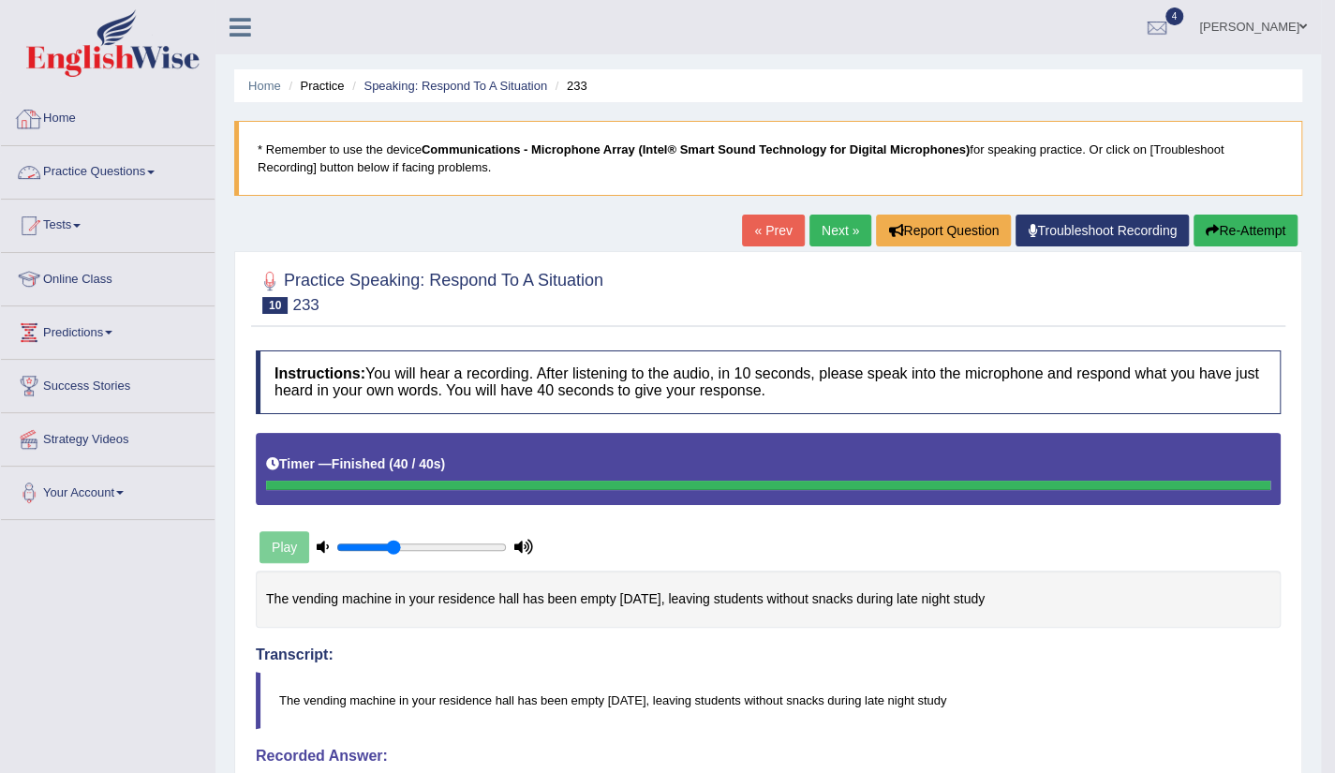
click at [88, 184] on link "Practice Questions" at bounding box center [108, 169] width 214 height 47
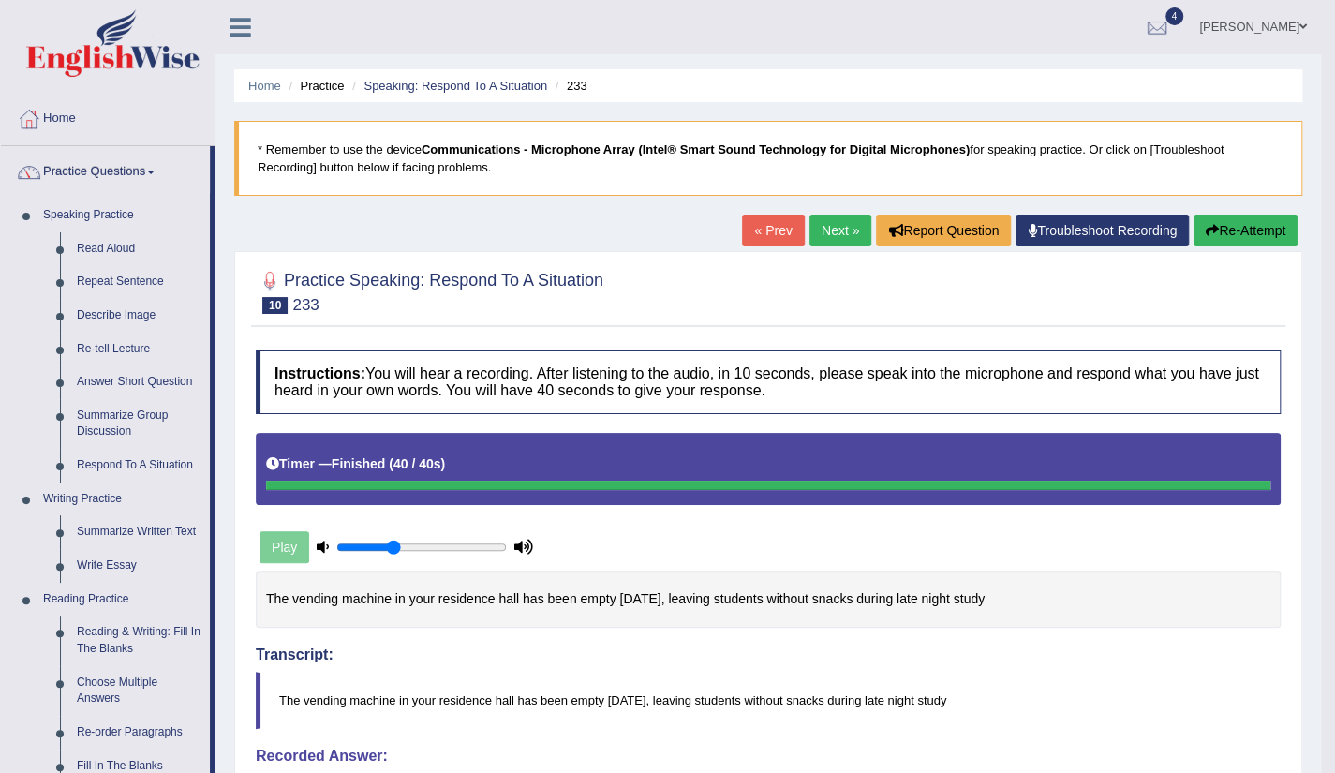
click at [838, 230] on link "Next »" at bounding box center [841, 231] width 62 height 32
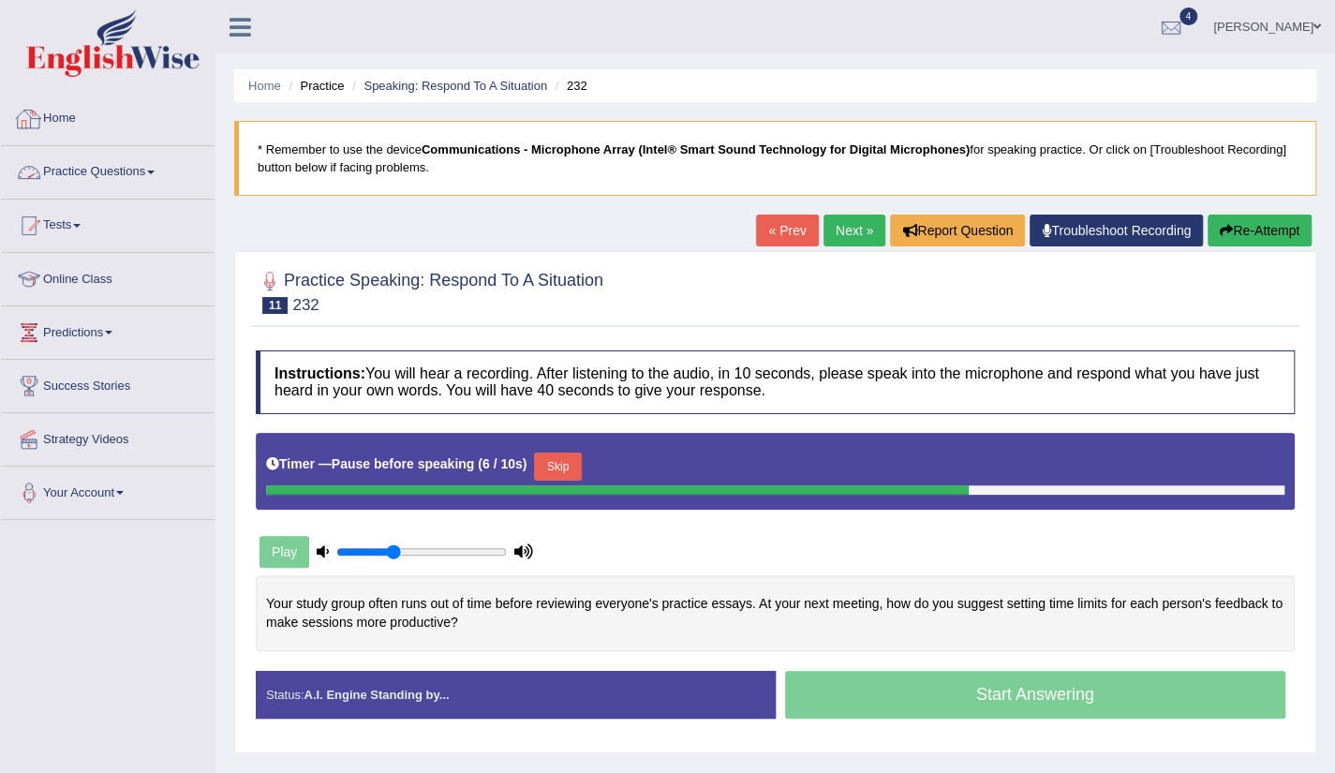
click at [66, 118] on link "Home" at bounding box center [108, 116] width 214 height 47
